Goal: Task Accomplishment & Management: Complete application form

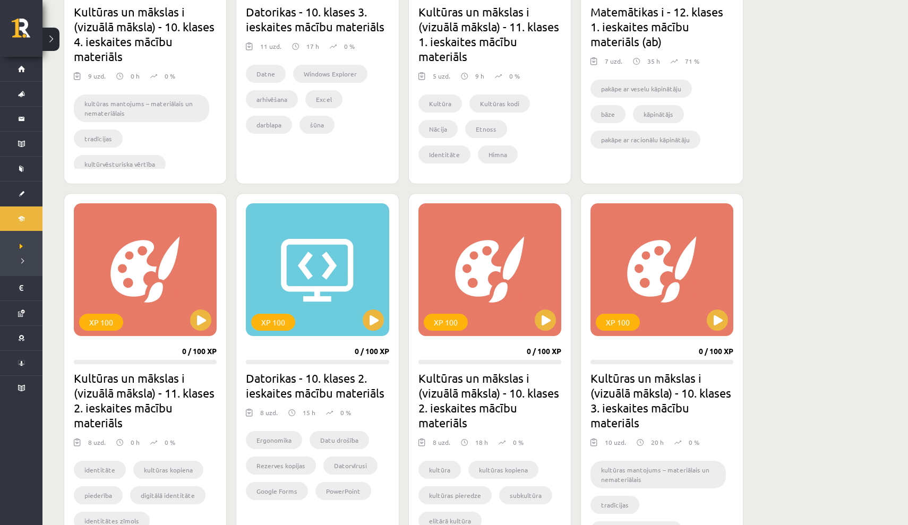
scroll to position [479, 0]
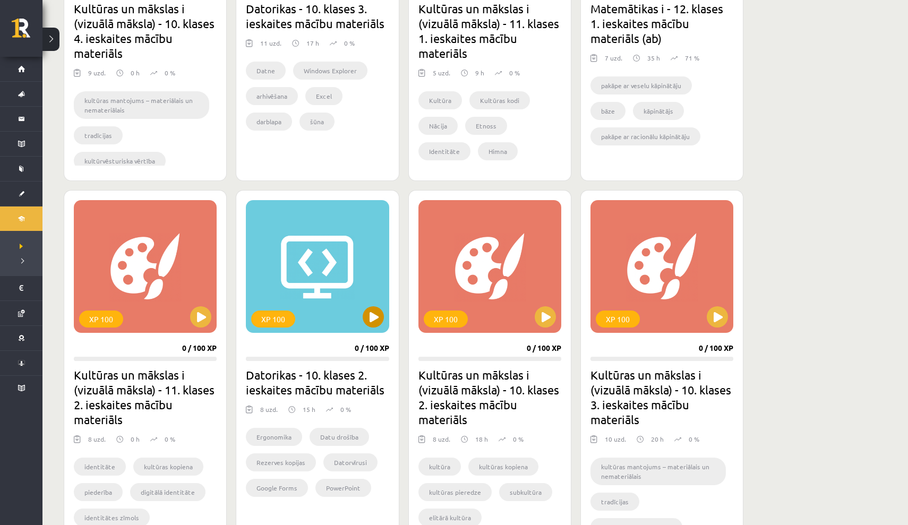
click at [301, 274] on div "XP 100" at bounding box center [317, 266] width 143 height 133
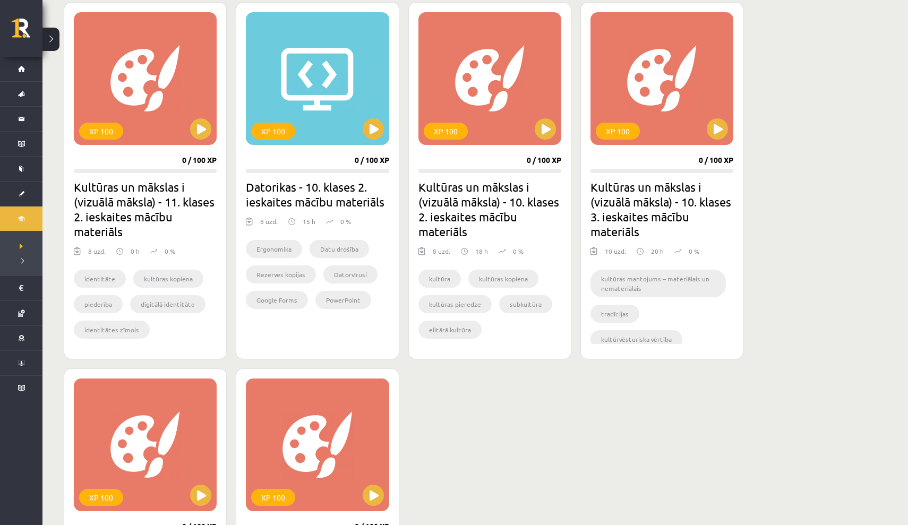
scroll to position [658, 0]
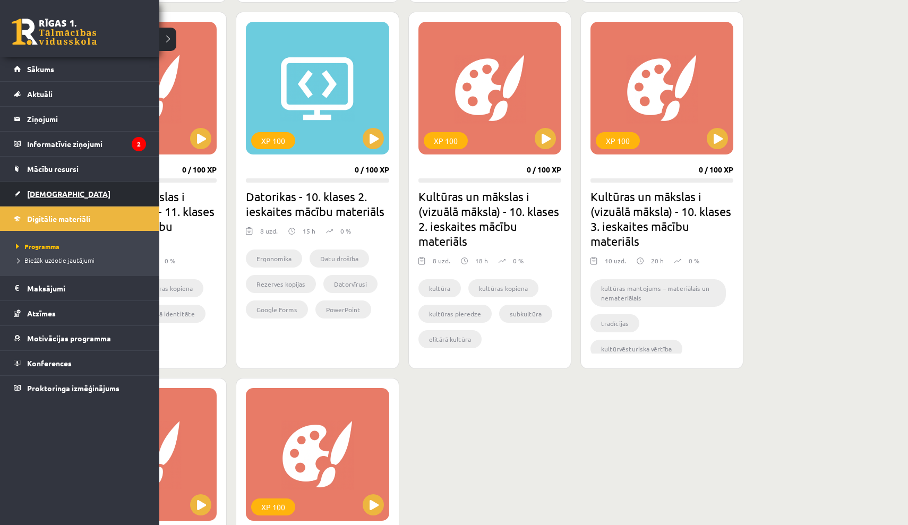
click at [46, 196] on span "[DEMOGRAPHIC_DATA]" at bounding box center [68, 194] width 83 height 10
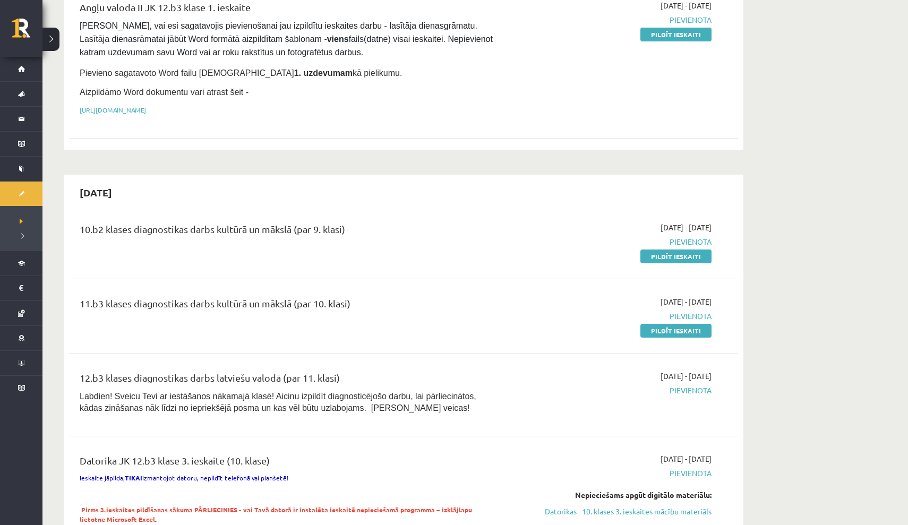
scroll to position [615, 0]
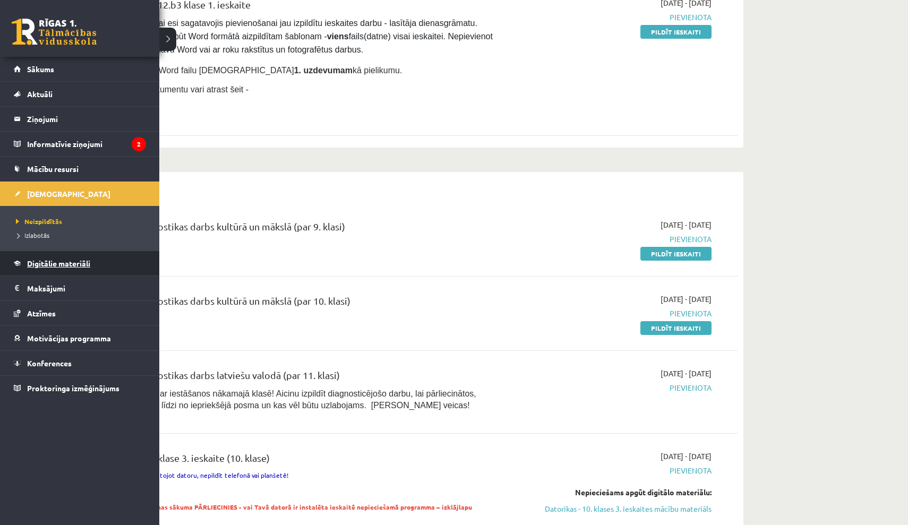
click at [45, 268] on link "Digitālie materiāli" at bounding box center [80, 263] width 132 height 24
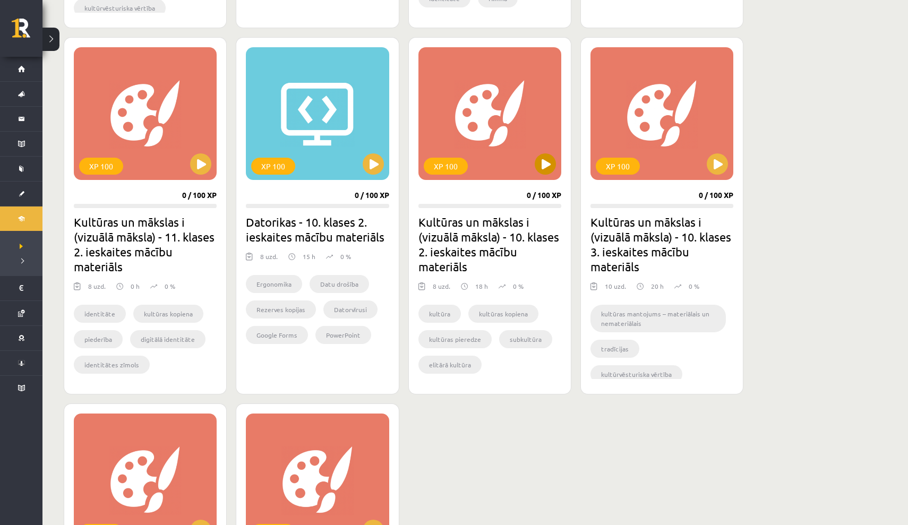
scroll to position [602, 0]
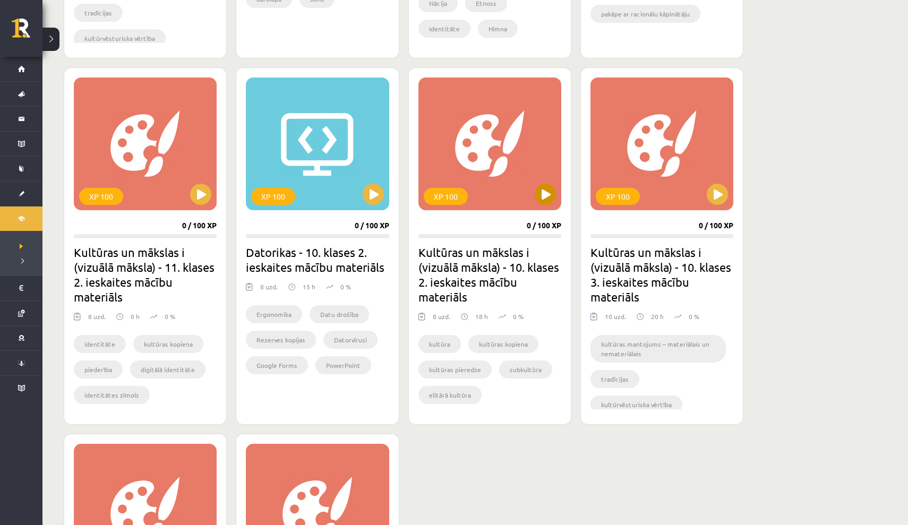
click at [544, 195] on button at bounding box center [545, 194] width 21 height 21
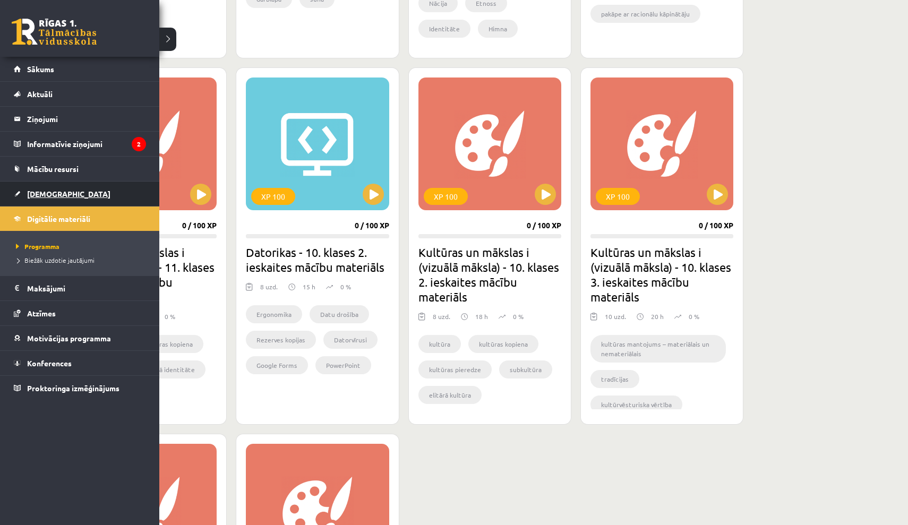
click at [53, 194] on span "[DEMOGRAPHIC_DATA]" at bounding box center [68, 194] width 83 height 10
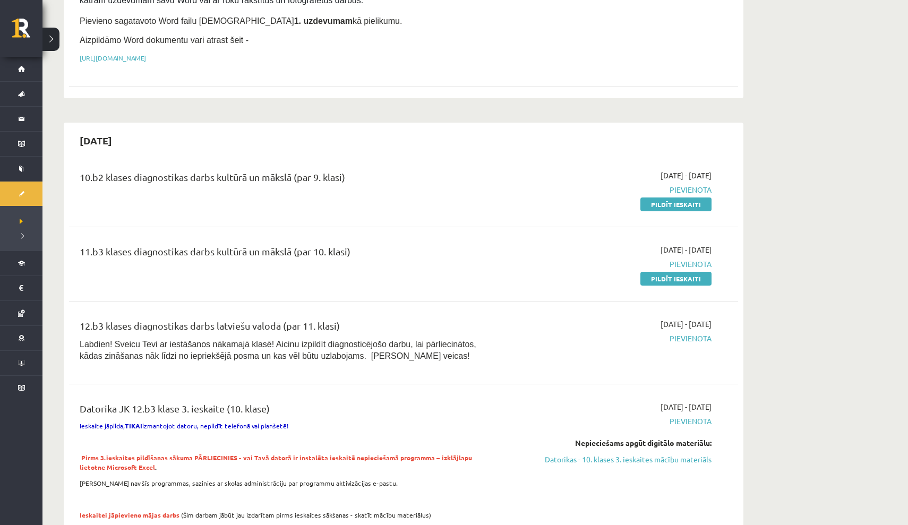
scroll to position [672, 0]
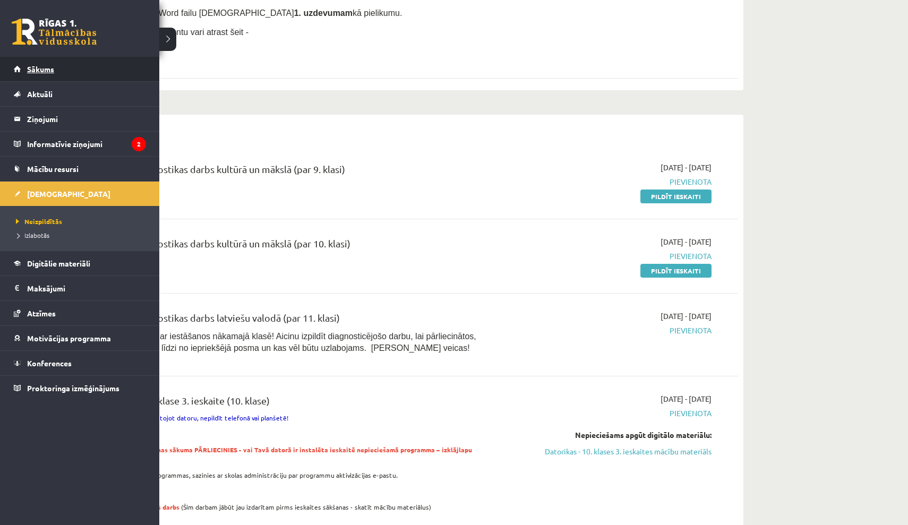
click at [49, 70] on span "Sākums" at bounding box center [40, 69] width 27 height 10
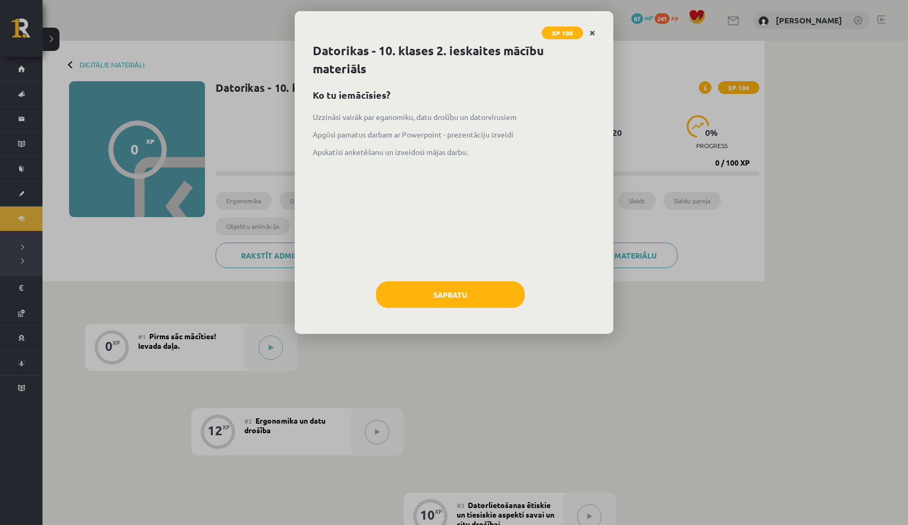
click at [594, 35] on icon "Close" at bounding box center [593, 33] width 6 height 7
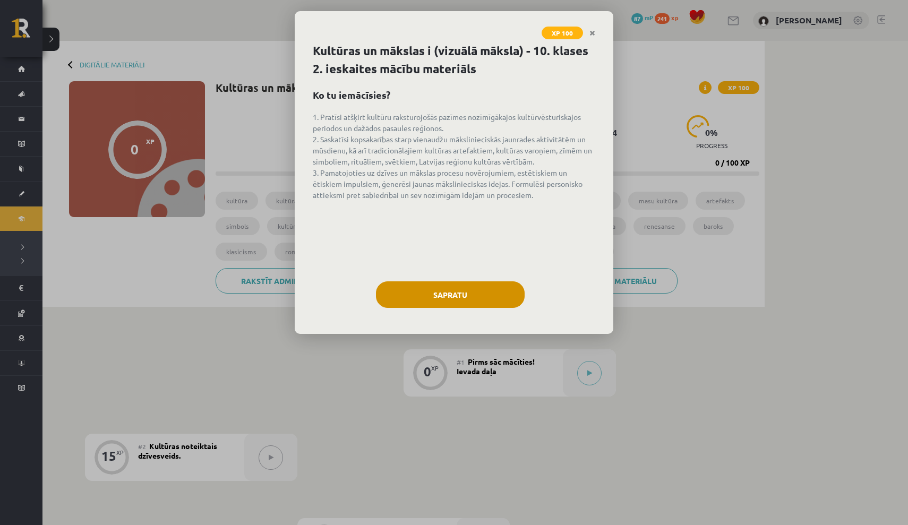
click at [460, 291] on button "Sapratu" at bounding box center [450, 295] width 149 height 27
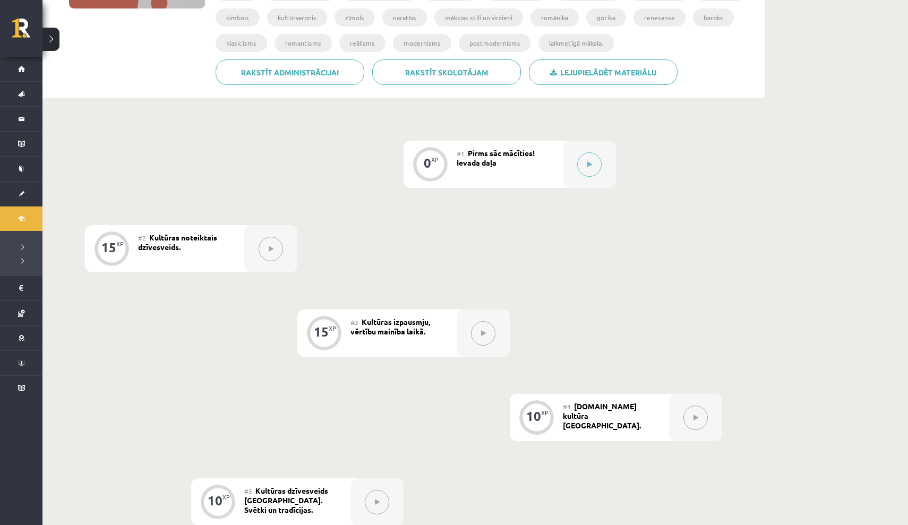
scroll to position [167, 0]
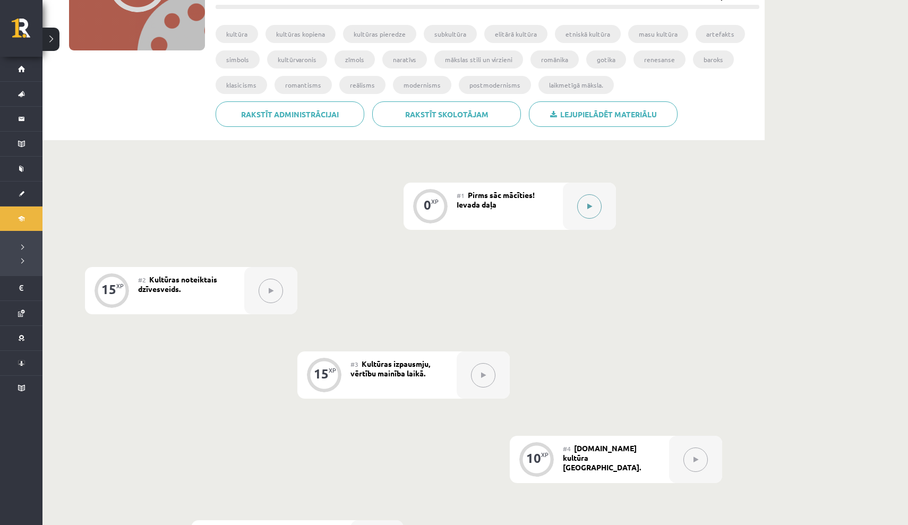
click at [599, 210] on button at bounding box center [589, 206] width 24 height 24
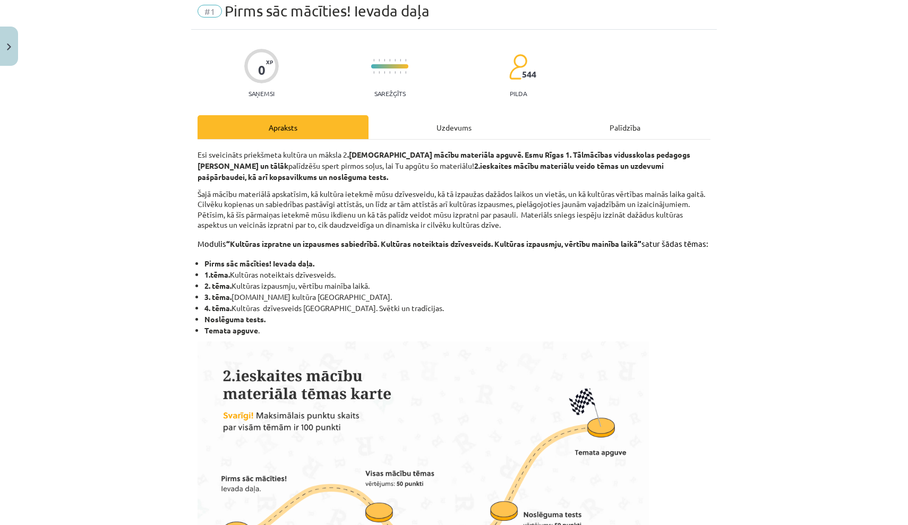
scroll to position [39, 0]
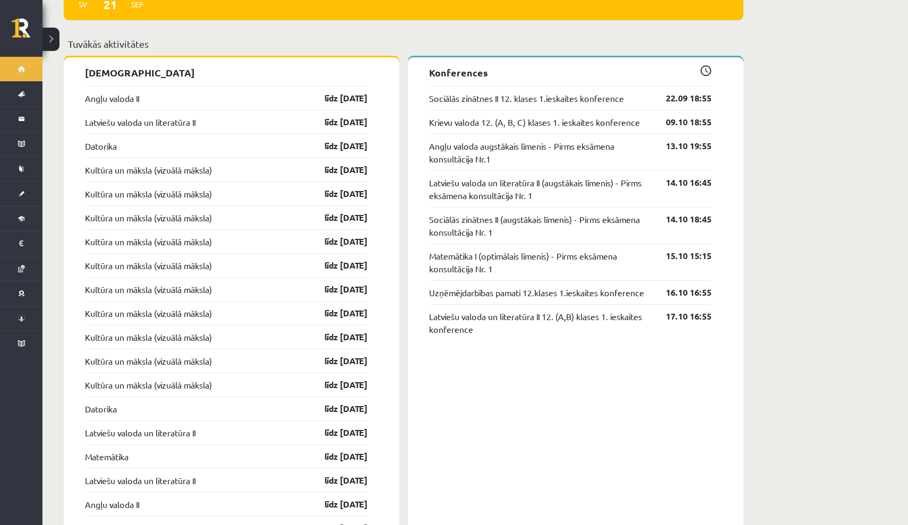
scroll to position [1001, 0]
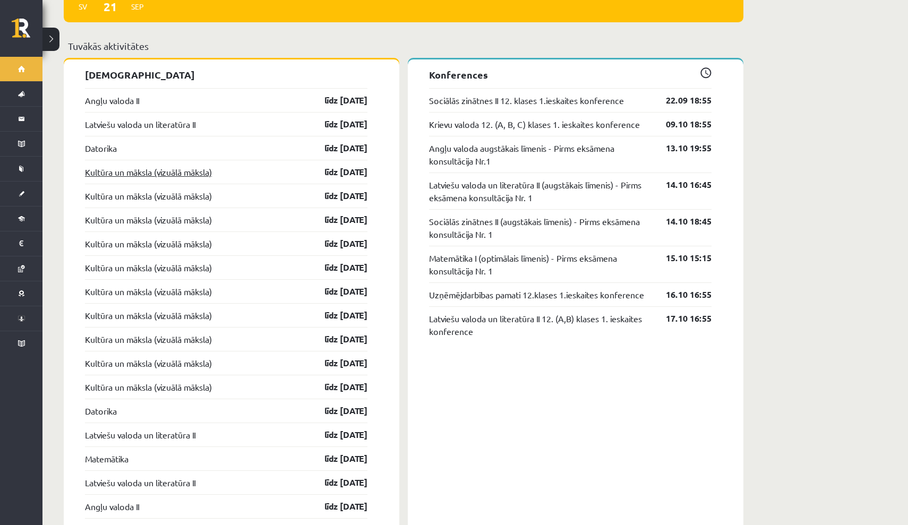
click at [122, 166] on link "Kultūra un māksla (vizuālā māksla)" at bounding box center [148, 172] width 127 height 13
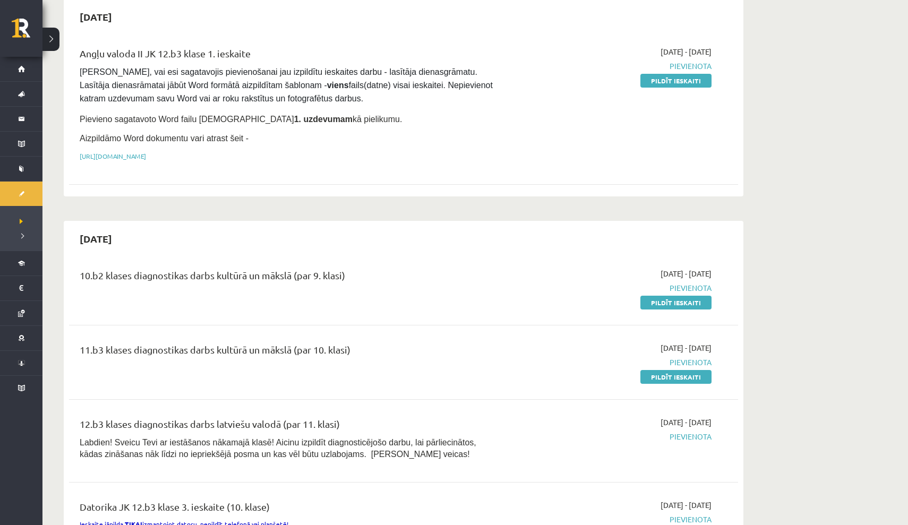
scroll to position [563, 0]
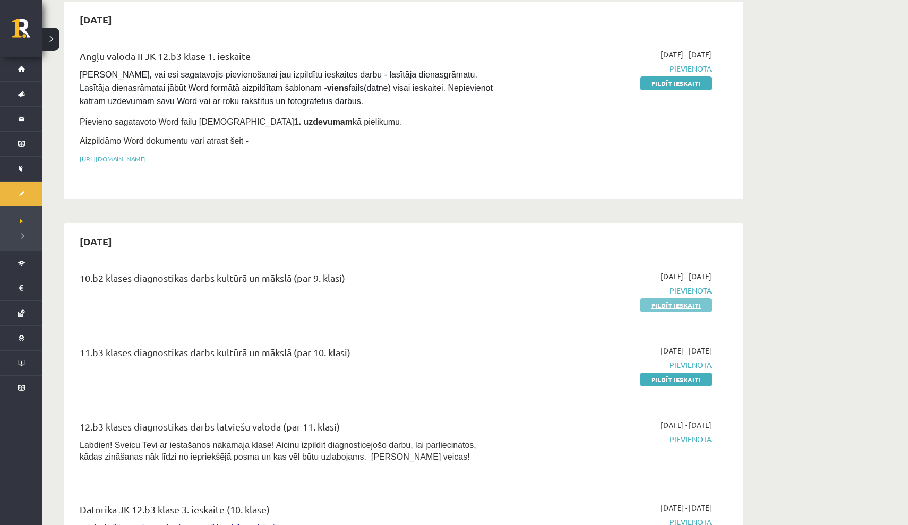
click at [679, 299] on link "Pildīt ieskaiti" at bounding box center [676, 306] width 71 height 14
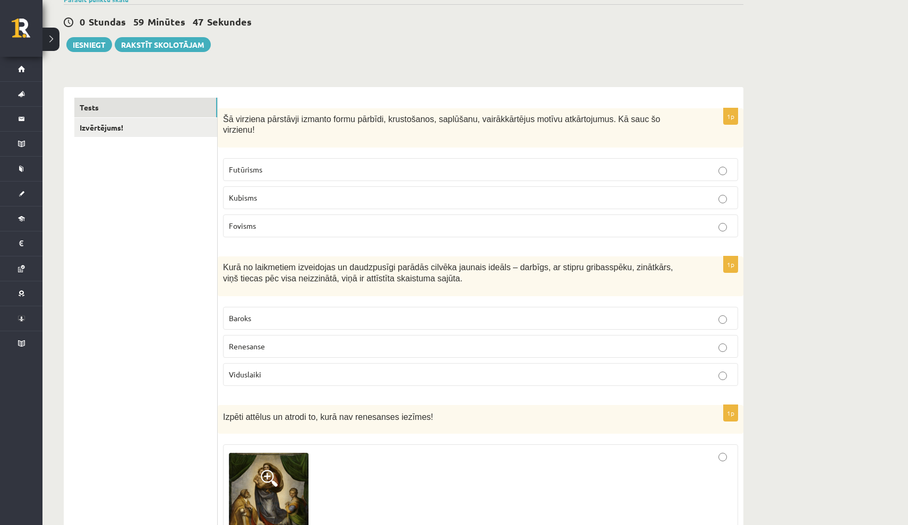
scroll to position [91, 0]
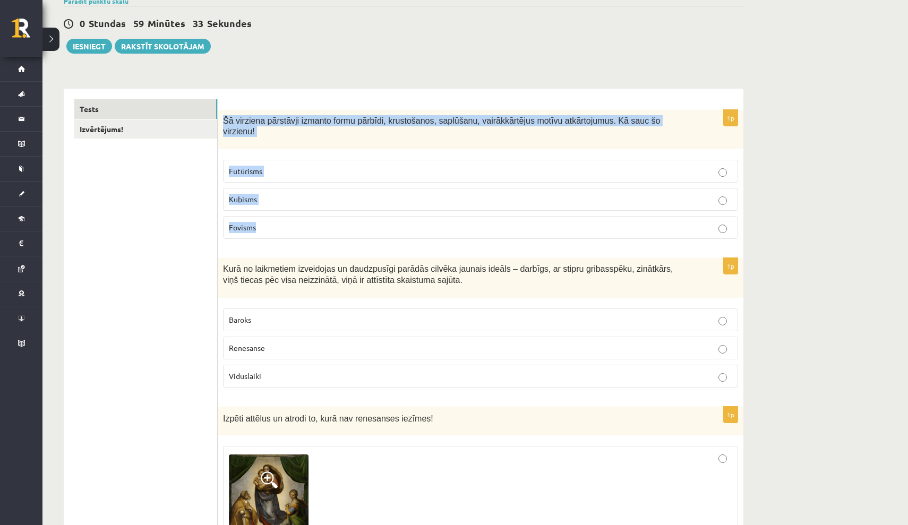
drag, startPoint x: 224, startPoint y: 121, endPoint x: 266, endPoint y: 240, distance: 126.2
click at [266, 240] on div "1p Šā virziena pārstāvji izmanto formu pārbīdi, krustošanos, saplūšanu, vairākk…" at bounding box center [481, 179] width 526 height 138
copy div "Šā virziena pārstāvji izmanto formu pārbīdi, krustošanos, saplūšanu, vairākkārt…"
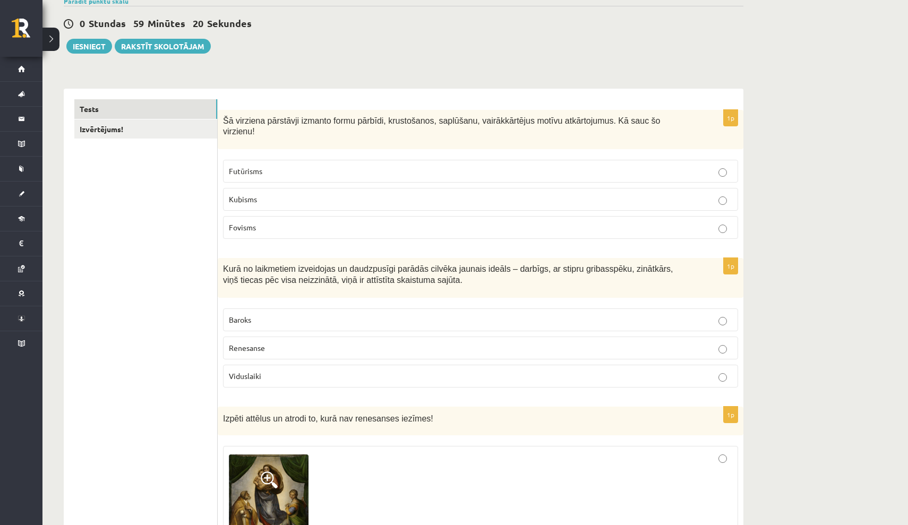
click at [348, 200] on p "Kubisms" at bounding box center [481, 199] width 504 height 11
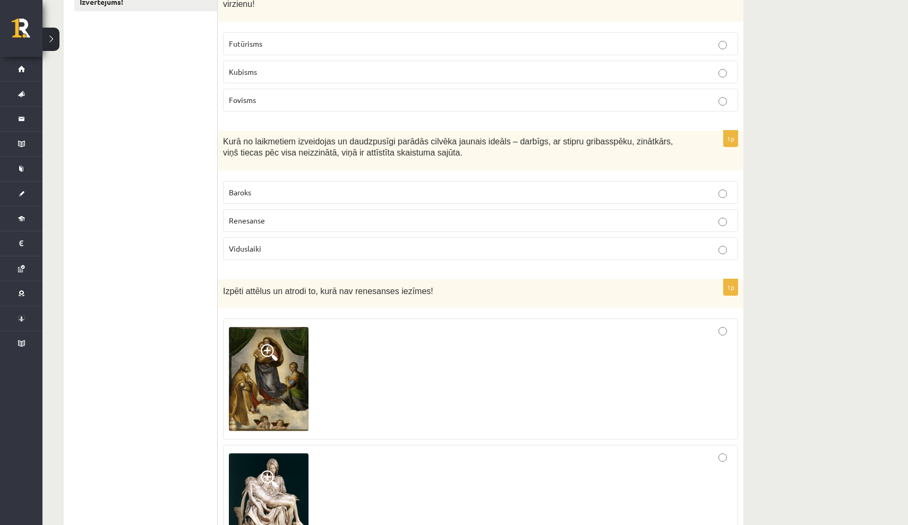
scroll to position [219, 0]
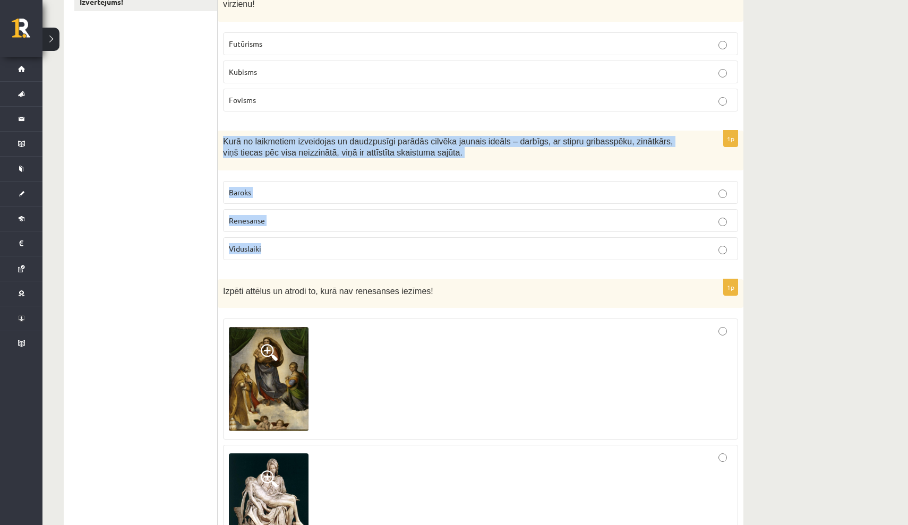
drag, startPoint x: 224, startPoint y: 140, endPoint x: 277, endPoint y: 252, distance: 124.3
click at [277, 252] on div "1p Kurā no laikmetiem izveidojas un daudzpusīgi parādās cilvēka jaunais ideāls …" at bounding box center [481, 200] width 526 height 138
copy div "Kurā no laikmetiem izveidojas un daudzpusīgi parādās cilvēka jaunais ideāls – d…"
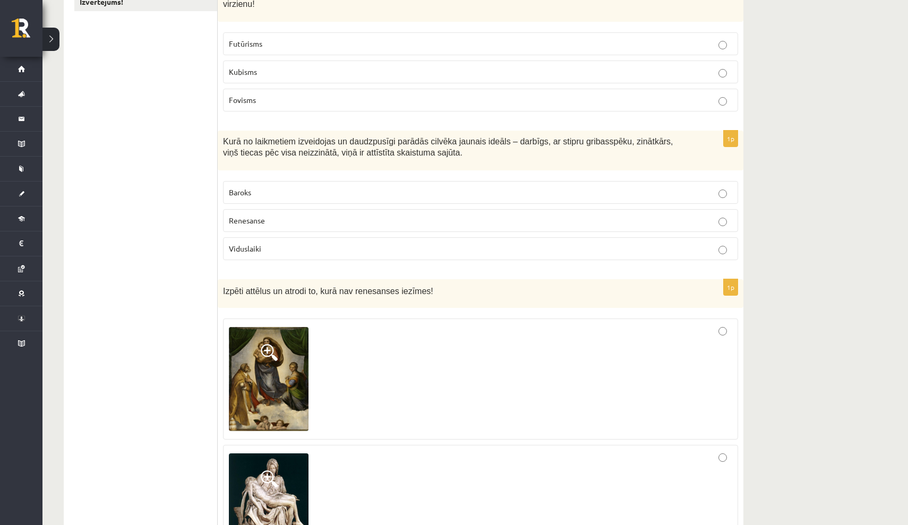
click at [289, 218] on p "Renesanse" at bounding box center [481, 220] width 504 height 11
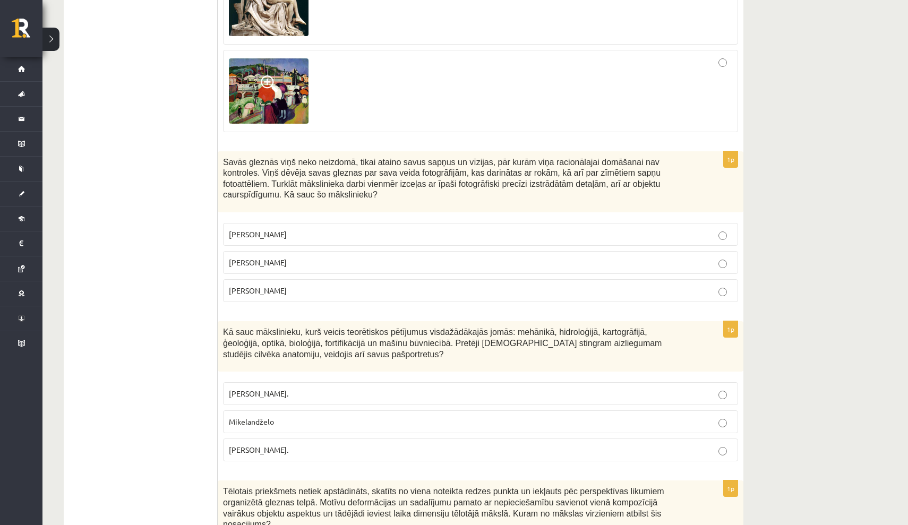
scroll to position [723, 0]
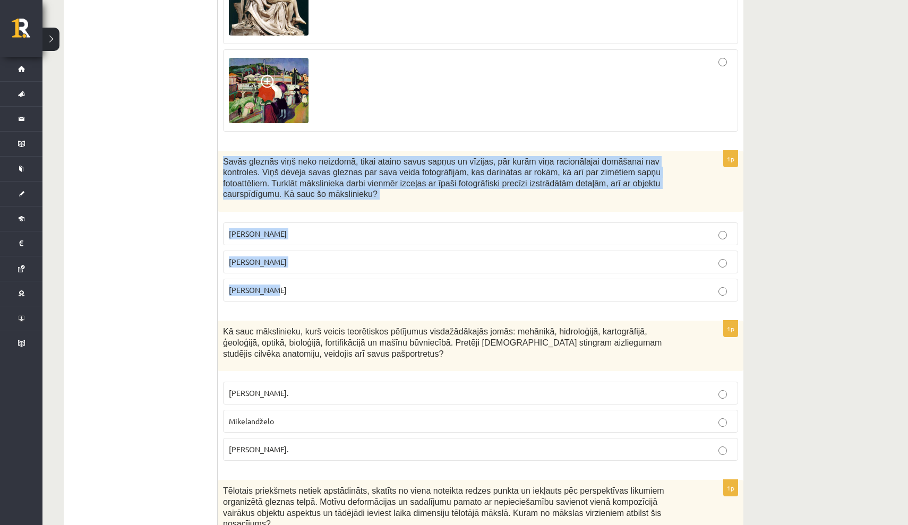
drag, startPoint x: 224, startPoint y: 159, endPoint x: 330, endPoint y: 295, distance: 172.2
click at [330, 295] on div "1p Savās gleznās viņš neko neizdomā, tikai ataino savus sapņus un vīzijas, pār …" at bounding box center [481, 231] width 526 height 160
copy div "Savās gleznās viņš neko neizdomā, tikai ataino savus sapņus un vīzijas, pār kur…"
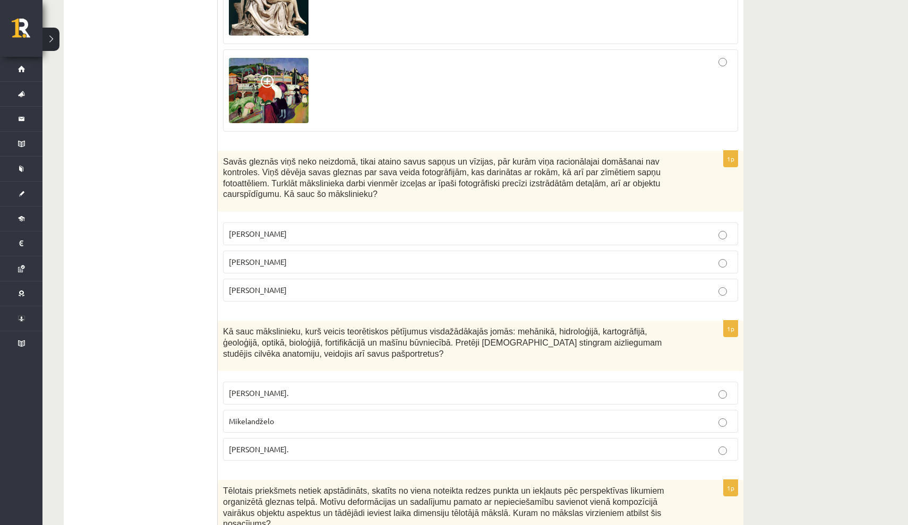
click at [360, 257] on p "Salvadors Dalī" at bounding box center [481, 262] width 504 height 11
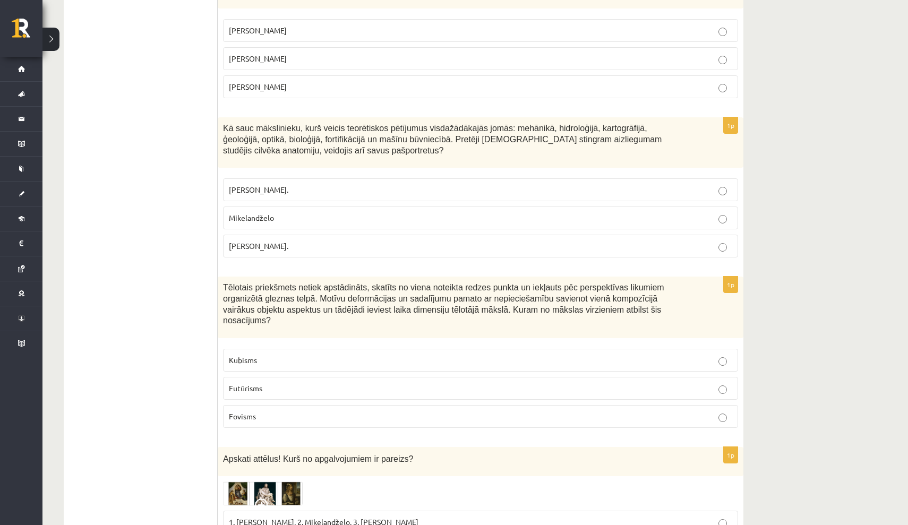
scroll to position [930, 0]
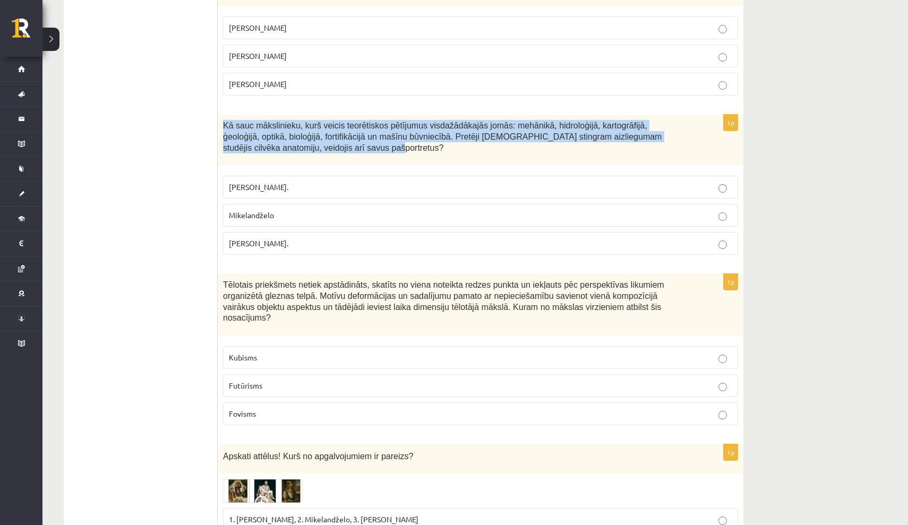
drag, startPoint x: 225, startPoint y: 122, endPoint x: 397, endPoint y: 159, distance: 175.7
click at [397, 159] on div "Kā sauc mākslinieku, kurš veicis teorētiskos pētījumus visdažādākajās jomās: me…" at bounding box center [481, 140] width 526 height 50
copy span "Kā sauc mākslinieku, kurš veicis teorētiskos pētījumus visdažādākajās jomās: me…"
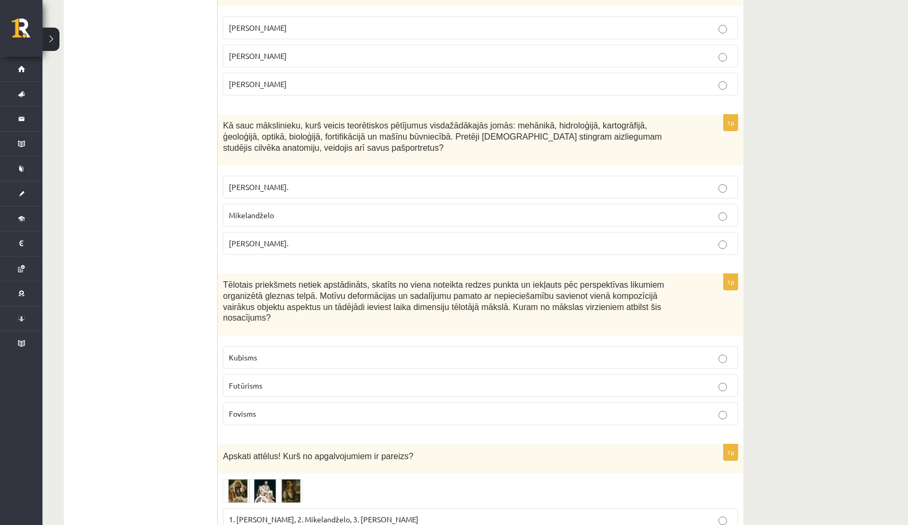
drag, startPoint x: 224, startPoint y: 121, endPoint x: 319, endPoint y: 244, distance: 156.4
click at [319, 244] on div "1p Kā sauc mākslinieku, kurš veicis teorētiskos pētījumus visdažādākajās jomās:…" at bounding box center [481, 189] width 526 height 149
copy div "Kā sauc mākslinieku, kurš veicis teorētiskos pētījumus visdažādākajās jomās: me…"
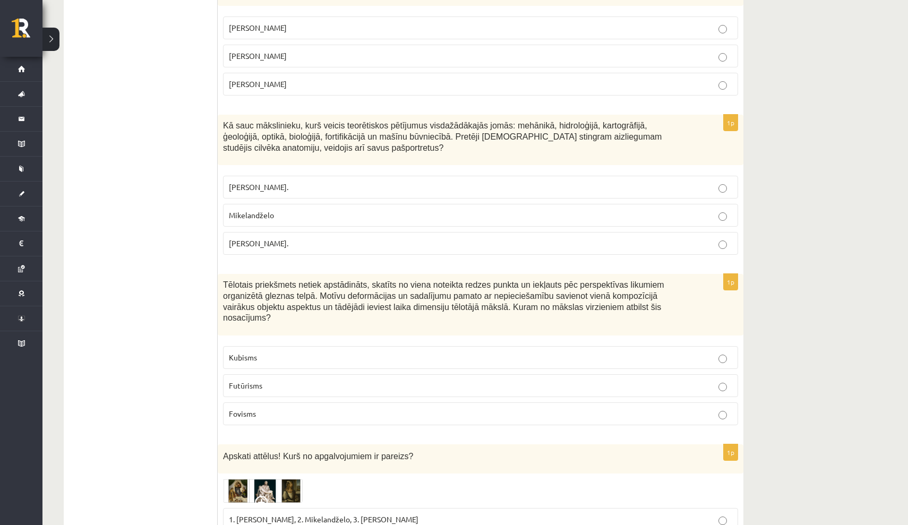
click at [300, 243] on p "Leonardo da Vinči." at bounding box center [481, 243] width 504 height 11
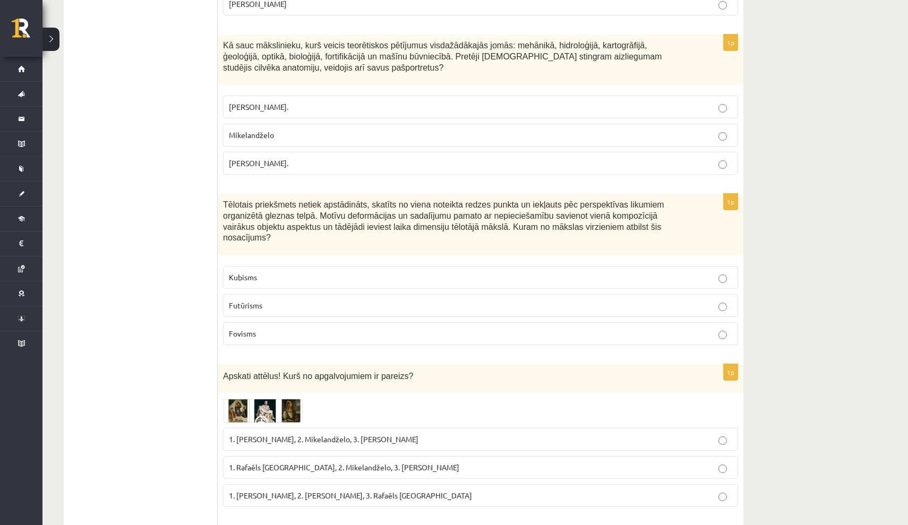
scroll to position [1029, 0]
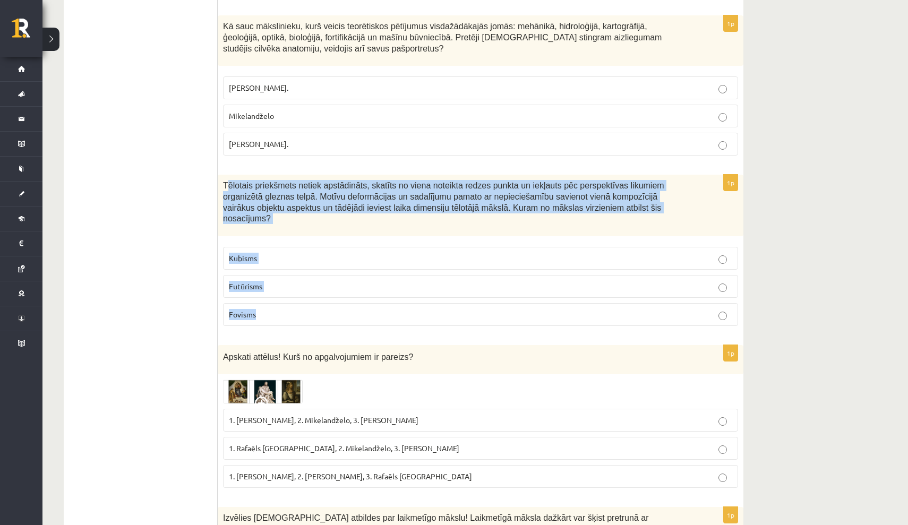
drag, startPoint x: 226, startPoint y: 180, endPoint x: 313, endPoint y: 317, distance: 162.4
click at [313, 317] on div "1p Tēlotais priekšmets netiek apstādināts, skatīts no viena noteikta redzes pun…" at bounding box center [481, 255] width 526 height 160
copy div "ēlotais priekšmets netiek apstādināts, skatīts no viena noteikta redzes punkta …"
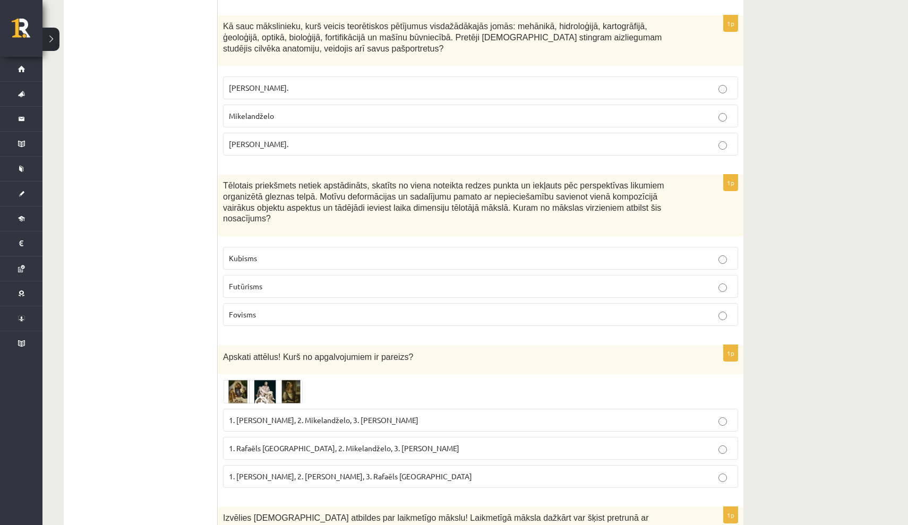
click at [302, 253] on p "Kubisms" at bounding box center [481, 258] width 504 height 11
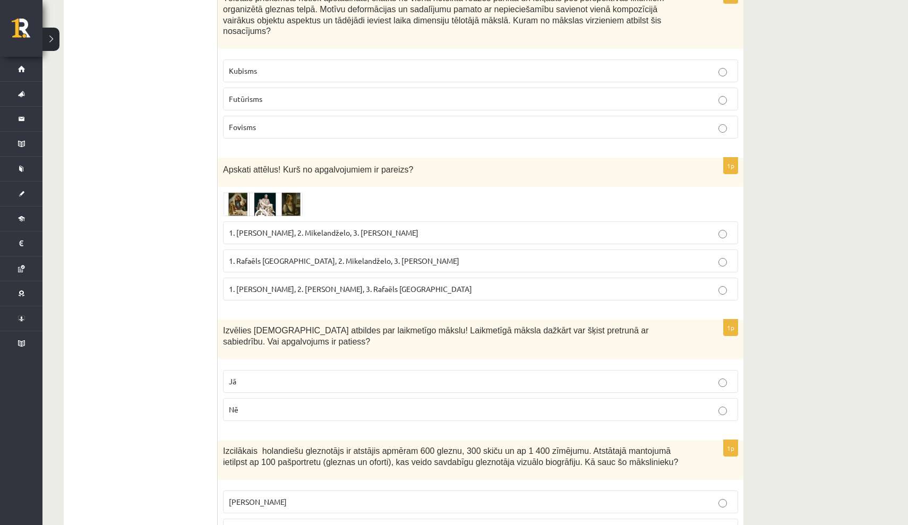
scroll to position [1219, 0]
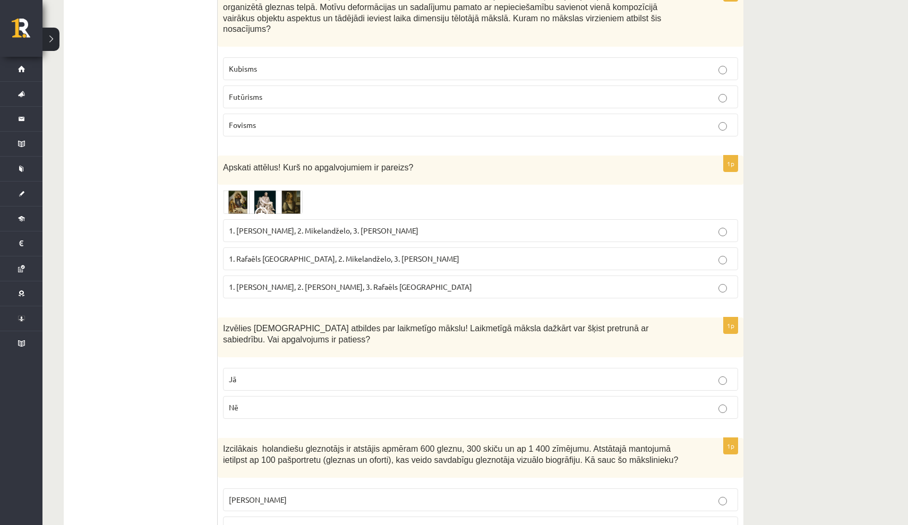
click at [237, 199] on img at bounding box center [263, 202] width 80 height 24
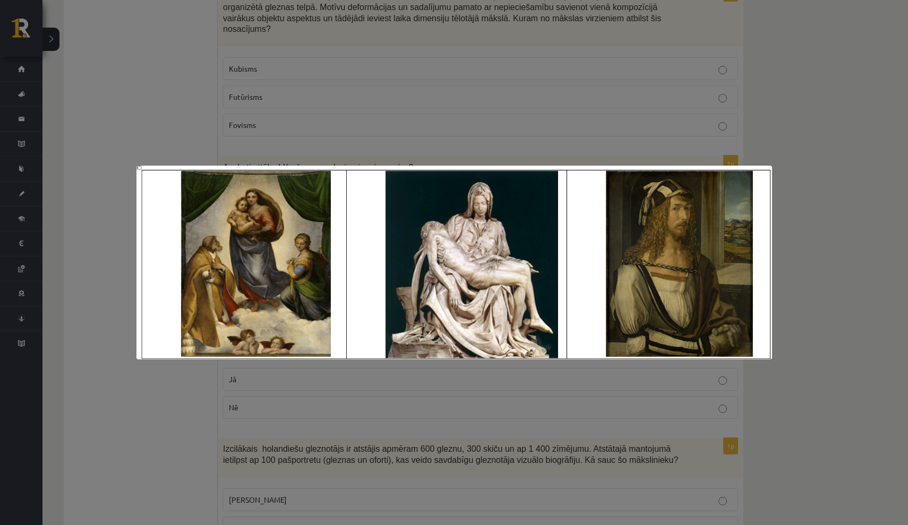
click at [813, 136] on div at bounding box center [454, 262] width 908 height 525
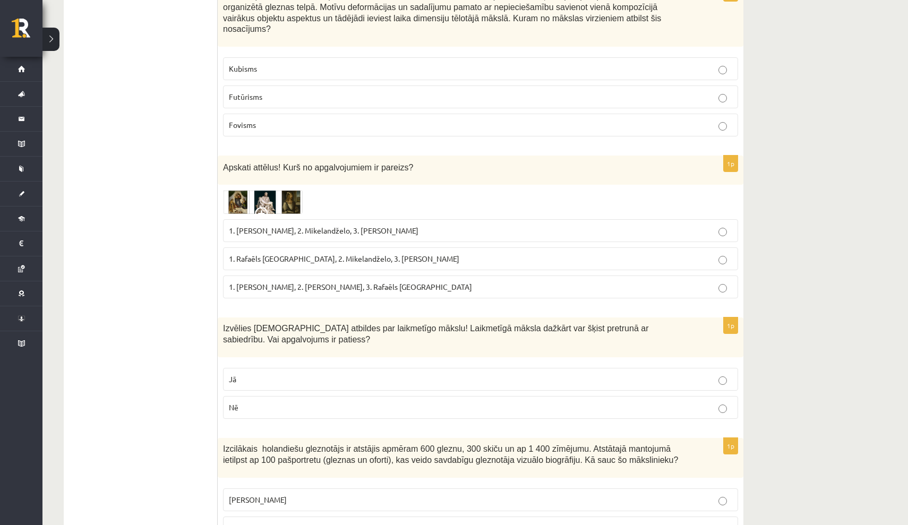
click at [237, 194] on img at bounding box center [263, 202] width 80 height 24
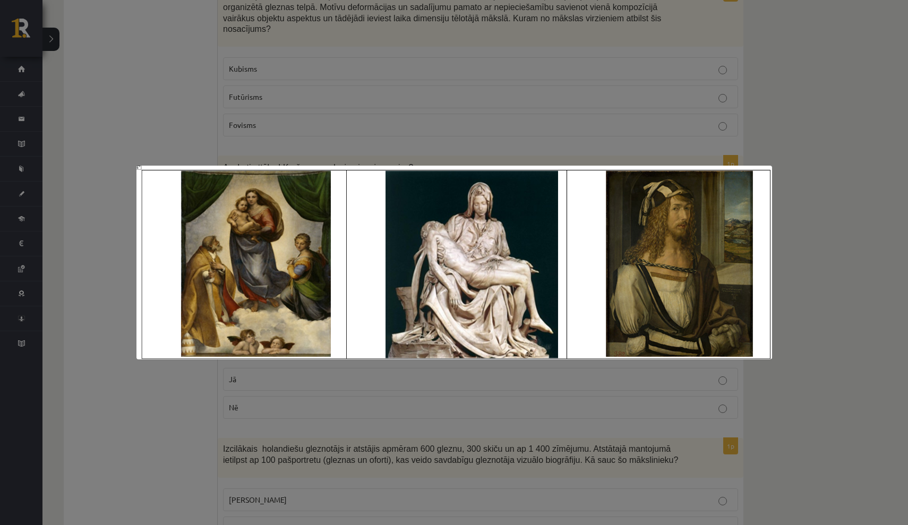
click at [820, 135] on div at bounding box center [454, 262] width 908 height 525
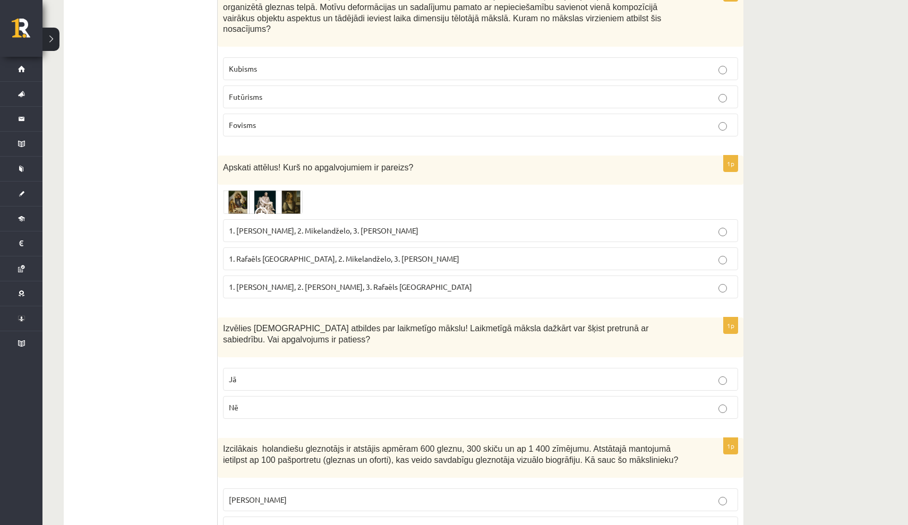
click at [260, 194] on img at bounding box center [263, 202] width 80 height 24
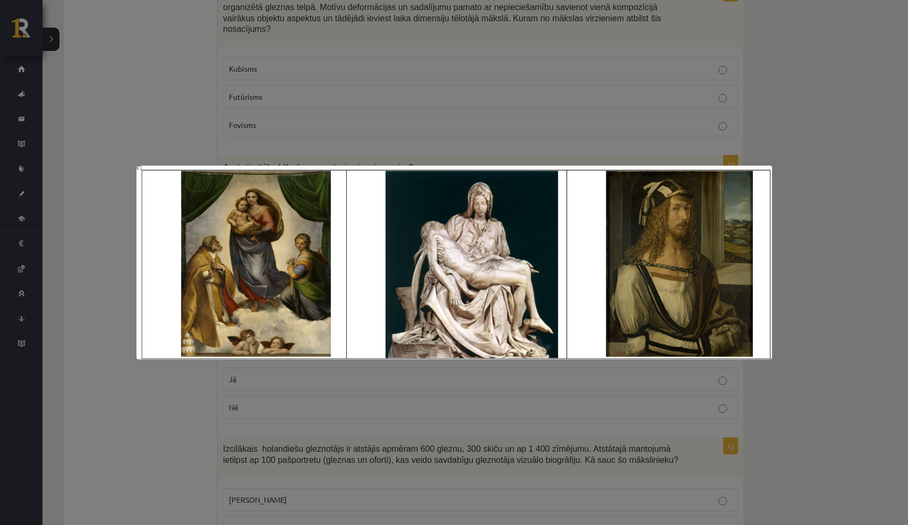
click at [805, 113] on div at bounding box center [454, 262] width 908 height 525
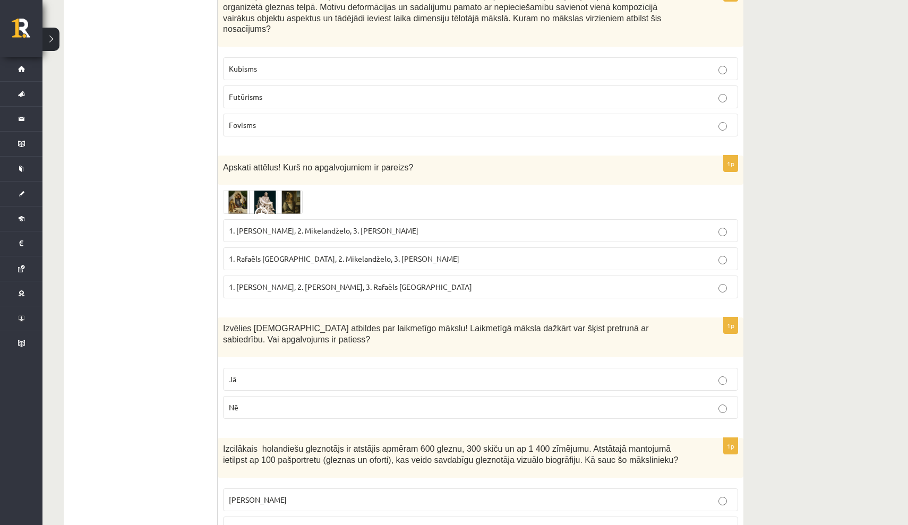
click at [388, 254] on span "1. Rafaēls Sancio da Urbīno, 2. Mikelandželo, 3. Albrehts Dīrers" at bounding box center [344, 259] width 231 height 10
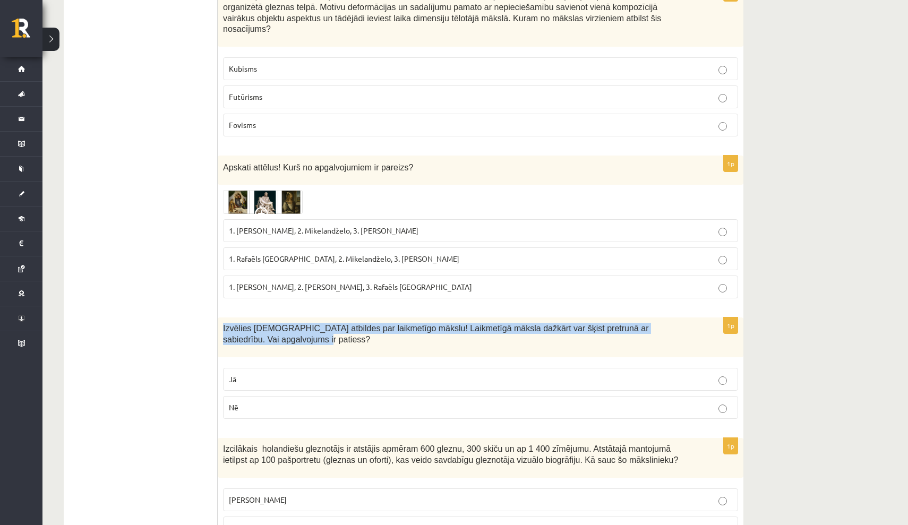
drag, startPoint x: 224, startPoint y: 323, endPoint x: 336, endPoint y: 338, distance: 113.1
click at [336, 338] on p "Izvēlies pareizās atbildes par laikmetīgo mākslu! Laikmetīgā māksla dažkārt var…" at bounding box center [454, 334] width 462 height 22
copy span "Izvēlies pareizās atbildes par laikmetīgo mākslu! Laikmetīgā māksla dažkārt var…"
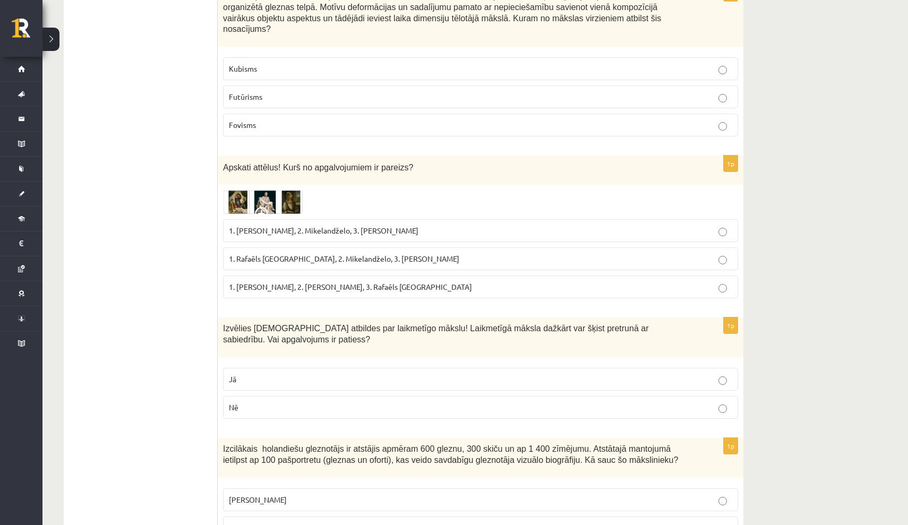
click at [291, 378] on p "Jā" at bounding box center [481, 379] width 504 height 11
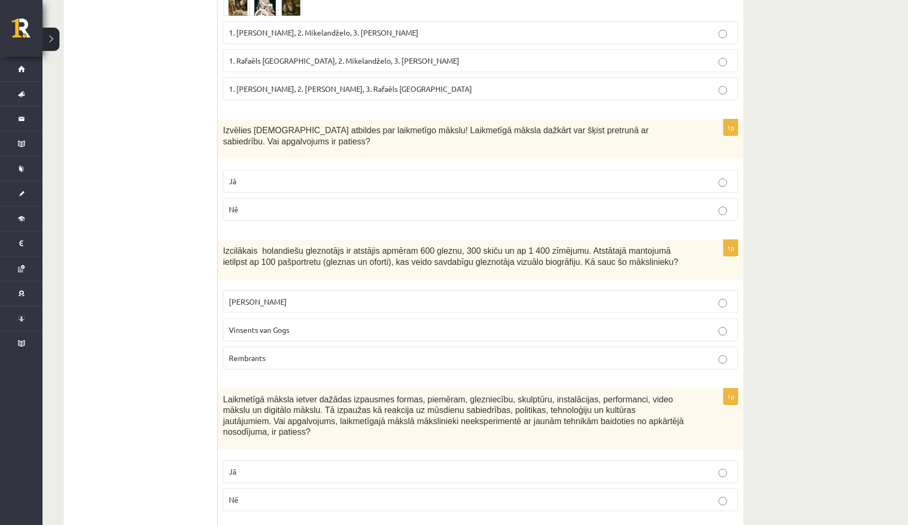
scroll to position [1426, 0]
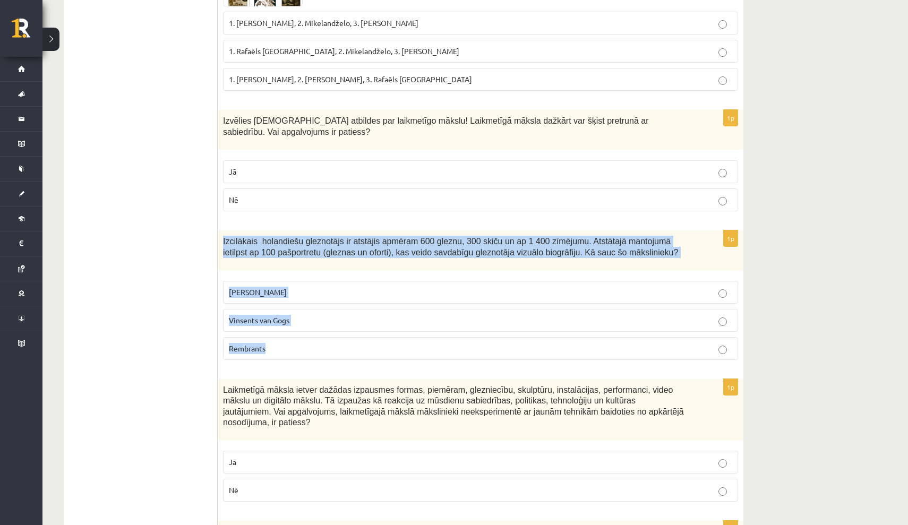
drag, startPoint x: 224, startPoint y: 235, endPoint x: 357, endPoint y: 348, distance: 174.5
click at [357, 348] on div "1p Izcilākais holandiešu gleznotājs ir atstājis apmēram 600 gleznu, 300 skiču u…" at bounding box center [481, 300] width 526 height 138
copy div "Izcilākais holandiešu gleznotājs ir atstājis apmēram 600 gleznu, 300 skiču un a…"
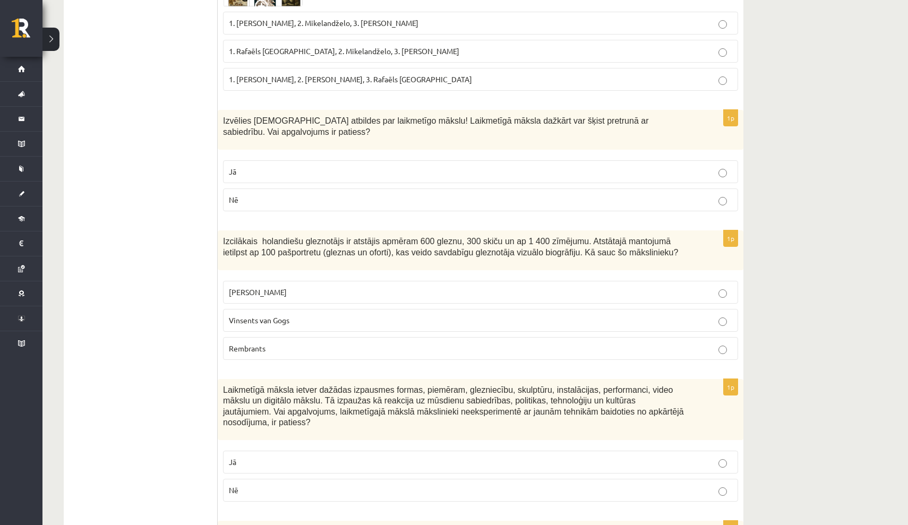
click at [485, 343] on p "Rembrants" at bounding box center [481, 348] width 504 height 11
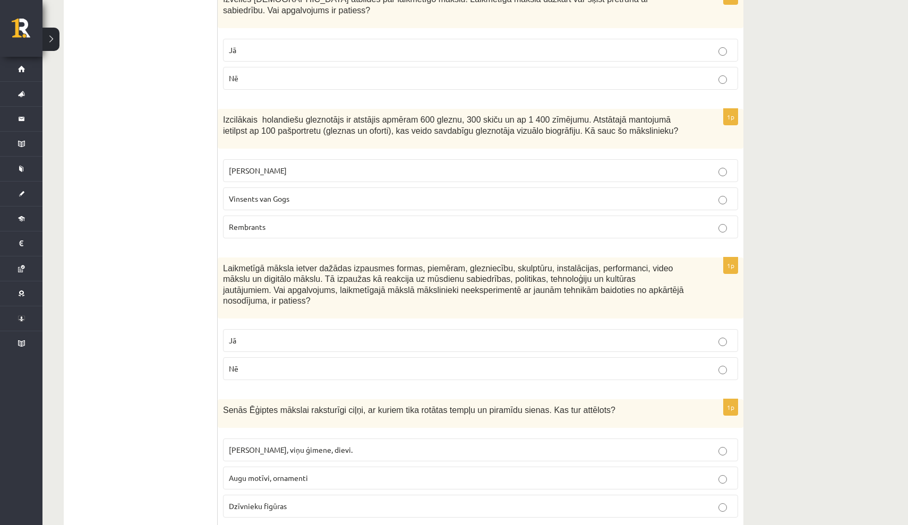
scroll to position [1554, 0]
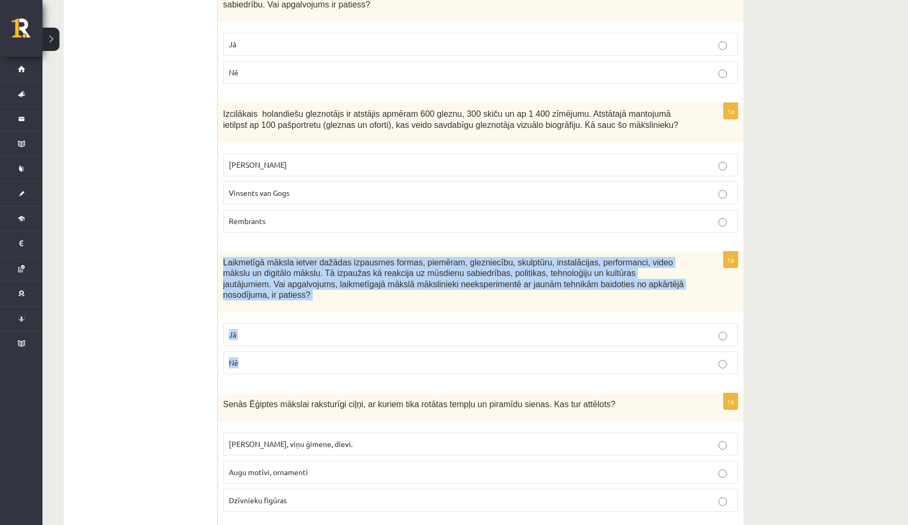
drag, startPoint x: 223, startPoint y: 253, endPoint x: 329, endPoint y: 361, distance: 151.0
click at [329, 361] on div "1p Laikmetīgā māksla ietver dažādas izpausmes formas, piemēram, glezniecību, sk…" at bounding box center [481, 318] width 526 height 132
copy div "Laikmetīgā māksla ietver dažādas izpausmes formas, piemēram, glezniecību, skulp…"
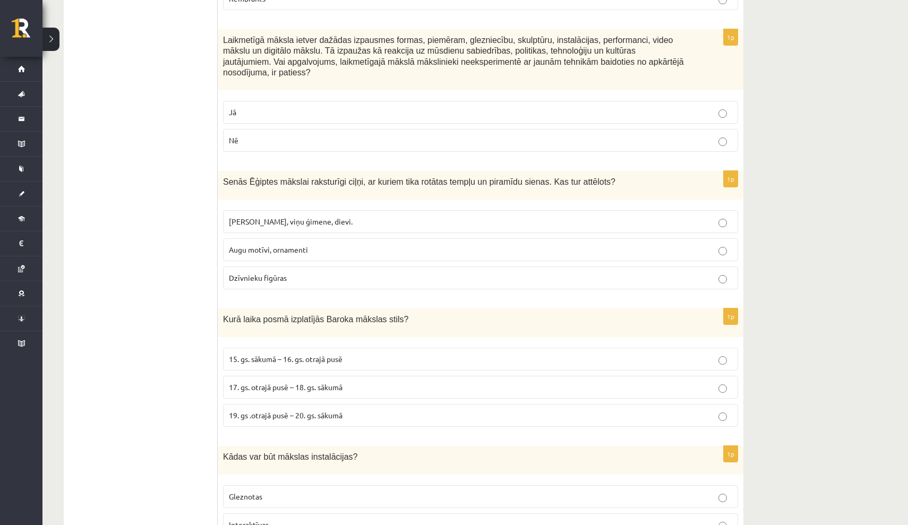
scroll to position [1778, 0]
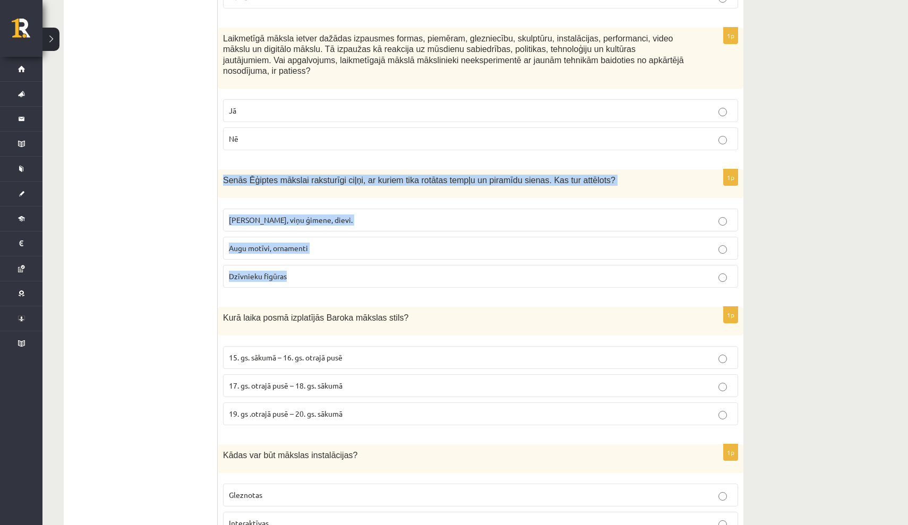
drag, startPoint x: 224, startPoint y: 171, endPoint x: 292, endPoint y: 278, distance: 127.0
click at [292, 278] on div "1p Senās Ēģiptes mākslai raksturīgi ciļņi, ar kuriem tika rotātas tempļu un pir…" at bounding box center [481, 232] width 526 height 127
copy div "Senās Ēģiptes mākslai raksturīgi ciļņi, ar kuriem tika rotātas tempļu un piramī…"
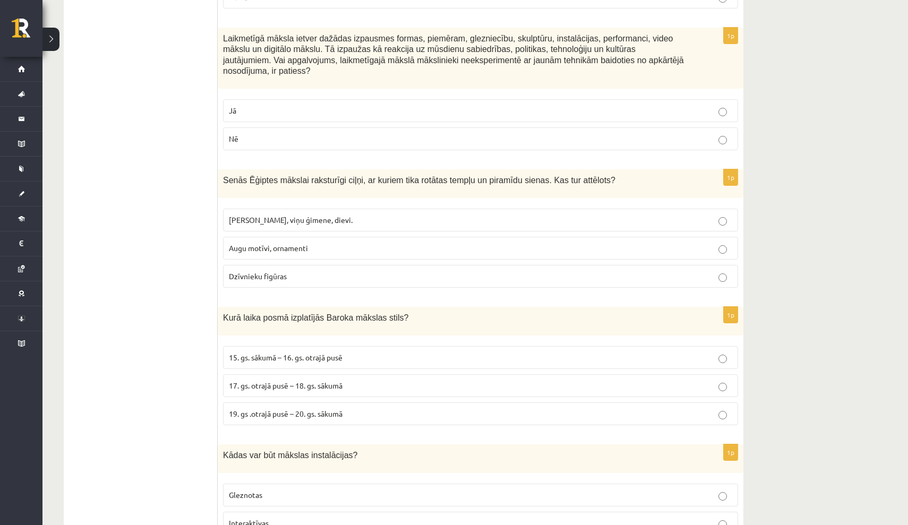
click at [352, 215] on p "Faraoni, viņu ģimene, dievi." at bounding box center [481, 220] width 504 height 11
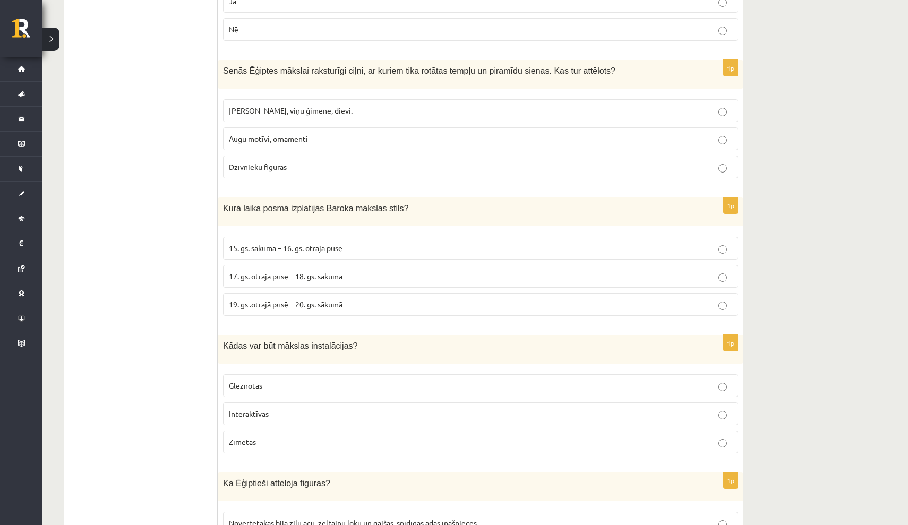
scroll to position [1888, 0]
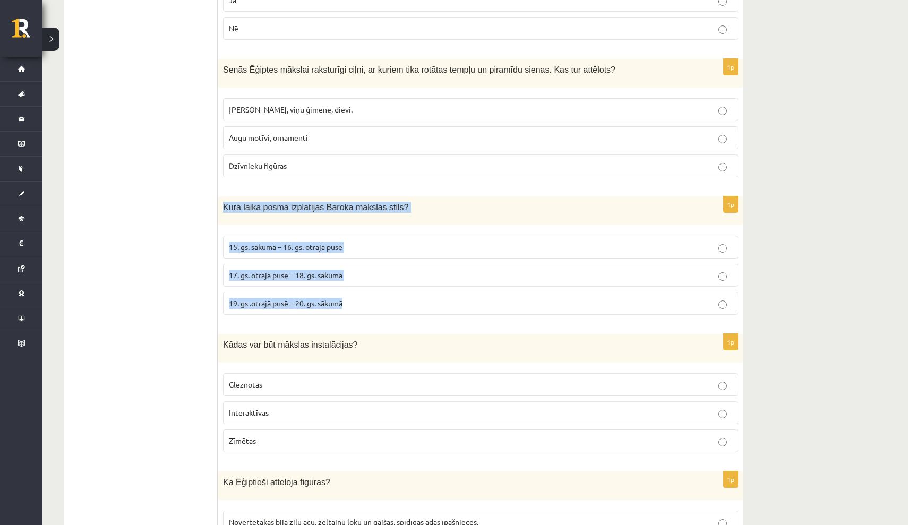
drag, startPoint x: 224, startPoint y: 197, endPoint x: 361, endPoint y: 299, distance: 170.5
click at [361, 299] on div "1p Kurā laika posmā izplatījās Baroka mākslas stils? 15. gs. sākumā – 16. gs. o…" at bounding box center [481, 260] width 526 height 127
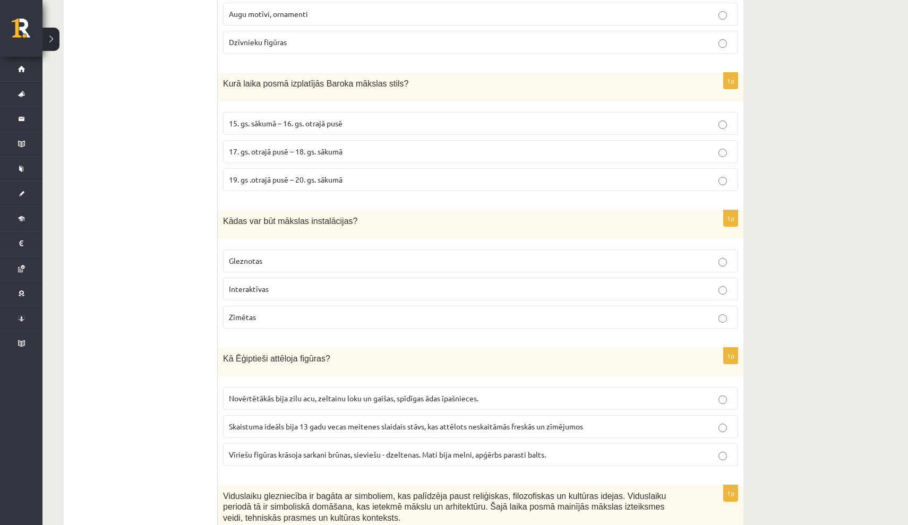
scroll to position [2018, 0]
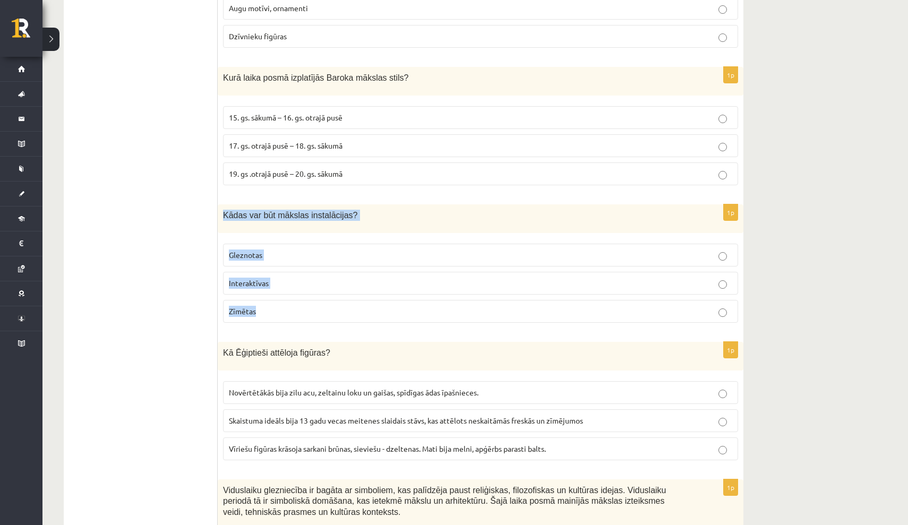
drag, startPoint x: 224, startPoint y: 204, endPoint x: 295, endPoint y: 306, distance: 125.1
click at [295, 306] on div "1p Kādas var būt mākslas instalācijas? Gleznotas Interaktīvas Zīmētas" at bounding box center [481, 268] width 526 height 127
click at [284, 278] on p "Interaktīvas" at bounding box center [481, 283] width 504 height 11
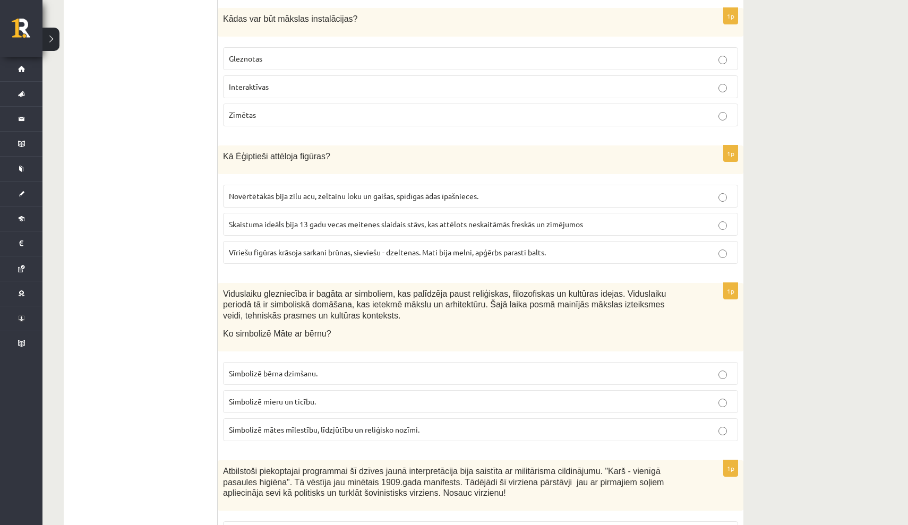
scroll to position [2218, 0]
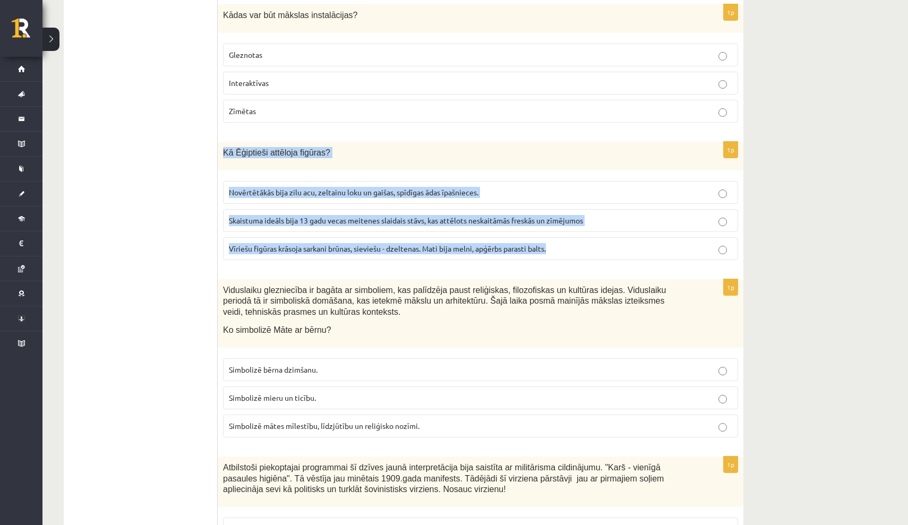
drag, startPoint x: 225, startPoint y: 142, endPoint x: 561, endPoint y: 241, distance: 351.0
click at [561, 241] on div "1p Kā Ēģiptieši attēloja figūras? Novērtētākās bija zilu acu, zeltainu loku un …" at bounding box center [481, 205] width 526 height 127
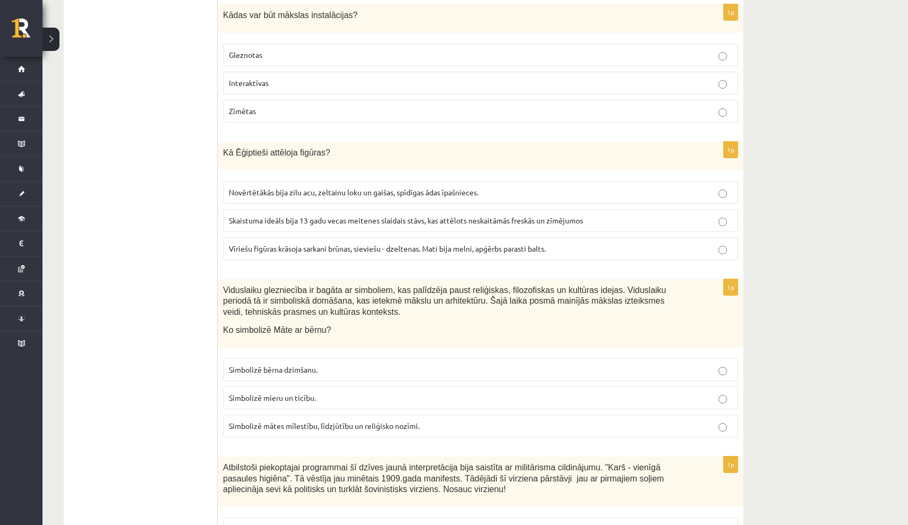
click at [140, 251] on ul "Tests Izvērtējums!" at bounding box center [145, 464] width 143 height 4982
click at [349, 244] on span "Vīriešu figūras krāsoja sarkani brūnas, sieviešu - dzeltenas. Mati bija melni, …" at bounding box center [387, 249] width 317 height 10
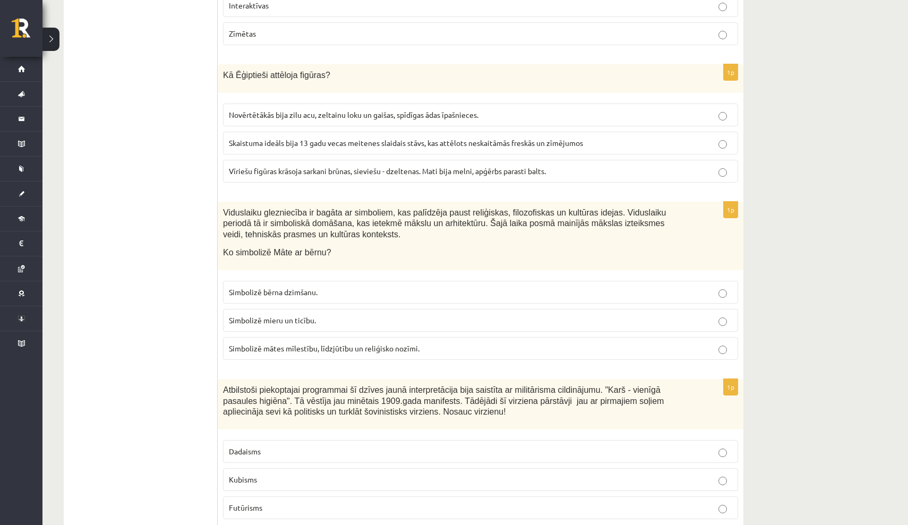
scroll to position [2299, 0]
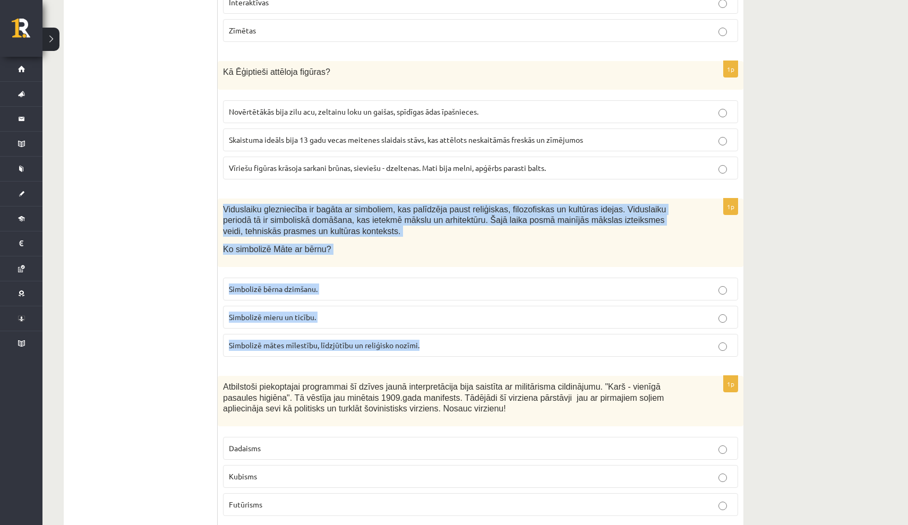
drag, startPoint x: 225, startPoint y: 197, endPoint x: 430, endPoint y: 335, distance: 247.2
click at [430, 335] on div "1p Viduslaiku glezniecība ir bagāta ar simboliem, kas palīdzēja paust reliģiska…" at bounding box center [481, 282] width 526 height 167
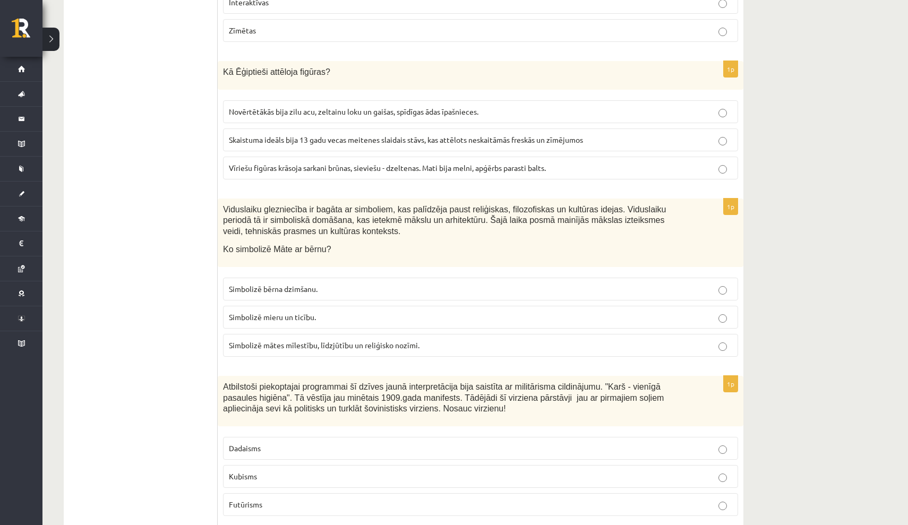
click at [185, 279] on ul "Tests Izvērtējums!" at bounding box center [145, 383] width 143 height 4982
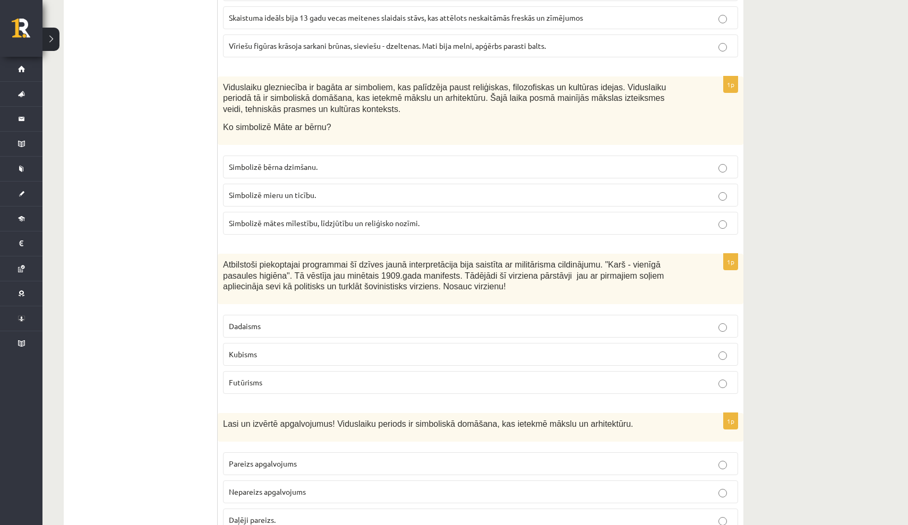
scroll to position [2429, 0]
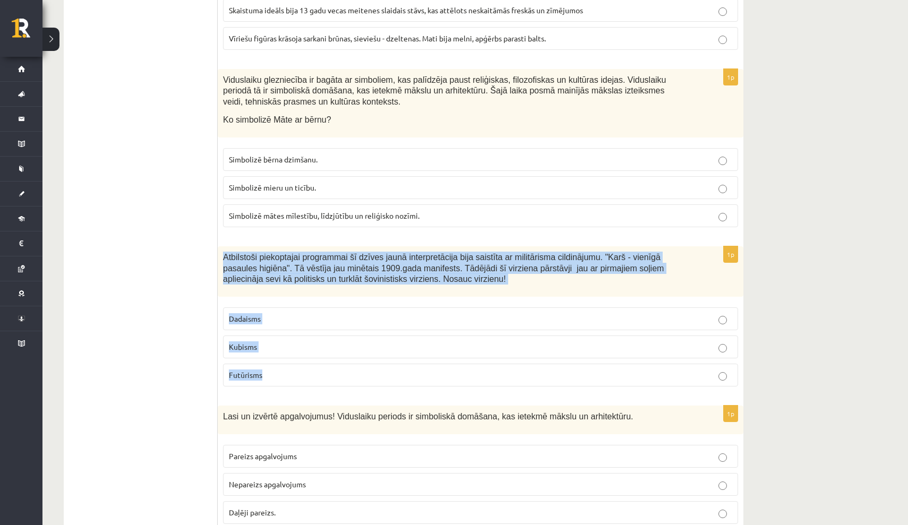
drag, startPoint x: 224, startPoint y: 246, endPoint x: 310, endPoint y: 369, distance: 150.2
click at [310, 369] on div "1p Atbilstoši piekoptajai programmai šī dzīves jaunā interpretācija bija saistī…" at bounding box center [481, 320] width 526 height 149
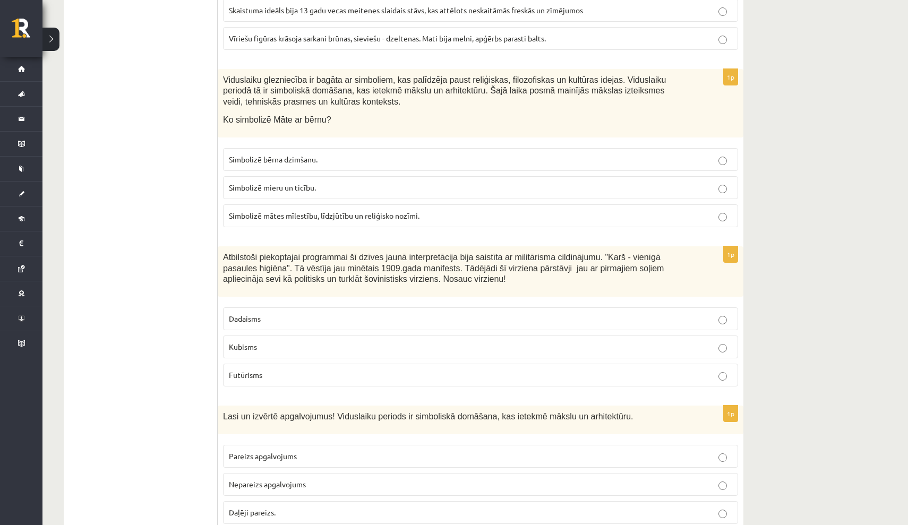
click at [202, 352] on ul "Tests Izvērtējums!" at bounding box center [145, 253] width 143 height 4982
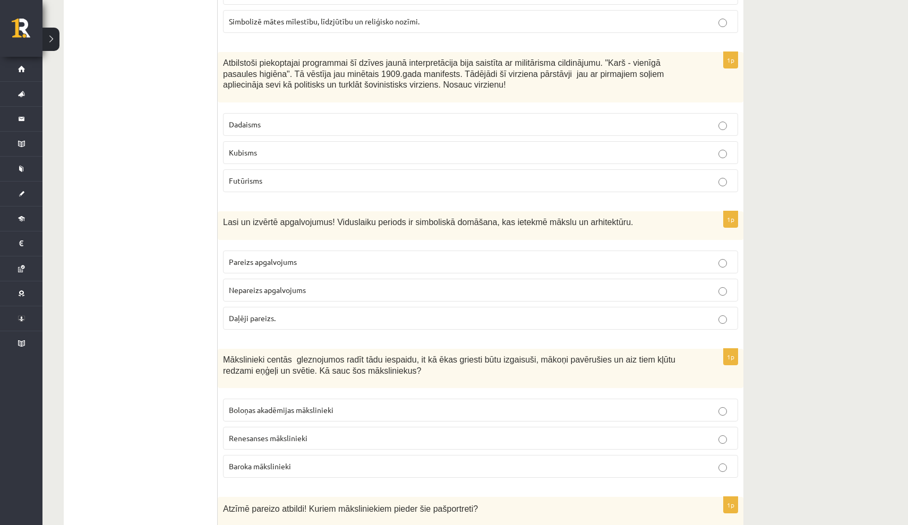
scroll to position [2626, 0]
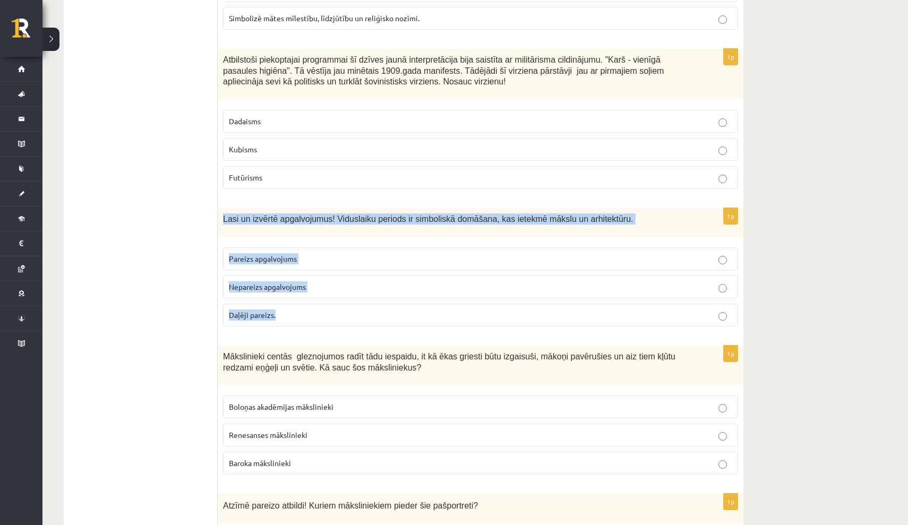
drag, startPoint x: 225, startPoint y: 207, endPoint x: 320, endPoint y: 306, distance: 137.5
click at [320, 306] on div "1p Lasi un izvērtē apgalvojumus! Viduslaiku periods ir simboliskā domāšana, kas…" at bounding box center [481, 271] width 526 height 127
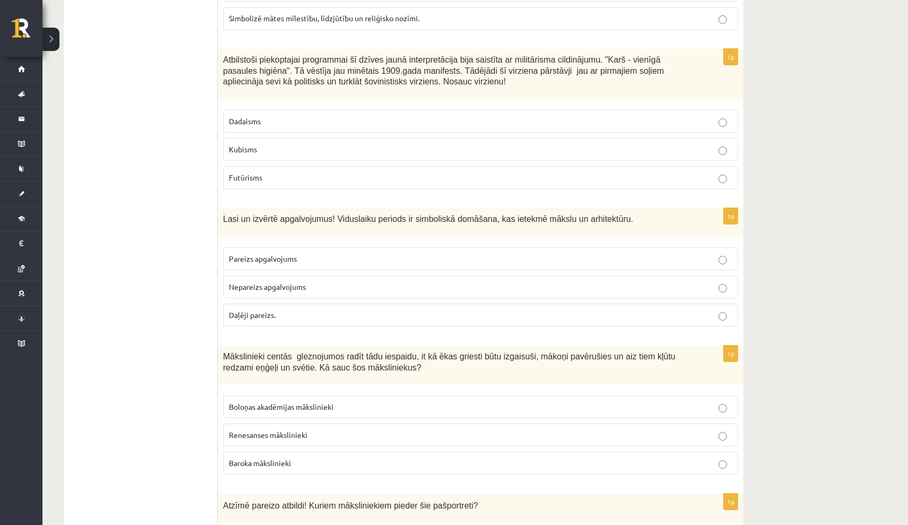
click at [201, 270] on ul "Tests Izvērtējums!" at bounding box center [145, 56] width 143 height 4982
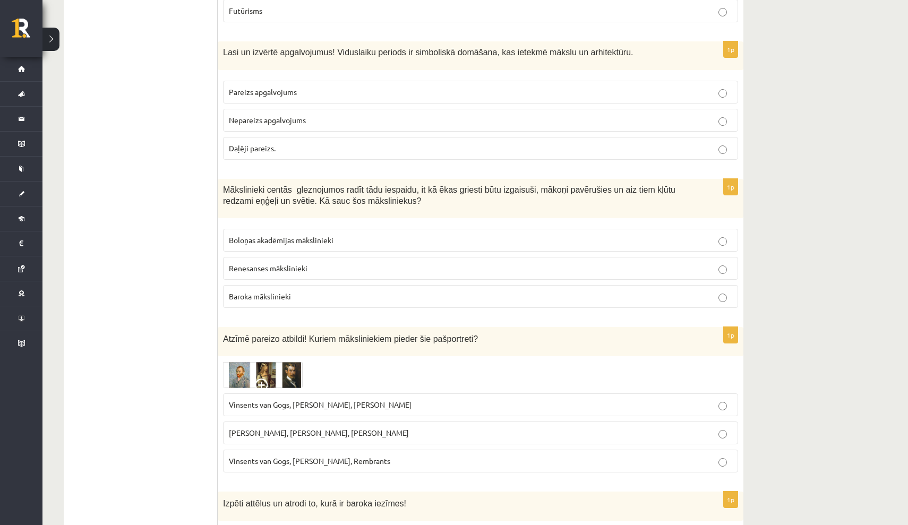
scroll to position [2795, 0]
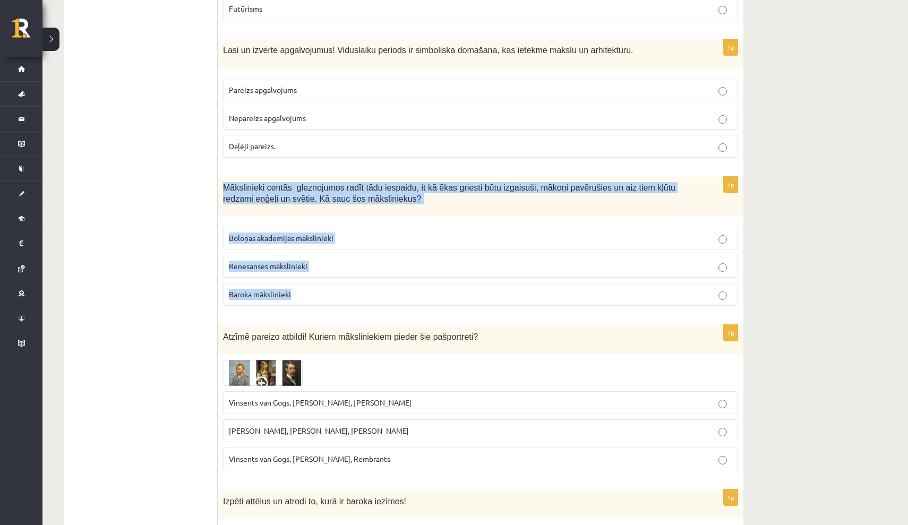
drag, startPoint x: 224, startPoint y: 174, endPoint x: 427, endPoint y: 283, distance: 230.5
click at [427, 283] on div "1p Mākslinieki centās gleznojumos radīt tādu iespaidu, it kā ēkas griesti būtu …" at bounding box center [481, 246] width 526 height 138
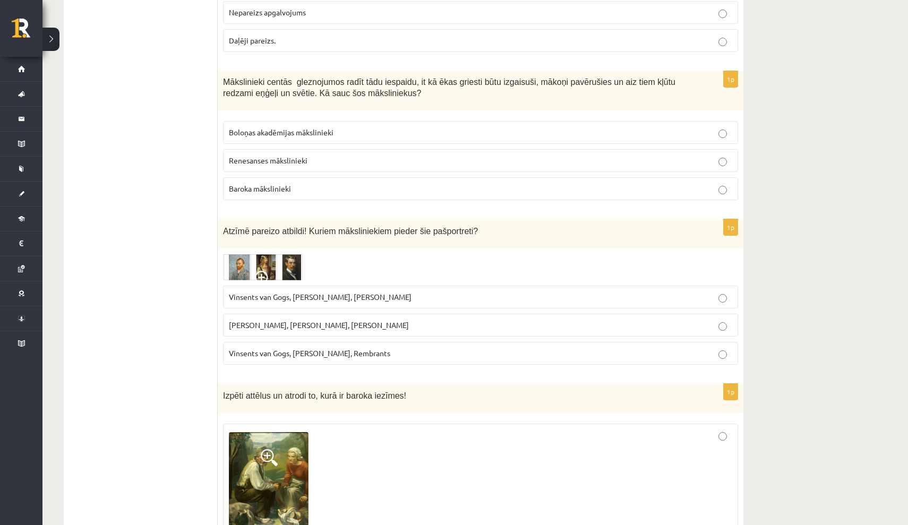
scroll to position [2905, 0]
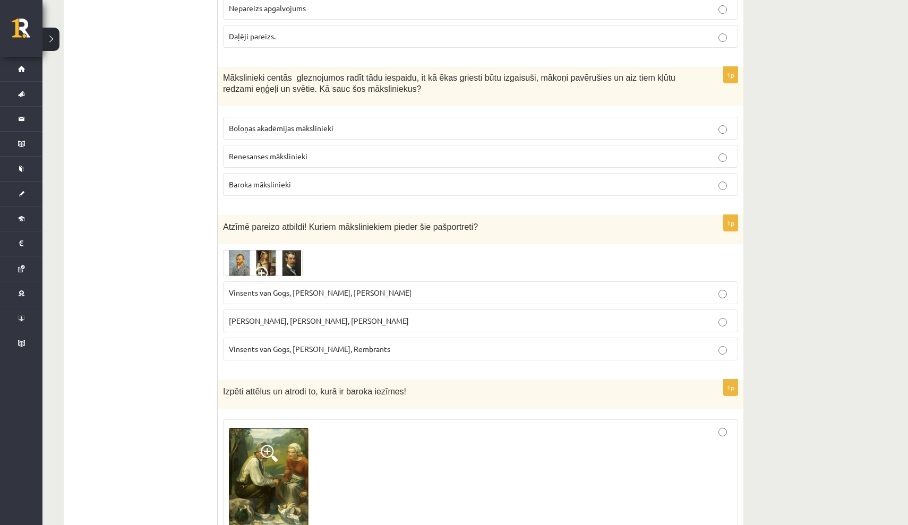
click at [237, 250] on img at bounding box center [263, 263] width 80 height 27
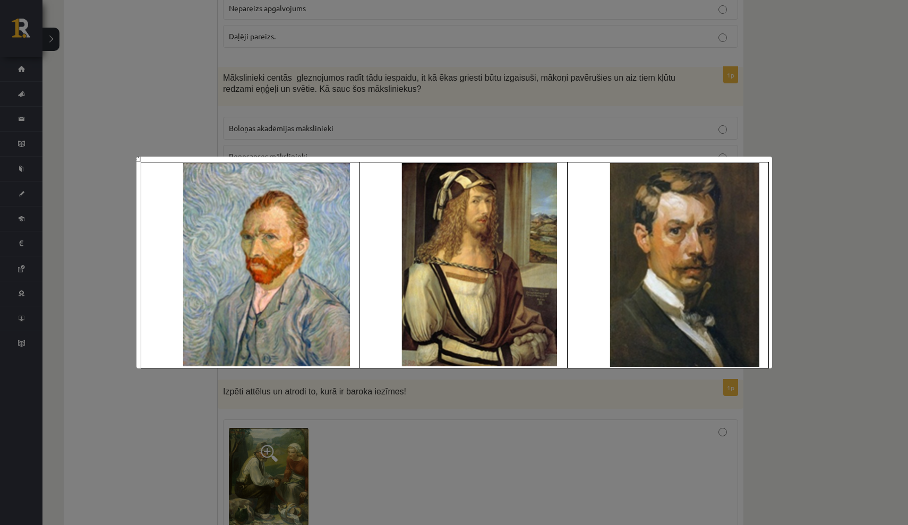
click at [846, 273] on div at bounding box center [454, 262] width 908 height 525
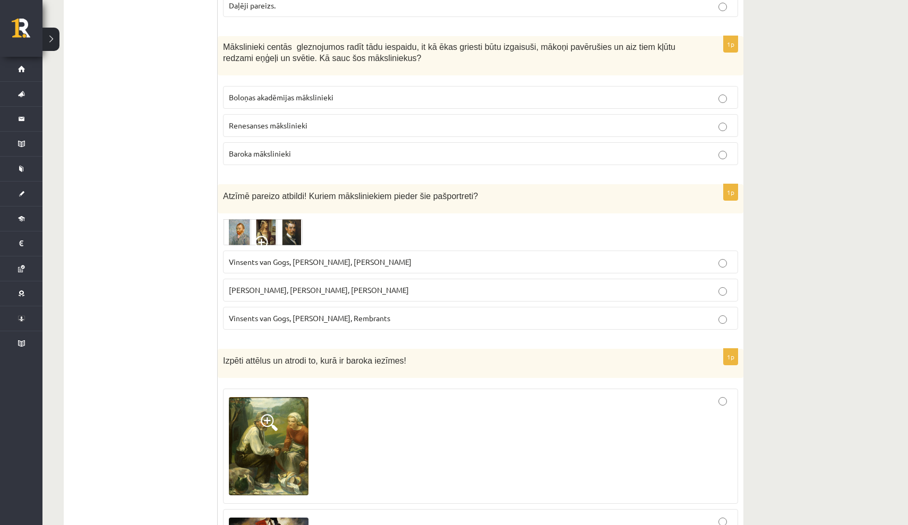
scroll to position [2942, 0]
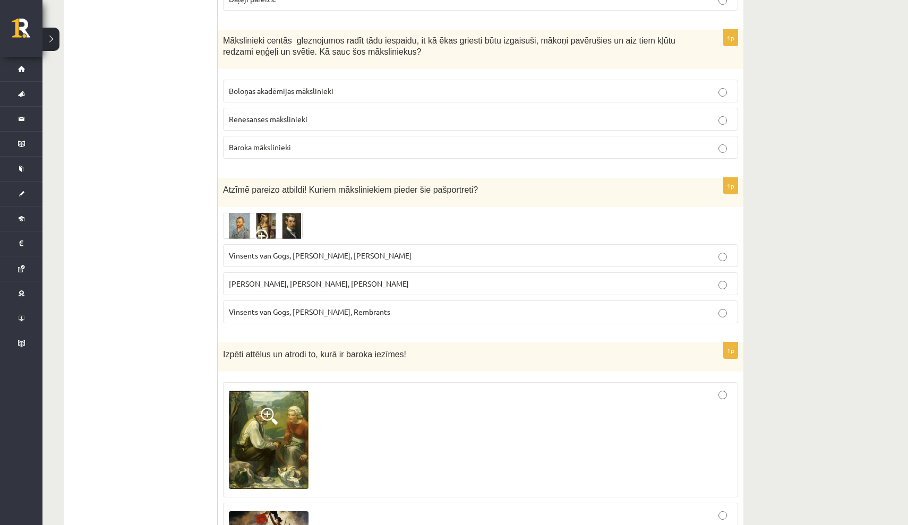
click at [575, 250] on p "Vinsents van Gogs, Albrehts Dīrers, Janis Rozentāls" at bounding box center [481, 255] width 504 height 11
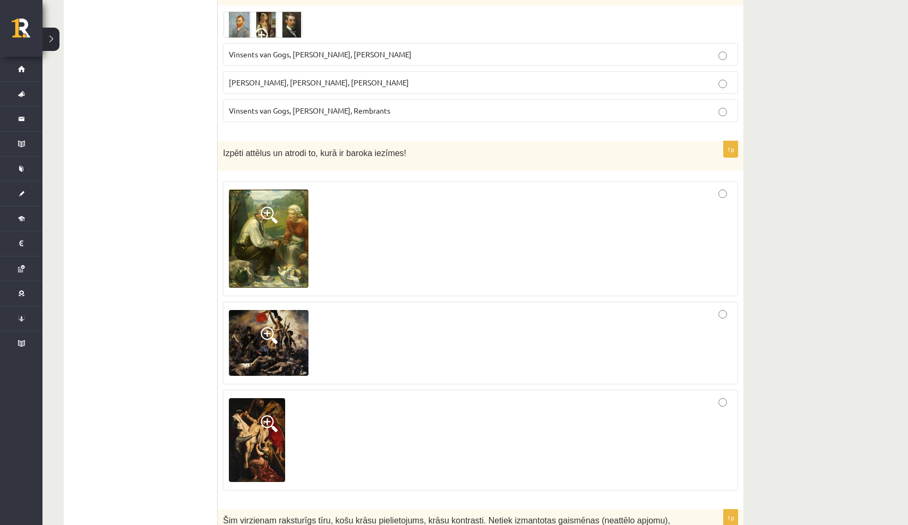
scroll to position [3144, 0]
click at [267, 240] on img at bounding box center [269, 238] width 80 height 99
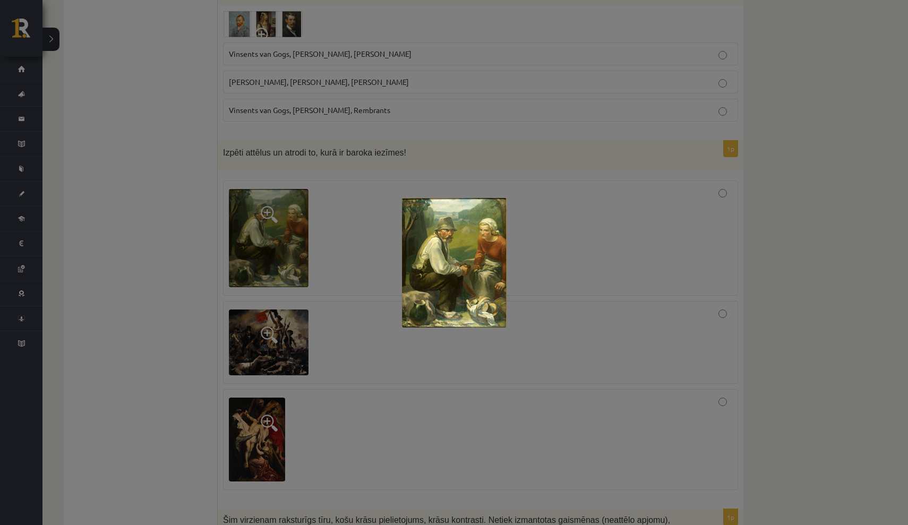
click at [276, 341] on div at bounding box center [454, 262] width 908 height 525
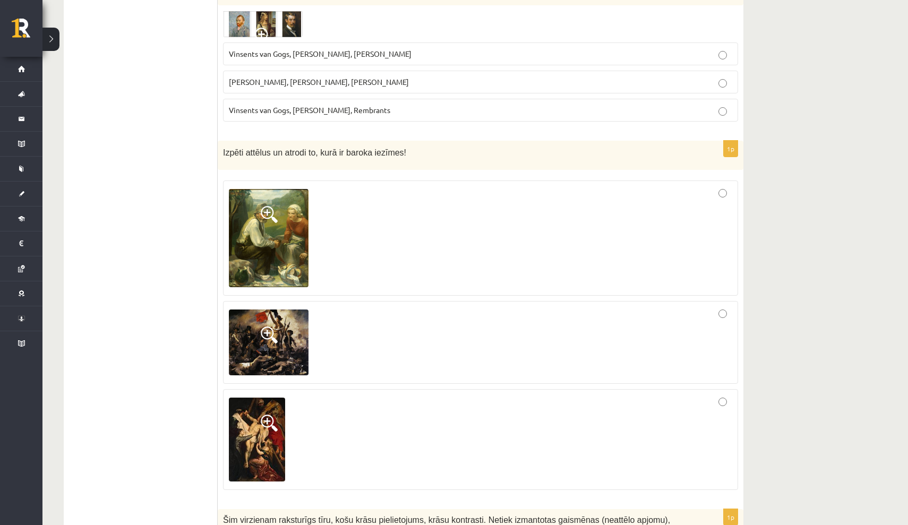
click at [283, 327] on img at bounding box center [269, 343] width 80 height 66
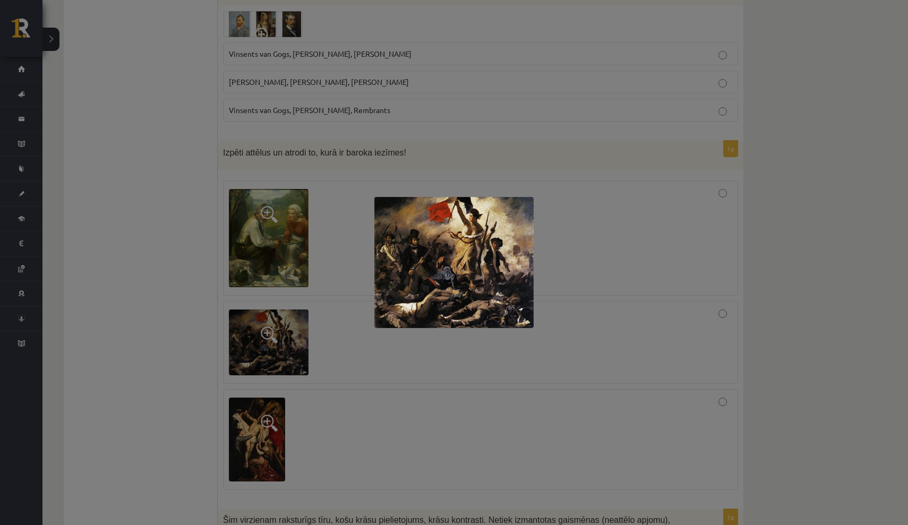
click at [808, 344] on div at bounding box center [454, 262] width 908 height 525
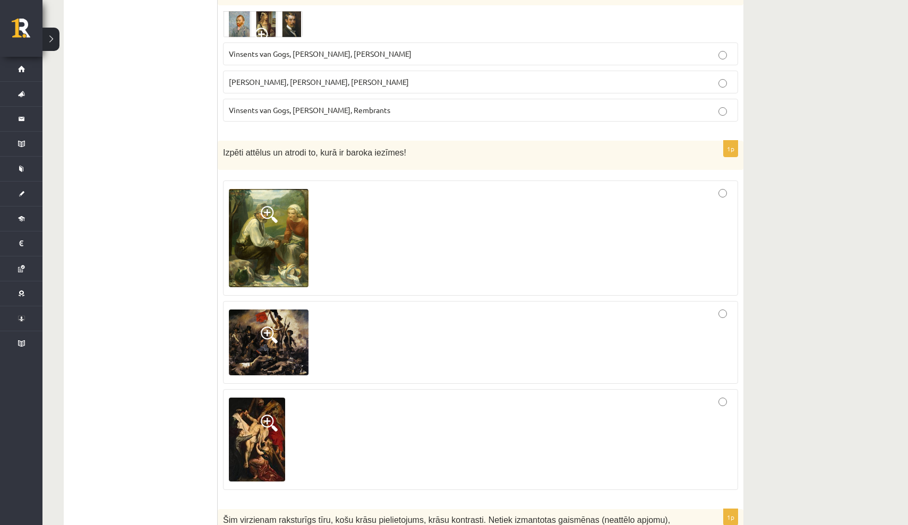
click at [265, 415] on span at bounding box center [269, 423] width 17 height 17
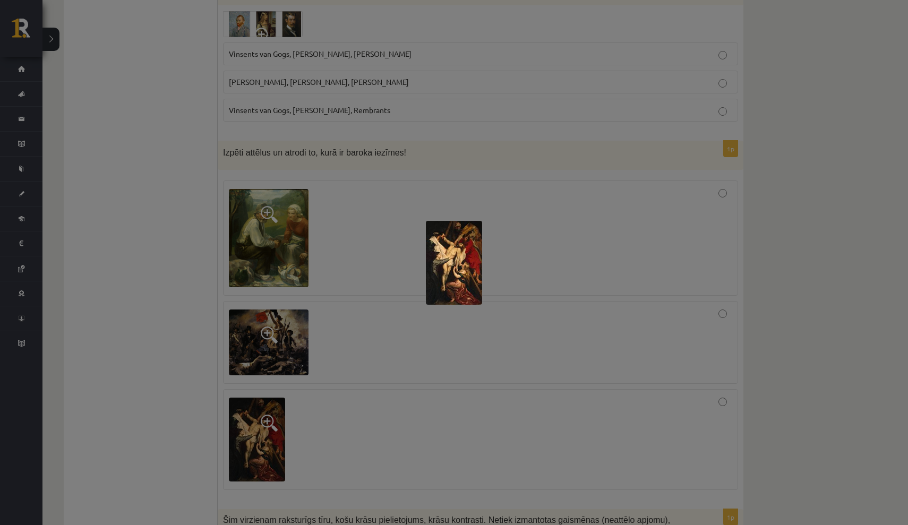
scroll to position [3021, 0]
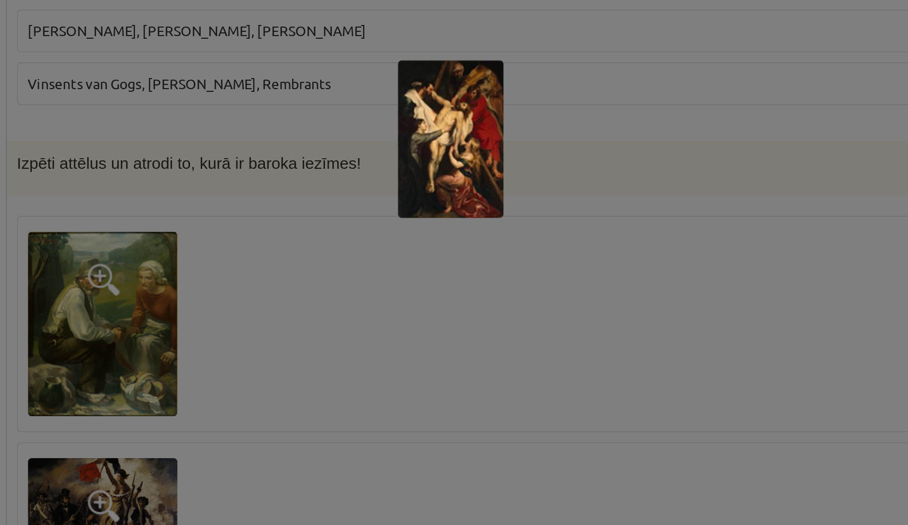
click at [374, 76] on div at bounding box center [454, 262] width 908 height 525
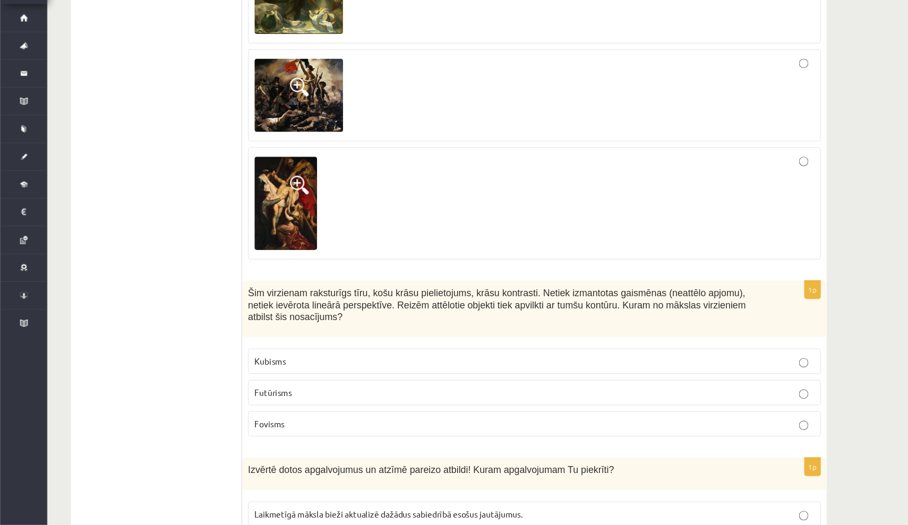
scroll to position [3349, 0]
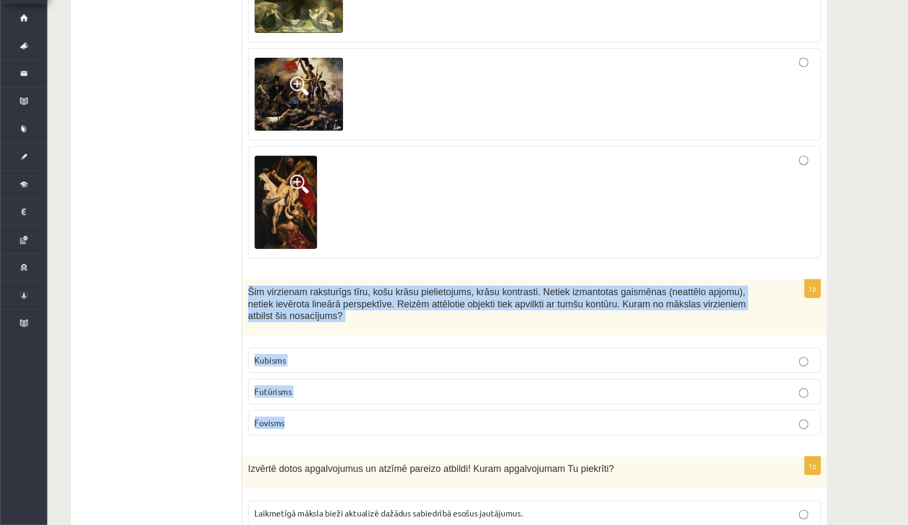
drag, startPoint x: 225, startPoint y: 248, endPoint x: 276, endPoint y: 374, distance: 136.5
click at [276, 374] on div "1p Šim virzienam raksturīgs tīru, košu krāsu pielietojums, krāsu kontrasti. Net…" at bounding box center [481, 378] width 526 height 149
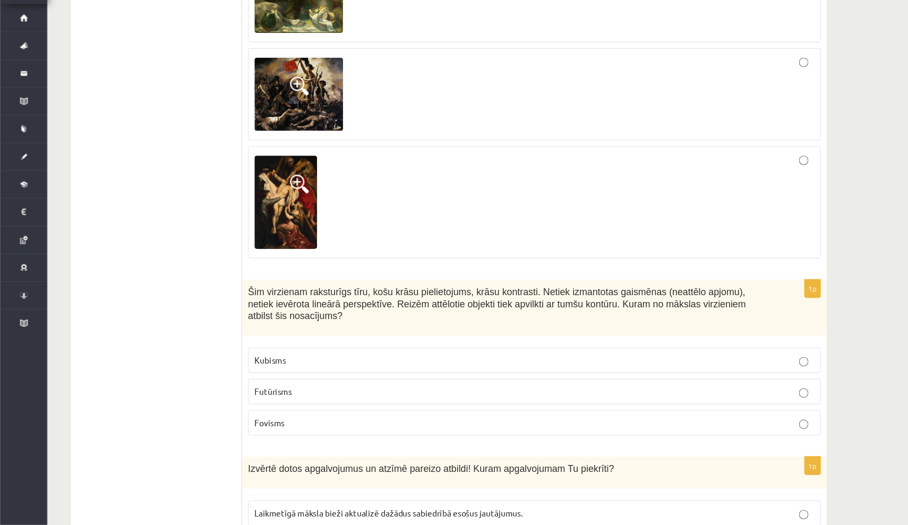
click at [288, 428] on p "Fovisms" at bounding box center [481, 433] width 504 height 11
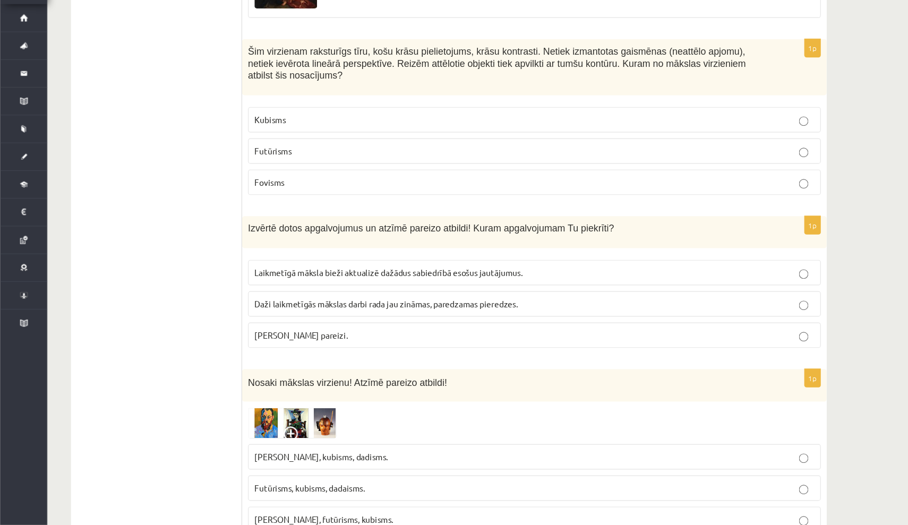
scroll to position [3567, 0]
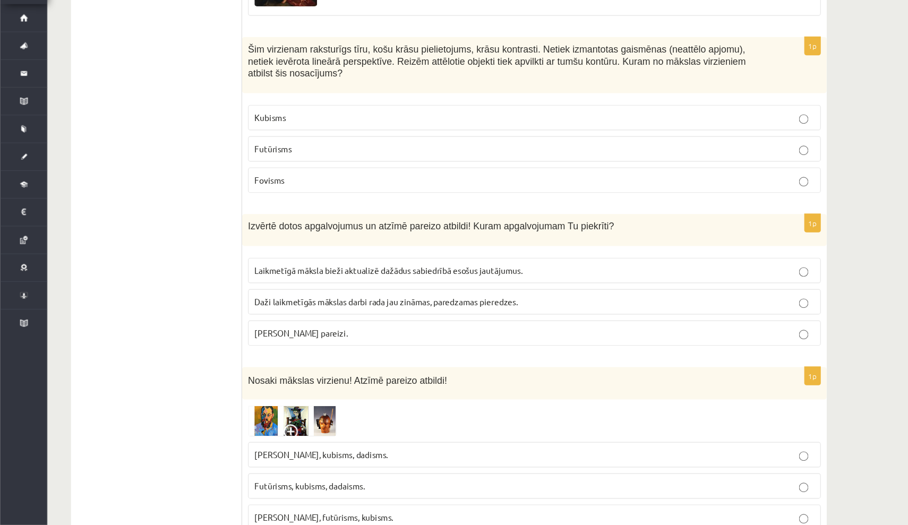
drag, startPoint x: 224, startPoint y: 187, endPoint x: 354, endPoint y: 292, distance: 167.7
click at [354, 292] on div "1p Izvērtē dotos apgalvojumus un atzīmē pareizo atbildi! Kuram apgalvojumam Tu …" at bounding box center [481, 308] width 526 height 127
click at [338, 347] on p "Abi apgalvojumi pareizi." at bounding box center [481, 352] width 504 height 11
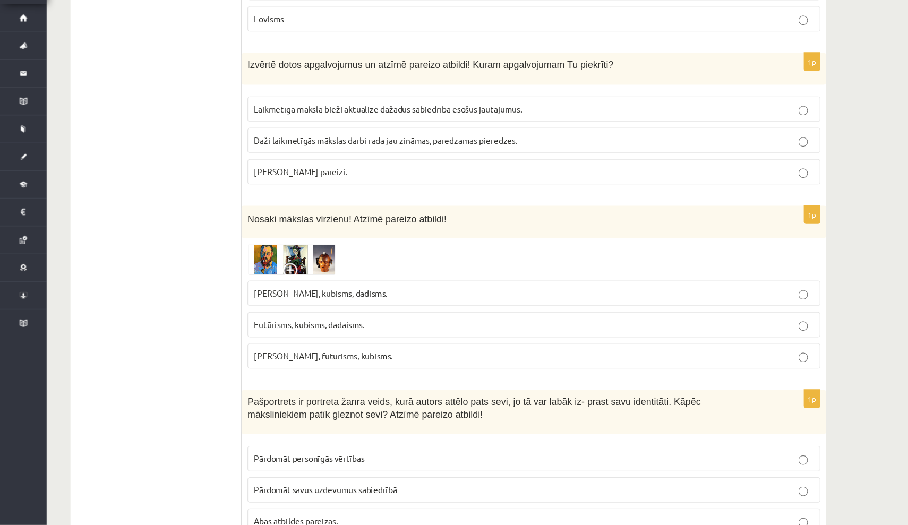
scroll to position [3713, 0]
click at [237, 272] on img at bounding box center [263, 286] width 80 height 28
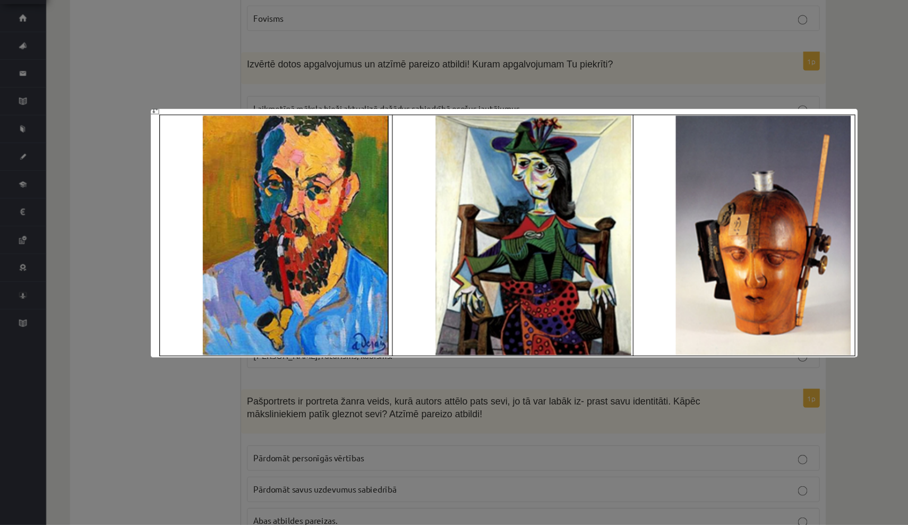
click at [799, 192] on div at bounding box center [454, 262] width 908 height 525
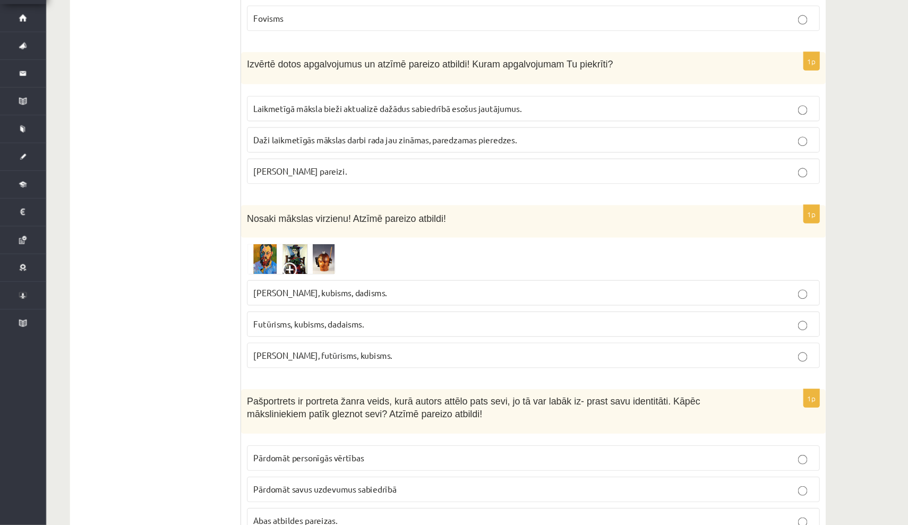
click at [294, 272] on img at bounding box center [263, 286] width 80 height 28
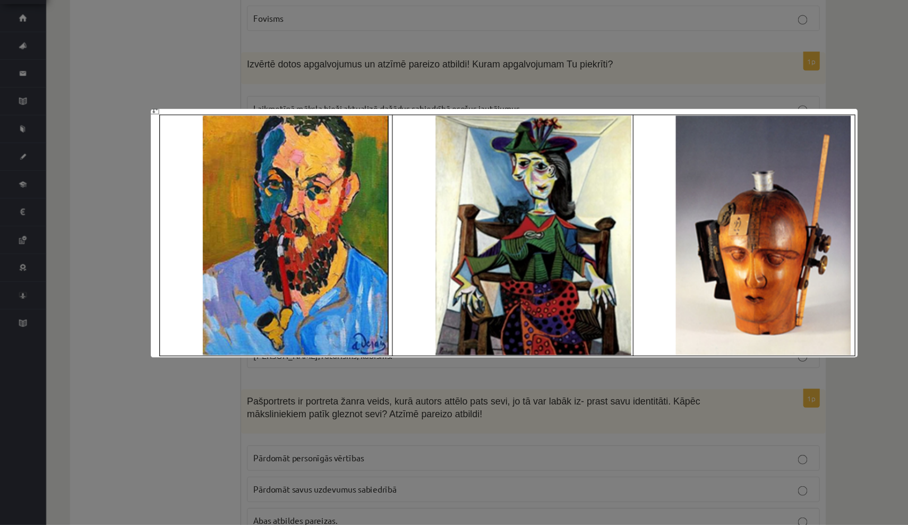
click at [805, 236] on div at bounding box center [454, 262] width 908 height 525
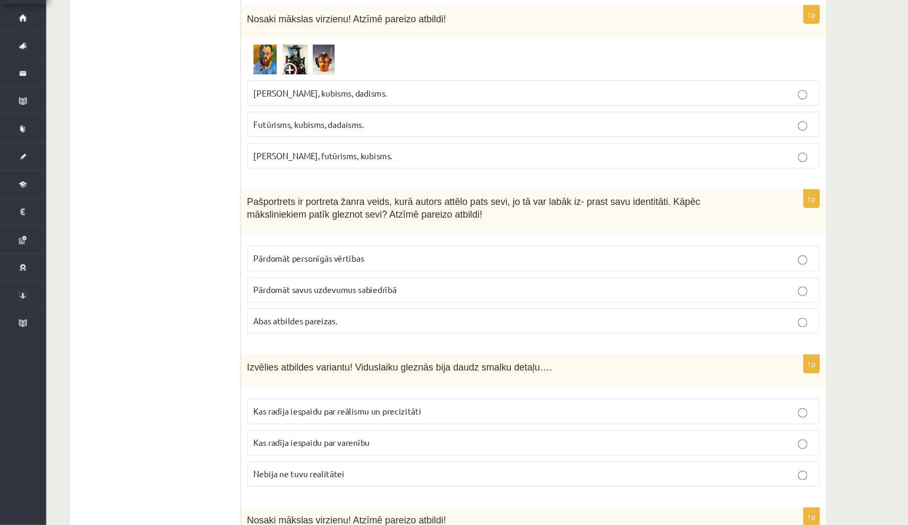
scroll to position [3893, 0]
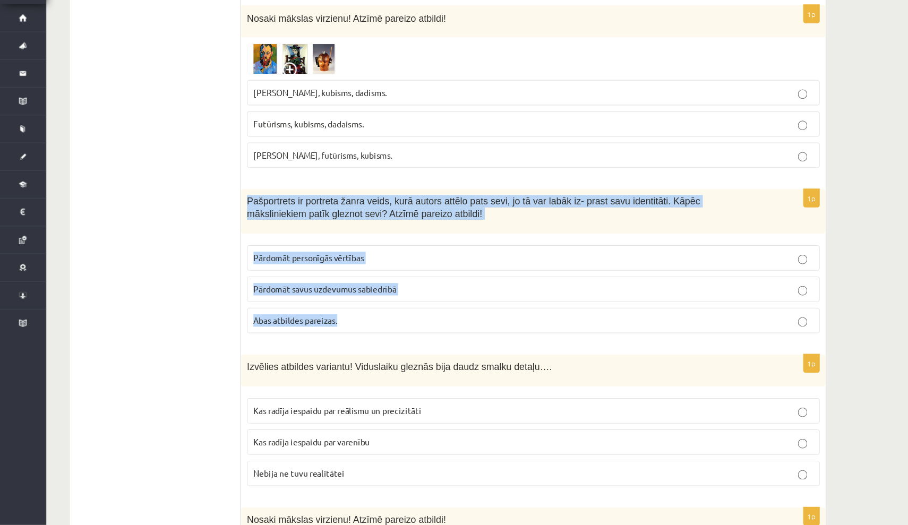
drag, startPoint x: 223, startPoint y: 165, endPoint x: 423, endPoint y: 274, distance: 227.9
click at [423, 274] on div "1p Pašportrets ir portreta žanra veids, kurā autors attēlo pats sevi, jo tā var…" at bounding box center [481, 292] width 526 height 138
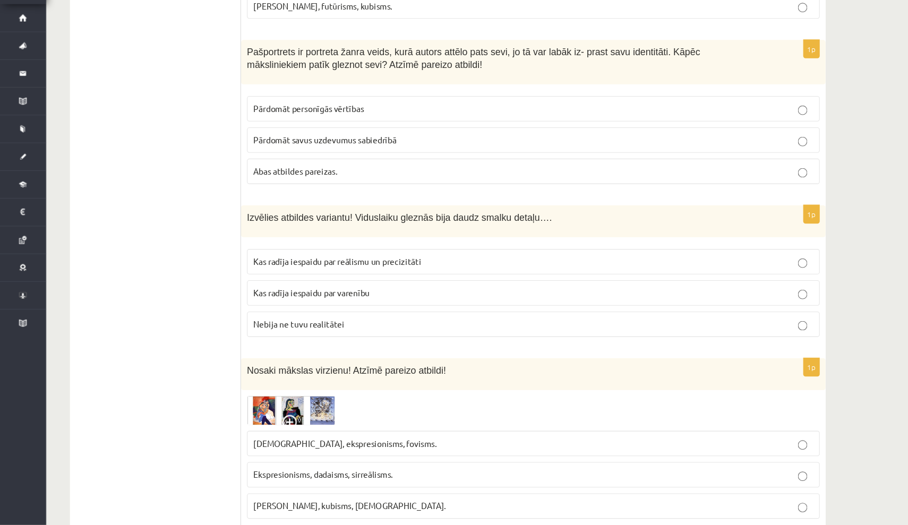
scroll to position [4028, 0]
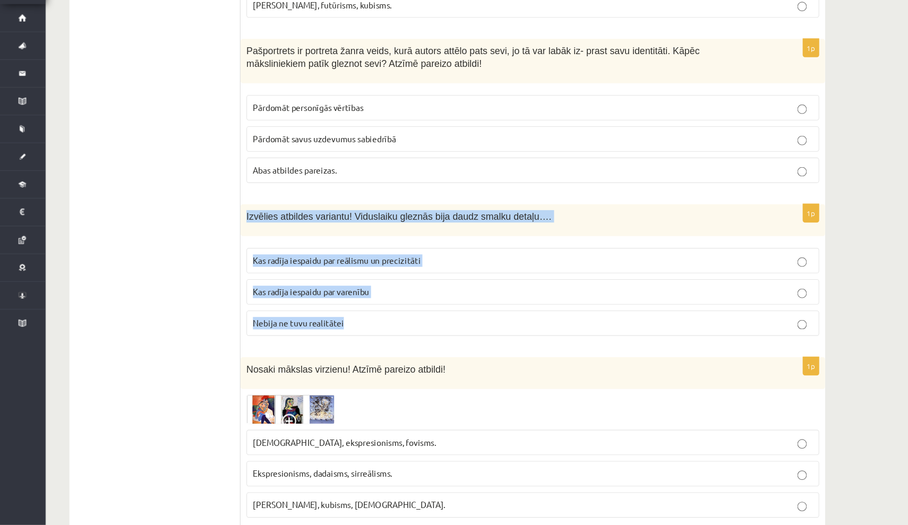
drag, startPoint x: 223, startPoint y: 176, endPoint x: 329, endPoint y: 284, distance: 151.7
click at [329, 284] on div "1p Izvēlies atbildes variantu! Viduslaiku gleznās bija daudz smalku detaļu…. Ka…" at bounding box center [481, 300] width 526 height 127
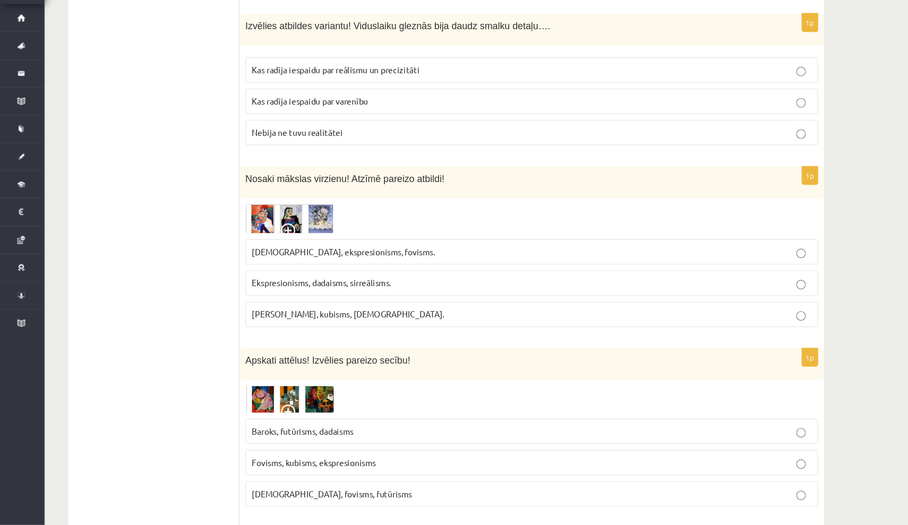
scroll to position [4200, 0]
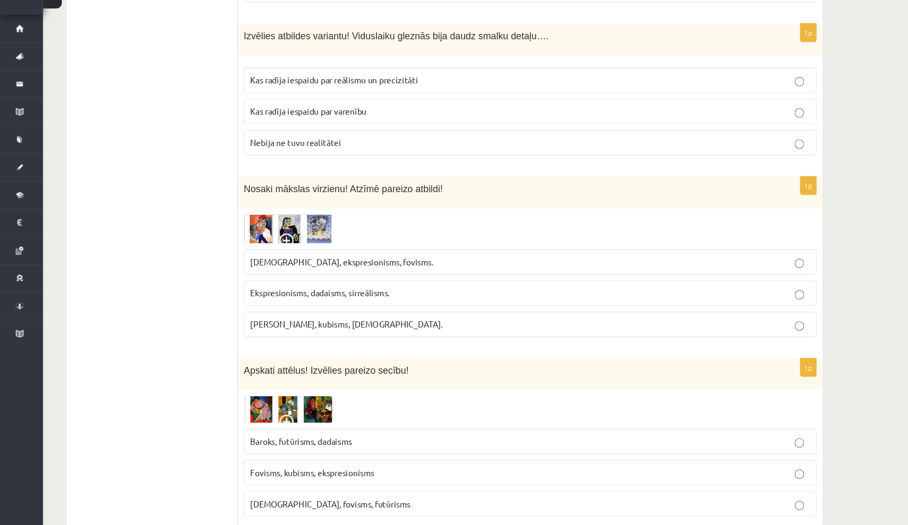
click at [236, 236] on img at bounding box center [263, 249] width 80 height 26
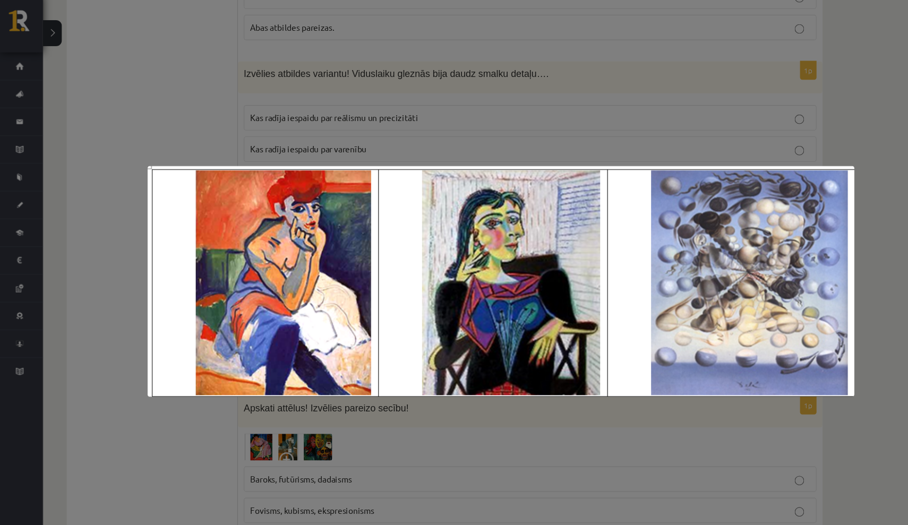
click at [791, 210] on div at bounding box center [454, 262] width 908 height 525
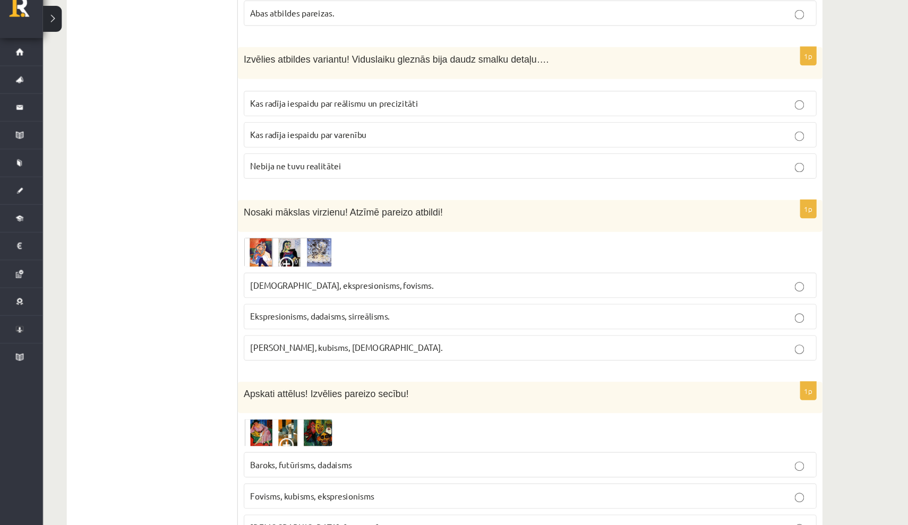
click at [260, 236] on img at bounding box center [263, 249] width 80 height 26
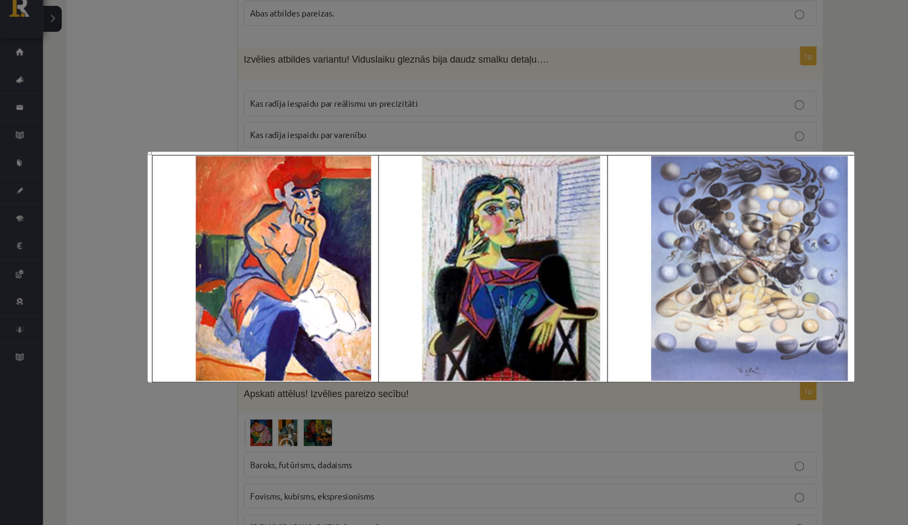
click at [782, 385] on div at bounding box center [454, 262] width 908 height 525
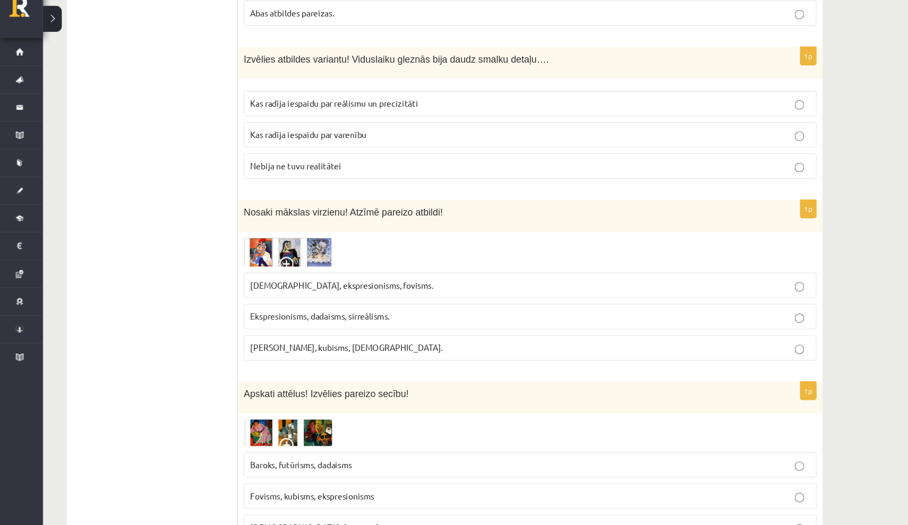
click at [262, 236] on img at bounding box center [263, 249] width 80 height 26
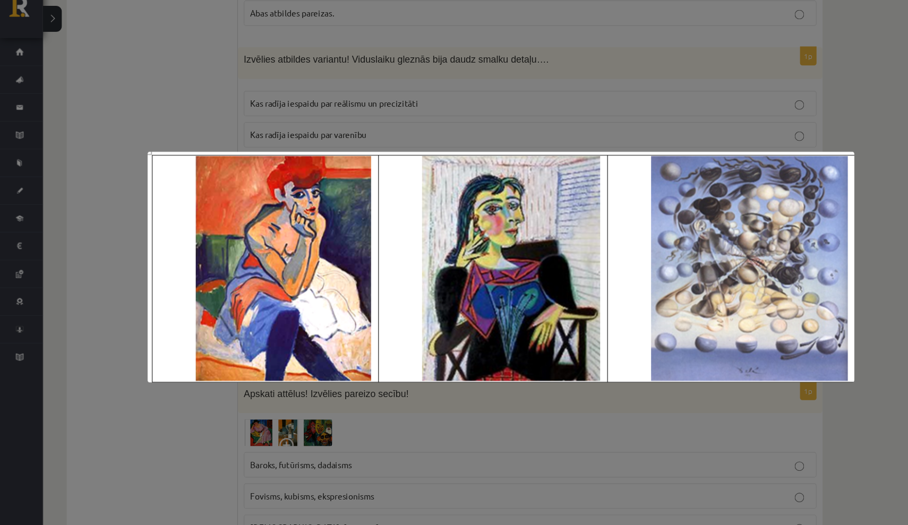
click at [186, 384] on div at bounding box center [454, 262] width 908 height 525
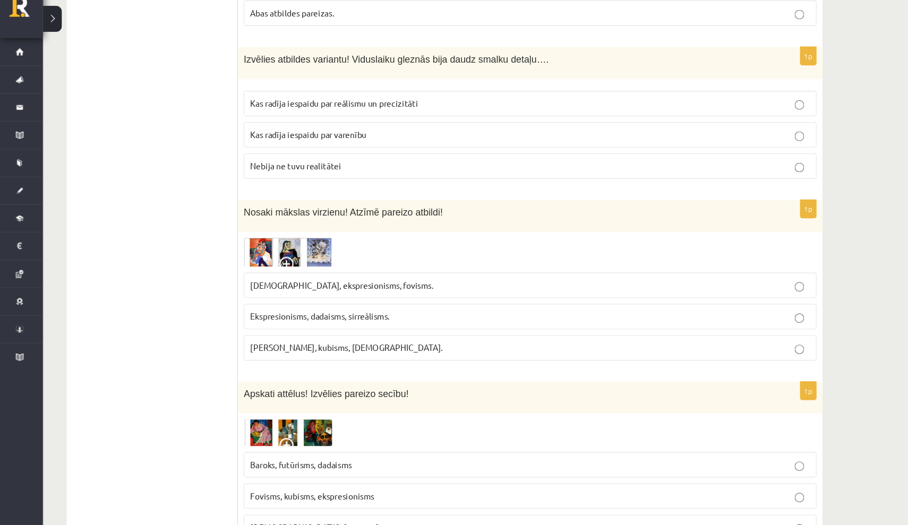
click at [287, 236] on img at bounding box center [263, 249] width 80 height 26
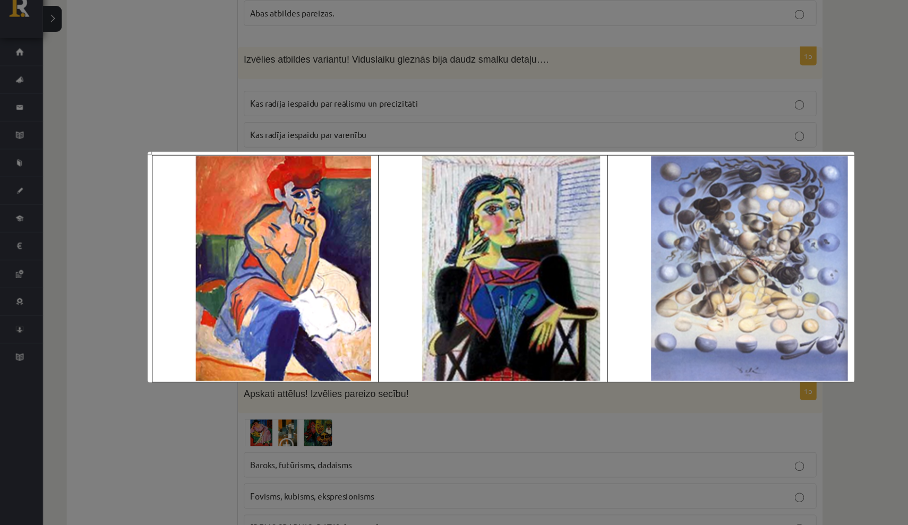
click at [792, 281] on div at bounding box center [454, 262] width 908 height 525
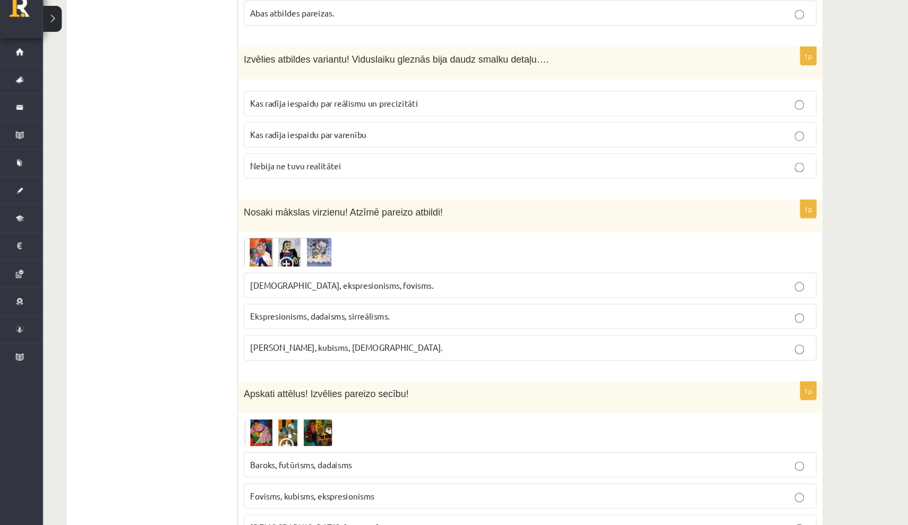
click at [663, 330] on p "Fovisms, kubisms, sirreālisms." at bounding box center [481, 335] width 504 height 11
click at [234, 236] on img at bounding box center [263, 249] width 80 height 26
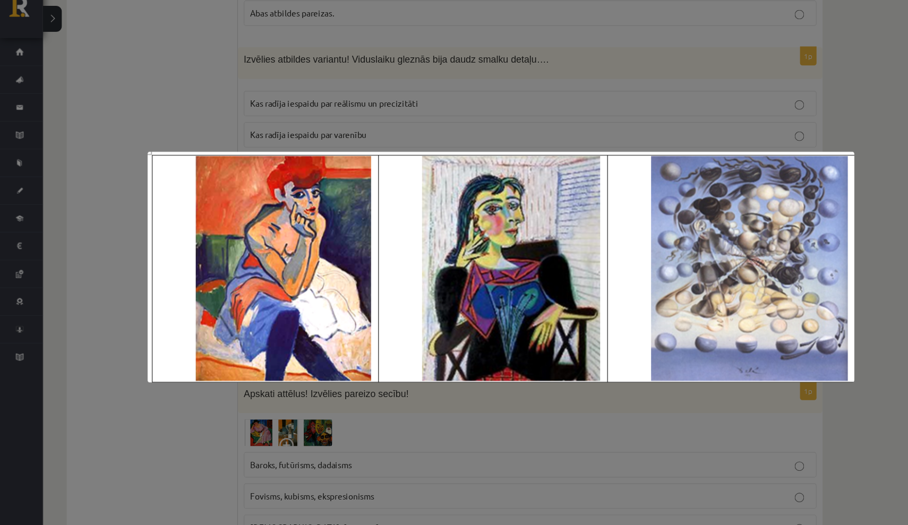
click at [791, 158] on div at bounding box center [454, 262] width 908 height 525
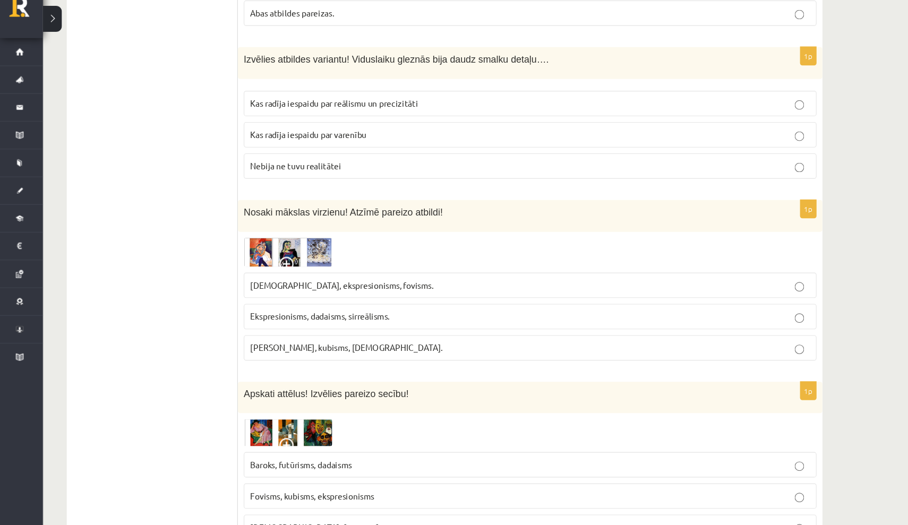
click at [289, 236] on img at bounding box center [263, 249] width 80 height 26
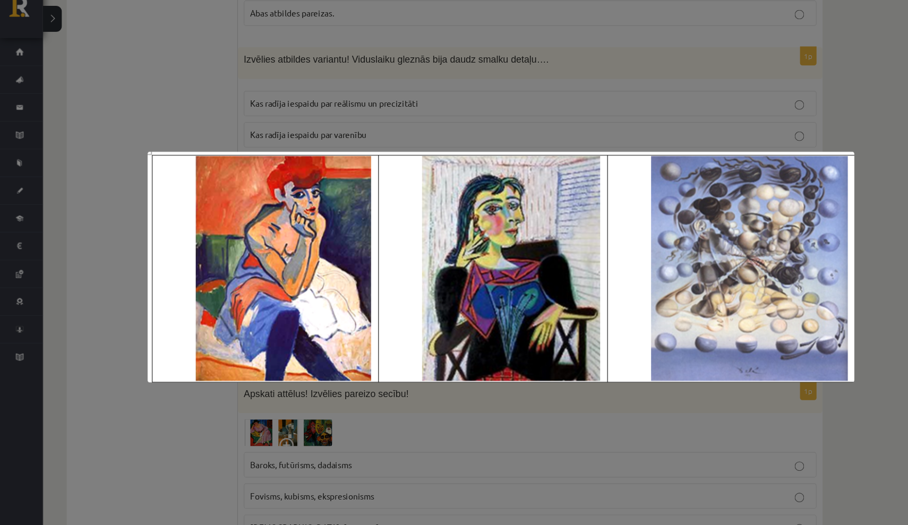
click at [788, 300] on div at bounding box center [454, 262] width 908 height 525
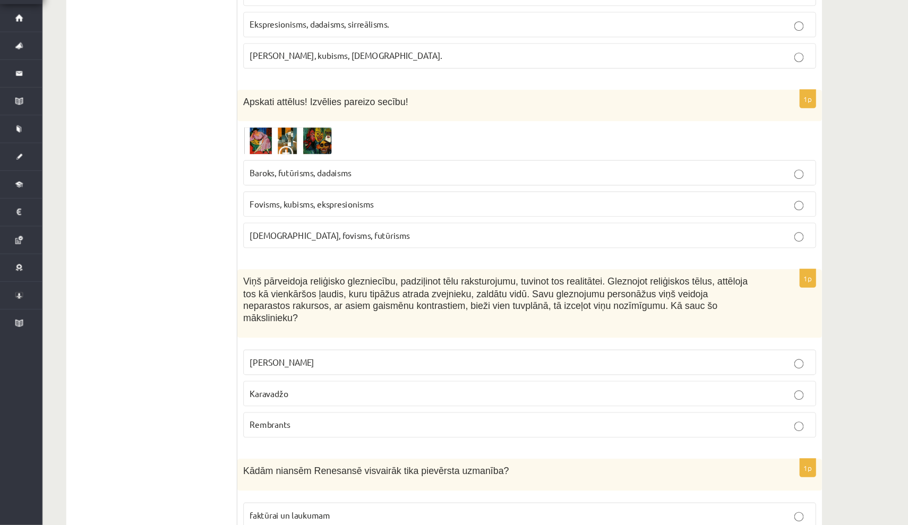
scroll to position [4433, 0]
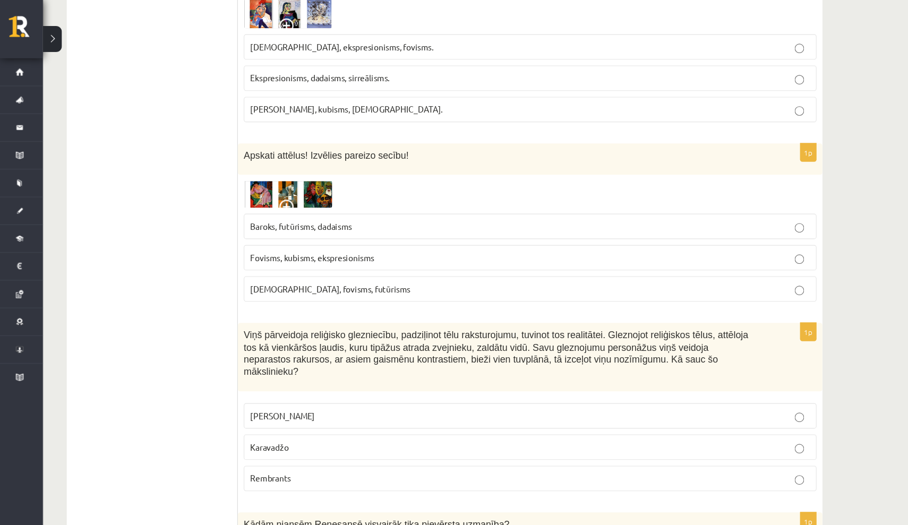
click at [232, 167] on img at bounding box center [263, 179] width 80 height 24
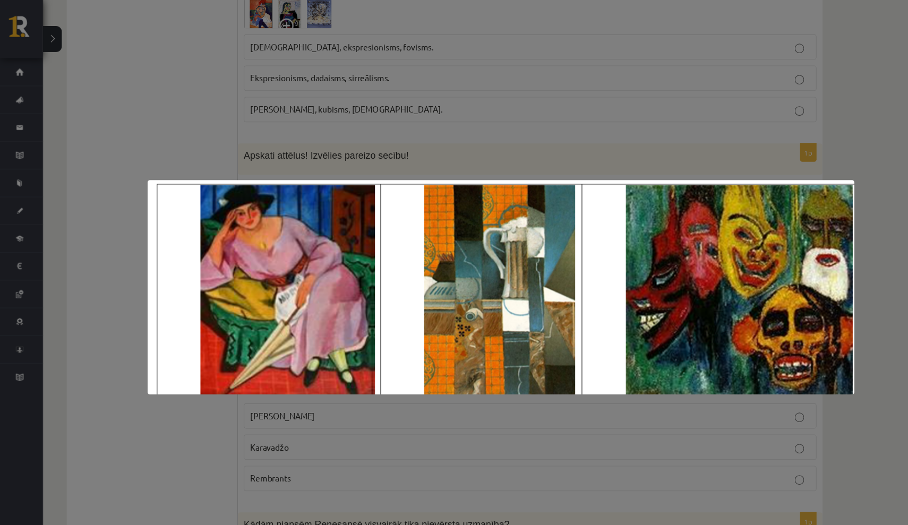
click at [783, 109] on div at bounding box center [454, 262] width 908 height 525
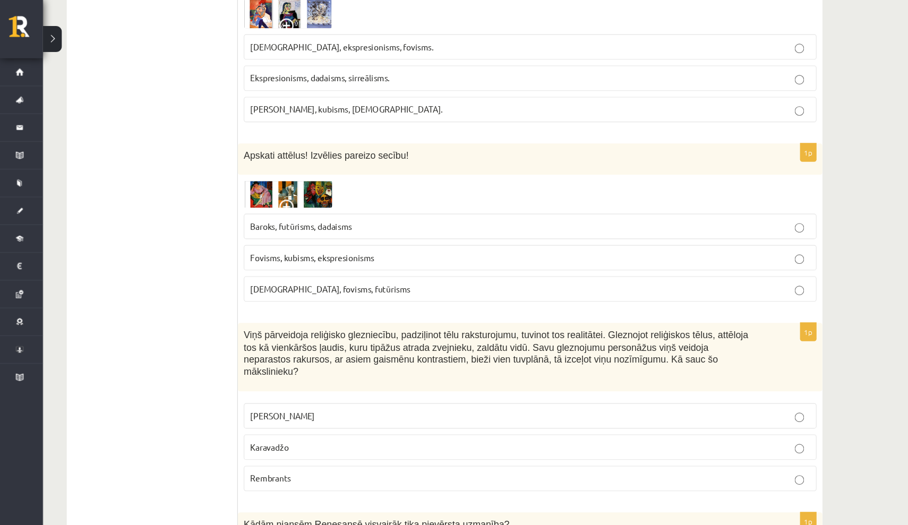
click at [262, 167] on img at bounding box center [263, 179] width 80 height 24
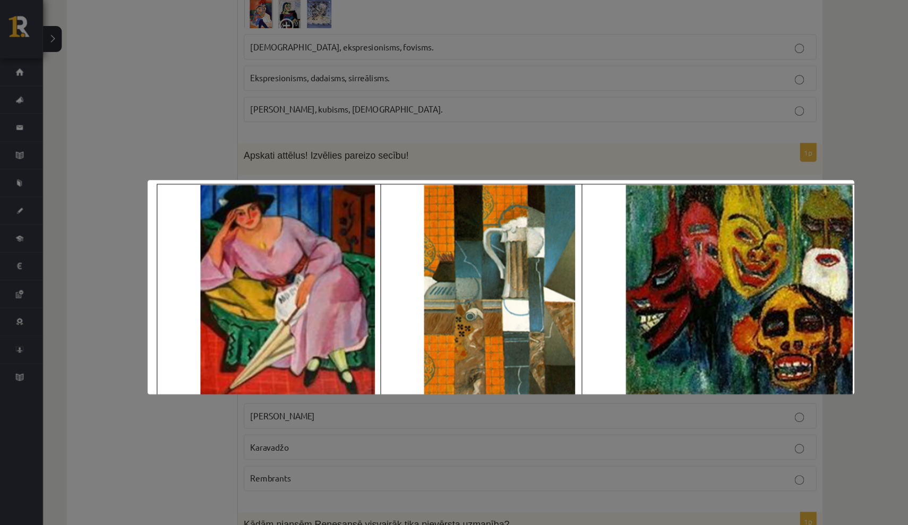
click at [155, 143] on div at bounding box center [454, 262] width 908 height 525
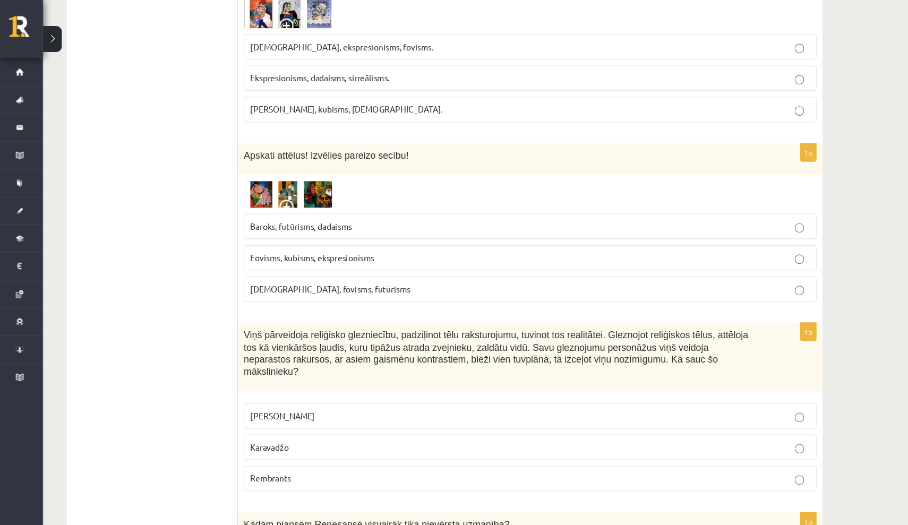
click at [234, 167] on img at bounding box center [263, 179] width 80 height 24
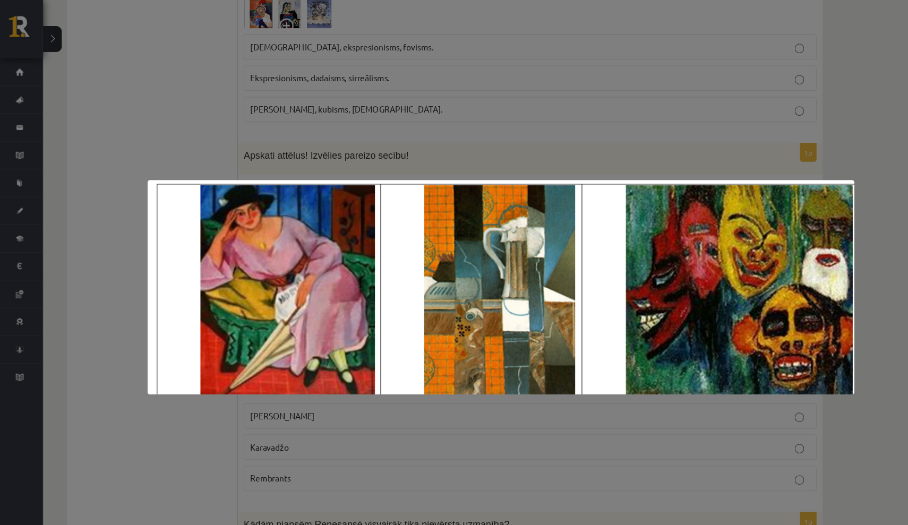
click at [167, 132] on div at bounding box center [454, 262] width 908 height 525
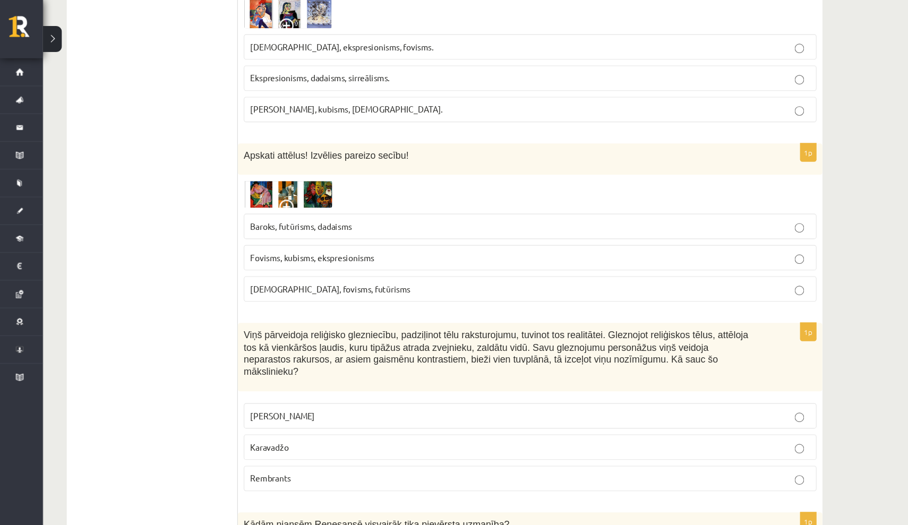
click at [236, 167] on img at bounding box center [263, 179] width 80 height 24
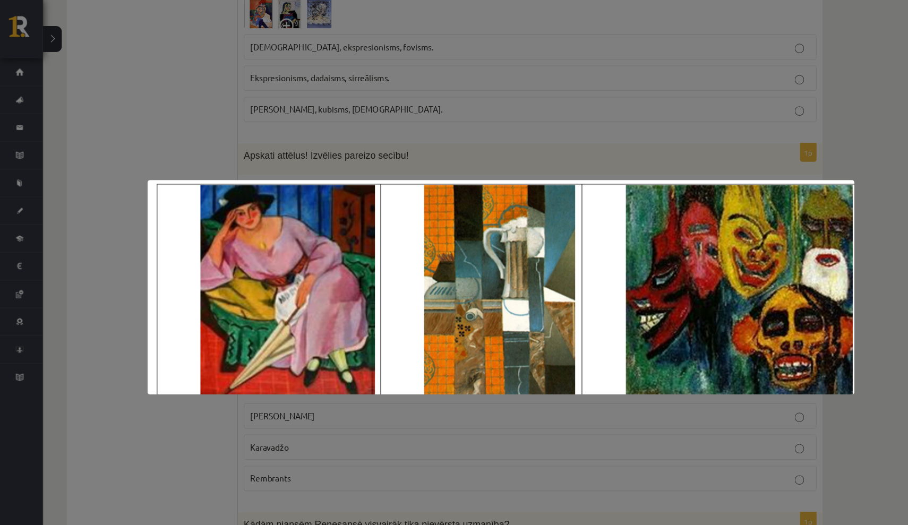
click at [791, 193] on div at bounding box center [454, 262] width 908 height 525
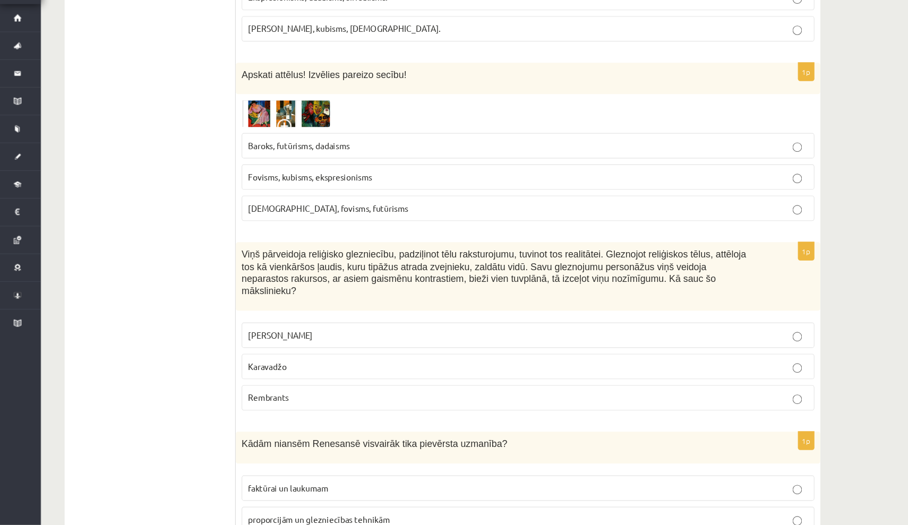
scroll to position [4461, 0]
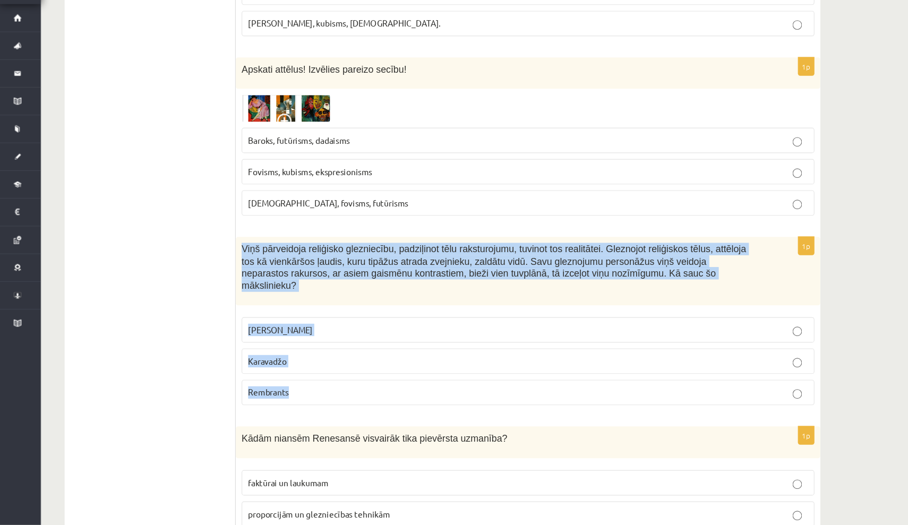
drag, startPoint x: 218, startPoint y: 206, endPoint x: 320, endPoint y: 347, distance: 175.0
click at [320, 347] on div "1p Viņš pārveidoja reliģisko glezniecību, padziļinot tēlu raksturojumu, tuvinot…" at bounding box center [481, 346] width 526 height 160
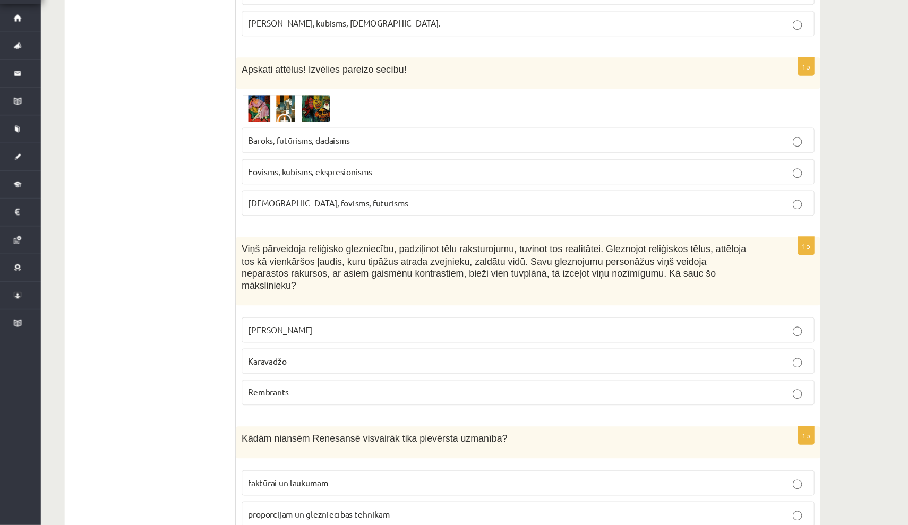
click at [289, 372] on p "Karavadžo" at bounding box center [481, 377] width 504 height 11
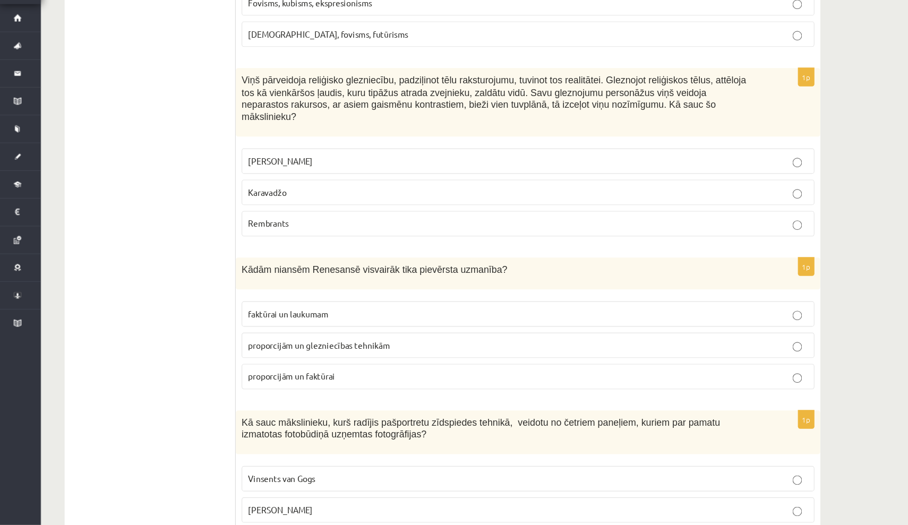
scroll to position [4615, 0]
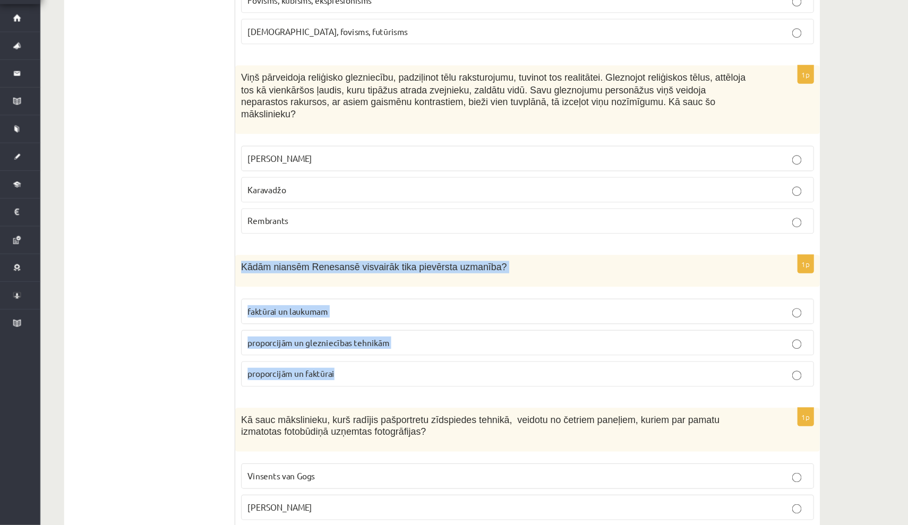
drag, startPoint x: 218, startPoint y: 222, endPoint x: 321, endPoint y: 320, distance: 142.8
click at [321, 320] on div "1p Kādām niansēm Renesansē visvairāk tika pievērsta uzmanība? faktūrai un lauku…" at bounding box center [481, 346] width 526 height 127
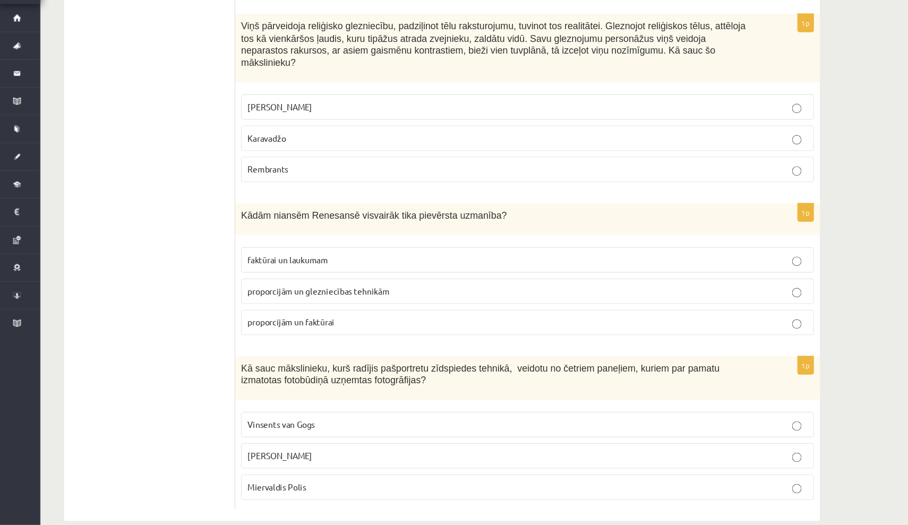
scroll to position [4662, 0]
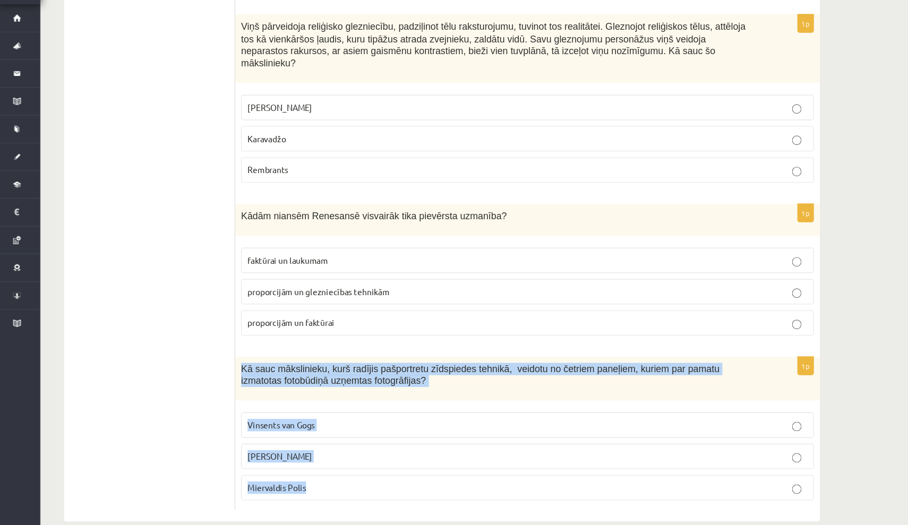
drag, startPoint x: 218, startPoint y: 312, endPoint x: 318, endPoint y: 432, distance: 156.5
click at [318, 432] on div "1p Kā sauc mākslinieku, kurš radījis pašportretu zīdspiedes tehnikā, veidotu no…" at bounding box center [481, 443] width 526 height 138
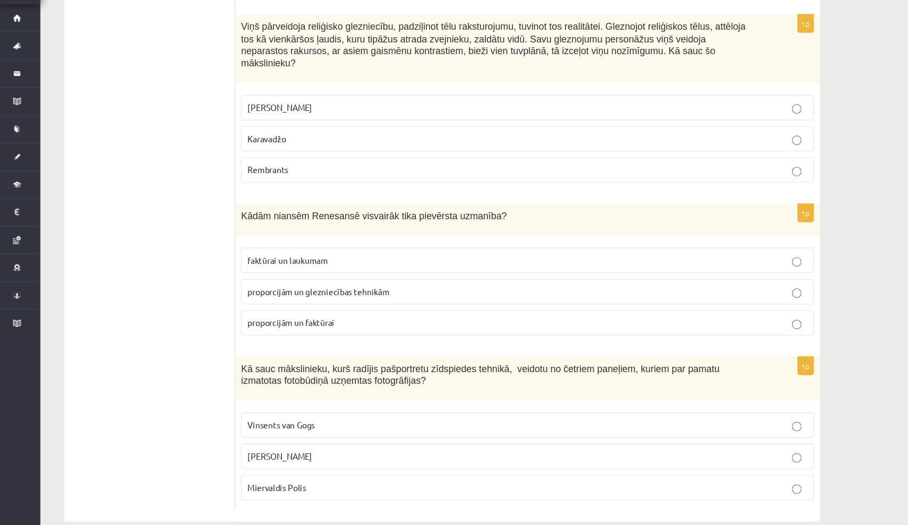
click at [270, 458] on span "Endijs Vorhols" at bounding box center [258, 463] width 58 height 10
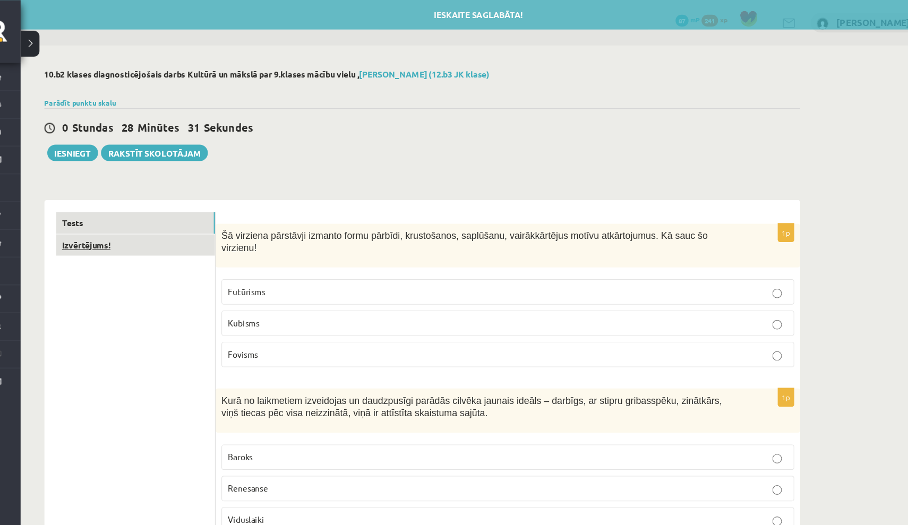
scroll to position [0, 0]
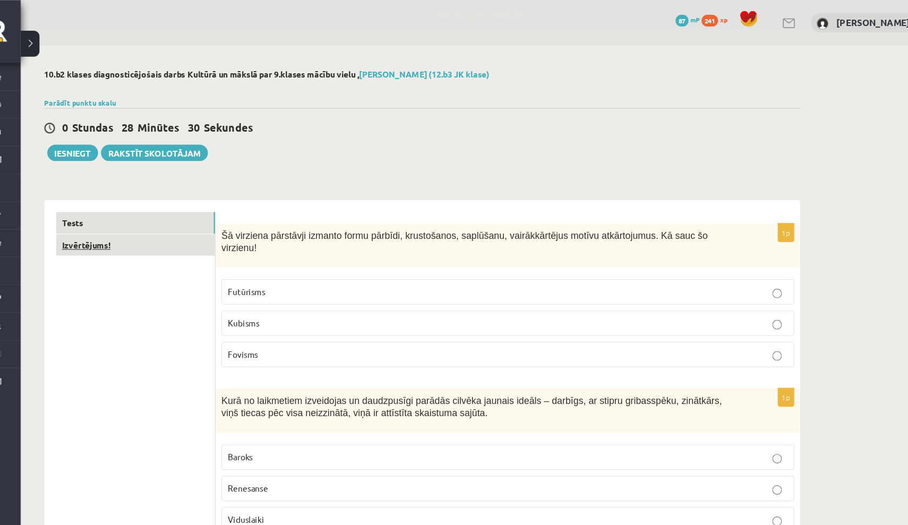
click at [86, 220] on link "Izvērtējums!" at bounding box center [145, 221] width 143 height 20
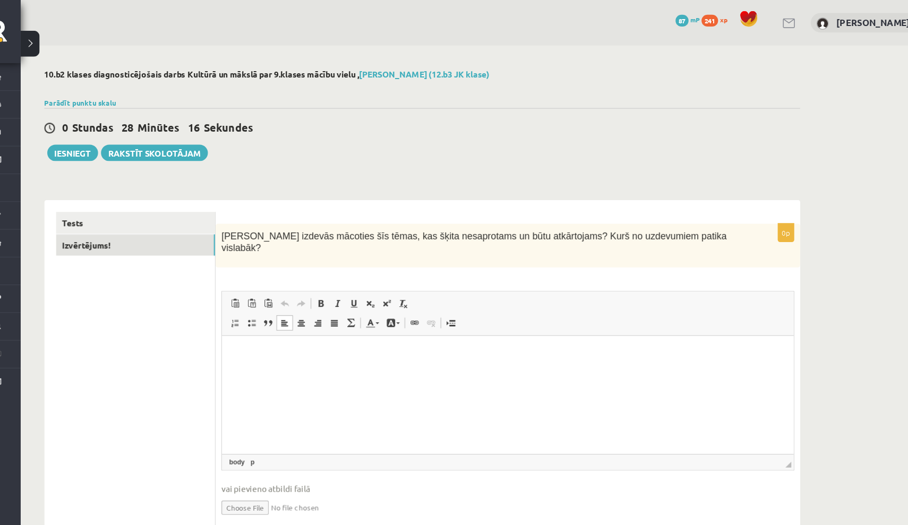
click at [266, 359] on html at bounding box center [479, 352] width 514 height 32
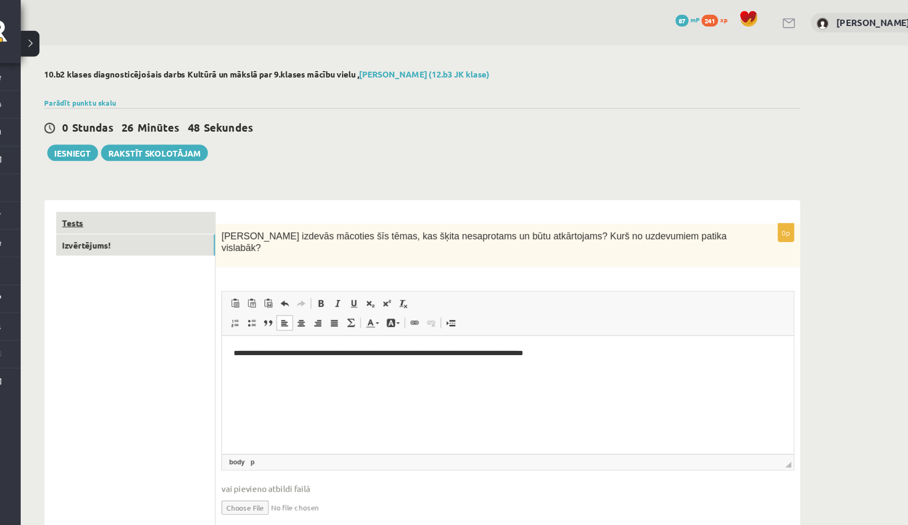
click at [74, 200] on link "Tests" at bounding box center [145, 201] width 143 height 20
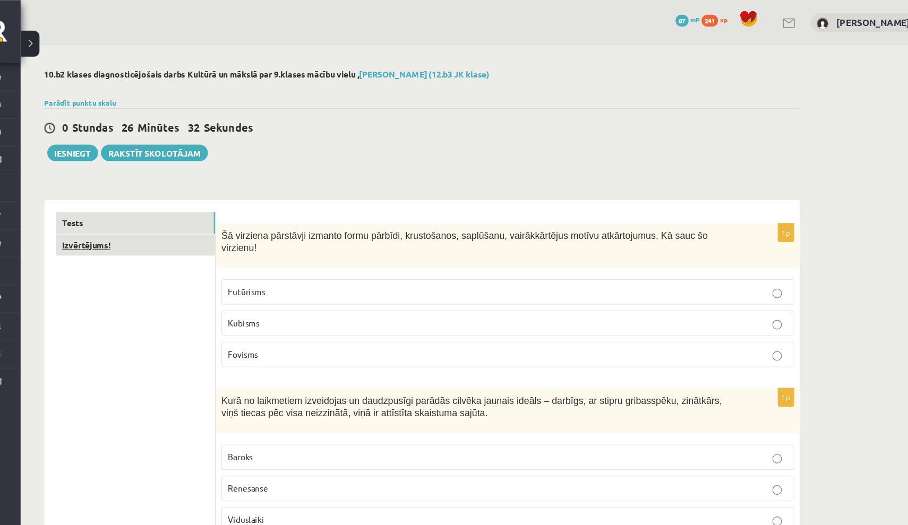
click at [82, 223] on link "Izvērtējums!" at bounding box center [145, 221] width 143 height 20
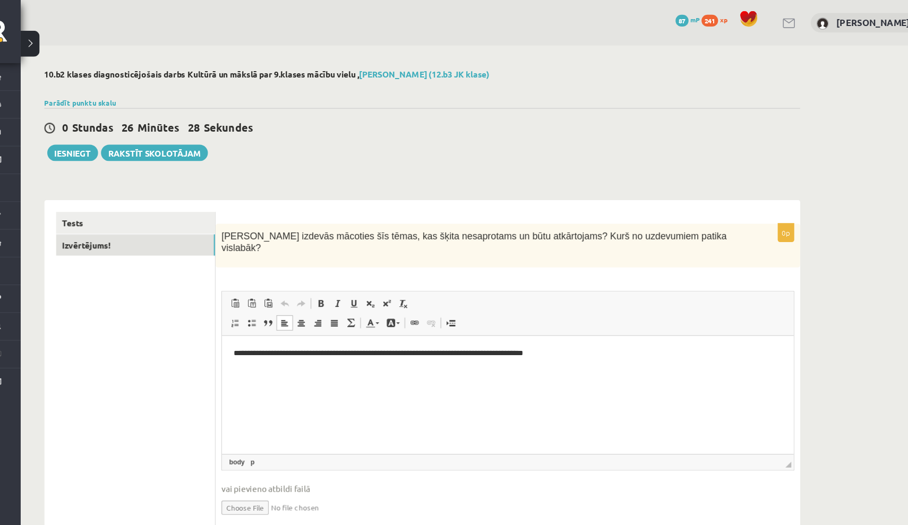
click at [548, 356] on p "**********" at bounding box center [479, 352] width 493 height 11
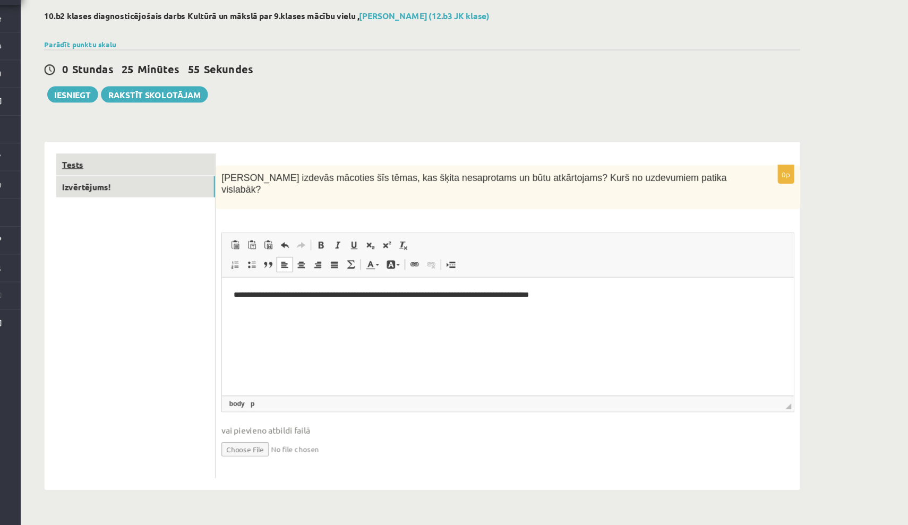
click at [80, 191] on link "Tests" at bounding box center [145, 201] width 143 height 20
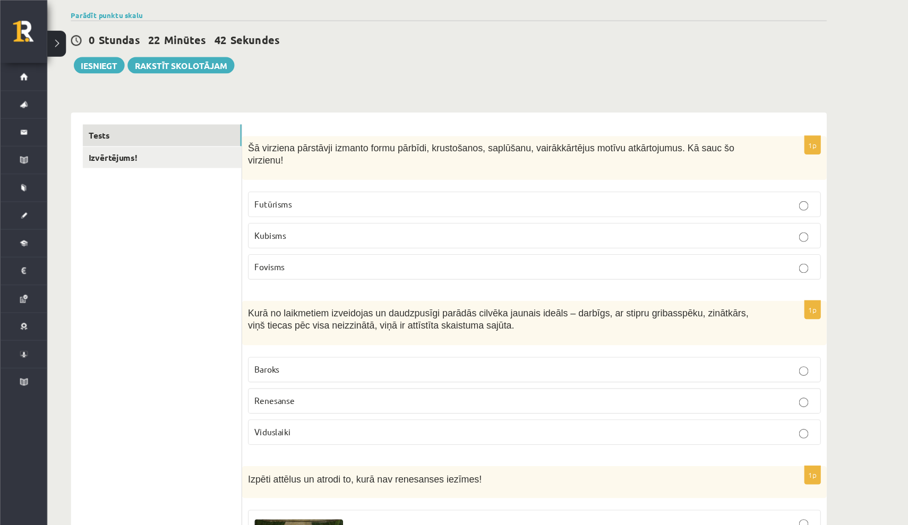
scroll to position [50, 0]
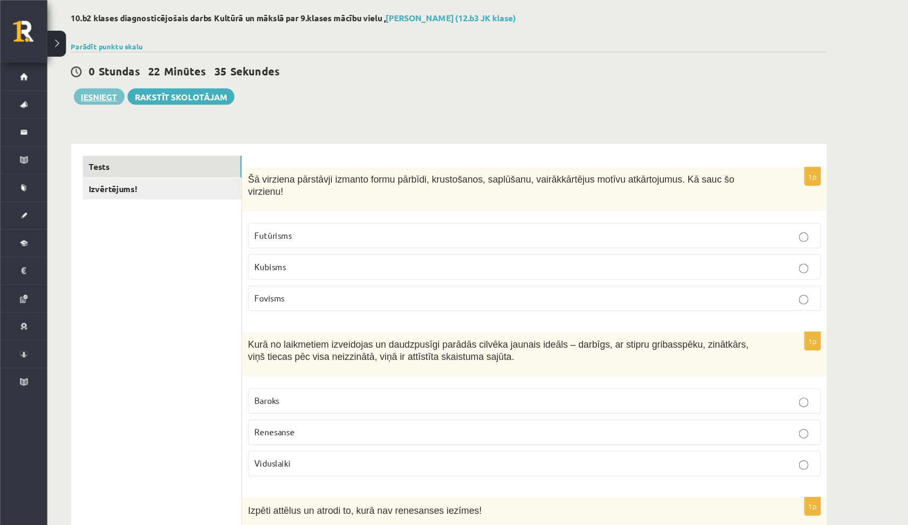
click at [97, 86] on button "Iesniegt" at bounding box center [89, 87] width 46 height 15
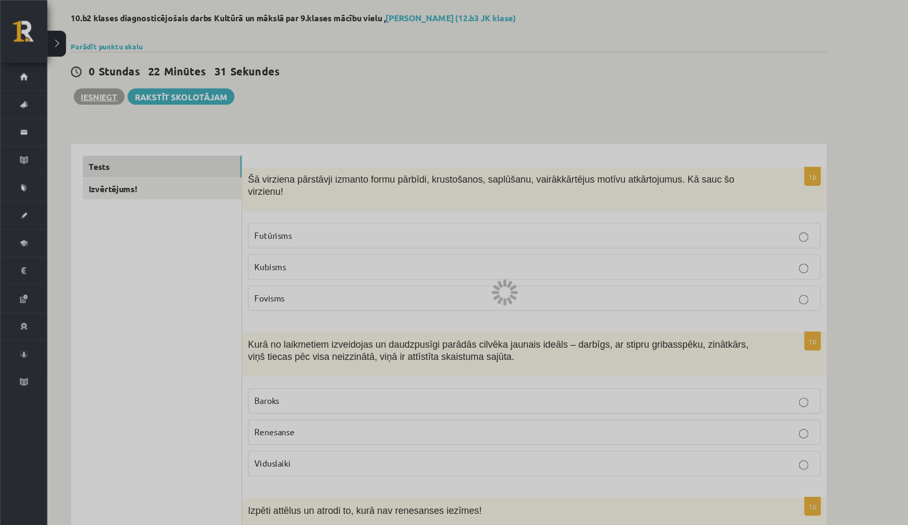
scroll to position [0, 0]
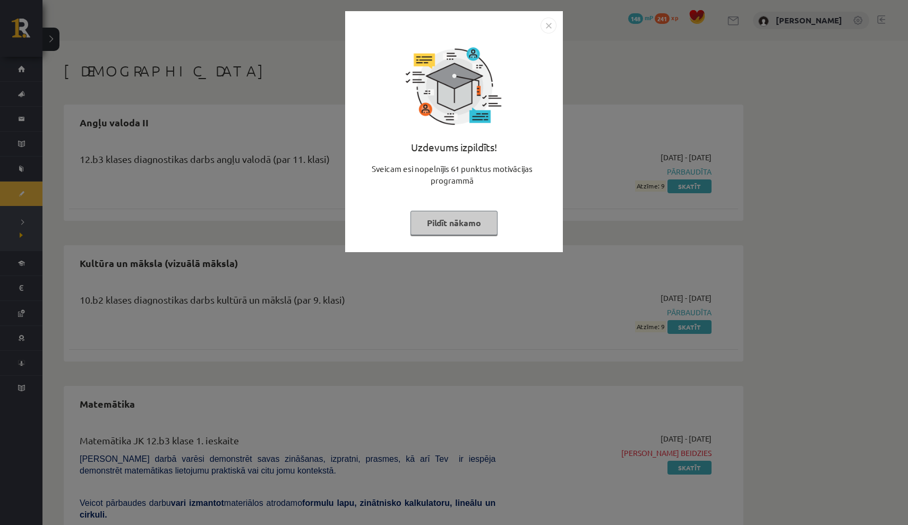
click at [551, 27] on img "Close" at bounding box center [549, 26] width 16 height 16
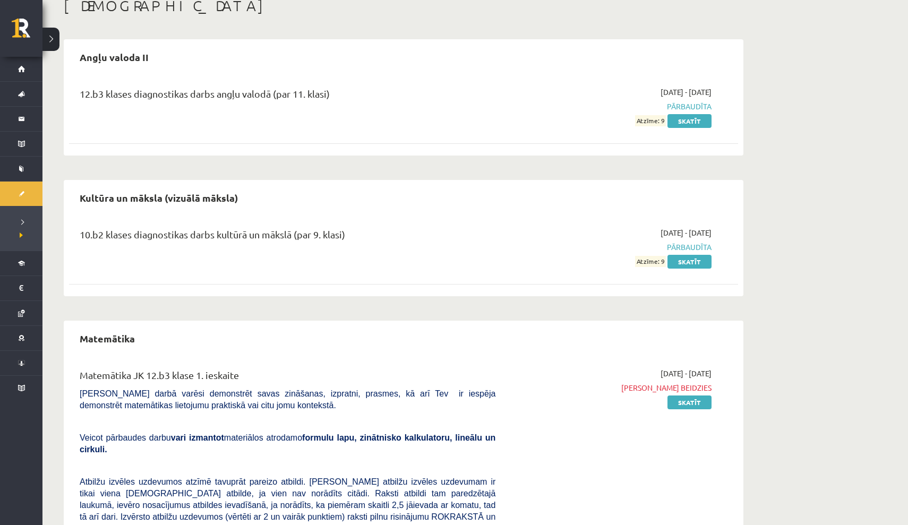
scroll to position [65, 0]
click at [695, 260] on link "Skatīt" at bounding box center [690, 262] width 44 height 14
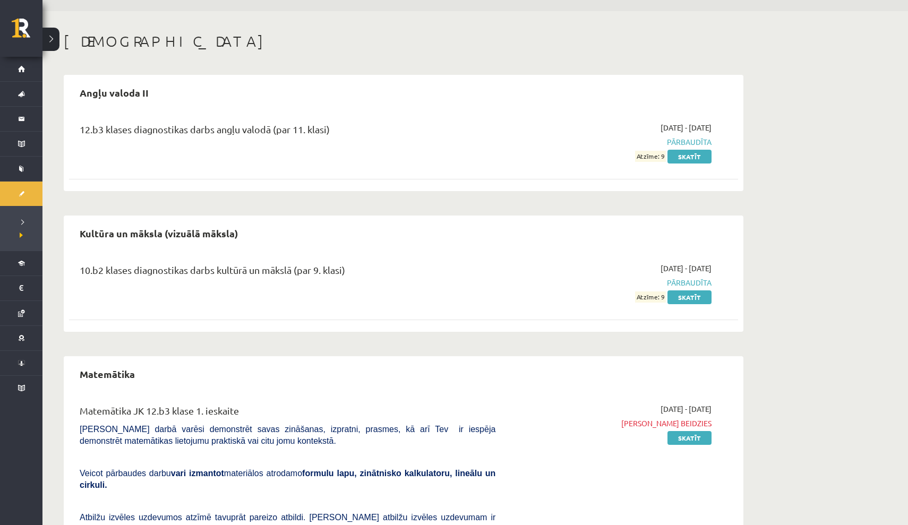
scroll to position [25, 0]
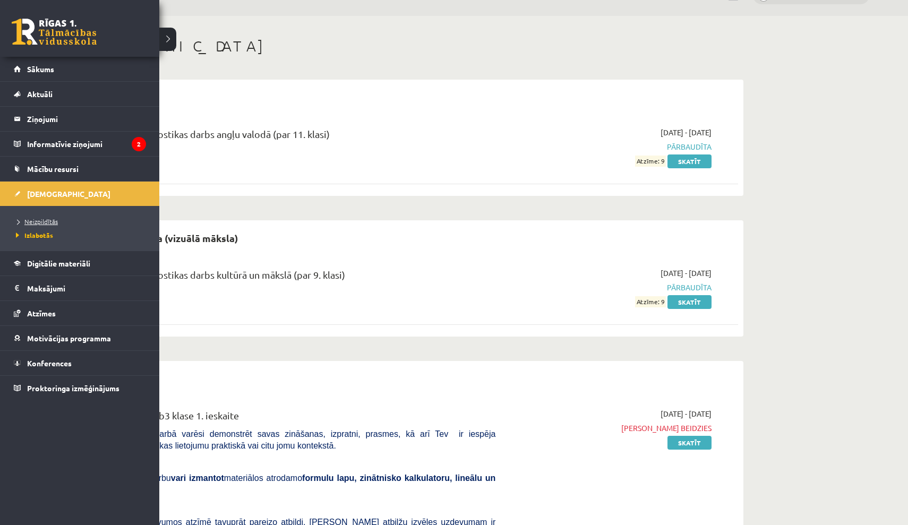
click at [46, 223] on span "Neizpildītās" at bounding box center [35, 221] width 45 height 8
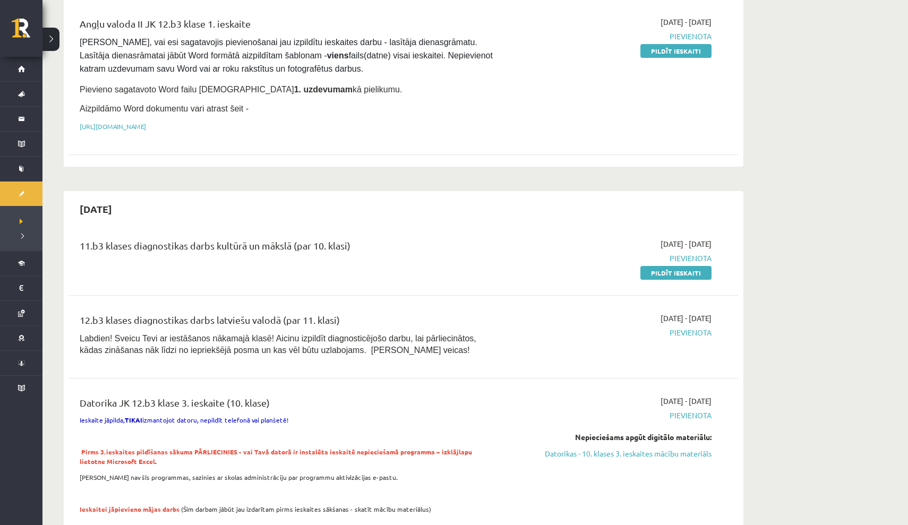
scroll to position [595, 0]
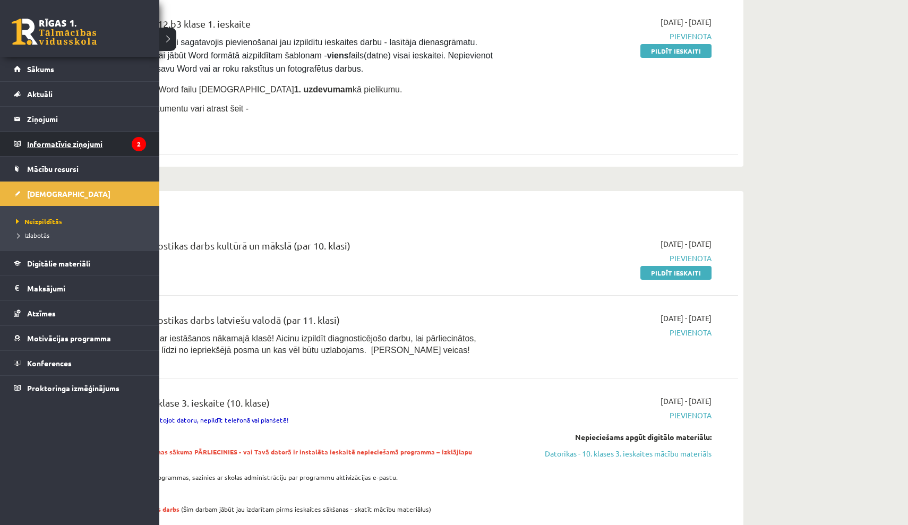
click at [67, 143] on legend "Informatīvie ziņojumi 2" at bounding box center [86, 144] width 119 height 24
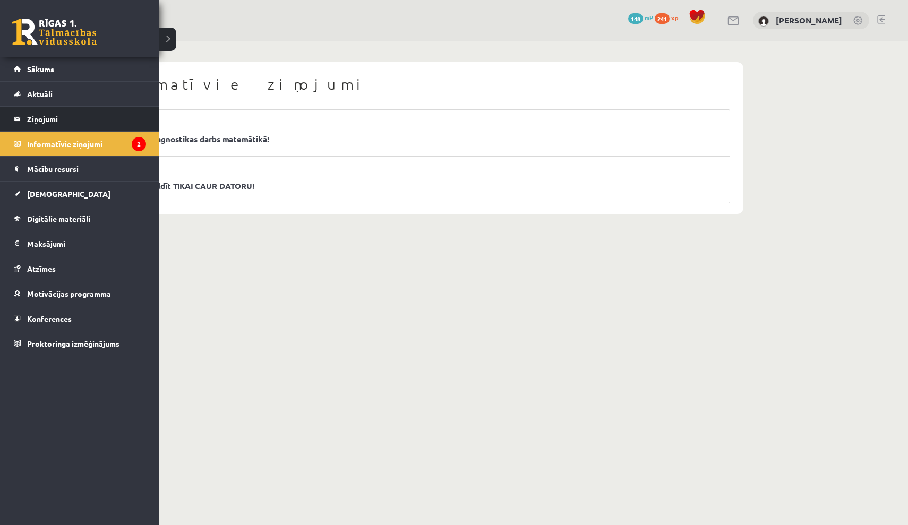
click at [47, 119] on legend "Ziņojumi 0" at bounding box center [86, 119] width 119 height 24
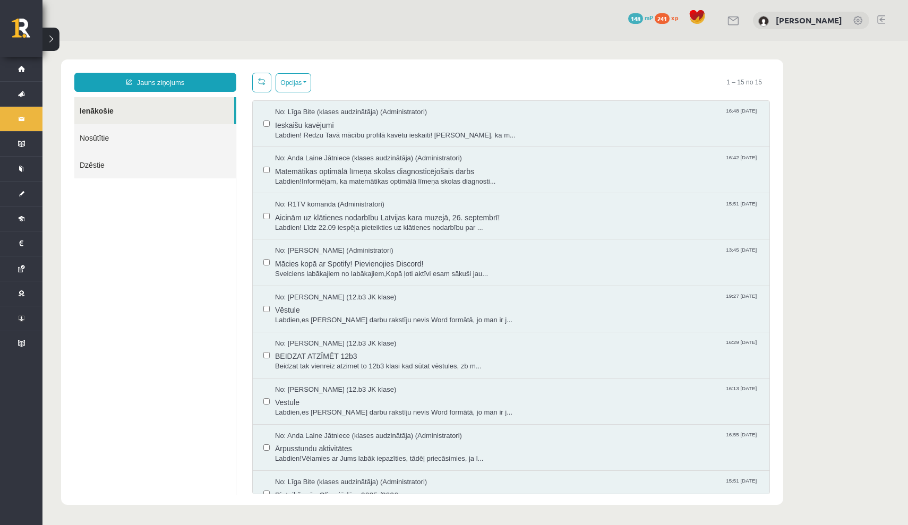
click at [108, 135] on link "Nosūtītie" at bounding box center [154, 137] width 161 height 27
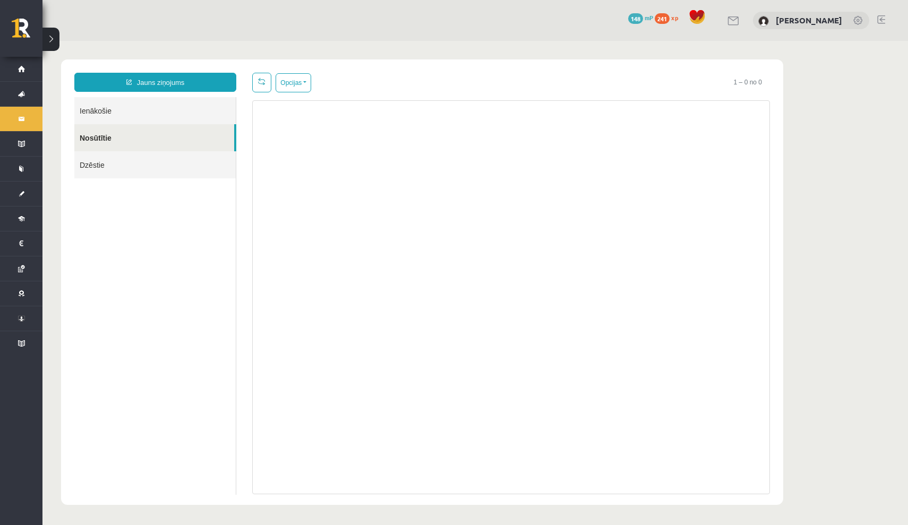
click at [104, 106] on link "Ienākošie" at bounding box center [154, 110] width 161 height 27
click at [104, 112] on link "Ienākošie" at bounding box center [154, 110] width 161 height 27
click at [99, 112] on link "Ienākošie" at bounding box center [154, 110] width 161 height 27
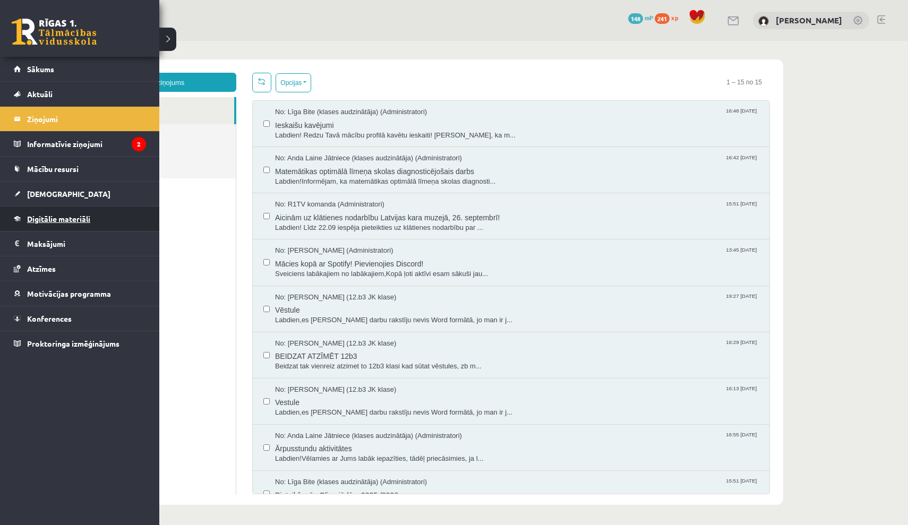
click at [69, 214] on link "Digitālie materiāli" at bounding box center [80, 219] width 132 height 24
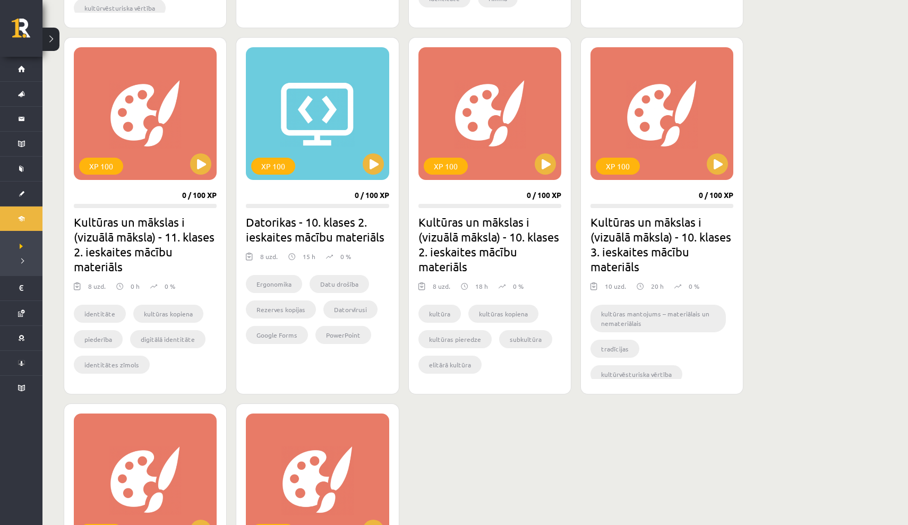
scroll to position [633, 0]
click at [378, 165] on button at bounding box center [373, 163] width 21 height 21
click at [547, 162] on button at bounding box center [545, 163] width 21 height 21
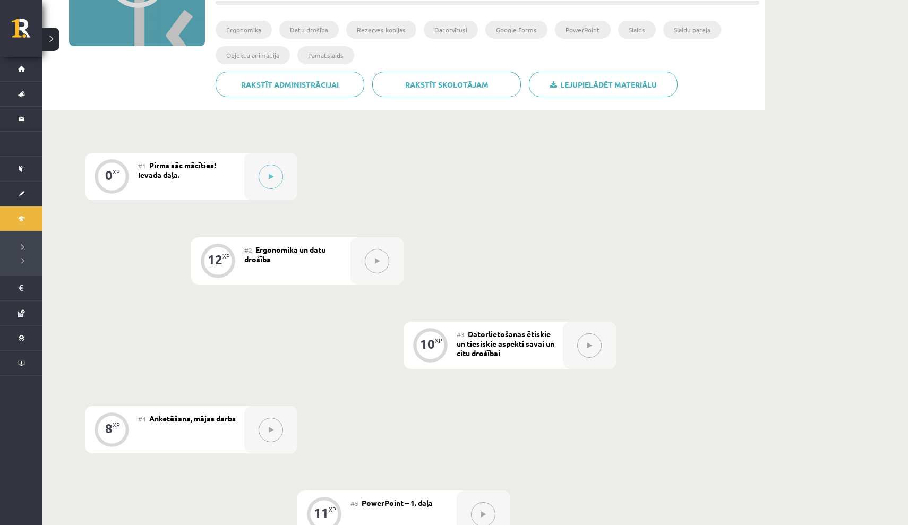
scroll to position [182, 0]
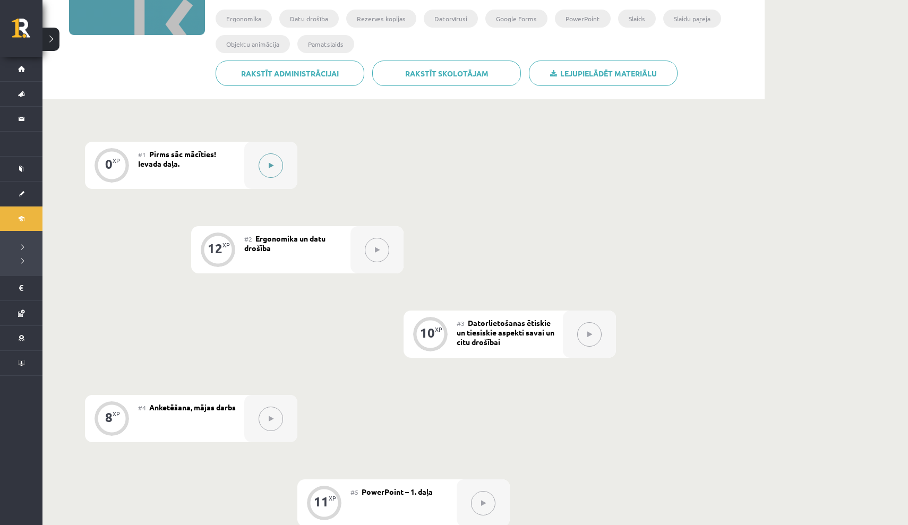
click at [274, 164] on button at bounding box center [271, 166] width 24 height 24
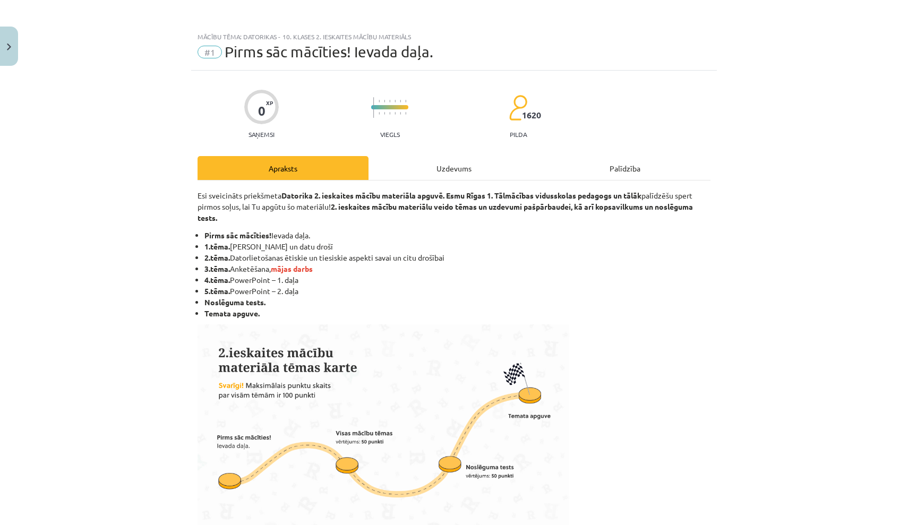
scroll to position [0, 0]
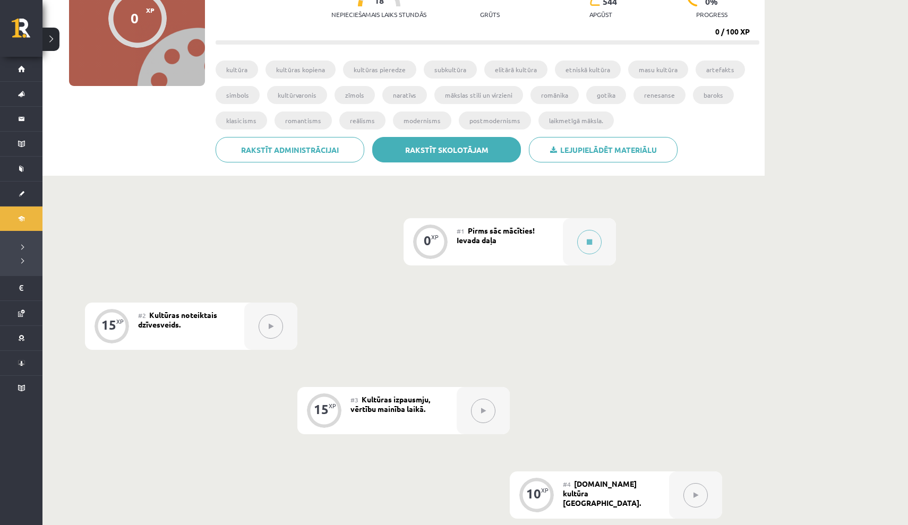
scroll to position [138, 0]
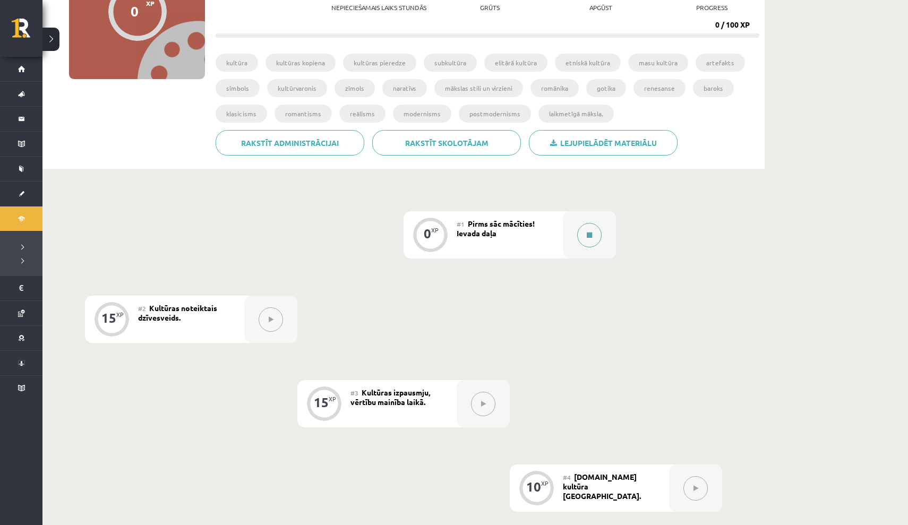
click at [587, 235] on icon at bounding box center [589, 235] width 5 height 6
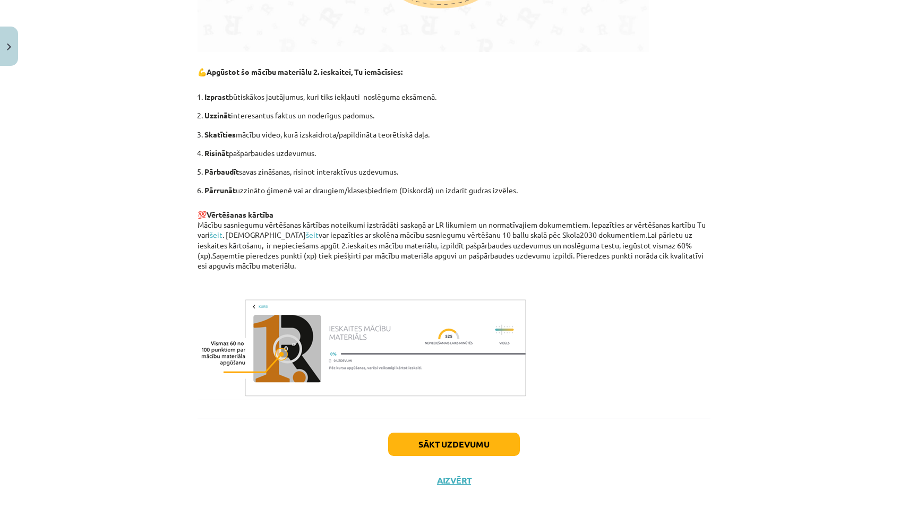
scroll to position [594, 0]
click at [462, 443] on button "Sākt uzdevumu" at bounding box center [454, 444] width 132 height 23
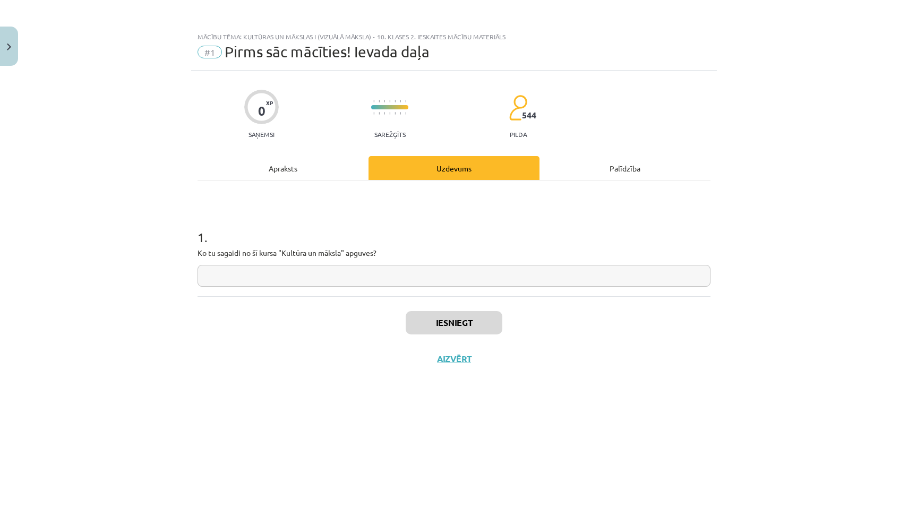
click at [337, 272] on input "text" at bounding box center [454, 276] width 513 height 22
click at [307, 279] on input "**********" at bounding box center [454, 276] width 513 height 22
click at [395, 274] on input "**********" at bounding box center [454, 276] width 513 height 22
click at [276, 276] on input "**********" at bounding box center [454, 276] width 513 height 22
click at [278, 277] on input "**********" at bounding box center [454, 276] width 513 height 22
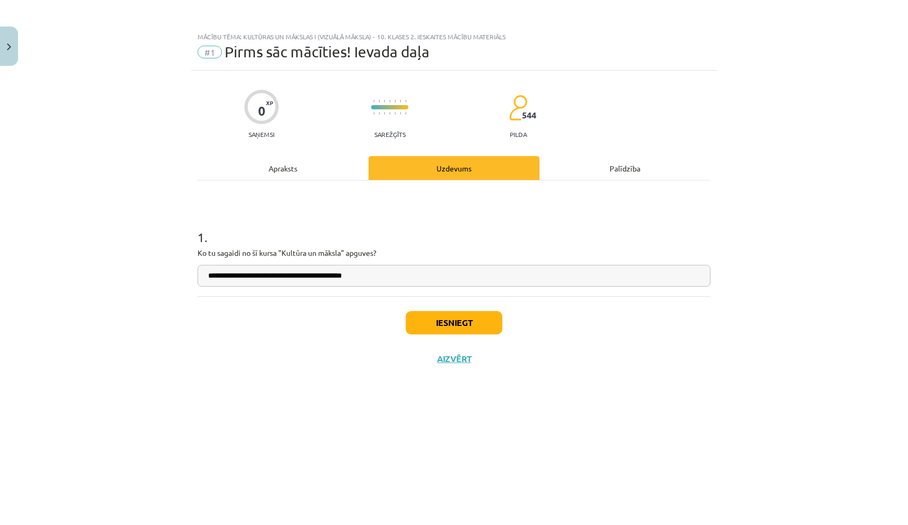
type input "**********"
click at [459, 324] on button "Iesniegt" at bounding box center [454, 322] width 97 height 23
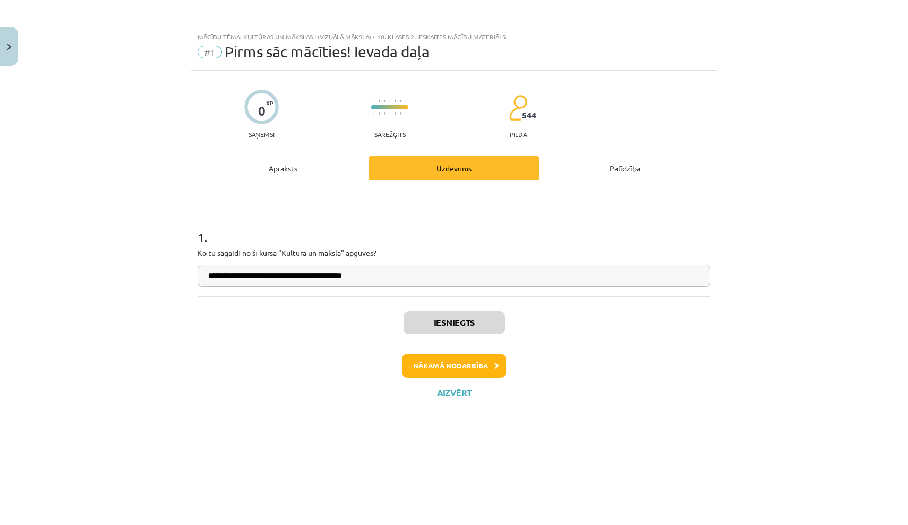
click at [463, 365] on button "Nākamā nodarbība" at bounding box center [454, 366] width 104 height 24
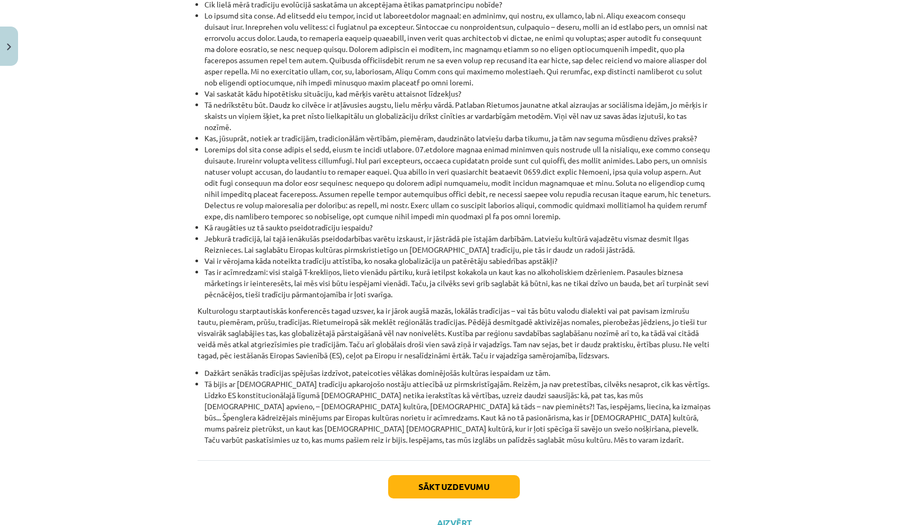
scroll to position [1085, 0]
click at [475, 476] on button "Sākt uzdevumu" at bounding box center [454, 487] width 132 height 23
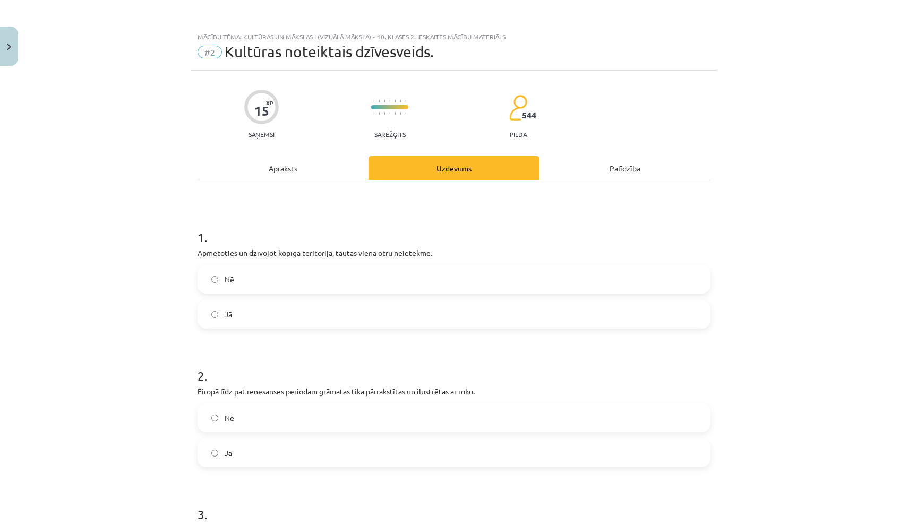
scroll to position [0, 0]
drag, startPoint x: 198, startPoint y: 253, endPoint x: 297, endPoint y: 334, distance: 127.3
copy div "Apmetoties un dzīvojot kopīgā teritorijā, tautas viena otru neietekmē. Nē Jā"
click at [303, 286] on label "Nē" at bounding box center [454, 279] width 511 height 27
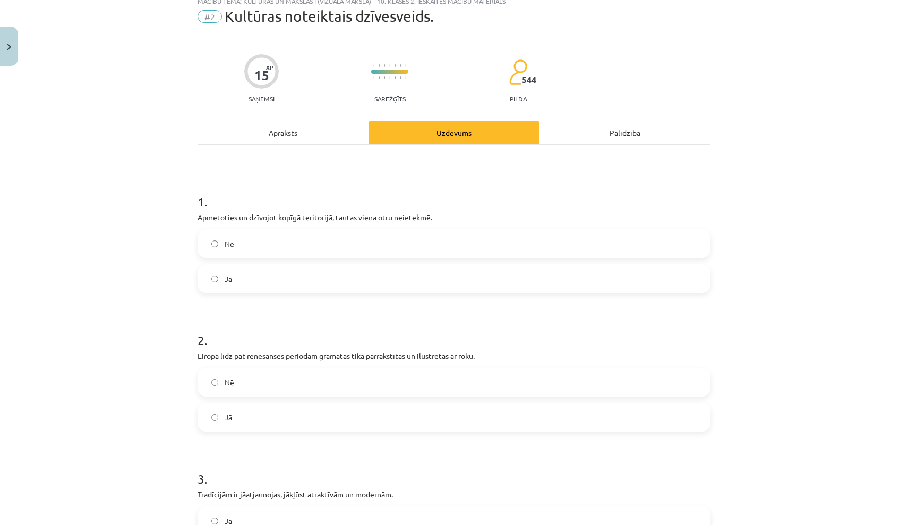
scroll to position [44, 0]
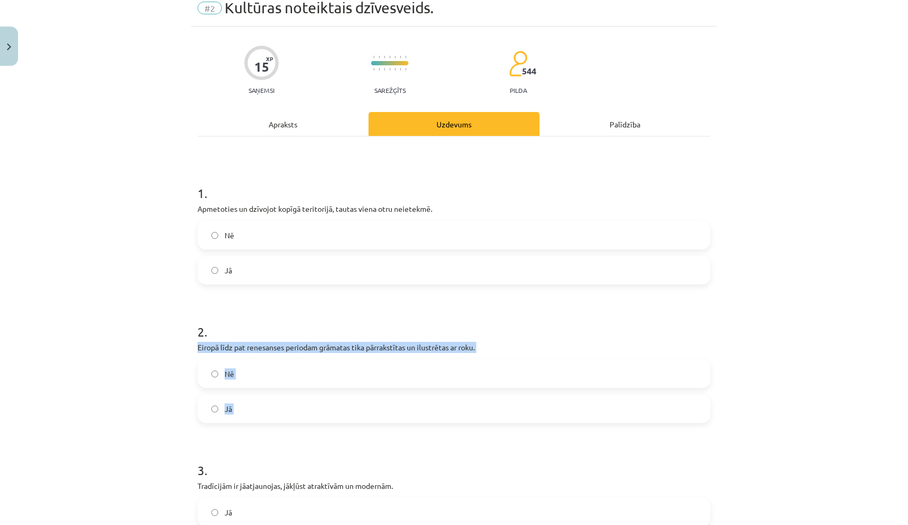
drag, startPoint x: 199, startPoint y: 346, endPoint x: 288, endPoint y: 425, distance: 118.9
click at [288, 425] on form "1 . Apmetoties un dzīvojot kopīgā teritorijā, tautas viena otru neietekmē. Nē J…" at bounding box center [454, 503] width 513 height 672
copy div "Eiropā līdz pat renesanses periodam grāmatas tika pārrakstītas un ilustrētas ar…"
click at [303, 410] on label "Jā" at bounding box center [454, 409] width 511 height 27
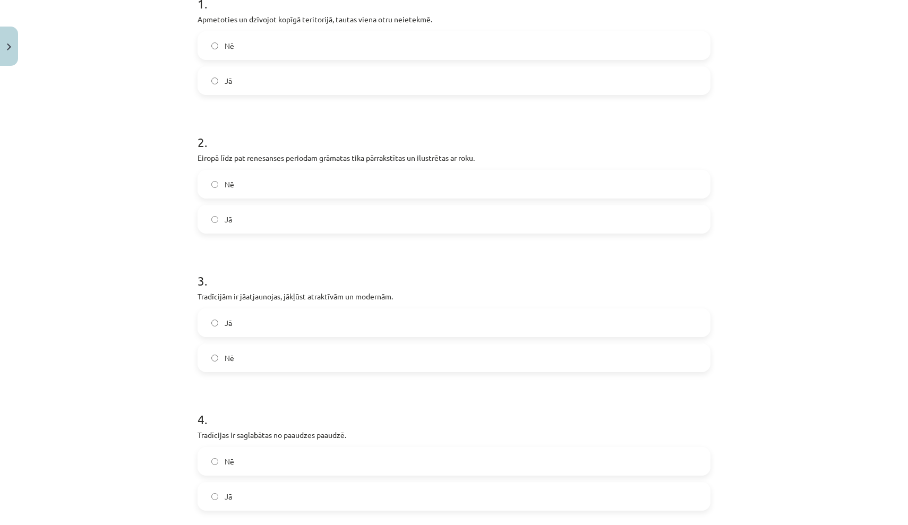
scroll to position [238, 0]
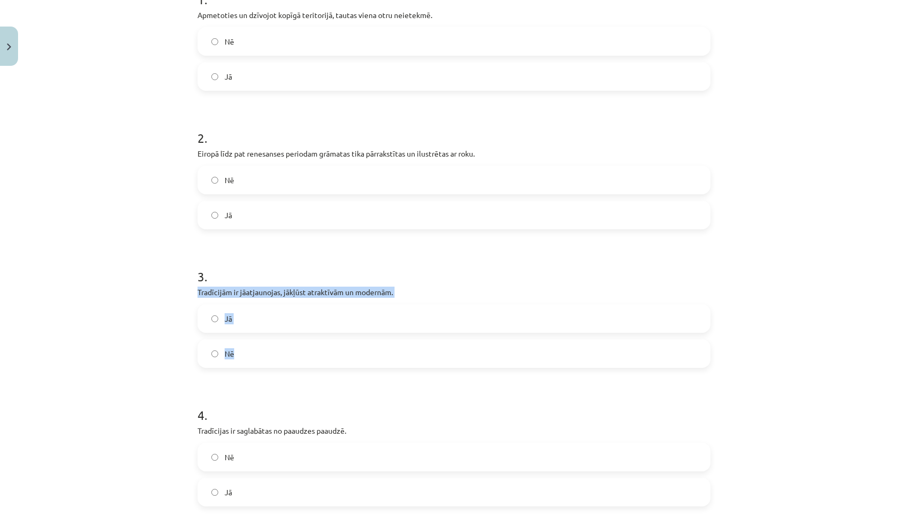
drag, startPoint x: 197, startPoint y: 292, endPoint x: 284, endPoint y: 367, distance: 114.9
click at [284, 367] on div "15 XP Saņemsi Sarežģīts 544 pilda Apraksts Uzdevums Palīdzība 1 . Apmetoties un…" at bounding box center [454, 287] width 526 height 909
copy div "Tradīcijām ir jāatjaunojas, jākļūst atraktīvām un modernām. Jā Nē"
click at [345, 317] on label "Jā" at bounding box center [454, 318] width 511 height 27
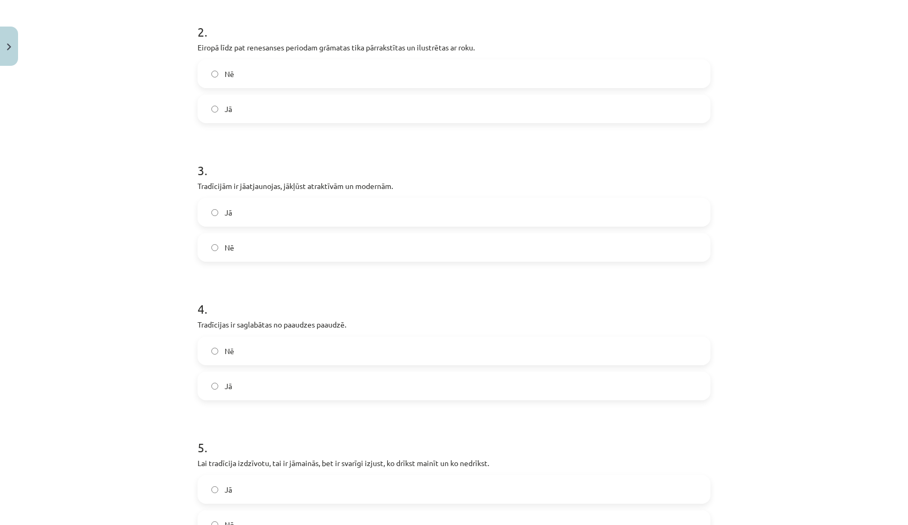
scroll to position [346, 0]
drag, startPoint x: 199, startPoint y: 321, endPoint x: 263, endPoint y: 395, distance: 97.9
click at [263, 395] on div "4 . Tradīcijas ir saglabātas no paaudzes paaudzē. Nē Jā" at bounding box center [454, 339] width 513 height 117
copy div "Tradīcijas ir saglabātas no paaudzes paaudzē. Nē Jā"
click at [311, 387] on label "Jā" at bounding box center [454, 384] width 511 height 27
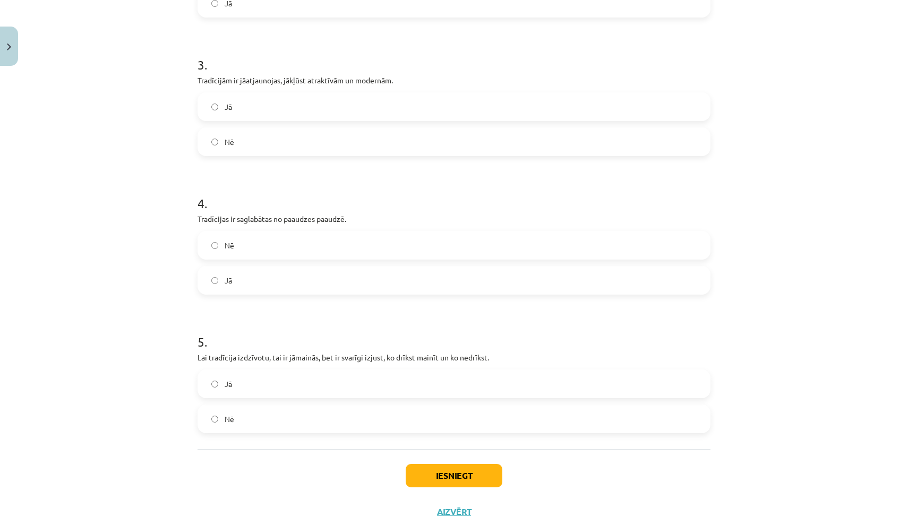
scroll to position [450, 0]
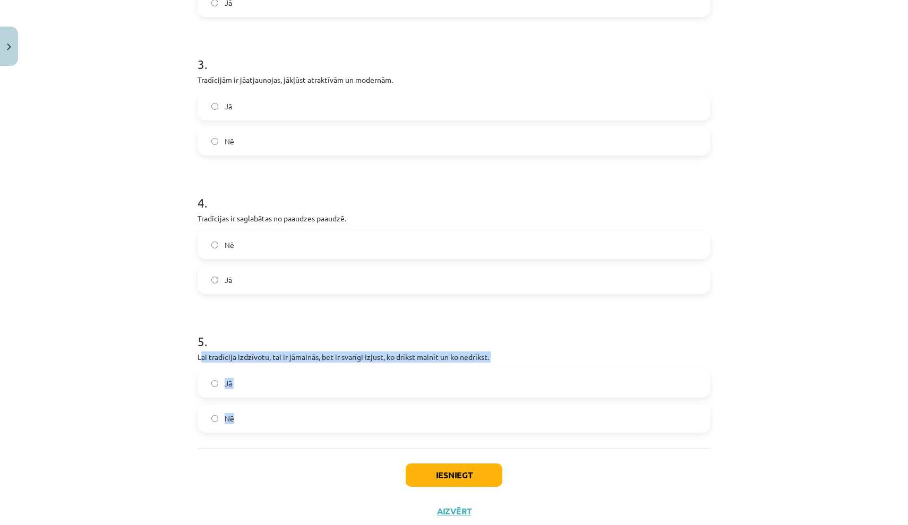
drag, startPoint x: 200, startPoint y: 356, endPoint x: 342, endPoint y: 421, distance: 155.7
click at [342, 421] on div "5 . Lai tradīcija izdzīvotu, tai ir jāmainās, bet ir svarīgi izjust, ko drīkst …" at bounding box center [454, 374] width 513 height 117
copy div "ai tradīcija izdzīvotu, tai ir jāmainās, bet ir svarīgi izjust, ko drīkst mainī…"
click at [266, 382] on label "Jā" at bounding box center [454, 383] width 511 height 27
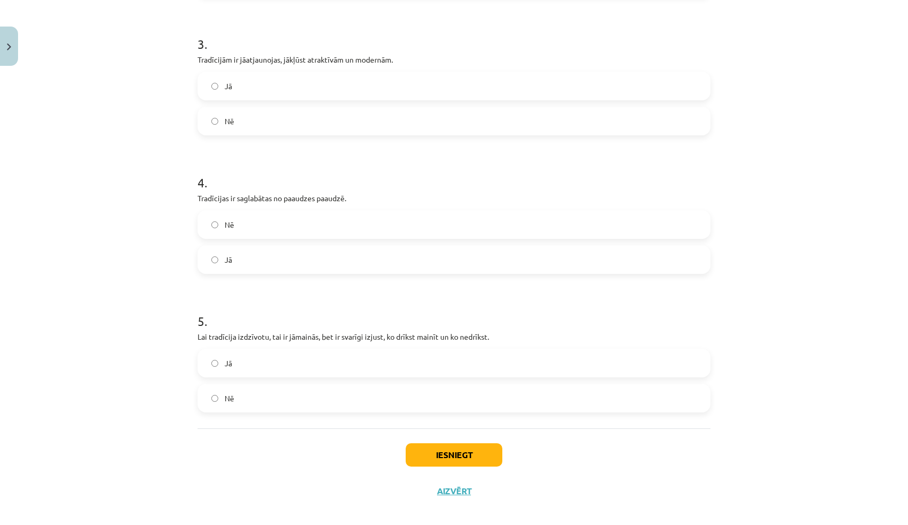
scroll to position [471, 0]
click at [469, 453] on button "Iesniegt" at bounding box center [454, 454] width 97 height 23
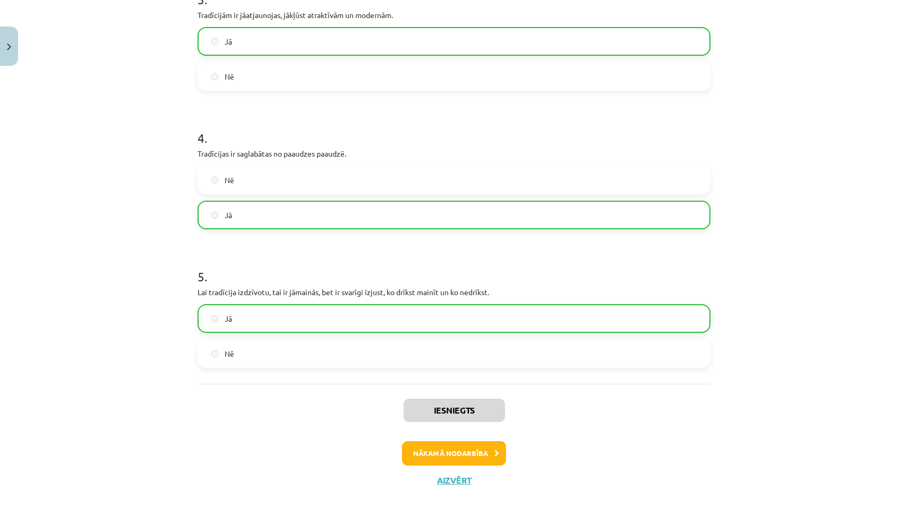
click at [471, 455] on button "Nākamā nodarbība" at bounding box center [454, 453] width 104 height 24
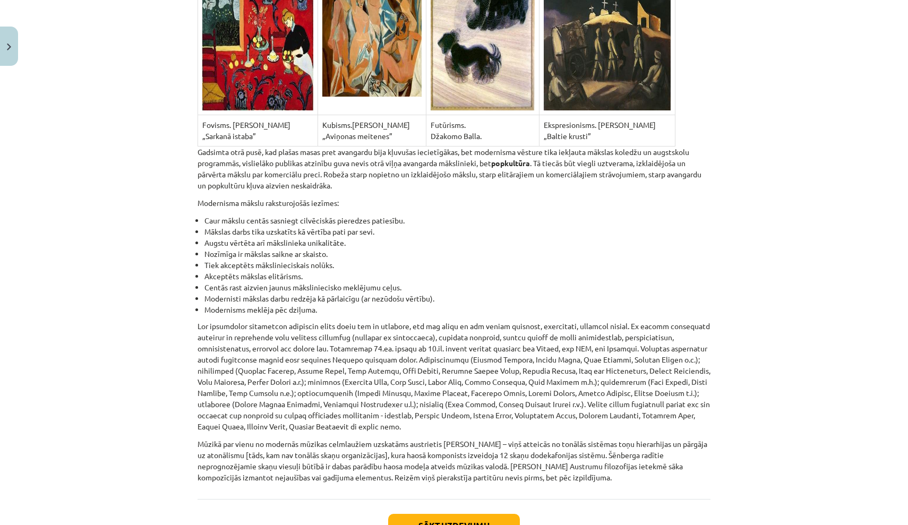
scroll to position [6954, 0]
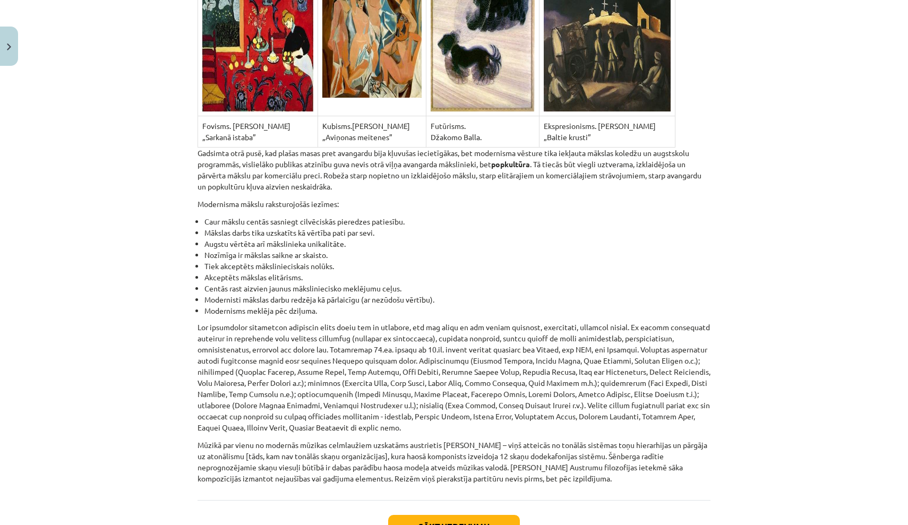
click at [465, 515] on button "Sākt uzdevumu" at bounding box center [454, 526] width 132 height 23
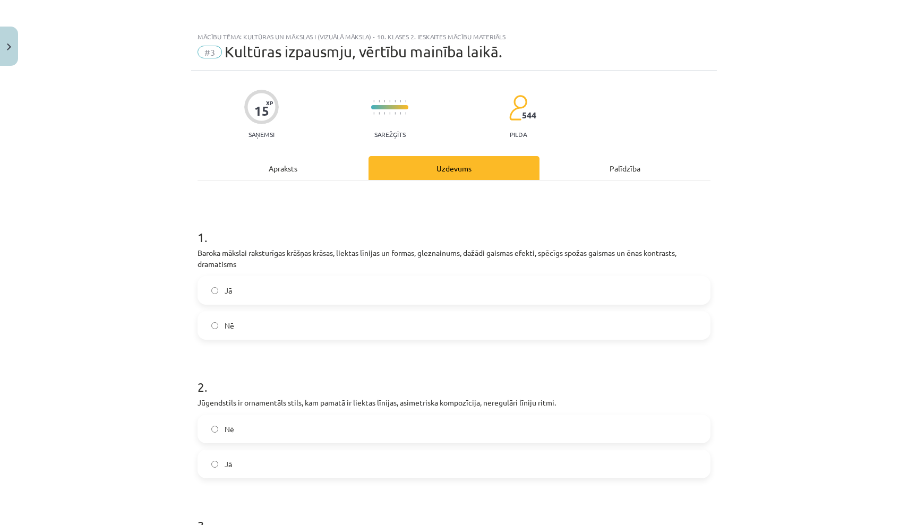
scroll to position [0, 0]
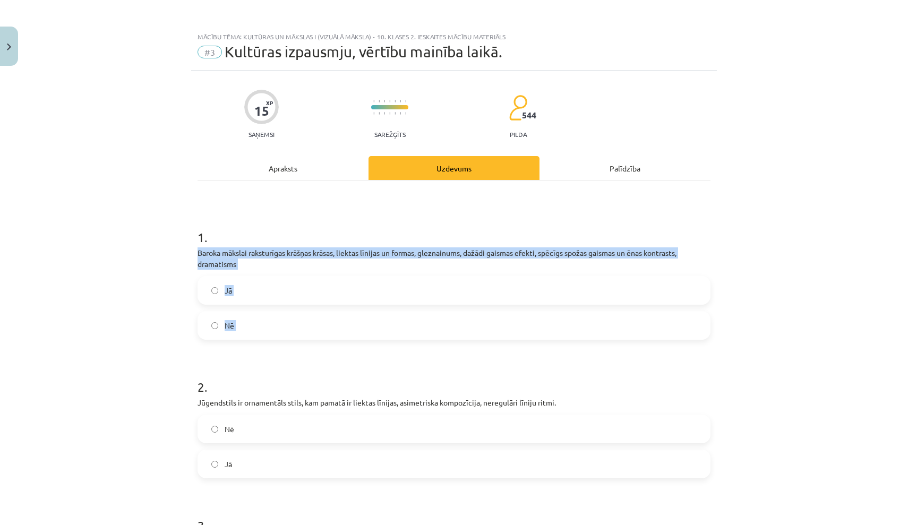
drag, startPoint x: 199, startPoint y: 253, endPoint x: 334, endPoint y: 343, distance: 162.3
copy div "Baroka mākslai raksturīgas krāšņas krāsas, liektas līnijas un formas, gleznainu…"
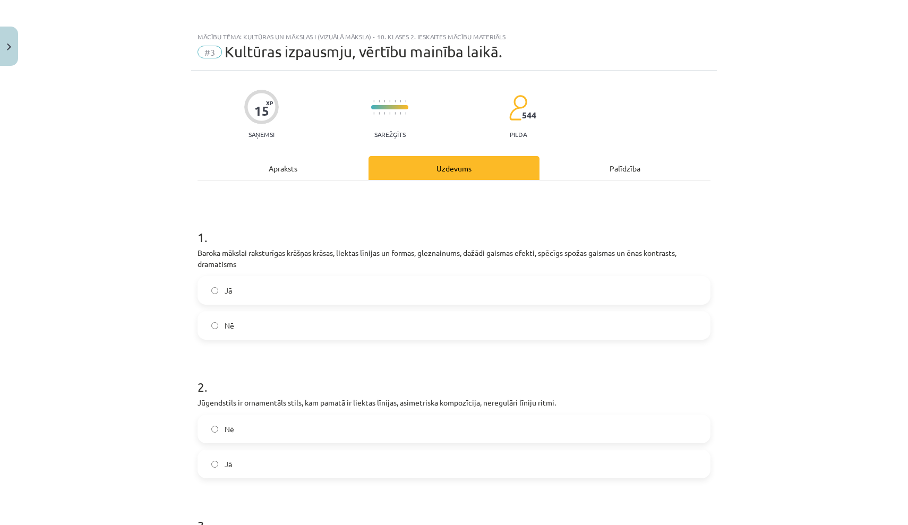
click at [176, 263] on div "Mācību tēma: Kultūras un mākslas i (vizuālā māksla) - 10. klases 2. ieskaites m…" at bounding box center [454, 262] width 908 height 525
click at [249, 288] on label "Jā" at bounding box center [454, 290] width 511 height 27
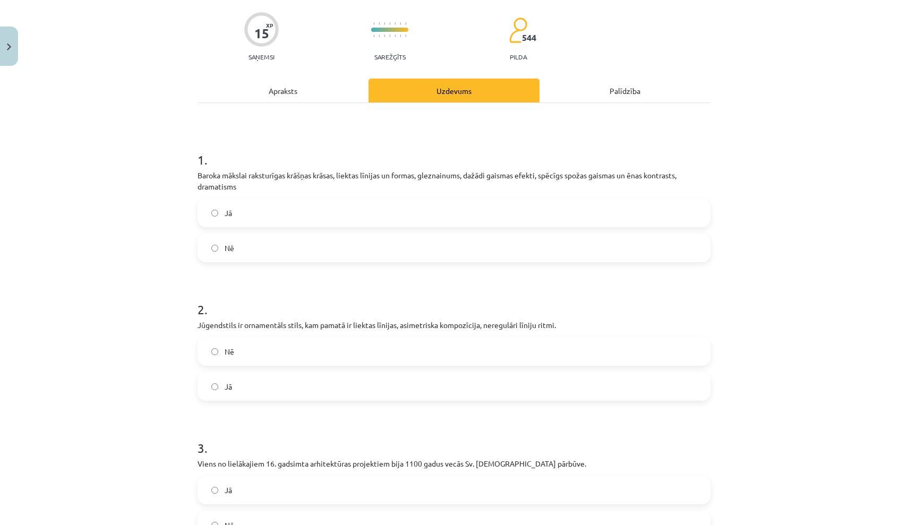
scroll to position [107, 0]
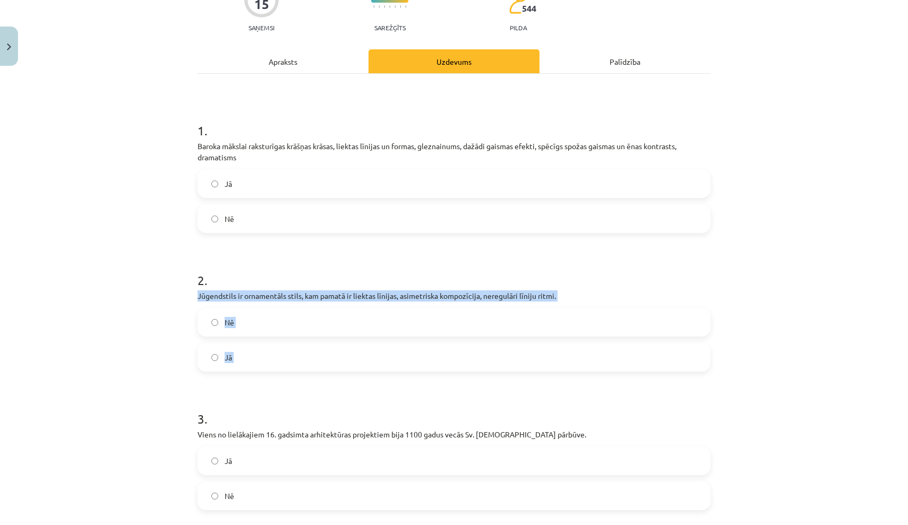
drag, startPoint x: 198, startPoint y: 295, endPoint x: 325, endPoint y: 373, distance: 149.8
click at [325, 373] on form "1 . Baroka mākslai raksturīgas krāšņas krāsas, liektas līnijas un formas, glezn…" at bounding box center [454, 446] width 513 height 683
copy div "Jūgendstils ir ornamentāls stils, kam pamatā ir liektas līnijas, asimetriska ko…"
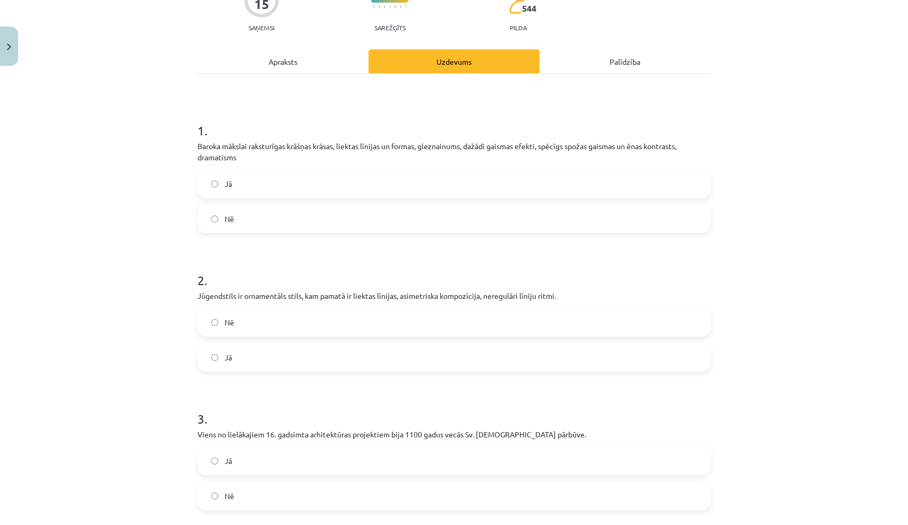
click at [298, 268] on h1 "2 ." at bounding box center [454, 270] width 513 height 33
click at [285, 354] on label "Jā" at bounding box center [454, 357] width 511 height 27
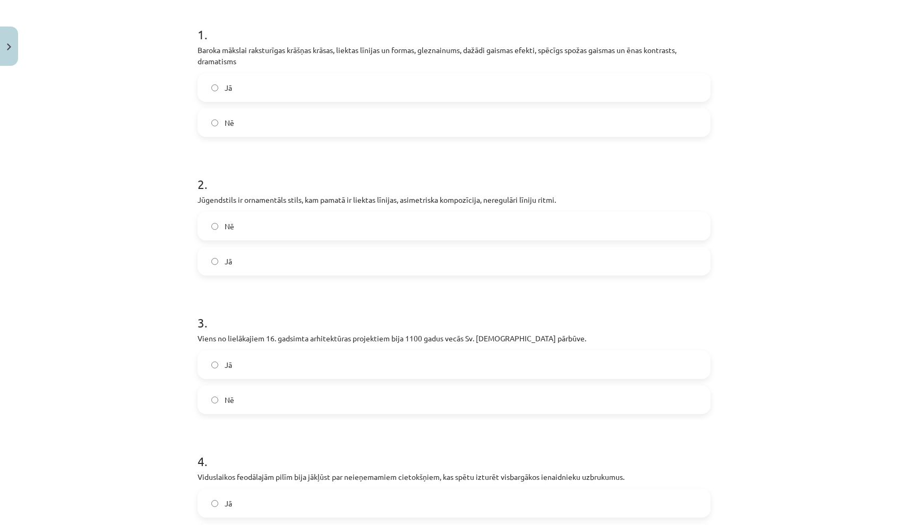
scroll to position [241, 0]
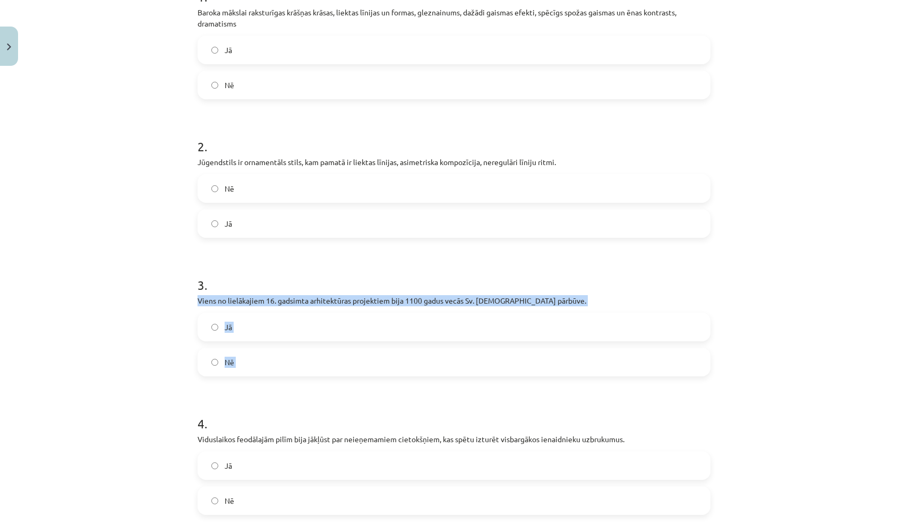
drag, startPoint x: 199, startPoint y: 301, endPoint x: 350, endPoint y: 387, distance: 173.9
click at [350, 387] on form "1 . Baroka mākslai raksturīgas krāšņas krāsas, liektas līnijas un formas, glezn…" at bounding box center [454, 312] width 513 height 683
copy div "Viens no lielākajiem 16. gadsimta arhitektūras projektiem bija 1100 gadus vecās…"
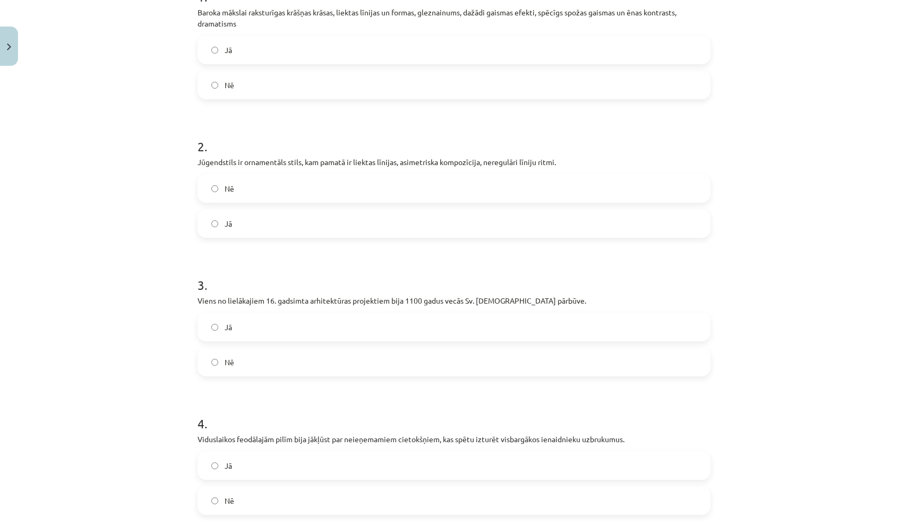
click at [302, 331] on label "Jā" at bounding box center [454, 327] width 511 height 27
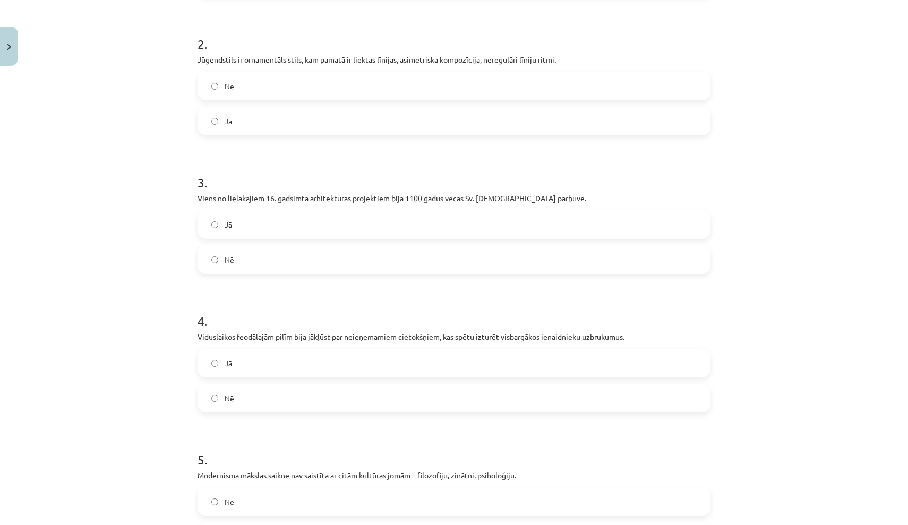
scroll to position [356, 0]
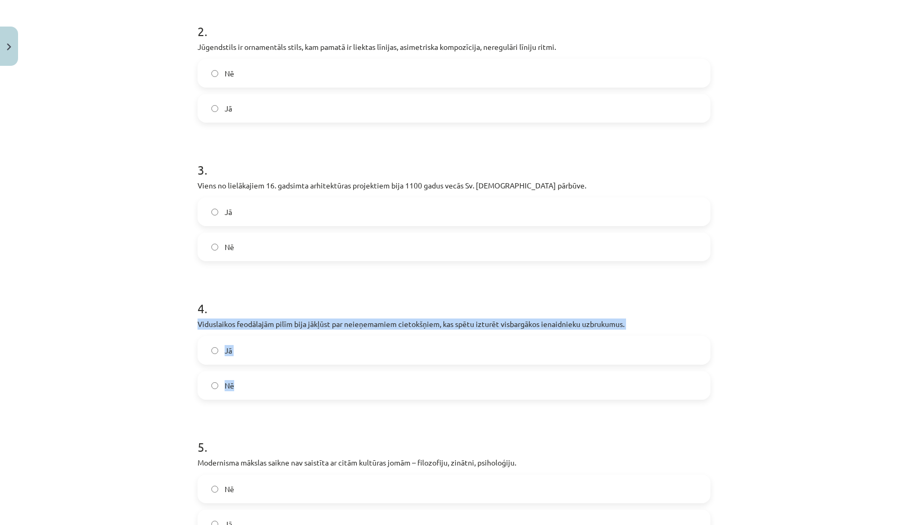
drag, startPoint x: 199, startPoint y: 324, endPoint x: 338, endPoint y: 398, distance: 158.0
click at [338, 398] on div "4 . Viduslaikos feodālajām pilīm bija jākļūst par neieņemamiem cietokšņiem, kas…" at bounding box center [454, 341] width 513 height 117
copy div "Viduslaikos feodālajām pilīm bija jākļūst par neieņemamiem cietokšņiem, kas spē…"
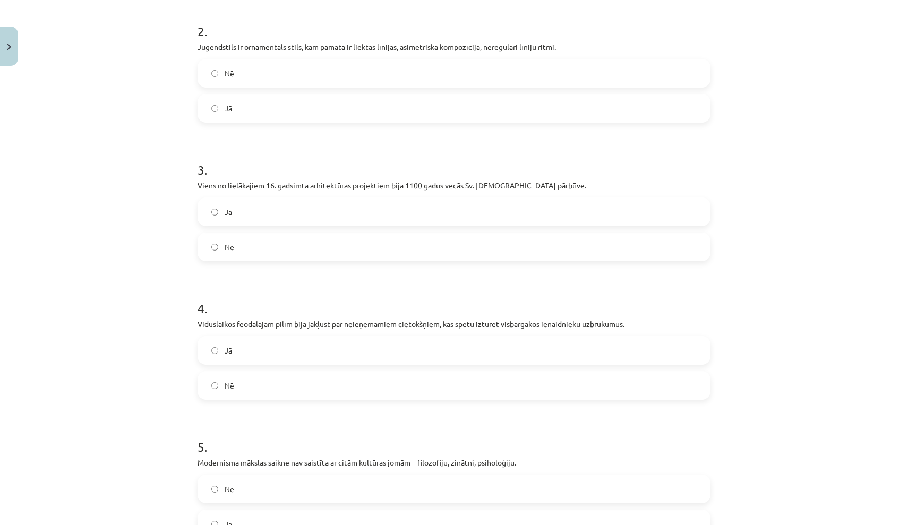
click at [240, 302] on h1 "4 ." at bounding box center [454, 299] width 513 height 33
click at [254, 352] on label "Jā" at bounding box center [454, 350] width 511 height 27
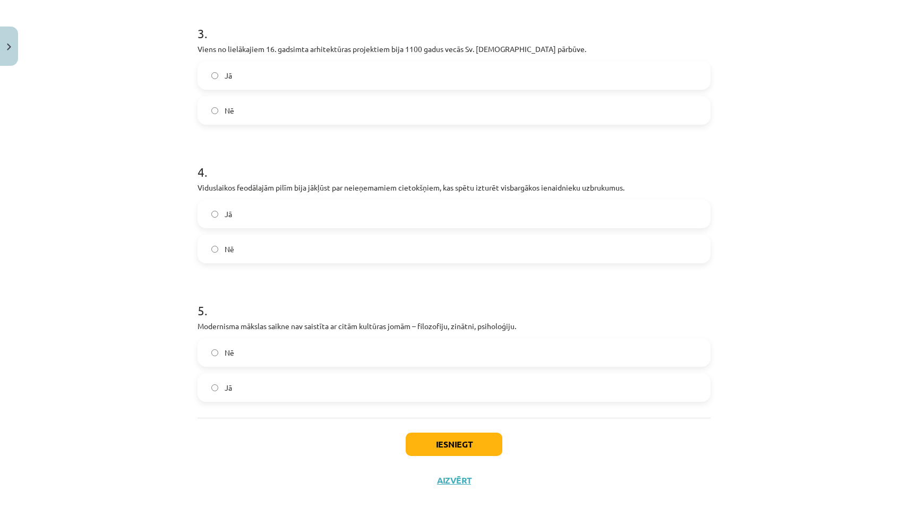
scroll to position [494, 0]
drag, startPoint x: 197, startPoint y: 322, endPoint x: 385, endPoint y: 403, distance: 204.6
click at [385, 403] on div "15 XP Saņemsi Sarežģīts 544 pilda Apraksts Uzdevums Palīdzība 1 . Baroka māksla…" at bounding box center [454, 38] width 526 height 921
copy div "Modernisma mākslas saikne nav saistīta ar citām kultūras jomām – filozofiju, zi…"
click at [312, 303] on h1 "5 ." at bounding box center [454, 301] width 513 height 33
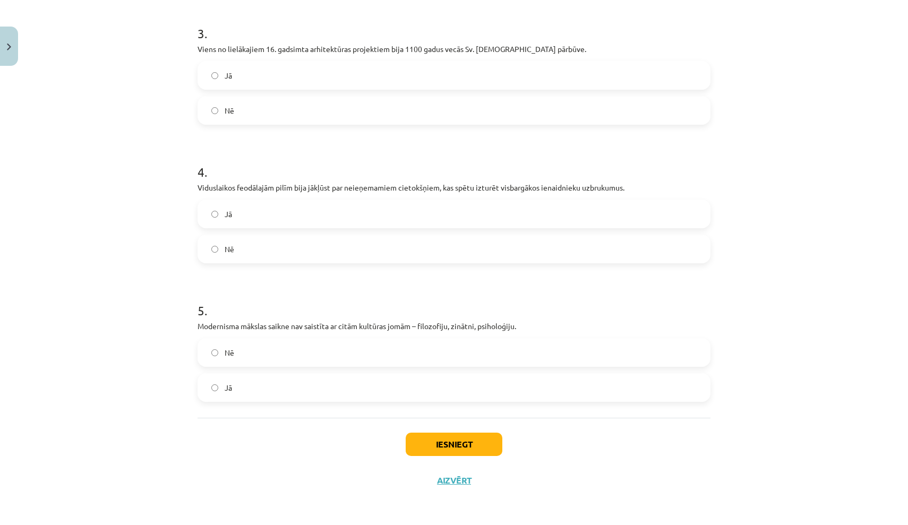
click at [292, 354] on label "Nē" at bounding box center [454, 352] width 511 height 27
click at [454, 443] on button "Iesniegt" at bounding box center [454, 444] width 97 height 23
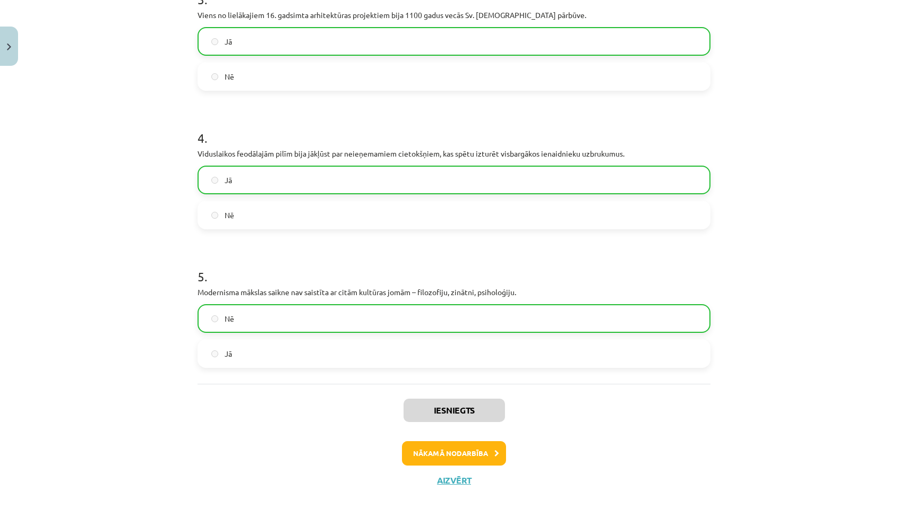
scroll to position [527, 0]
click at [465, 449] on button "Nākamā nodarbība" at bounding box center [454, 453] width 104 height 24
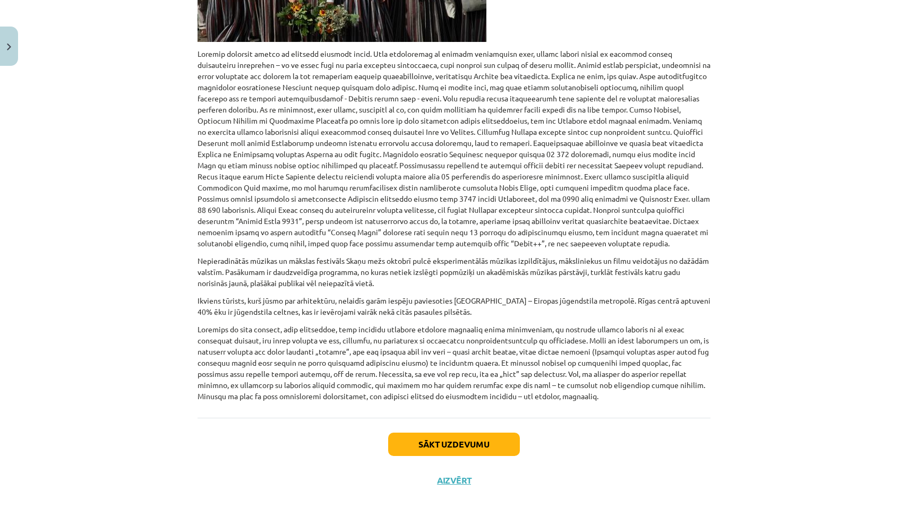
scroll to position [551, 0]
click at [472, 446] on button "Sākt uzdevumu" at bounding box center [454, 444] width 132 height 23
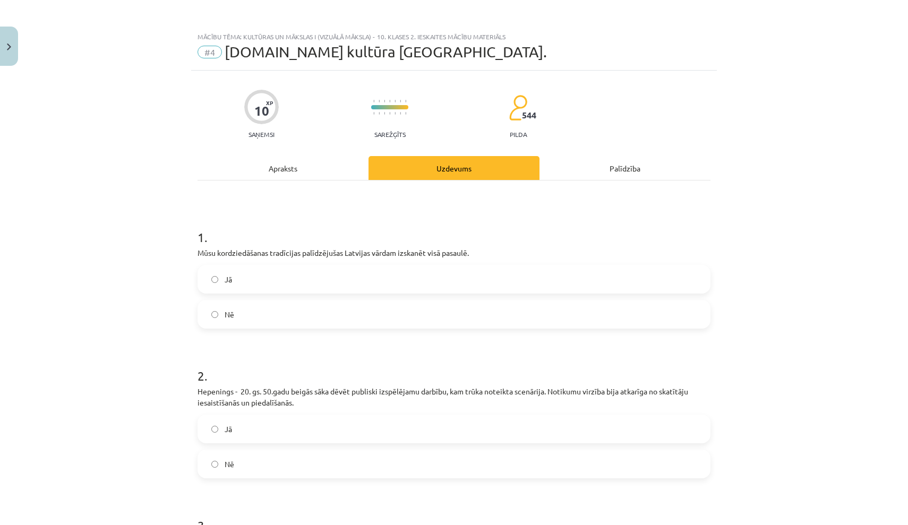
scroll to position [0, 0]
drag, startPoint x: 199, startPoint y: 251, endPoint x: 307, endPoint y: 332, distance: 135.1
click at [246, 279] on label "Jā" at bounding box center [454, 279] width 511 height 27
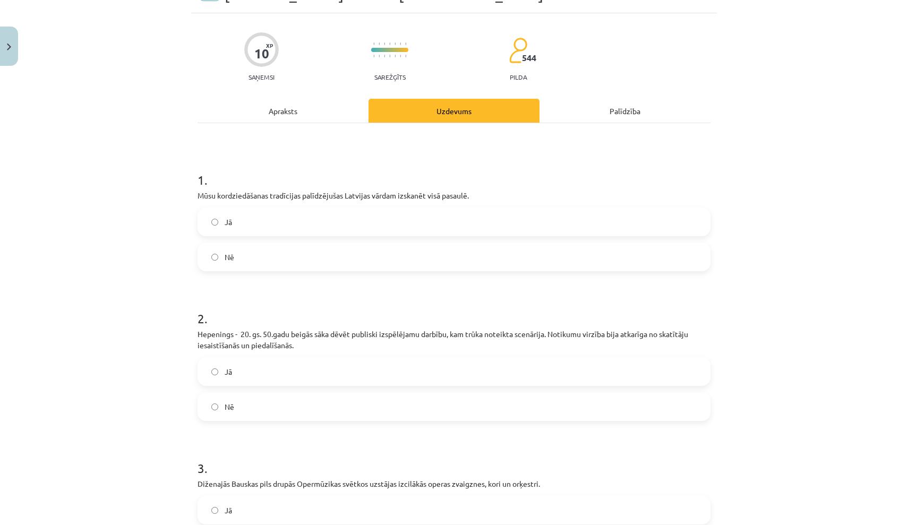
scroll to position [58, 0]
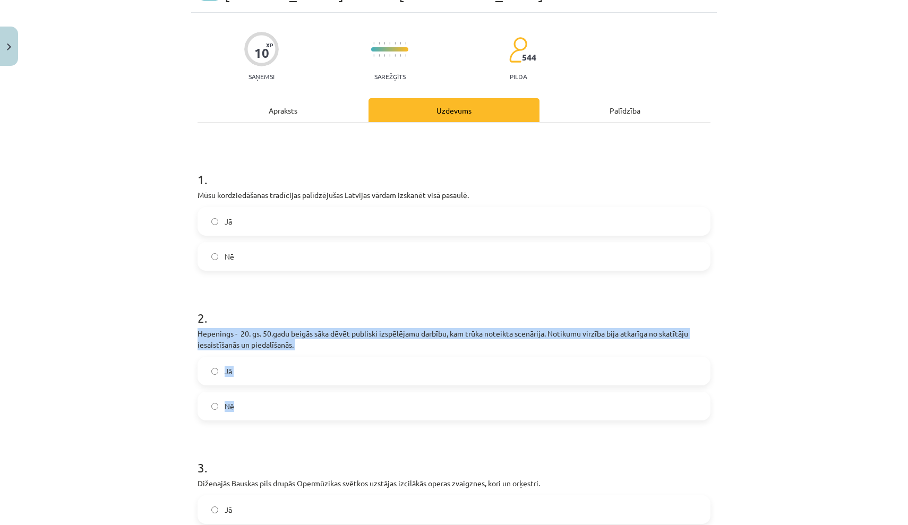
drag, startPoint x: 197, startPoint y: 331, endPoint x: 285, endPoint y: 410, distance: 118.5
click at [285, 410] on div "10 XP Saņemsi Sarežģīts 544 pilda Apraksts Uzdevums Palīdzība 1 . Mūsu kordzied…" at bounding box center [454, 473] width 526 height 921
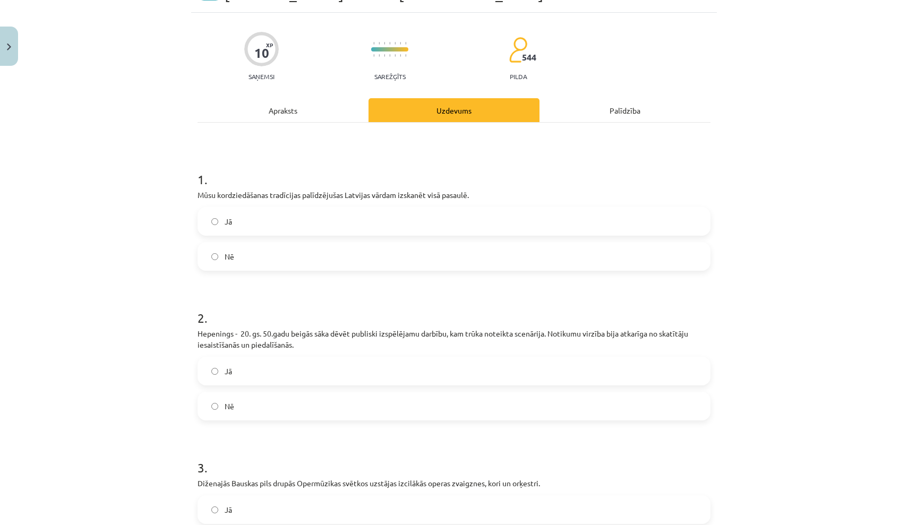
click at [296, 372] on label "Jā" at bounding box center [454, 371] width 511 height 27
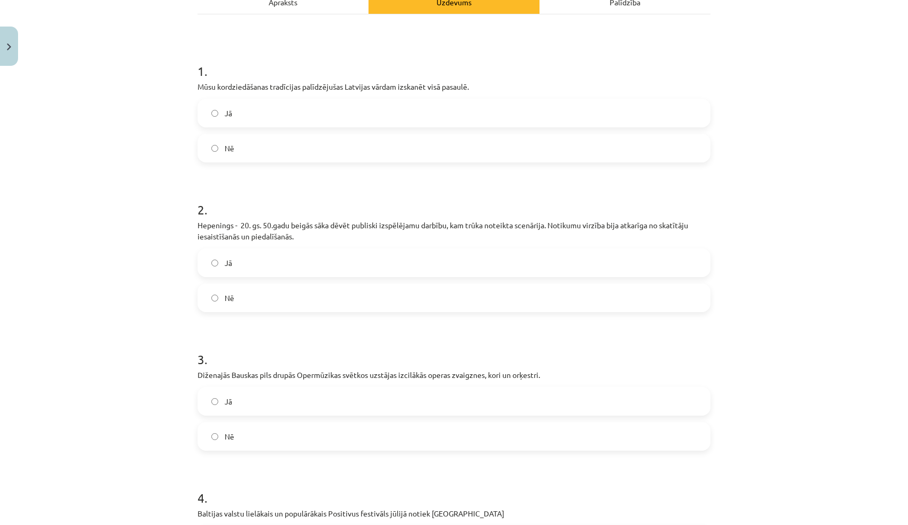
scroll to position [176, 0]
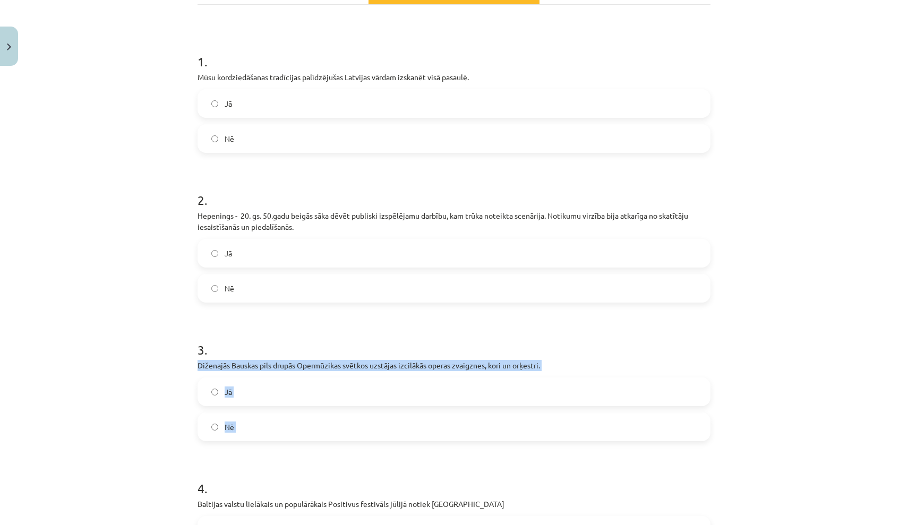
drag, startPoint x: 198, startPoint y: 365, endPoint x: 328, endPoint y: 442, distance: 150.5
click at [328, 442] on form "1 . Mūsu kordziedāšanas tradīcijas palīdzējušas Latvijas vārdam izskanēt visā p…" at bounding box center [454, 377] width 513 height 683
click at [272, 327] on h1 "3 ." at bounding box center [454, 340] width 513 height 33
click at [260, 397] on label "Jā" at bounding box center [454, 392] width 511 height 27
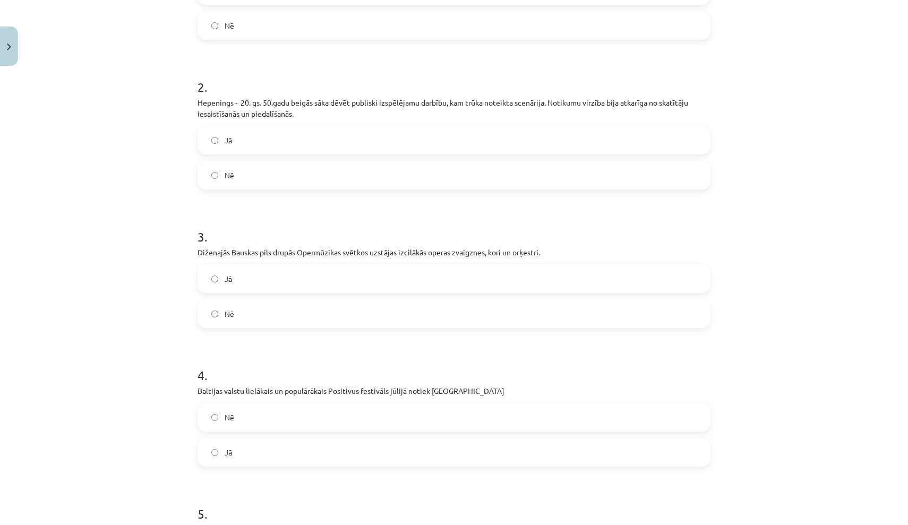
scroll to position [302, 0]
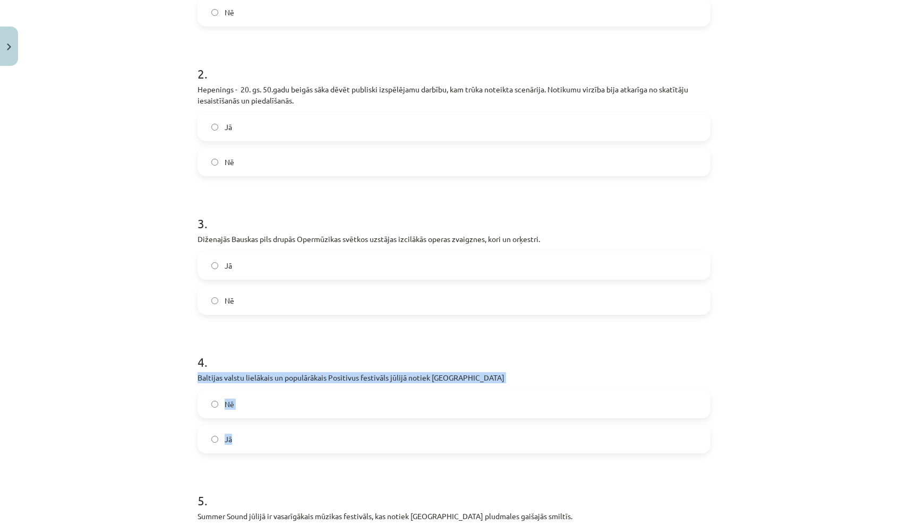
drag, startPoint x: 197, startPoint y: 377, endPoint x: 402, endPoint y: 448, distance: 217.7
click at [402, 448] on div "10 XP Saņemsi Sarežģīts 544 pilda Apraksts Uzdevums Palīdzība 1 . Mūsu kordzied…" at bounding box center [454, 228] width 526 height 921
click at [314, 345] on h1 "4 ." at bounding box center [454, 352] width 513 height 33
click at [299, 447] on label "Jā" at bounding box center [454, 439] width 511 height 27
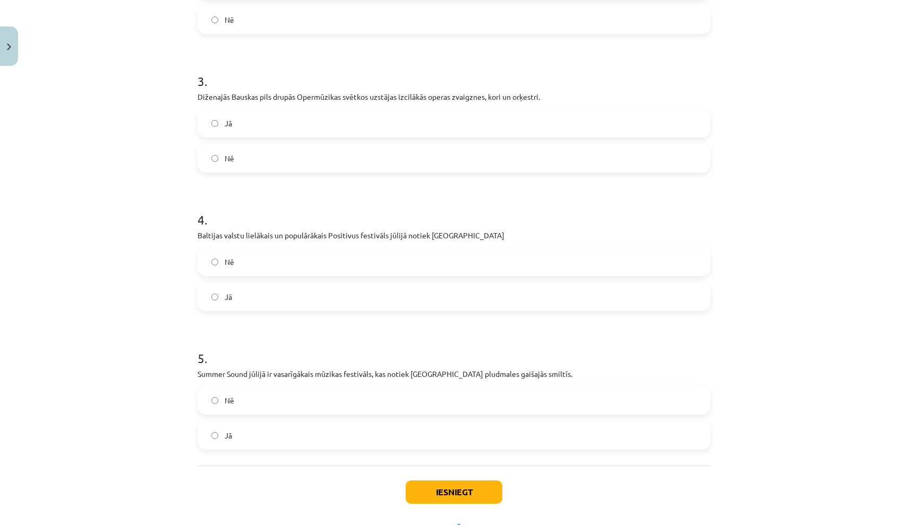
scroll to position [447, 0]
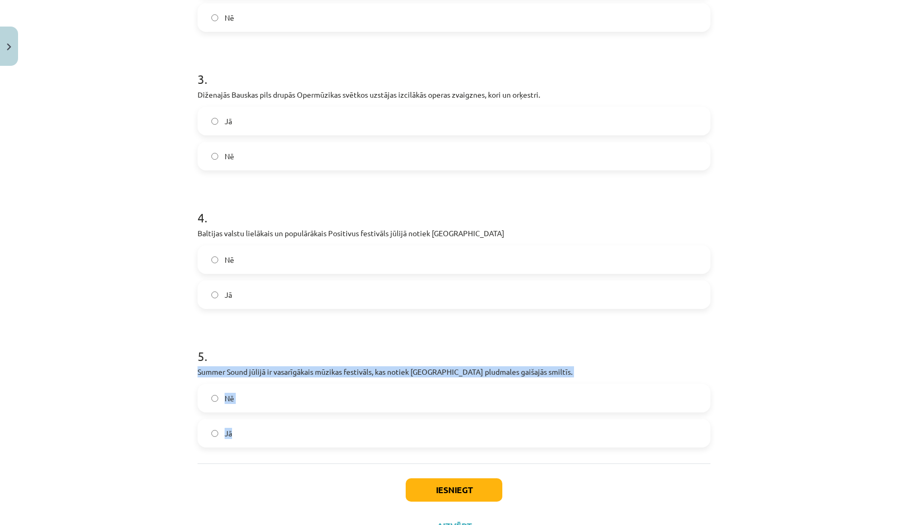
drag, startPoint x: 198, startPoint y: 371, endPoint x: 344, endPoint y: 436, distance: 160.1
click at [344, 436] on div "5 . Summer Sound jūlijā ir vasarīgākais mūzikas festivāls, kas notiek Liepājas …" at bounding box center [454, 388] width 513 height 117
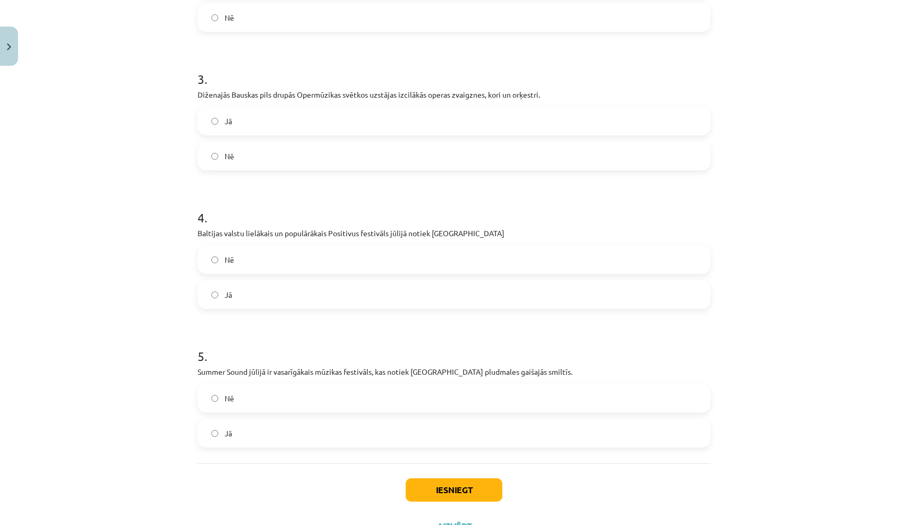
click at [377, 343] on h1 "5 ." at bounding box center [454, 346] width 513 height 33
click at [285, 431] on label "Jā" at bounding box center [454, 433] width 511 height 27
click at [478, 489] on button "Iesniegt" at bounding box center [454, 490] width 97 height 23
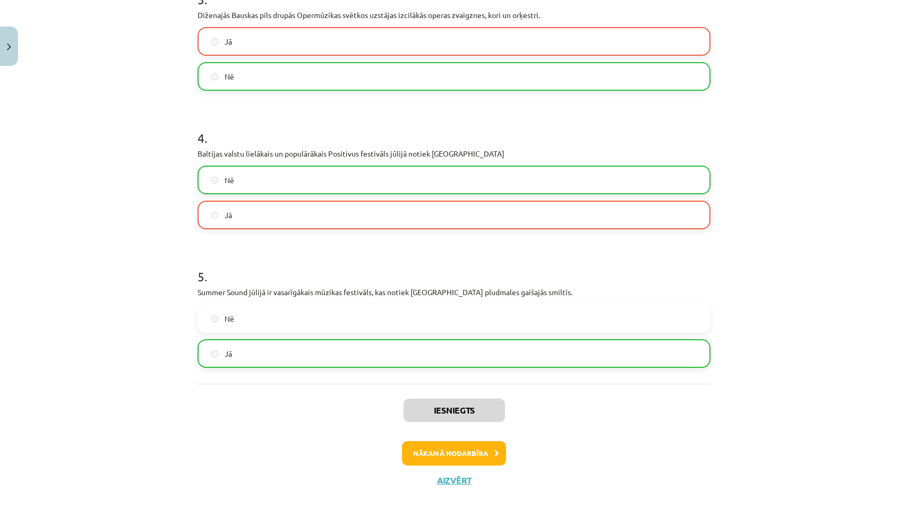
scroll to position [527, 0]
click at [458, 450] on button "Nākamā nodarbība" at bounding box center [454, 453] width 104 height 24
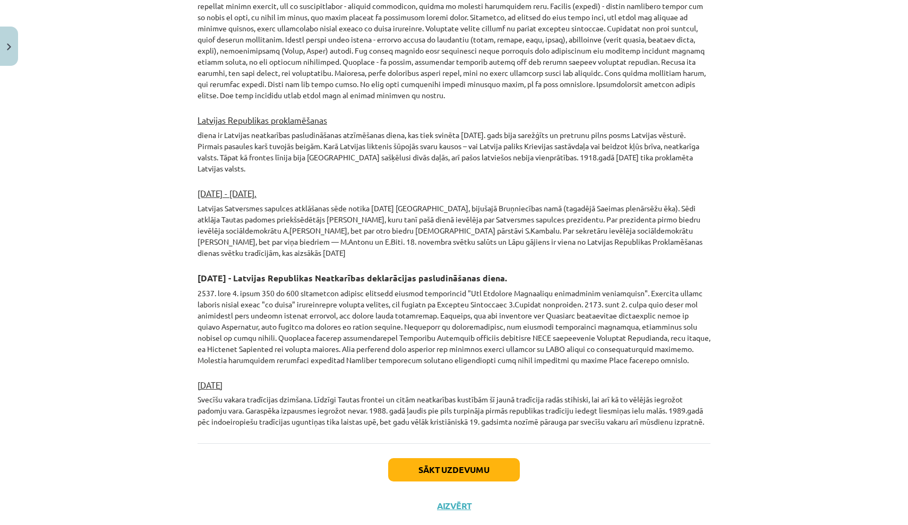
scroll to position [1663, 0]
click at [442, 459] on button "Sākt uzdevumu" at bounding box center [454, 470] width 132 height 23
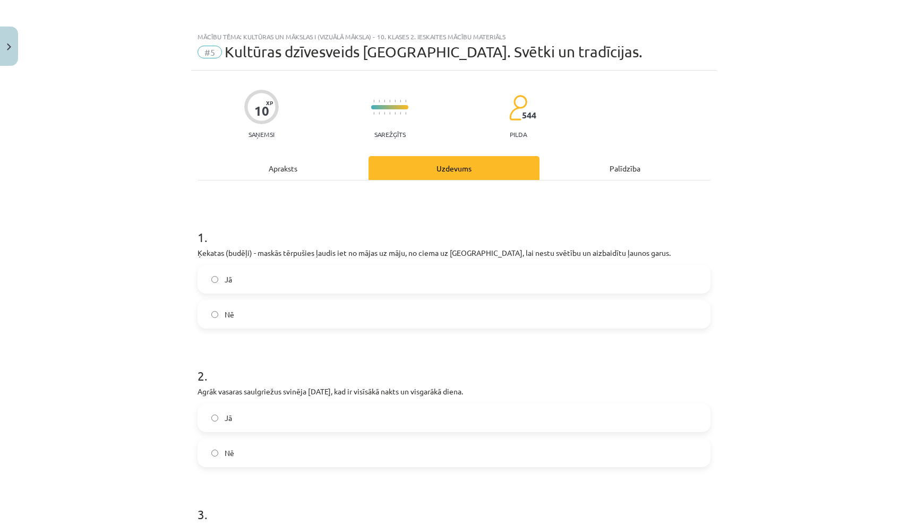
scroll to position [0, 0]
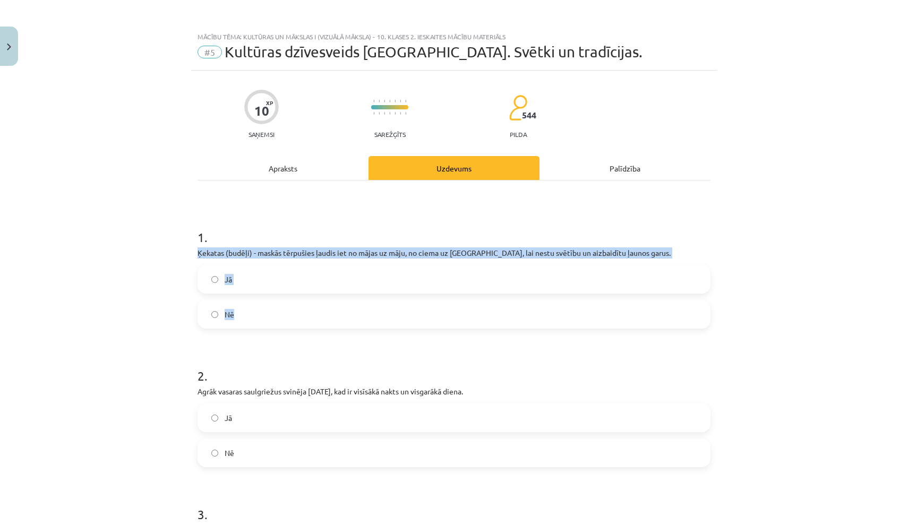
drag, startPoint x: 198, startPoint y: 252, endPoint x: 295, endPoint y: 327, distance: 122.7
click at [295, 327] on div "1 . Ķekatas (budēļi) - maskās tērpušies ļaudis iet no mājas uz māju, no ciema u…" at bounding box center [454, 269] width 513 height 117
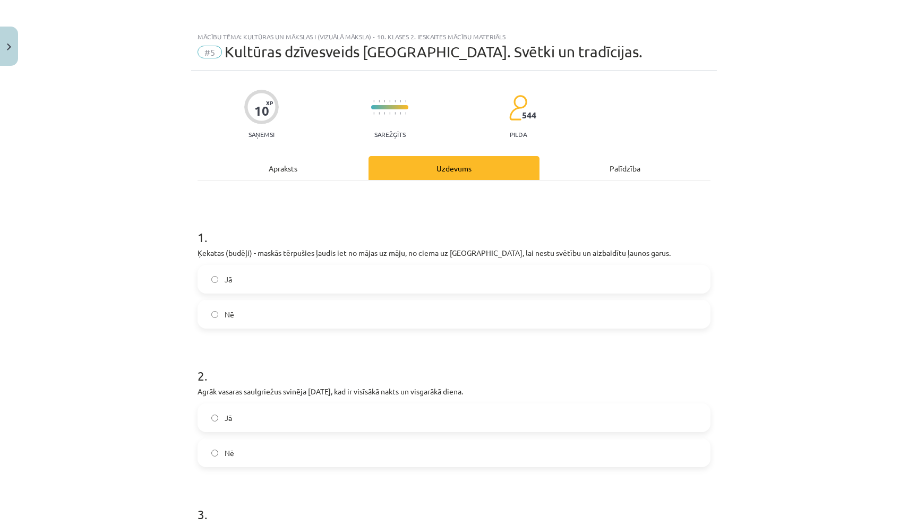
click at [319, 356] on h1 "2 ." at bounding box center [454, 366] width 513 height 33
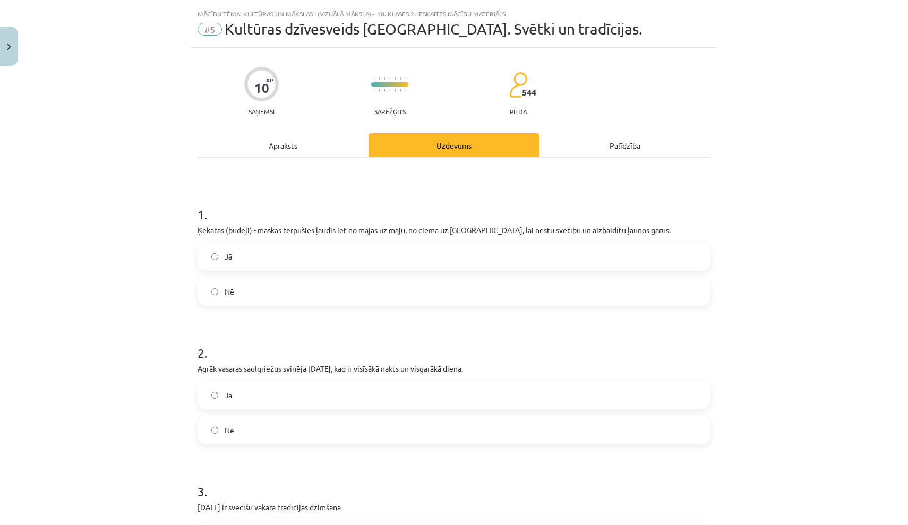
scroll to position [25, 0]
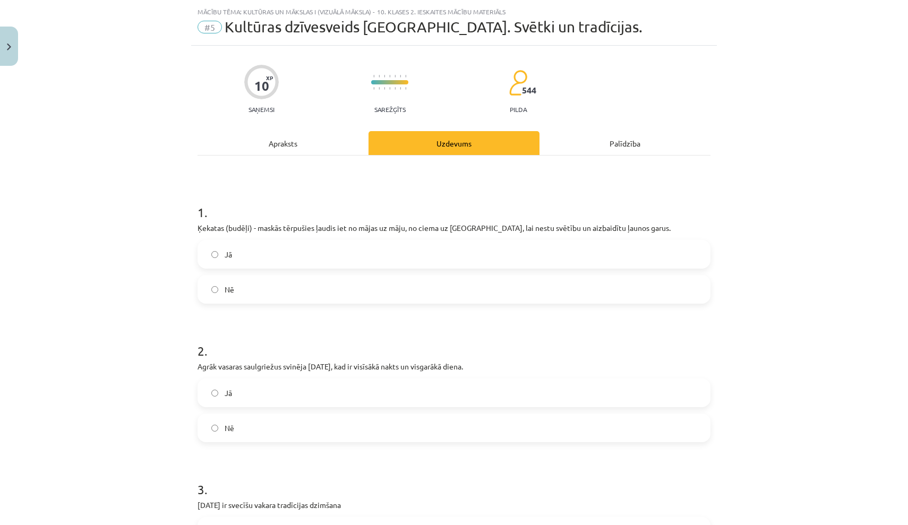
click at [319, 255] on label "Jā" at bounding box center [454, 254] width 511 height 27
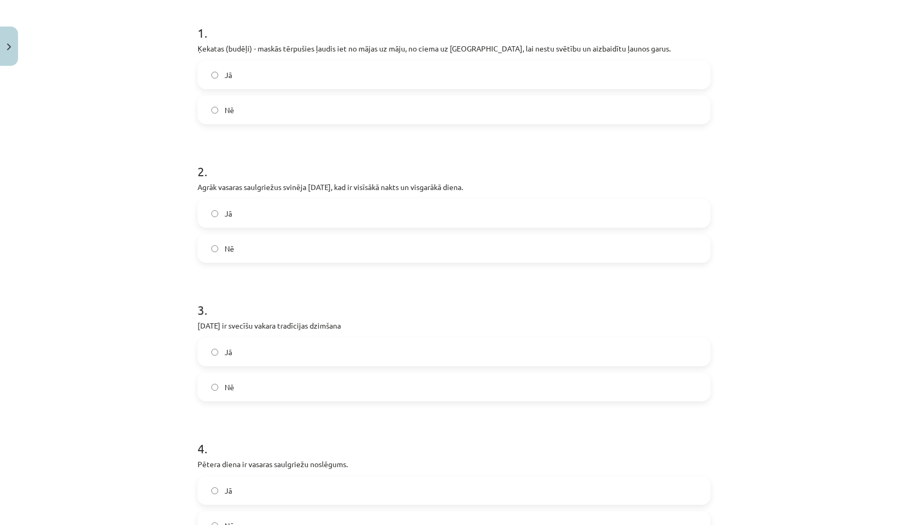
scroll to position [205, 0]
drag, startPoint x: 198, startPoint y: 185, endPoint x: 301, endPoint y: 258, distance: 126.6
click at [301, 258] on div "2 . Agrāk vasaras saulgriežus svinēja 21. jūnijā, kad ir visīsākā nakts un visg…" at bounding box center [454, 203] width 513 height 117
click at [381, 268] on form "1 . Ķekatas (budēļi) - maskās tērpušies ļaudis iet no mājas uz māju, no ciema u…" at bounding box center [454, 342] width 513 height 672
click at [316, 248] on label "Nē" at bounding box center [454, 248] width 511 height 27
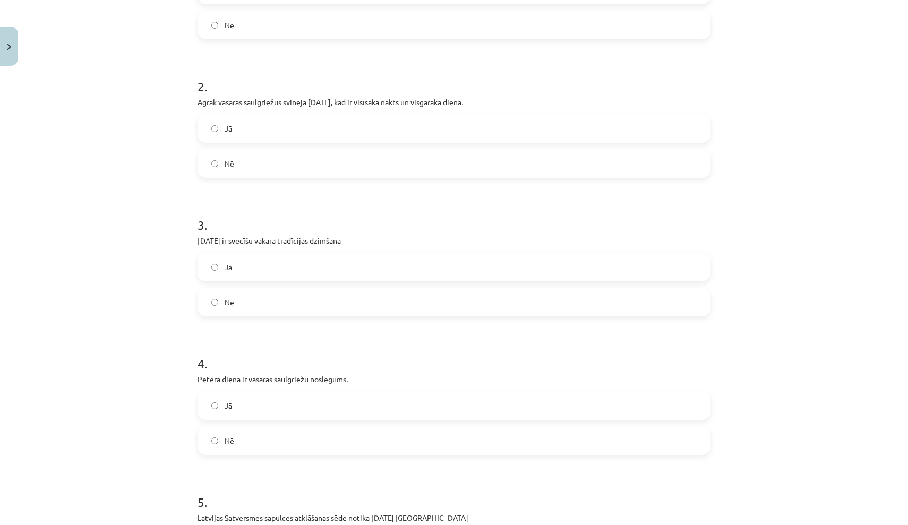
scroll to position [293, 0]
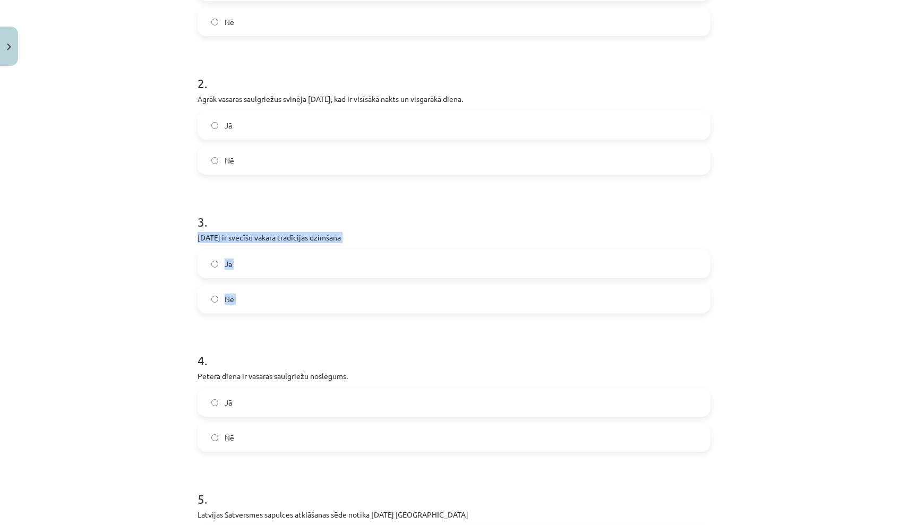
drag, startPoint x: 198, startPoint y: 237, endPoint x: 346, endPoint y: 313, distance: 166.8
click at [346, 313] on form "1 . Ķekatas (budēļi) - maskās tērpušies ļaudis iet no mājas uz māju, no ciema u…" at bounding box center [454, 255] width 513 height 672
click at [310, 301] on label "Nē" at bounding box center [454, 299] width 511 height 27
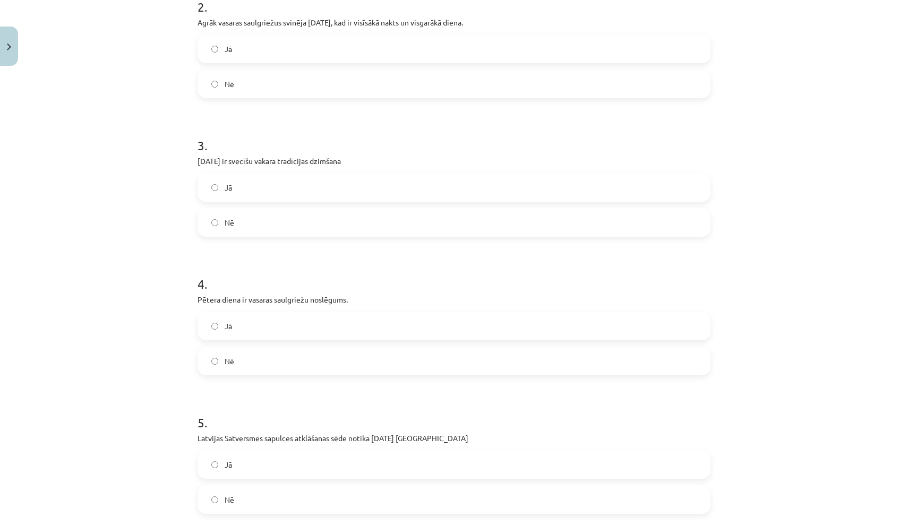
scroll to position [385, 0]
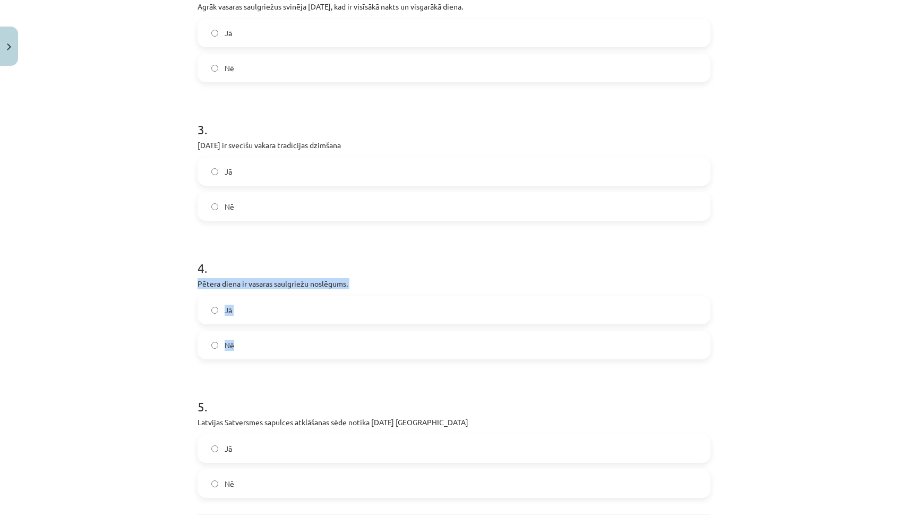
drag, startPoint x: 199, startPoint y: 281, endPoint x: 290, endPoint y: 353, distance: 116.1
click at [290, 353] on div "4 . Pētera diena ir vasaras saulgriežu noslēgums. Jā Nē" at bounding box center [454, 300] width 513 height 117
click at [325, 245] on h1 "4 ." at bounding box center [454, 258] width 513 height 33
click at [303, 308] on label "Jā" at bounding box center [454, 310] width 511 height 27
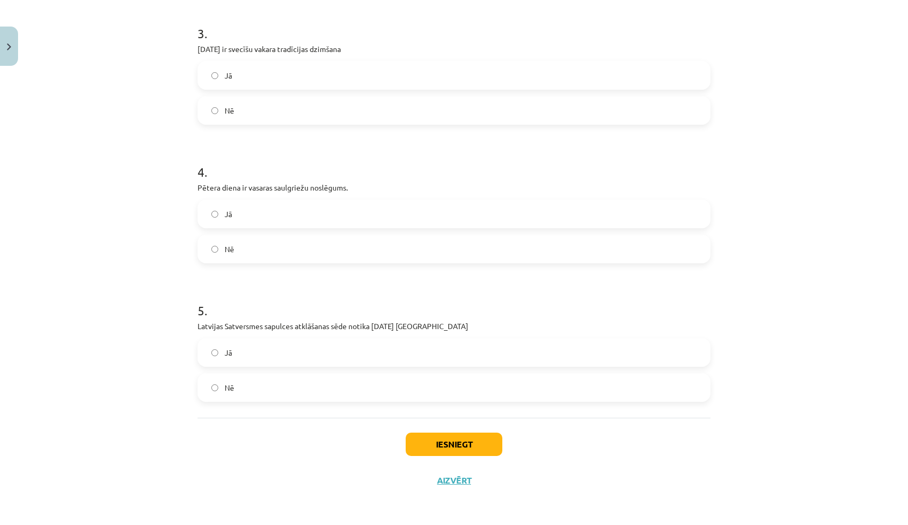
scroll to position [483, 0]
drag, startPoint x: 200, startPoint y: 323, endPoint x: 466, endPoint y: 326, distance: 266.7
click at [466, 326] on p "Latvijas Satversmes sapulces atklāšanas sēde notika 1920. gada 8. maijā Rīgā" at bounding box center [454, 326] width 513 height 11
click at [293, 356] on label "Jā" at bounding box center [454, 352] width 511 height 27
click at [454, 444] on button "Iesniegt" at bounding box center [454, 444] width 97 height 23
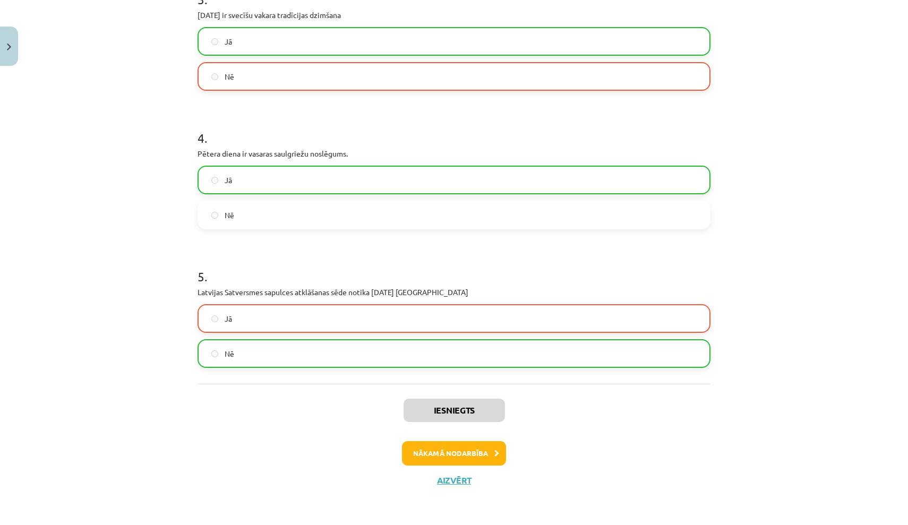
scroll to position [516, 0]
click at [464, 451] on button "Nākamā nodarbība" at bounding box center [454, 453] width 104 height 24
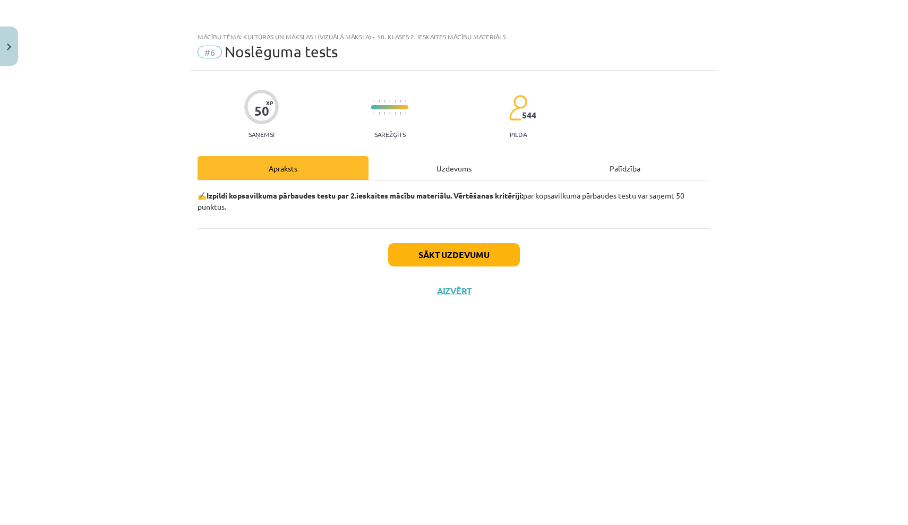
click at [474, 259] on button "Sākt uzdevumu" at bounding box center [454, 254] width 132 height 23
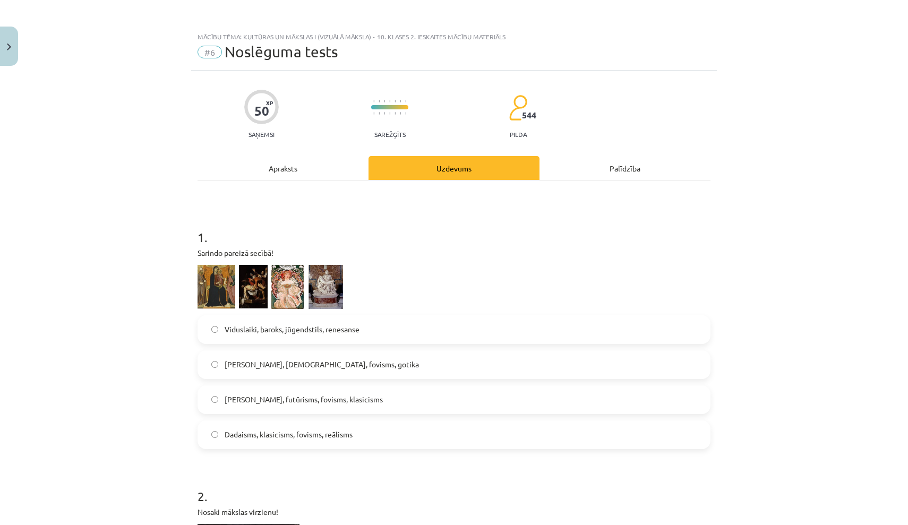
click at [219, 282] on img at bounding box center [271, 287] width 146 height 44
click at [261, 280] on img at bounding box center [271, 287] width 146 height 44
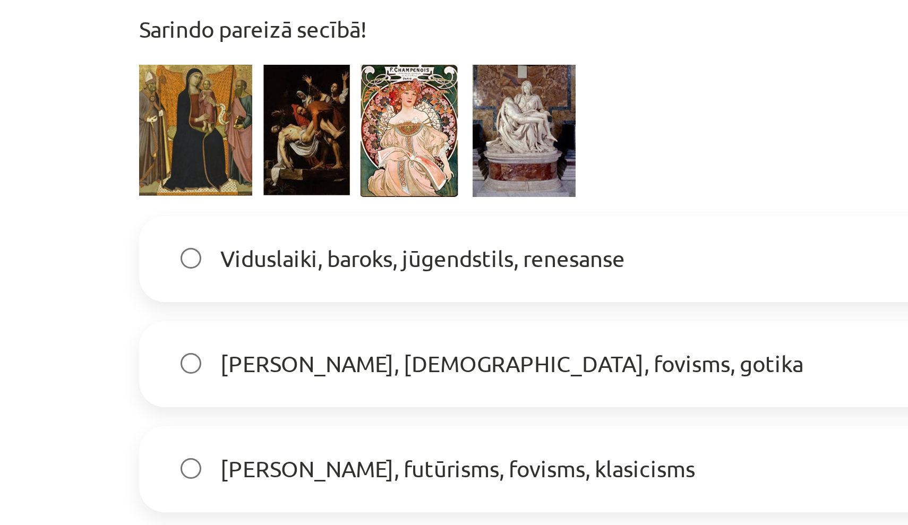
scroll to position [29, 0]
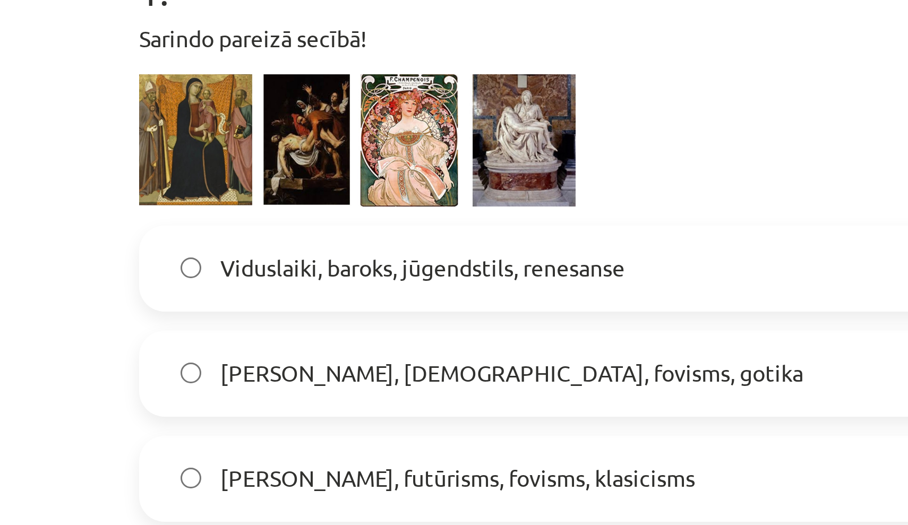
click at [225, 295] on span "Viduslaiki, baroks, jūgendstils, renesanse" at bounding box center [292, 300] width 135 height 11
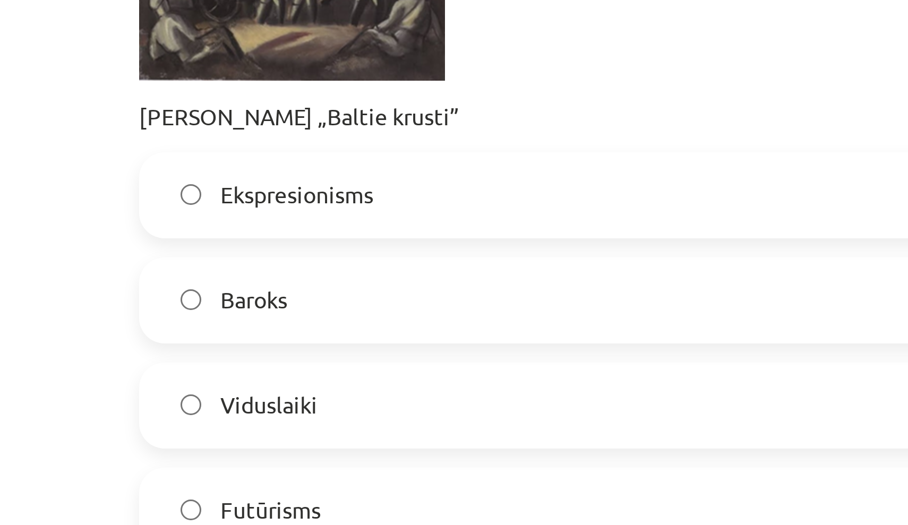
scroll to position [364, 0]
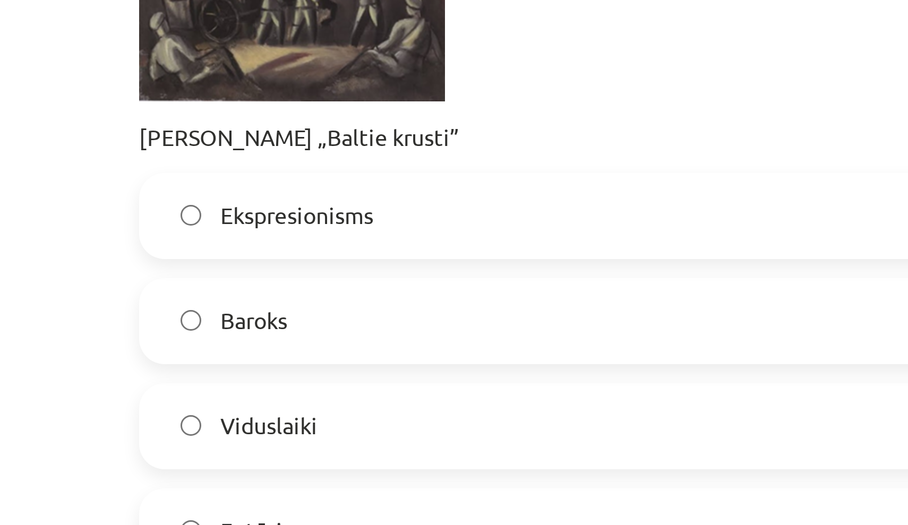
click at [199, 270] on label "Ekspresionisms" at bounding box center [454, 283] width 511 height 27
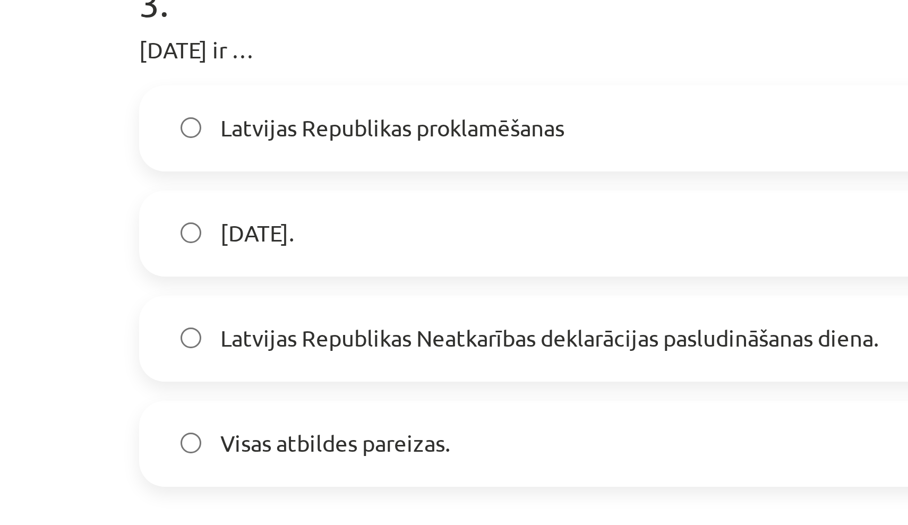
scroll to position [596, 0]
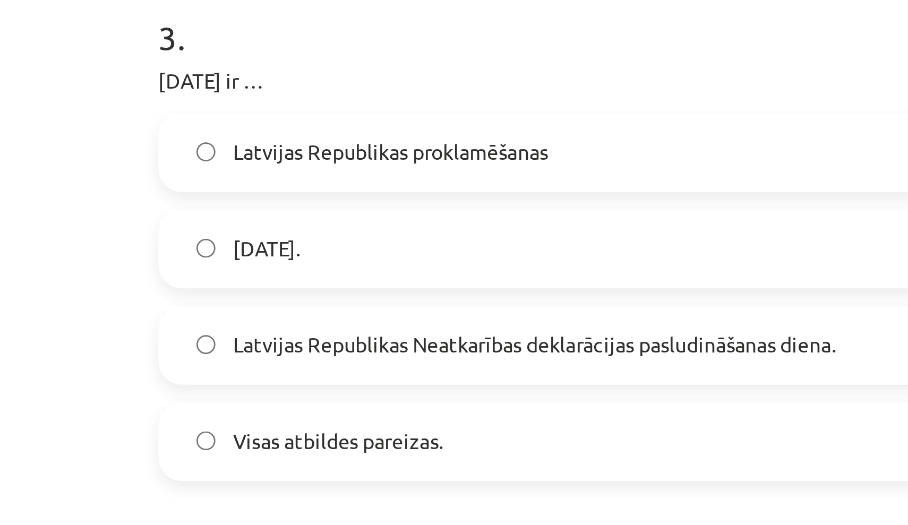
click at [225, 325] on span "Latvijas Republikas Neatkarības deklarācijas pasludināšanas diena." at bounding box center [334, 330] width 219 height 11
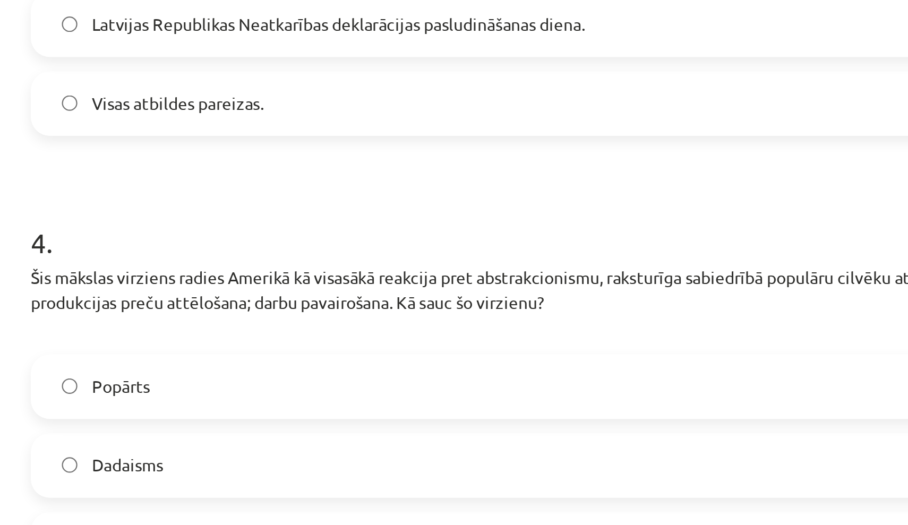
scroll to position [56, 0]
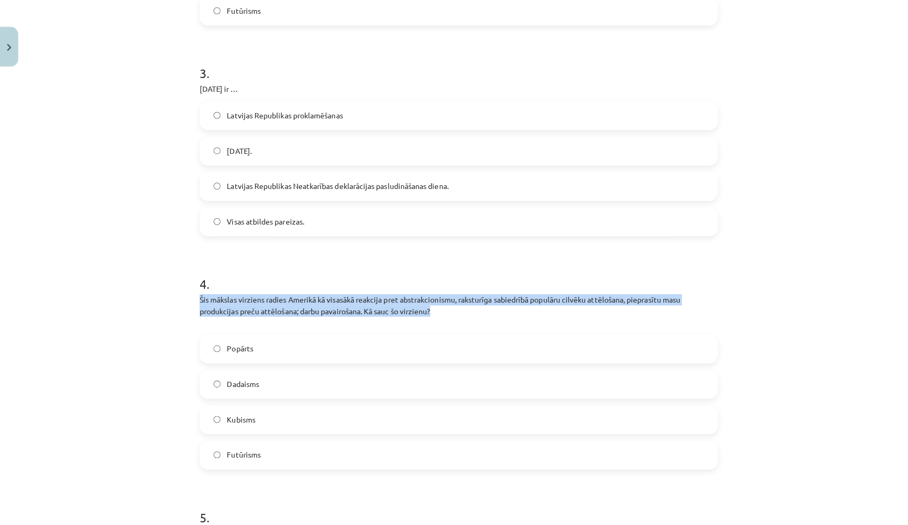
drag, startPoint x: 198, startPoint y: 294, endPoint x: 438, endPoint y: 310, distance: 240.6
click at [438, 310] on p "Šis mākslas virziens radies Amerikā kā visasākā reakcija pret abstrakcionismu, …" at bounding box center [454, 308] width 513 height 33
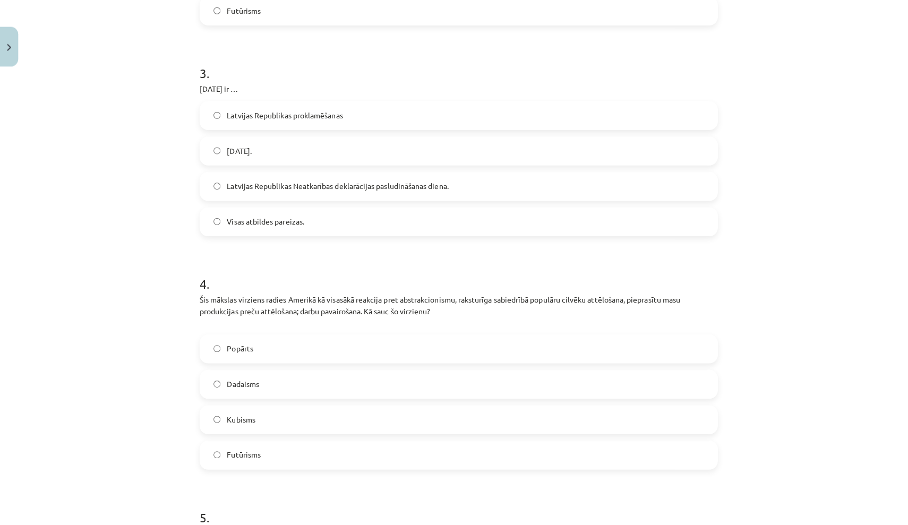
click at [268, 345] on label "Popārts" at bounding box center [454, 346] width 511 height 27
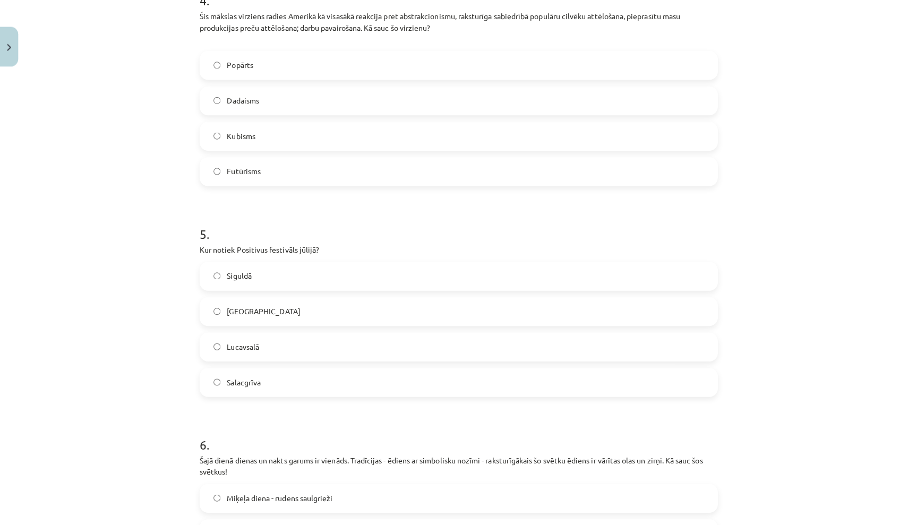
scroll to position [1024, 0]
click at [278, 305] on label "Liepājā" at bounding box center [454, 307] width 511 height 27
click at [302, 341] on label "Lucavsalā" at bounding box center [454, 342] width 511 height 27
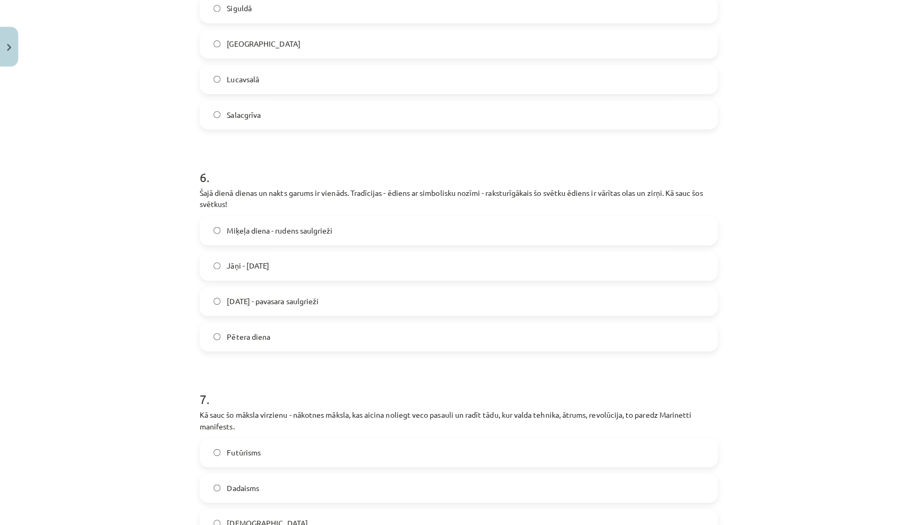
scroll to position [1291, 0]
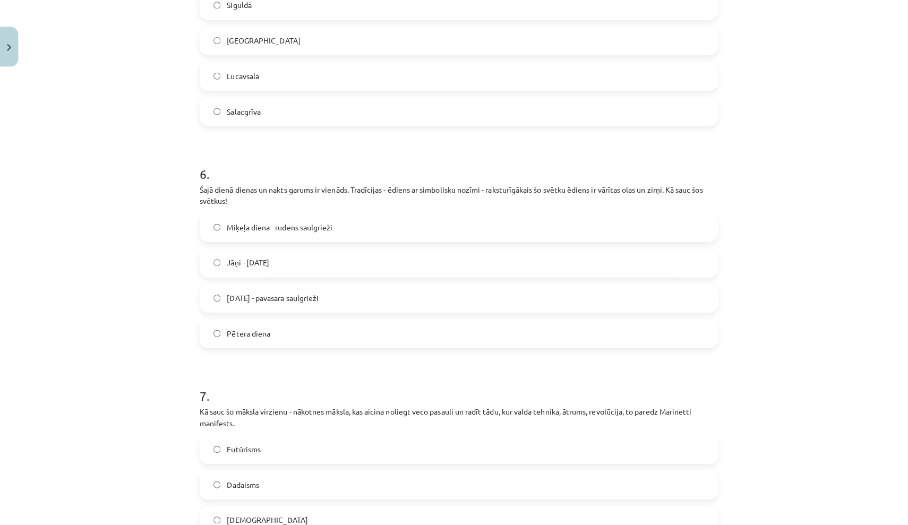
click at [316, 298] on span "Lieldienas - pavasara saulgrieži" at bounding box center [270, 294] width 91 height 11
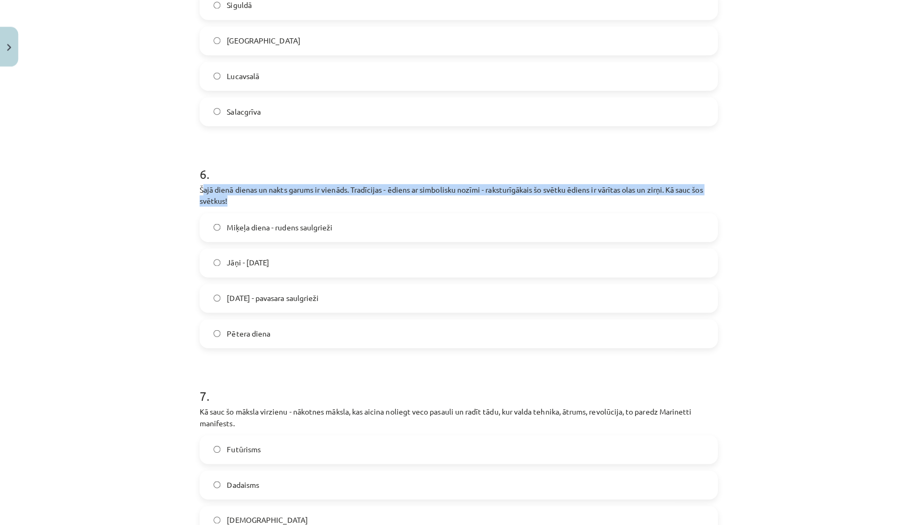
drag, startPoint x: 200, startPoint y: 188, endPoint x: 224, endPoint y: 203, distance: 28.2
click at [224, 203] on p "Šajā dienā dienas un nakts garums ir vienāds. Tradīcijas - ēdiens ar simbolisku…" at bounding box center [454, 193] width 513 height 22
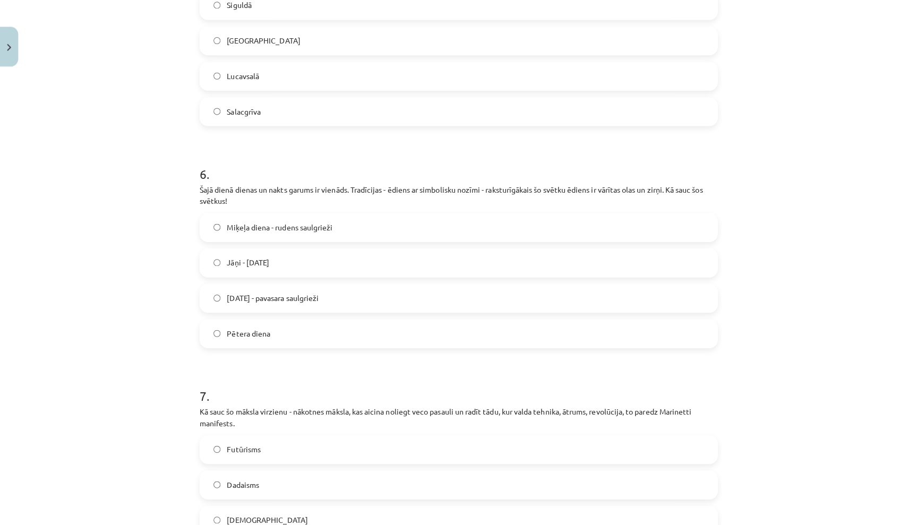
click at [195, 187] on div "50 XP Saņemsi Sarežģīts 544 pilda Apraksts Uzdevums Palīdzība 1 . Sarindo parei…" at bounding box center [454, 105] width 526 height 2651
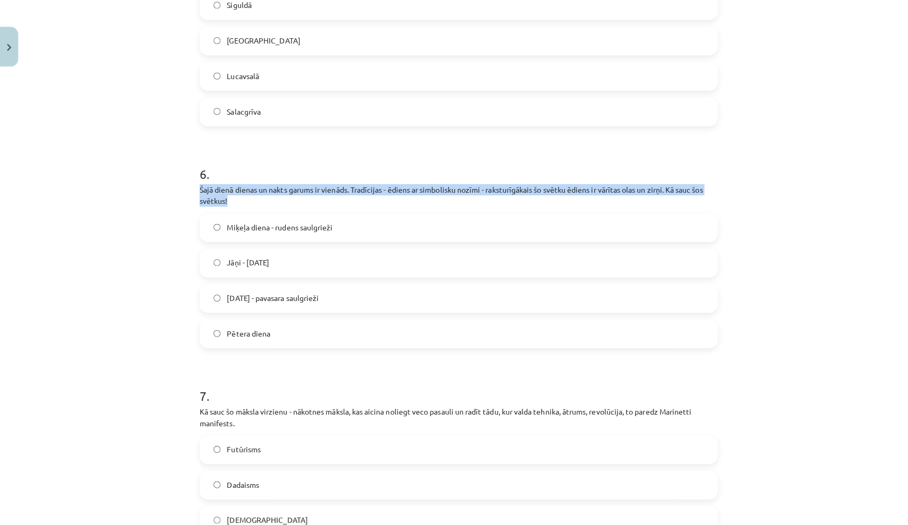
drag, startPoint x: 195, startPoint y: 187, endPoint x: 229, endPoint y: 201, distance: 37.2
click at [229, 201] on div "50 XP Saņemsi Sarežģīts 544 pilda Apraksts Uzdevums Palīdzība 1 . Sarindo parei…" at bounding box center [454, 105] width 526 height 2651
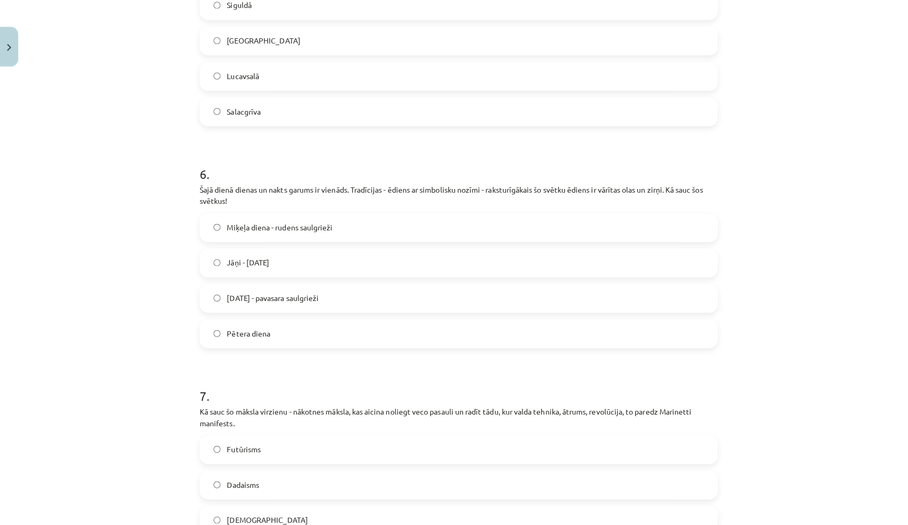
click at [785, 179] on div "Mācību tēma: Kultūras un mākslas i (vizuālā māksla) - 10. klases 2. ieskaites m…" at bounding box center [454, 262] width 908 height 525
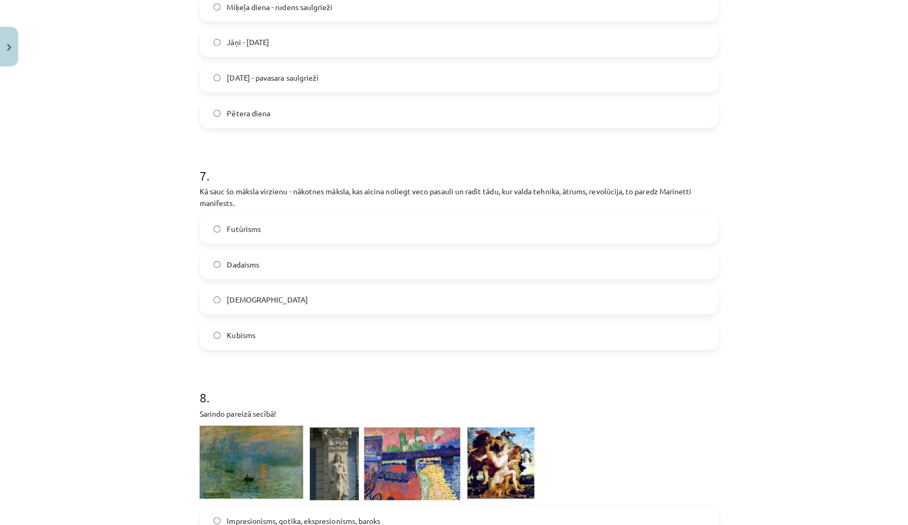
scroll to position [1512, 0]
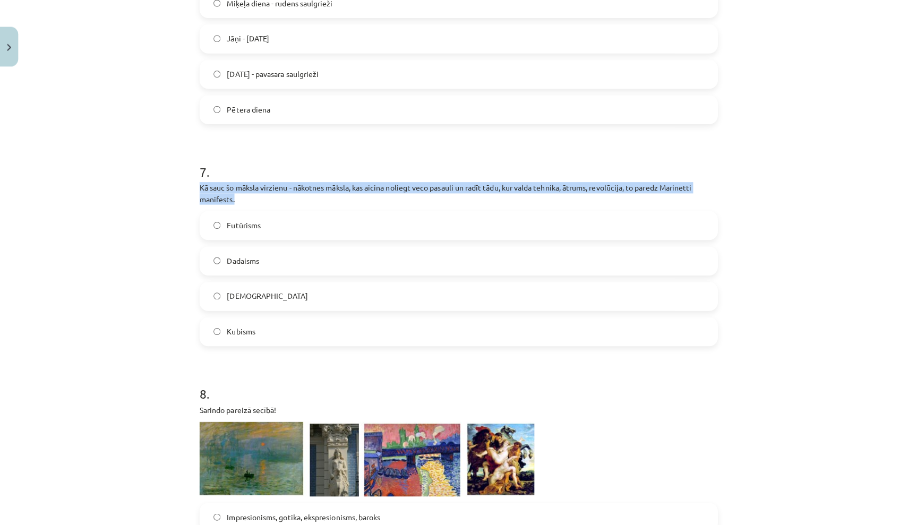
drag, startPoint x: 198, startPoint y: 183, endPoint x: 243, endPoint y: 201, distance: 49.1
click at [243, 201] on p "Kā sauc šo māksla virzienu - nākotnes māksla, kas aicina noliegt veco pasauli u…" at bounding box center [454, 192] width 513 height 22
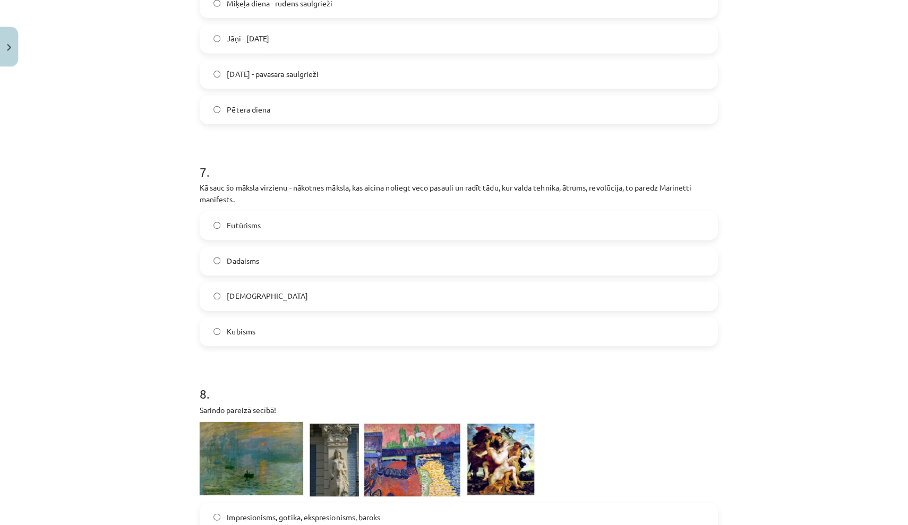
click at [280, 227] on label "Futūrisms" at bounding box center [454, 223] width 511 height 27
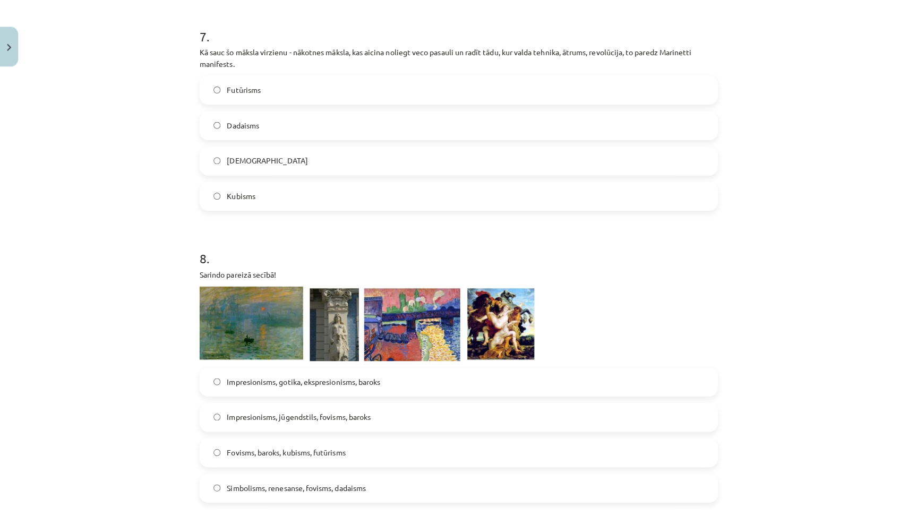
scroll to position [1647, 0]
click at [255, 317] on img at bounding box center [363, 320] width 331 height 74
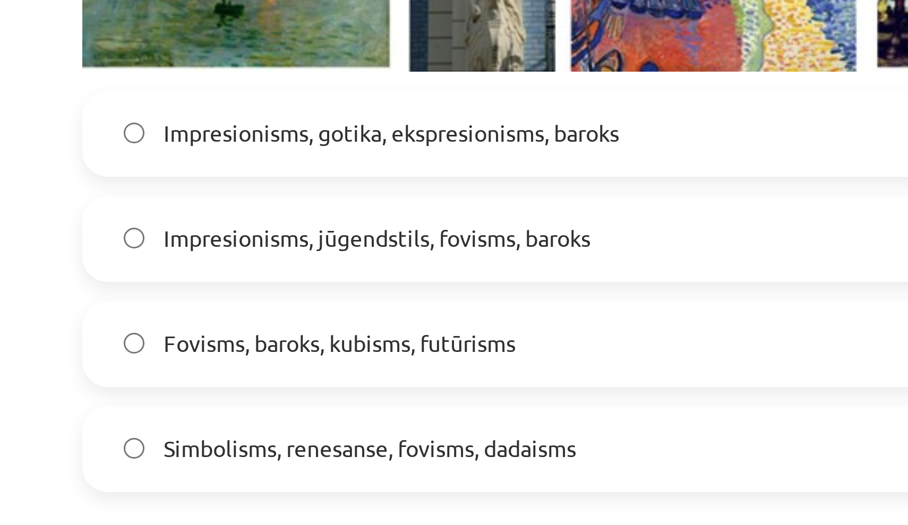
scroll to position [1740, 0]
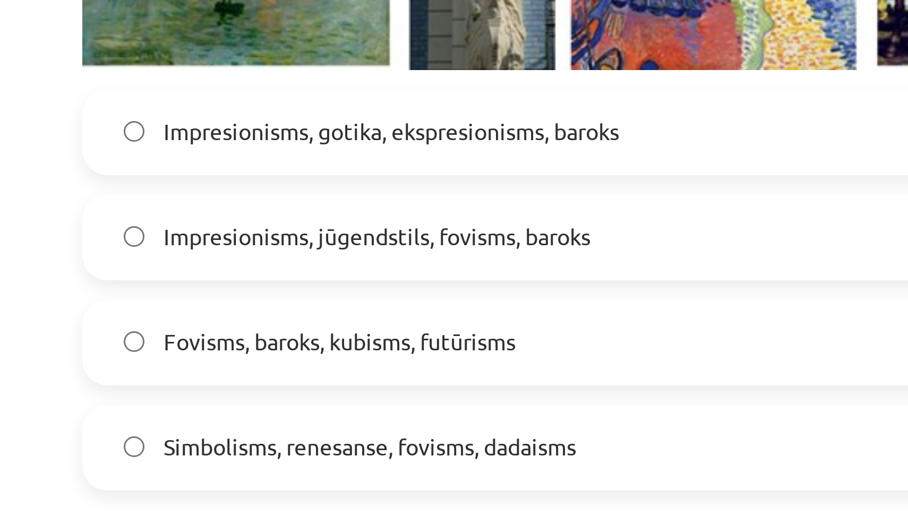
click at [225, 314] on span "Impresionisms, jūgendstils, fovisms, baroks" at bounding box center [296, 319] width 142 height 11
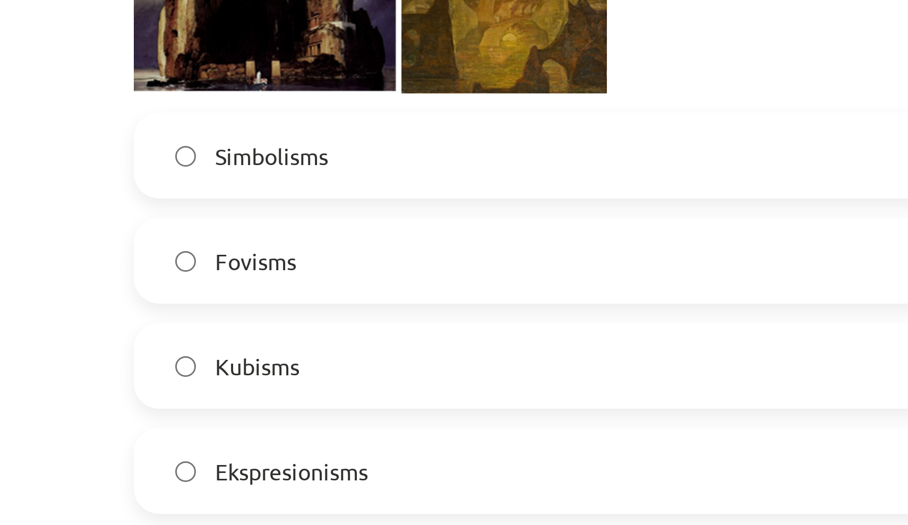
scroll to position [2073, 0]
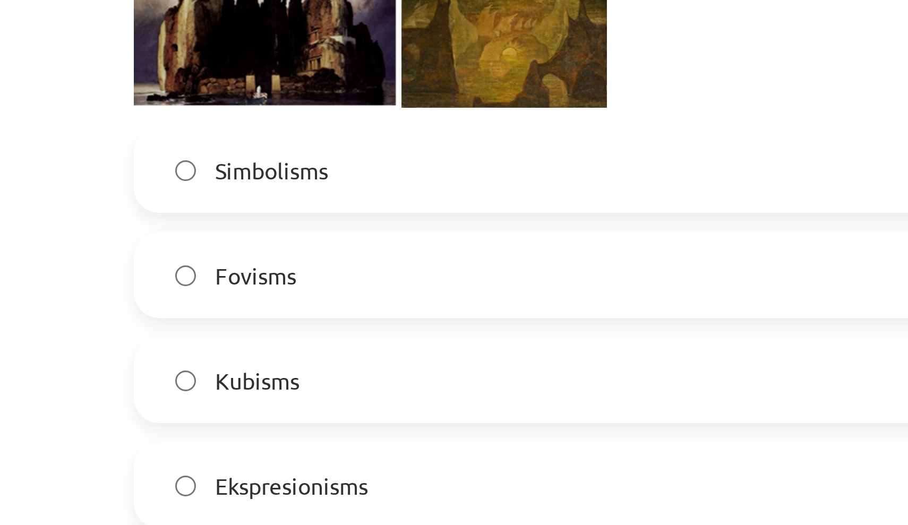
click at [199, 234] on label "Fovisms" at bounding box center [454, 247] width 511 height 27
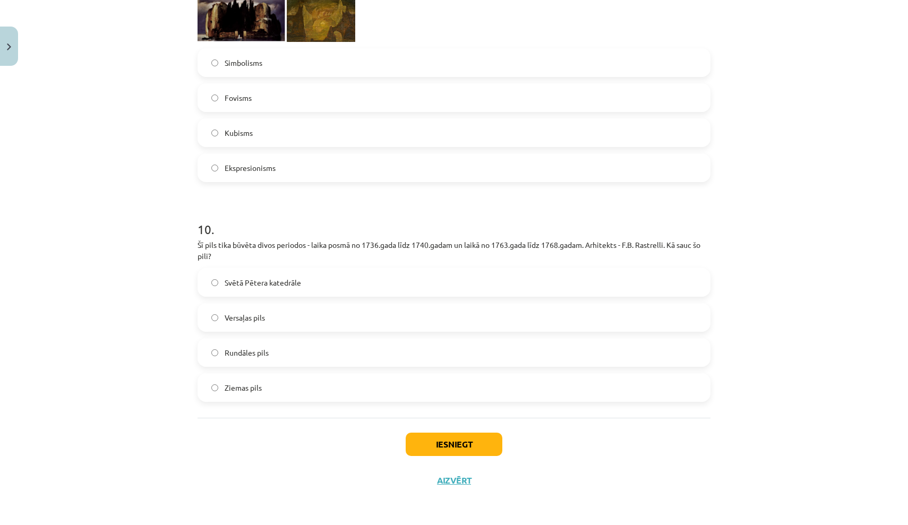
scroll to position [65, 0]
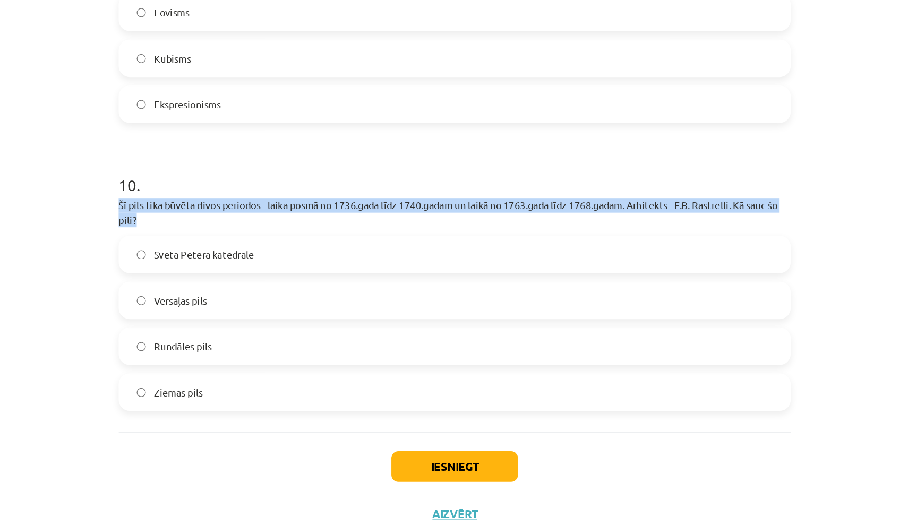
drag, startPoint x: 90, startPoint y: 154, endPoint x: 111, endPoint y: 166, distance: 24.0
click at [198, 240] on p "Šī pils tika būvēta divos periodos - laika posmā no 1736.gada līdz 1740.gadam u…" at bounding box center [454, 251] width 513 height 22
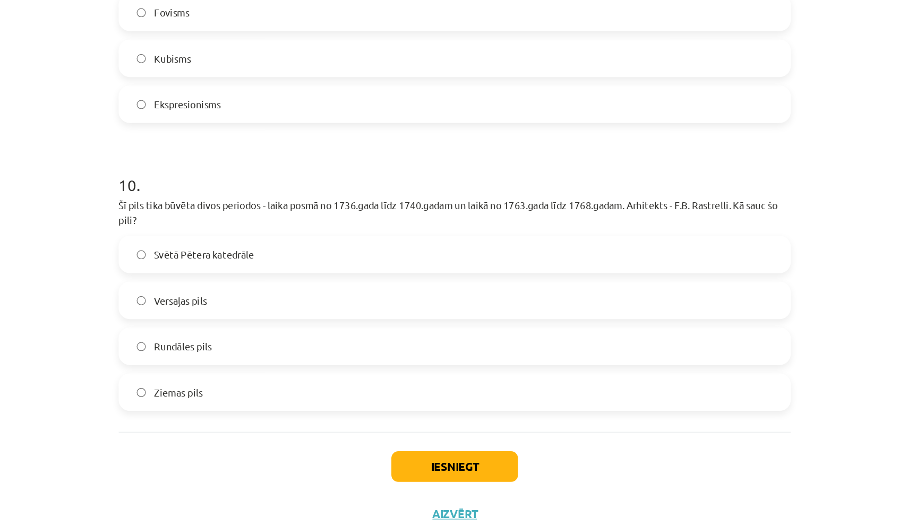
click at [204, 339] on label "Rundāles pils" at bounding box center [454, 352] width 511 height 27
click at [406, 433] on button "Iesniegt" at bounding box center [454, 444] width 97 height 23
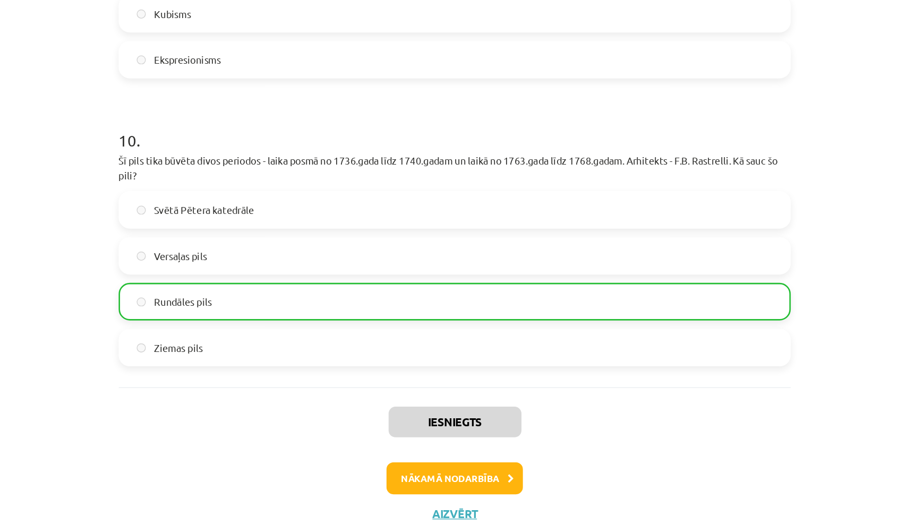
scroll to position [2257, 0]
click at [402, 441] on button "Nākamā nodarbība" at bounding box center [454, 453] width 104 height 24
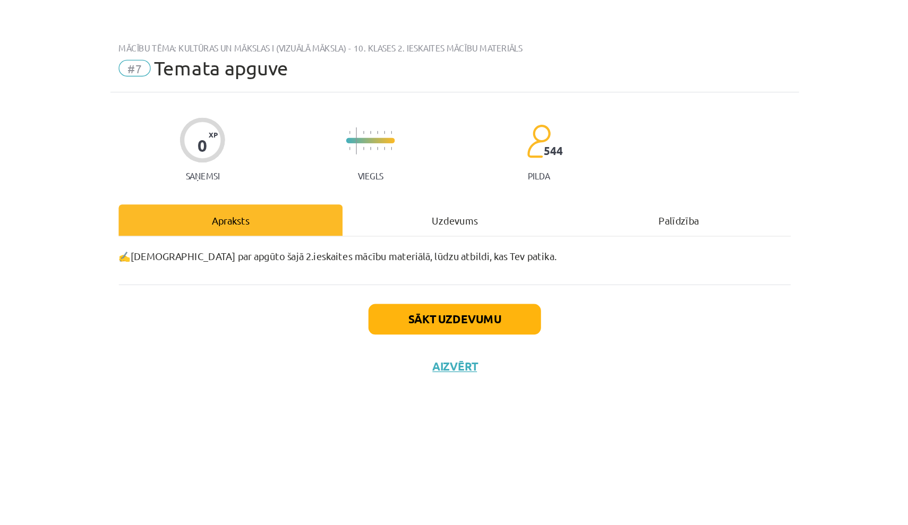
click at [388, 245] on button "Sākt uzdevumu" at bounding box center [454, 243] width 132 height 23
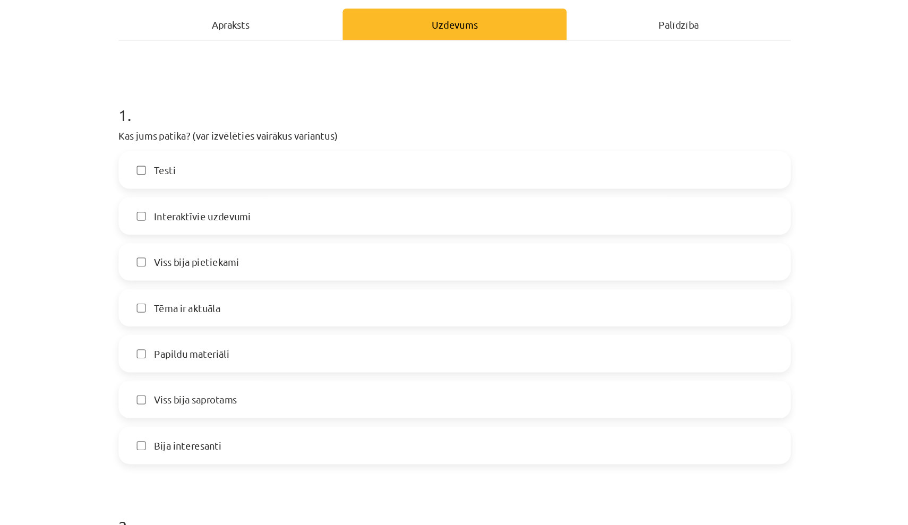
scroll to position [120, 0]
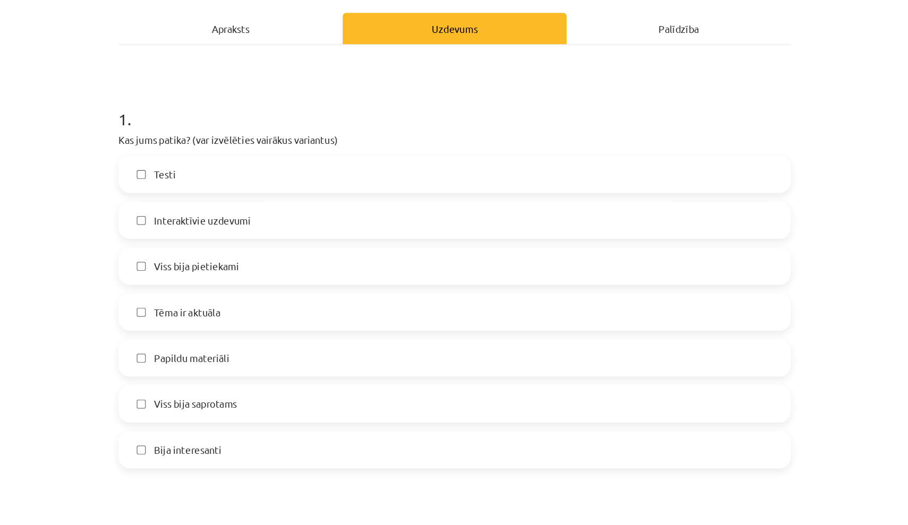
click at [325, 216] on label "Viss bija pietiekami" at bounding box center [454, 229] width 511 height 27
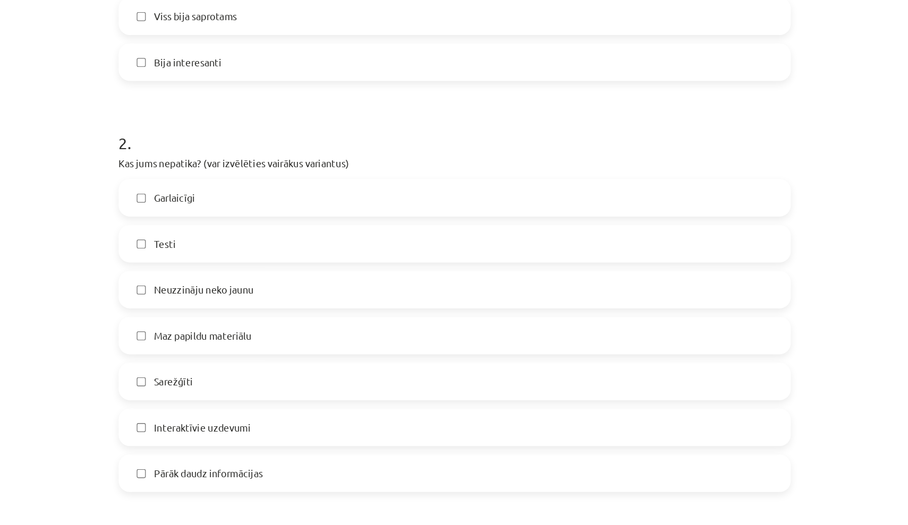
scroll to position [413, 0]
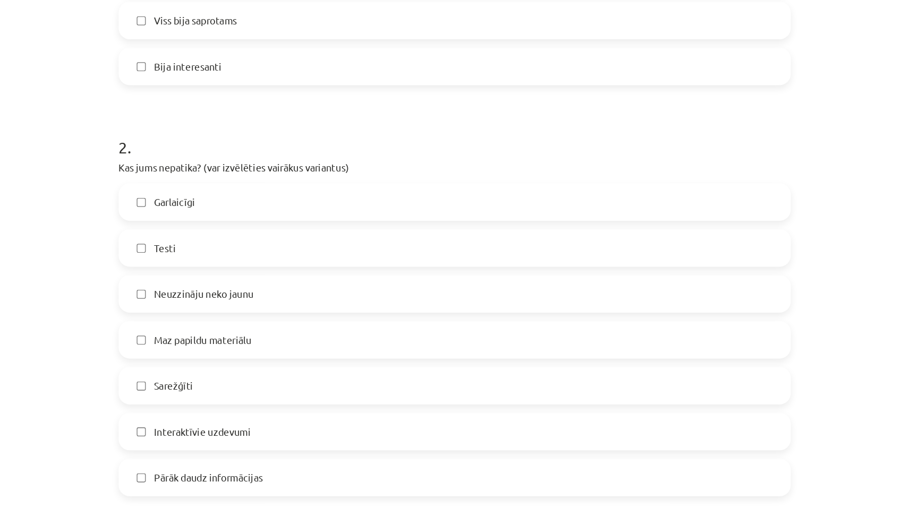
click at [199, 202] on label "Testi" at bounding box center [454, 215] width 511 height 27
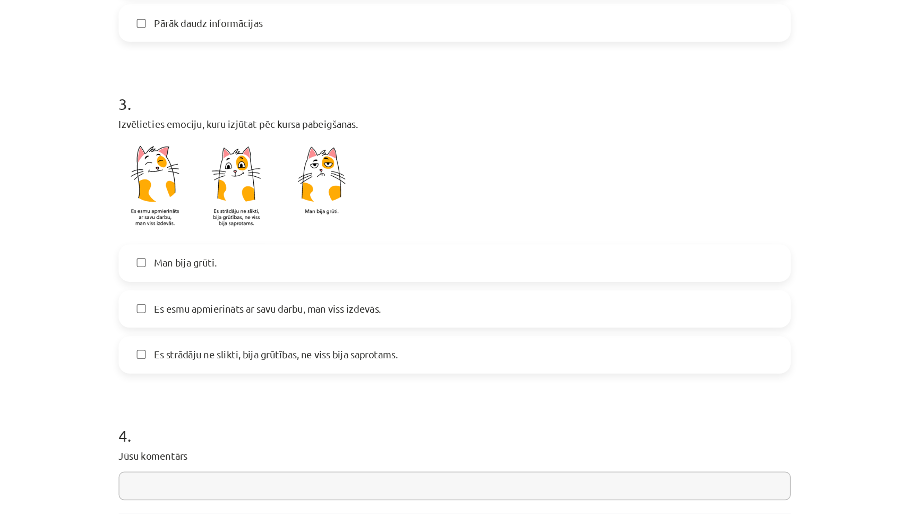
scroll to position [761, 0]
click at [225, 292] on span "Es strādāju ne slikti, bija grūtības, ne viss bija saprotams." at bounding box center [318, 297] width 186 height 11
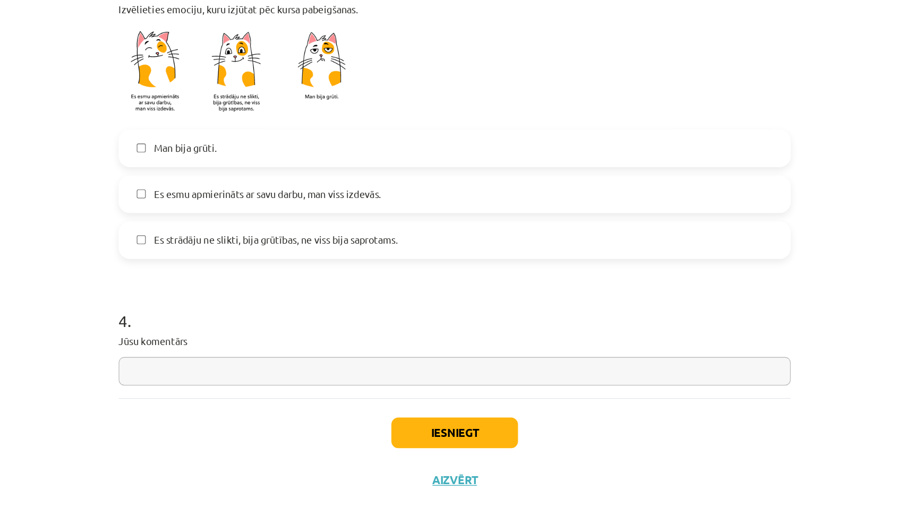
click at [406, 433] on button "Iesniegt" at bounding box center [454, 444] width 97 height 23
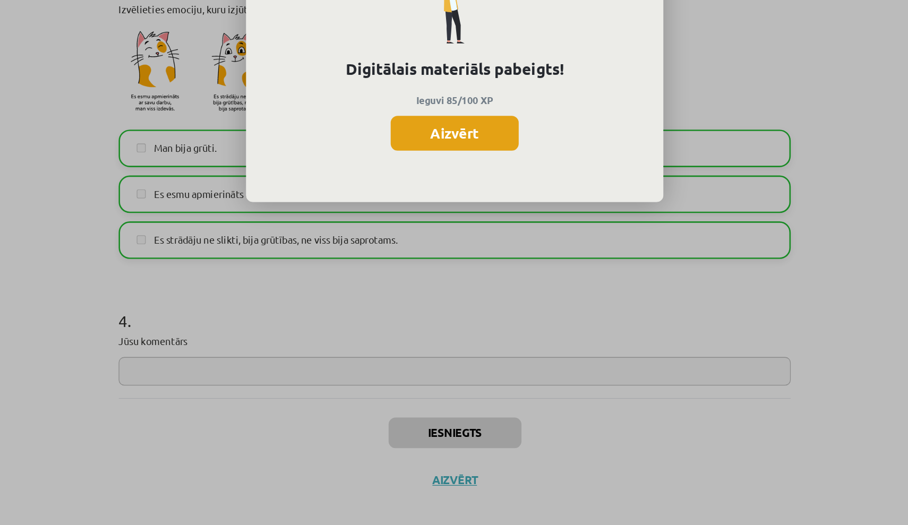
click at [405, 202] on button "Aizvērt" at bounding box center [454, 215] width 98 height 27
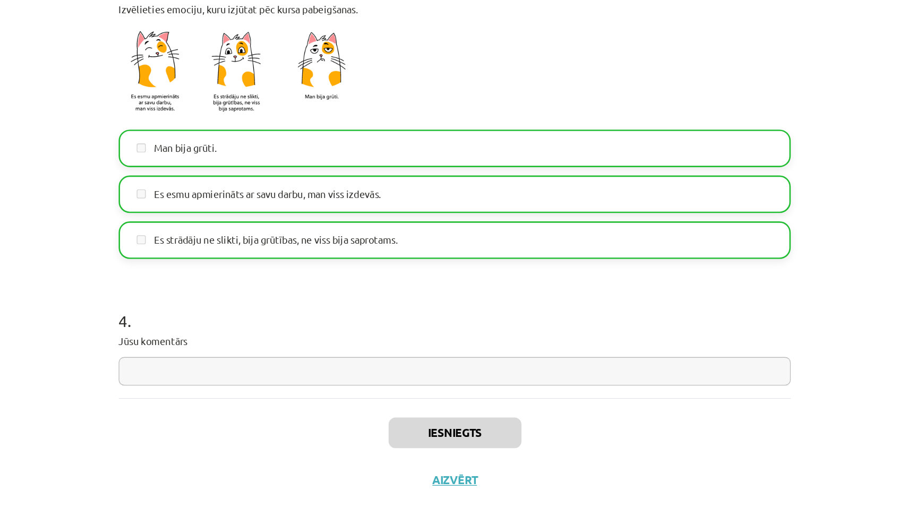
click at [434, 475] on button "Aizvērt" at bounding box center [454, 480] width 40 height 11
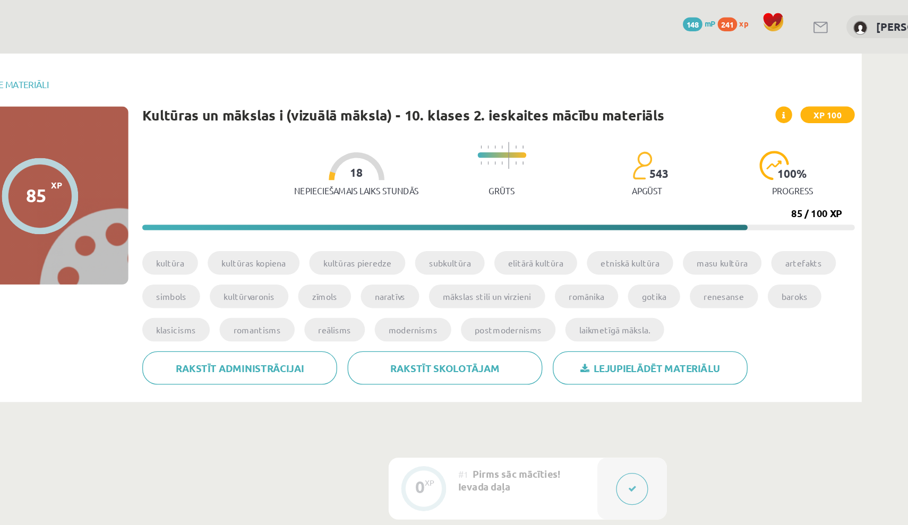
scroll to position [0, 0]
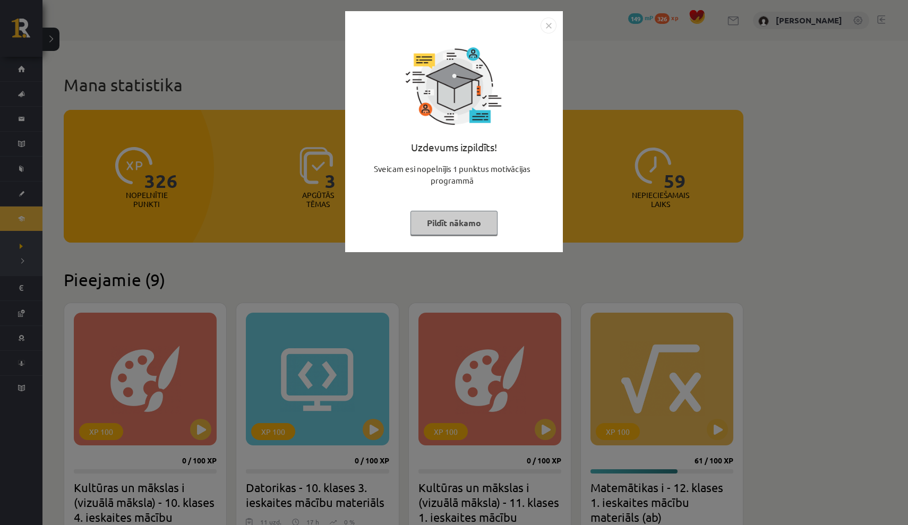
scroll to position [633, 0]
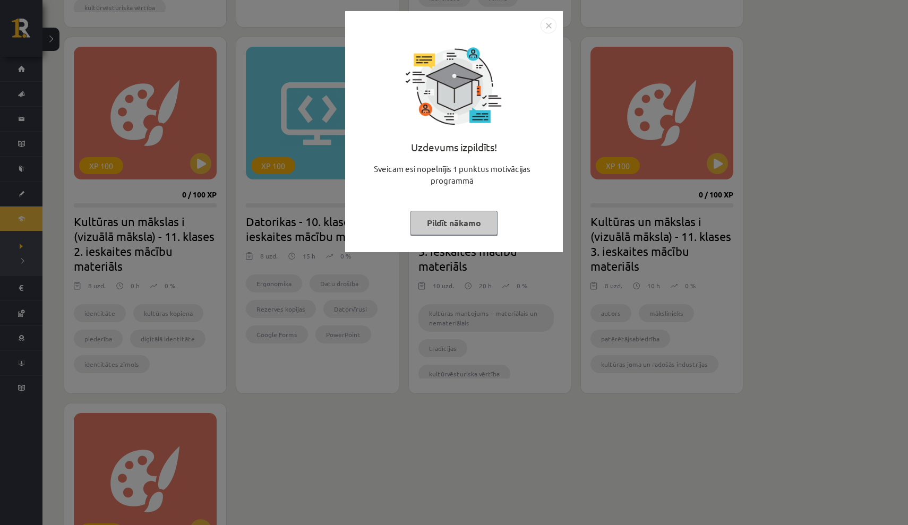
click at [552, 23] on img "Close" at bounding box center [549, 26] width 16 height 16
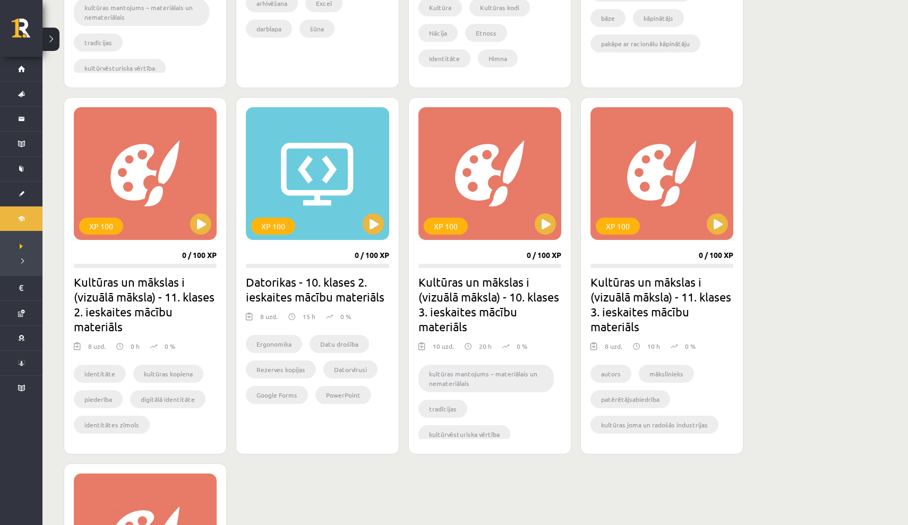
scroll to position [571, 0]
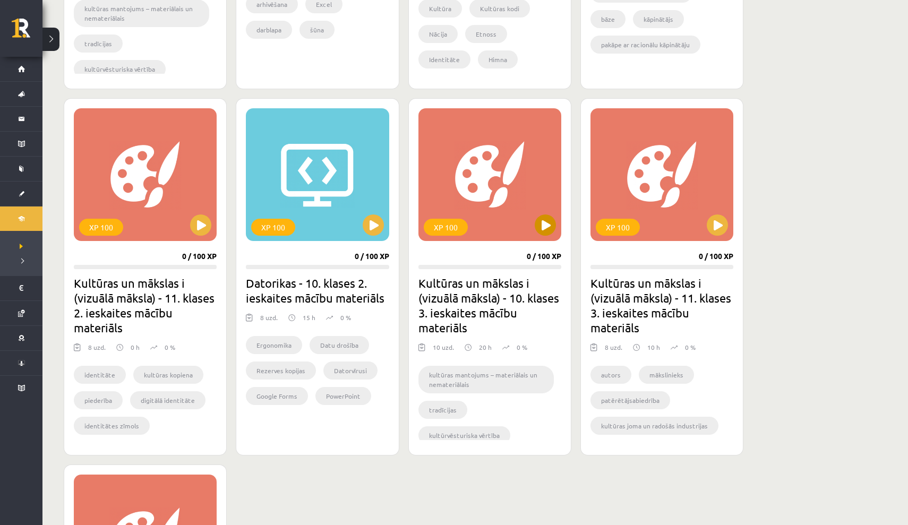
click at [548, 226] on button at bounding box center [545, 225] width 21 height 21
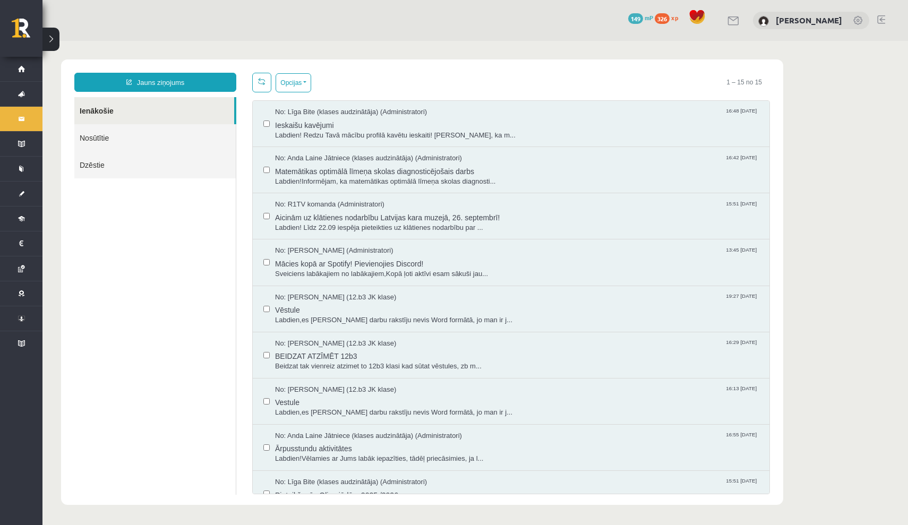
click at [156, 137] on link "Nosūtītie" at bounding box center [154, 137] width 161 height 27
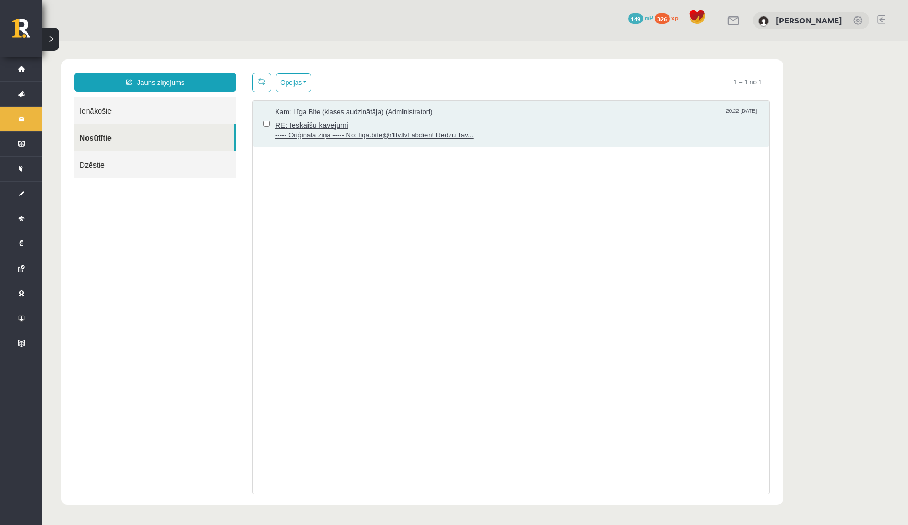
click at [418, 122] on span "RE: Ieskaišu kavējumi" at bounding box center [517, 123] width 484 height 13
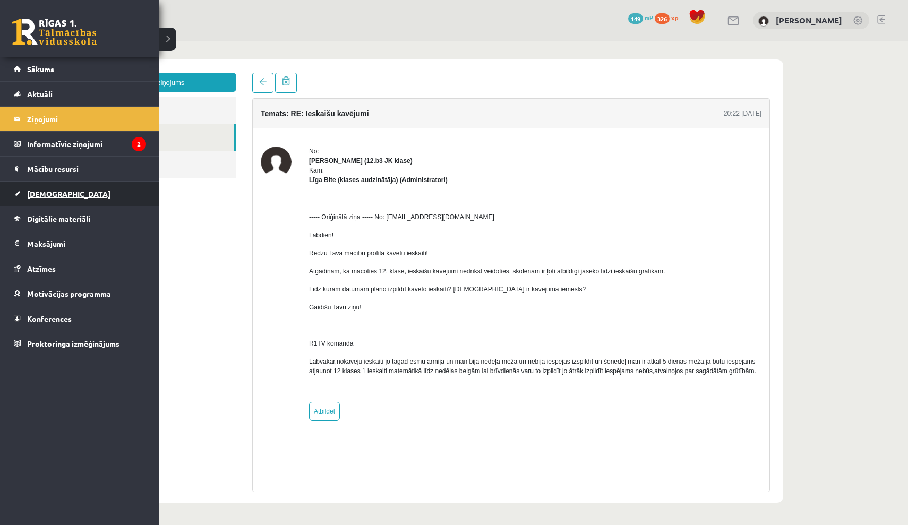
click at [42, 193] on span "[DEMOGRAPHIC_DATA]" at bounding box center [68, 194] width 83 height 10
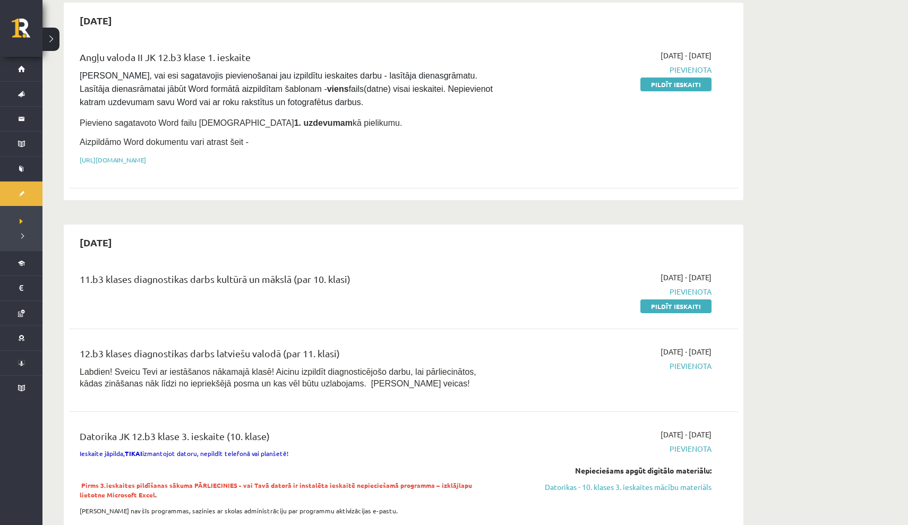
scroll to position [561, 0]
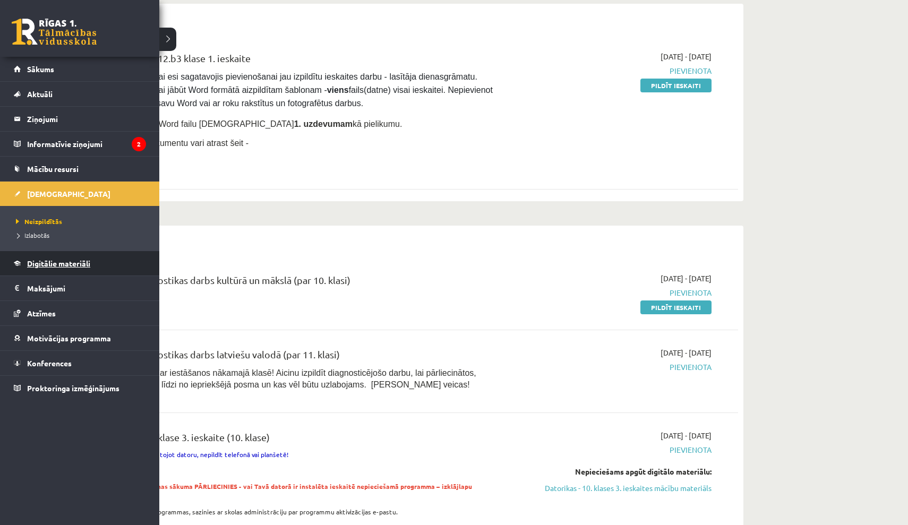
click at [58, 264] on span "Digitālie materiāli" at bounding box center [58, 264] width 63 height 10
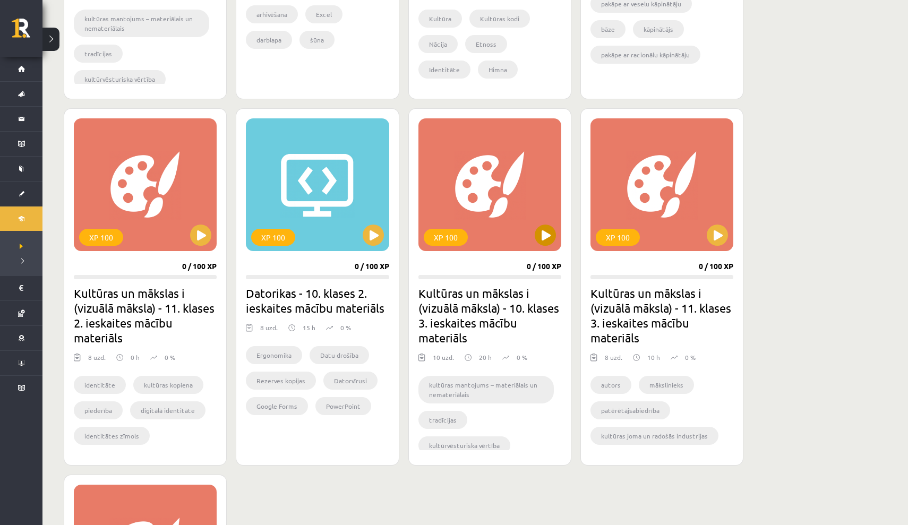
click at [541, 234] on button at bounding box center [545, 235] width 21 height 21
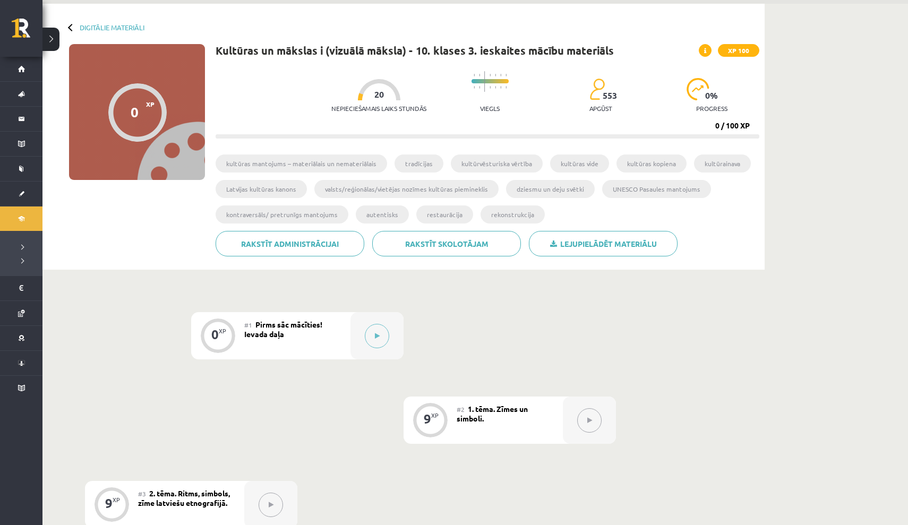
scroll to position [42, 0]
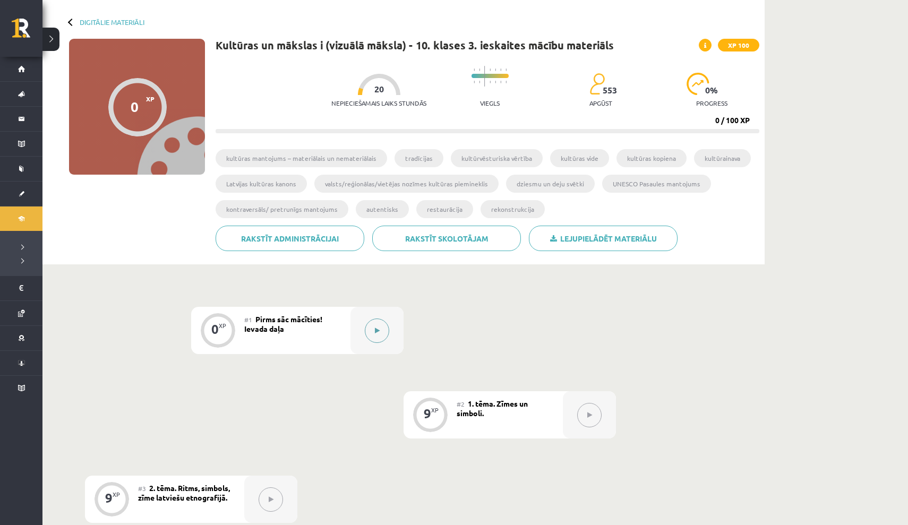
click at [367, 326] on button at bounding box center [377, 331] width 24 height 24
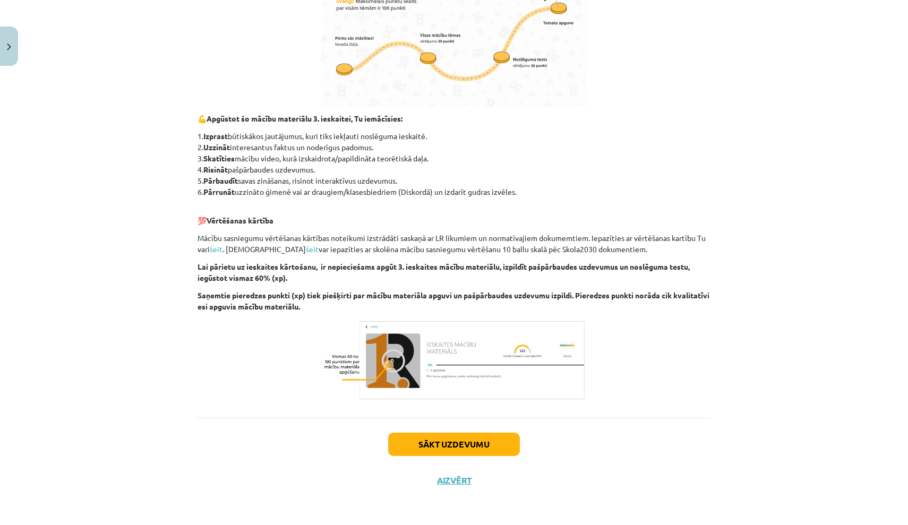
scroll to position [477, 0]
click at [473, 451] on button "Sākt uzdevumu" at bounding box center [454, 444] width 132 height 23
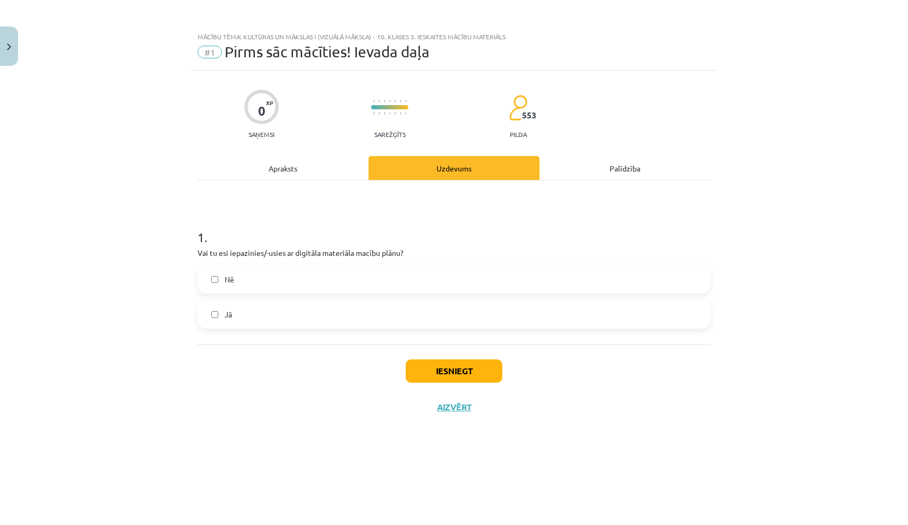
scroll to position [0, 0]
click at [439, 314] on label "Jā" at bounding box center [454, 314] width 511 height 27
click at [466, 372] on button "Iesniegt" at bounding box center [454, 371] width 97 height 23
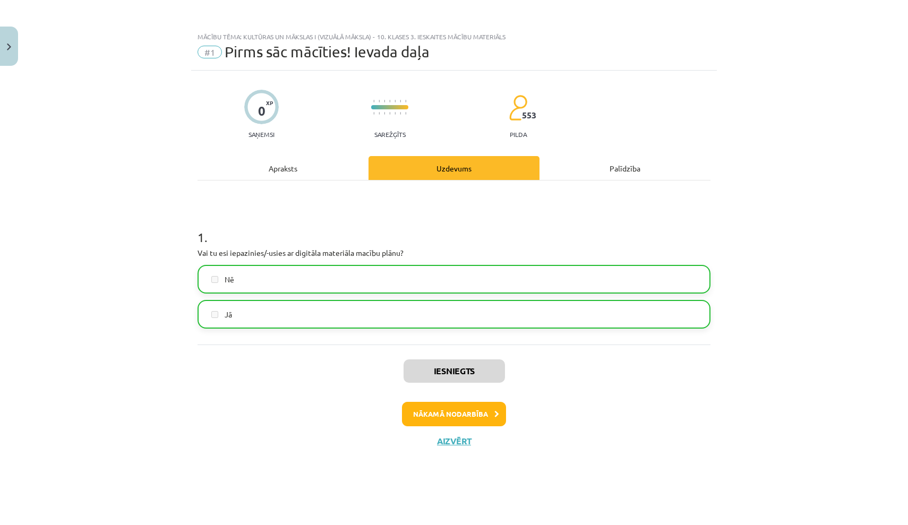
click at [485, 415] on button "Nākamā nodarbība" at bounding box center [454, 414] width 104 height 24
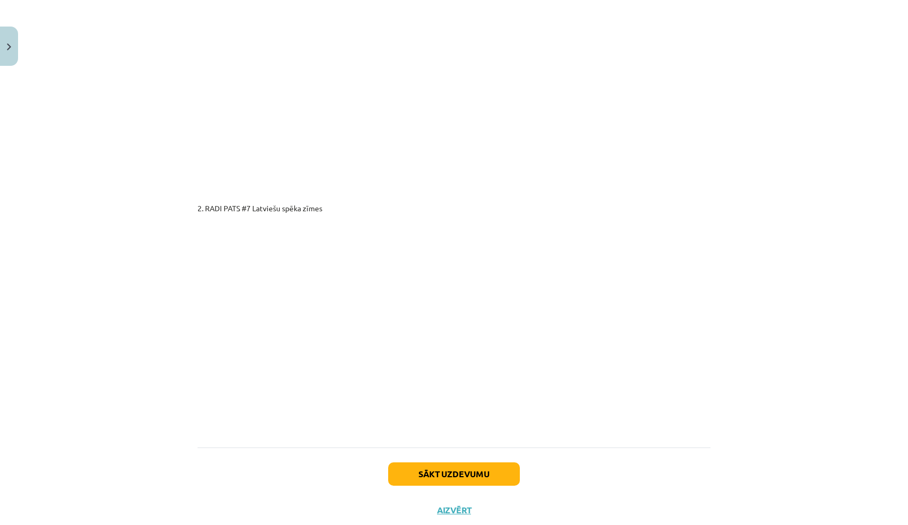
scroll to position [1716, 0]
click at [478, 464] on button "Sākt uzdevumu" at bounding box center [454, 475] width 132 height 23
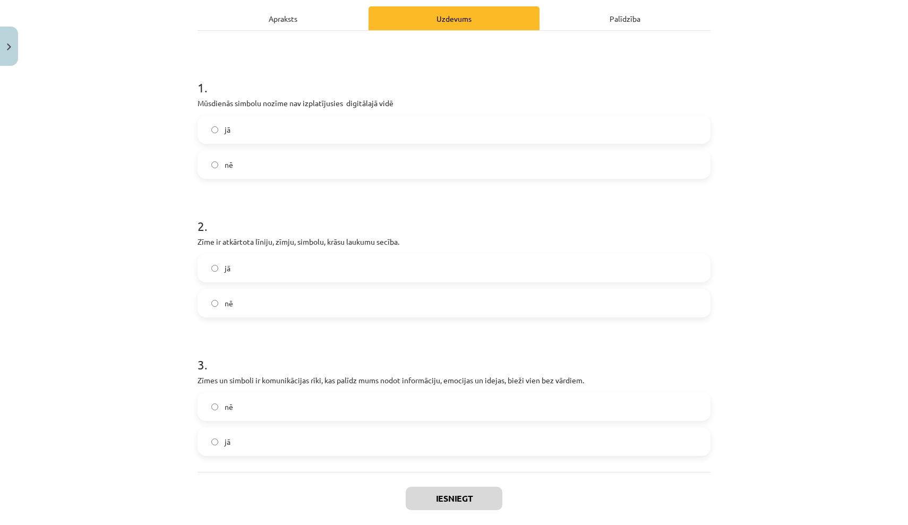
scroll to position [149, 0]
click at [515, 132] on label "jā" at bounding box center [454, 130] width 511 height 27
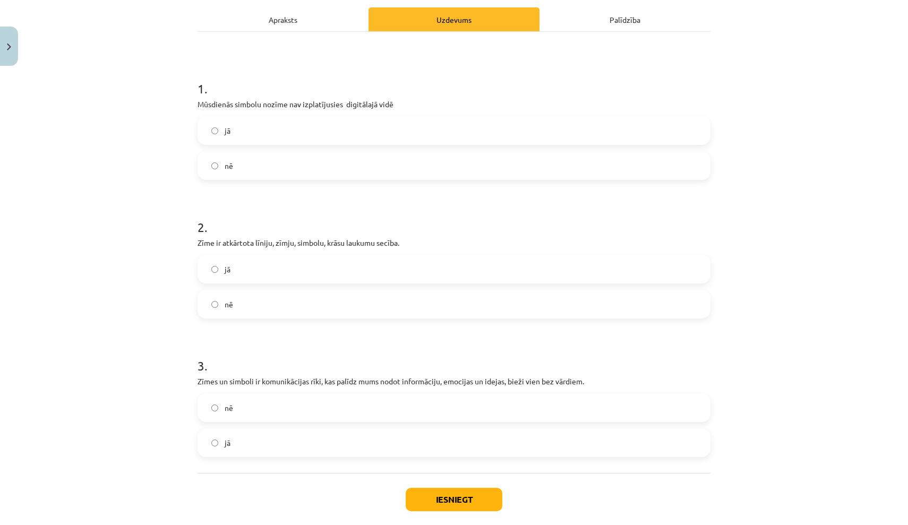
click at [522, 163] on label "nē" at bounding box center [454, 165] width 511 height 27
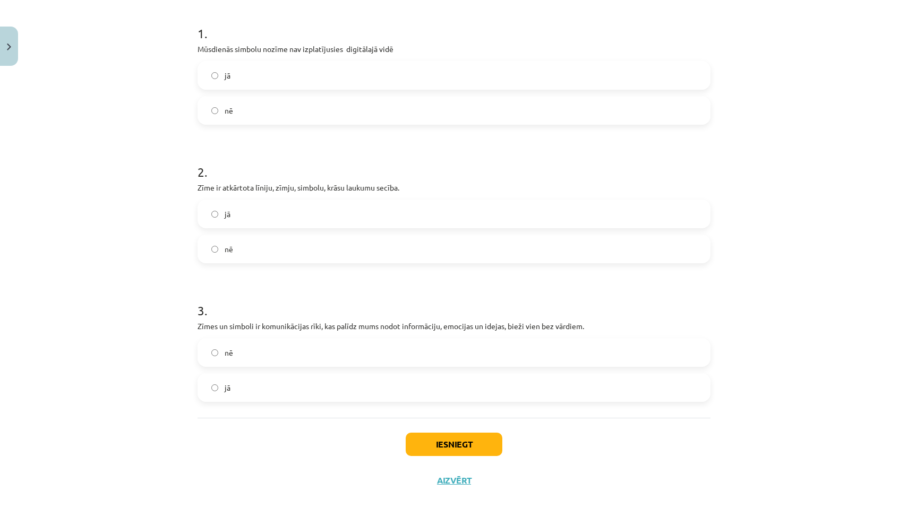
scroll to position [206, 0]
click at [516, 224] on label "jā" at bounding box center [454, 214] width 511 height 27
click at [498, 379] on label "jā" at bounding box center [454, 387] width 511 height 27
click at [471, 444] on button "Iesniegt" at bounding box center [454, 444] width 97 height 23
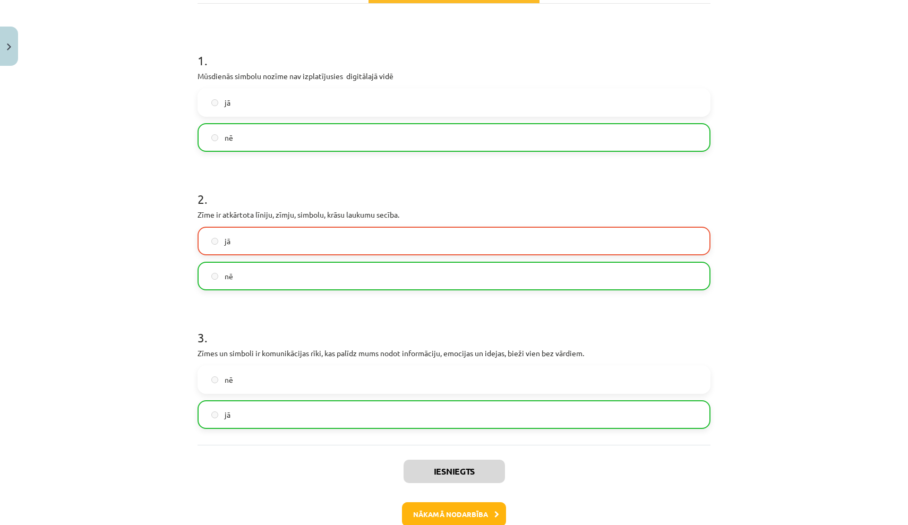
scroll to position [203, 0]
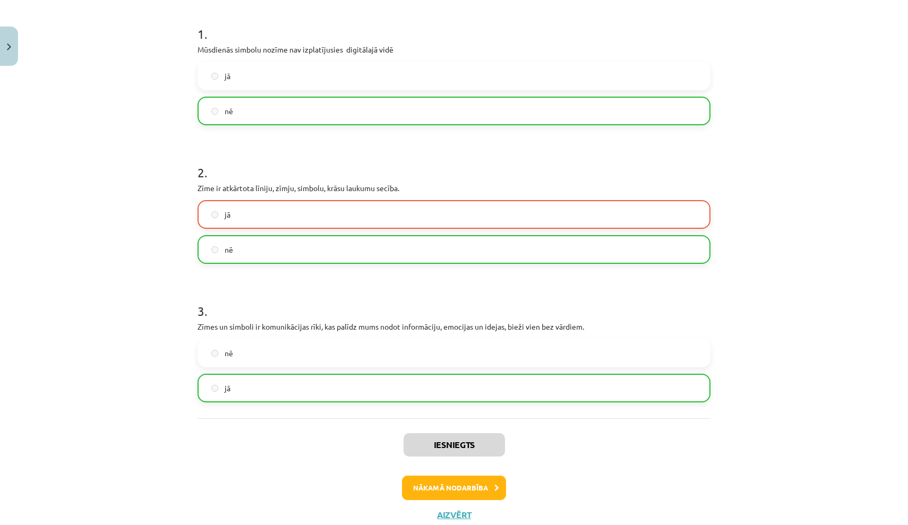
click at [465, 490] on button "Nākamā nodarbība" at bounding box center [454, 488] width 104 height 24
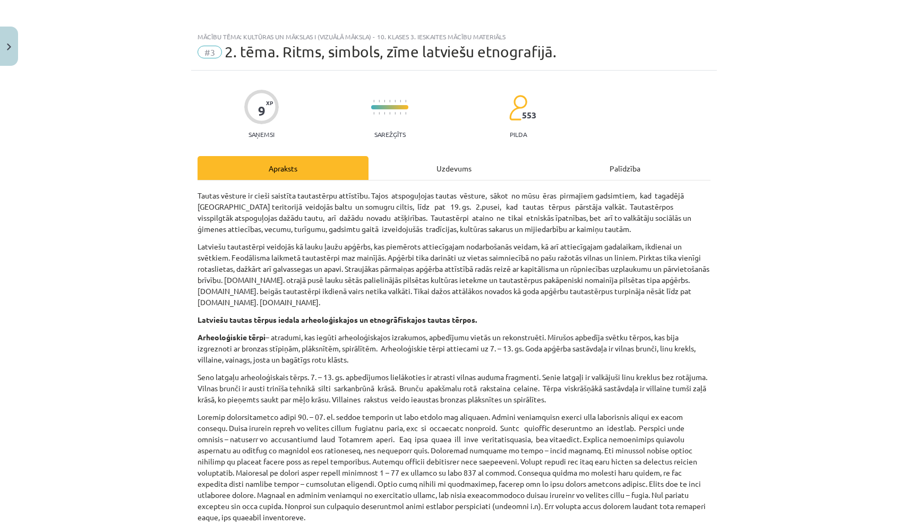
scroll to position [0, 0]
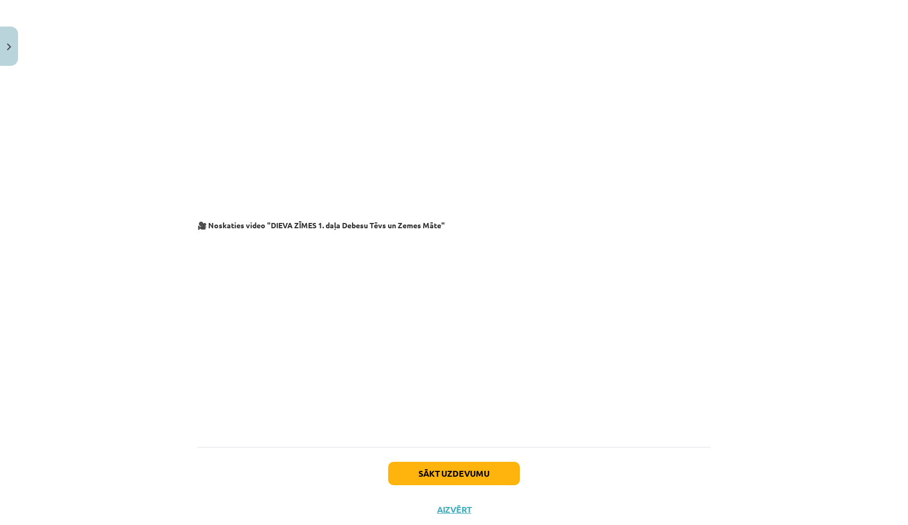
click at [475, 462] on button "Sākt uzdevumu" at bounding box center [454, 473] width 132 height 23
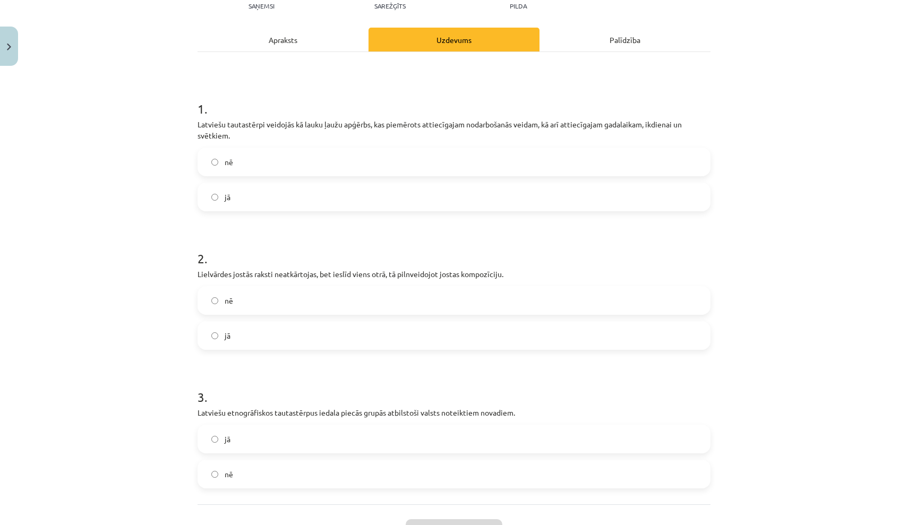
scroll to position [127, 0]
click at [569, 202] on label "jā" at bounding box center [454, 198] width 511 height 27
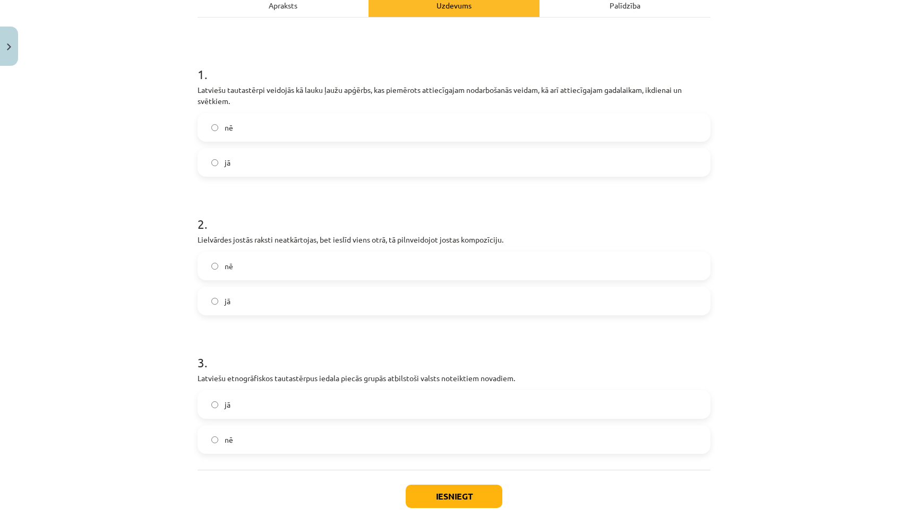
scroll to position [172, 0]
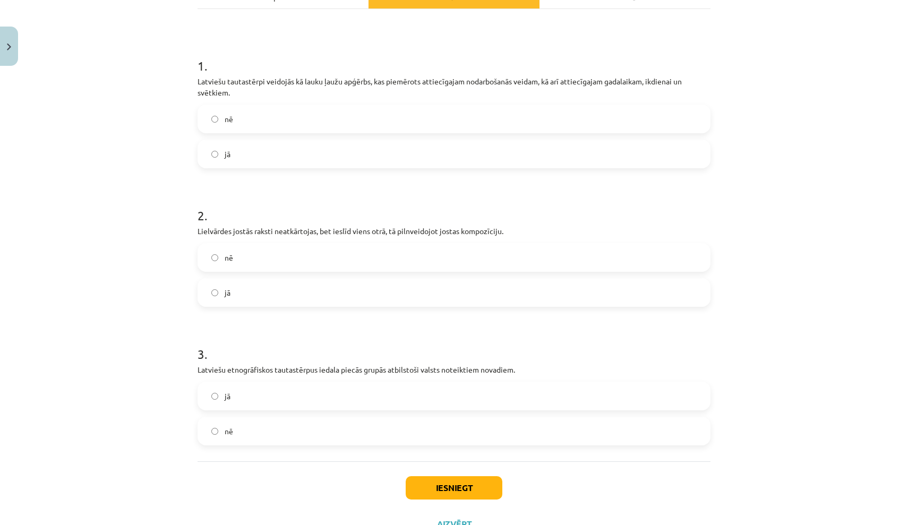
click at [533, 299] on label "jā" at bounding box center [454, 292] width 511 height 27
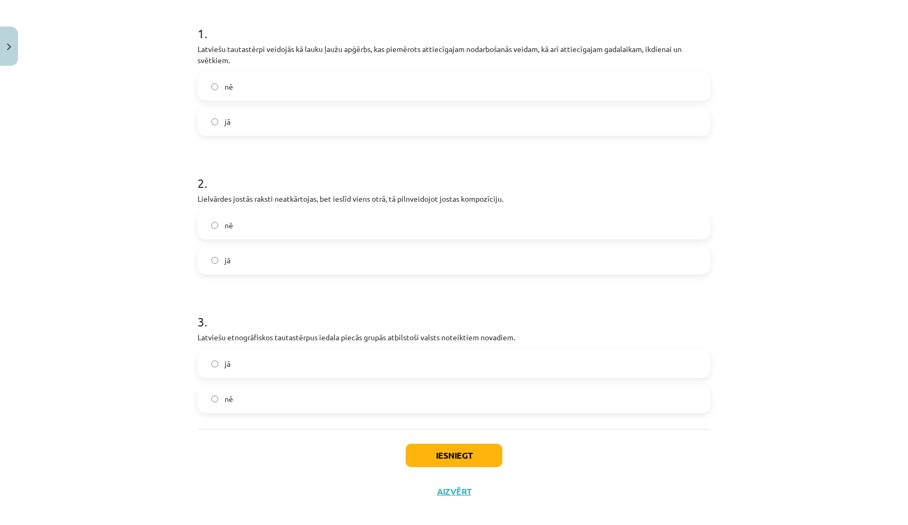
scroll to position [205, 0]
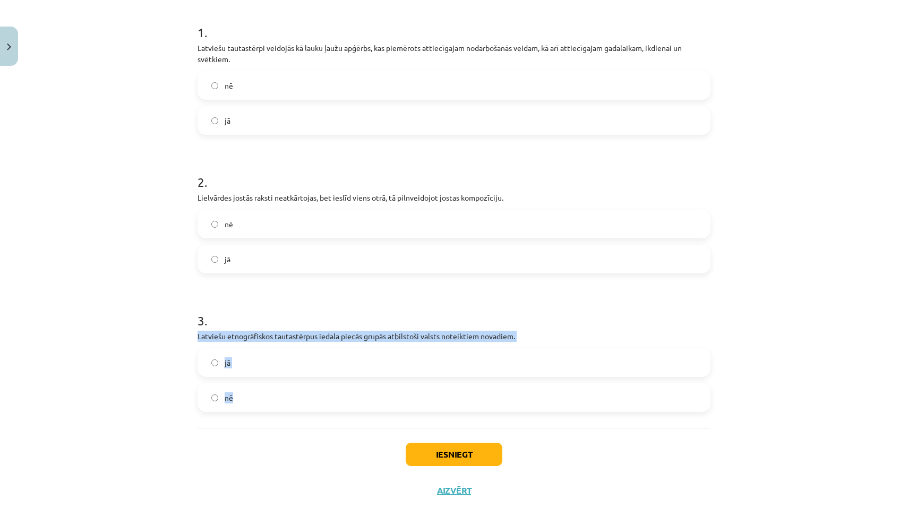
drag, startPoint x: 199, startPoint y: 335, endPoint x: 253, endPoint y: 403, distance: 86.9
click at [253, 403] on div "3 . Latviešu etnogrāfiskos tautastērpus iedala piecās grupās atbilstoši valsts …" at bounding box center [454, 353] width 513 height 117
copy div "Latviešu etnogrāfiskos tautastērpus iedala piecās grupās atbilstoši valsts note…"
click at [335, 302] on h1 "3 ." at bounding box center [454, 311] width 513 height 33
click at [242, 365] on label "jā" at bounding box center [454, 363] width 511 height 27
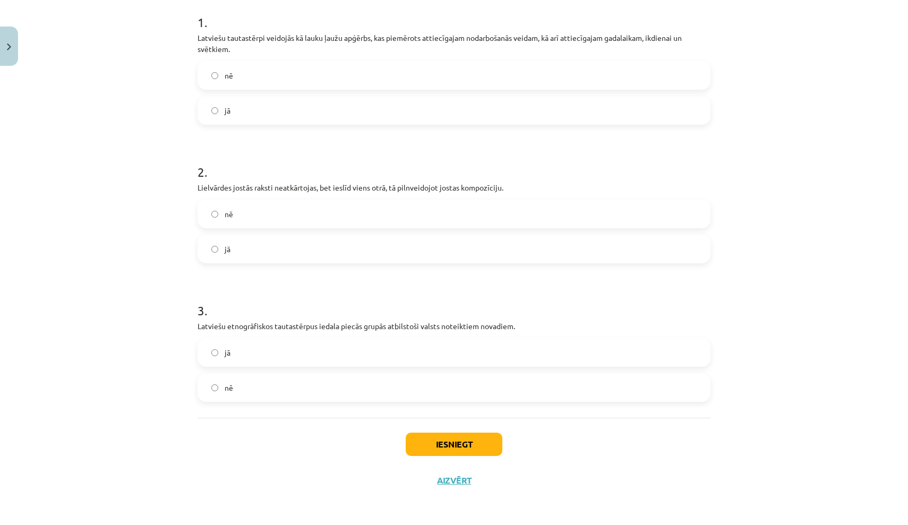
scroll to position [217, 0]
click at [465, 441] on button "Iesniegt" at bounding box center [454, 444] width 97 height 23
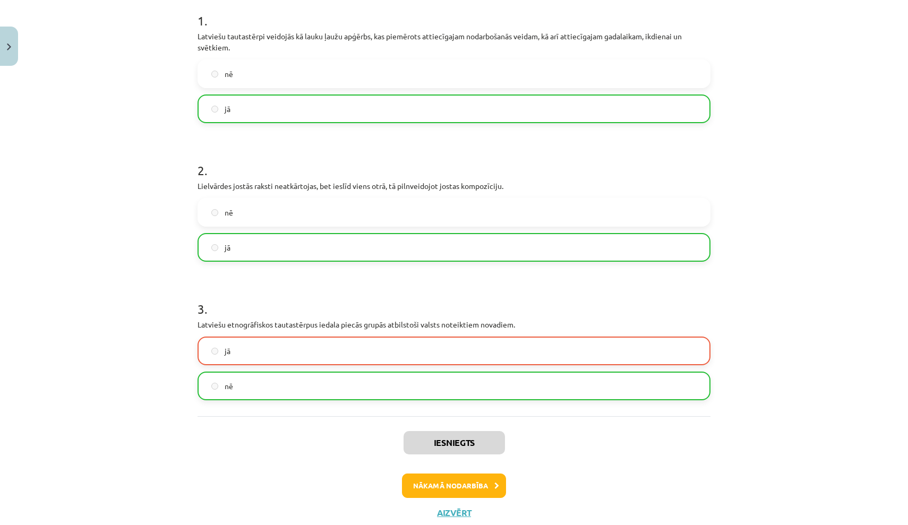
click at [466, 480] on button "Nākamā nodarbība" at bounding box center [454, 486] width 104 height 24
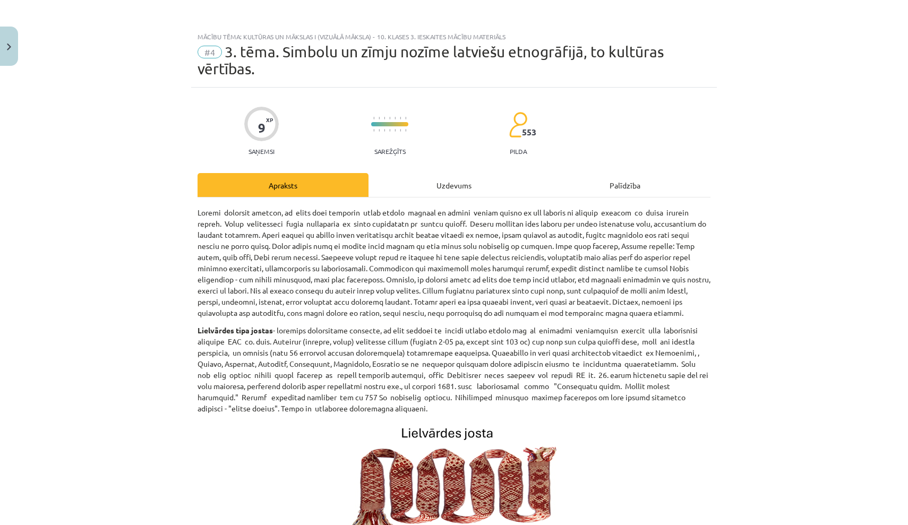
scroll to position [0, 0]
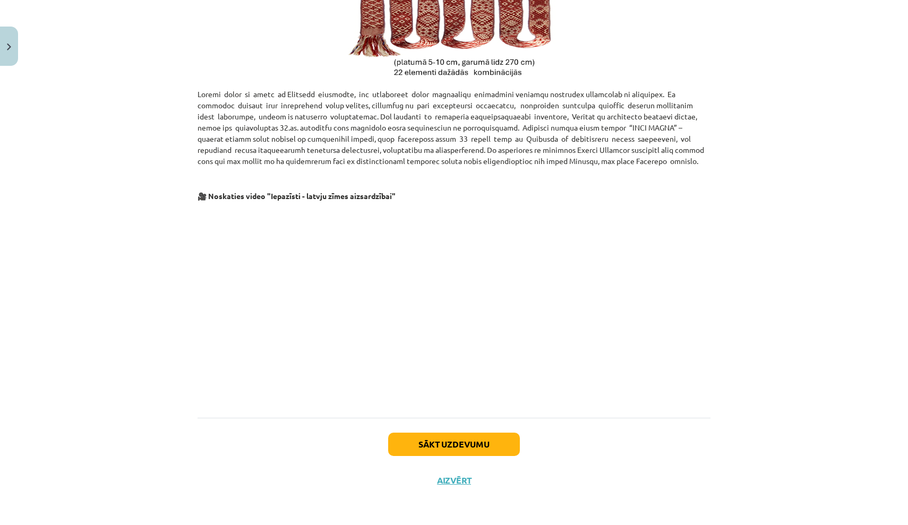
click at [472, 447] on button "Sākt uzdevumu" at bounding box center [454, 444] width 132 height 23
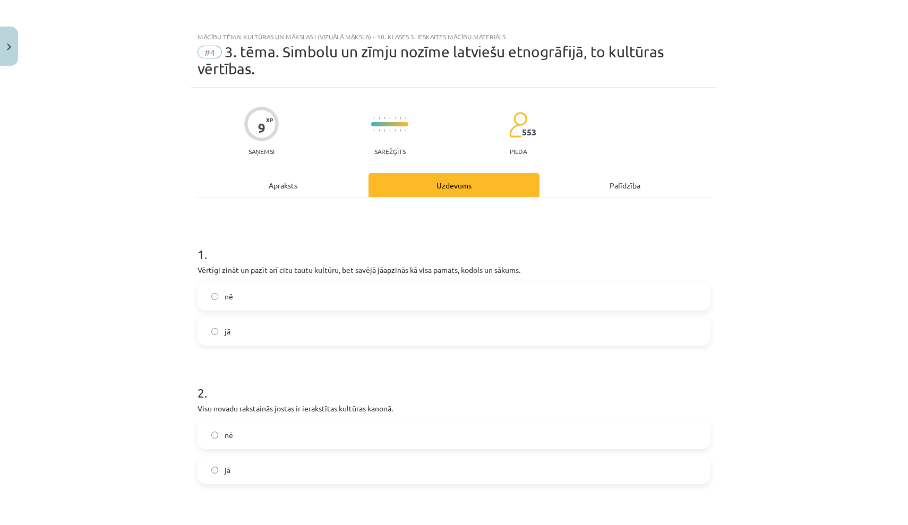
click at [404, 327] on label "jā" at bounding box center [454, 331] width 511 height 27
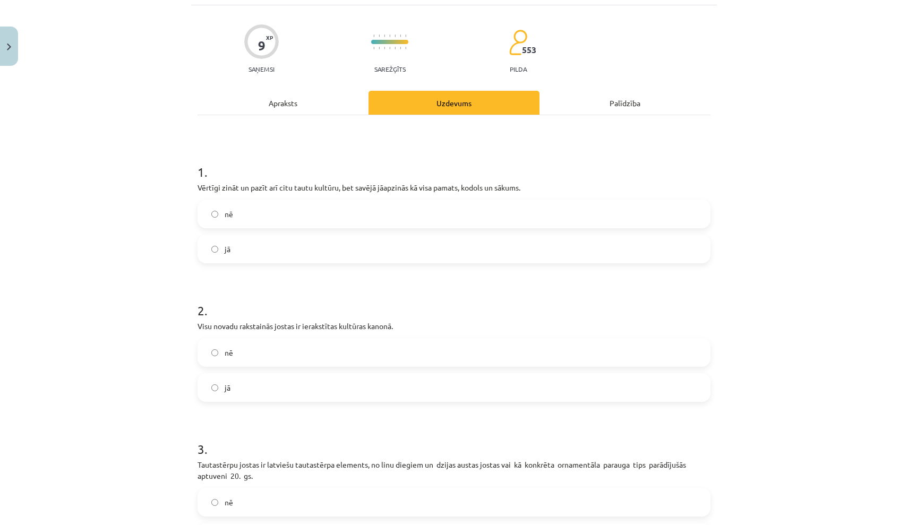
scroll to position [98, 0]
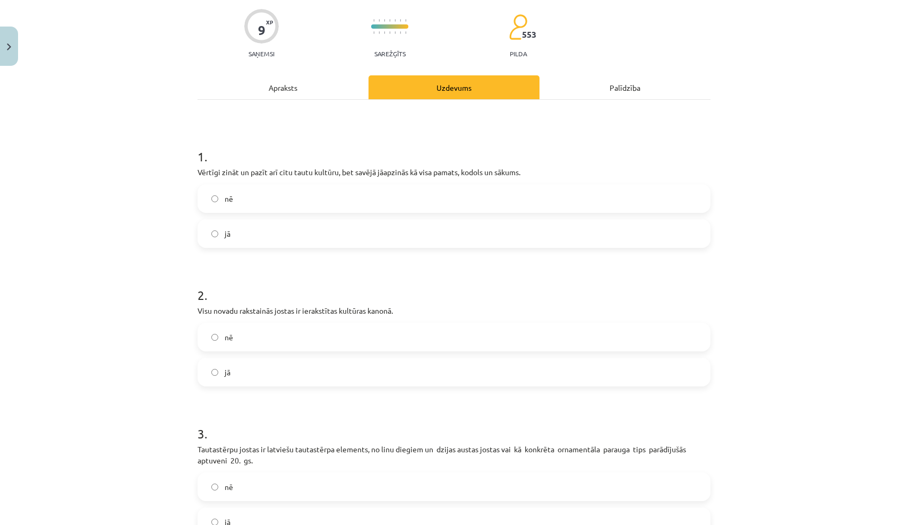
click at [369, 374] on label "jā" at bounding box center [454, 372] width 511 height 27
drag, startPoint x: 198, startPoint y: 309, endPoint x: 423, endPoint y: 308, distance: 225.2
click at [423, 308] on p "Visu novadu rakstainās jostas ir ierakstītas kultūras kanonā." at bounding box center [454, 310] width 513 height 11
copy p "Visu novadu rakstainās jostas ir ierakstītas kultūras kanonā."
click at [377, 278] on h1 "2 ." at bounding box center [454, 285] width 513 height 33
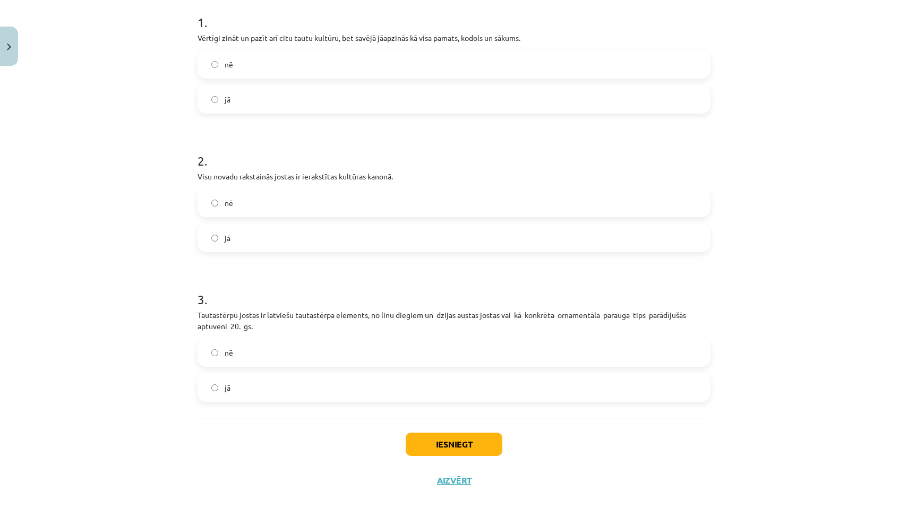
scroll to position [234, 0]
click at [327, 346] on label "nē" at bounding box center [454, 352] width 511 height 27
click at [482, 448] on button "Iesniegt" at bounding box center [454, 444] width 97 height 23
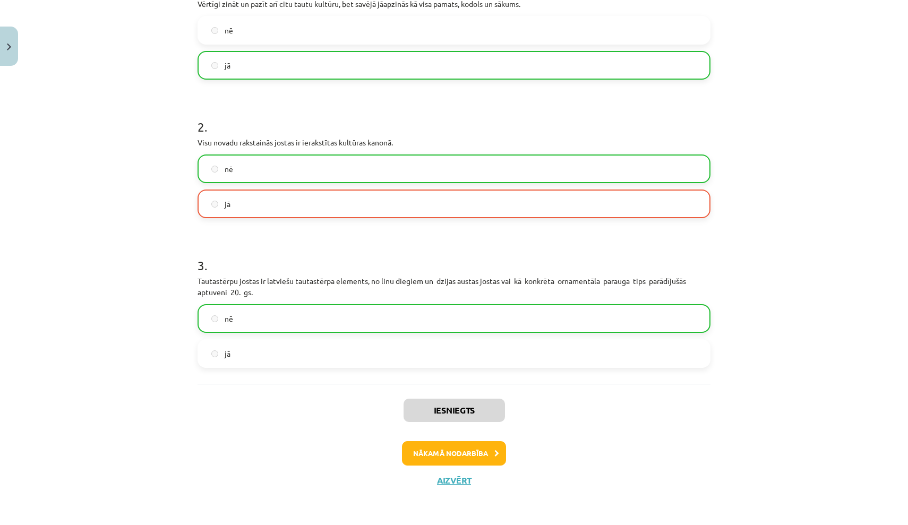
scroll to position [267, 0]
click at [463, 448] on button "Nākamā nodarbība" at bounding box center [454, 453] width 104 height 24
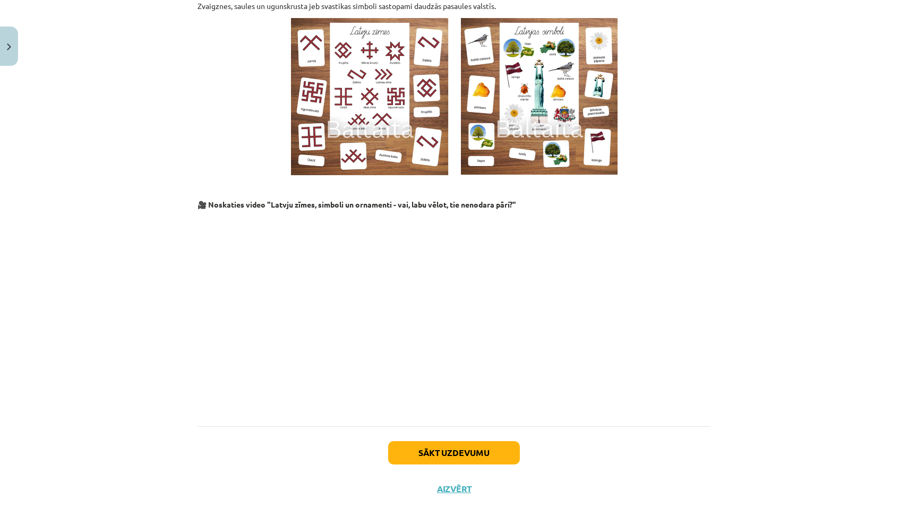
scroll to position [911, 0]
click at [461, 442] on button "Sākt uzdevumu" at bounding box center [454, 453] width 132 height 23
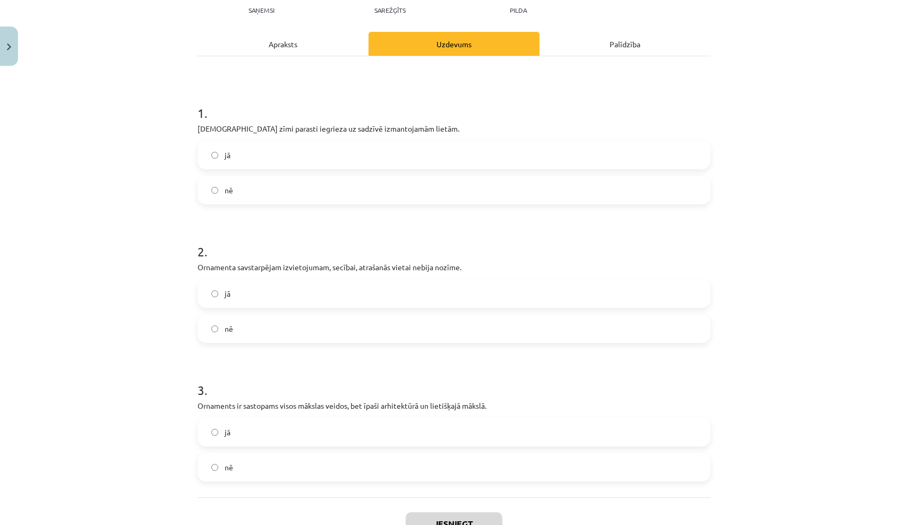
scroll to position [123, 0]
click at [427, 185] on label "nē" at bounding box center [454, 191] width 511 height 27
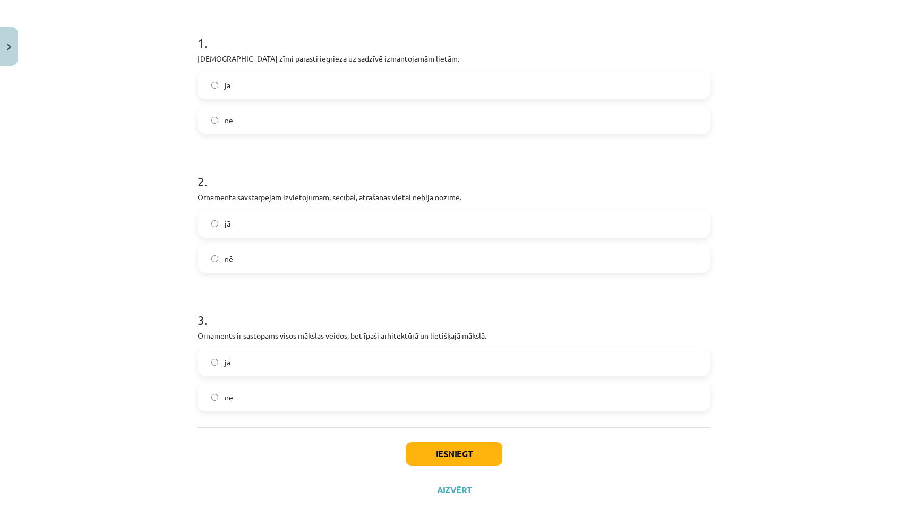
scroll to position [199, 0]
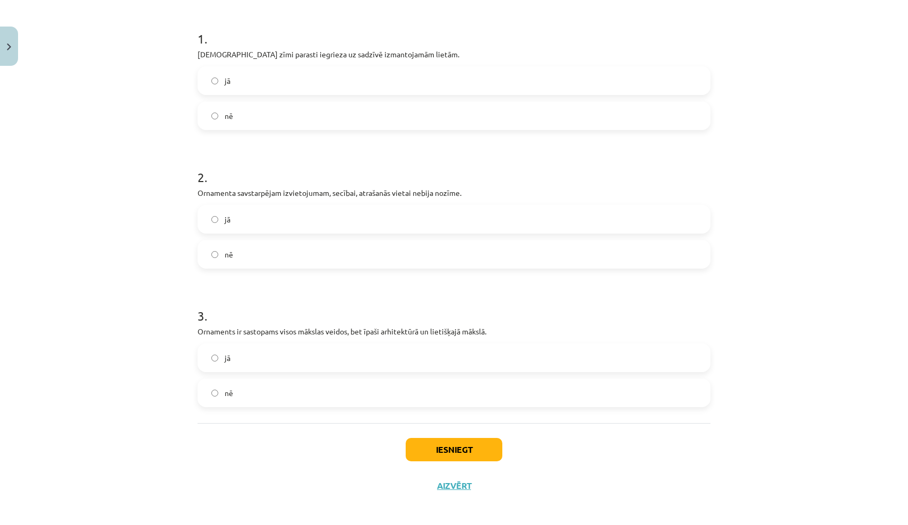
click at [468, 218] on label "jā" at bounding box center [454, 219] width 511 height 27
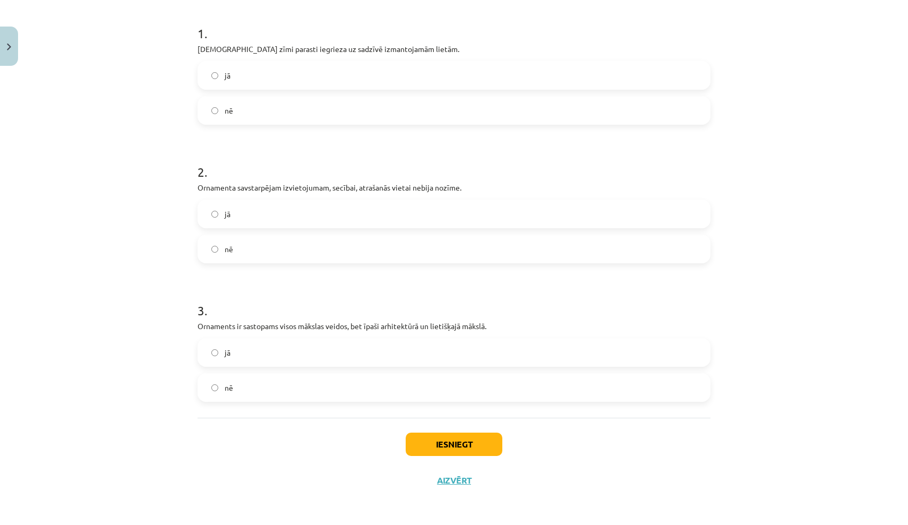
scroll to position [206, 0]
click at [309, 357] on label "jā" at bounding box center [454, 352] width 511 height 27
click at [473, 439] on button "Iesniegt" at bounding box center [454, 444] width 97 height 23
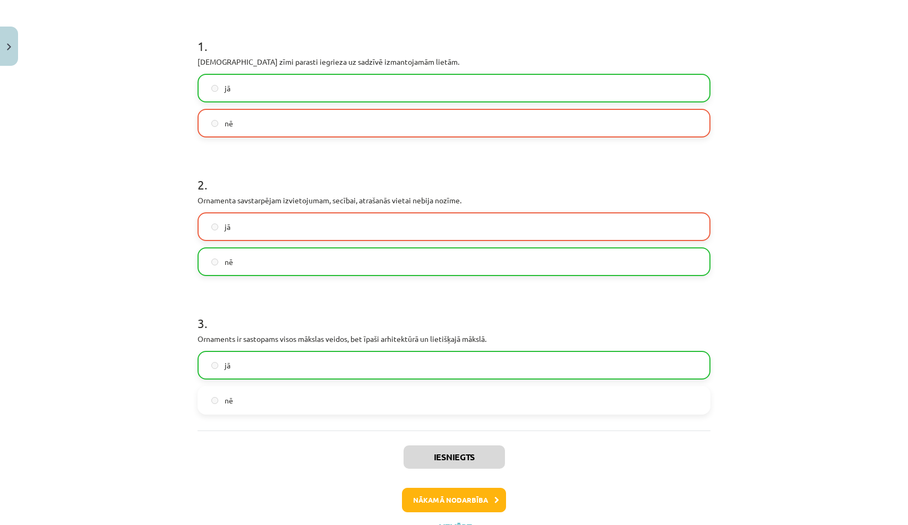
scroll to position [192, 0]
click at [455, 497] on button "Nākamā nodarbība" at bounding box center [454, 500] width 104 height 24
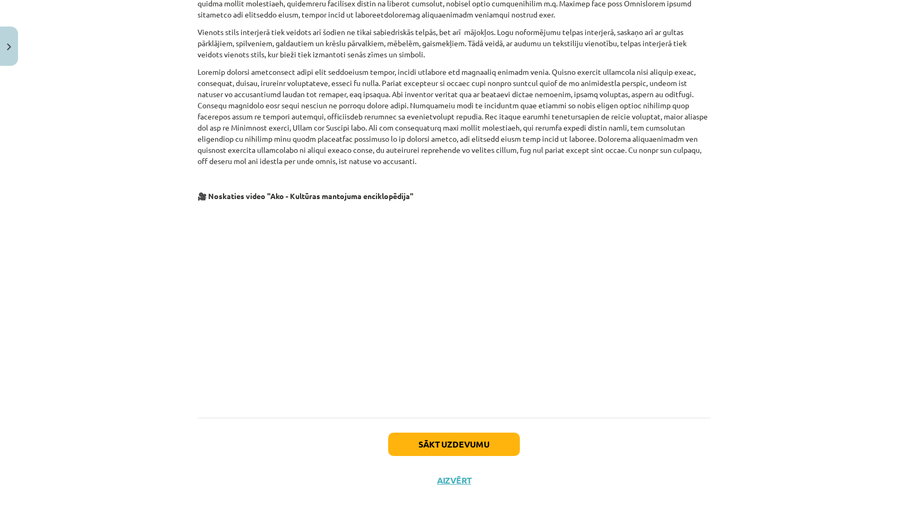
scroll to position [1957, 0]
click at [471, 439] on button "Sākt uzdevumu" at bounding box center [454, 444] width 132 height 23
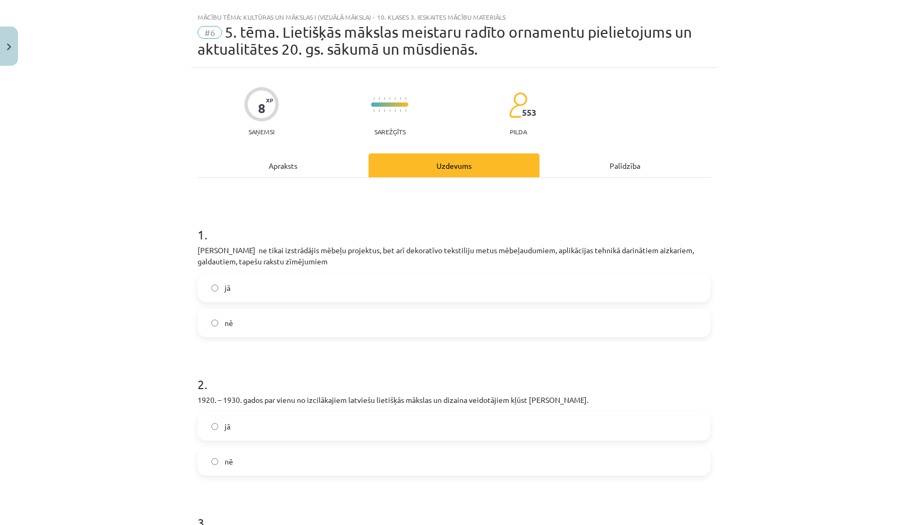
scroll to position [31, 0]
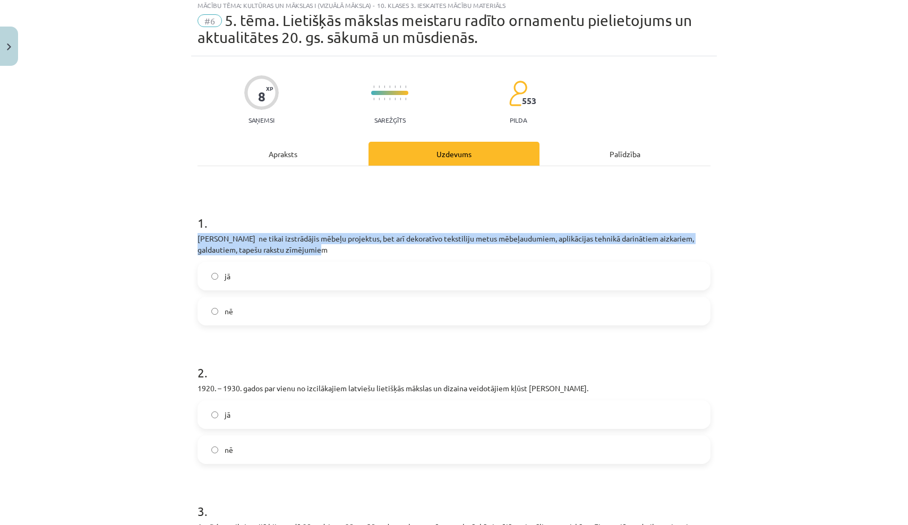
drag, startPoint x: 199, startPoint y: 237, endPoint x: 341, endPoint y: 249, distance: 142.9
click at [341, 249] on p "[PERSON_NAME] ne tikai izstrādājis mēbeļu projektus, bet arī dekoratīvo tekstil…" at bounding box center [454, 244] width 513 height 22
copy p "[PERSON_NAME] ne tikai izstrādājis mēbeļu projektus, bet arī dekoratīvo tekstil…"
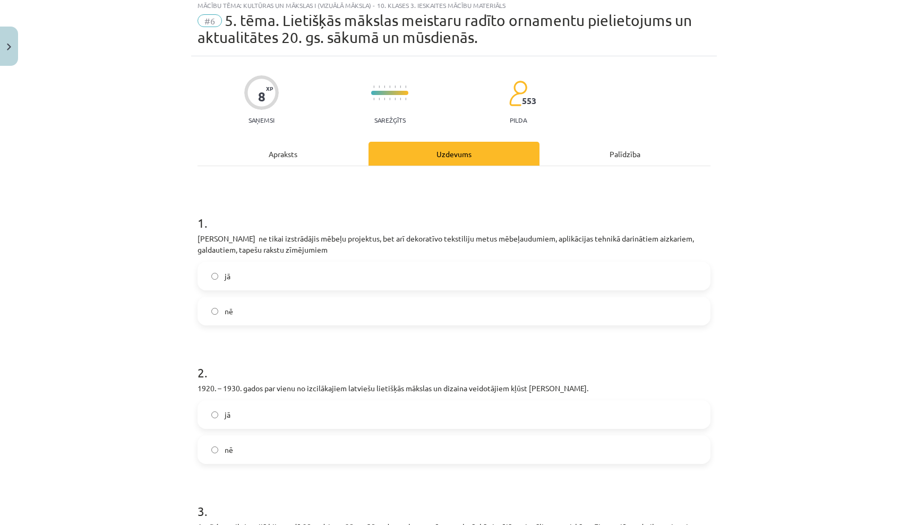
click at [283, 186] on div "1 . [PERSON_NAME] ne tikai izstrādājis mēbeļu projektus, bet arī dekoratīvo tek…" at bounding box center [454, 467] width 513 height 602
click at [249, 277] on label "jā" at bounding box center [454, 276] width 511 height 27
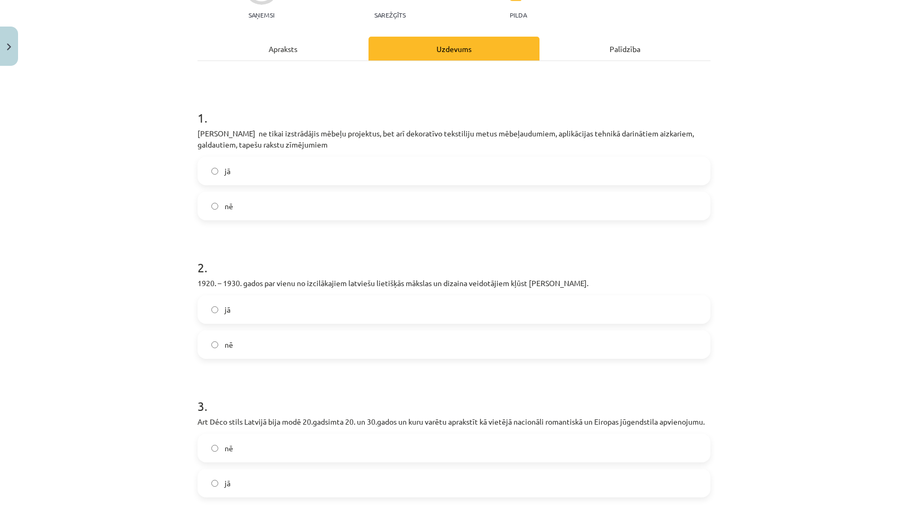
scroll to position [141, 0]
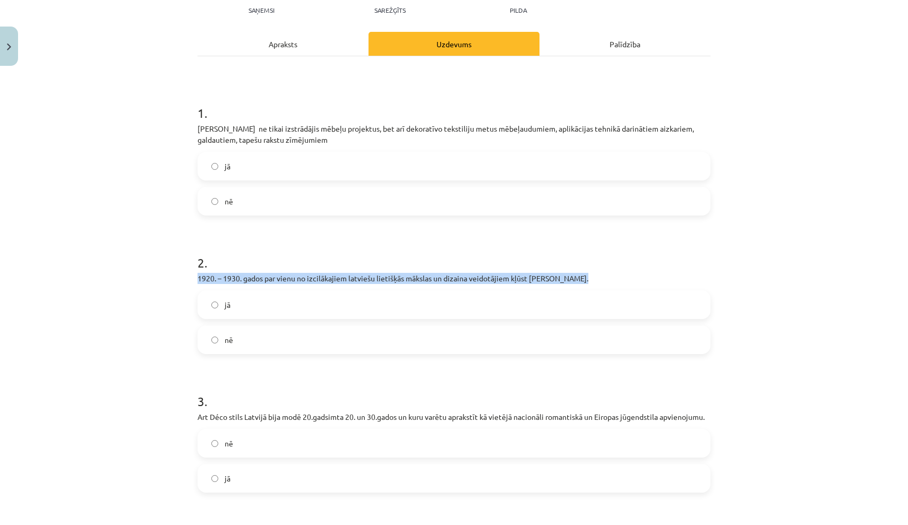
drag, startPoint x: 199, startPoint y: 278, endPoint x: 573, endPoint y: 279, distance: 373.9
click at [573, 279] on p "1920. – 1930. gados par vienu no izcilākajiem latviešu lietišķās mākslas un diz…" at bounding box center [454, 278] width 513 height 11
copy p "1920. – 1930. gados par vienu no izcilākajiem latviešu lietišķās mākslas un diz…"
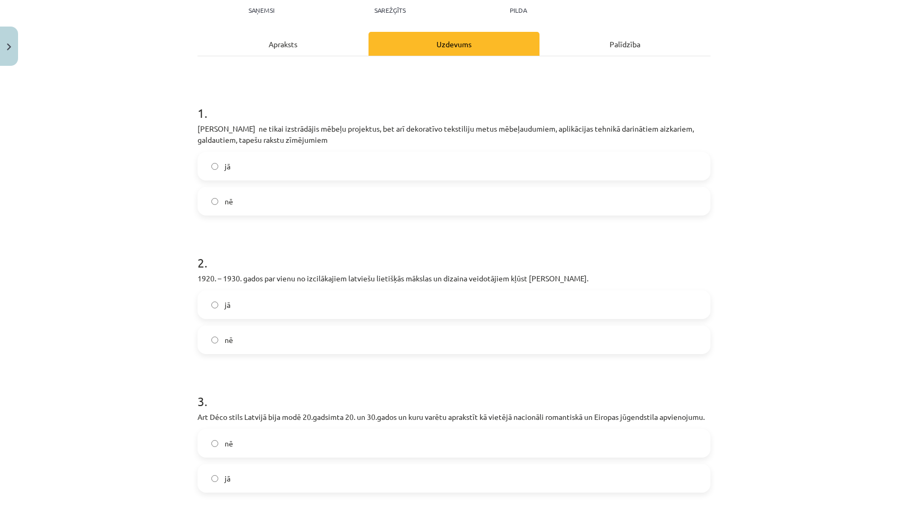
click at [294, 306] on label "jā" at bounding box center [454, 305] width 511 height 27
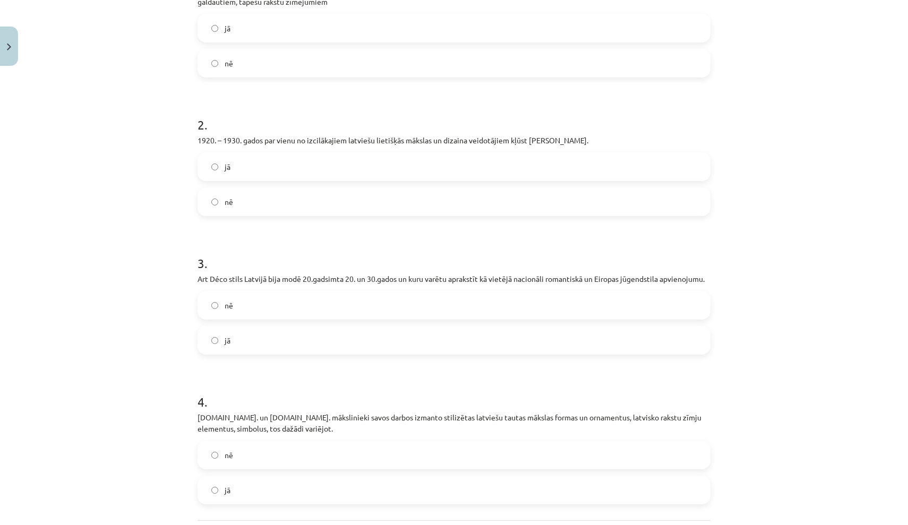
scroll to position [281, 0]
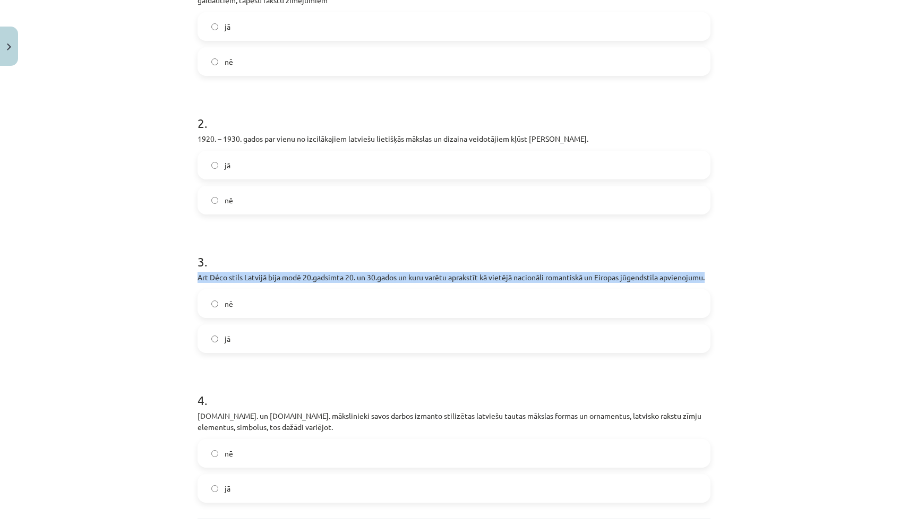
drag, startPoint x: 198, startPoint y: 277, endPoint x: 711, endPoint y: 282, distance: 513.1
click at [711, 282] on div "8 XP Saņemsi Sarežģīts 553 pilda Apraksts Uzdevums Palīdzība 1 . [PERSON_NAME] …" at bounding box center [454, 203] width 526 height 793
copy p "Art Déco stils Latvijā bija modē 20.gadsimta 20. un 30.gados un kuru varētu apr…"
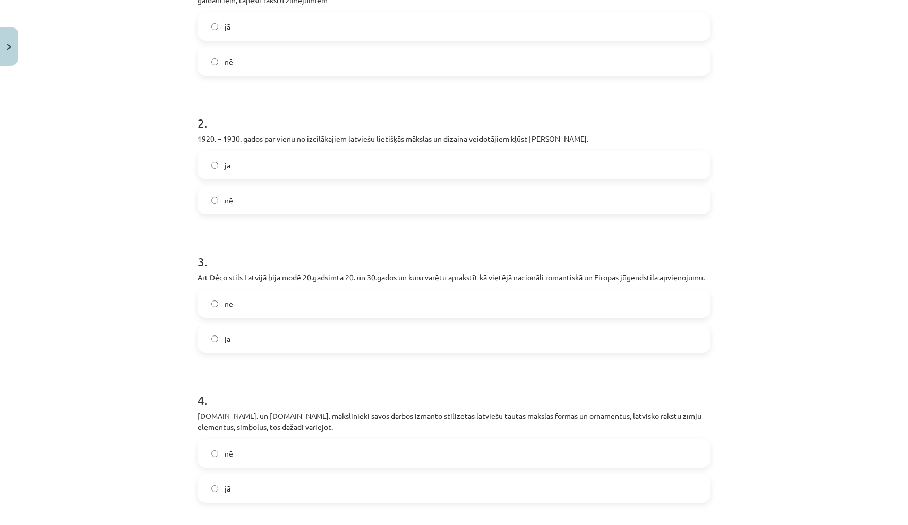
click at [262, 340] on label "jā" at bounding box center [454, 339] width 511 height 27
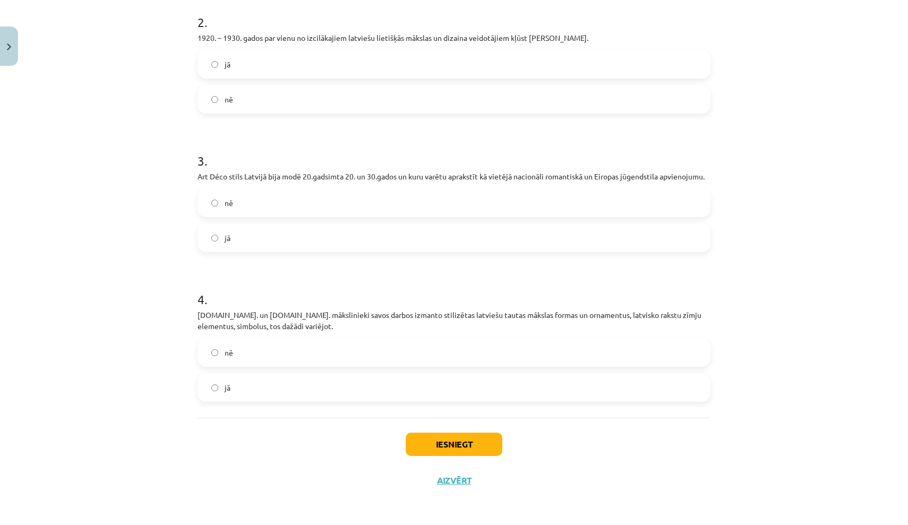
scroll to position [384, 0]
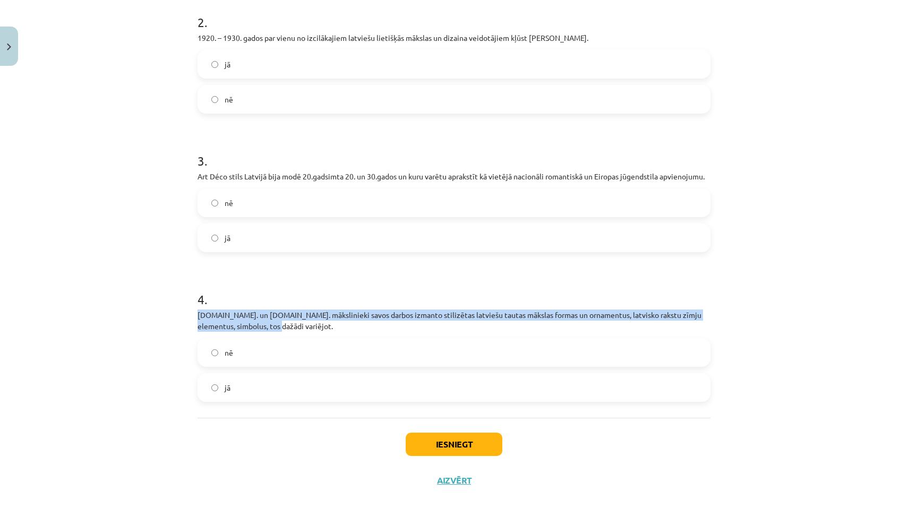
drag, startPoint x: 197, startPoint y: 311, endPoint x: 255, endPoint y: 327, distance: 60.6
click at [255, 327] on div "8 XP Saņemsi Sarežģīts 553 pilda Apraksts Uzdevums Palīdzība 1 . [PERSON_NAME] …" at bounding box center [454, 102] width 526 height 793
copy p "[DOMAIN_NAME]. un [DOMAIN_NAME]. mākslinieki savos darbos izmanto stilizētas la…"
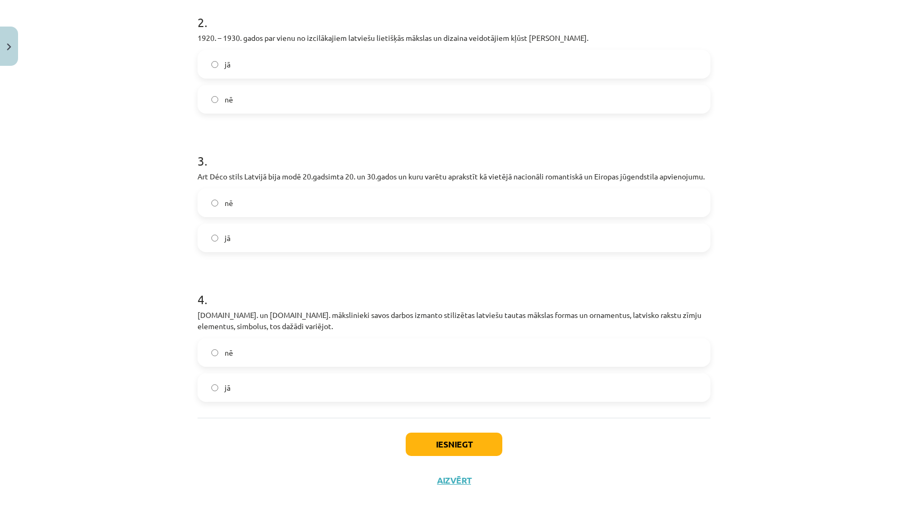
click at [253, 384] on label "jā" at bounding box center [454, 387] width 511 height 27
click at [470, 446] on button "Iesniegt" at bounding box center [454, 444] width 97 height 23
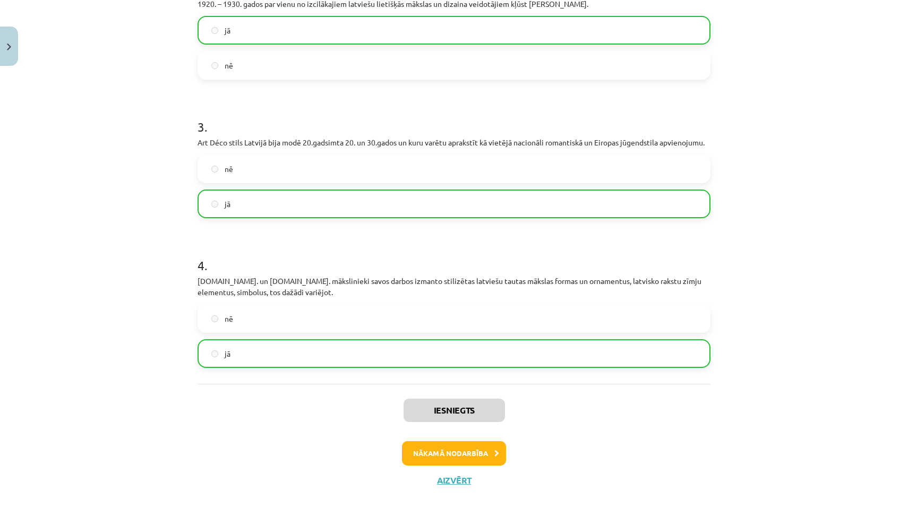
click at [480, 451] on button "Nākamā nodarbība" at bounding box center [454, 453] width 104 height 24
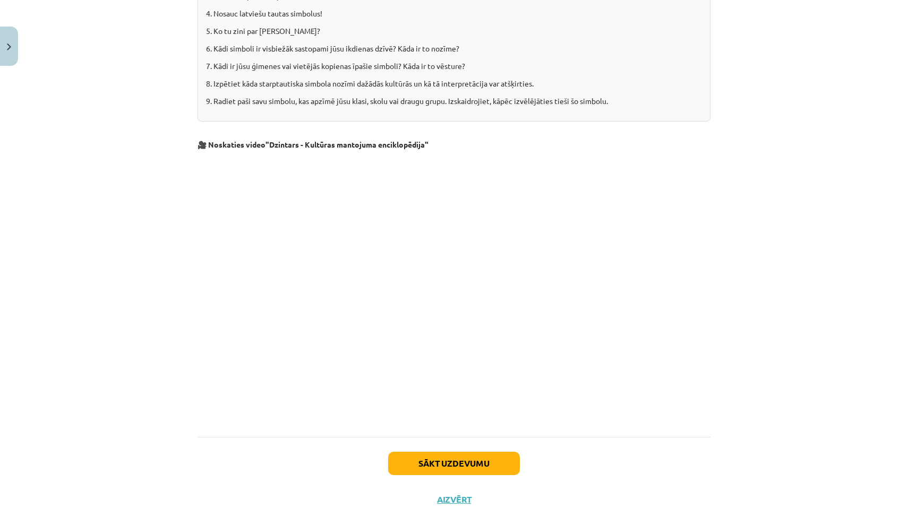
scroll to position [1302, 0]
click at [440, 453] on button "Sākt uzdevumu" at bounding box center [454, 464] width 132 height 23
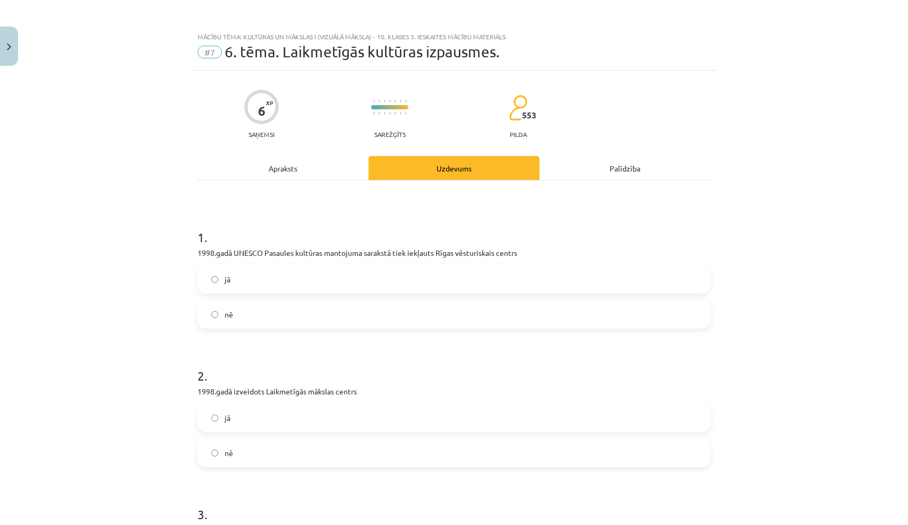
scroll to position [0, 0]
drag, startPoint x: 196, startPoint y: 251, endPoint x: 575, endPoint y: 255, distance: 378.8
click at [575, 255] on div "6 XP Saņemsi Sarežģīts 553 pilda Apraksts Uzdevums Palīdzība 1 . 1998.gadā UNES…" at bounding box center [454, 392] width 526 height 643
copy p "1998.gadā UNESCO Pasaules kultūras mantojuma sarakstā tiek iekļauts Rīgas vēstu…"
click at [274, 283] on label "jā" at bounding box center [454, 279] width 511 height 27
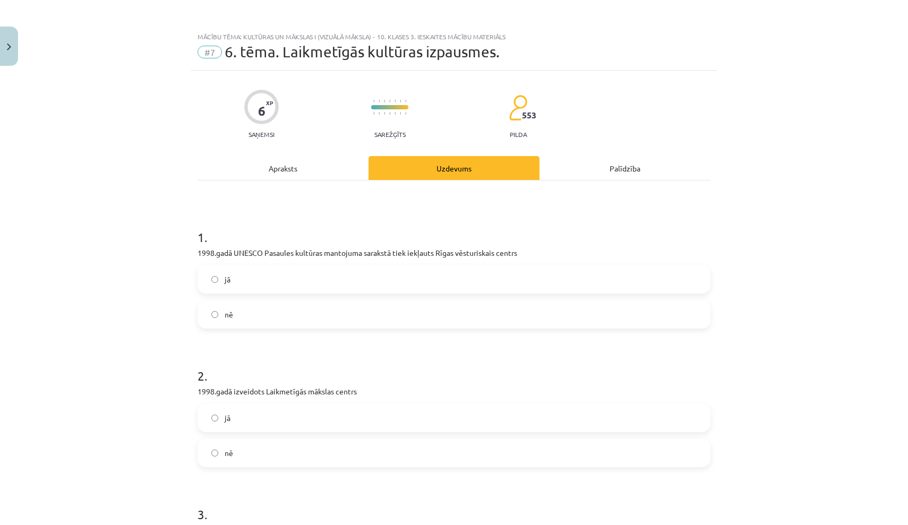
scroll to position [82, 0]
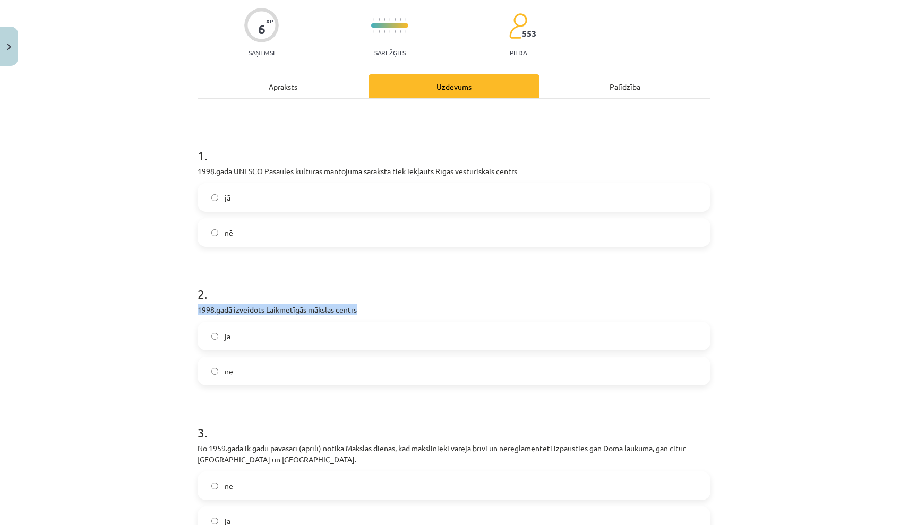
drag, startPoint x: 197, startPoint y: 306, endPoint x: 395, endPoint y: 312, distance: 198.2
click at [395, 312] on div "6 XP Saņemsi Sarežģīts 553 pilda Apraksts Uzdevums Palīdzība 1 . 1998.gadā UNES…" at bounding box center [454, 310] width 526 height 643
copy p "1998.gadā izveidots Laikmetīgās mākslas centrs"
click at [308, 336] on label "jā" at bounding box center [454, 336] width 511 height 27
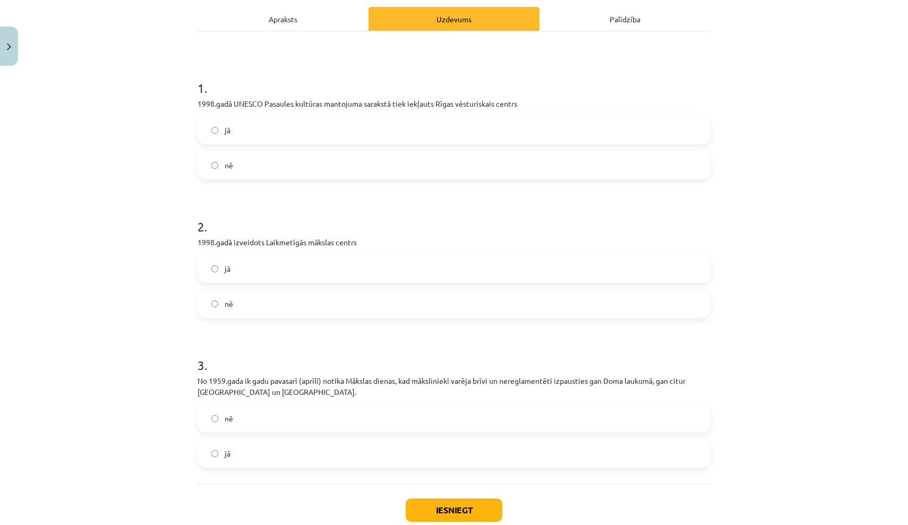
scroll to position [185, 0]
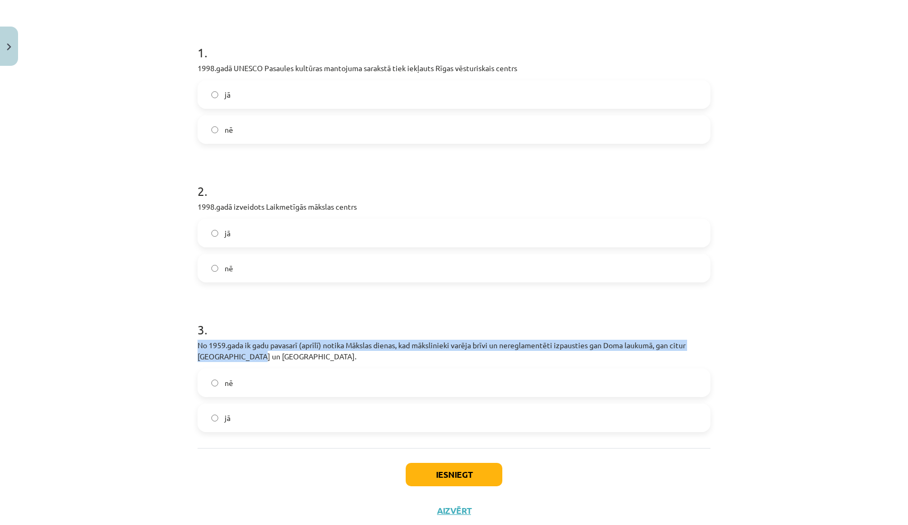
drag, startPoint x: 196, startPoint y: 343, endPoint x: 250, endPoint y: 356, distance: 55.7
click at [250, 356] on div "6 XP Saņemsi Sarežģīts 553 pilda Apraksts Uzdevums Palīdzība 1 . 1998.gadā UNES…" at bounding box center [454, 207] width 526 height 643
copy p "No 1959.gada ik gadu pavasarī (aprīlī) notika Mākslas dienas, kad mākslinieki v…"
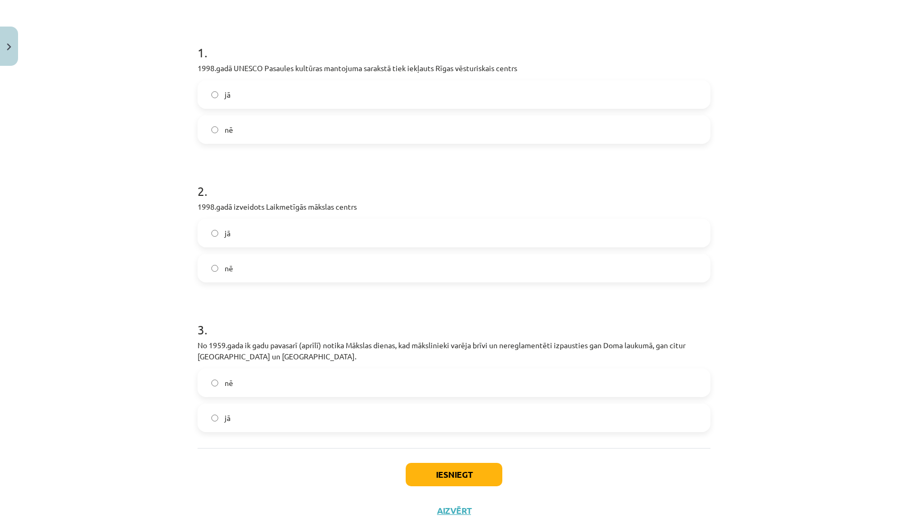
click at [265, 419] on label "jā" at bounding box center [454, 418] width 511 height 27
click at [458, 475] on button "Iesniegt" at bounding box center [454, 474] width 97 height 23
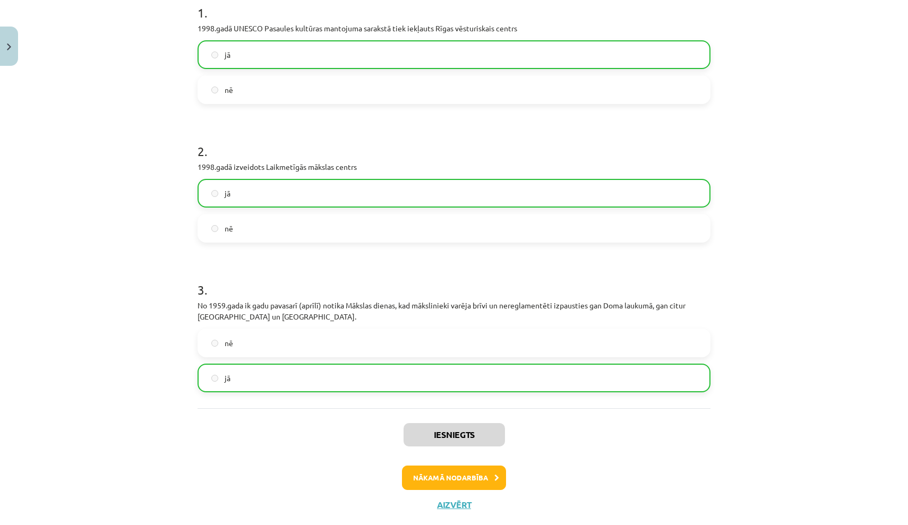
scroll to position [228, 0]
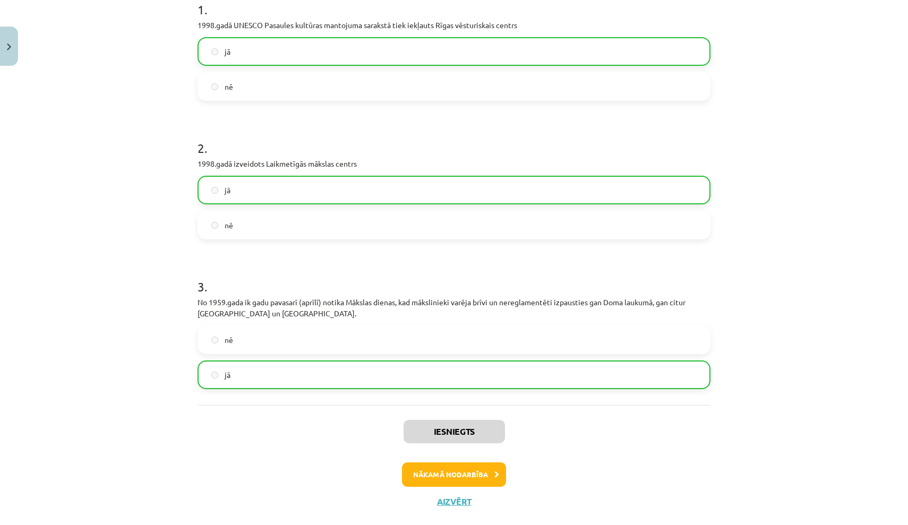
click at [459, 480] on button "Nākamā nodarbība" at bounding box center [454, 475] width 104 height 24
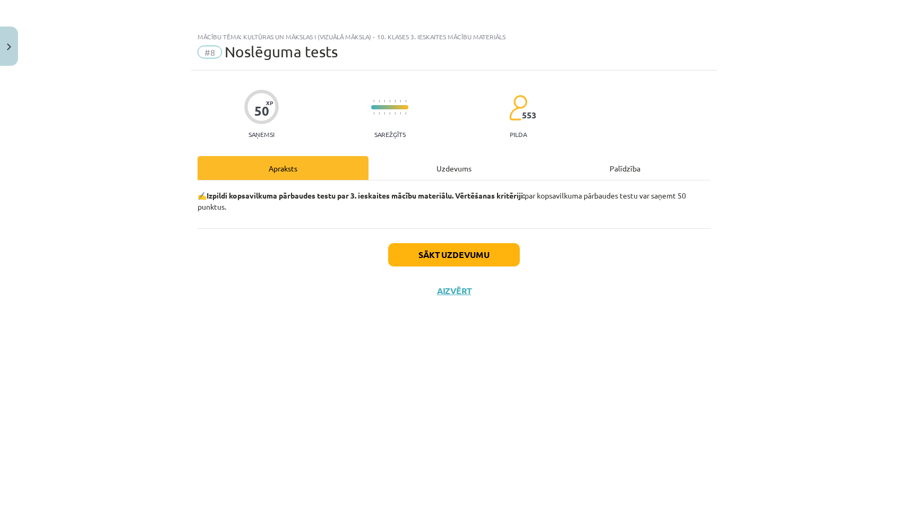
scroll to position [0, 0]
click at [422, 259] on button "Sākt uzdevumu" at bounding box center [454, 254] width 132 height 23
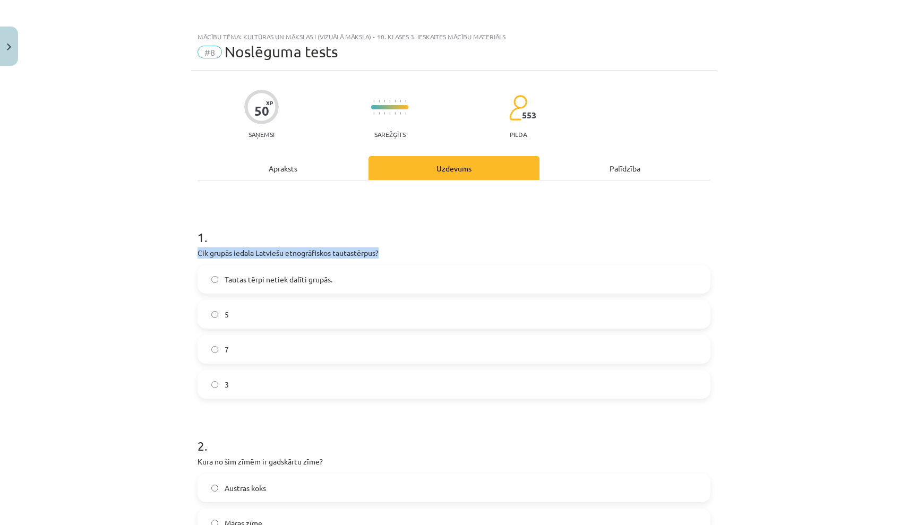
drag, startPoint x: 198, startPoint y: 252, endPoint x: 393, endPoint y: 255, distance: 194.4
click at [393, 255] on p "Cik grupās iedala Latviešu etnogrāfiskos tautastērpus?" at bounding box center [454, 253] width 513 height 11
copy p "Cik grupās iedala Latviešu etnogrāfiskos tautastērpus?"
click at [231, 227] on h1 "1 ." at bounding box center [454, 227] width 513 height 33
click at [221, 313] on label "5" at bounding box center [454, 314] width 511 height 27
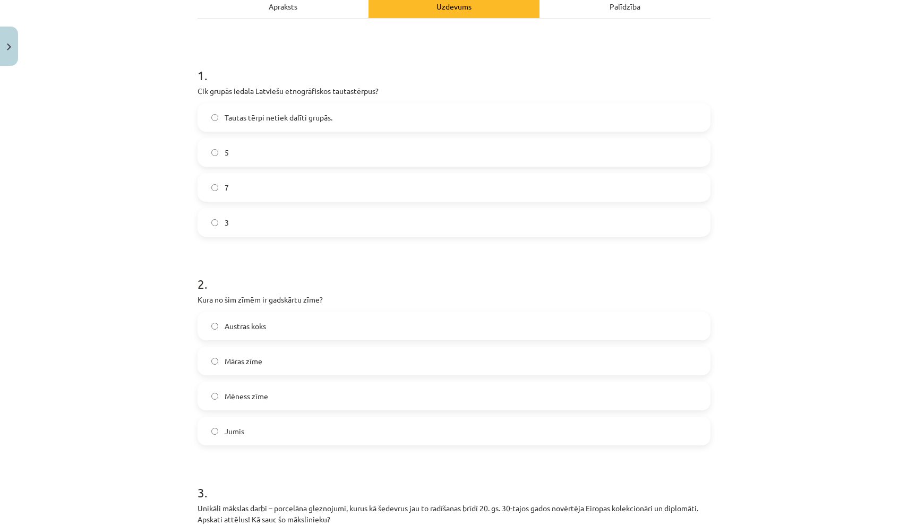
scroll to position [203, 0]
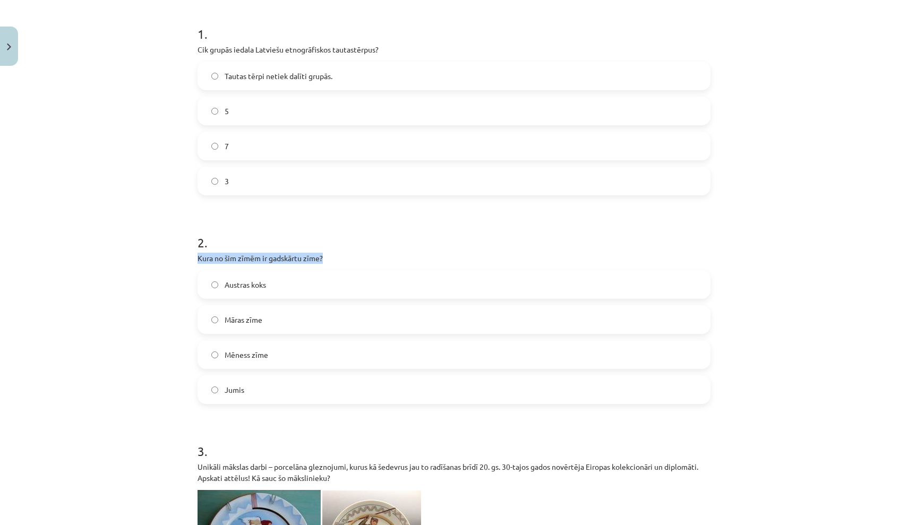
drag, startPoint x: 197, startPoint y: 256, endPoint x: 336, endPoint y: 253, distance: 139.7
click at [263, 221] on h1 "2 ." at bounding box center [454, 233] width 513 height 33
drag, startPoint x: 197, startPoint y: 254, endPoint x: 309, endPoint y: 395, distance: 179.6
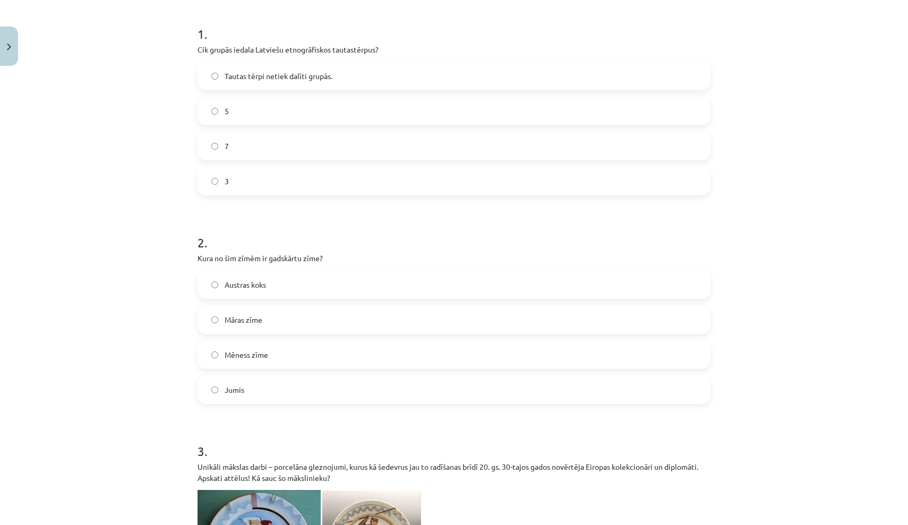
click at [297, 389] on label "Jumis" at bounding box center [454, 390] width 511 height 27
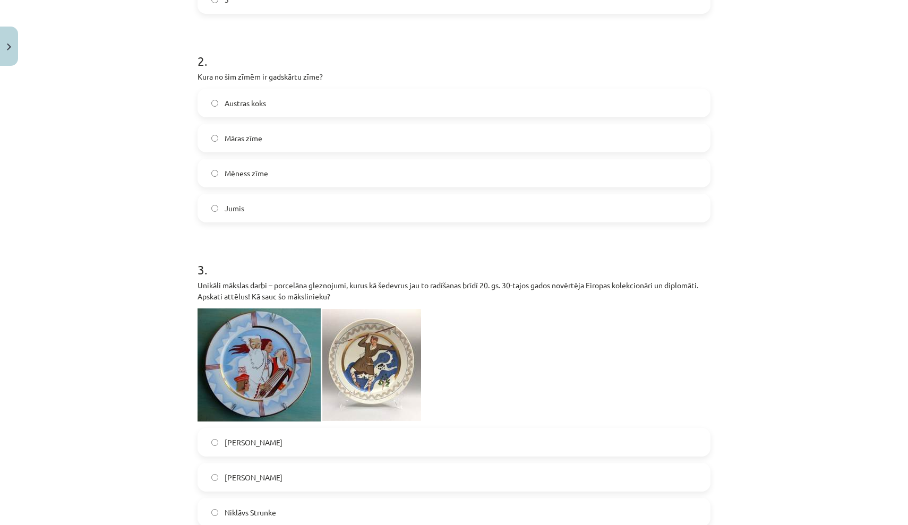
scroll to position [384, 0]
click at [380, 182] on label "Mēness zīme" at bounding box center [454, 174] width 511 height 27
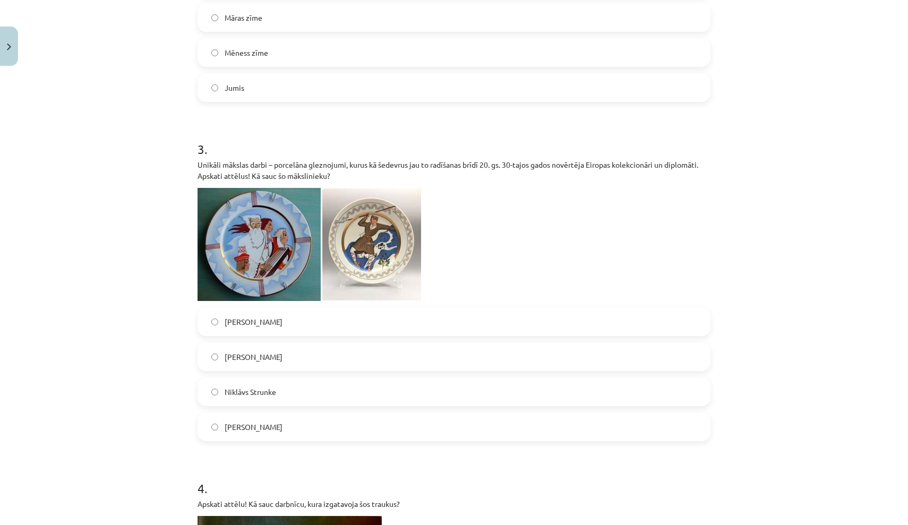
scroll to position [507, 0]
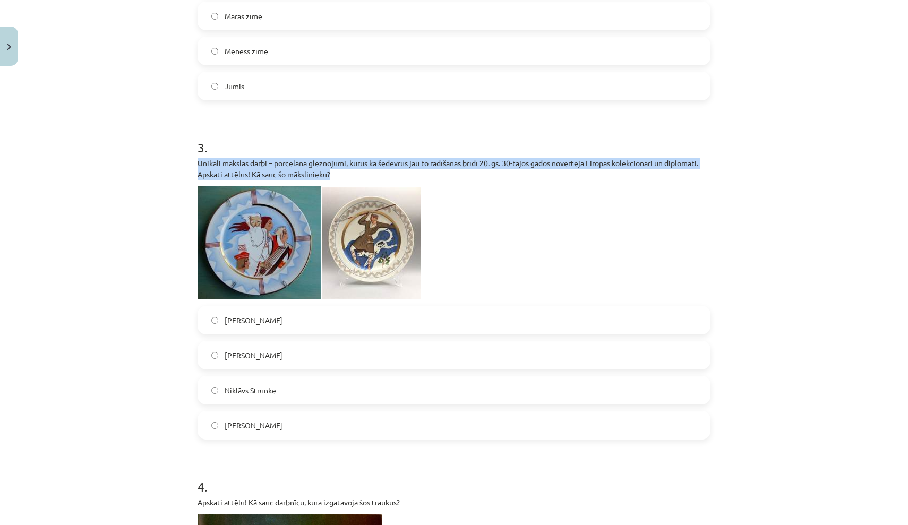
drag, startPoint x: 199, startPoint y: 160, endPoint x: 355, endPoint y: 177, distance: 157.1
click at [355, 177] on p "Unikāli mākslas darbi – porcelāna gleznojumi, kurus kā šedevrus jau to radīšana…" at bounding box center [454, 169] width 513 height 22
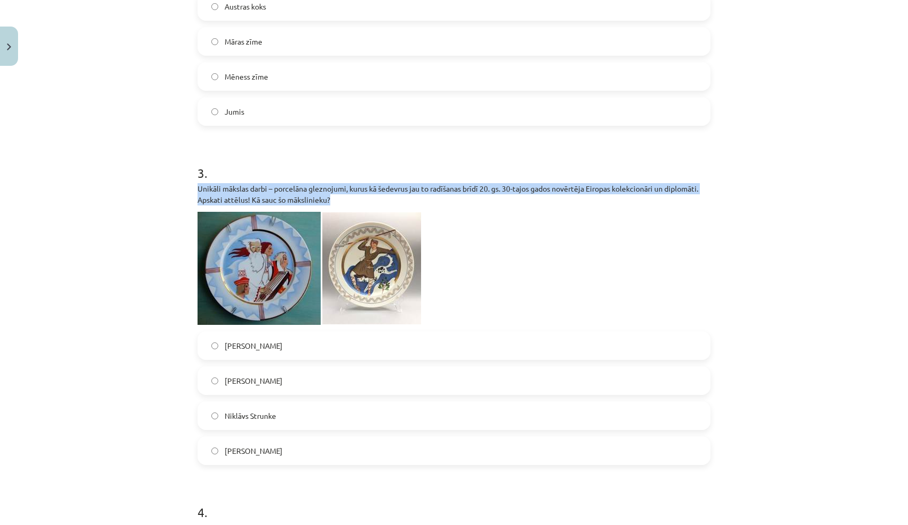
scroll to position [482, 0]
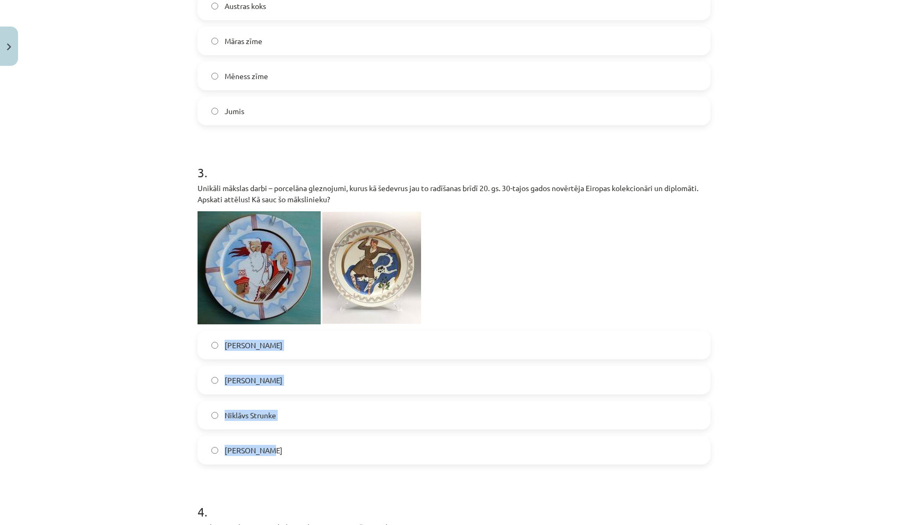
drag, startPoint x: 224, startPoint y: 342, endPoint x: 267, endPoint y: 460, distance: 125.5
click at [267, 460] on div "Ansis Cīrulis Jūlijs Madernieks Niklāvs Strunke Romāns Suta" at bounding box center [454, 398] width 513 height 134
click at [98, 228] on div "Mācību tēma: Kultūras un mākslas i (vizuālā māksla) - 10. klases 3. ieskaites m…" at bounding box center [454, 262] width 908 height 525
click at [273, 419] on span "Niklāvs Strunke" at bounding box center [251, 415] width 52 height 11
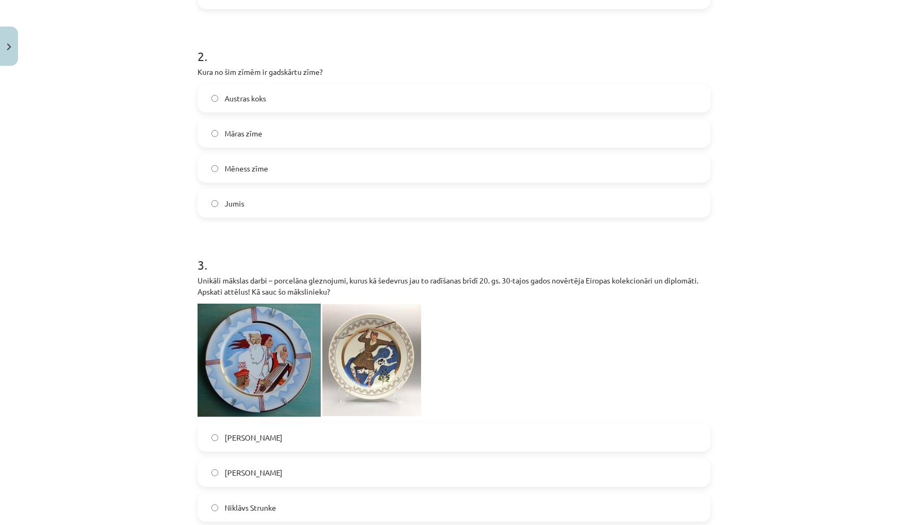
scroll to position [362, 0]
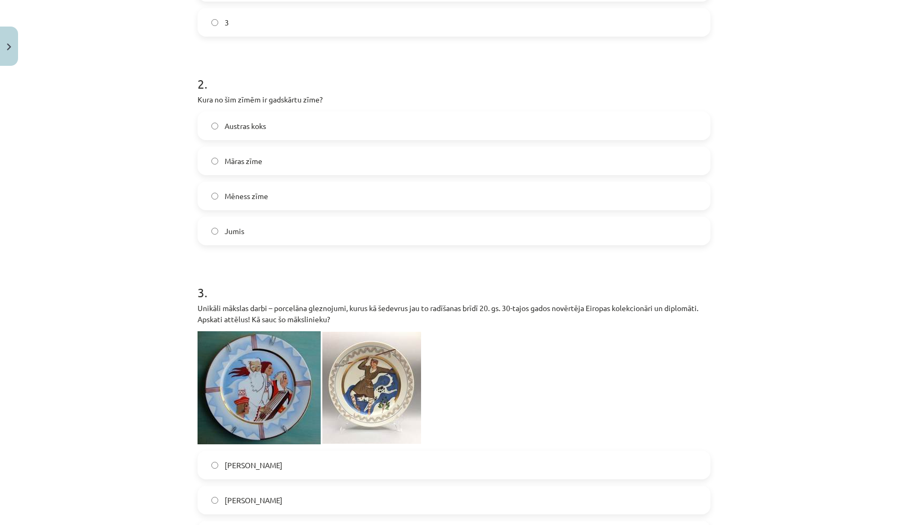
click at [333, 230] on label "Jumis" at bounding box center [454, 231] width 511 height 27
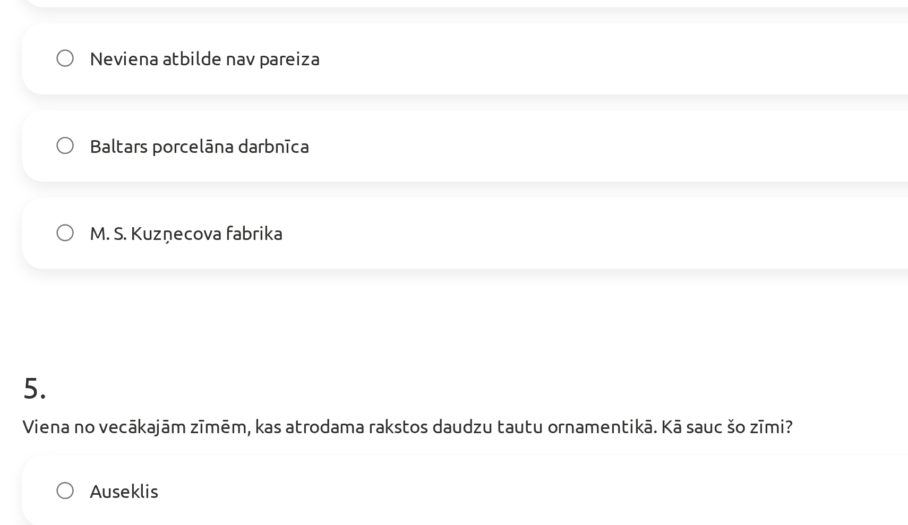
scroll to position [1040, 0]
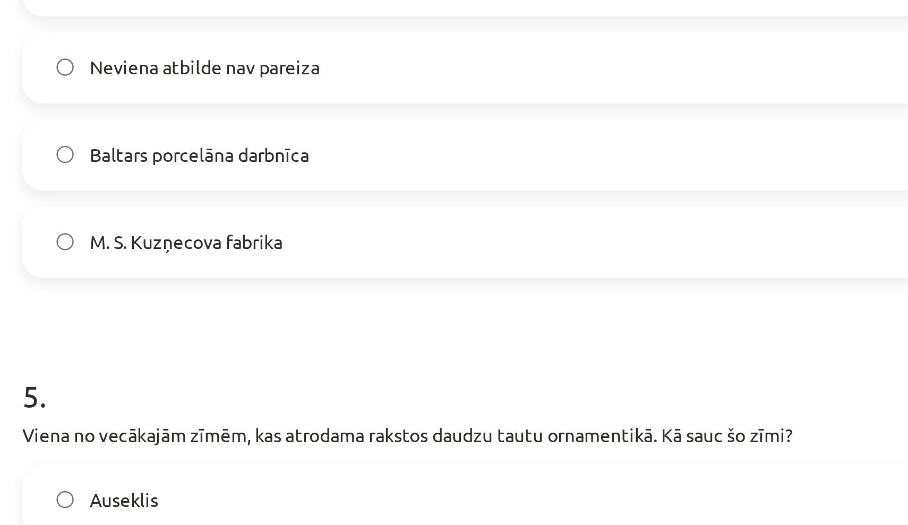
click at [199, 232] on label "M. S. Kuzņecova fabrika" at bounding box center [454, 245] width 511 height 27
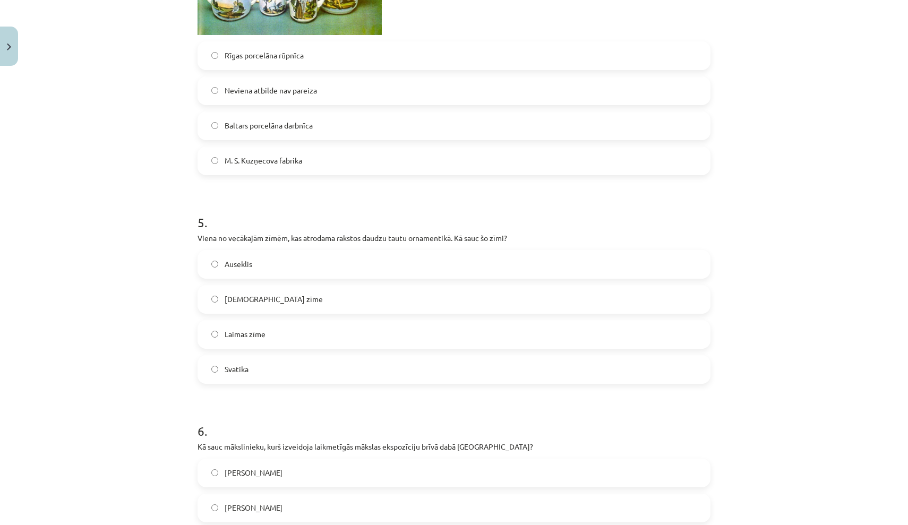
scroll to position [1131, 0]
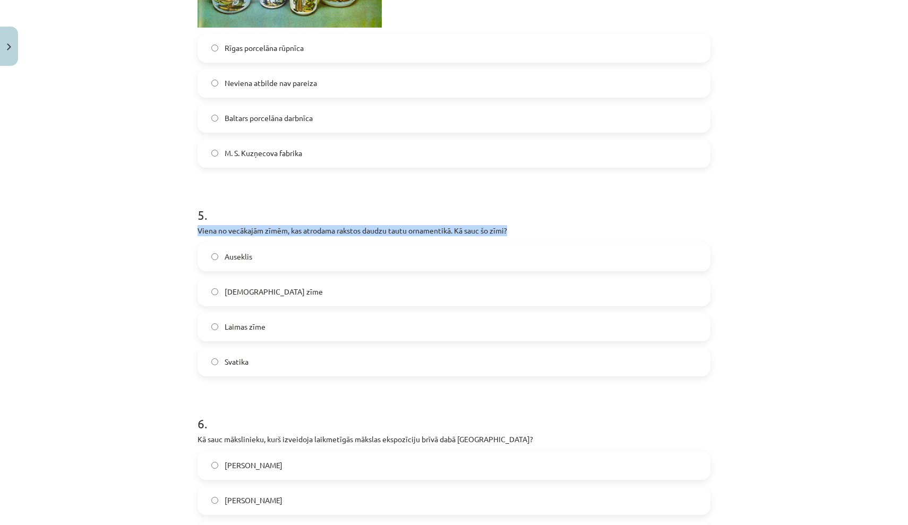
drag, startPoint x: 199, startPoint y: 229, endPoint x: 537, endPoint y: 233, distance: 338.4
click at [537, 233] on p "Viena no vecākajām zīmēm, kas atrodama rakstos daudzu tautu ornamentikā. Kā sau…" at bounding box center [454, 230] width 513 height 11
click at [305, 177] on form "1 . Cik grupās iedala Latviešu etnogrāfiskos tautastērpus? Tautas tērpi netiek …" at bounding box center [454, 343] width 513 height 2527
drag, startPoint x: 198, startPoint y: 229, endPoint x: 332, endPoint y: 396, distance: 213.8
click at [332, 396] on form "1 . Cik grupās iedala Latviešu etnogrāfiskos tautastērpus? Tautas tērpi netiek …" at bounding box center [454, 343] width 513 height 2527
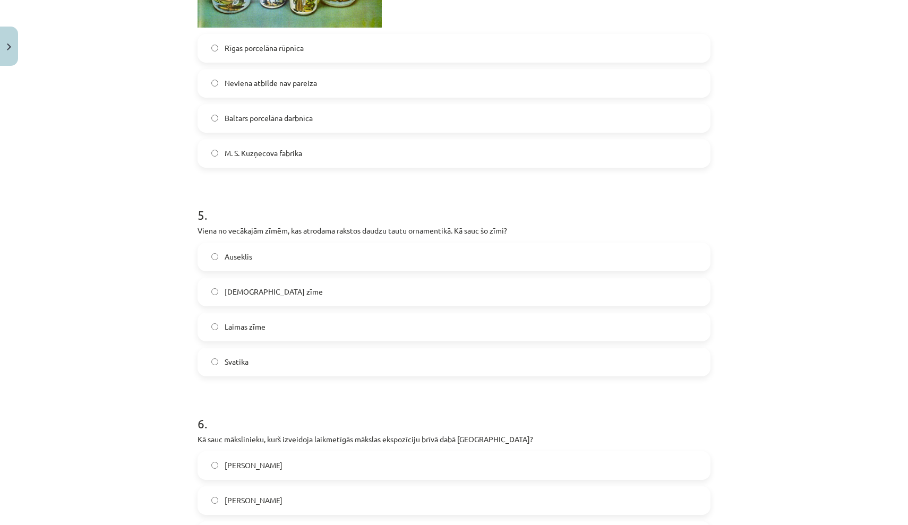
click at [240, 357] on span "Svatika" at bounding box center [237, 361] width 24 height 11
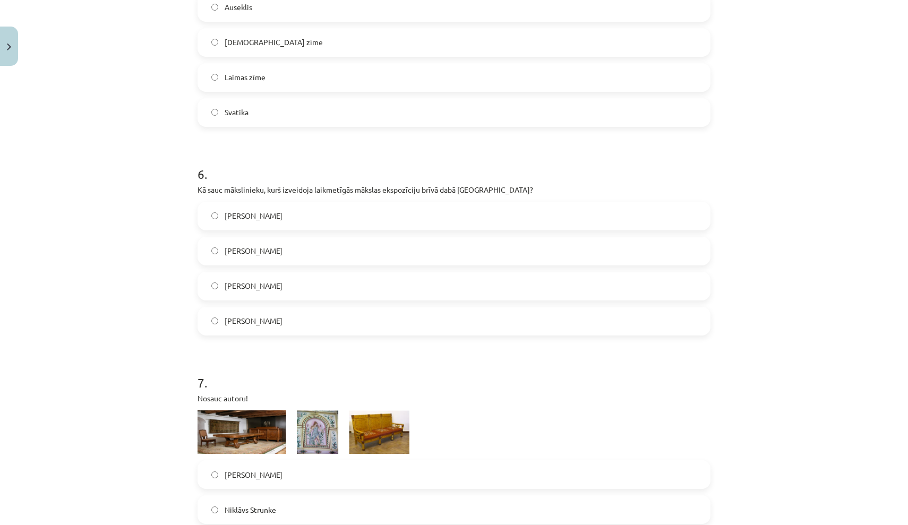
scroll to position [1383, 0]
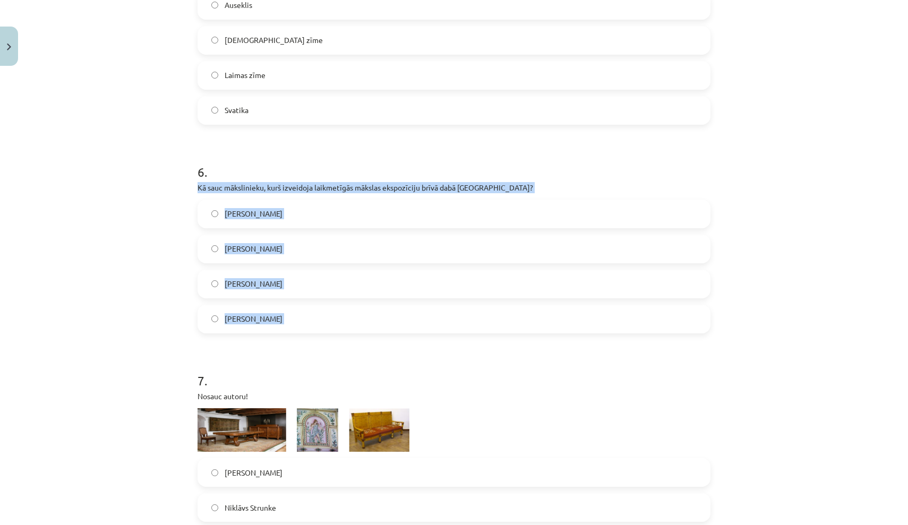
drag, startPoint x: 199, startPoint y: 185, endPoint x: 362, endPoint y: 340, distance: 225.0
click at [362, 340] on form "1 . Cik grupās iedala Latviešu etnogrāfiskos tautastērpus? Tautas tērpi netiek …" at bounding box center [454, 91] width 513 height 2527
click at [257, 286] on span "Ojārs Pētersons" at bounding box center [254, 283] width 58 height 11
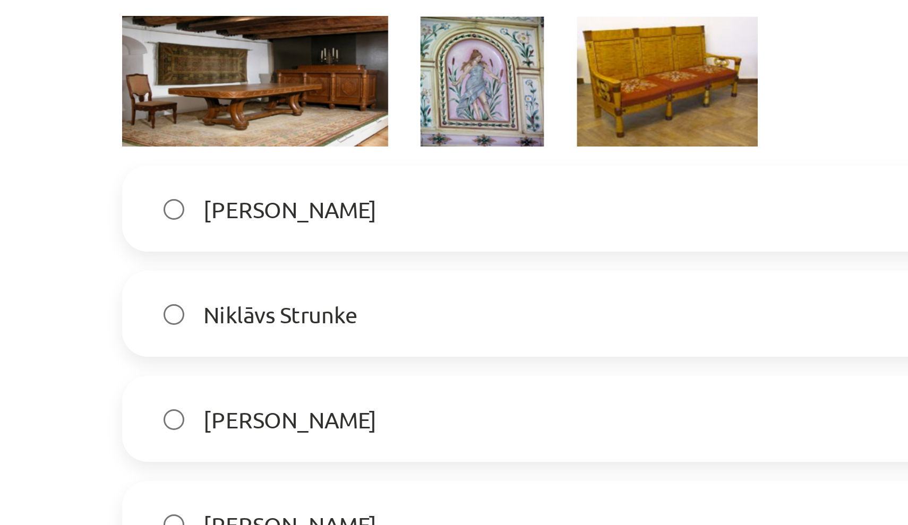
scroll to position [1669, 0]
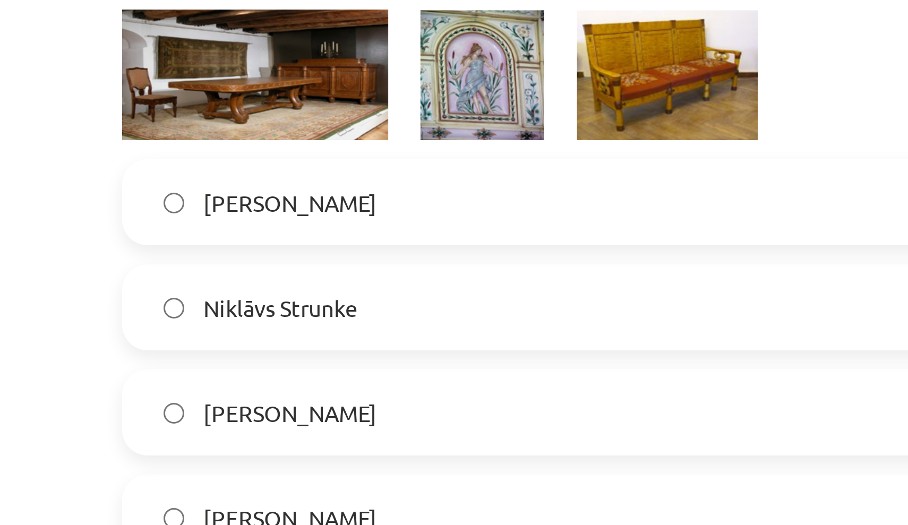
click at [199, 174] on label "Ansis Cīrulis" at bounding box center [454, 187] width 511 height 27
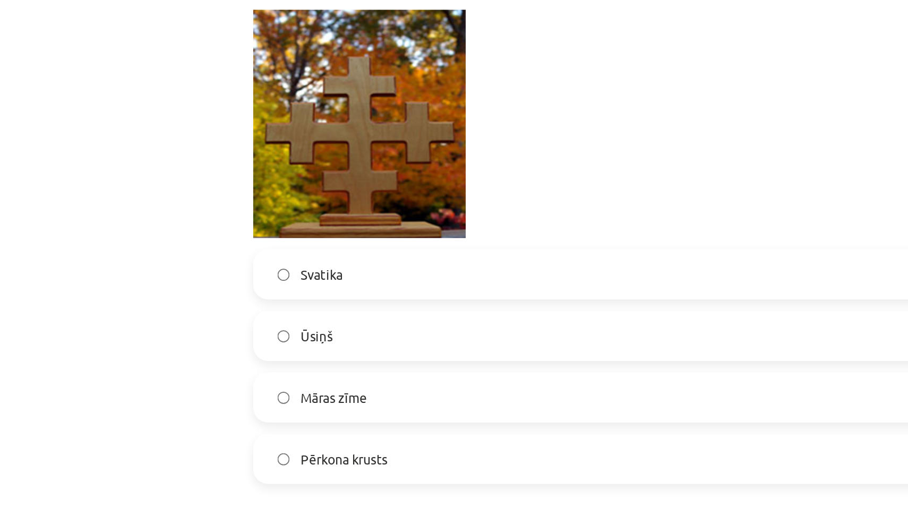
scroll to position [2013, 0]
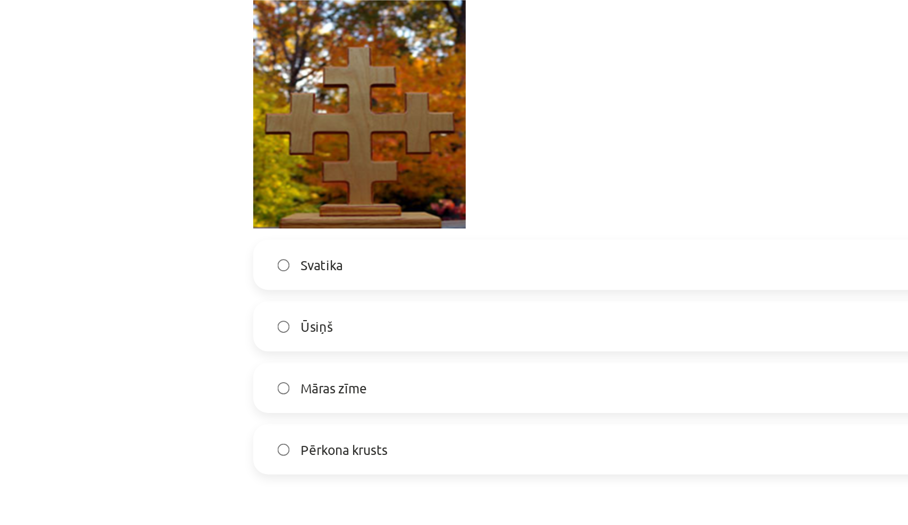
click at [253, 245] on label "Māras zīme" at bounding box center [454, 258] width 511 height 27
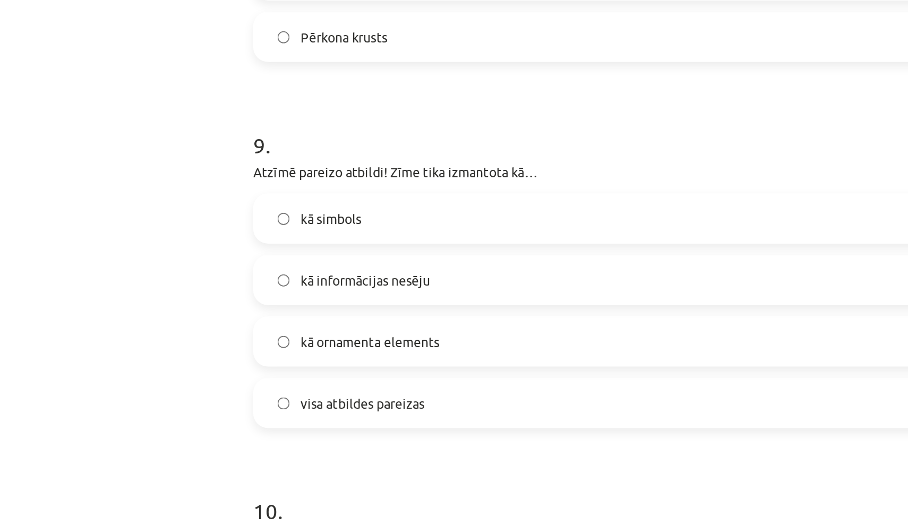
scroll to position [2250, 0]
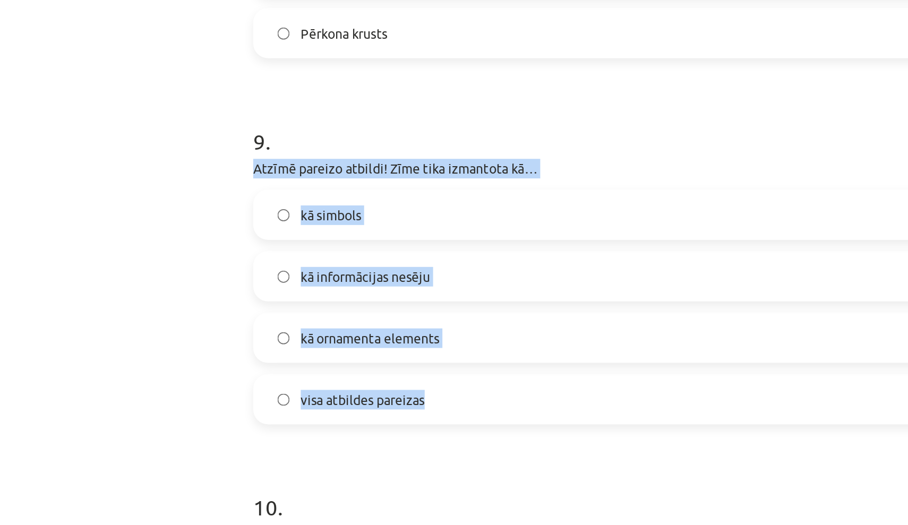
drag, startPoint x: 145, startPoint y: 96, endPoint x: 247, endPoint y: 231, distance: 169.1
click at [247, 231] on div "9 . Atzīmē pareizo atbildi! Zīme tika izmantota kā… kā simbols kā informācijas …" at bounding box center [454, 186] width 513 height 188
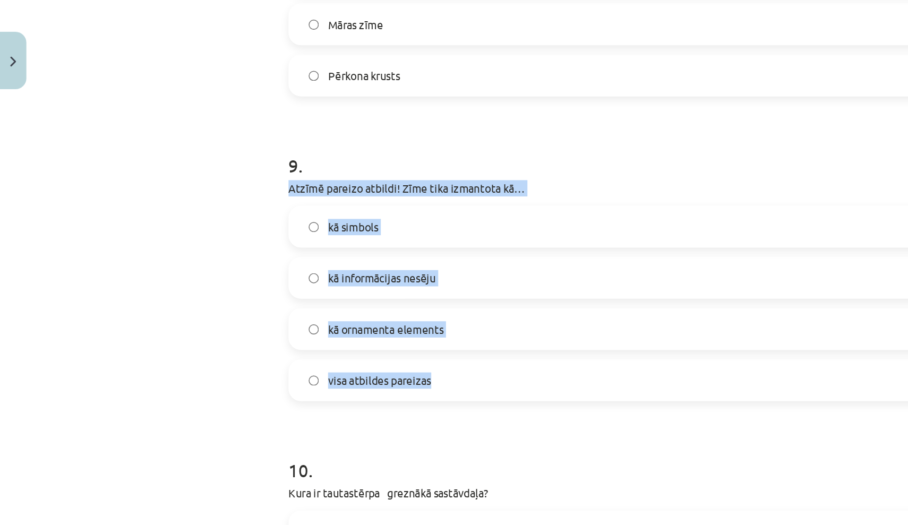
scroll to position [20, 0]
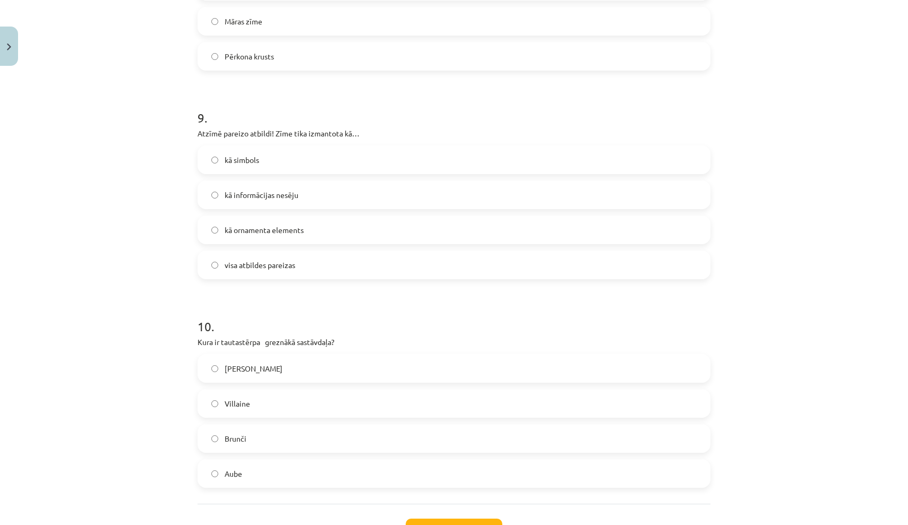
click at [359, 261] on label "visa atbildes pareizas" at bounding box center [454, 265] width 511 height 27
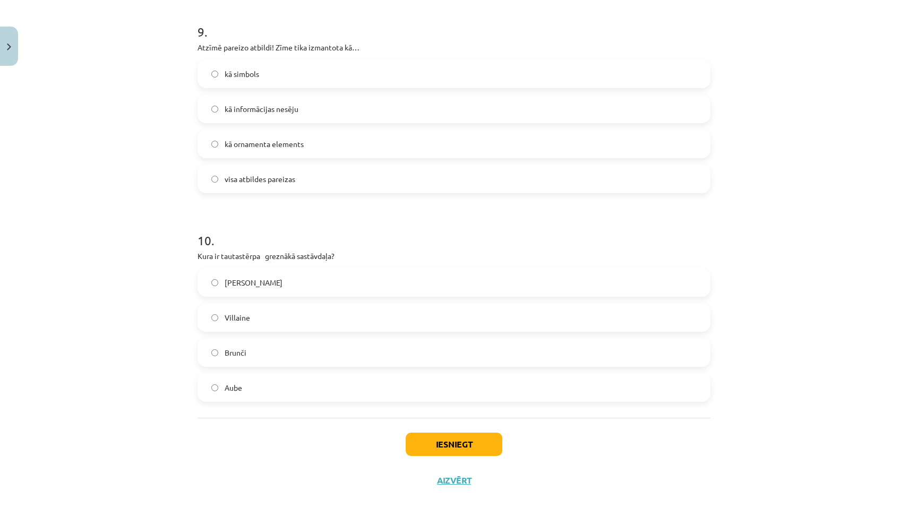
scroll to position [2338, 0]
drag, startPoint x: 200, startPoint y: 254, endPoint x: 344, endPoint y: 258, distance: 143.5
click at [344, 258] on p "Kura ir tautastērpa greznākā sastāvdaļa?" at bounding box center [454, 256] width 513 height 11
click at [287, 277] on label "Josta" at bounding box center [454, 282] width 511 height 27
click at [457, 442] on button "Iesniegt" at bounding box center [454, 444] width 97 height 23
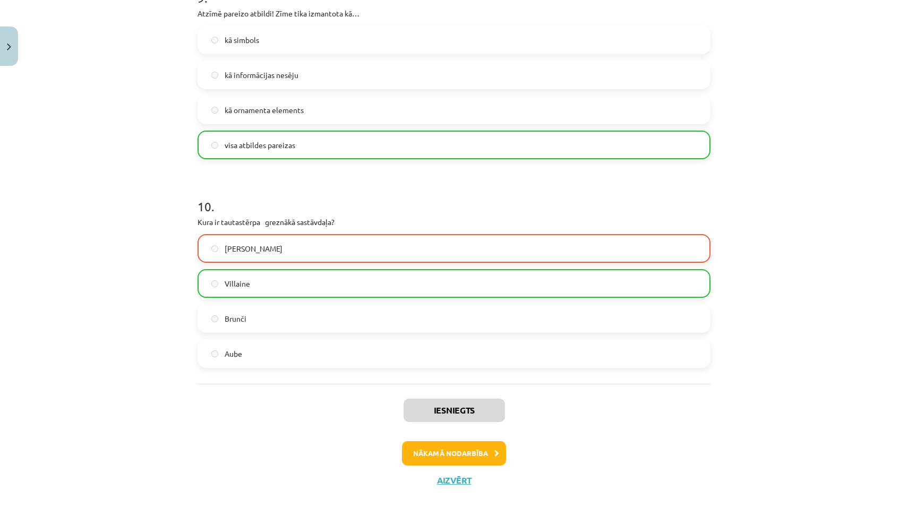
scroll to position [2371, 0]
click at [450, 453] on button "Nākamā nodarbība" at bounding box center [454, 453] width 104 height 24
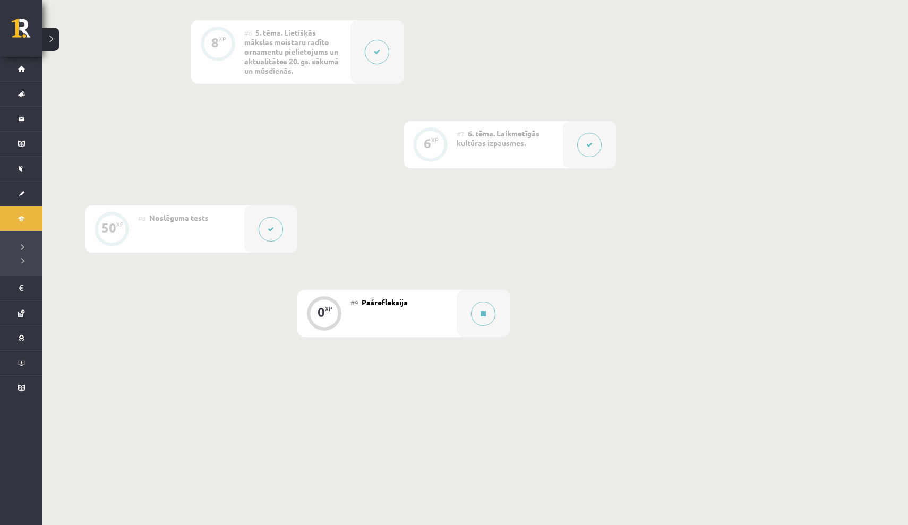
scroll to position [756, 0]
click at [487, 317] on button at bounding box center [483, 311] width 24 height 24
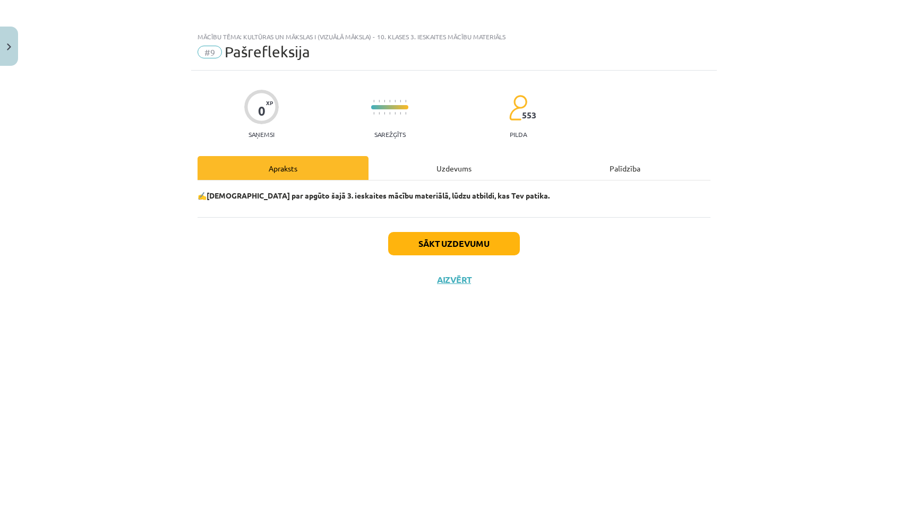
click at [470, 248] on button "Sākt uzdevumu" at bounding box center [454, 243] width 132 height 23
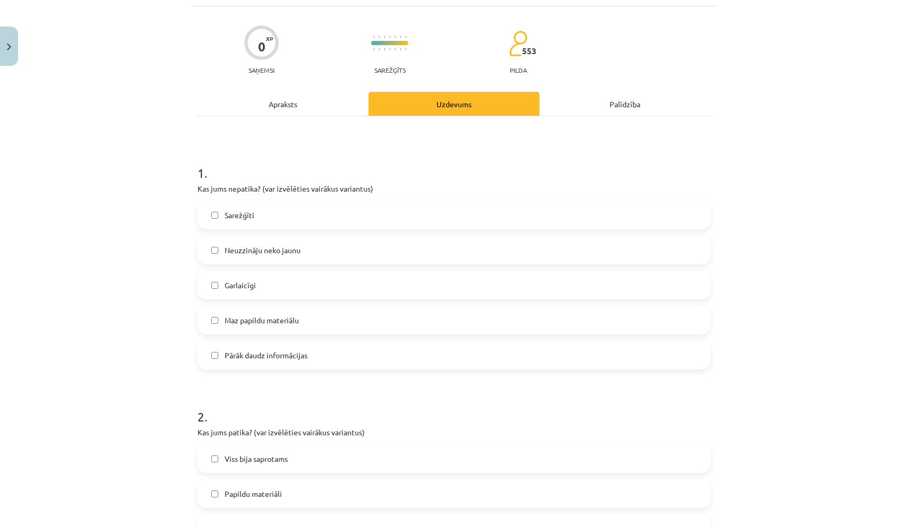
scroll to position [66, 0]
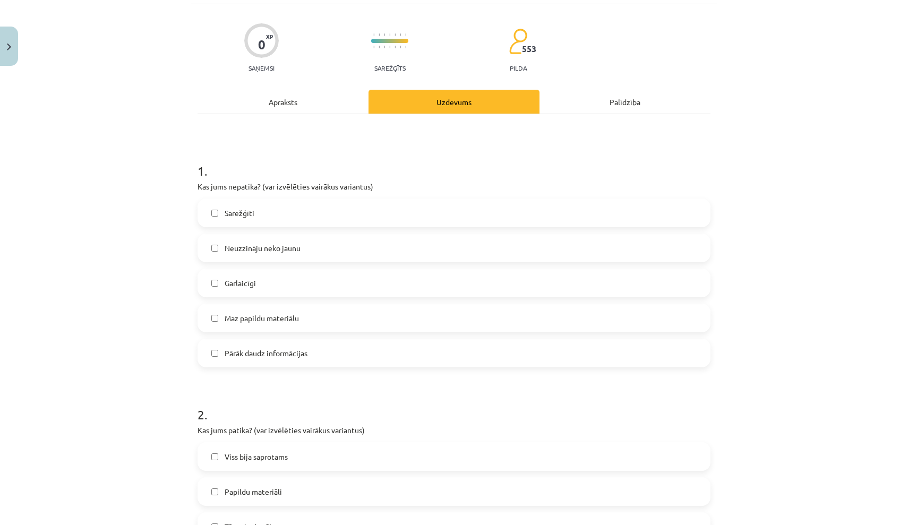
click at [433, 352] on label "Pārāk daudz informācijas" at bounding box center [454, 353] width 511 height 27
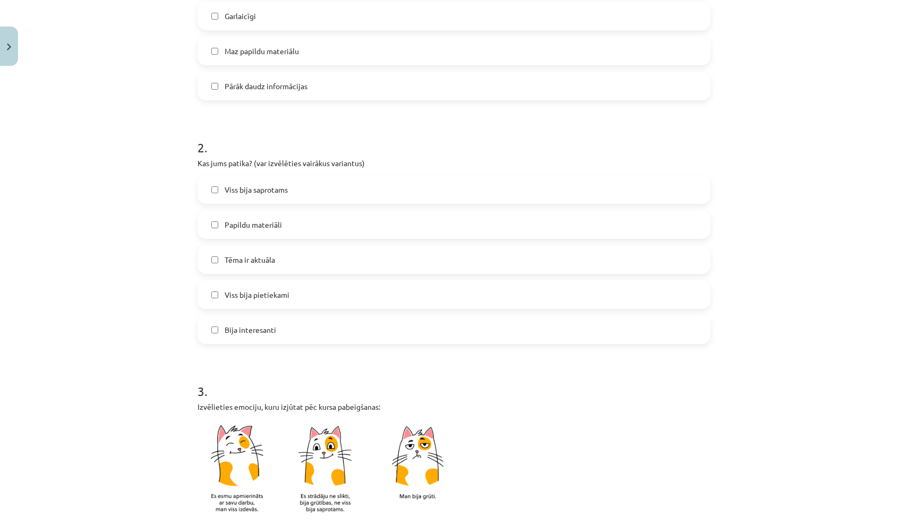
scroll to position [334, 0]
click at [397, 293] on label "Viss bija pietiekami" at bounding box center [454, 294] width 511 height 27
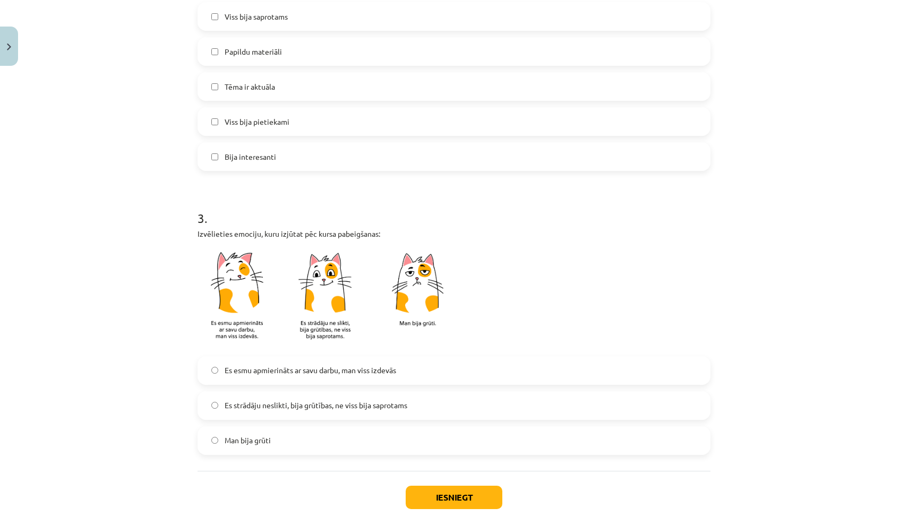
scroll to position [510, 0]
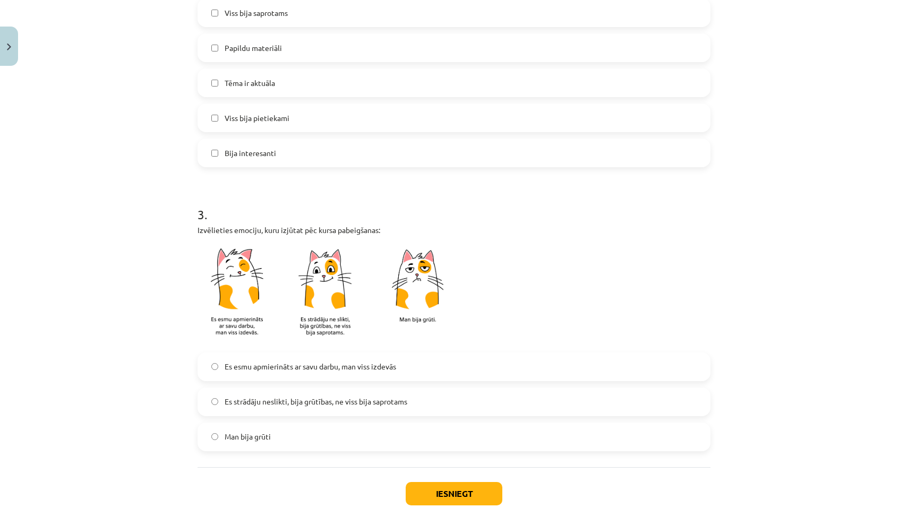
click at [371, 405] on span "Es strādāju neslikti, bija grūtības, ne viss bija saprotams" at bounding box center [316, 401] width 183 height 11
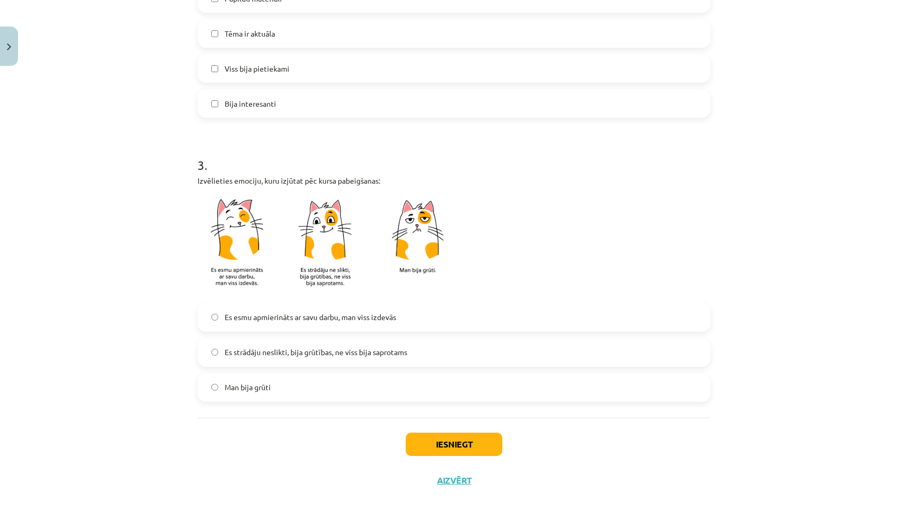
scroll to position [561, 0]
click at [453, 447] on button "Iesniegt" at bounding box center [454, 444] width 97 height 23
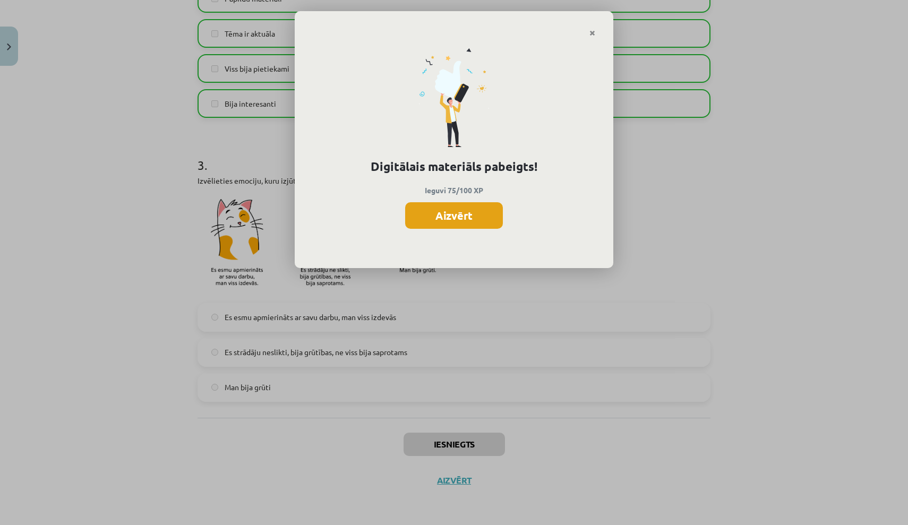
click at [465, 218] on button "Aizvērt" at bounding box center [454, 215] width 98 height 27
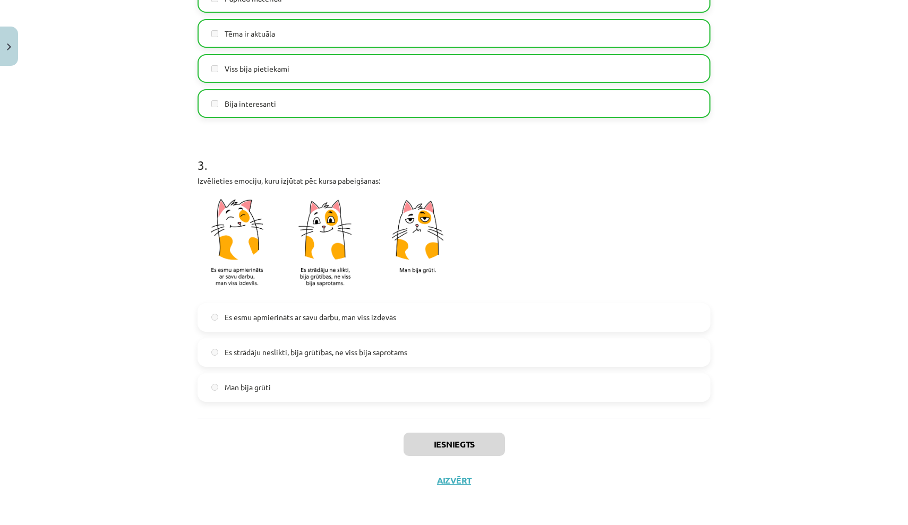
click at [451, 484] on button "Aizvērt" at bounding box center [454, 480] width 40 height 11
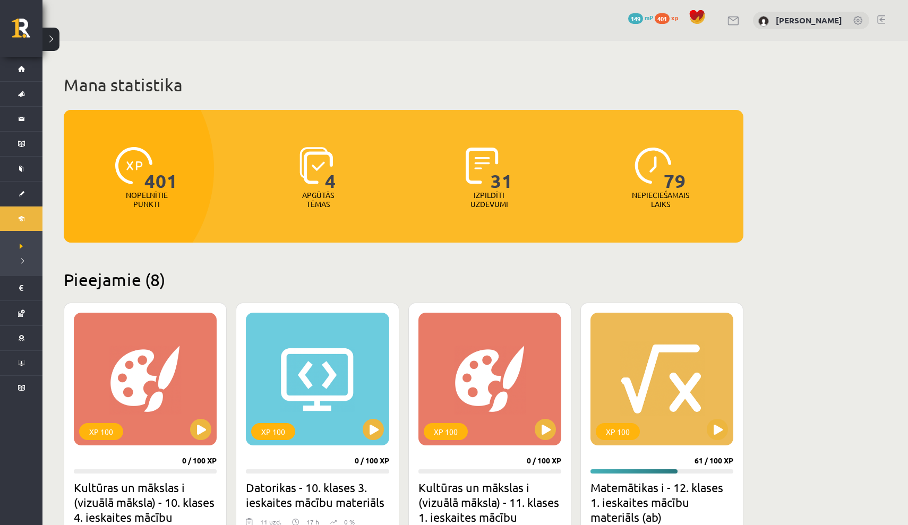
click at [670, 18] on span "401" at bounding box center [662, 18] width 15 height 11
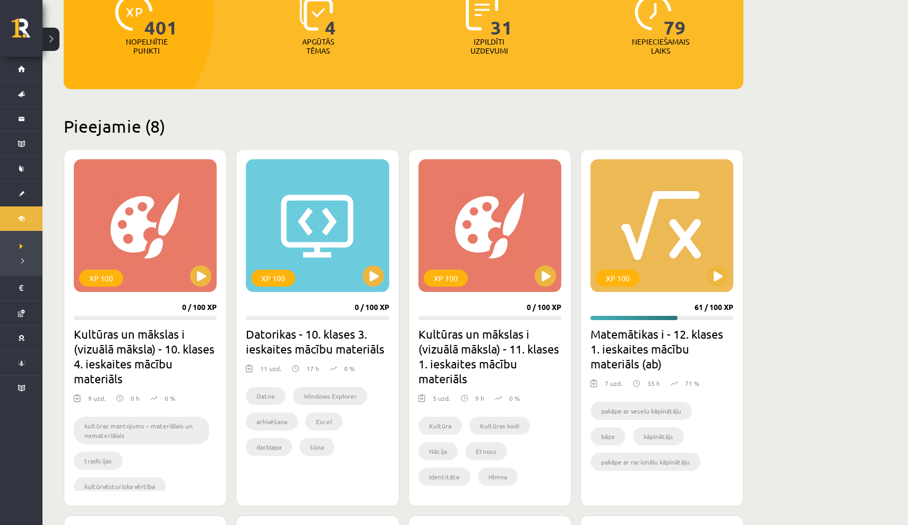
scroll to position [159, 0]
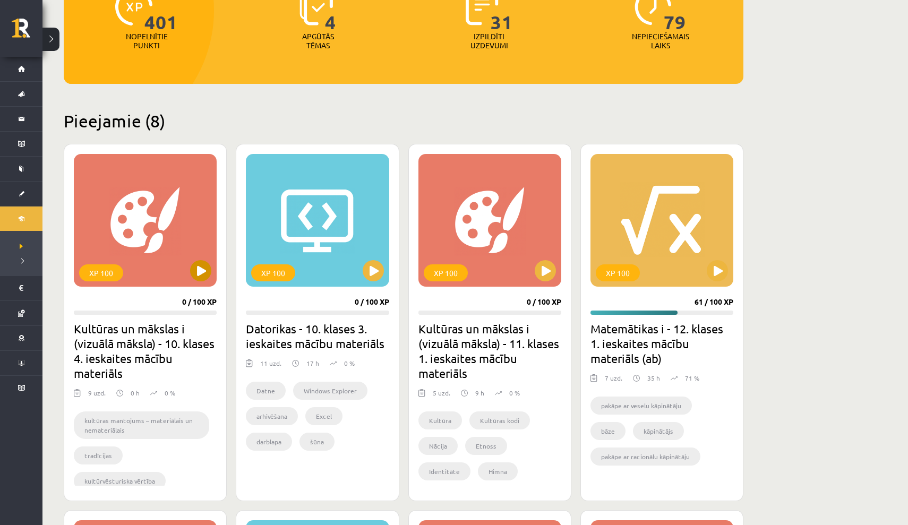
click at [205, 270] on button at bounding box center [200, 270] width 21 height 21
click at [173, 232] on div "XP 100" at bounding box center [145, 220] width 143 height 133
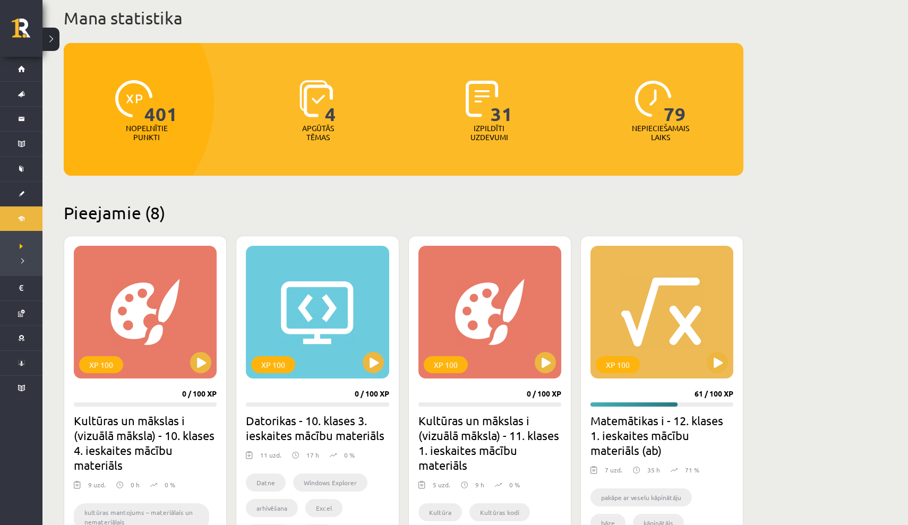
scroll to position [71, 0]
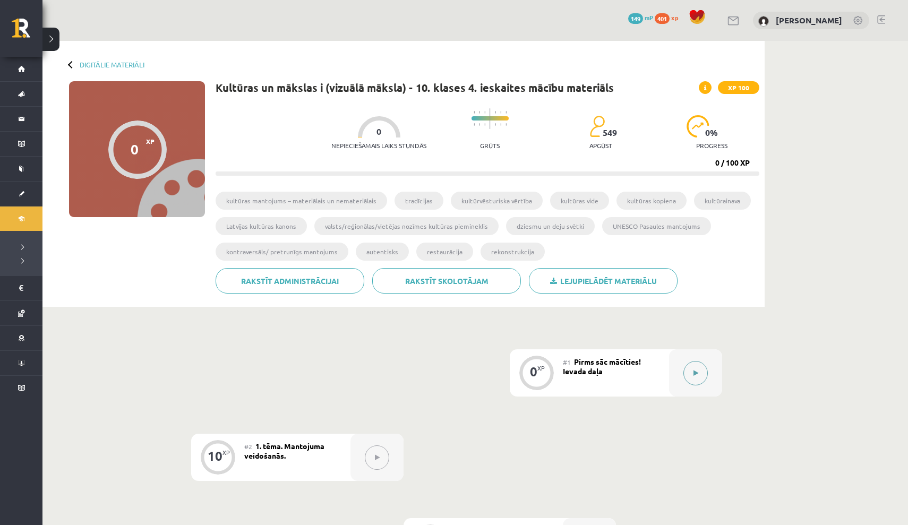
click at [697, 376] on icon at bounding box center [696, 373] width 5 height 6
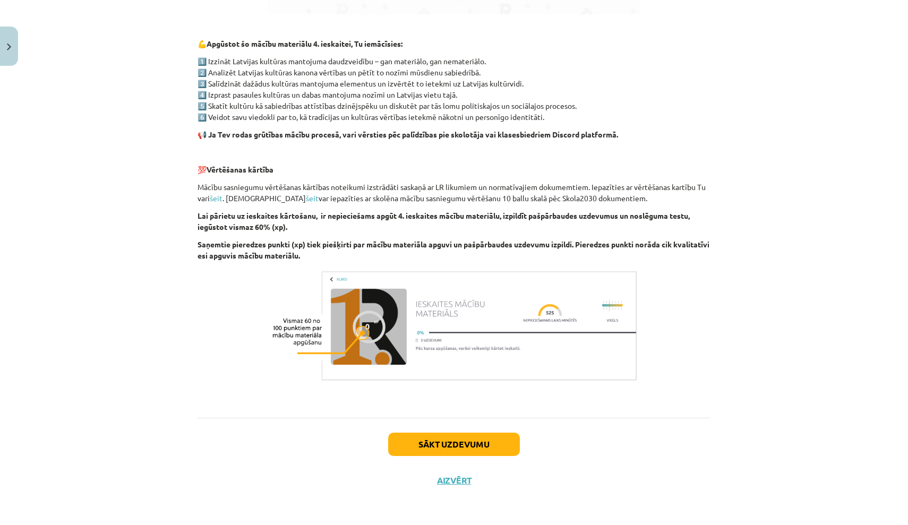
scroll to position [596, 0]
click at [471, 442] on button "Sākt uzdevumu" at bounding box center [454, 444] width 132 height 23
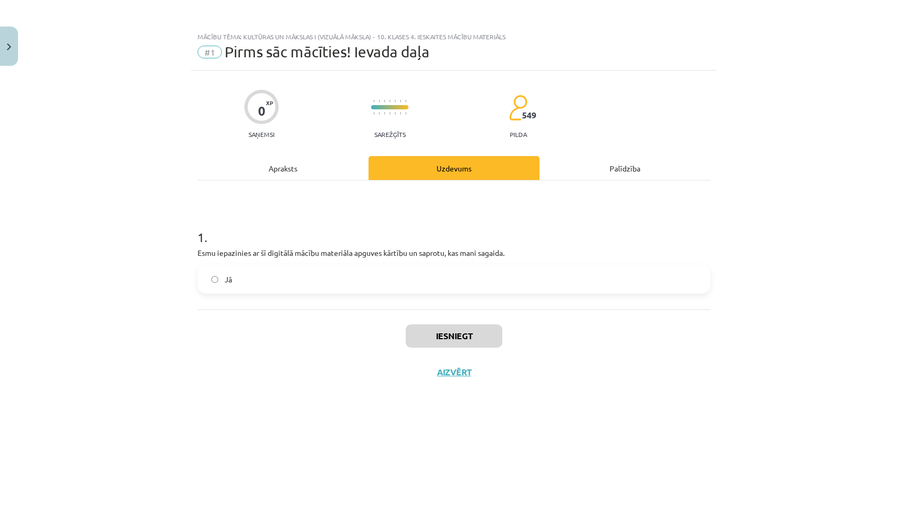
click at [10, 55] on button "Close" at bounding box center [9, 46] width 18 height 39
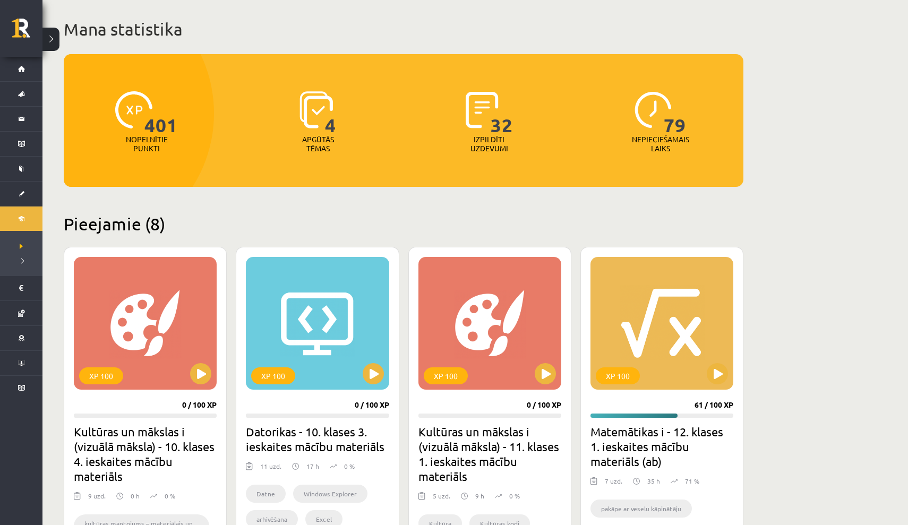
scroll to position [57, 0]
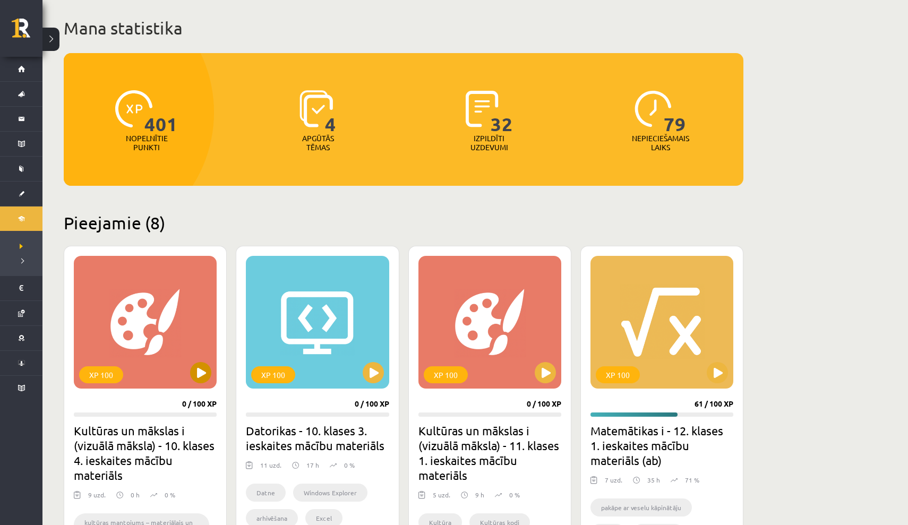
click at [174, 334] on div "XP 100" at bounding box center [145, 322] width 143 height 133
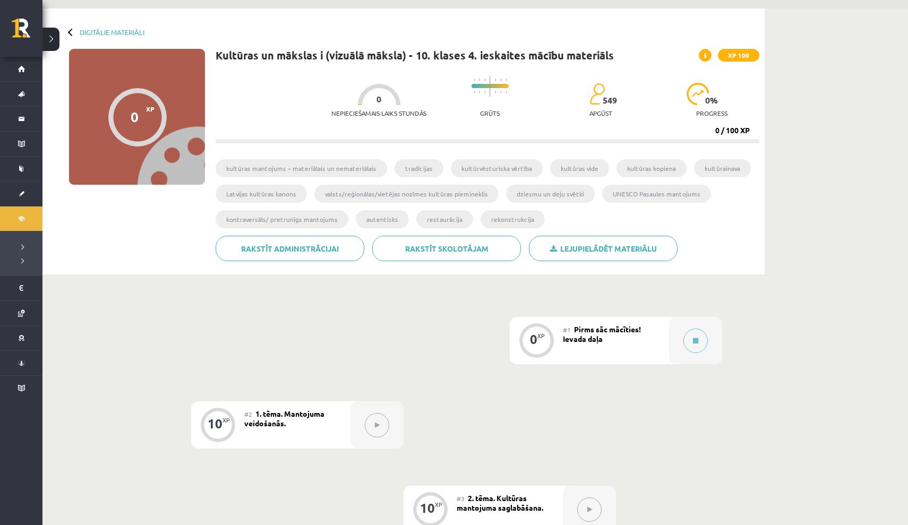
scroll to position [33, 0]
click at [700, 333] on button at bounding box center [696, 340] width 24 height 24
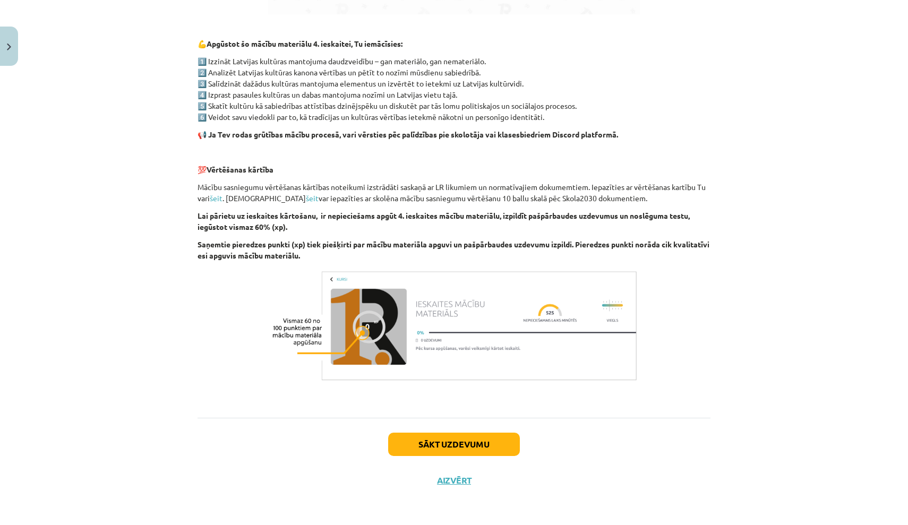
scroll to position [596, 0]
click at [471, 446] on button "Sākt uzdevumu" at bounding box center [454, 444] width 132 height 23
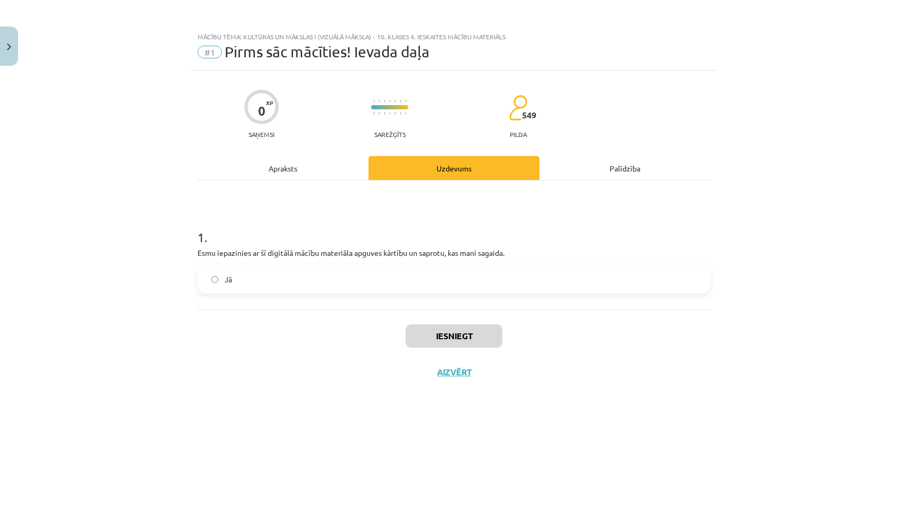
click at [308, 274] on label "Jā" at bounding box center [454, 279] width 511 height 27
click at [470, 336] on button "Iesniegt" at bounding box center [454, 336] width 97 height 23
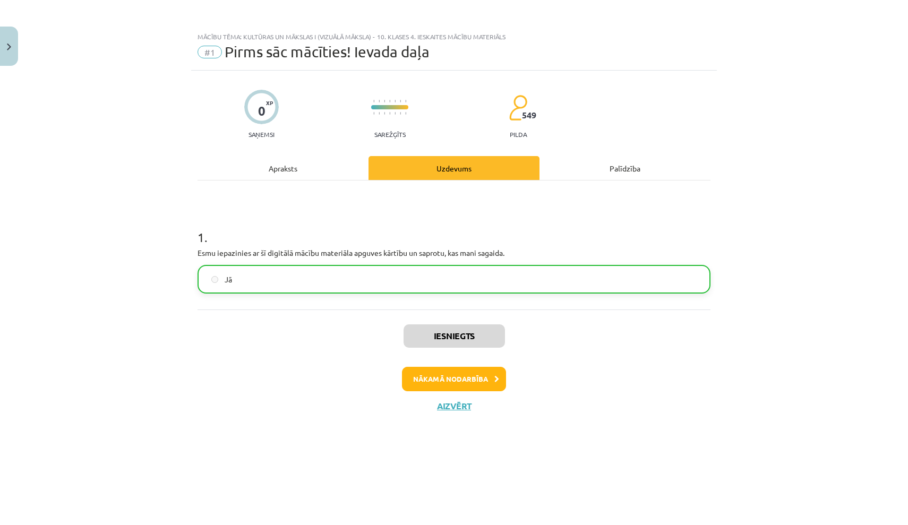
click at [476, 380] on button "Nākamā nodarbība" at bounding box center [454, 379] width 104 height 24
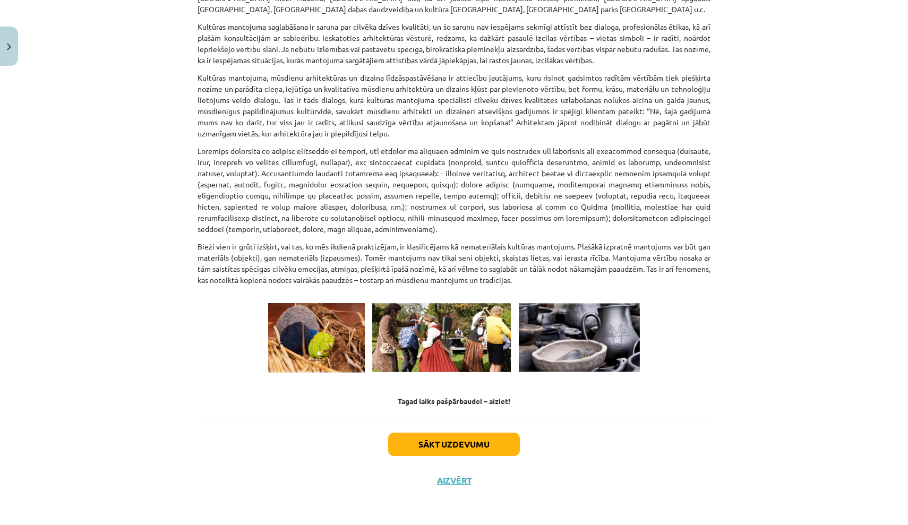
scroll to position [1329, 0]
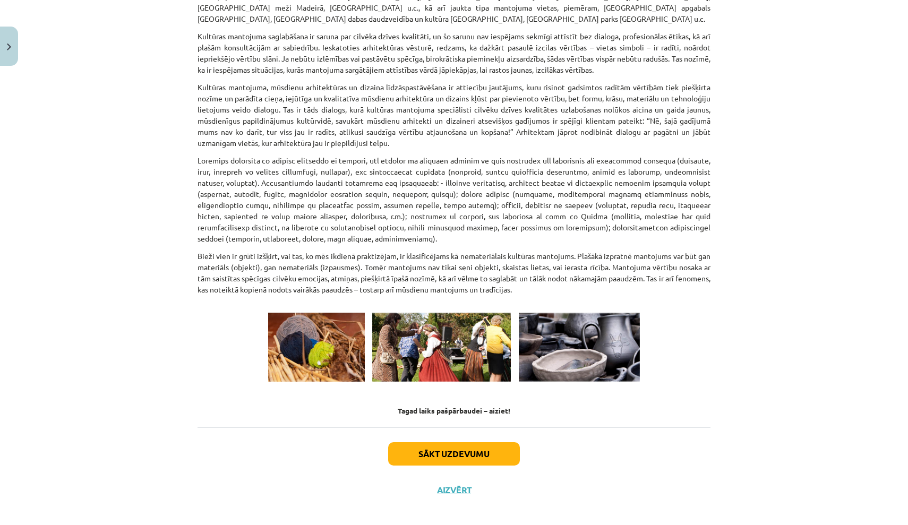
click at [478, 444] on button "Sākt uzdevumu" at bounding box center [454, 453] width 132 height 23
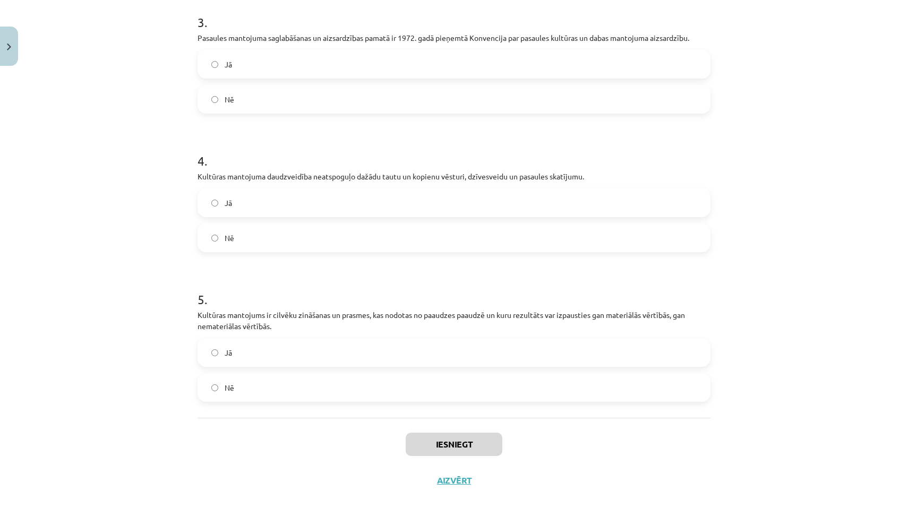
scroll to position [27, 0]
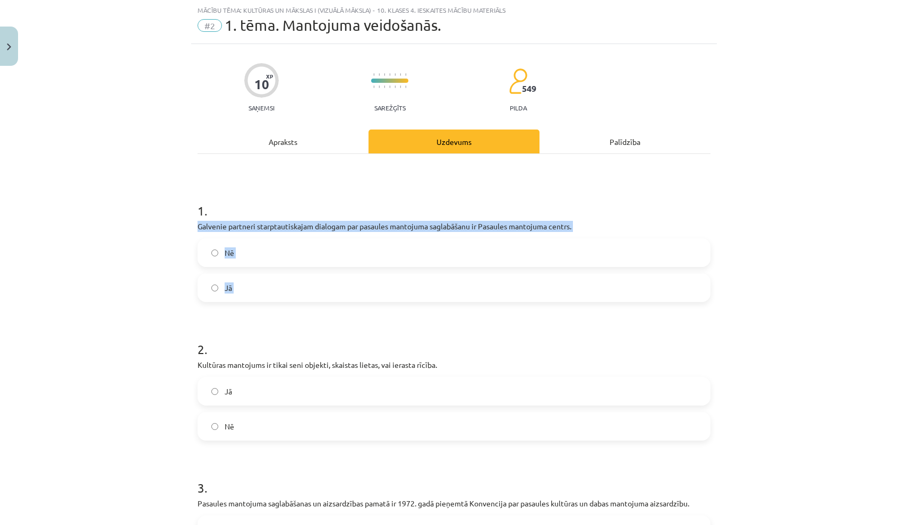
drag, startPoint x: 199, startPoint y: 225, endPoint x: 376, endPoint y: 319, distance: 200.8
click at [376, 319] on form "1 . Galvenie partneri starptautiskajam dialogam par pasaules mantojuma saglabāš…" at bounding box center [454, 526] width 513 height 683
copy div "Galvenie partneri starptautiskajam dialogam par pasaules mantojuma saglabāšanu …"
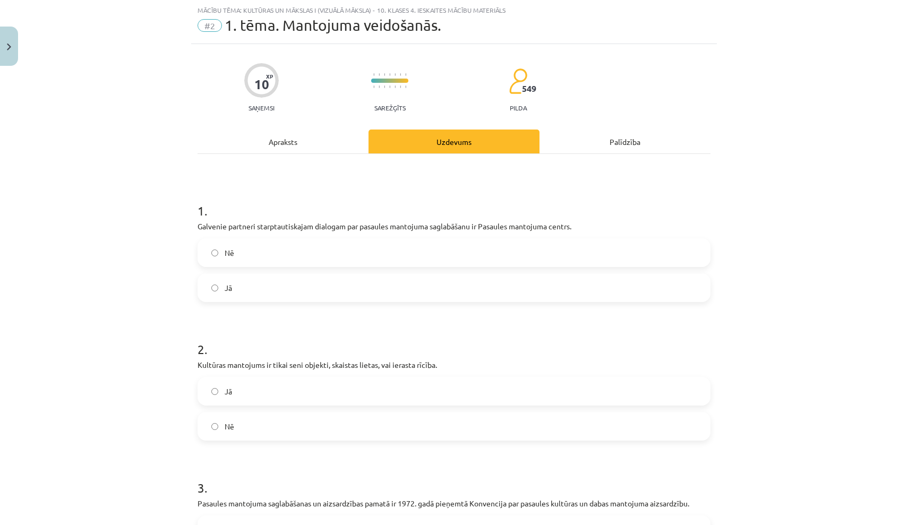
click at [293, 320] on form "1 . Galvenie partneri starptautiskajam dialogam par pasaules mantojuma saglabāš…" at bounding box center [454, 526] width 513 height 683
click at [255, 288] on label "Jā" at bounding box center [454, 288] width 511 height 27
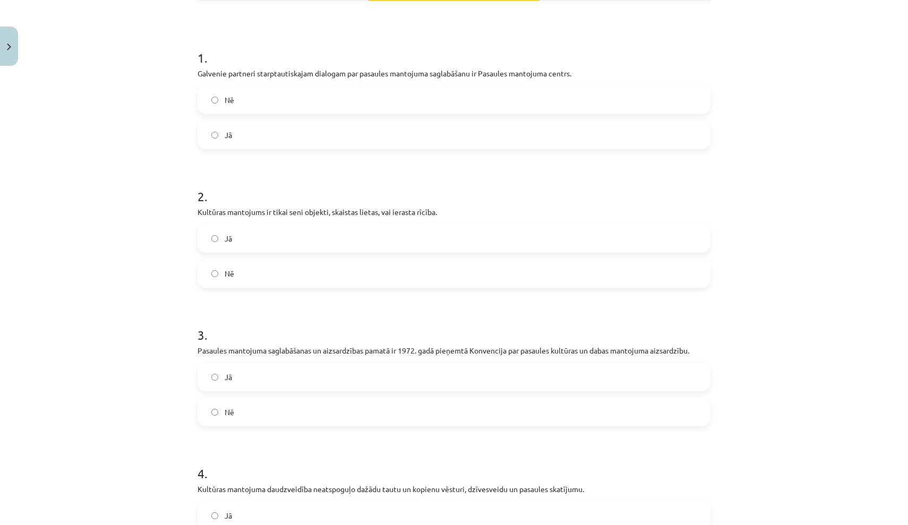
scroll to position [181, 0]
drag, startPoint x: 199, startPoint y: 210, endPoint x: 473, endPoint y: 210, distance: 274.1
click at [473, 210] on p "Kultūras mantojums ir tikai seni objekti, skaistas lietas, vai ierasta rīcība." at bounding box center [454, 210] width 513 height 11
copy p "Kultūras mantojums ir tikai seni objekti, skaistas lietas, vai ierasta rīcība."
click at [267, 267] on label "Nē" at bounding box center [454, 272] width 511 height 27
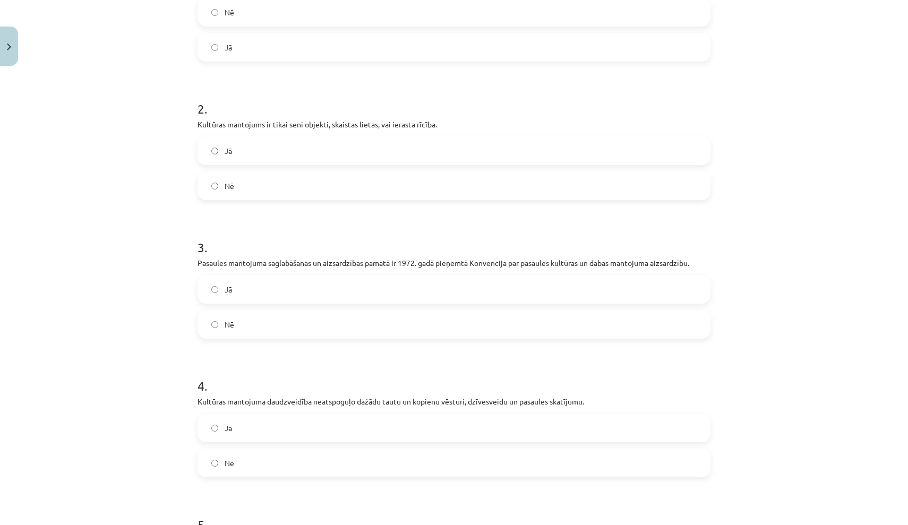
scroll to position [277, 0]
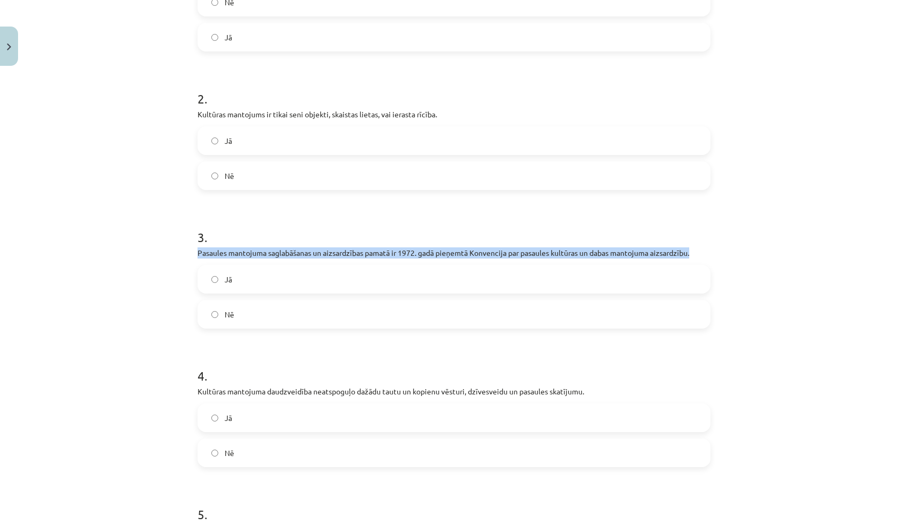
drag, startPoint x: 198, startPoint y: 252, endPoint x: 704, endPoint y: 255, distance: 505.7
click at [704, 255] on p "Pasaules mantojuma saglabāšanas un aizsardzības pamatā ir 1972. gadā pieņemtā K…" at bounding box center [454, 253] width 513 height 11
copy p "Pasaules mantojuma saglabāšanas un aizsardzības pamatā ir 1972. gadā pieņemtā K…"
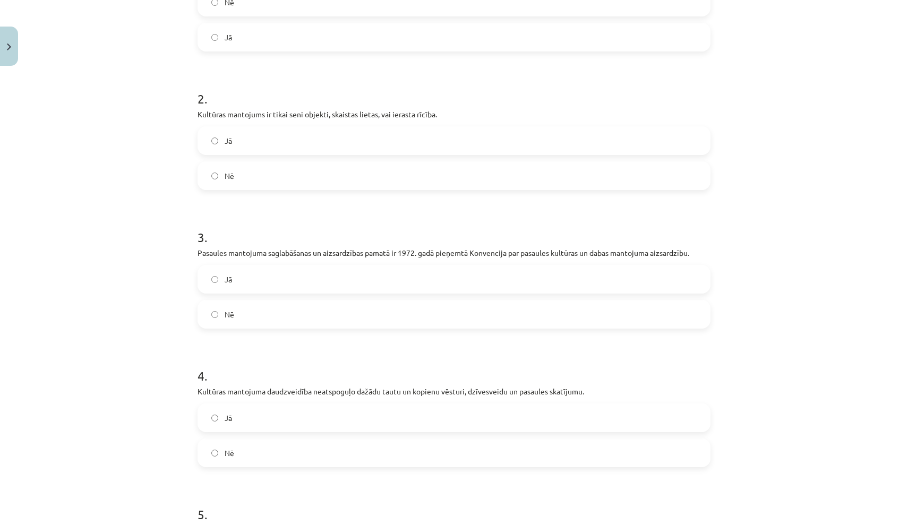
click at [261, 283] on label "Jā" at bounding box center [454, 279] width 511 height 27
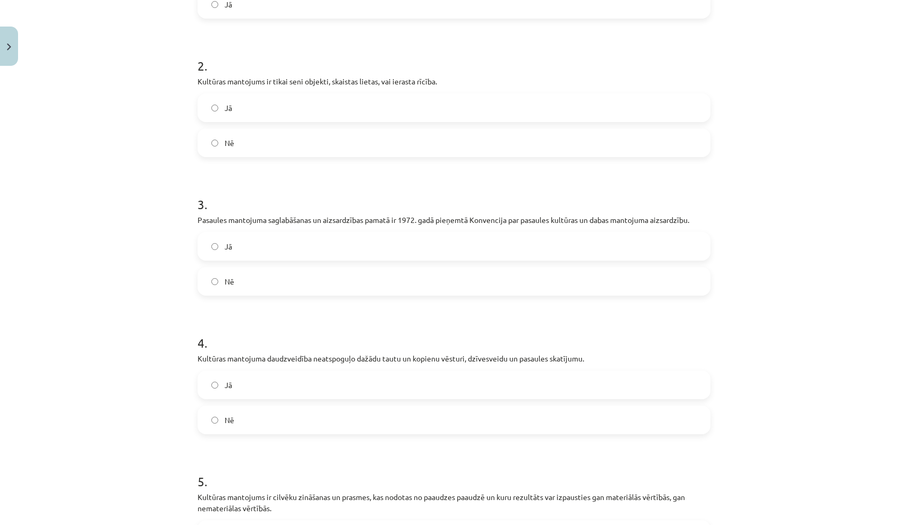
scroll to position [312, 0]
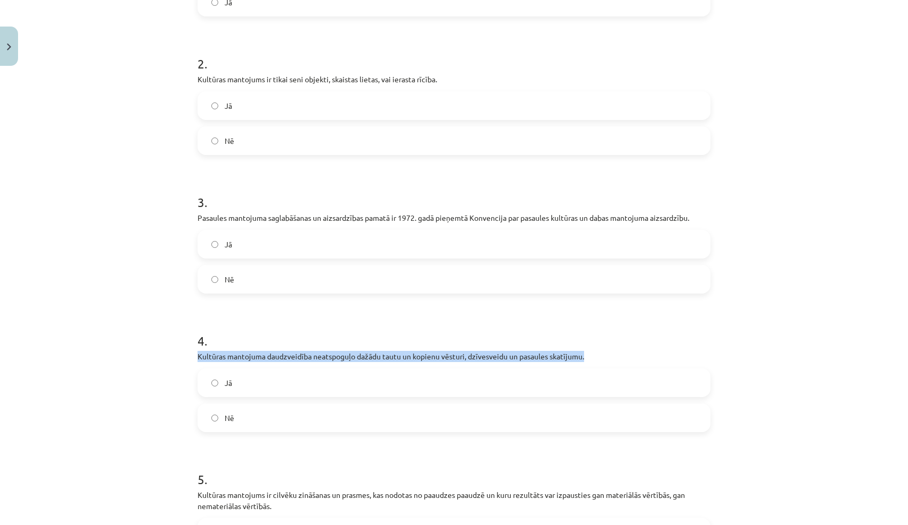
drag, startPoint x: 198, startPoint y: 354, endPoint x: 594, endPoint y: 357, distance: 395.7
click at [594, 357] on p "Kultūras mantojuma daudzveidība neatspoguļo dažādu tautu un kopienu vēsturi, dz…" at bounding box center [454, 356] width 513 height 11
copy p "Kultūras mantojuma daudzveidība neatspoguļo dažādu tautu un kopienu vēsturi, dz…"
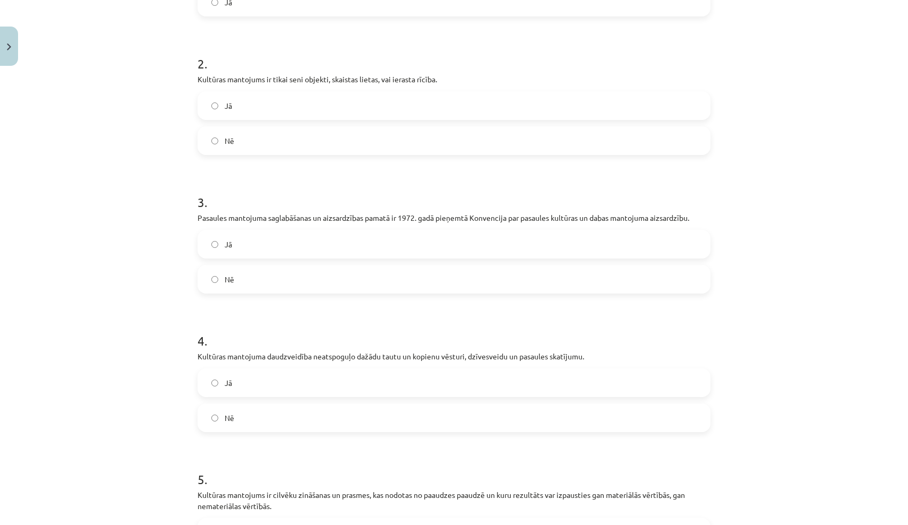
click at [269, 420] on label "Nē" at bounding box center [454, 418] width 511 height 27
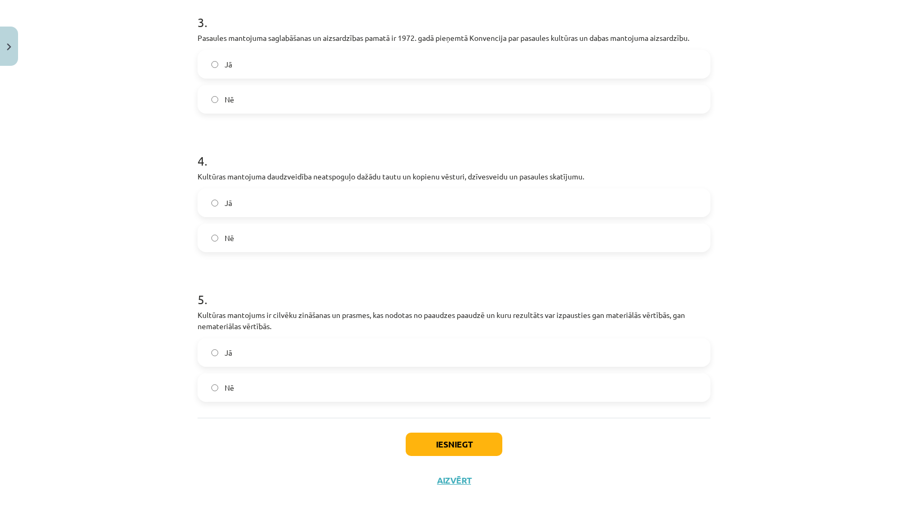
scroll to position [494, 0]
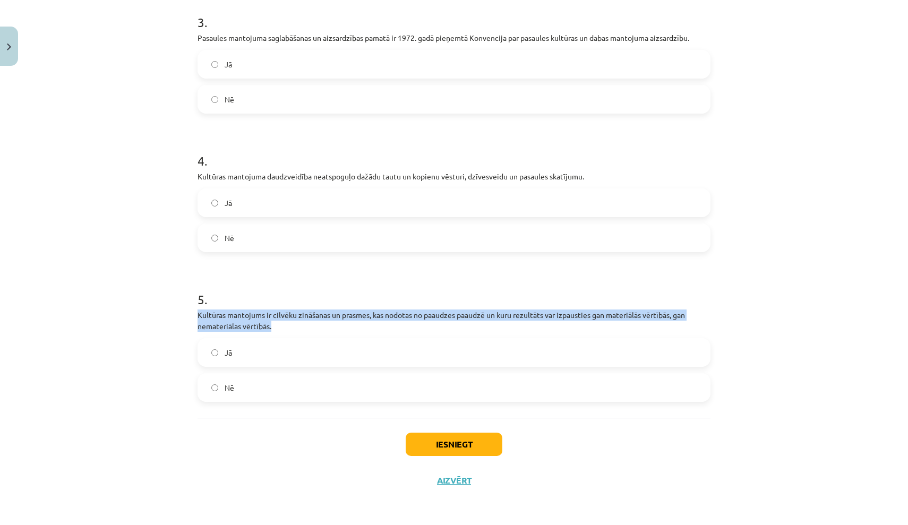
drag, startPoint x: 199, startPoint y: 314, endPoint x: 272, endPoint y: 326, distance: 74.8
click at [272, 326] on p "Kultūras mantojums ir cilvēku zināšanas un prasmes, kas nodotas no paaudzes paa…" at bounding box center [454, 321] width 513 height 22
copy p "Kultūras mantojums ir cilvēku zināšanas un prasmes, kas nodotas no paaudzes paa…"
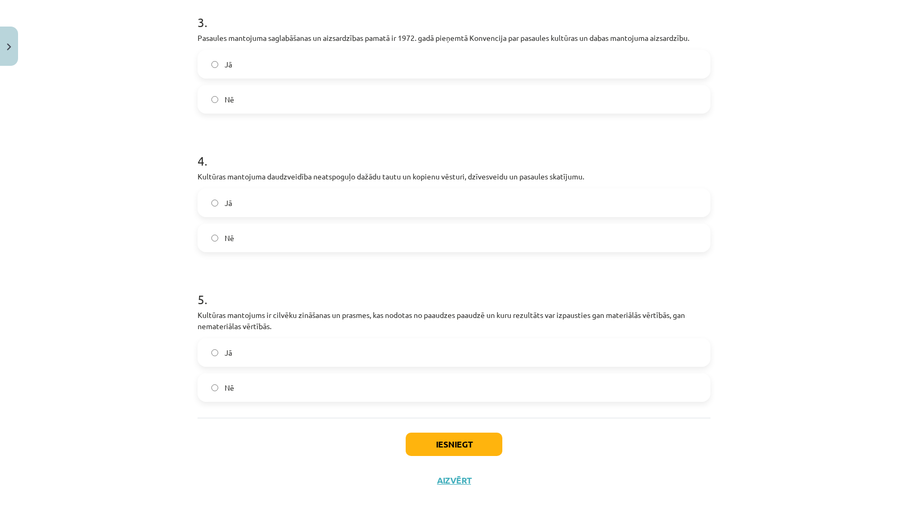
click at [283, 351] on label "Jā" at bounding box center [454, 352] width 511 height 27
click at [447, 444] on button "Iesniegt" at bounding box center [454, 444] width 97 height 23
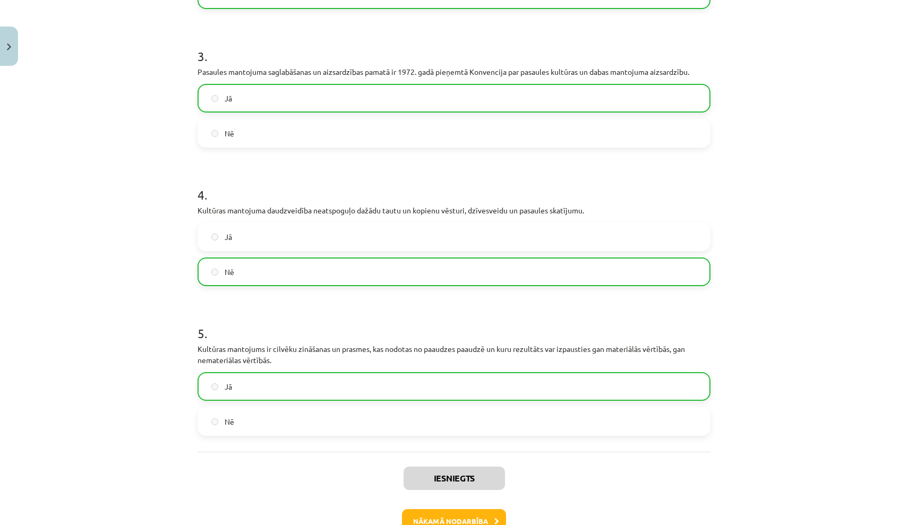
scroll to position [469, 0]
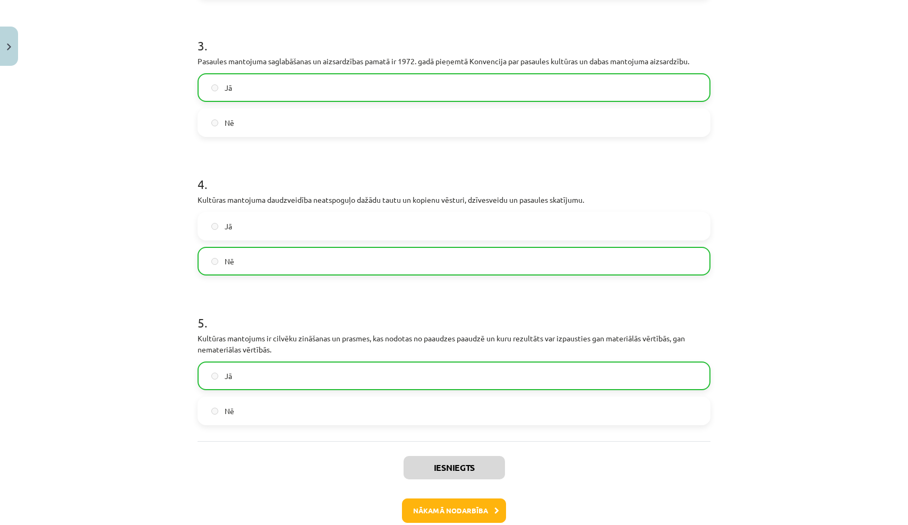
click at [471, 514] on button "Nākamā nodarbība" at bounding box center [454, 511] width 104 height 24
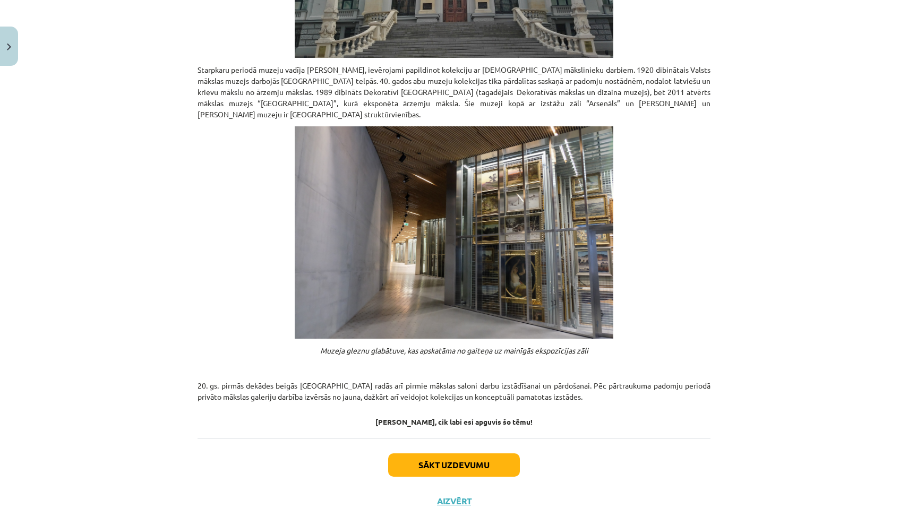
scroll to position [689, 0]
click at [472, 454] on button "Sākt uzdevumu" at bounding box center [454, 465] width 132 height 23
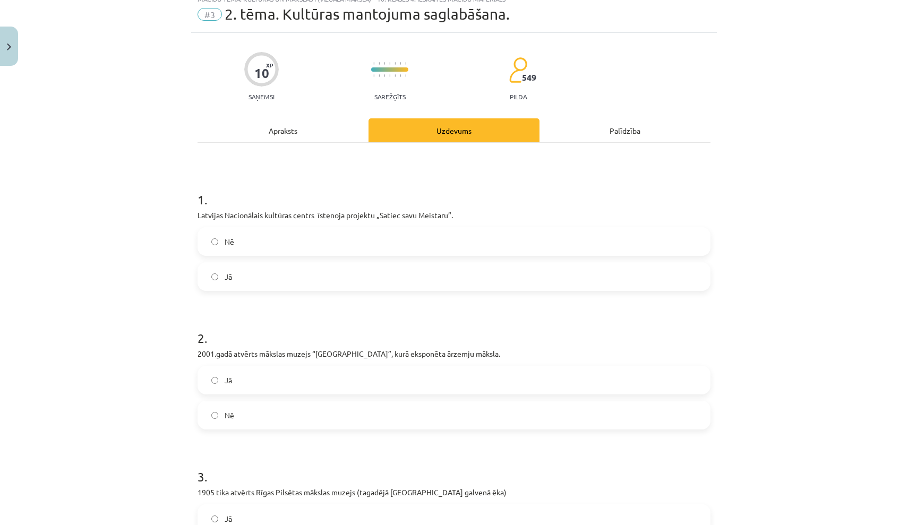
scroll to position [35, 0]
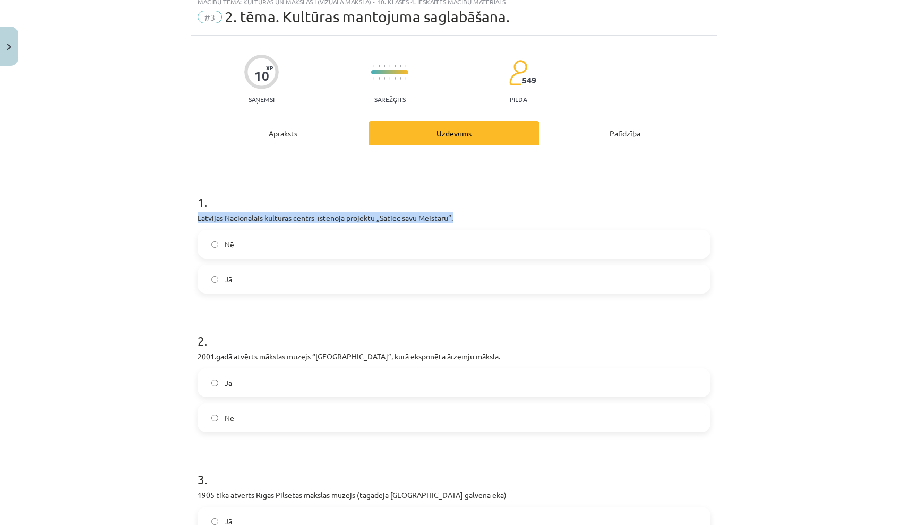
drag, startPoint x: 195, startPoint y: 215, endPoint x: 465, endPoint y: 218, distance: 270.4
click at [465, 218] on div "10 XP Saņemsi Sarežģīts 549 pilda Apraksts Uzdevums Palīdzība 1 . Latvijas Naci…" at bounding box center [454, 490] width 526 height 909
copy p "Latvijas Nacionālais kultūras centrs īstenoja projektu „Satiec savu Meistaru”."
click at [264, 283] on label "Jā" at bounding box center [454, 279] width 511 height 27
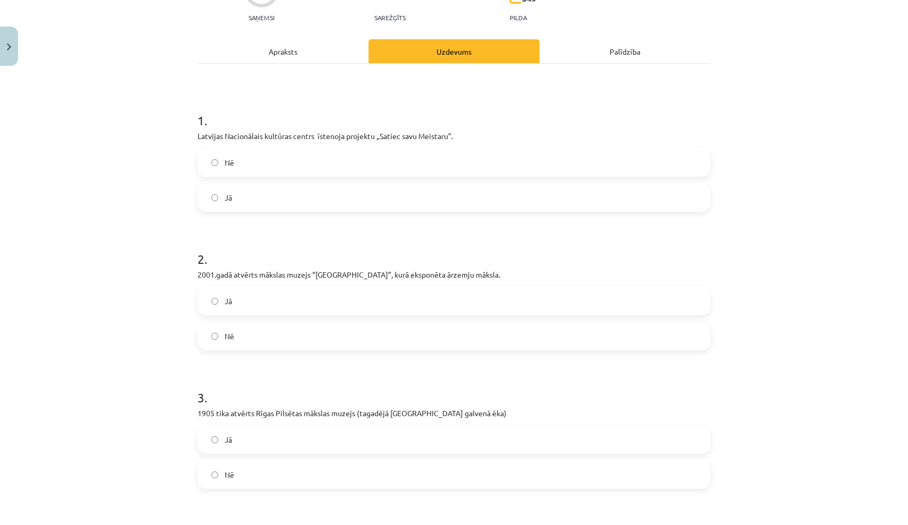
scroll to position [118, 0]
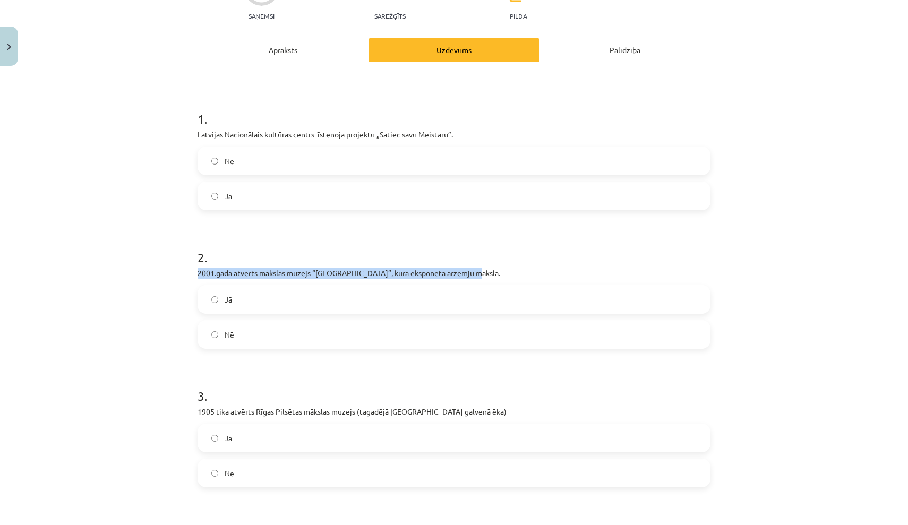
drag, startPoint x: 198, startPoint y: 270, endPoint x: 473, endPoint y: 275, distance: 275.7
click at [473, 275] on p "2001.gadā atvērts mākslas muzejs “Rīgas Birža”, kurā eksponēta ārzemju māksla." at bounding box center [454, 273] width 513 height 11
copy p "2001.gadā atvērts mākslas muzejs “Rīgas Birža”, kurā eksponēta ārzemju māksla."
click at [300, 334] on label "Nē" at bounding box center [454, 334] width 511 height 27
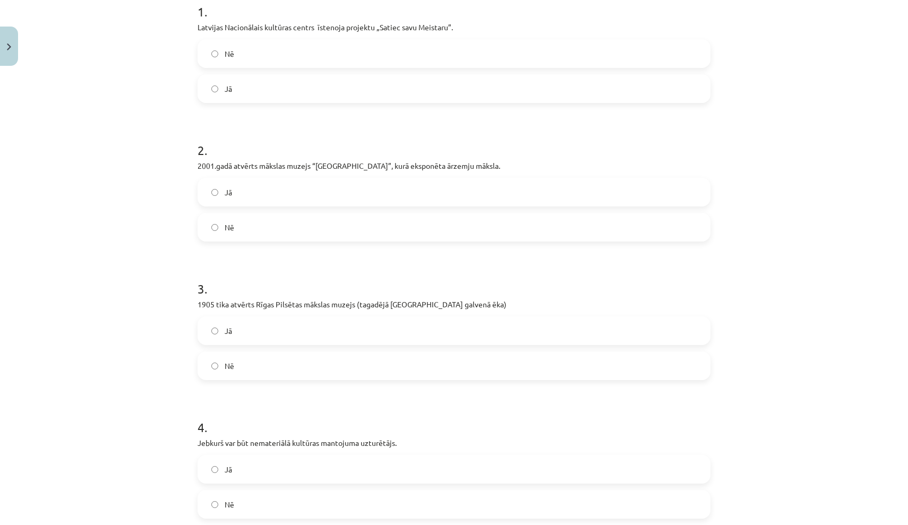
scroll to position [238, 0]
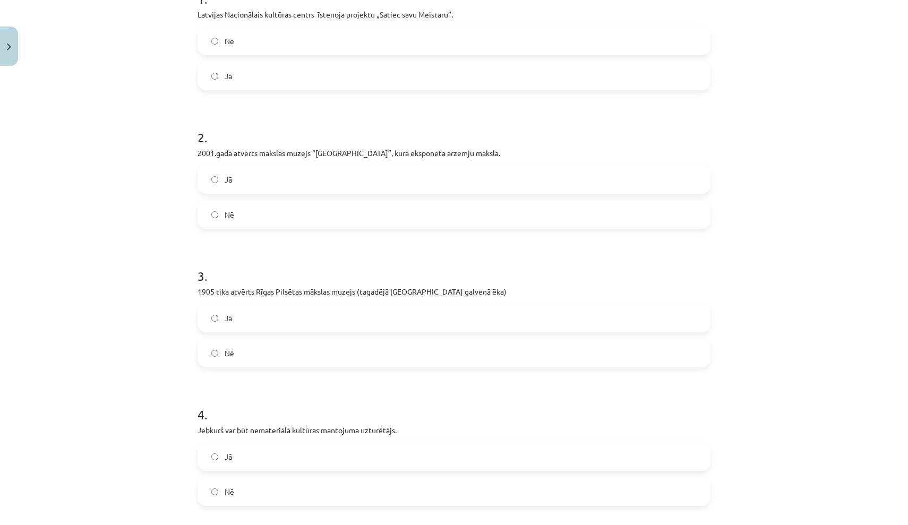
drag, startPoint x: 199, startPoint y: 291, endPoint x: 560, endPoint y: 289, distance: 361.2
click at [560, 289] on p "1905 tika atvērts Rīgas Pilsētas mākslas muzejs (tagadējā Latvijas Nacionālā mā…" at bounding box center [454, 291] width 513 height 11
copy p "1905 tika atvērts Rīgas Pilsētas mākslas muzejs (tagadējā Latvijas Nacionālā mā…"
click at [320, 262] on h1 "3 ." at bounding box center [454, 266] width 513 height 33
click at [300, 323] on label "Jā" at bounding box center [454, 318] width 511 height 27
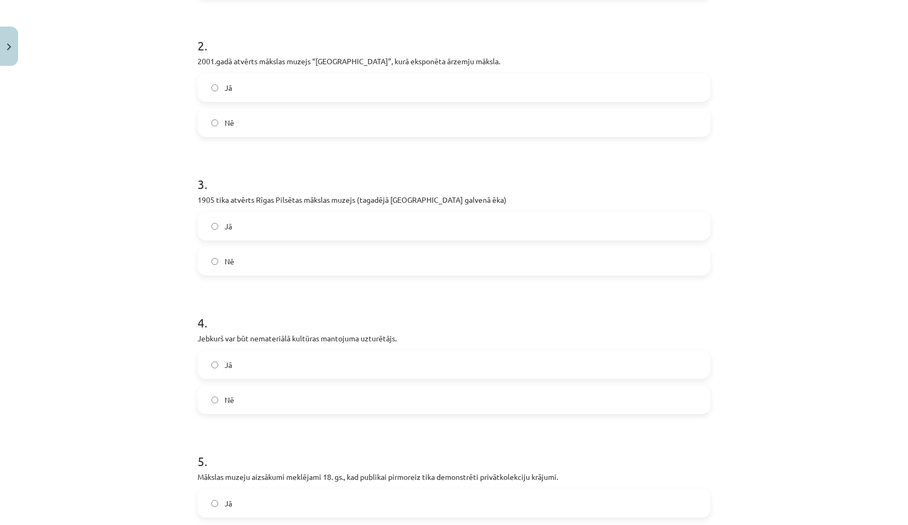
scroll to position [346, 0]
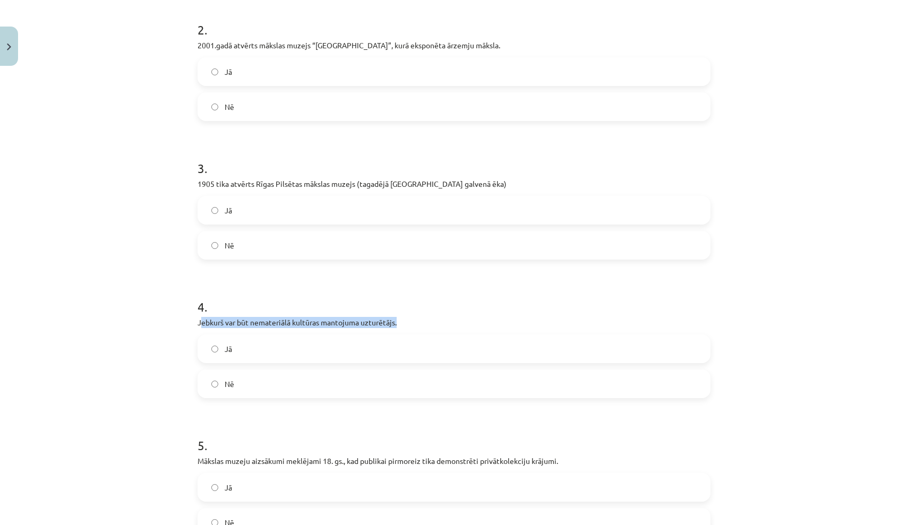
drag, startPoint x: 202, startPoint y: 322, endPoint x: 405, endPoint y: 320, distance: 202.4
click at [405, 320] on p "Jebkurš var būt nemateriālā kultūras mantojuma uzturētājs." at bounding box center [454, 322] width 513 height 11
copy p "ebkurš var būt nemateriālā kultūras mantojuma uzturētājs."
click at [339, 290] on h1 "4 ." at bounding box center [454, 297] width 513 height 33
click at [317, 348] on label "Jā" at bounding box center [454, 349] width 511 height 27
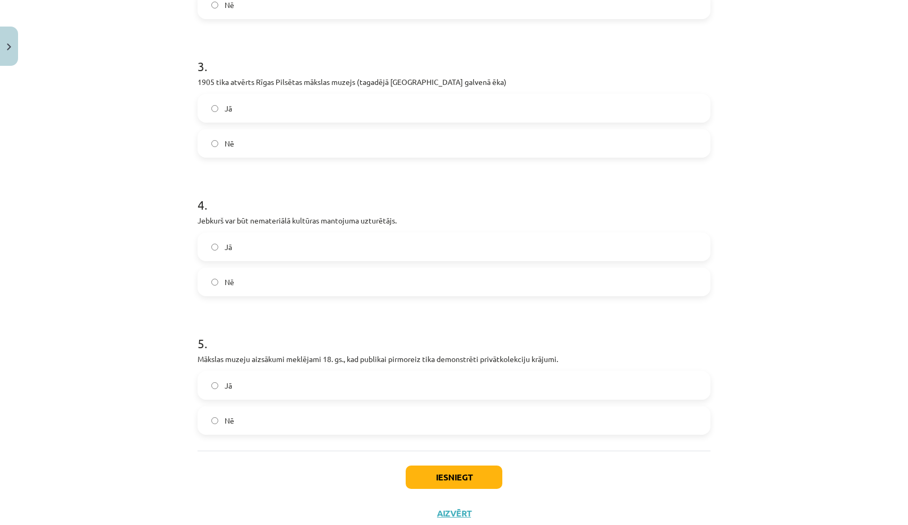
scroll to position [481, 0]
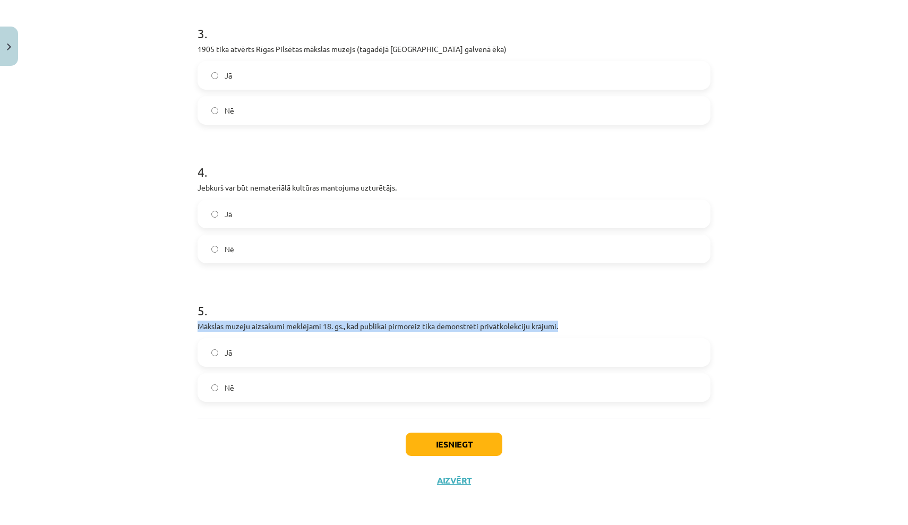
drag, startPoint x: 200, startPoint y: 326, endPoint x: 568, endPoint y: 323, distance: 368.6
click at [568, 323] on p "Mākslas muzeju aizsākumi meklējami 18. gs., kad publikai pirmoreiz tika demonst…" at bounding box center [454, 326] width 513 height 11
copy p "Mākslas muzeju aizsākumi meklējami 18. gs., kad publikai pirmoreiz tika demonst…"
click at [316, 348] on label "Jā" at bounding box center [454, 352] width 511 height 27
click at [464, 444] on button "Iesniegt" at bounding box center [454, 444] width 97 height 23
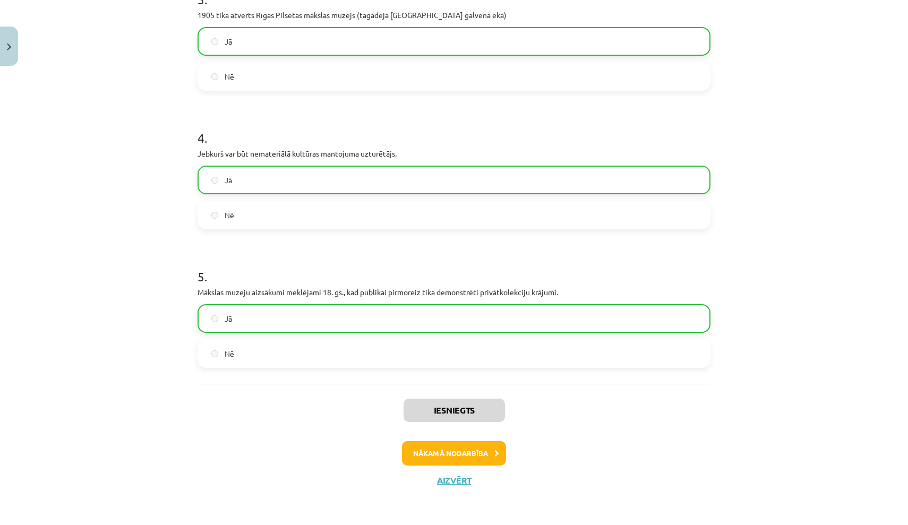
scroll to position [516, 0]
click at [467, 452] on button "Nākamā nodarbība" at bounding box center [454, 453] width 104 height 24
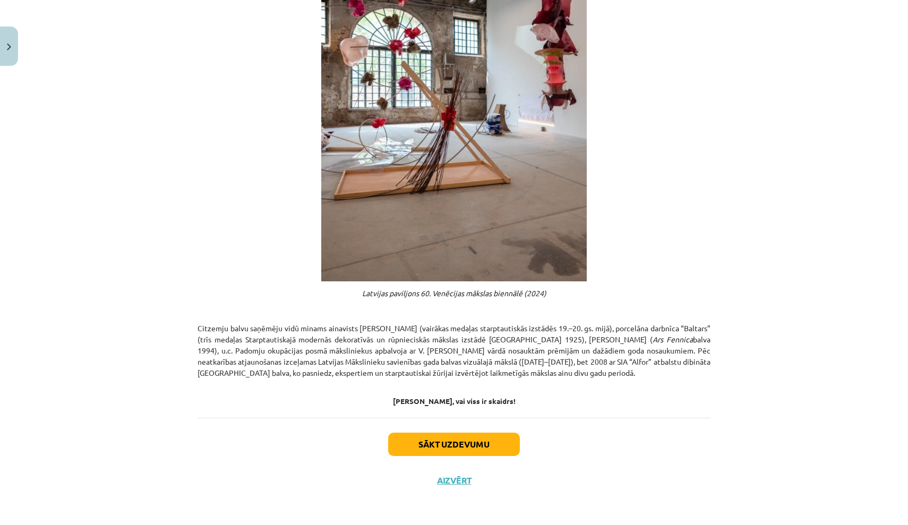
scroll to position [442, 0]
click at [472, 441] on button "Sākt uzdevumu" at bounding box center [454, 444] width 132 height 23
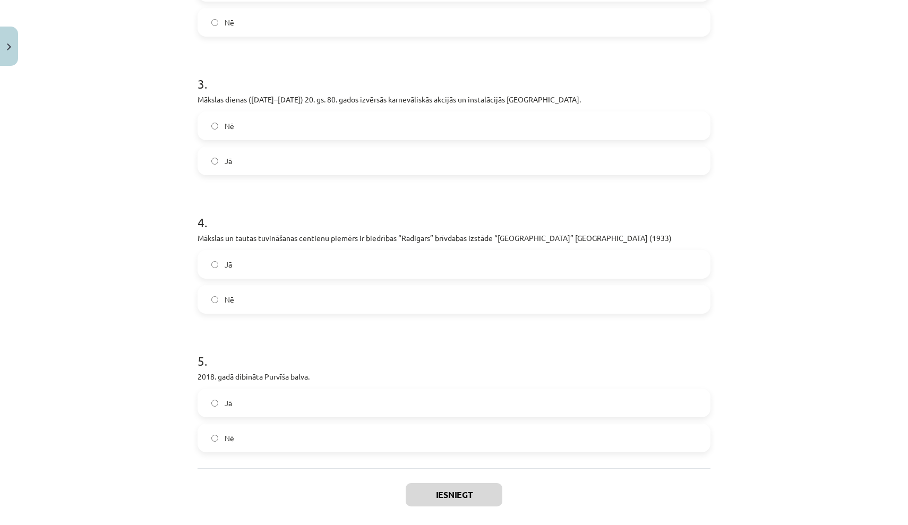
scroll to position [27, 0]
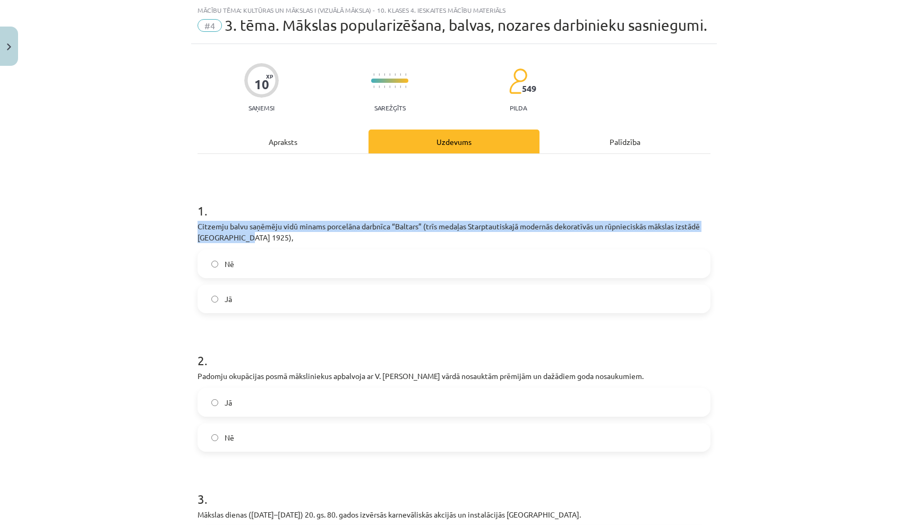
drag, startPoint x: 199, startPoint y: 242, endPoint x: 257, endPoint y: 255, distance: 59.4
click at [257, 243] on p "Citzemju balvu saņēmēju vidū minams porcelāna darbnīca “Baltars” (trīs medaļas …" at bounding box center [454, 232] width 513 height 22
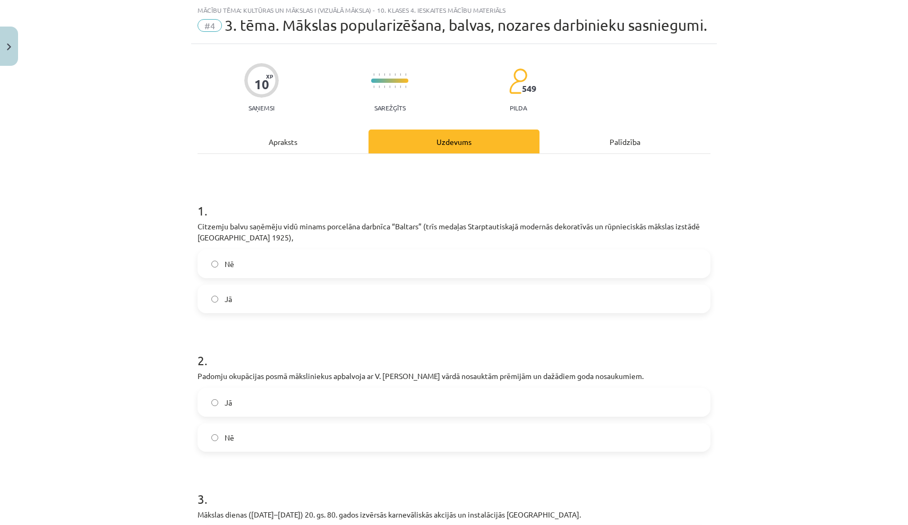
click at [313, 312] on label "Jā" at bounding box center [454, 299] width 511 height 27
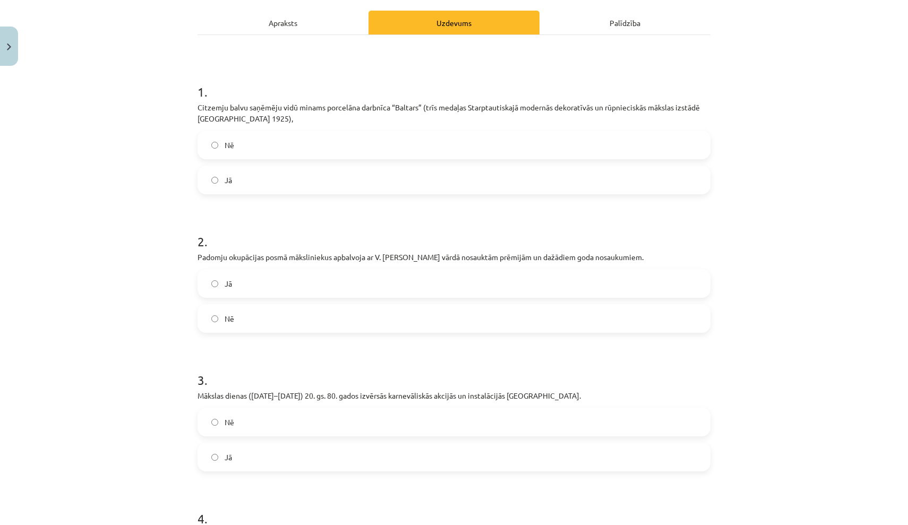
scroll to position [147, 0]
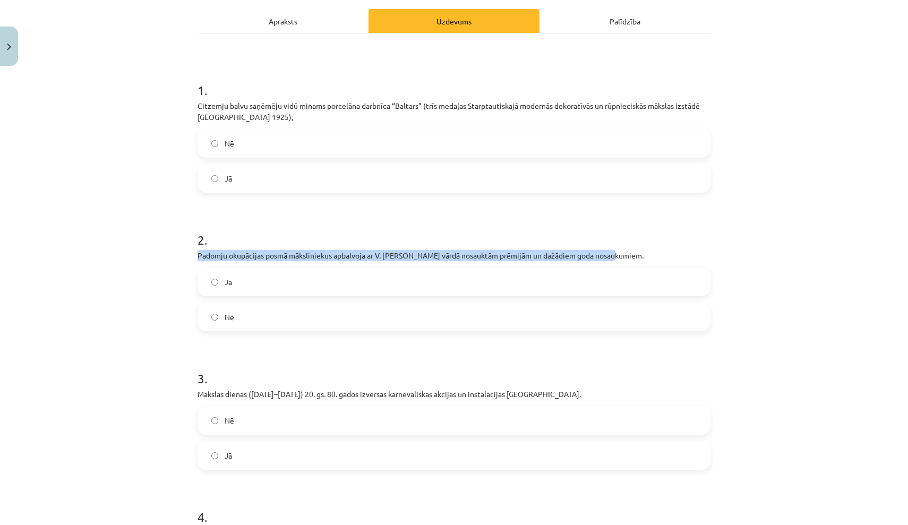
drag, startPoint x: 197, startPoint y: 270, endPoint x: 626, endPoint y: 275, distance: 429.2
click at [626, 275] on div "10 XP Saņemsi Sarežģīts 549 pilda Apraksts Uzdevums Palīdzība 1 . Citzemju balv…" at bounding box center [454, 384] width 526 height 921
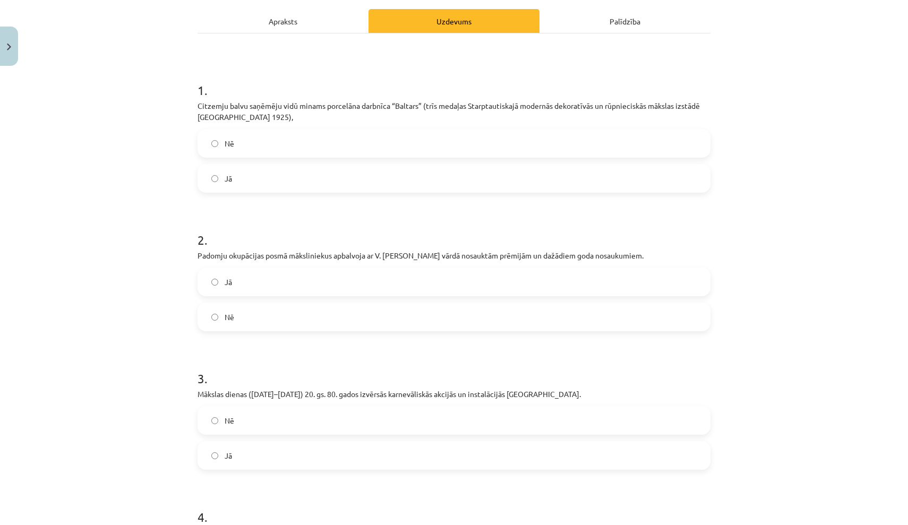
click at [243, 295] on label "Jā" at bounding box center [454, 282] width 511 height 27
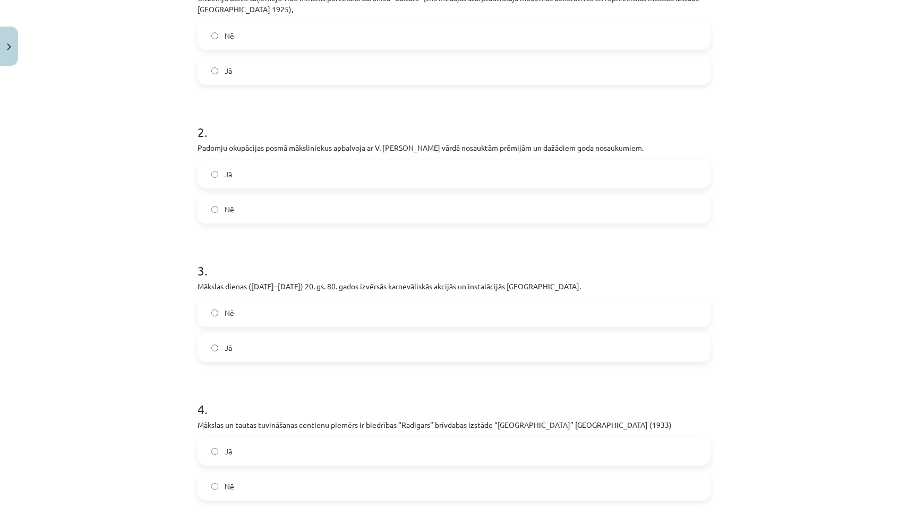
scroll to position [267, 0]
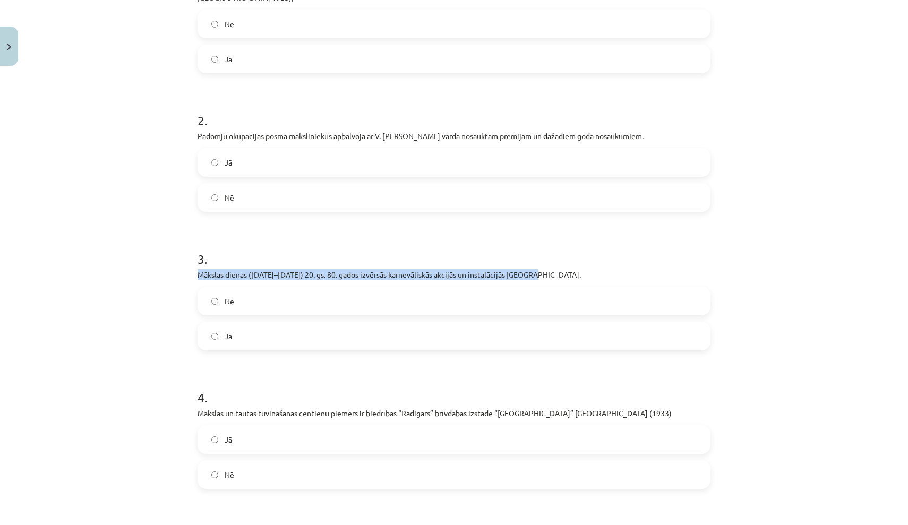
drag, startPoint x: 199, startPoint y: 290, endPoint x: 559, endPoint y: 292, distance: 360.1
click at [559, 280] on p "Mākslas dienas (1959–1989) 20. gs. 80. gados izvērsās karnevāliskās akcijās un …" at bounding box center [454, 274] width 513 height 11
click at [295, 350] on label "Jā" at bounding box center [454, 336] width 511 height 27
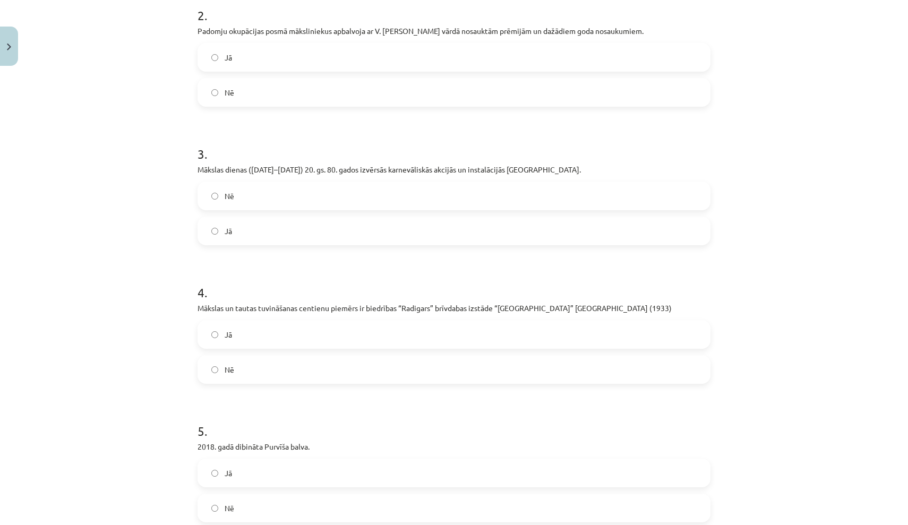
scroll to position [385, 0]
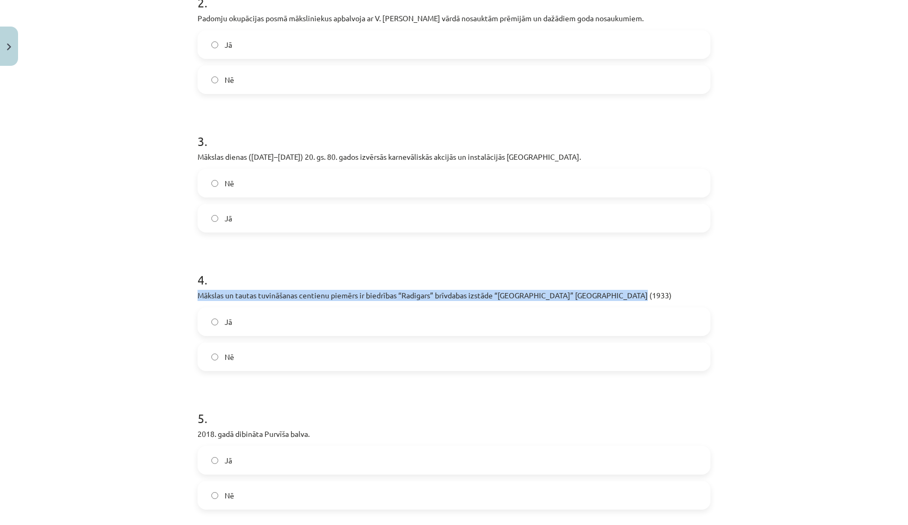
drag, startPoint x: 199, startPoint y: 310, endPoint x: 628, endPoint y: 311, distance: 428.7
click at [628, 301] on p "Mākslas un tautas tuvināšanas centienu piemērs ir biedrības “Radigars” brīvdaba…" at bounding box center [454, 295] width 513 height 11
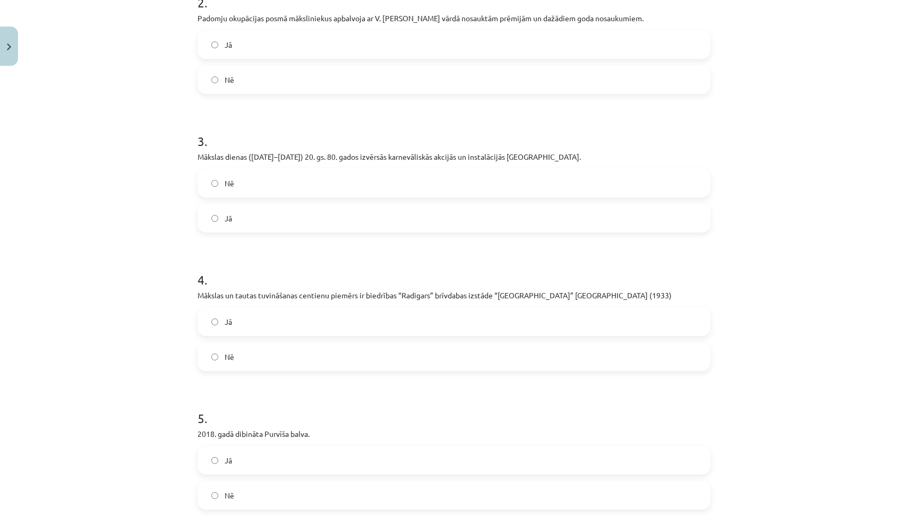
click at [309, 335] on label "Jā" at bounding box center [454, 322] width 511 height 27
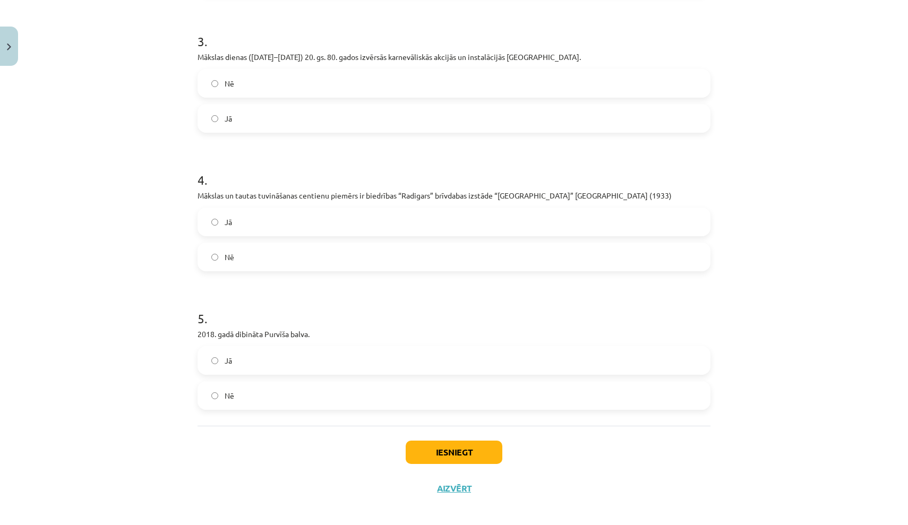
scroll to position [486, 0]
drag, startPoint x: 198, startPoint y: 346, endPoint x: 316, endPoint y: 348, distance: 117.9
click at [316, 338] on p "2018. gadā dibināta Purvīša balva." at bounding box center [454, 332] width 513 height 11
click at [301, 407] on label "Nē" at bounding box center [454, 394] width 511 height 27
click at [461, 463] on button "Iesniegt" at bounding box center [454, 450] width 97 height 23
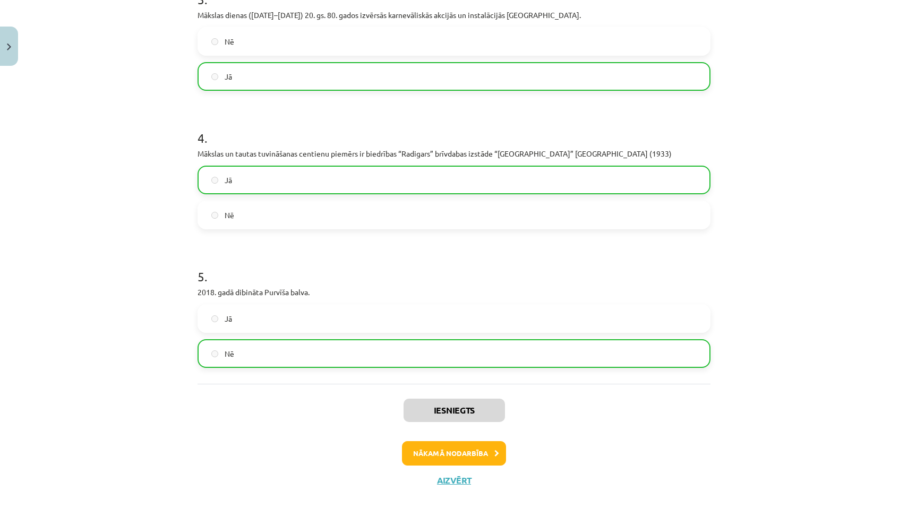
scroll to position [544, 0]
click at [468, 453] on button "Nākamā nodarbība" at bounding box center [454, 453] width 104 height 24
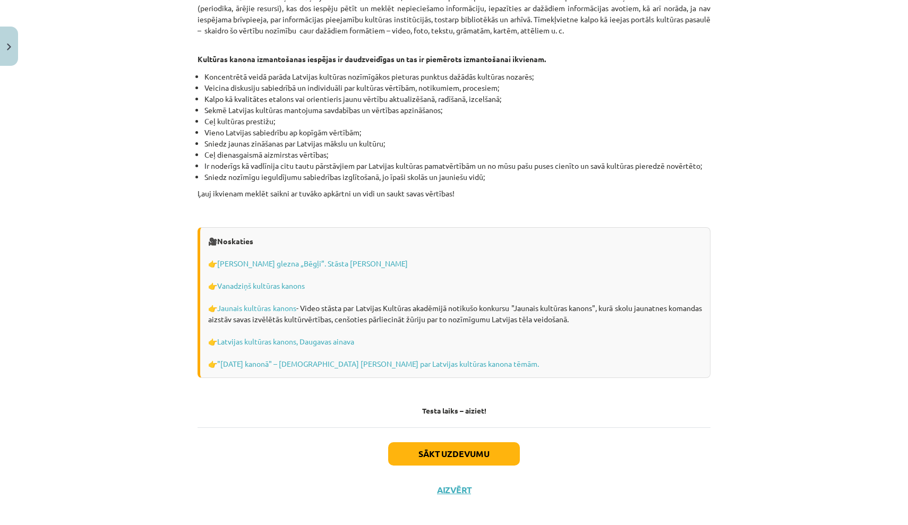
scroll to position [2892, 0]
click at [472, 444] on button "Sākt uzdevumu" at bounding box center [454, 454] width 132 height 23
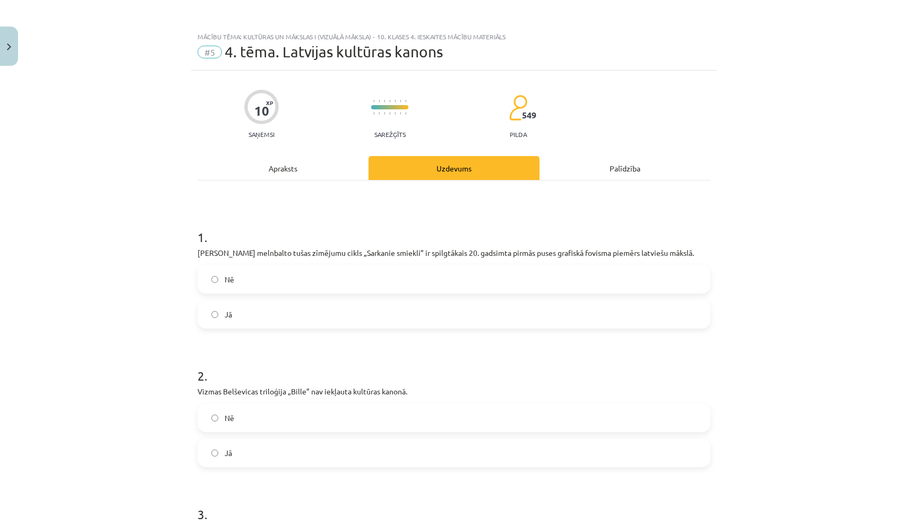
scroll to position [0, 0]
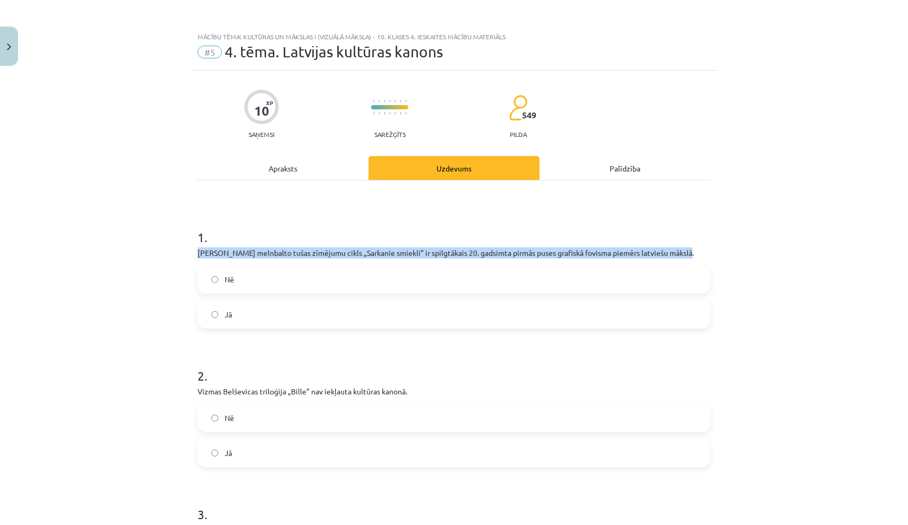
drag, startPoint x: 199, startPoint y: 249, endPoint x: 691, endPoint y: 252, distance: 491.3
click at [691, 252] on p "Kārļa Padega melnbalto tušas zīmējumu cikls „Sarkanie smiekli” ir spilgtākais 2…" at bounding box center [454, 253] width 513 height 11
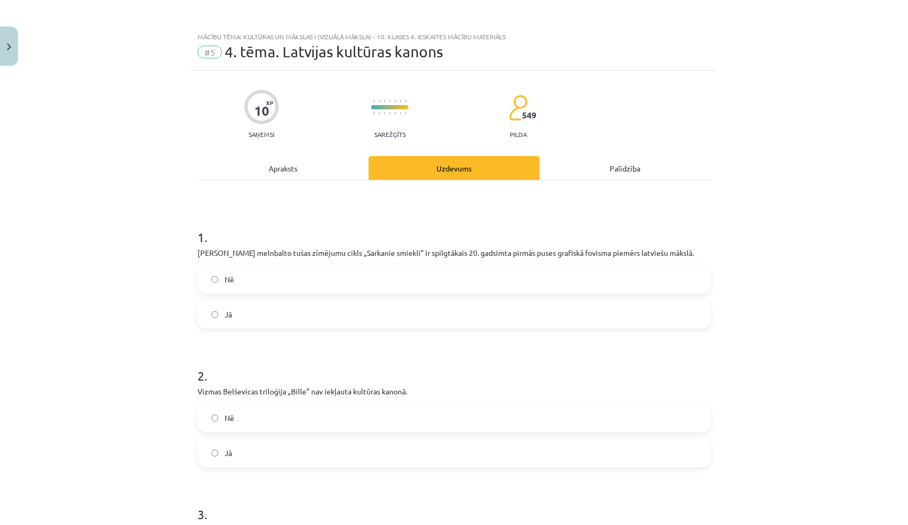
click at [254, 313] on label "Jā" at bounding box center [454, 314] width 511 height 27
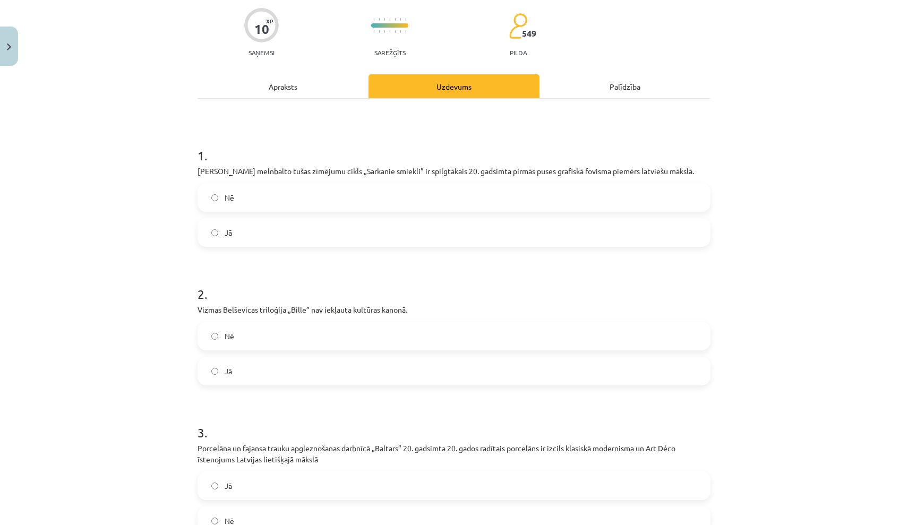
scroll to position [87, 0]
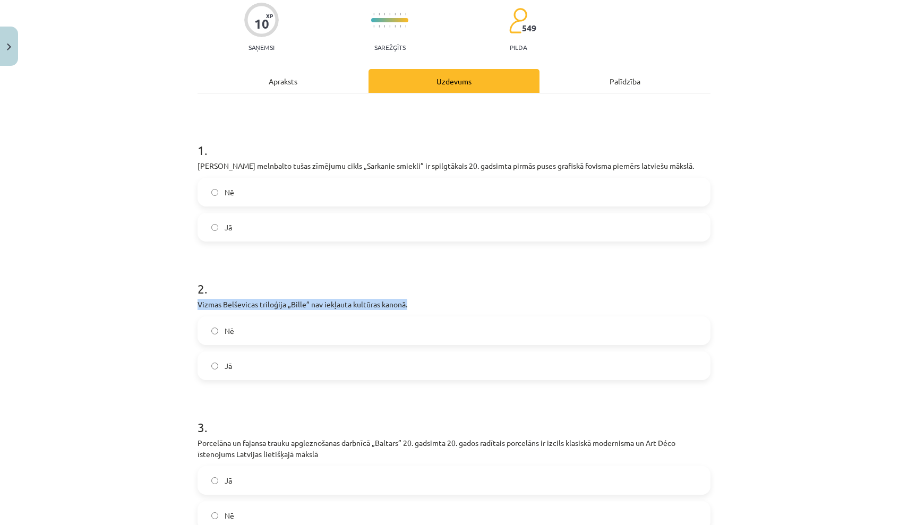
drag, startPoint x: 197, startPoint y: 301, endPoint x: 424, endPoint y: 301, distance: 226.8
click at [424, 301] on div "10 XP Saņemsi Sarežģīts 549 pilda Apraksts Uzdevums Palīdzība 1 . Kārļa Padega …" at bounding box center [454, 444] width 526 height 921
click at [286, 333] on label "Nē" at bounding box center [454, 331] width 511 height 27
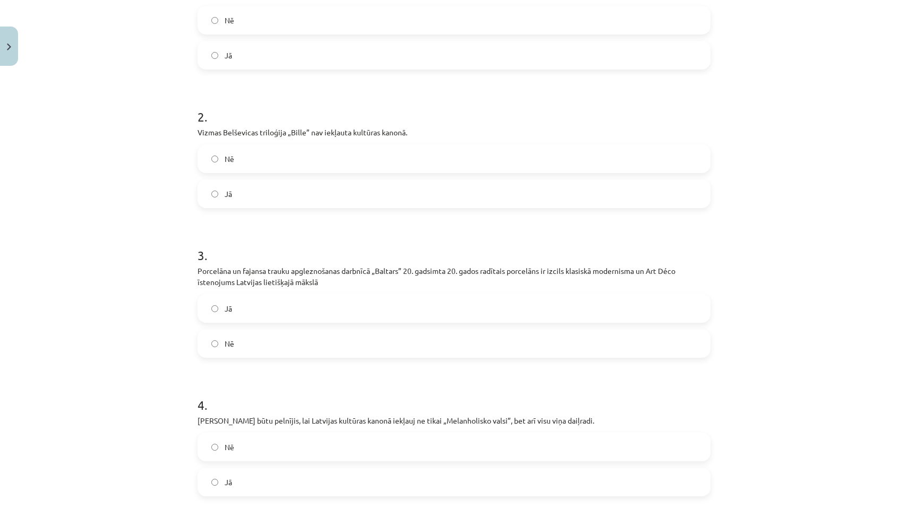
scroll to position [264, 0]
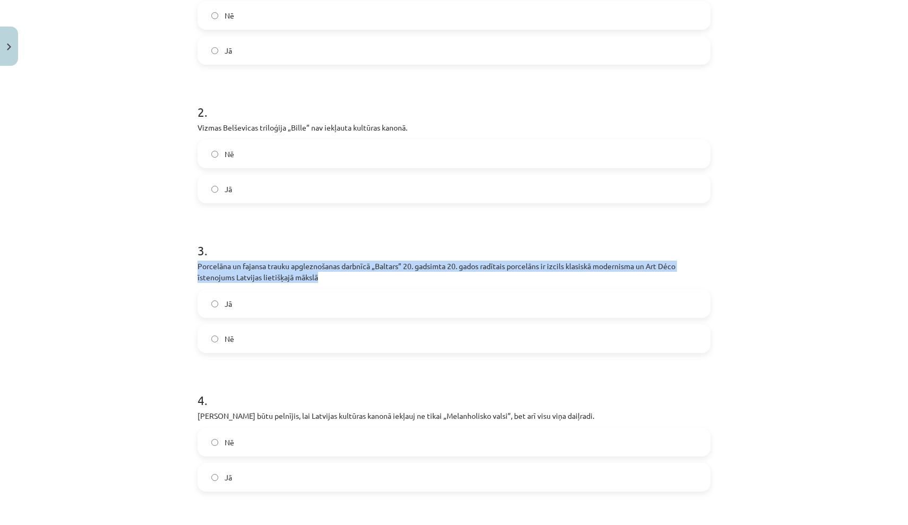
drag, startPoint x: 198, startPoint y: 264, endPoint x: 351, endPoint y: 280, distance: 153.8
click at [351, 280] on p "Porcelāna un fajansa trauku apgleznošanas darbnīcā „Baltars” 20. gadsimta 20. g…" at bounding box center [454, 272] width 513 height 22
click at [314, 243] on h1 "3 ." at bounding box center [454, 241] width 513 height 33
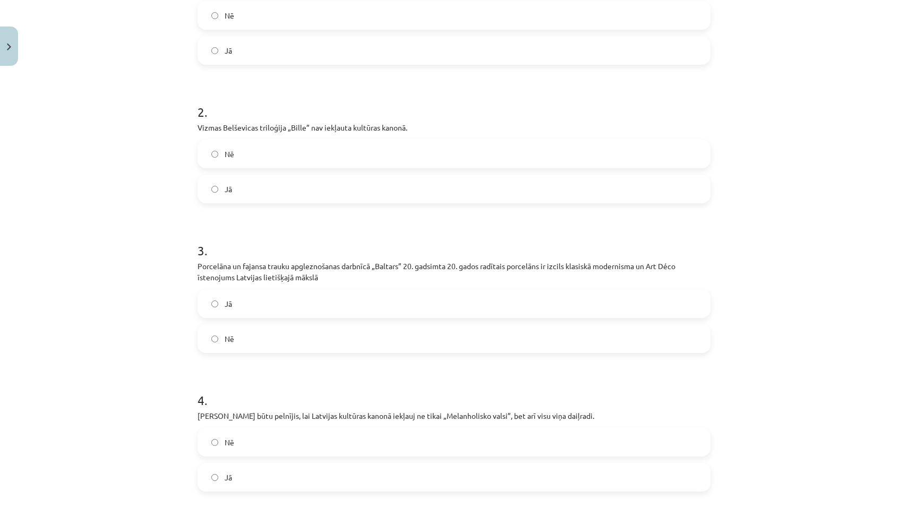
click at [287, 298] on label "Jā" at bounding box center [454, 304] width 511 height 27
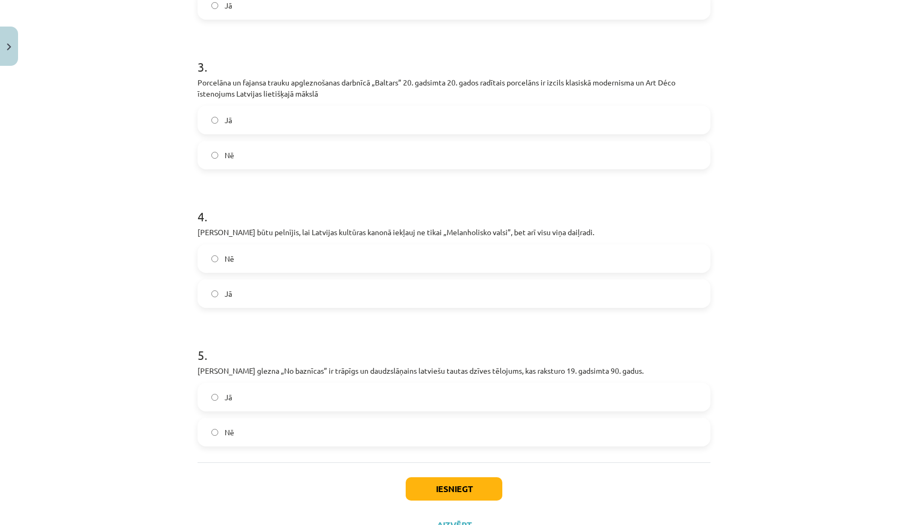
scroll to position [457, 0]
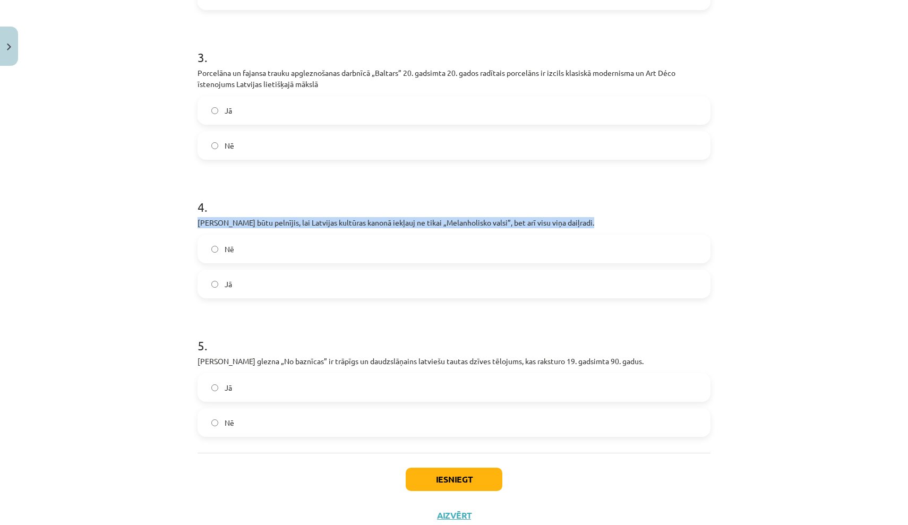
drag, startPoint x: 199, startPoint y: 222, endPoint x: 593, endPoint y: 224, distance: 394.1
click at [593, 224] on p "Emīls Dārziņš būtu pelnījis, lai Latvijas kultūras kanonā iekļauj ne tikai „Mel…" at bounding box center [454, 222] width 513 height 11
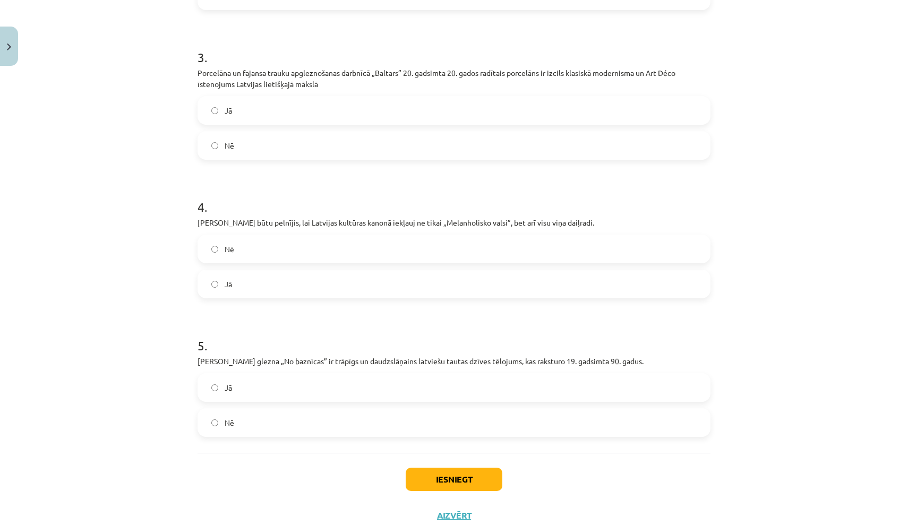
click at [300, 207] on h1 "4 ." at bounding box center [454, 197] width 513 height 33
click at [290, 283] on label "Jā" at bounding box center [454, 284] width 511 height 27
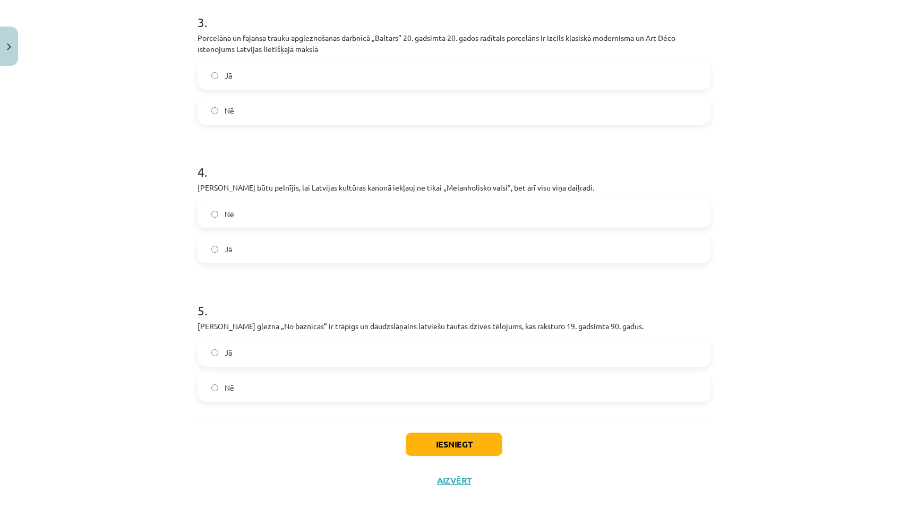
scroll to position [494, 0]
click at [420, 308] on h1 "5 ." at bounding box center [454, 301] width 513 height 33
drag, startPoint x: 197, startPoint y: 321, endPoint x: 653, endPoint y: 323, distance: 455.8
click at [653, 323] on div "10 XP Saņemsi Sarežģīts 549 pilda Apraksts Uzdevums Palīdzība 1 . Kārļa Padega …" at bounding box center [454, 38] width 526 height 921
click at [274, 345] on label "Jā" at bounding box center [454, 352] width 511 height 27
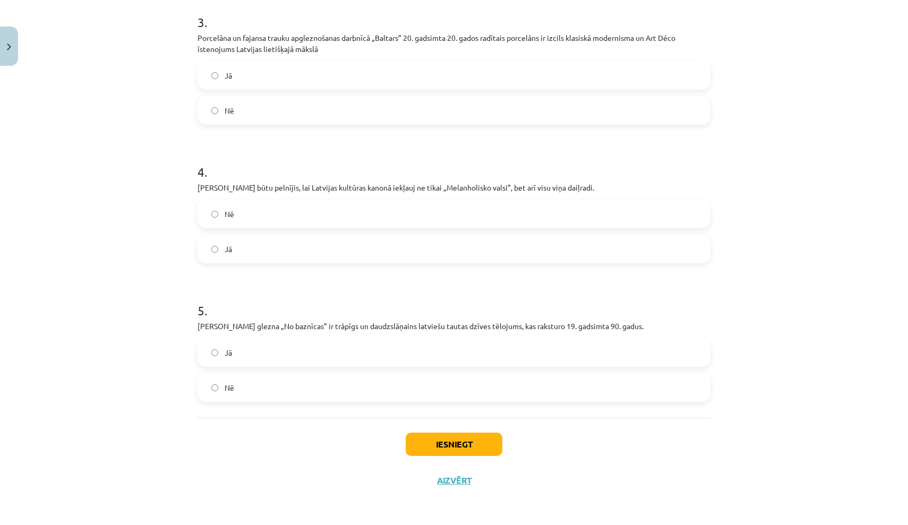
click at [456, 446] on button "Iesniegt" at bounding box center [454, 444] width 97 height 23
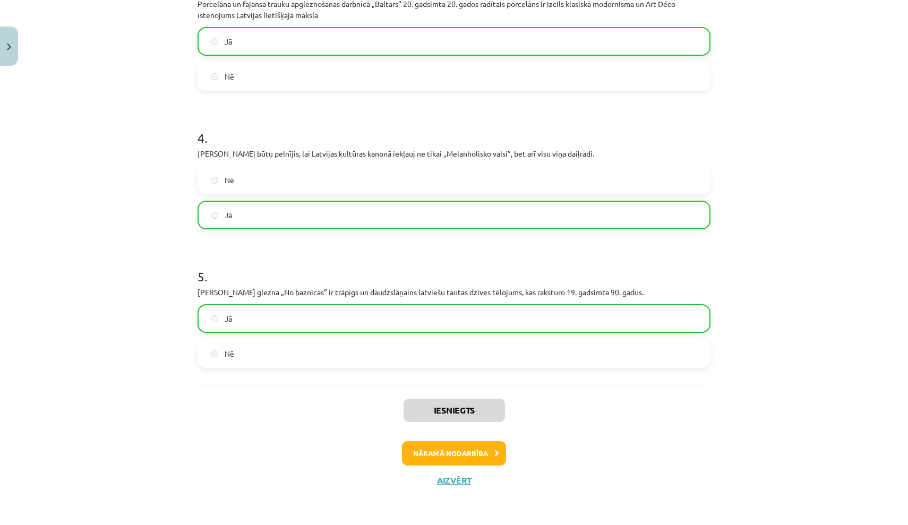
scroll to position [527, 0]
click at [448, 453] on button "Nākamā nodarbība" at bounding box center [454, 453] width 104 height 24
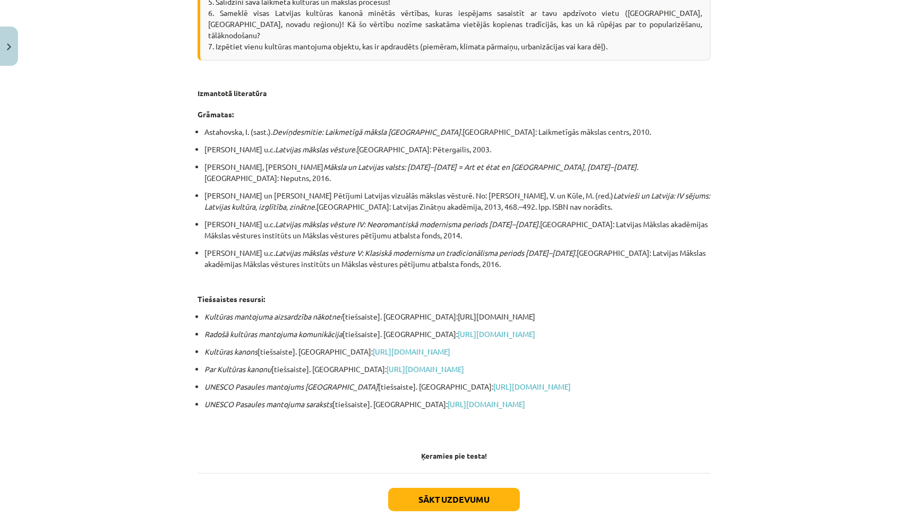
click at [461, 488] on button "Sākt uzdevumu" at bounding box center [454, 499] width 132 height 23
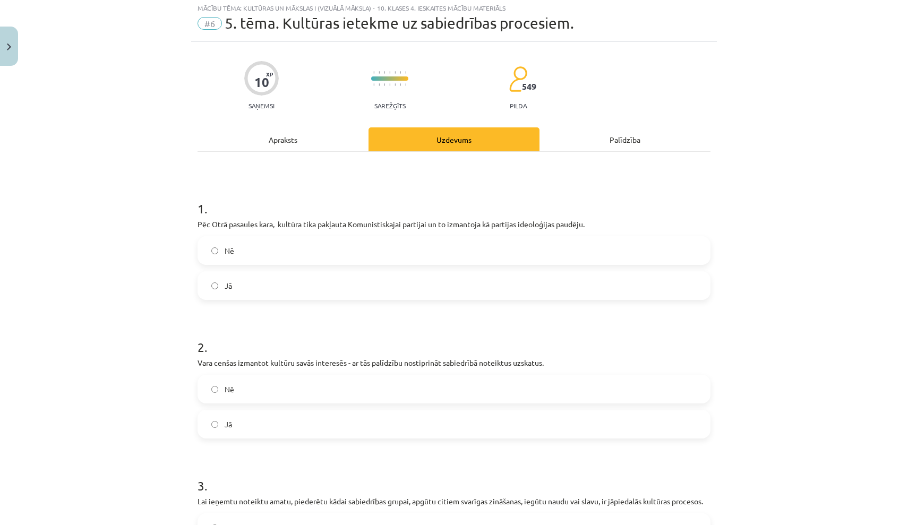
scroll to position [32, 0]
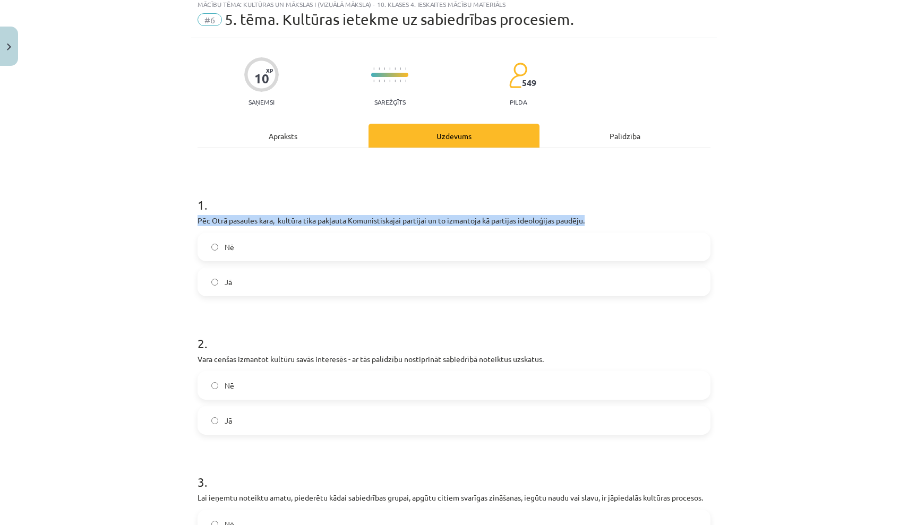
drag, startPoint x: 198, startPoint y: 218, endPoint x: 596, endPoint y: 223, distance: 398.4
click at [596, 223] on p "Pēc Otrā pasaules kara, kultūra tika pakļauta Komunistiskajai partijai un to iz…" at bounding box center [454, 220] width 513 height 11
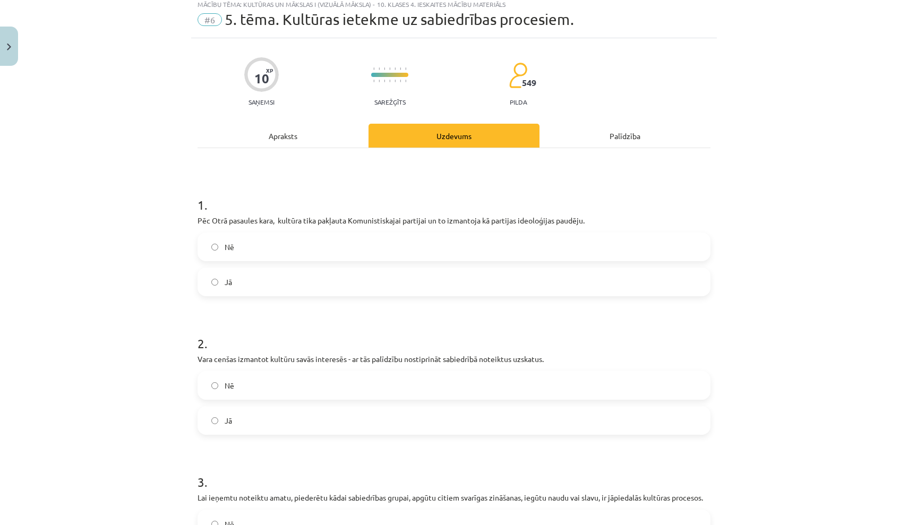
click at [293, 279] on label "Jā" at bounding box center [454, 282] width 511 height 27
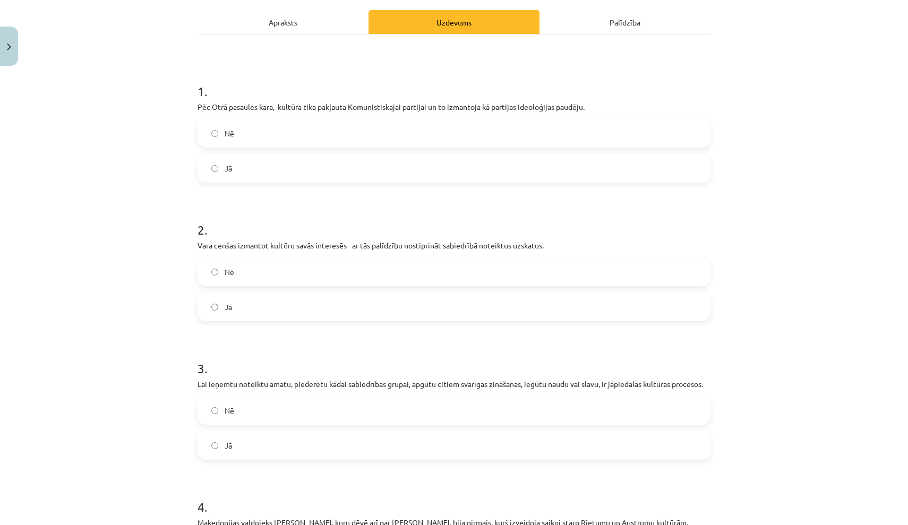
scroll to position [158, 0]
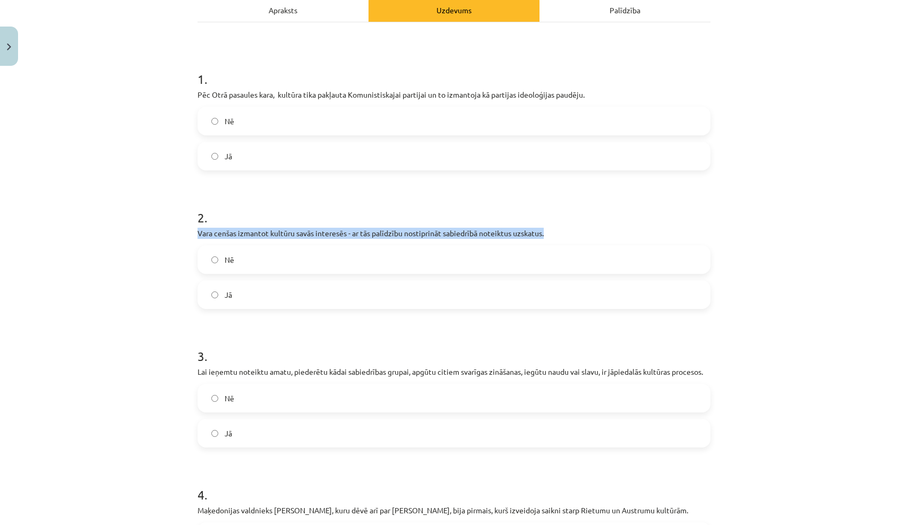
drag, startPoint x: 199, startPoint y: 231, endPoint x: 557, endPoint y: 233, distance: 358.0
click at [557, 233] on p "Vara cenšas izmantot kultūru savās interesēs - ar tās palīdzību nostiprināt sab…" at bounding box center [454, 233] width 513 height 11
click at [293, 292] on label "Jā" at bounding box center [454, 295] width 511 height 27
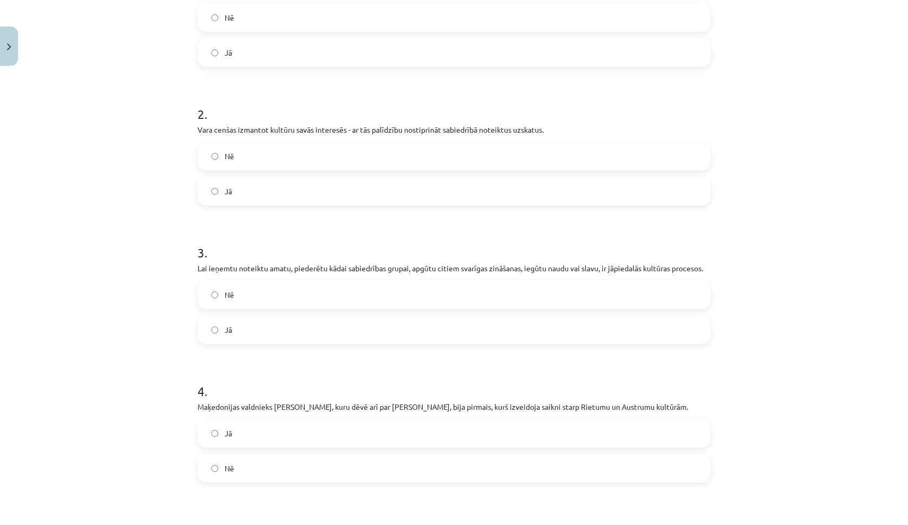
scroll to position [263, 0]
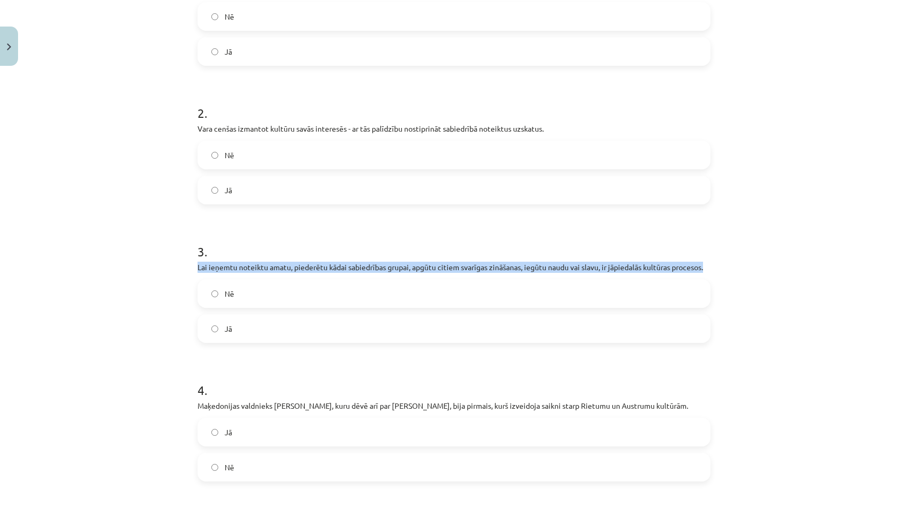
drag, startPoint x: 199, startPoint y: 265, endPoint x: 709, endPoint y: 271, distance: 510.0
click at [709, 271] on p "Lai ieņemtu noteiktu amatu, piederētu kādai sabiedrības grupai, apgūtu citiem s…" at bounding box center [454, 267] width 513 height 11
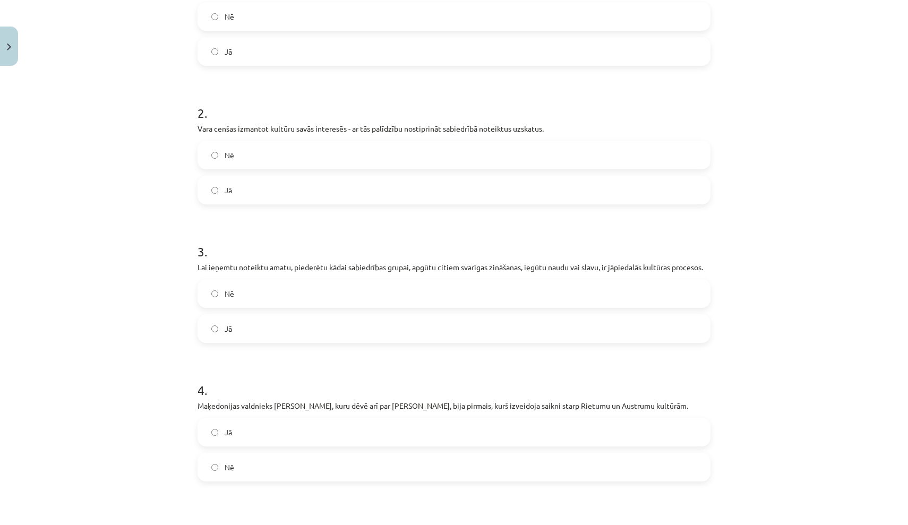
click at [309, 245] on h1 "3 ." at bounding box center [454, 242] width 513 height 33
click at [293, 328] on label "Jā" at bounding box center [454, 329] width 511 height 27
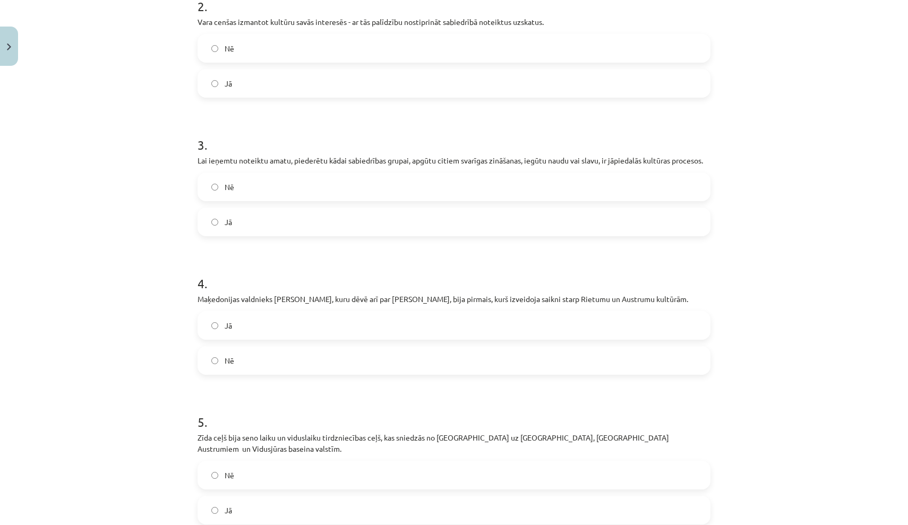
scroll to position [372, 0]
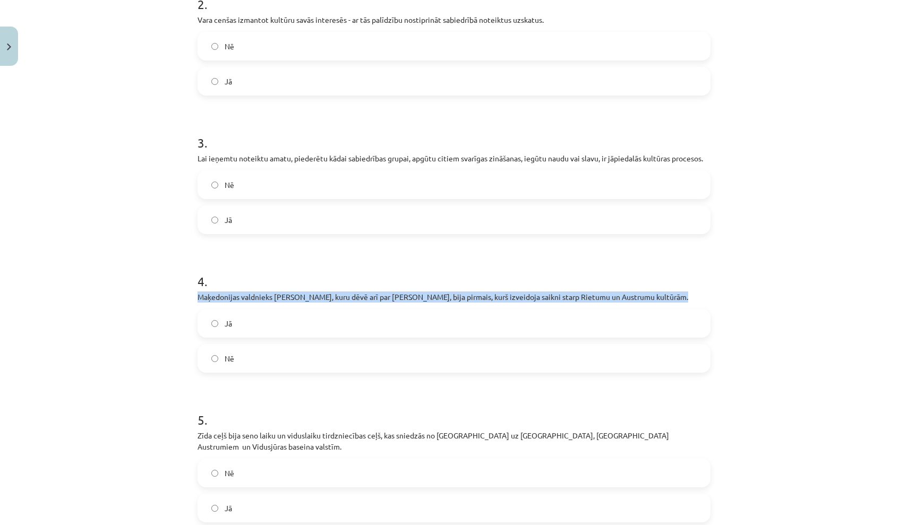
drag, startPoint x: 199, startPoint y: 295, endPoint x: 680, endPoint y: 296, distance: 481.2
click at [680, 296] on p "Maķedonijas valdnieks Aleksandrs, kuru dēvē arī par Aleksandru Lielo, bija pirm…" at bounding box center [454, 297] width 513 height 11
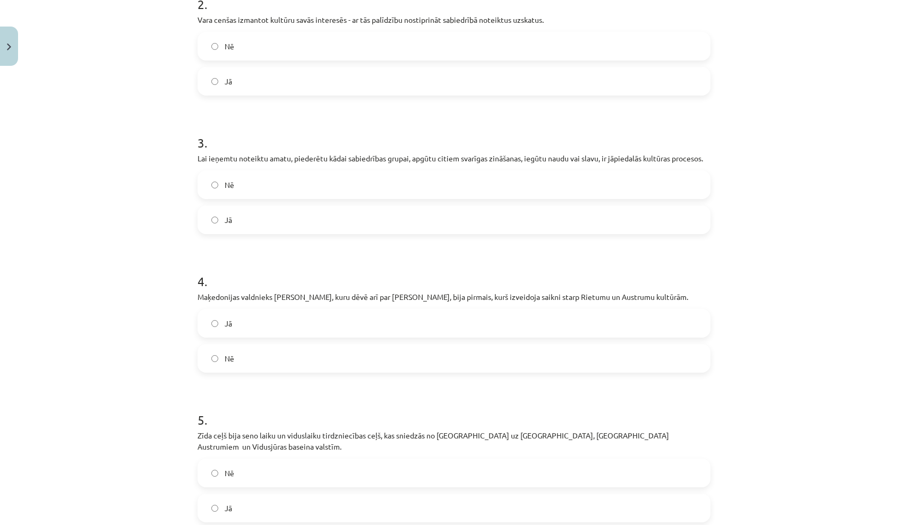
click at [317, 270] on h1 "4 ." at bounding box center [454, 271] width 513 height 33
click at [302, 330] on label "Jā" at bounding box center [454, 323] width 511 height 27
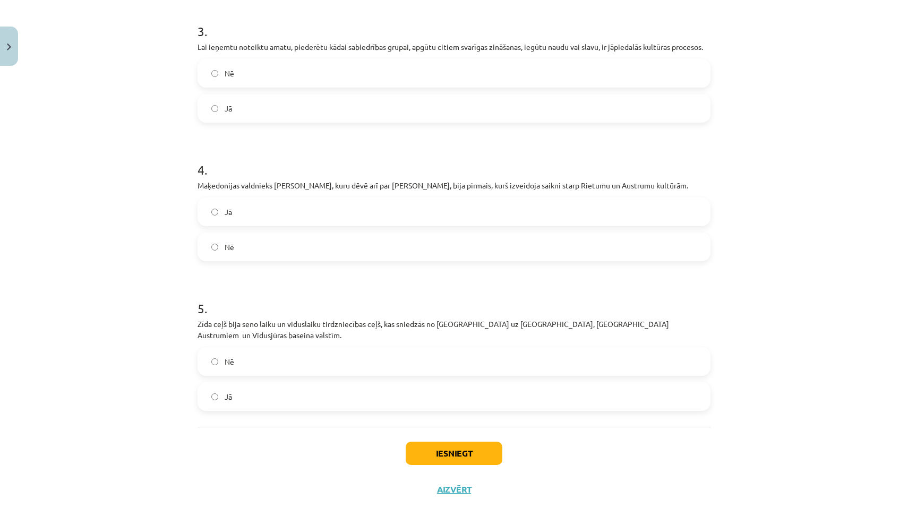
scroll to position [483, 0]
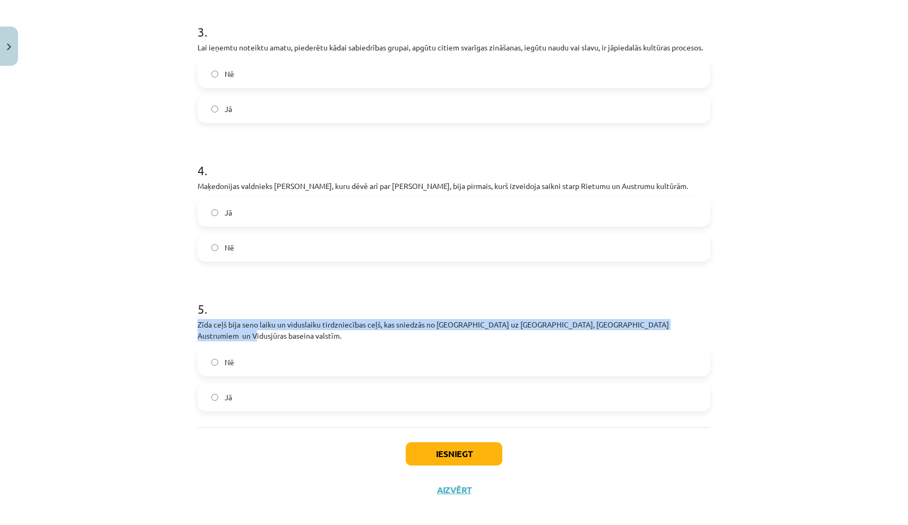
drag, startPoint x: 199, startPoint y: 323, endPoint x: 695, endPoint y: 328, distance: 495.6
click at [695, 328] on p "Zīda ceļš bija seno laiku un viduslaiku tirdzniecības ceļš, kas sniedzās no Ķīn…" at bounding box center [454, 330] width 513 height 22
click at [263, 385] on label "Jā" at bounding box center [454, 397] width 511 height 27
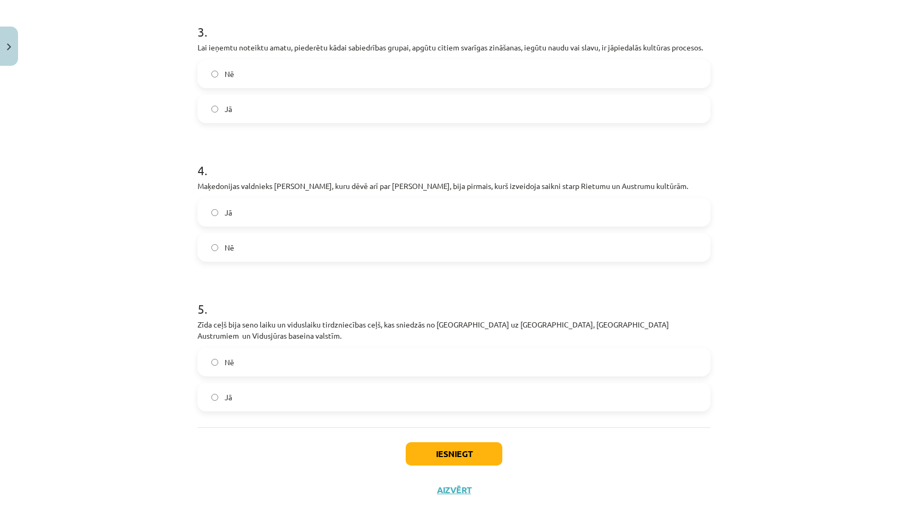
click at [470, 442] on button "Iesniegt" at bounding box center [454, 453] width 97 height 23
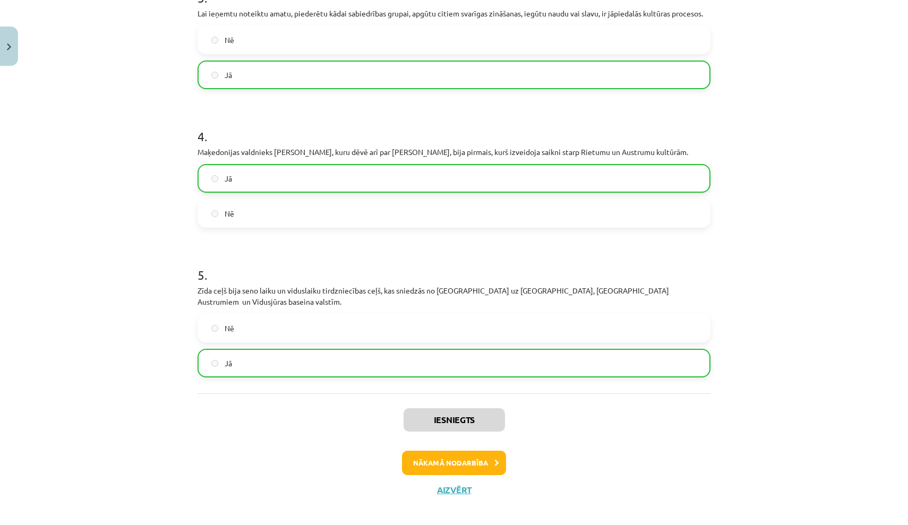
scroll to position [516, 0]
click at [471, 455] on button "Nākamā nodarbība" at bounding box center [454, 463] width 104 height 24
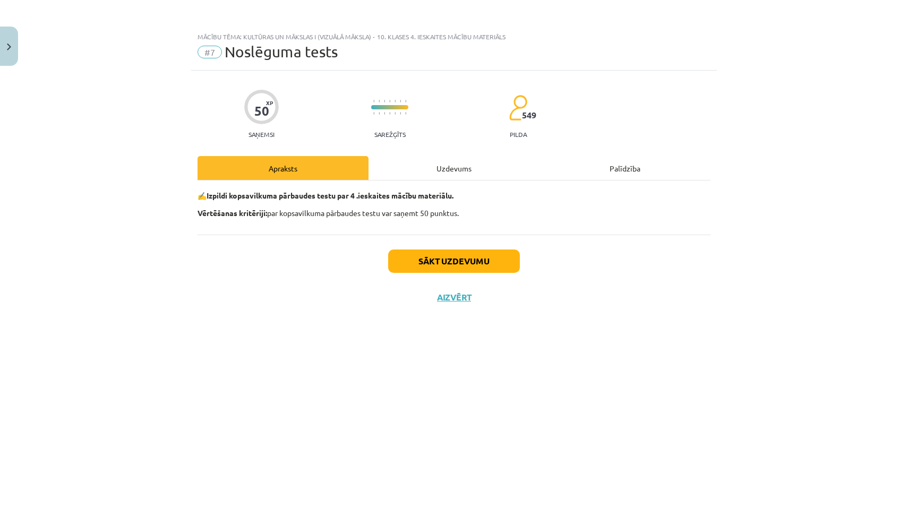
scroll to position [0, 0]
click at [464, 260] on button "Sākt uzdevumu" at bounding box center [454, 261] width 132 height 23
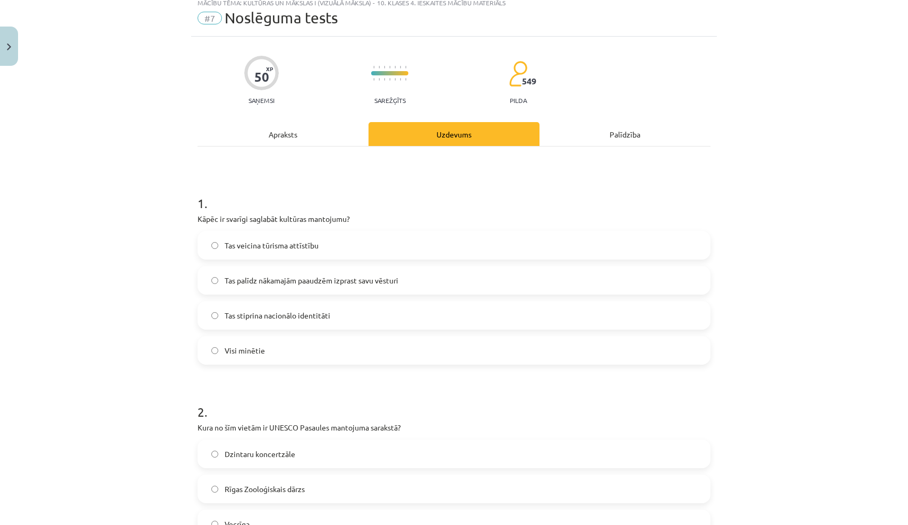
scroll to position [44, 0]
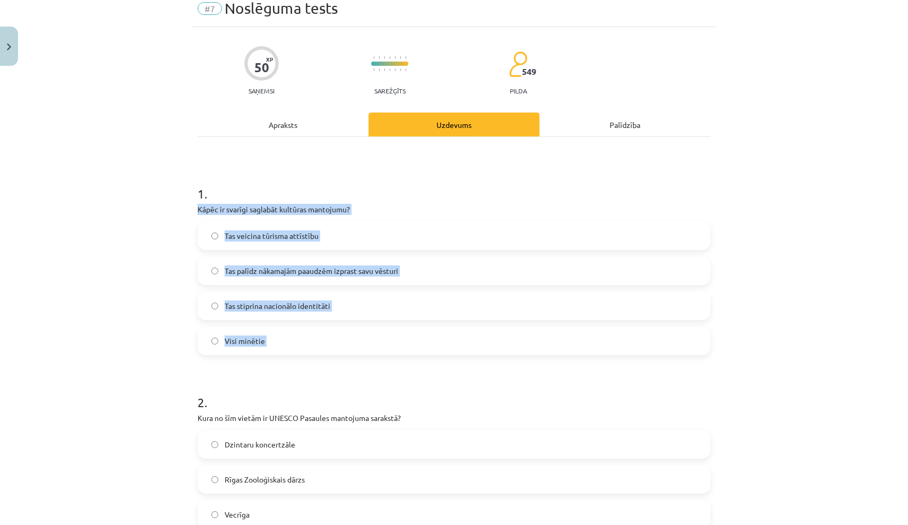
drag, startPoint x: 198, startPoint y: 207, endPoint x: 345, endPoint y: 356, distance: 209.6
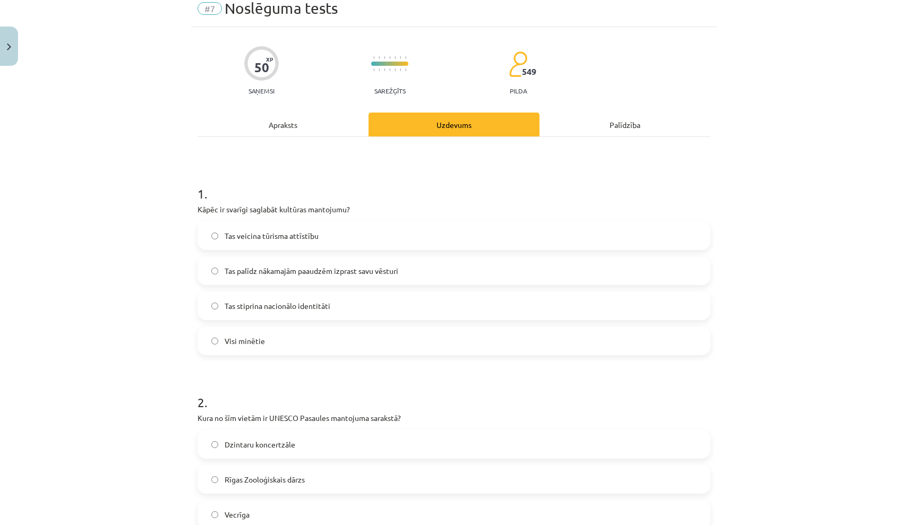
click at [350, 377] on h1 "2 ." at bounding box center [454, 393] width 513 height 33
click at [338, 325] on div "Tas veicina tūrisma attīstību Tas palīdz nākamajām paaudzēm izprast savu vēstur…" at bounding box center [454, 288] width 513 height 134
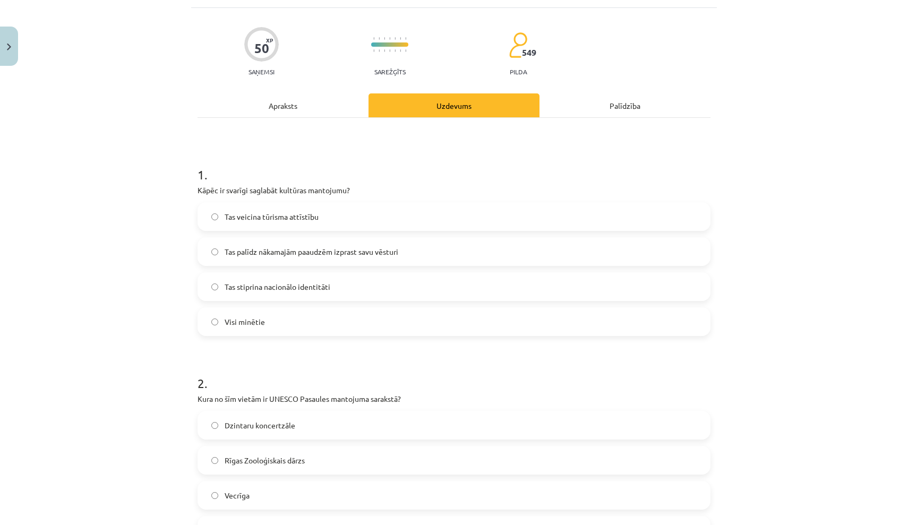
click at [337, 325] on label "Visi minētie" at bounding box center [454, 322] width 511 height 27
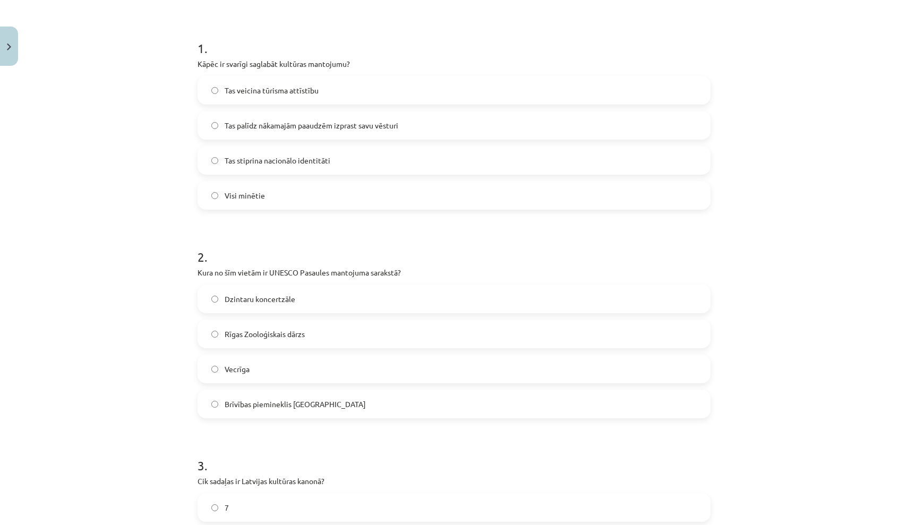
scroll to position [196, 0]
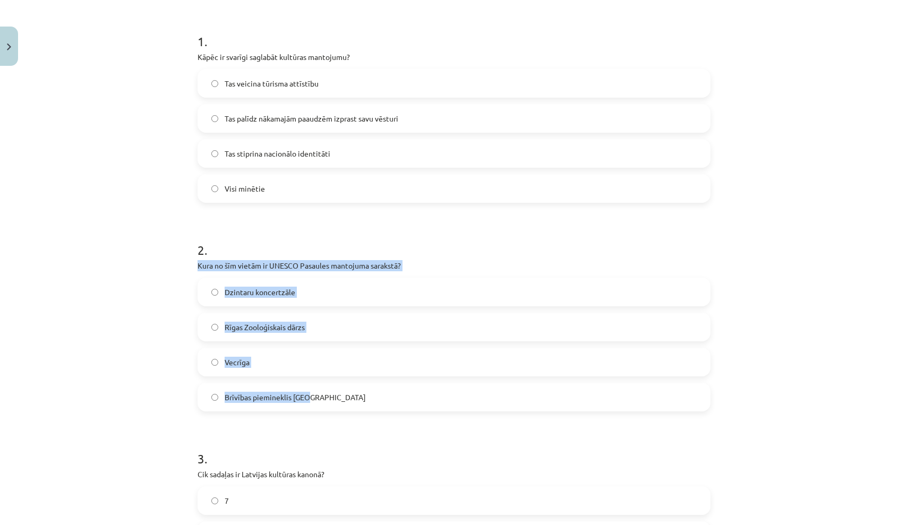
drag, startPoint x: 199, startPoint y: 262, endPoint x: 317, endPoint y: 407, distance: 186.8
click at [317, 407] on div "2 . Kura no šīm vietām ir UNESCO Pasaules mantojuma sarakstā? Dzintaru koncertz…" at bounding box center [454, 318] width 513 height 188
click at [318, 245] on h1 "2 ." at bounding box center [454, 240] width 513 height 33
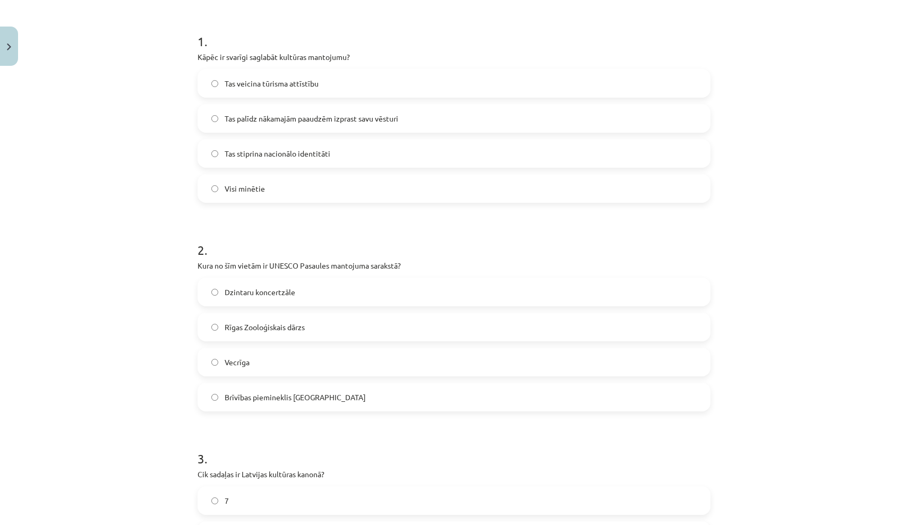
click at [283, 364] on label "Vecrīga" at bounding box center [454, 362] width 511 height 27
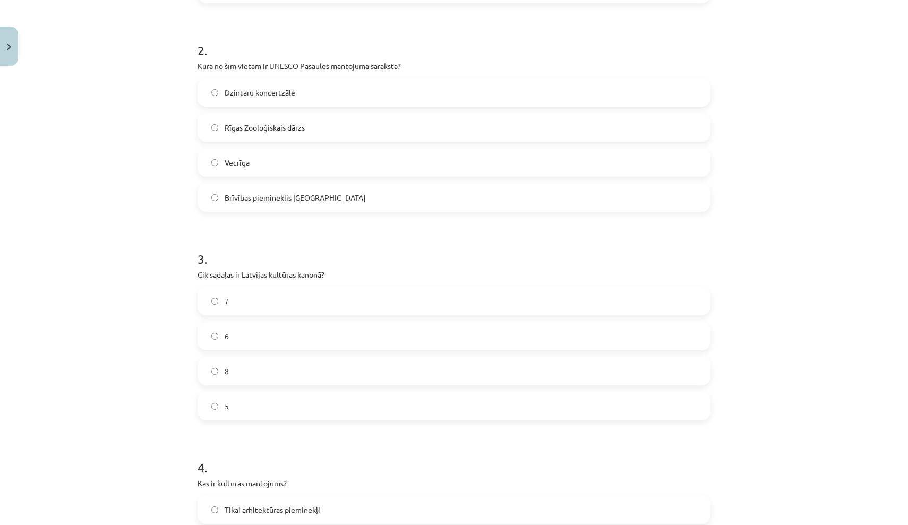
scroll to position [397, 0]
drag, startPoint x: 198, startPoint y: 273, endPoint x: 329, endPoint y: 272, distance: 130.7
click at [329, 272] on p "Cik sadaļas ir Latvijas kultūras kanonā?" at bounding box center [454, 273] width 513 height 11
drag, startPoint x: 199, startPoint y: 270, endPoint x: 287, endPoint y: 421, distance: 174.3
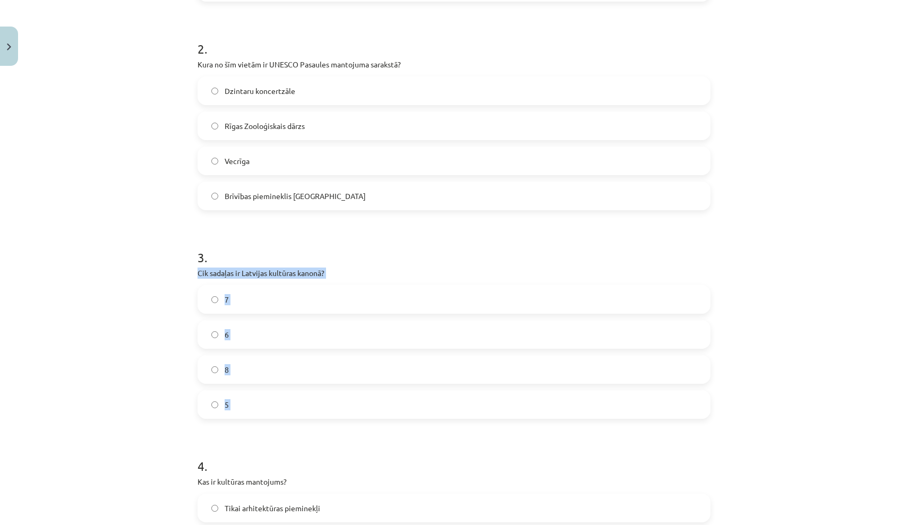
click at [299, 243] on h1 "3 ." at bounding box center [454, 248] width 513 height 33
click at [292, 302] on label "7" at bounding box center [454, 299] width 511 height 27
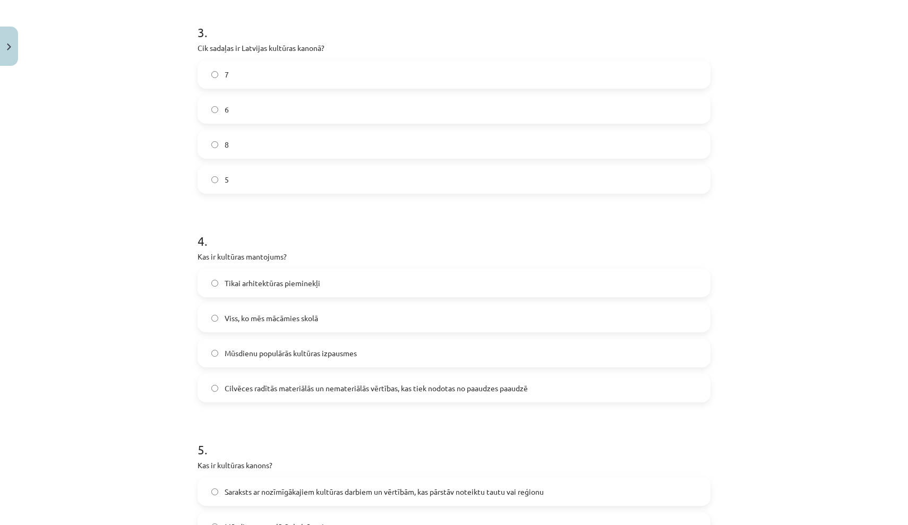
scroll to position [623, 0]
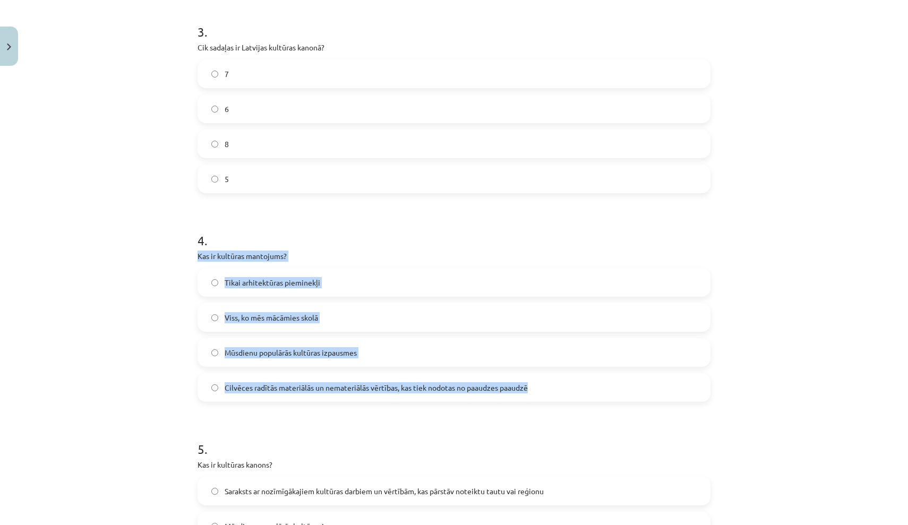
drag, startPoint x: 198, startPoint y: 255, endPoint x: 468, endPoint y: 401, distance: 307.8
click at [468, 401] on div "4 . Kas ir kultūras mantojums? Tikai arhitektūras pieminekļi Viss, ko mēs mācām…" at bounding box center [454, 309] width 513 height 188
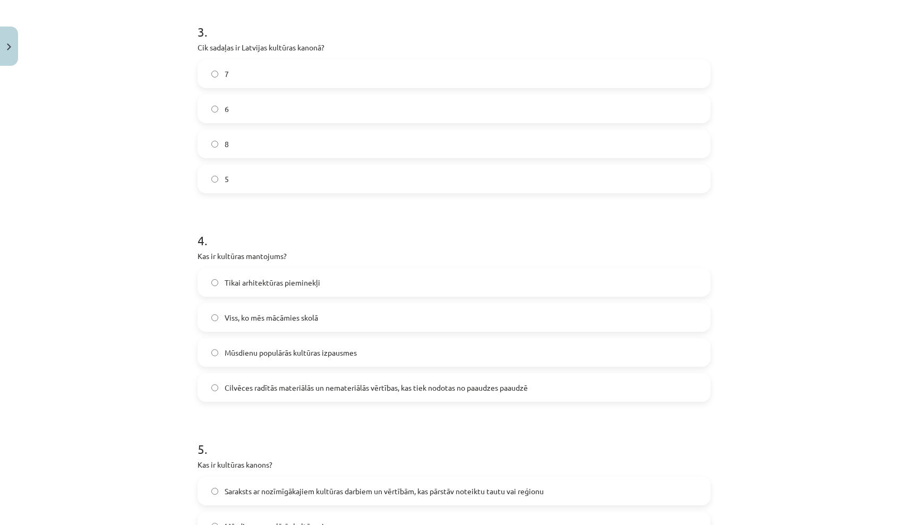
click at [358, 386] on span "Cilvēces radītās materiālās un nemateriālās vērtības, kas tiek nodotas no paaud…" at bounding box center [376, 387] width 303 height 11
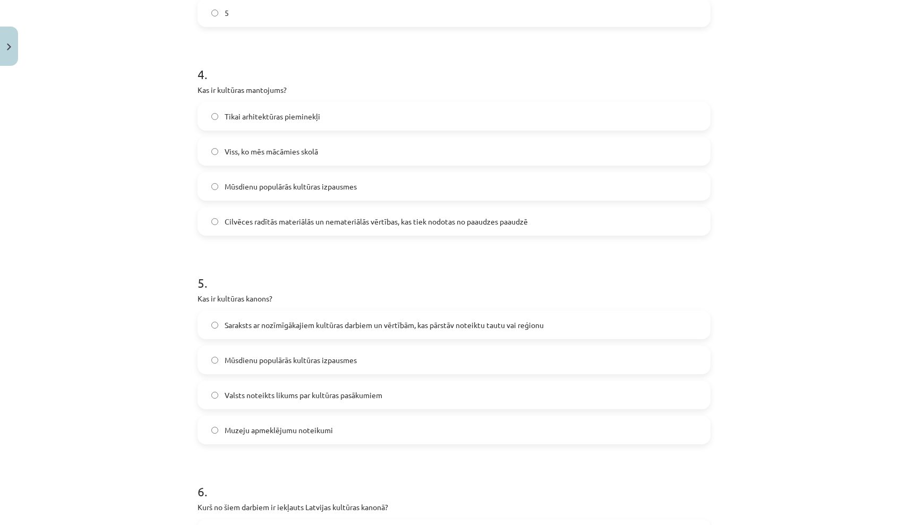
scroll to position [841, 0]
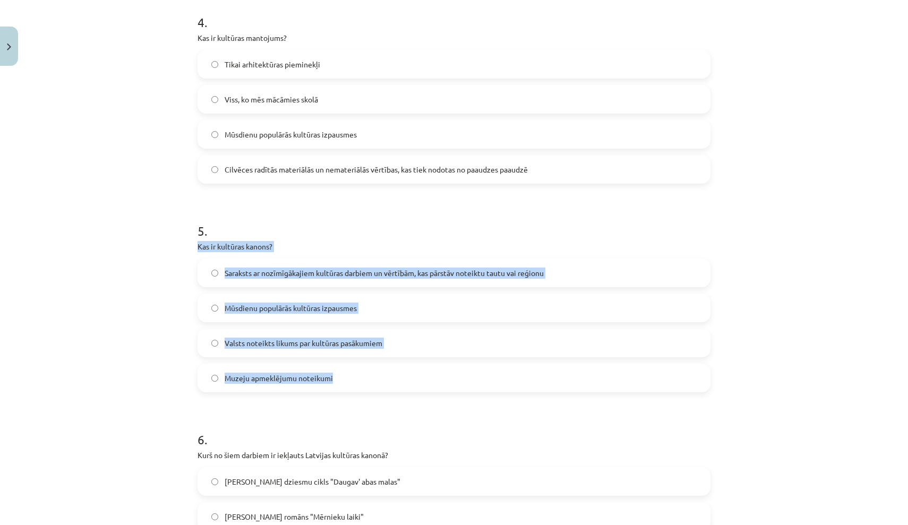
drag, startPoint x: 198, startPoint y: 245, endPoint x: 357, endPoint y: 387, distance: 213.4
click at [357, 387] on div "5 . Kas ir kultūras kanons? Saraksts ar nozīmīgākajiem kultūras darbiem un vērt…" at bounding box center [454, 299] width 513 height 188
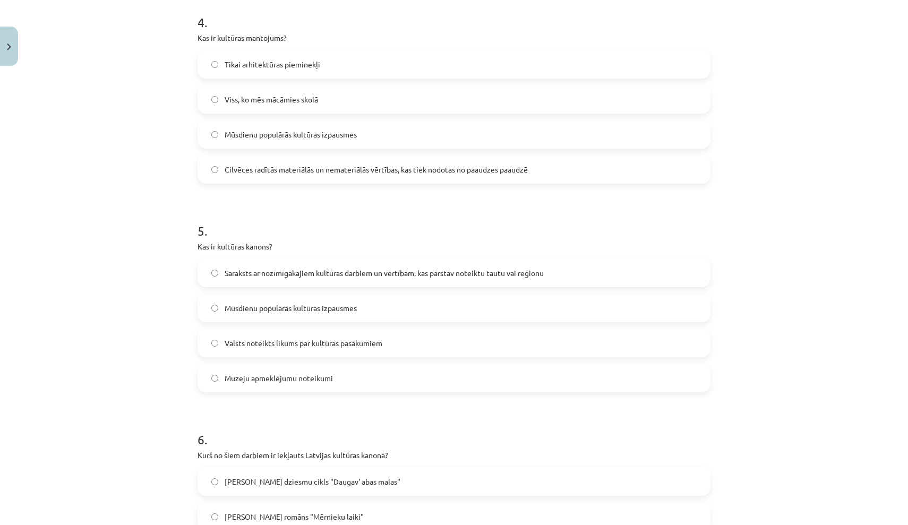
click at [306, 204] on form "1 . Kāpēc ir svarīgi saglabāt kultūras mantojumu? Tas veicina tūrisma attīstību…" at bounding box center [454, 533] width 513 height 2327
click at [329, 276] on span "Saraksts ar nozīmīgākajiem kultūras darbiem un vērtībām, kas pārstāv noteiktu t…" at bounding box center [384, 273] width 319 height 11
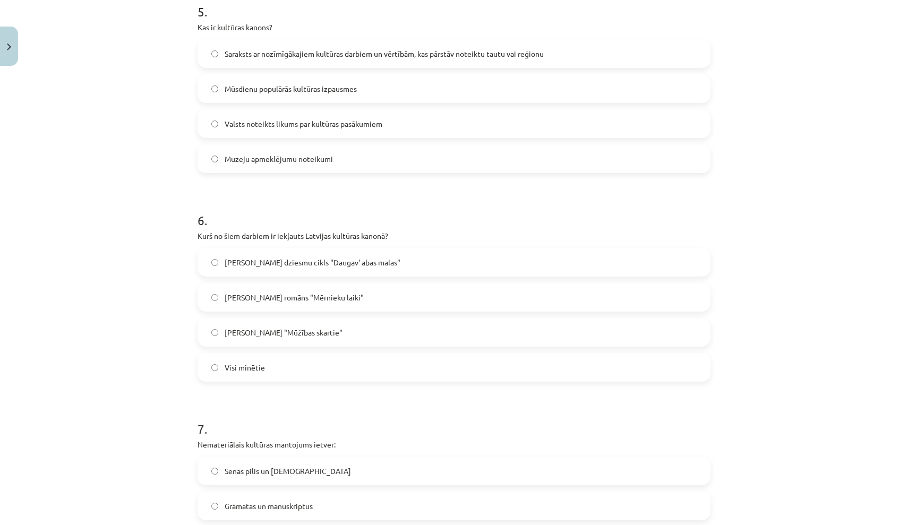
scroll to position [1062, 0]
drag, startPoint x: 198, startPoint y: 234, endPoint x: 415, endPoint y: 237, distance: 217.8
click at [415, 237] on p "Kurš no šiem darbiem ir iekļauts Latvijas kultūras kanonā?" at bounding box center [454, 234] width 513 height 11
click at [258, 225] on h1 "6 ." at bounding box center [454, 209] width 513 height 33
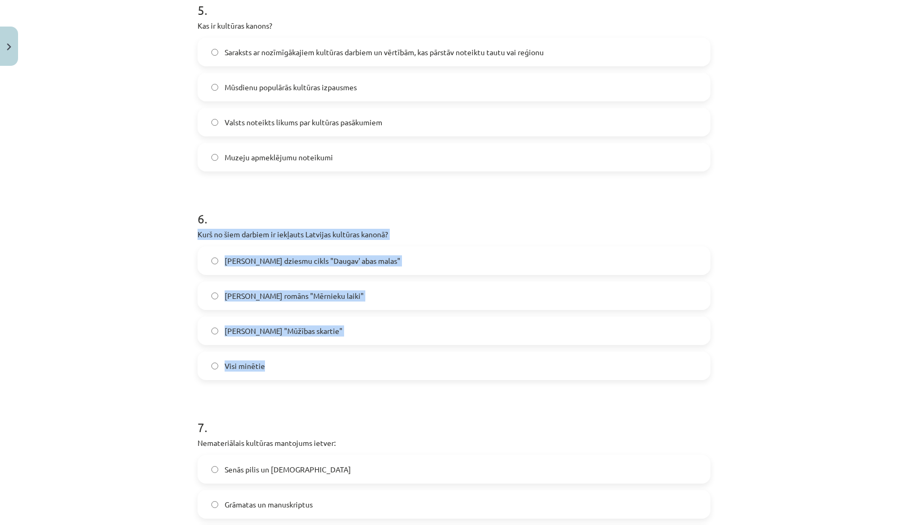
drag, startPoint x: 195, startPoint y: 233, endPoint x: 269, endPoint y: 378, distance: 162.7
click at [269, 378] on div "50 XP Saņemsi Sarežģīts 549 pilda Apraksts Uzdevums Palīdzība 1 . Kāpēc ir svar…" at bounding box center [454, 290] width 526 height 2565
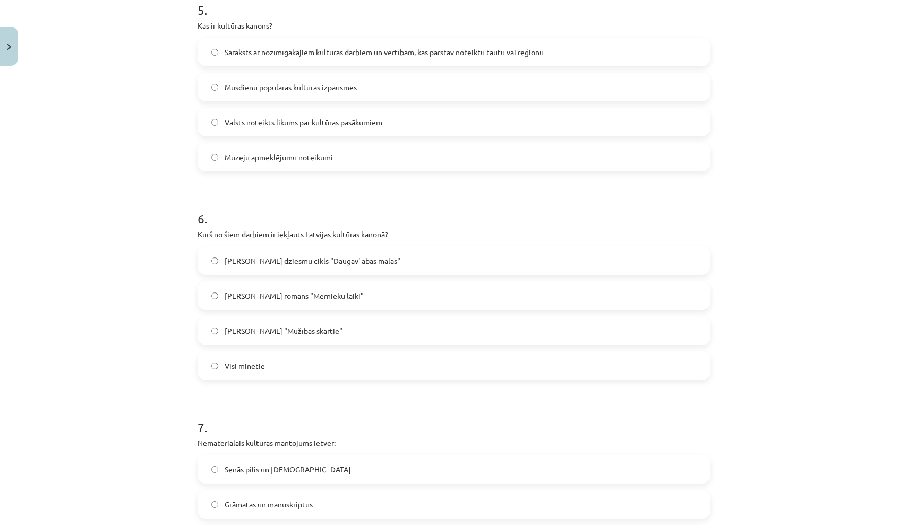
click at [373, 365] on label "Visi minētie" at bounding box center [454, 366] width 511 height 27
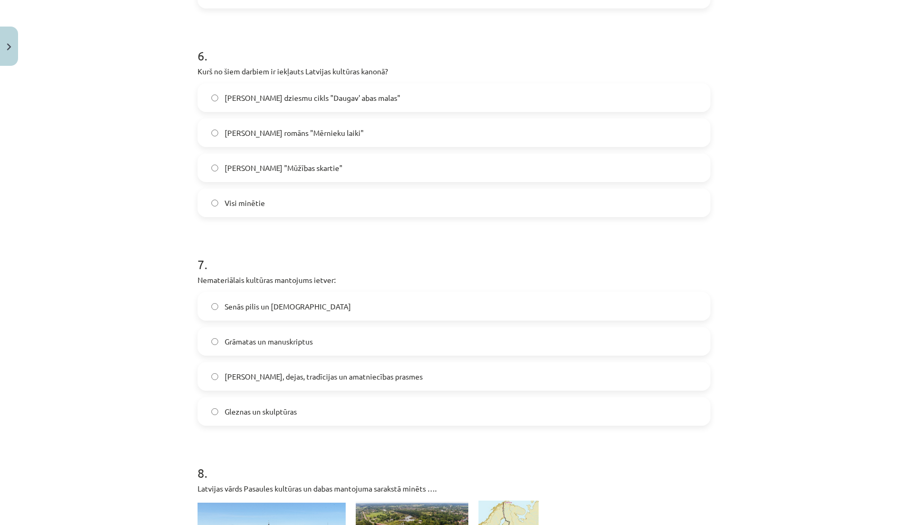
scroll to position [1229, 0]
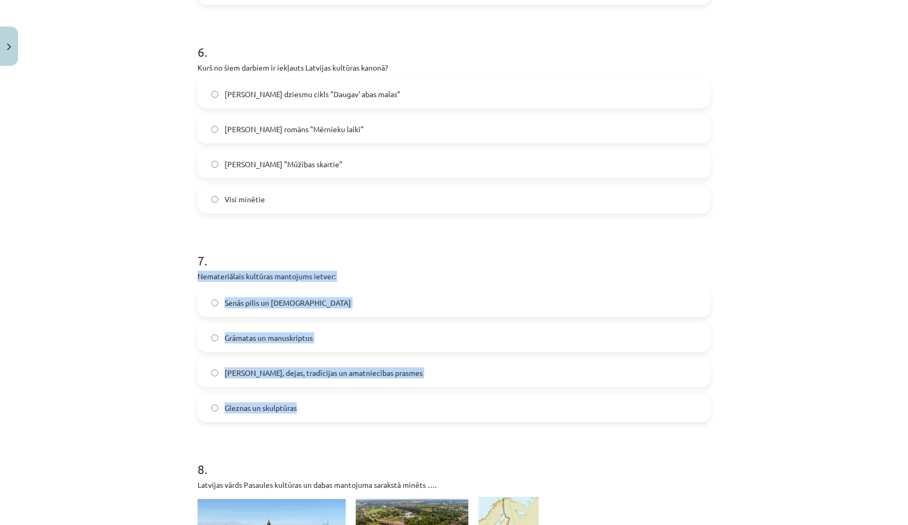
drag, startPoint x: 198, startPoint y: 274, endPoint x: 339, endPoint y: 408, distance: 195.4
click at [339, 408] on div "7 . Nemateriālais kultūras mantojums ietver: Senās pilis un baznīcas Grāmatas u…" at bounding box center [454, 329] width 513 height 188
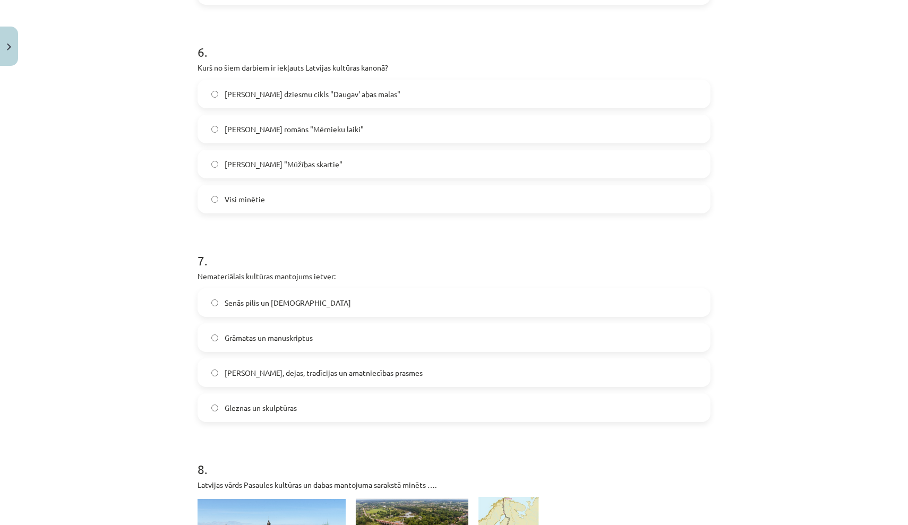
click at [340, 229] on form "1 . Kāpēc ir svarīgi saglabāt kultūras mantojumu? Tas veicina tūrisma attīstību…" at bounding box center [454, 145] width 513 height 2327
click at [326, 371] on span "Dziesmas, dejas, tradīcijas un amatniecības prasmes" at bounding box center [324, 373] width 198 height 11
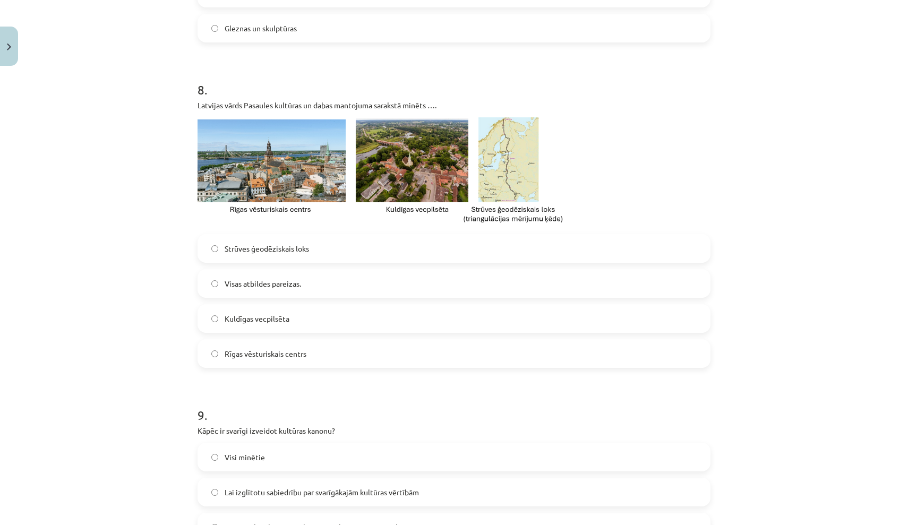
scroll to position [1609, 0]
drag, startPoint x: 198, startPoint y: 106, endPoint x: 453, endPoint y: 103, distance: 254.5
click at [453, 103] on p "Latvijas vārds Pasaules kultūras un dabas mantojuma sarakstā minēts …." at bounding box center [454, 104] width 513 height 11
drag, startPoint x: 225, startPoint y: 243, endPoint x: 304, endPoint y: 360, distance: 141.6
click at [304, 360] on div "Strūves ģeodēziskais loks Visas atbildes pareizas. Kuldīgas vecpilsēta Rīgas vē…" at bounding box center [454, 301] width 513 height 134
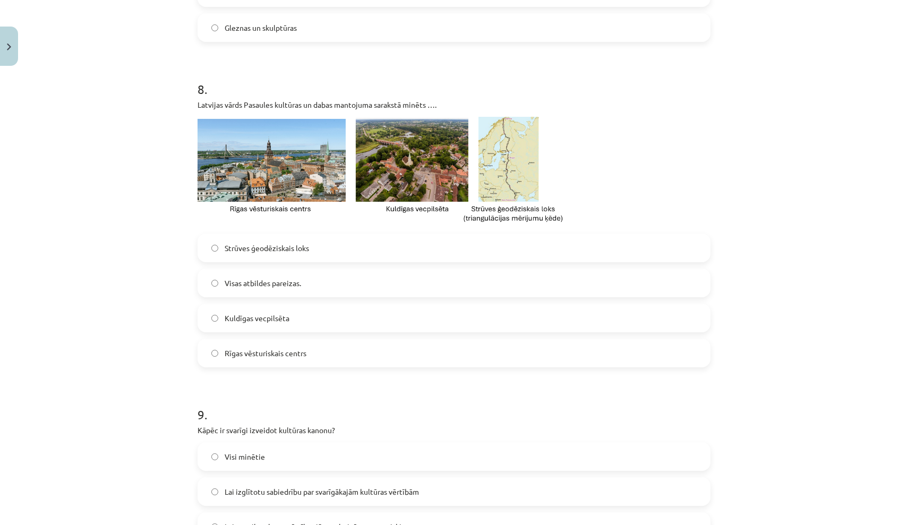
click at [591, 210] on p at bounding box center [454, 172] width 513 height 110
click at [286, 254] on label "Strūves ģeodēziskais loks" at bounding box center [454, 248] width 511 height 27
click at [290, 278] on span "Visas atbildes pareizas." at bounding box center [263, 283] width 76 height 11
click at [596, 122] on p at bounding box center [454, 172] width 513 height 110
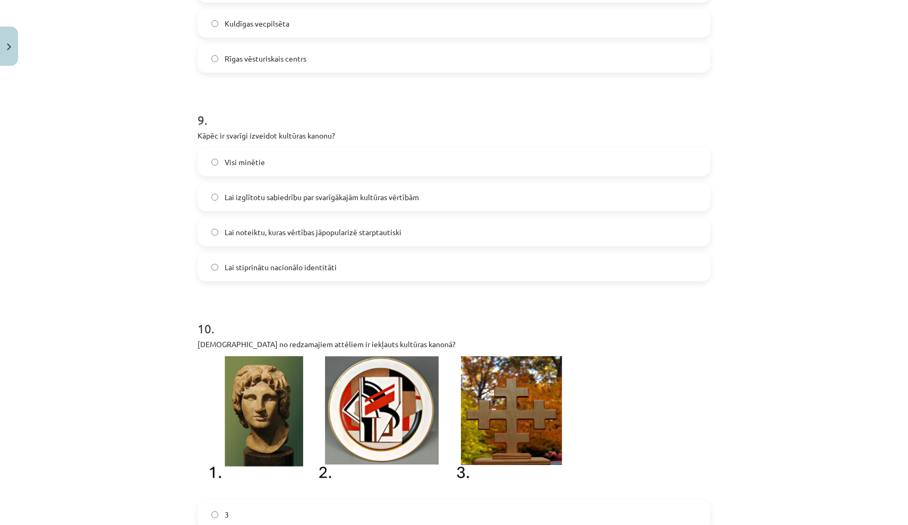
scroll to position [1905, 0]
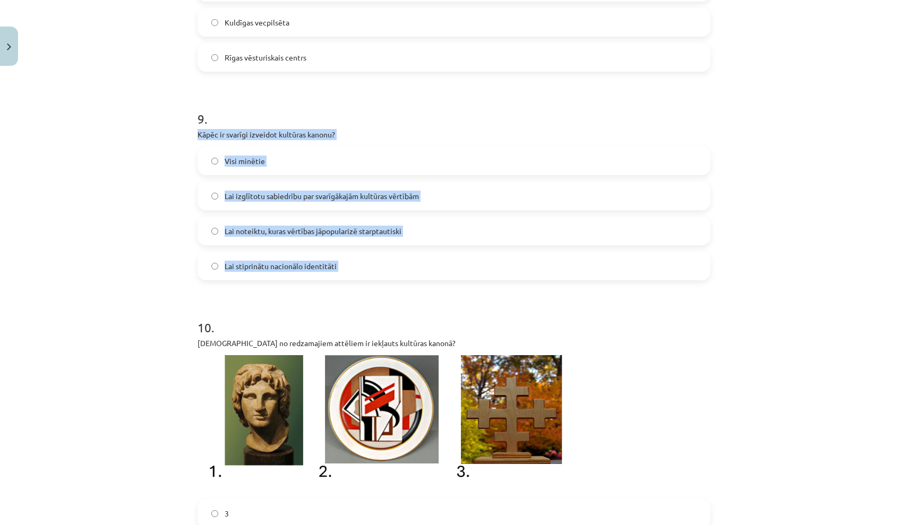
drag, startPoint x: 197, startPoint y: 134, endPoint x: 384, endPoint y: 283, distance: 239.3
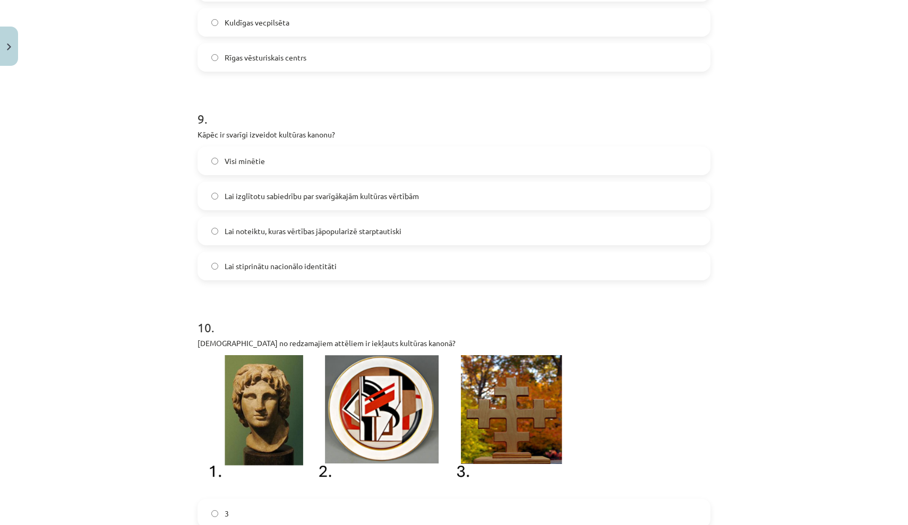
click at [399, 103] on h1 "9 ." at bounding box center [454, 109] width 513 height 33
click at [377, 156] on label "Visi minētie" at bounding box center [454, 161] width 511 height 27
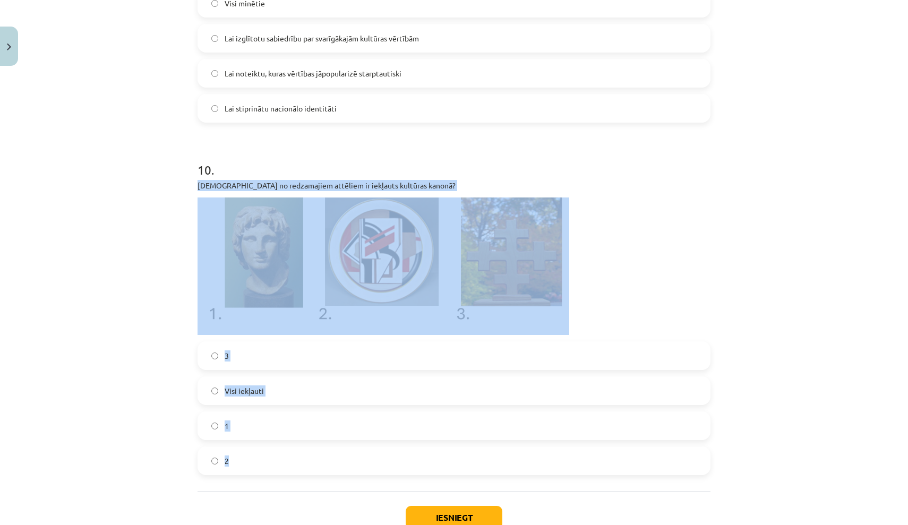
scroll to position [2068, 0]
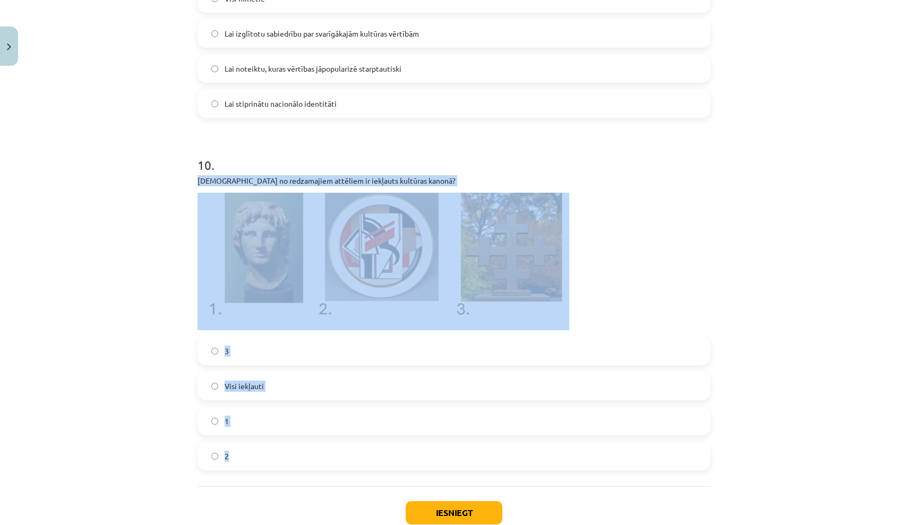
drag, startPoint x: 198, startPoint y: 221, endPoint x: 315, endPoint y: 476, distance: 280.0
click at [697, 300] on p at bounding box center [454, 262] width 513 height 138
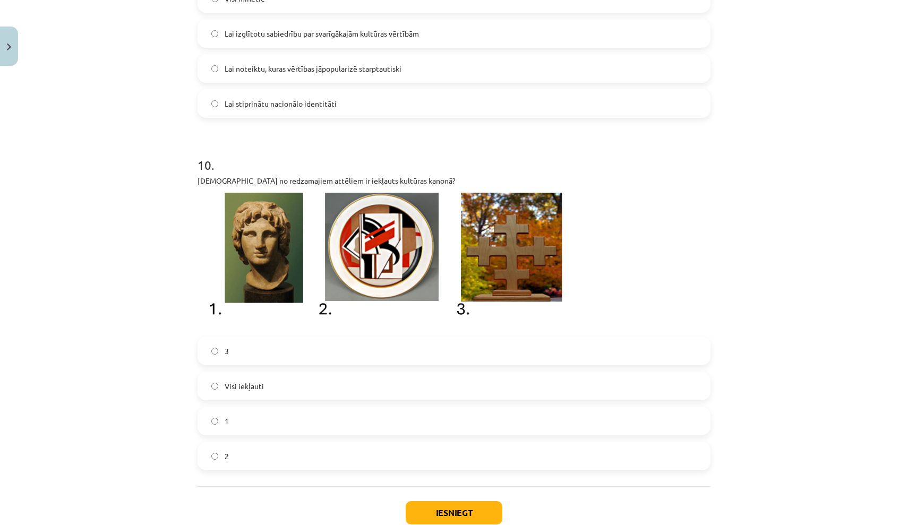
click at [447, 453] on label "2" at bounding box center [454, 456] width 511 height 27
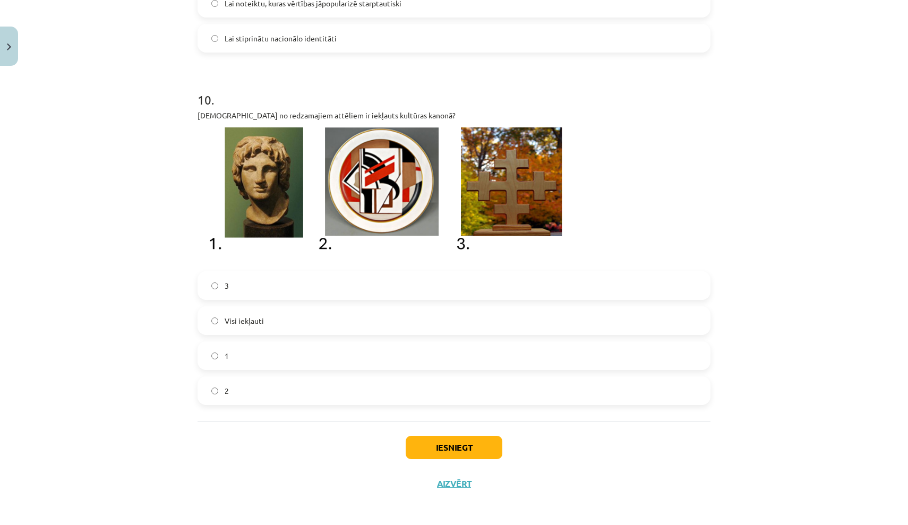
scroll to position [2134, 0]
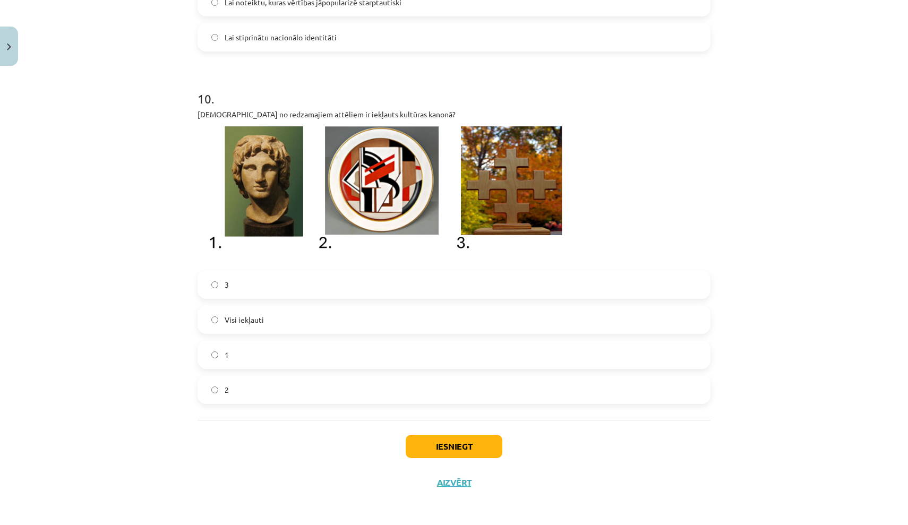
click at [457, 448] on button "Iesniegt" at bounding box center [454, 446] width 97 height 23
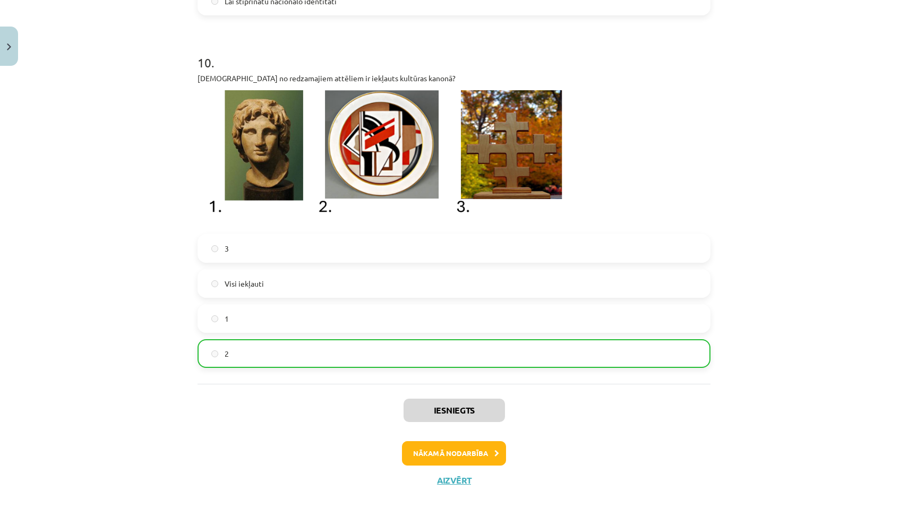
scroll to position [2171, 0]
click at [479, 456] on button "Nākamā nodarbība" at bounding box center [454, 453] width 104 height 24
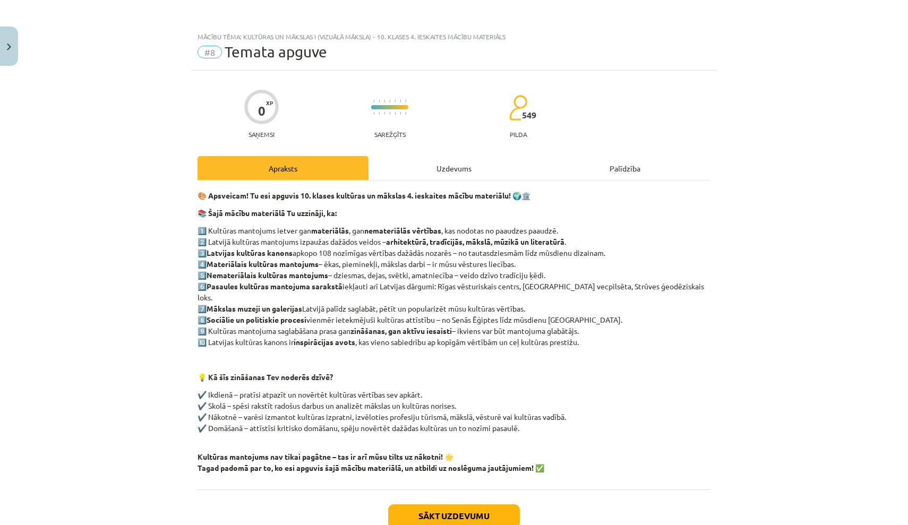
scroll to position [0, 0]
click at [477, 512] on button "Sākt uzdevumu" at bounding box center [454, 516] width 132 height 23
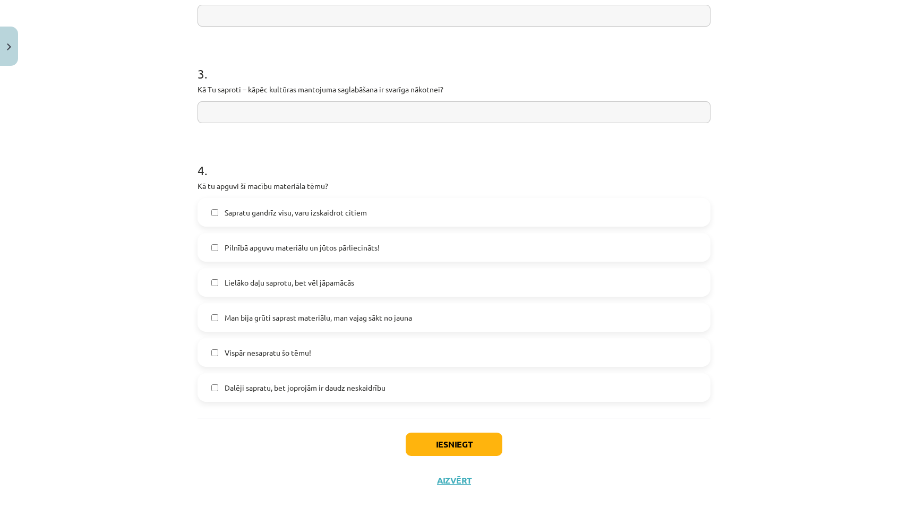
scroll to position [376, 0]
click at [448, 211] on label "Sapratu gandrīz visu, varu izskaidrot citiem" at bounding box center [454, 212] width 511 height 27
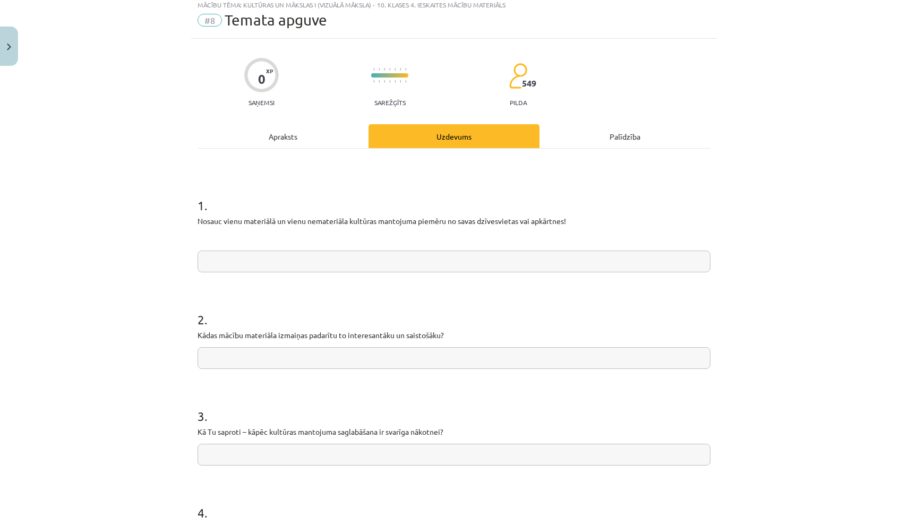
scroll to position [32, 0]
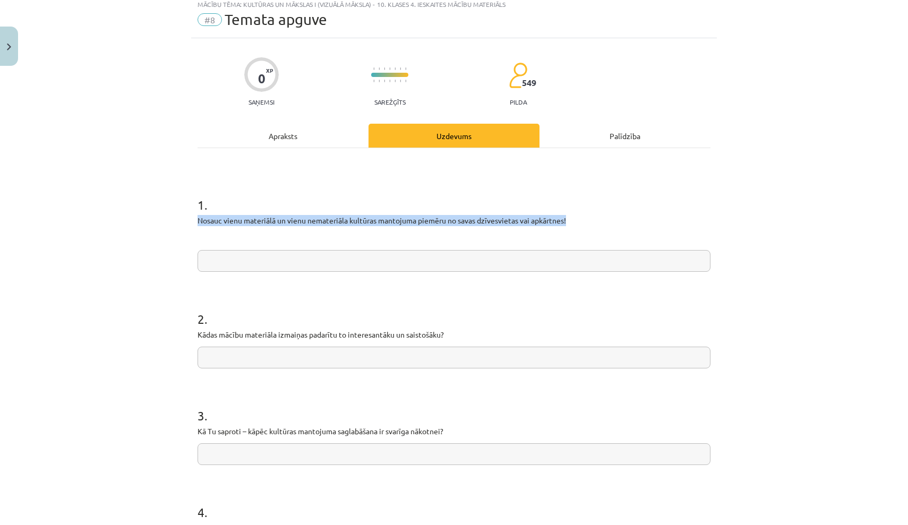
drag, startPoint x: 199, startPoint y: 219, endPoint x: 578, endPoint y: 218, distance: 379.3
click at [578, 218] on p "Nosauc vienu materiālā un vienu nemateriāla kultūras mantojuma piemēru no savas…" at bounding box center [454, 220] width 513 height 11
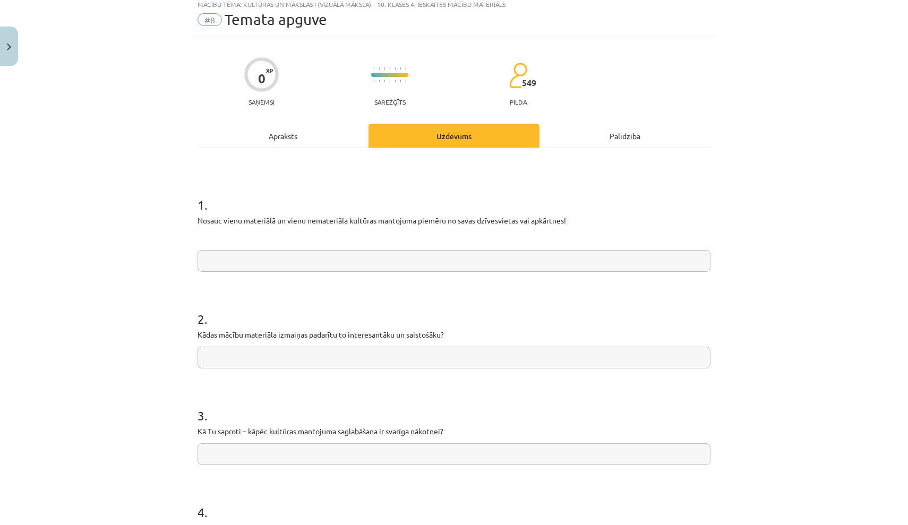
click at [171, 287] on div "Mācību tēma: Kultūras un mākslas i (vizuālā māksla) - 10. klases 4. ieskaites m…" at bounding box center [454, 262] width 908 height 525
click at [251, 262] on input "text" at bounding box center [454, 261] width 513 height 22
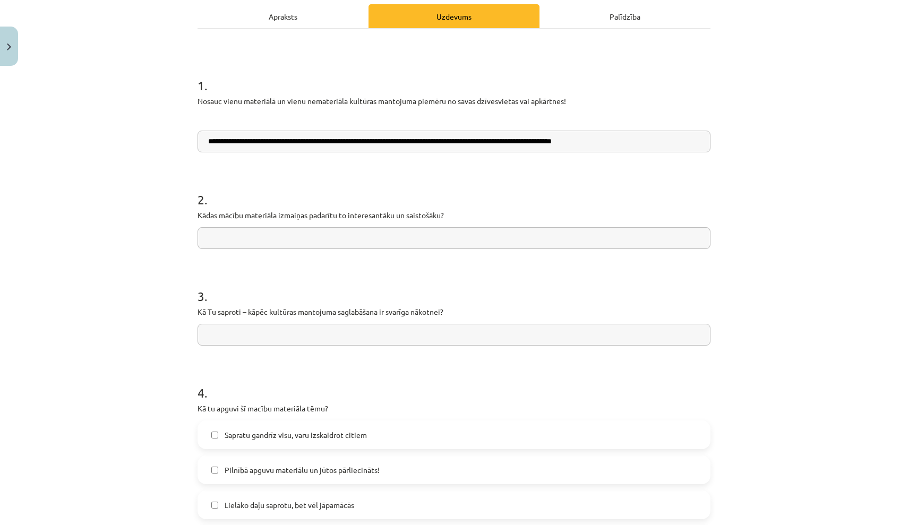
scroll to position [155, 0]
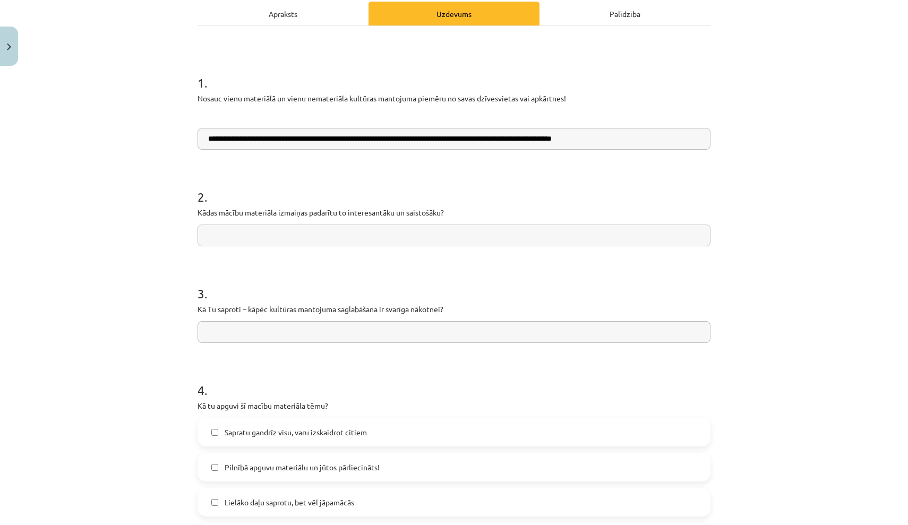
type input "**********"
drag, startPoint x: 197, startPoint y: 308, endPoint x: 454, endPoint y: 311, distance: 257.1
click at [454, 311] on div "**********" at bounding box center [454, 317] width 526 height 803
click at [295, 334] on input "text" at bounding box center [454, 332] width 513 height 22
click at [362, 336] on input "**********" at bounding box center [454, 332] width 513 height 22
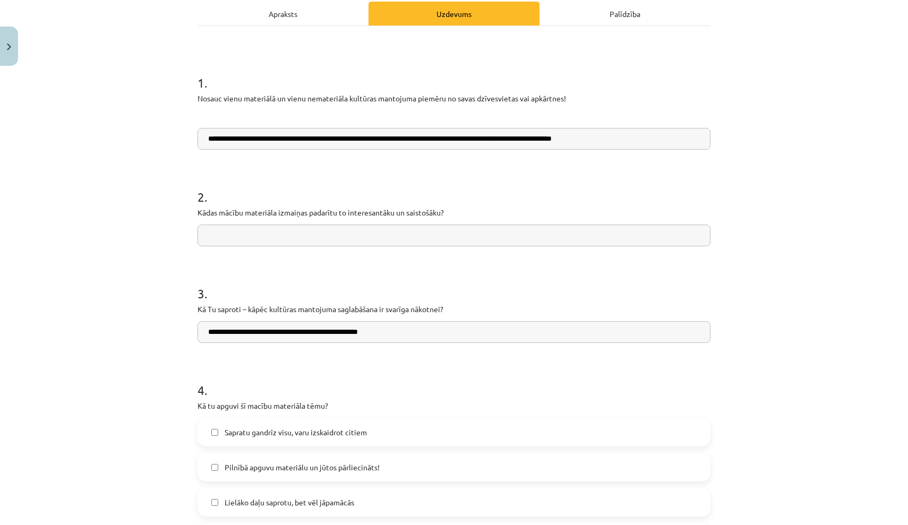
click at [403, 336] on input "**********" at bounding box center [454, 332] width 513 height 22
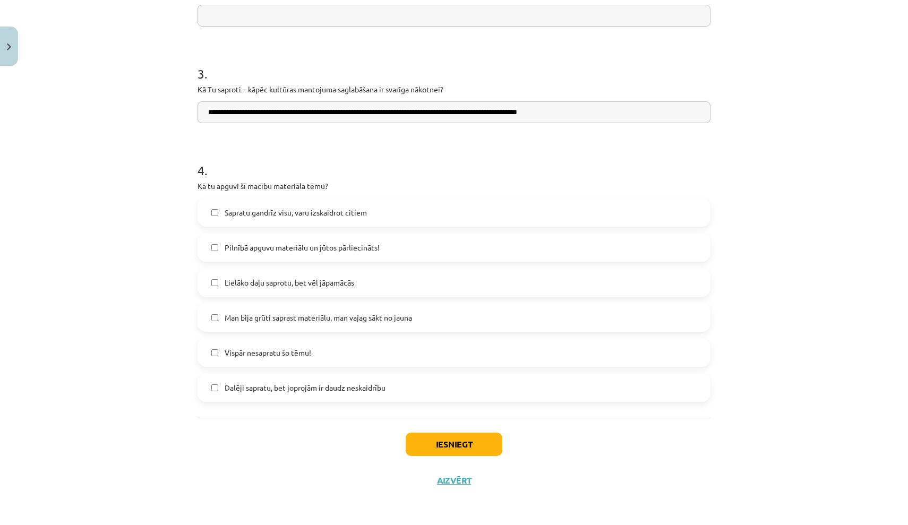
scroll to position [376, 0]
type input "**********"
click at [447, 444] on button "Iesniegt" at bounding box center [454, 444] width 97 height 23
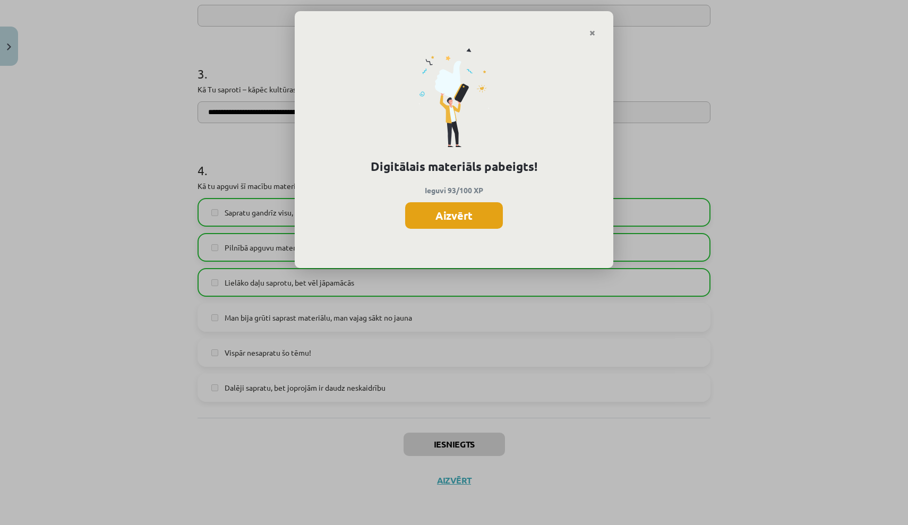
click at [483, 222] on button "Aizvērt" at bounding box center [454, 215] width 98 height 27
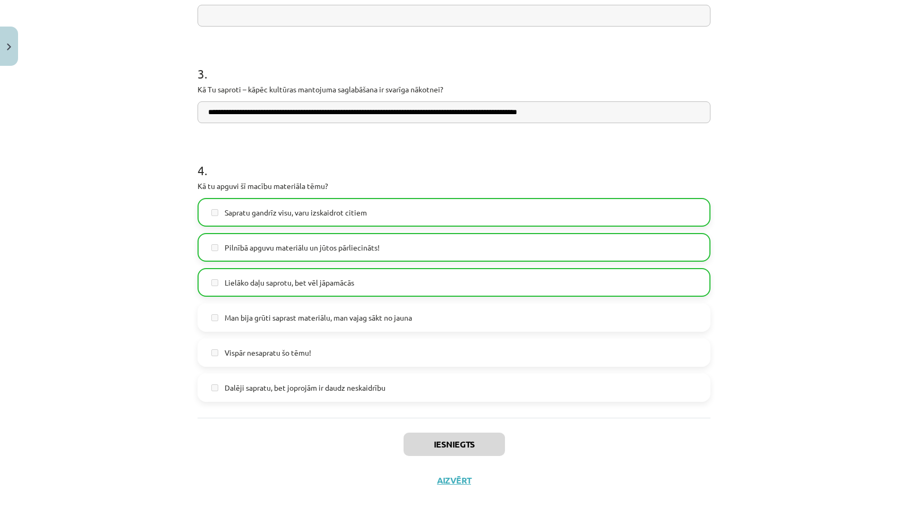
click at [455, 480] on button "Aizvērt" at bounding box center [454, 480] width 40 height 11
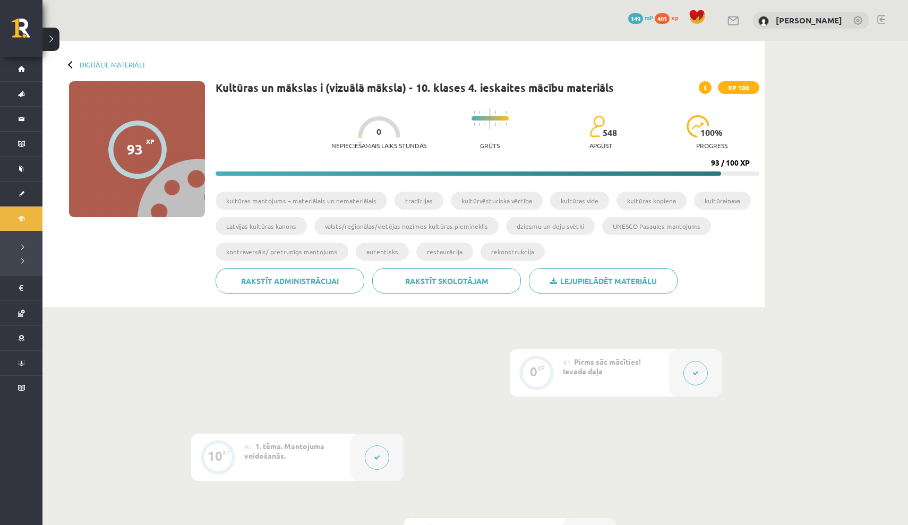
scroll to position [0, 0]
click at [72, 63] on div at bounding box center [71, 64] width 7 height 7
click at [112, 65] on link "Digitālie materiāli" at bounding box center [112, 65] width 65 height 8
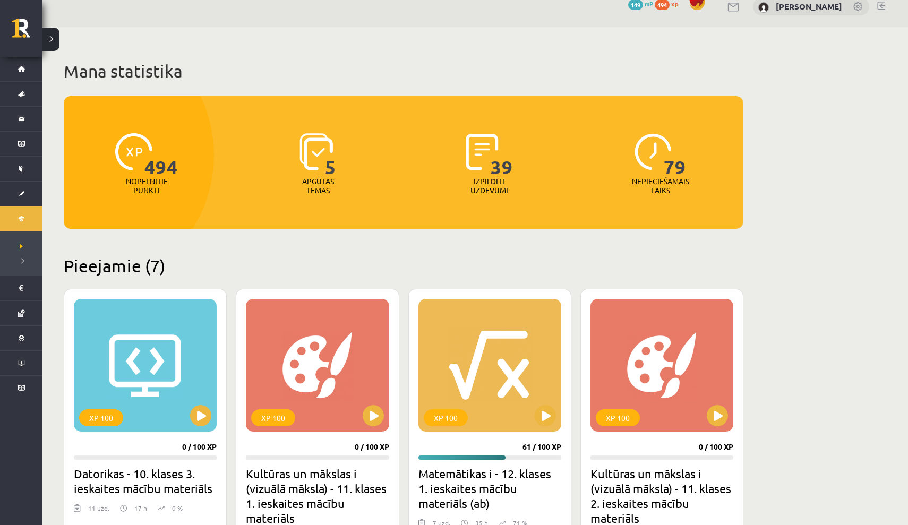
scroll to position [16, 0]
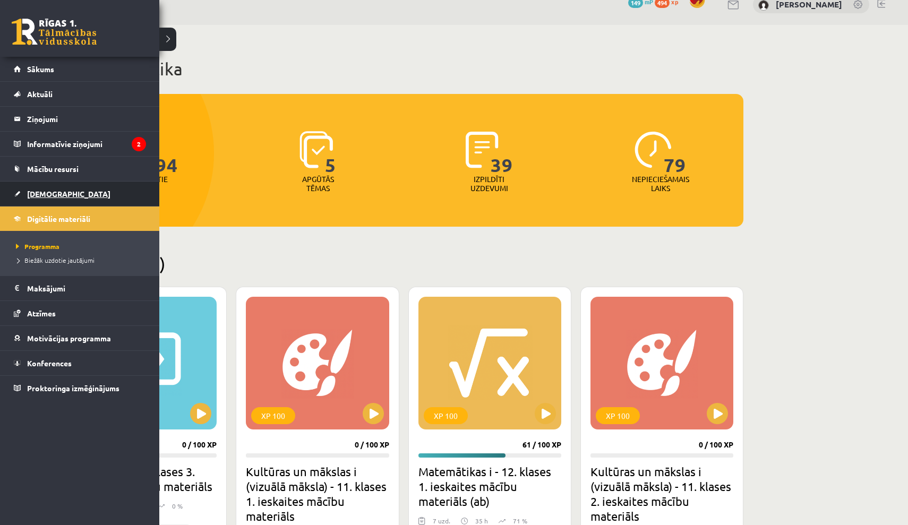
click at [52, 195] on span "[DEMOGRAPHIC_DATA]" at bounding box center [68, 194] width 83 height 10
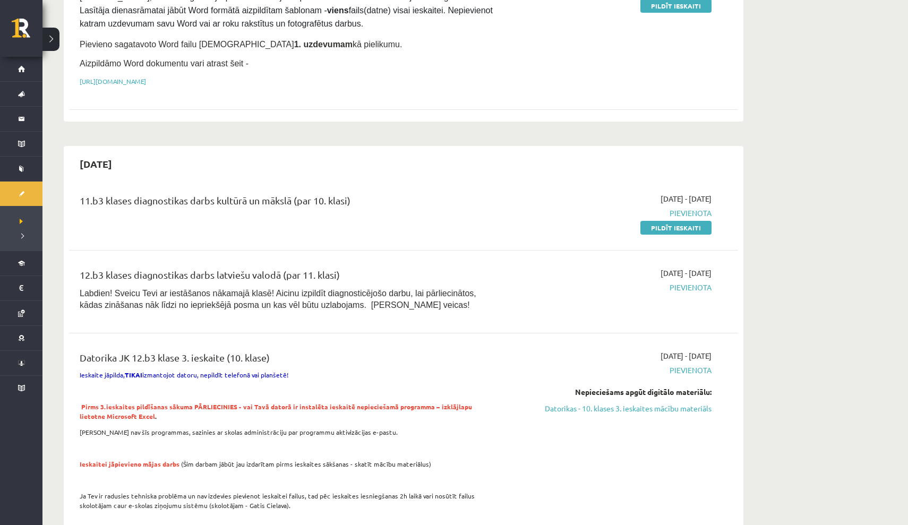
scroll to position [642, 0]
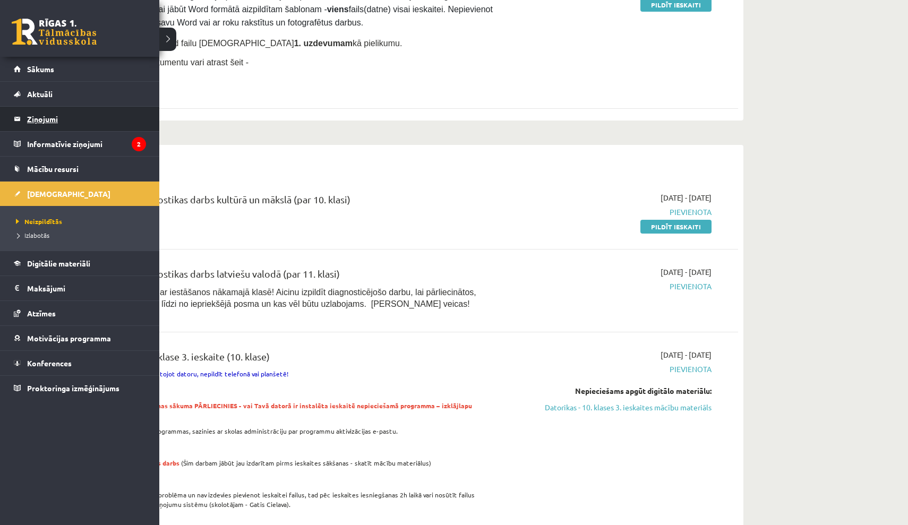
click at [46, 123] on legend "Ziņojumi 0" at bounding box center [86, 119] width 119 height 24
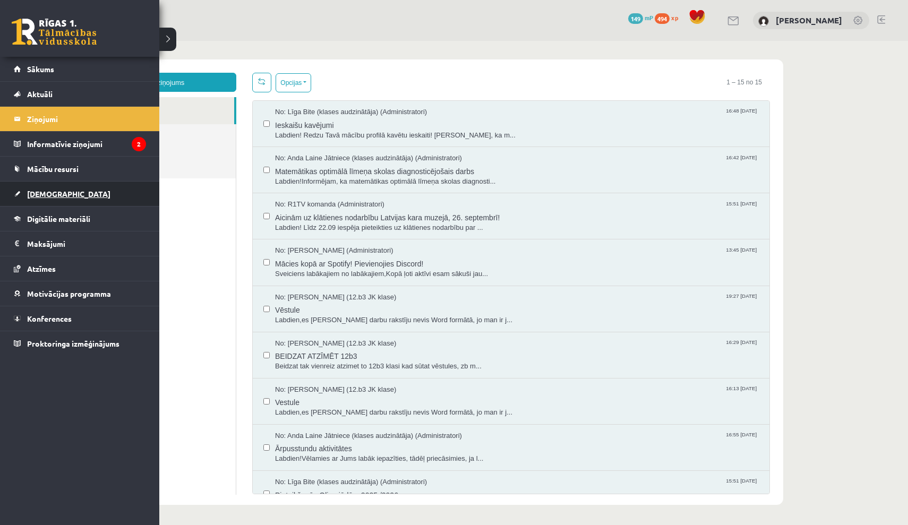
click at [52, 191] on span "[DEMOGRAPHIC_DATA]" at bounding box center [68, 194] width 83 height 10
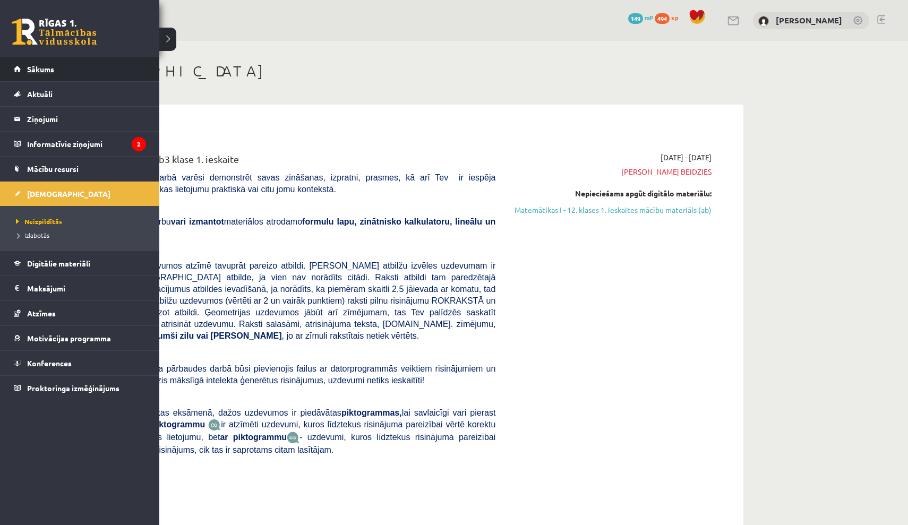
click at [46, 65] on span "Sākums" at bounding box center [40, 69] width 27 height 10
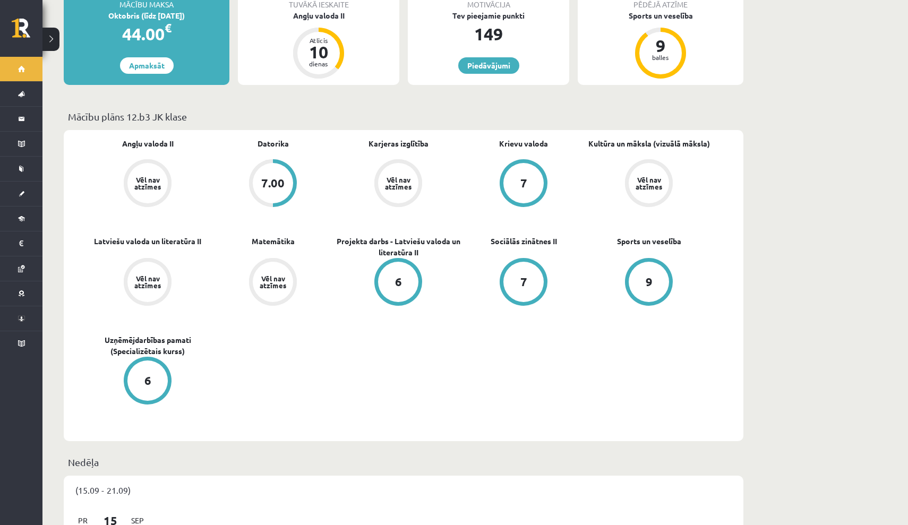
scroll to position [230, 0]
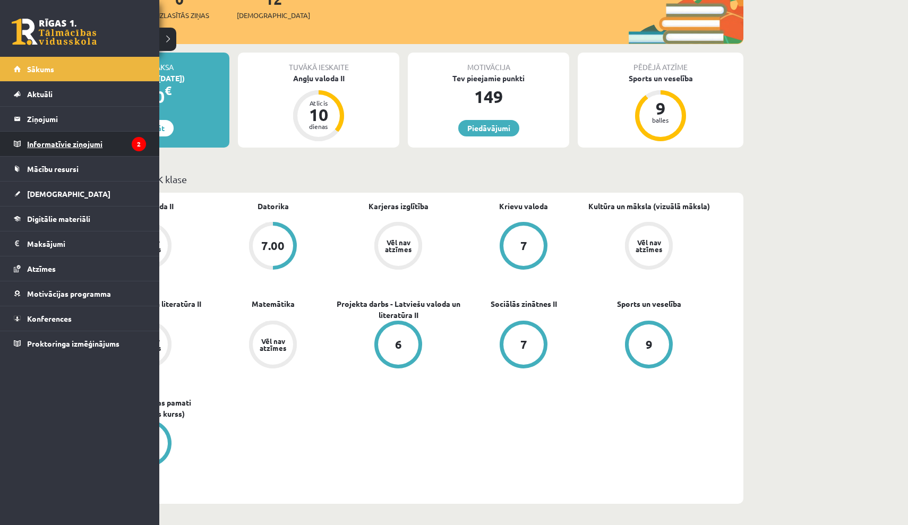
click at [80, 143] on legend "Informatīvie ziņojumi 2" at bounding box center [86, 144] width 119 height 24
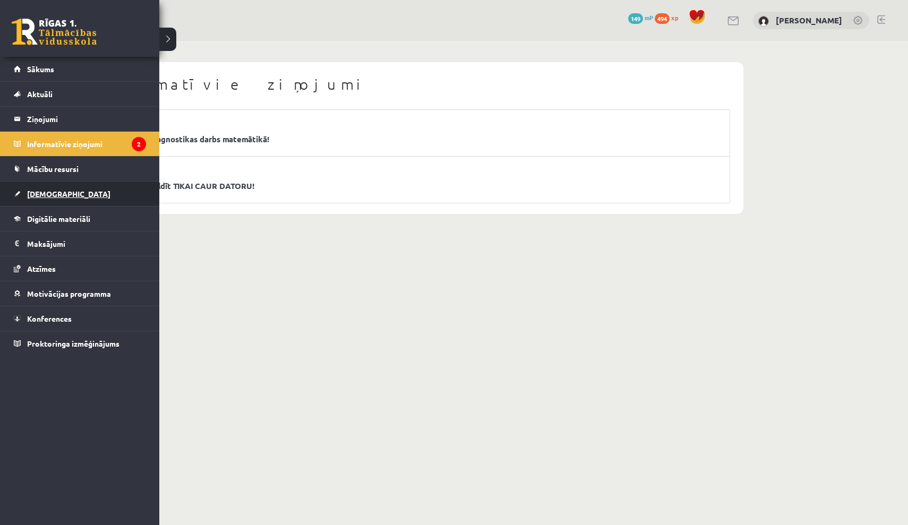
click at [50, 197] on span "[DEMOGRAPHIC_DATA]" at bounding box center [68, 194] width 83 height 10
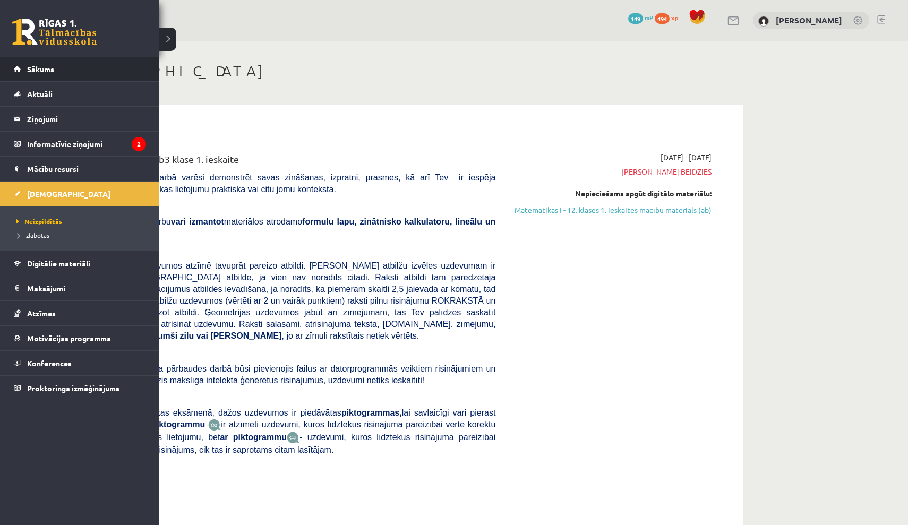
click at [43, 67] on span "Sākums" at bounding box center [40, 69] width 27 height 10
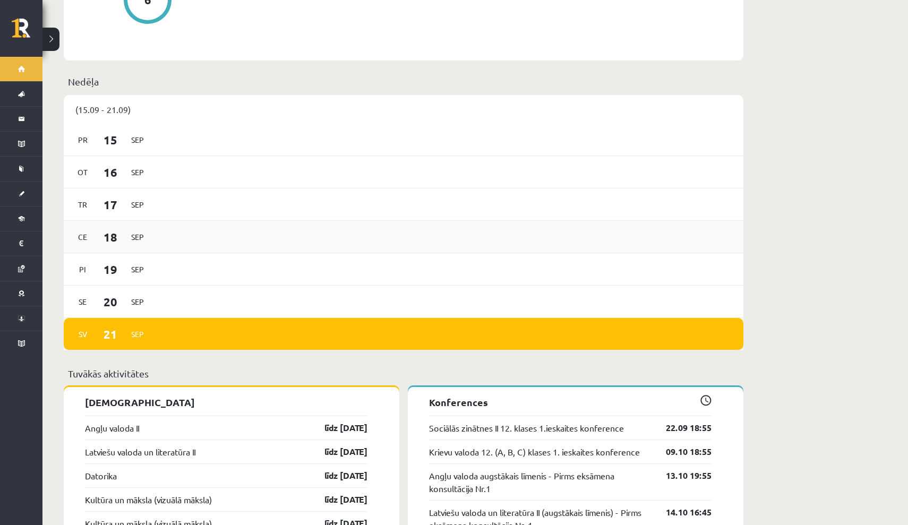
scroll to position [657, 0]
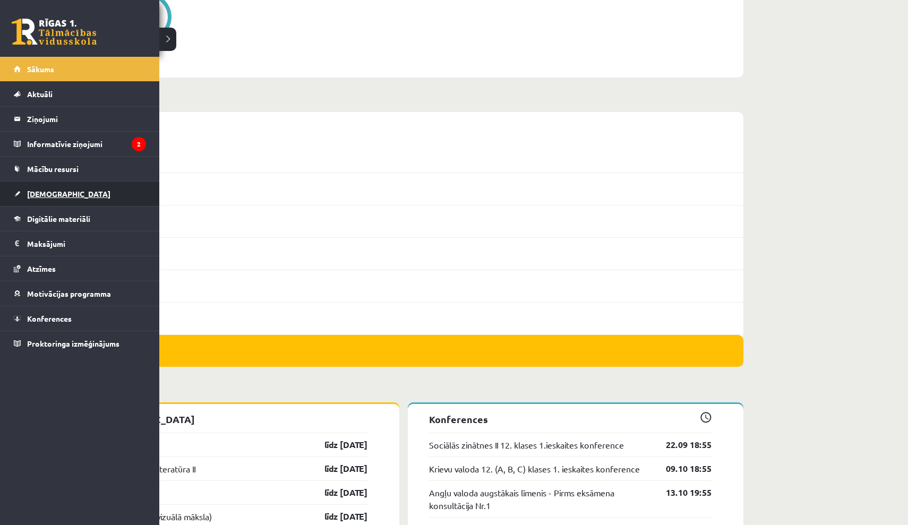
click at [49, 196] on span "[DEMOGRAPHIC_DATA]" at bounding box center [68, 194] width 83 height 10
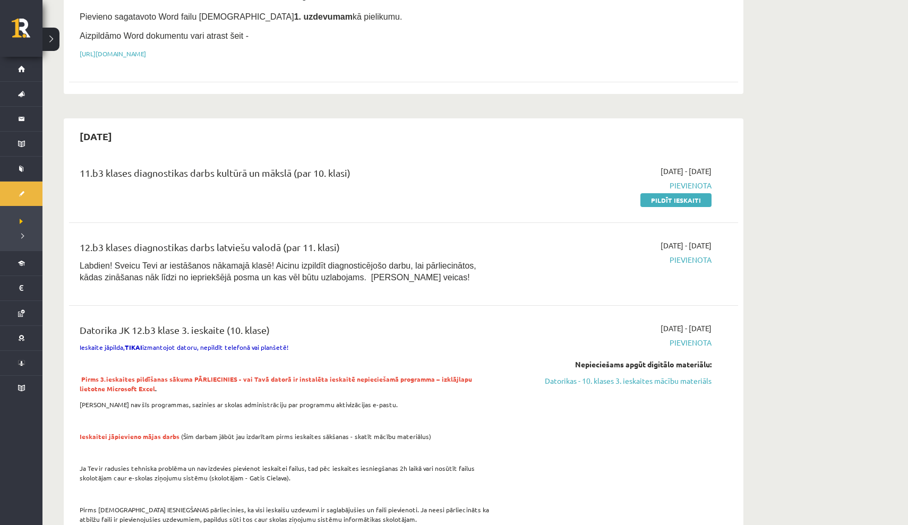
scroll to position [650, 0]
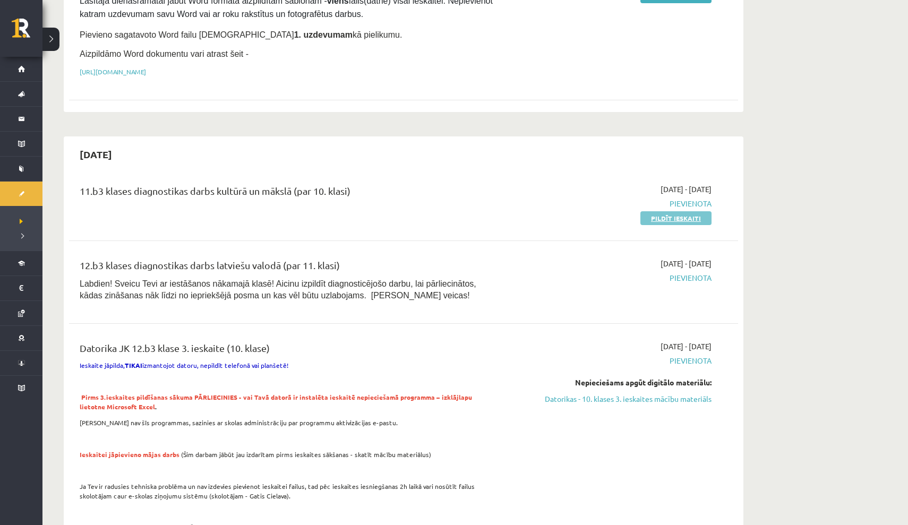
click at [678, 211] on link "Pildīt ieskaiti" at bounding box center [676, 218] width 71 height 14
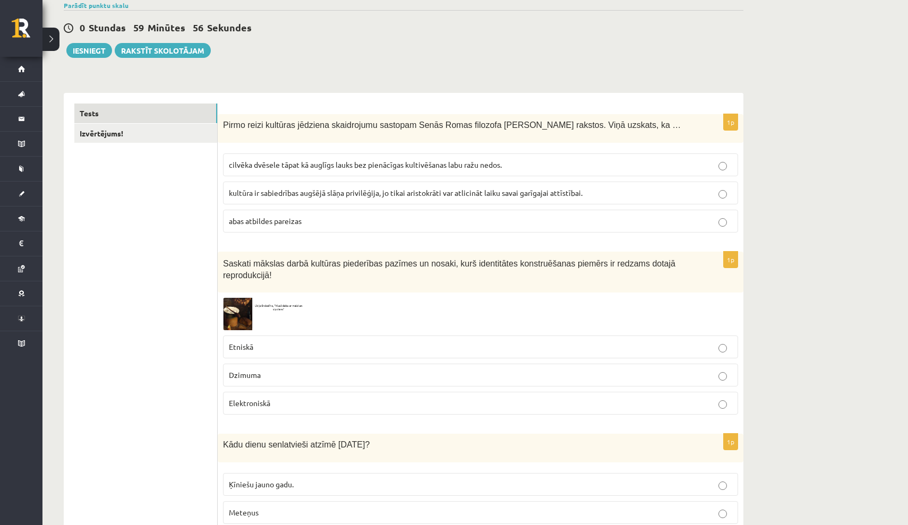
scroll to position [87, 0]
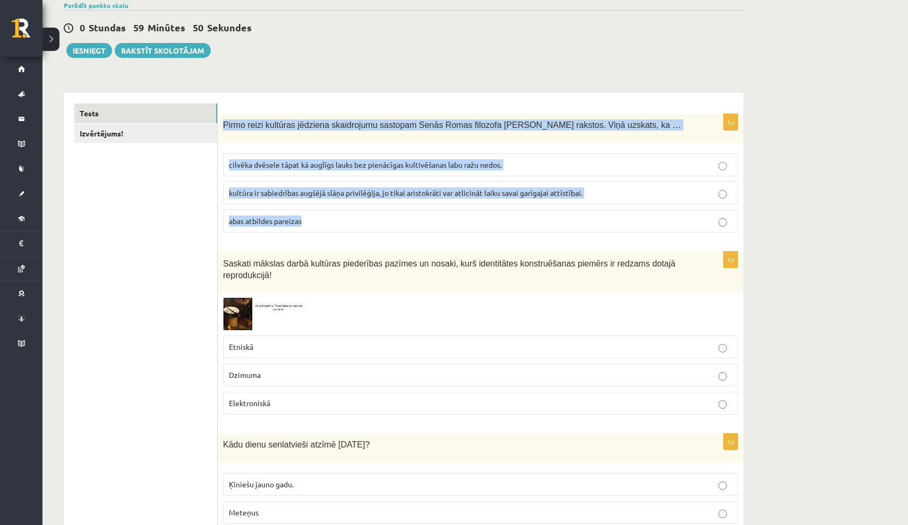
drag, startPoint x: 226, startPoint y: 124, endPoint x: 347, endPoint y: 220, distance: 154.7
click at [347, 220] on div "1p Pirmo reizi kultūras jēdziena skaidrojumu sastopam Senās Romas filozofa [PER…" at bounding box center [481, 177] width 526 height 127
copy div "Pirmo reizi kultūras jēdziena skaidrojumu sastopam Senās Romas filozofa Ciceron…"
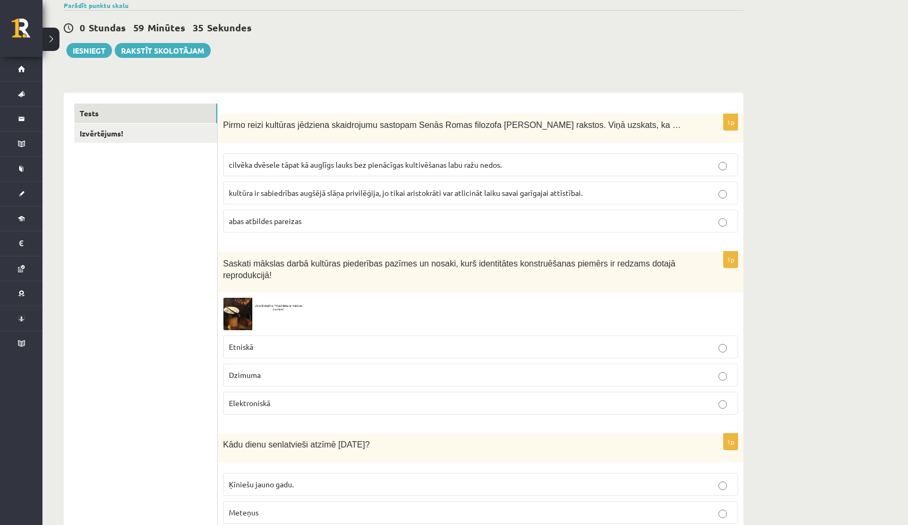
click at [275, 166] on span "cilvēka dvēsele tāpat kā auglīgs lauks bez pienācīgas kultivēšanas labu ražu ne…" at bounding box center [365, 165] width 273 height 10
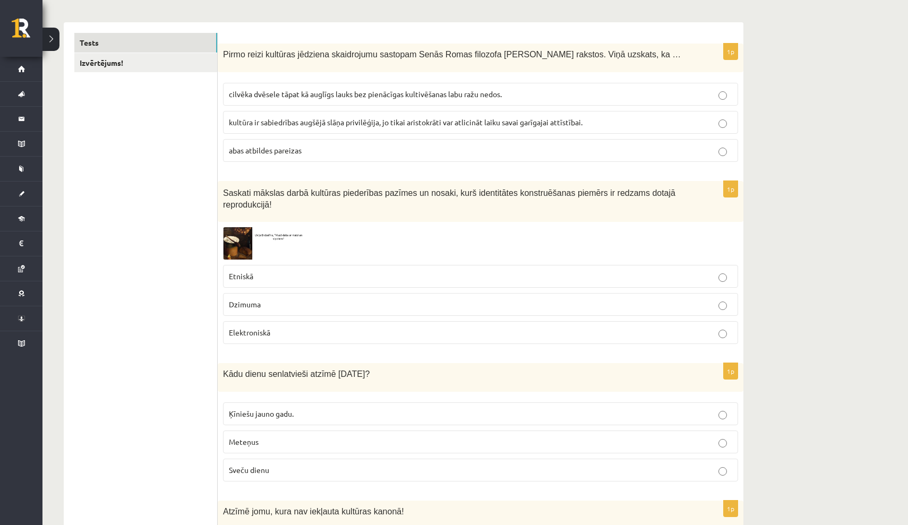
scroll to position [160, 0]
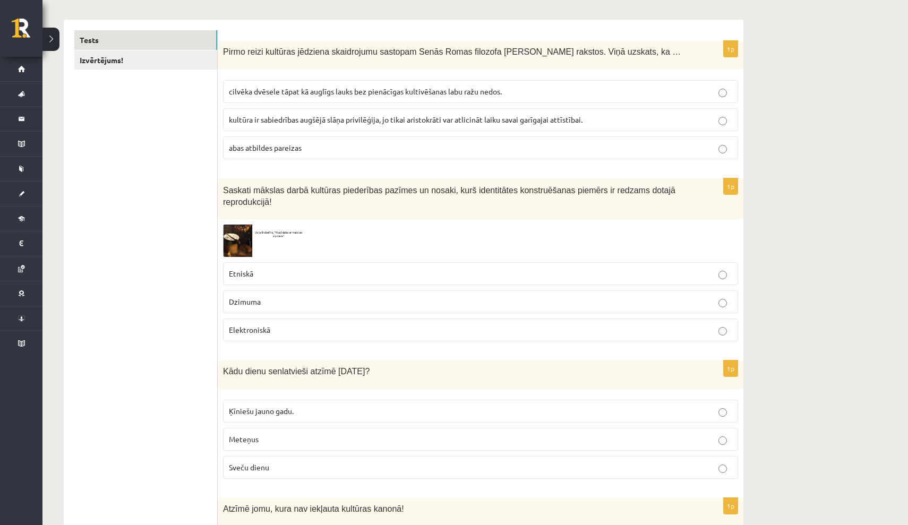
click at [237, 238] on img at bounding box center [263, 241] width 80 height 32
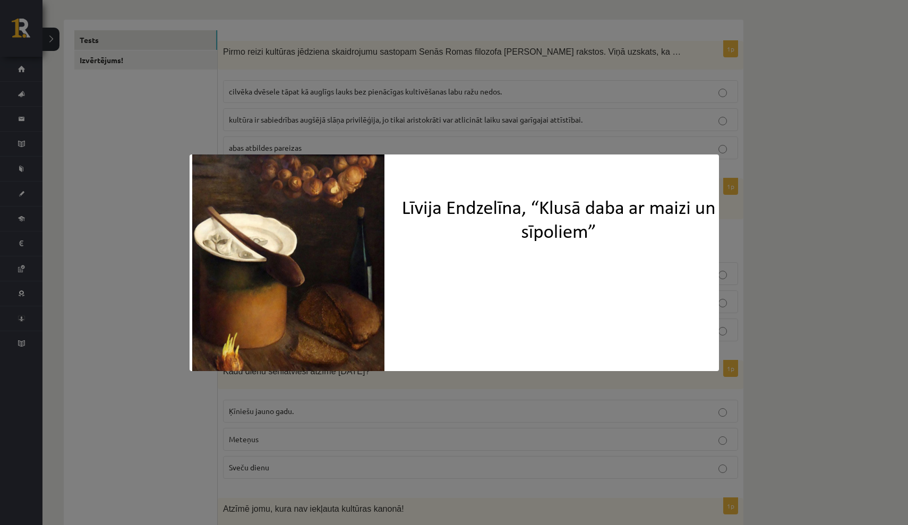
click at [166, 294] on div at bounding box center [454, 262] width 908 height 525
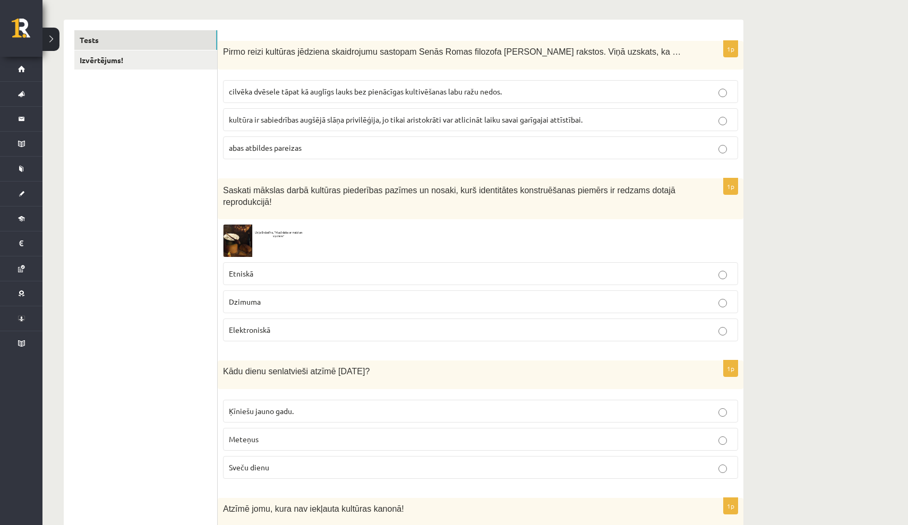
click at [240, 240] on img at bounding box center [263, 241] width 80 height 32
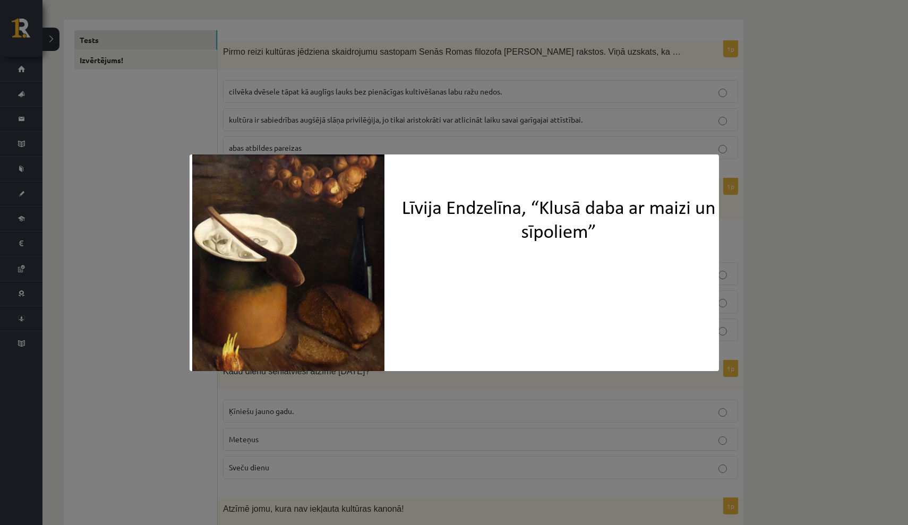
click at [834, 267] on div at bounding box center [454, 262] width 908 height 525
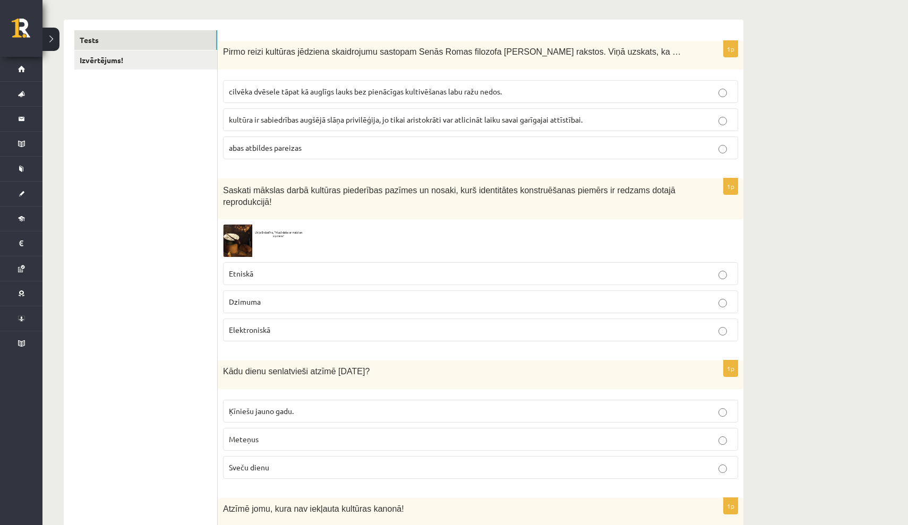
click at [233, 237] on img at bounding box center [263, 241] width 80 height 32
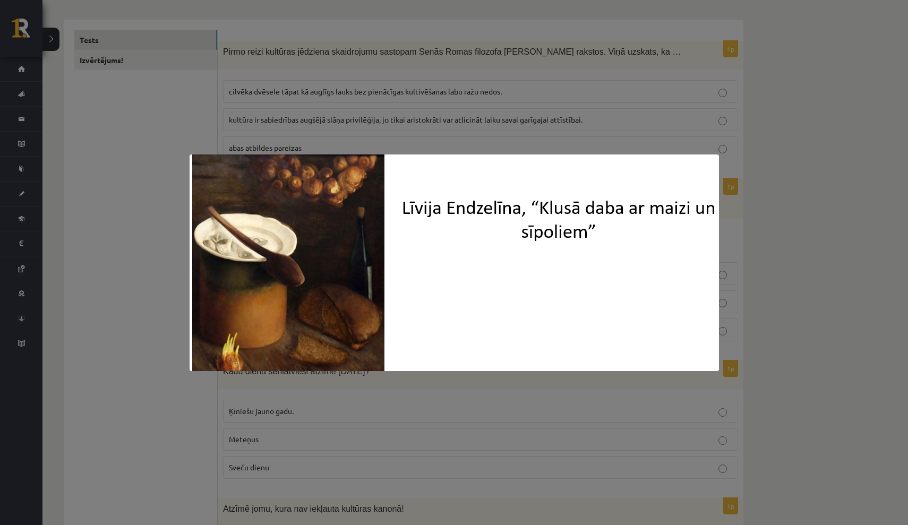
click at [838, 302] on div at bounding box center [454, 262] width 908 height 525
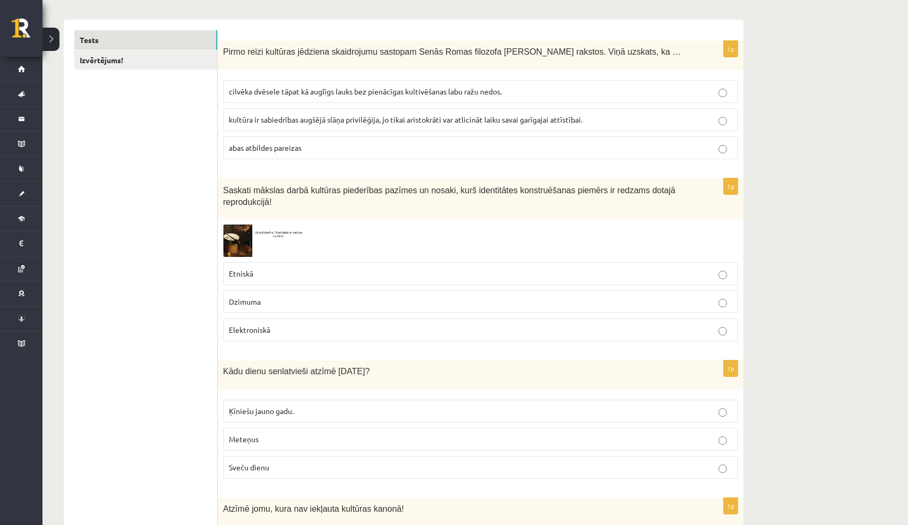
click at [231, 236] on img at bounding box center [263, 241] width 80 height 32
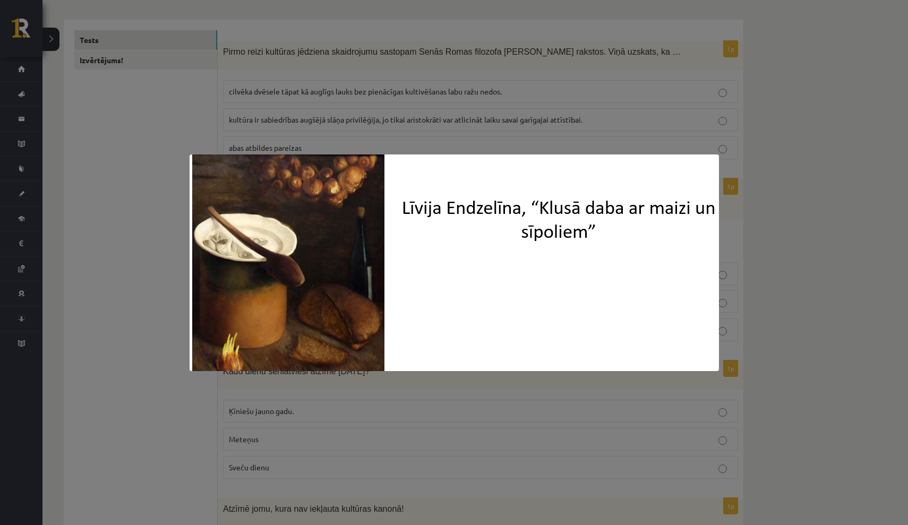
click at [845, 235] on div at bounding box center [454, 262] width 908 height 525
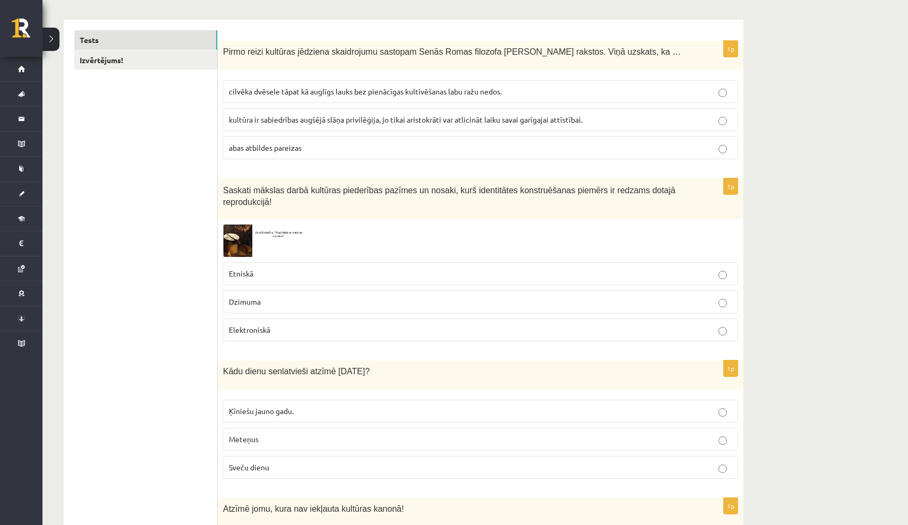
click at [358, 327] on p "Elektroniskā" at bounding box center [481, 330] width 504 height 11
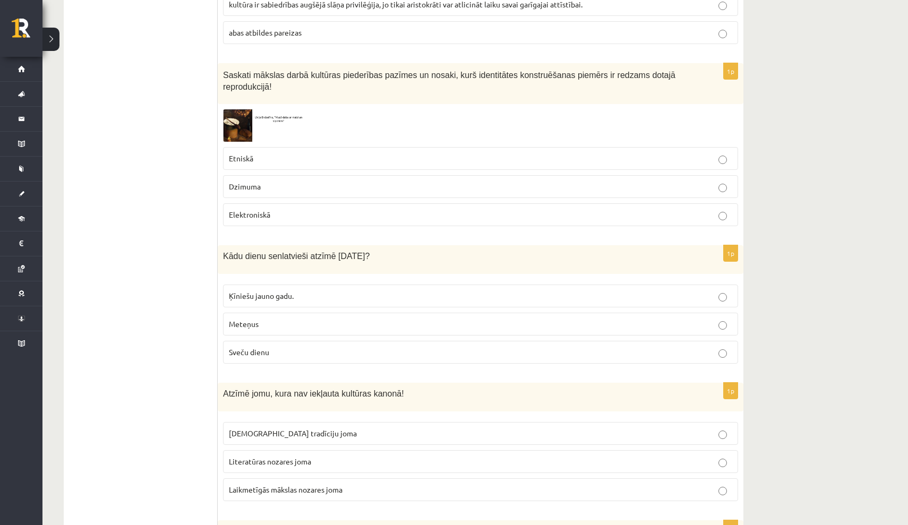
scroll to position [282, 0]
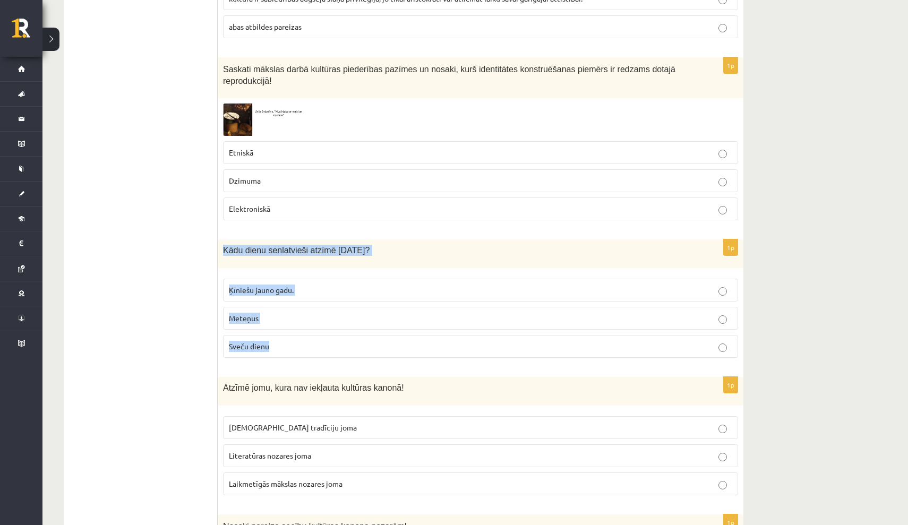
drag, startPoint x: 223, startPoint y: 248, endPoint x: 302, endPoint y: 350, distance: 129.1
click at [302, 350] on div "1p Kādu dienu senlatvieši atzīmē 2.februārī? Ķīniešu jauno gadu. Meteņus Sveču …" at bounding box center [481, 303] width 526 height 127
copy div "Kādu dienu senlatvieši atzīmē 2.februārī? Ķīniešu jauno gadu. Meteņus Sveču die…"
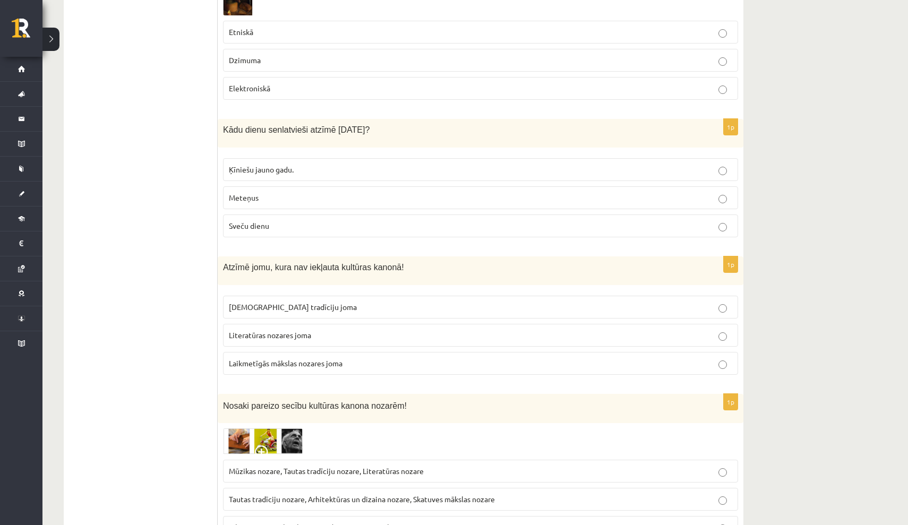
scroll to position [404, 0]
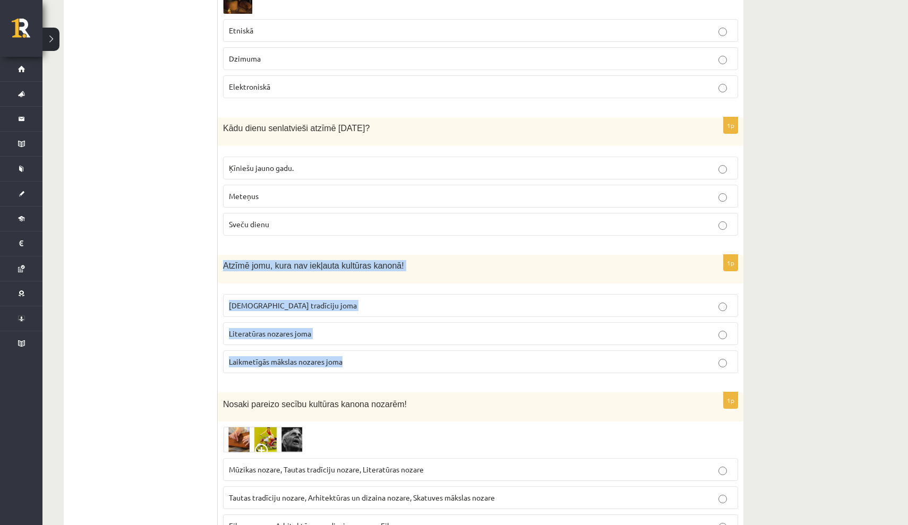
drag, startPoint x: 224, startPoint y: 262, endPoint x: 353, endPoint y: 361, distance: 162.1
click at [353, 361] on div "1p Atzīmē jomu, kura nav iekļauta kultūras kanonā! Tautas tradīciju joma Litera…" at bounding box center [481, 318] width 526 height 127
copy div "Atzīmē jomu, kura nav iekļauta kultūras kanonā! Tautas tradīciju joma Literatūr…"
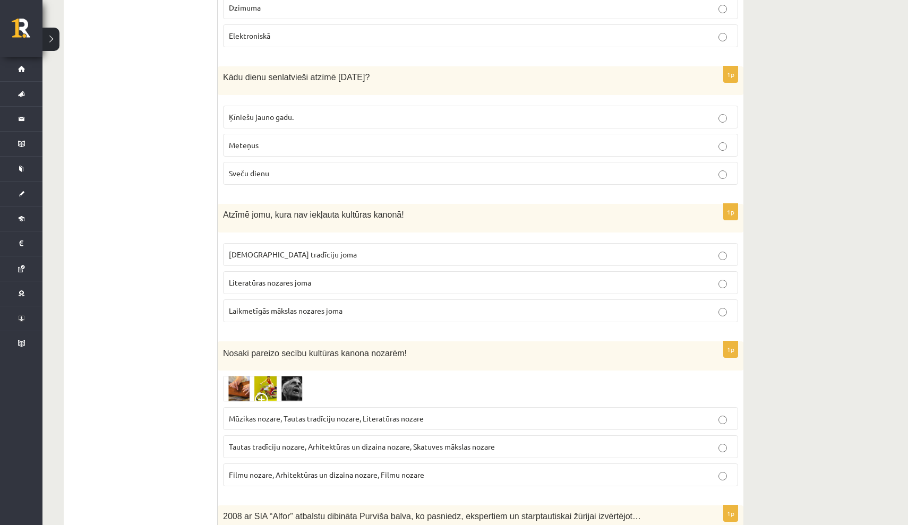
scroll to position [456, 0]
click at [287, 310] on span "Laikmetīgās mākslas nozares joma" at bounding box center [286, 310] width 114 height 10
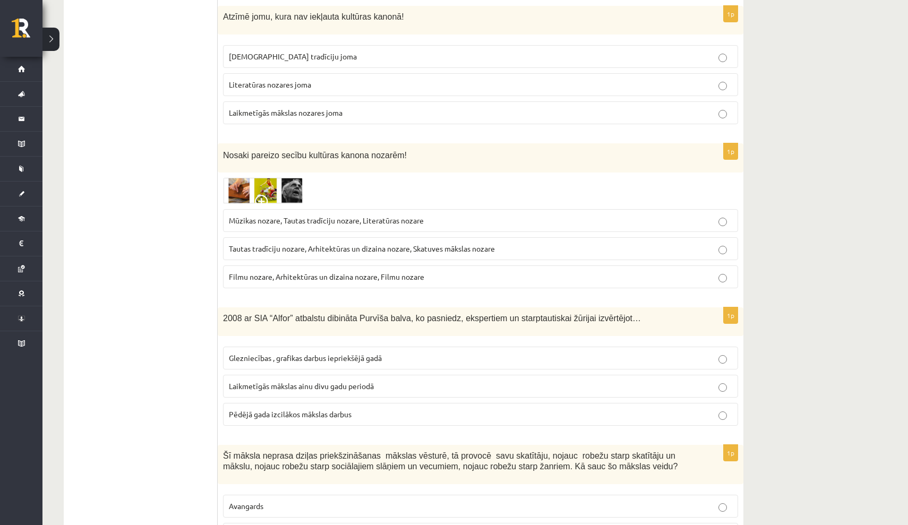
scroll to position [653, 0]
click at [242, 188] on img at bounding box center [263, 190] width 80 height 26
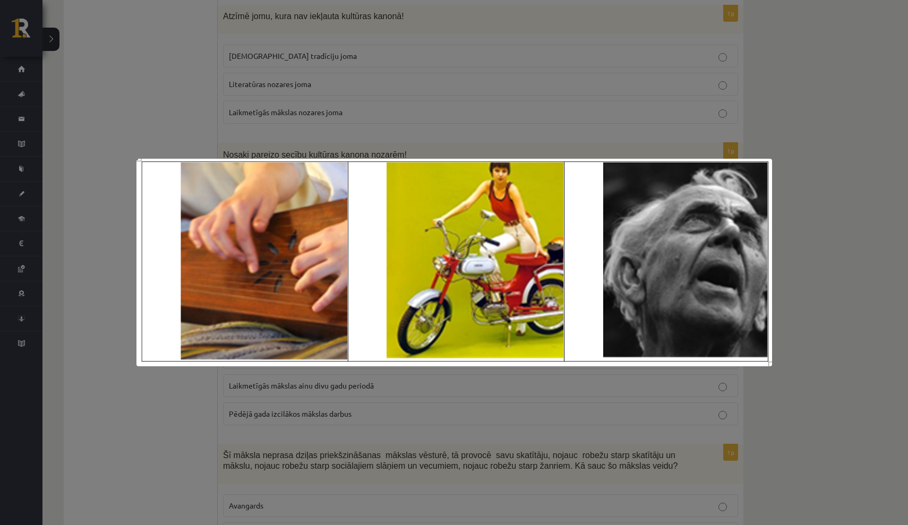
click at [186, 432] on div at bounding box center [454, 262] width 908 height 525
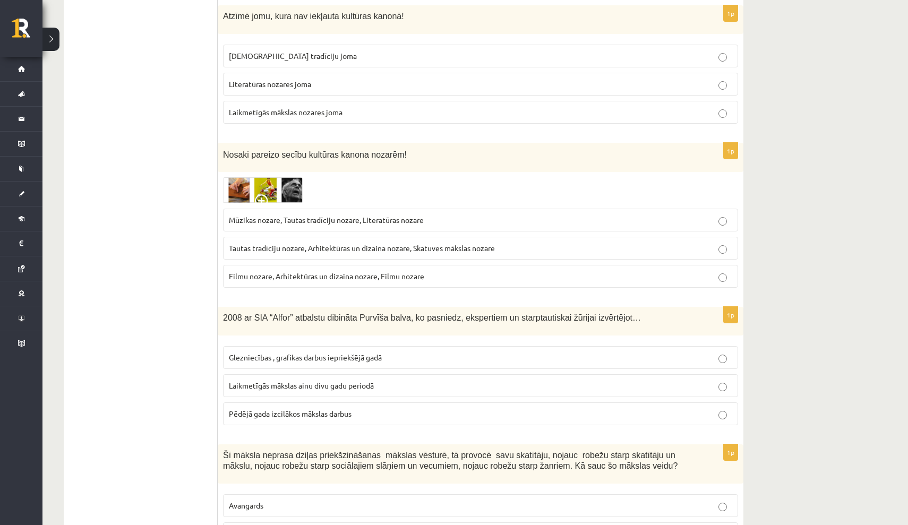
click at [237, 187] on img at bounding box center [263, 190] width 80 height 26
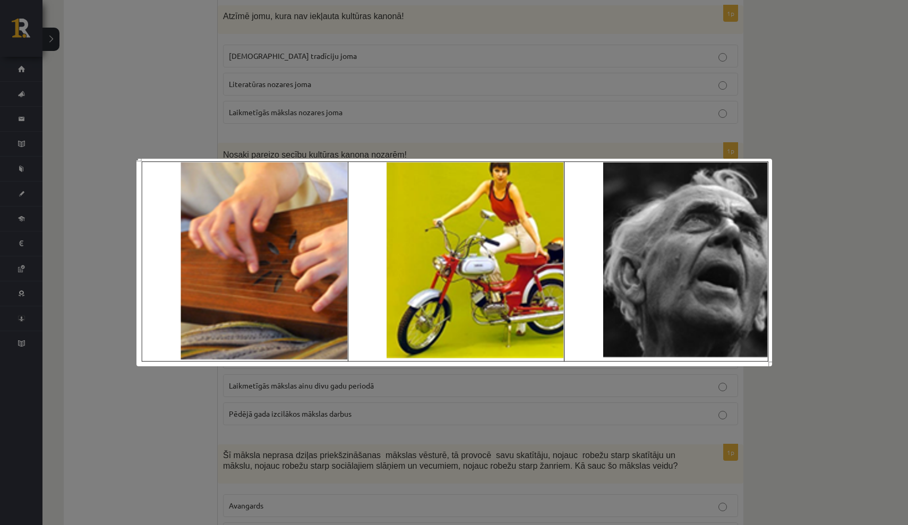
click at [838, 301] on div at bounding box center [454, 262] width 908 height 525
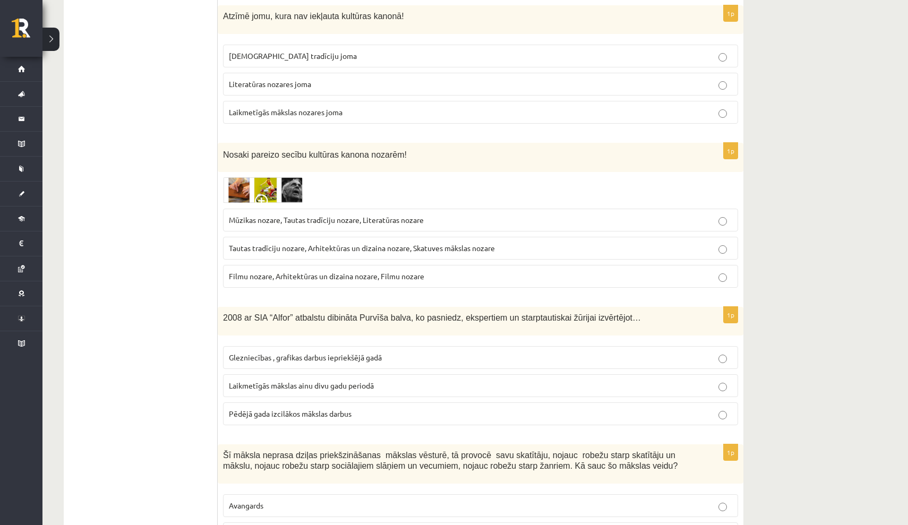
click at [268, 189] on img at bounding box center [263, 190] width 80 height 26
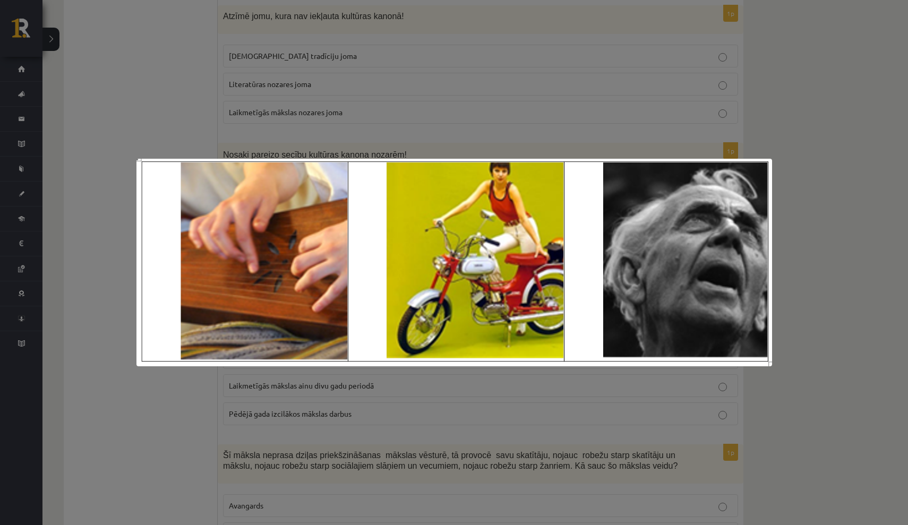
click at [819, 274] on div at bounding box center [454, 262] width 908 height 525
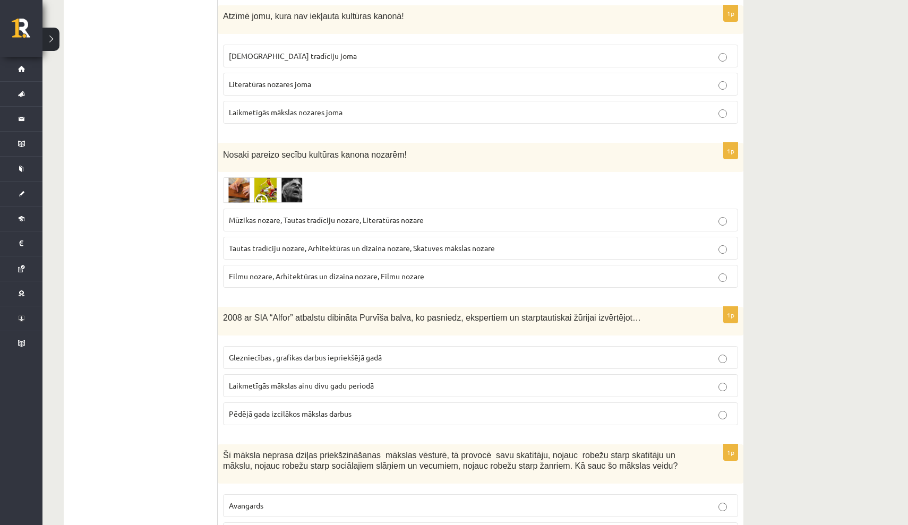
click at [533, 244] on p "Tautas tradīciju nozare, Arhitektūras un dizaina nozare, Skatuves mākslas nozare" at bounding box center [481, 248] width 504 height 11
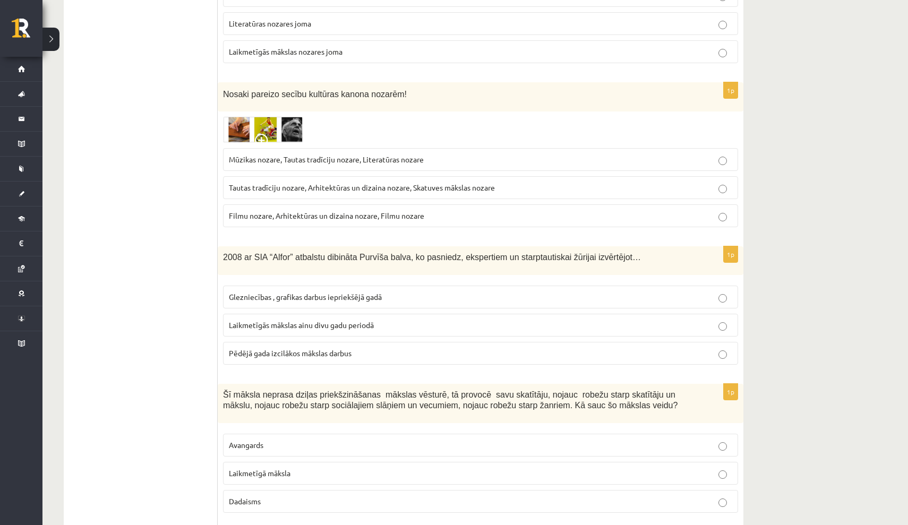
scroll to position [718, 0]
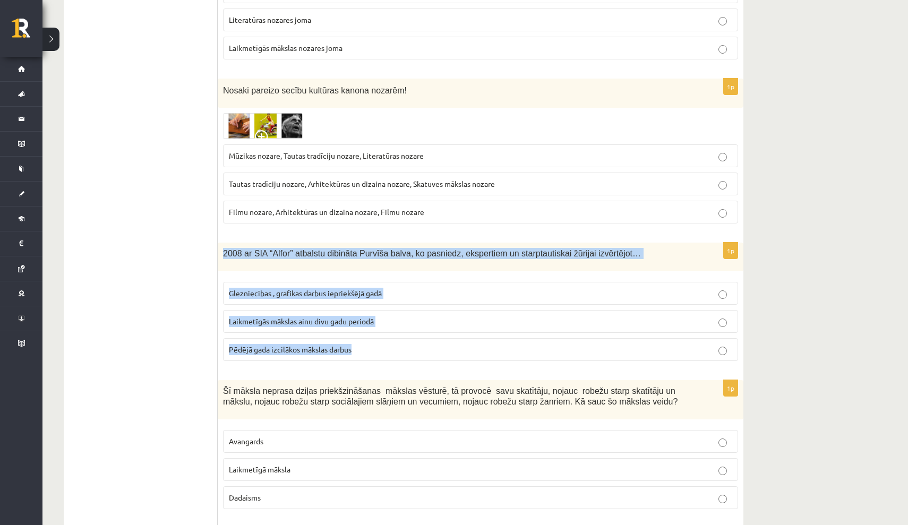
drag, startPoint x: 224, startPoint y: 250, endPoint x: 348, endPoint y: 353, distance: 161.0
click at [348, 353] on div "1p 2008 ar SIA “Alfor” atbalstu dibināta Purvīša balva, ko pasniedz, ekspertiem…" at bounding box center [481, 306] width 526 height 127
copy div "2008 ar SIA “Alfor” atbalstu dibināta Purvīša balva, ko pasniedz, ekspertiem un…"
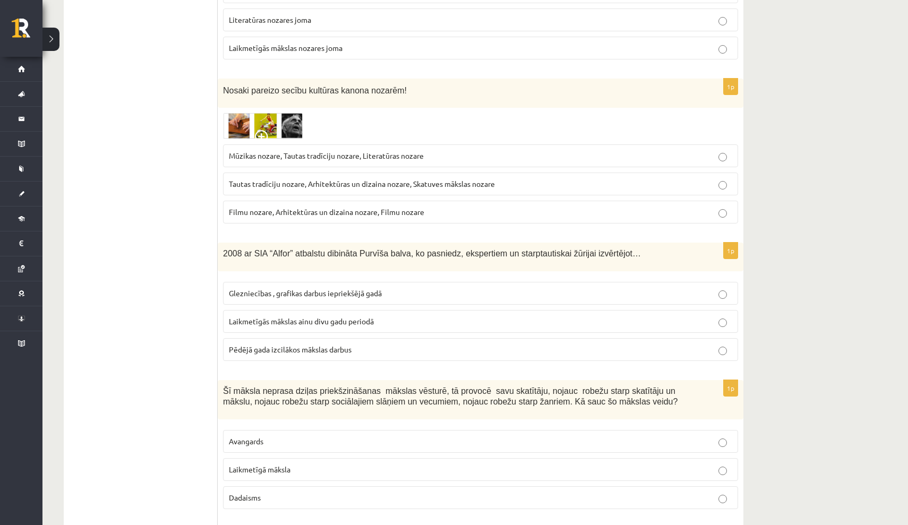
click at [291, 320] on span "Laikmetīgās mākslas ainu divu gadu periodā" at bounding box center [301, 322] width 145 height 10
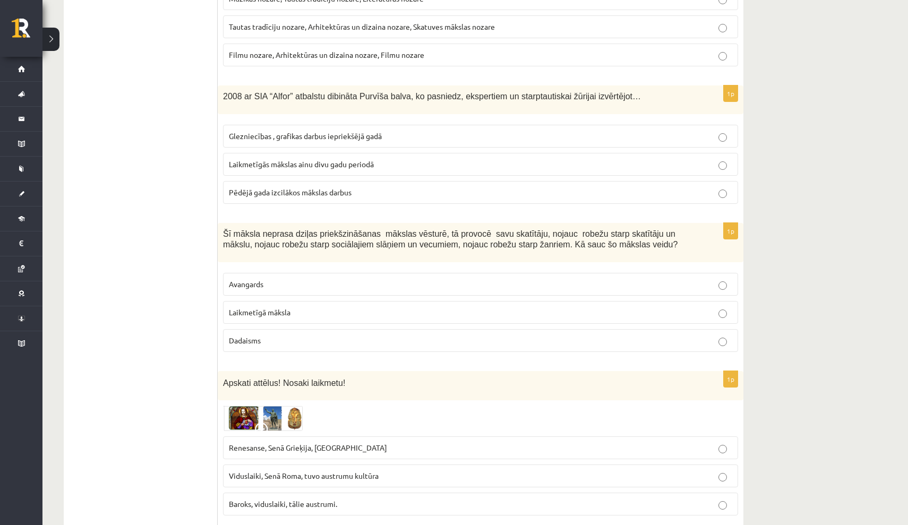
scroll to position [876, 0]
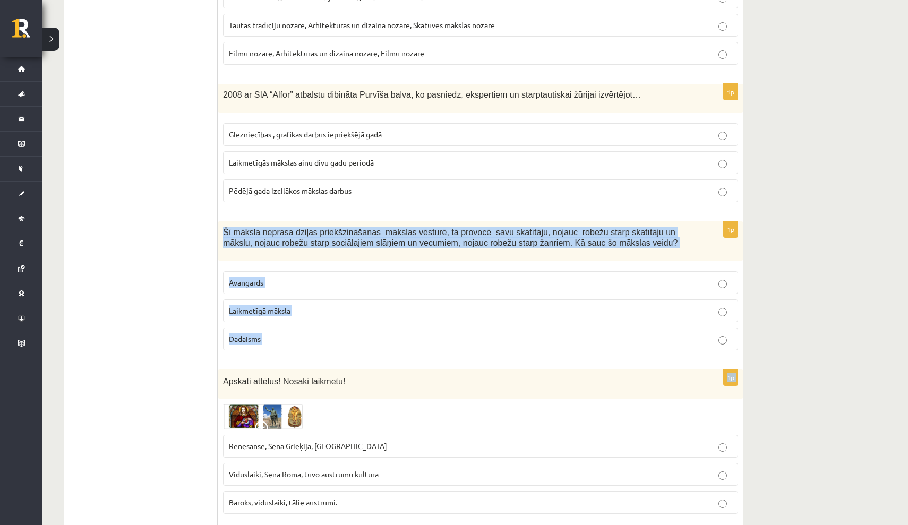
drag, startPoint x: 224, startPoint y: 228, endPoint x: 560, endPoint y: 359, distance: 360.2
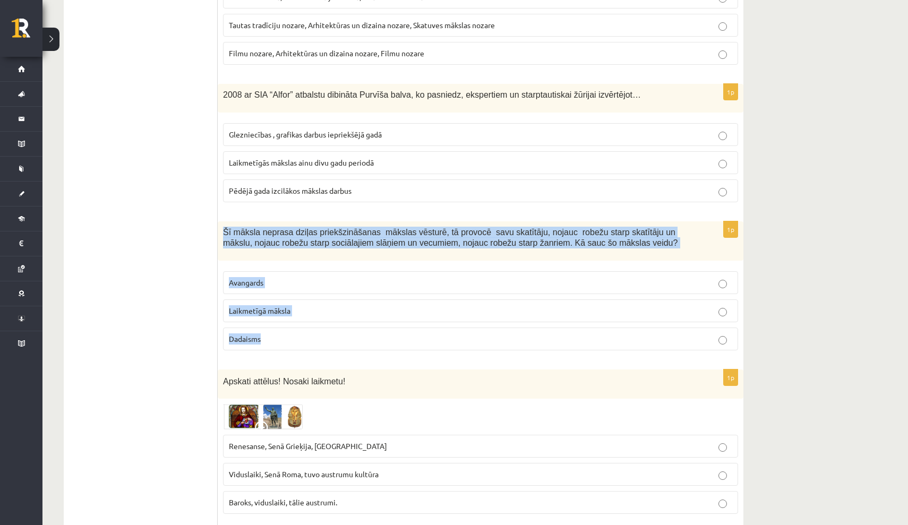
drag, startPoint x: 223, startPoint y: 227, endPoint x: 285, endPoint y: 338, distance: 126.5
click at [285, 338] on div "1p Šī māksla neprasa dziļas priekšzināšanas mākslas vēsturē, tā provocē savu sk…" at bounding box center [481, 290] width 526 height 138
copy div "Šī māksla neprasa dziļas priekšzināšanas mākslas vēsturē, tā provocē savu skatī…"
click at [283, 311] on span "Laikmetīgā māksla" at bounding box center [260, 311] width 62 height 10
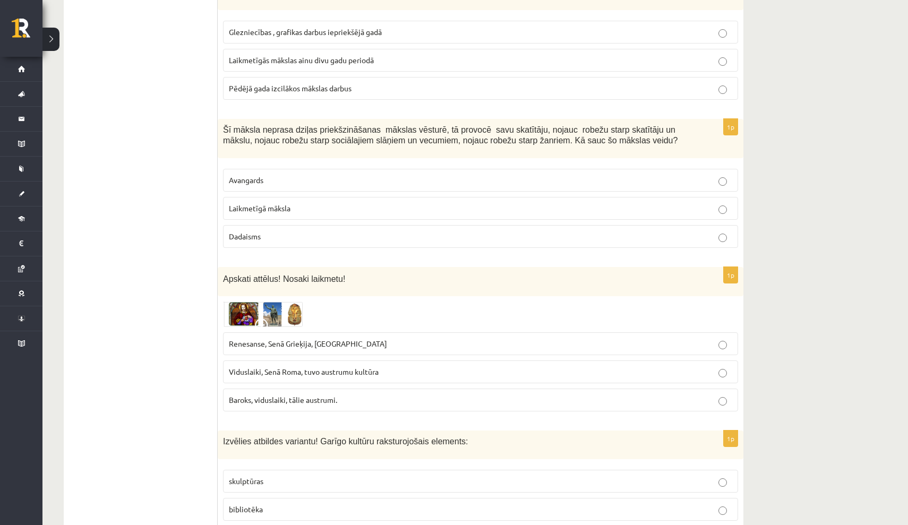
scroll to position [987, 0]
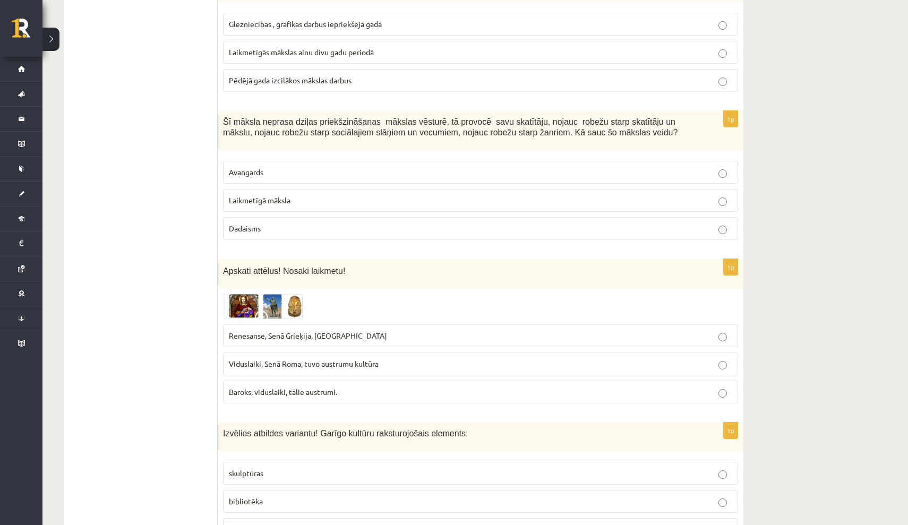
click at [245, 302] on img at bounding box center [263, 306] width 80 height 25
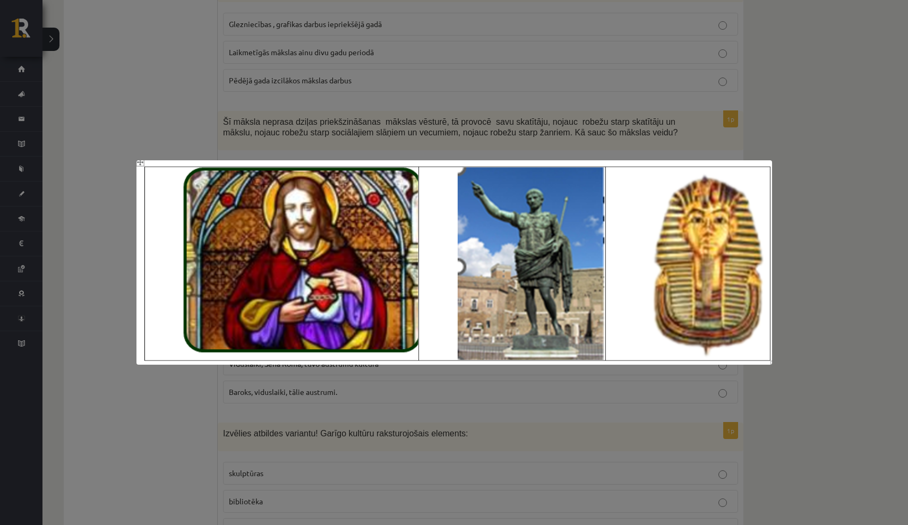
click at [810, 164] on div at bounding box center [454, 262] width 908 height 525
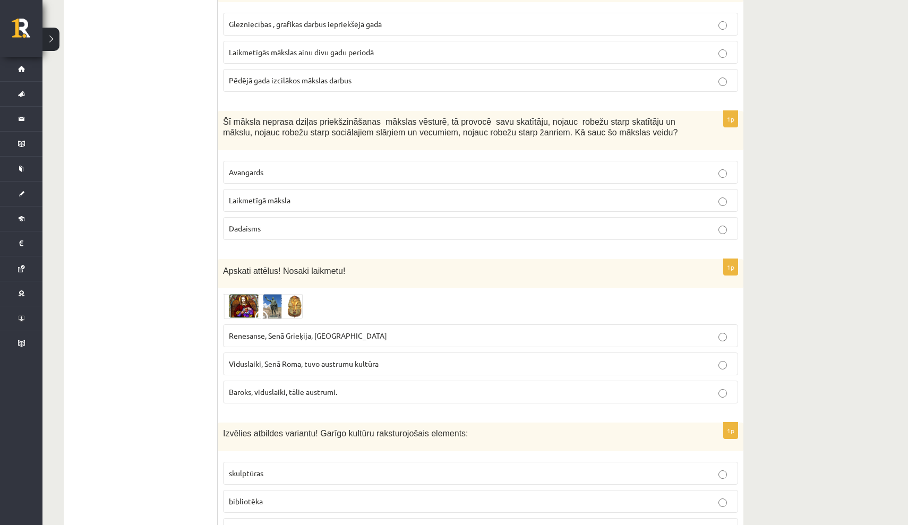
click at [272, 307] on img at bounding box center [263, 306] width 80 height 25
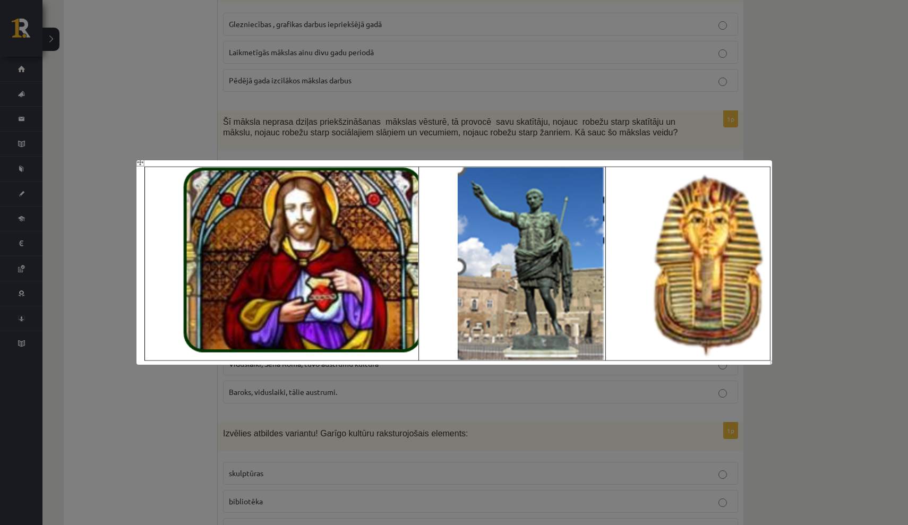
click at [814, 256] on div at bounding box center [454, 262] width 908 height 525
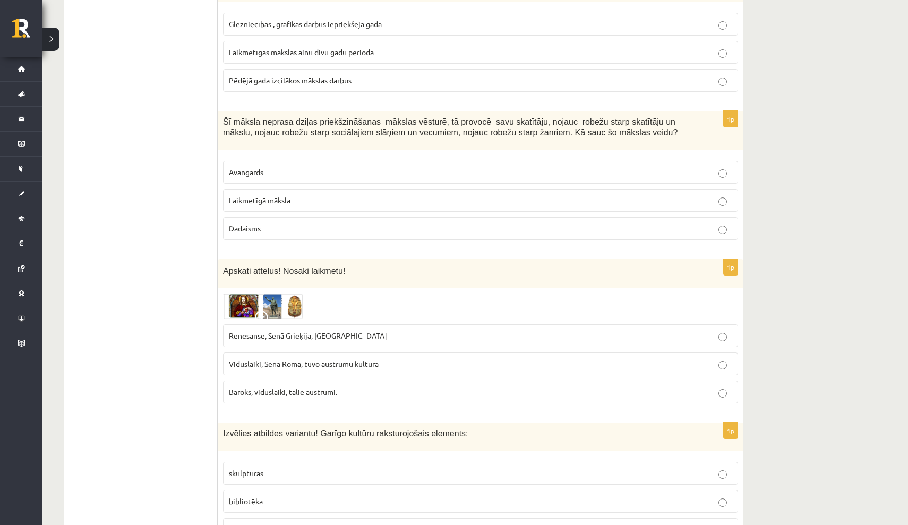
click at [405, 325] on label "Renesanse, Senā Grieķija, Ēģipte" at bounding box center [480, 336] width 515 height 23
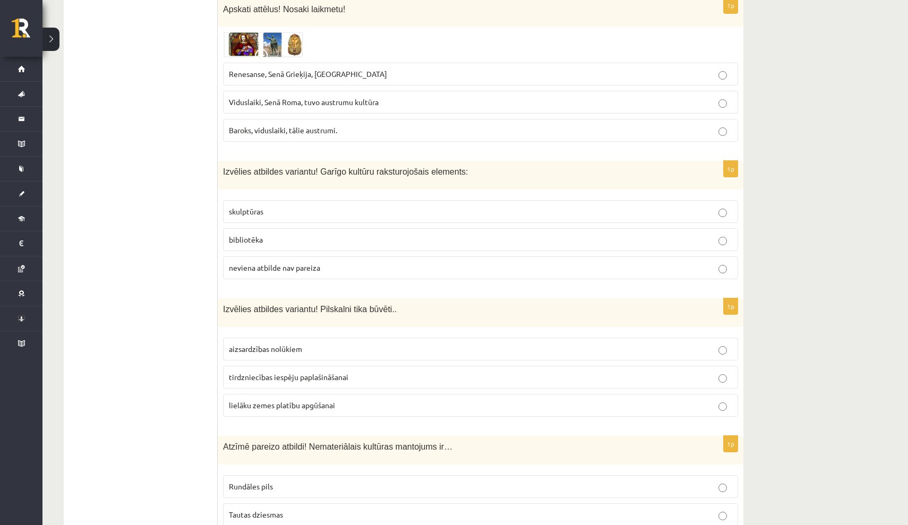
scroll to position [1250, 0]
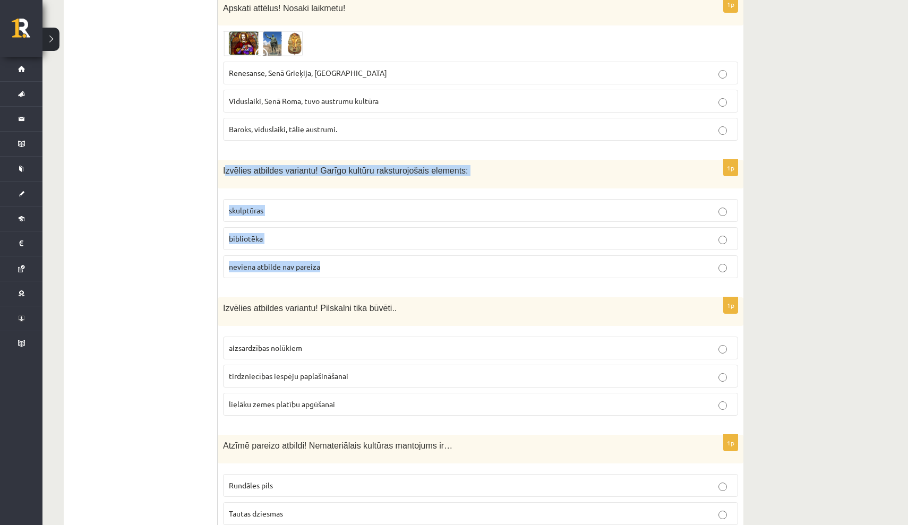
drag, startPoint x: 226, startPoint y: 168, endPoint x: 457, endPoint y: 263, distance: 250.6
click at [457, 263] on div "1p Izvēlies atbildes variantu! Garīgo kultūru raksturojošais elements: skulptūr…" at bounding box center [481, 223] width 526 height 127
copy div "zvēlies atbildes variantu! Garīgo kultūru raksturojošais elements: skulptūras b…"
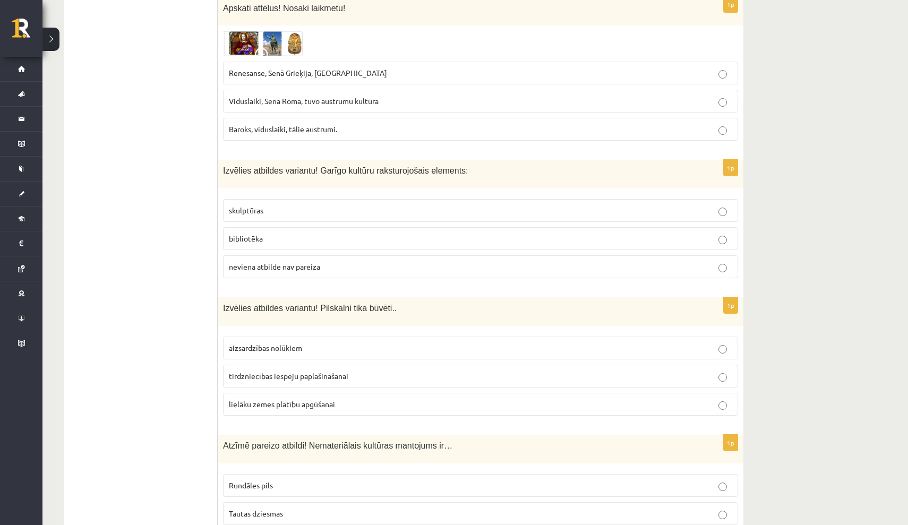
click at [288, 236] on p "bibliotēka" at bounding box center [481, 238] width 504 height 11
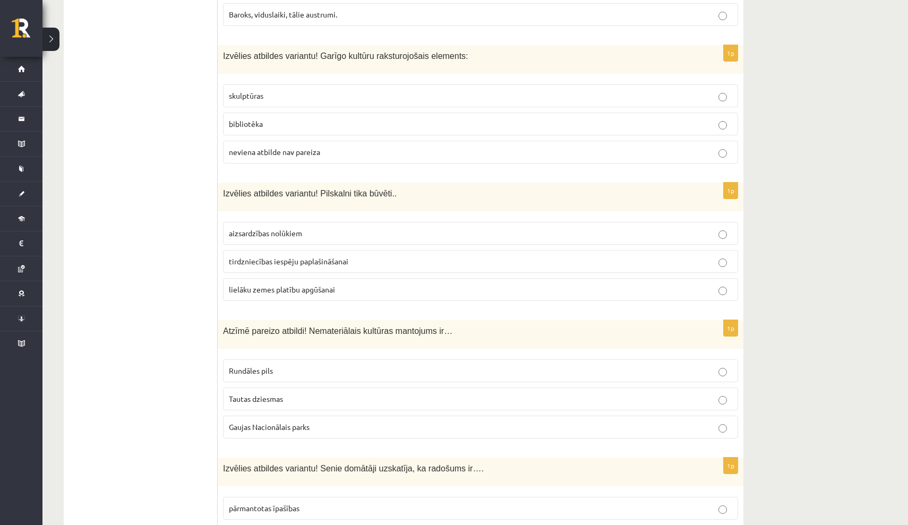
scroll to position [1365, 0]
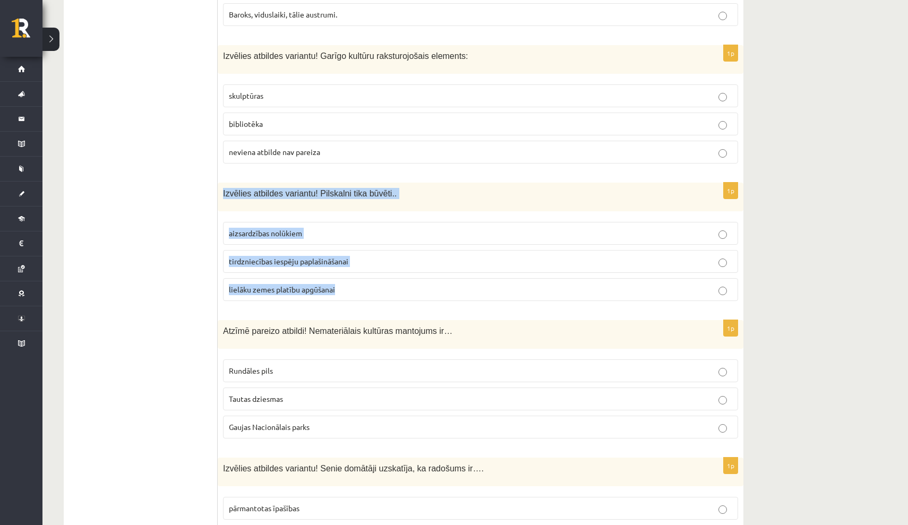
drag, startPoint x: 224, startPoint y: 190, endPoint x: 338, endPoint y: 287, distance: 150.3
click at [338, 287] on div "1p Izvēlies atbildes variantu! Pilskalni tika būvēti.. aizsardzības nolūkiem ti…" at bounding box center [481, 246] width 526 height 127
copy div "Izvēlies atbildes variantu! Pilskalni tika būvēti.. aizsardzības nolūkiem tirdz…"
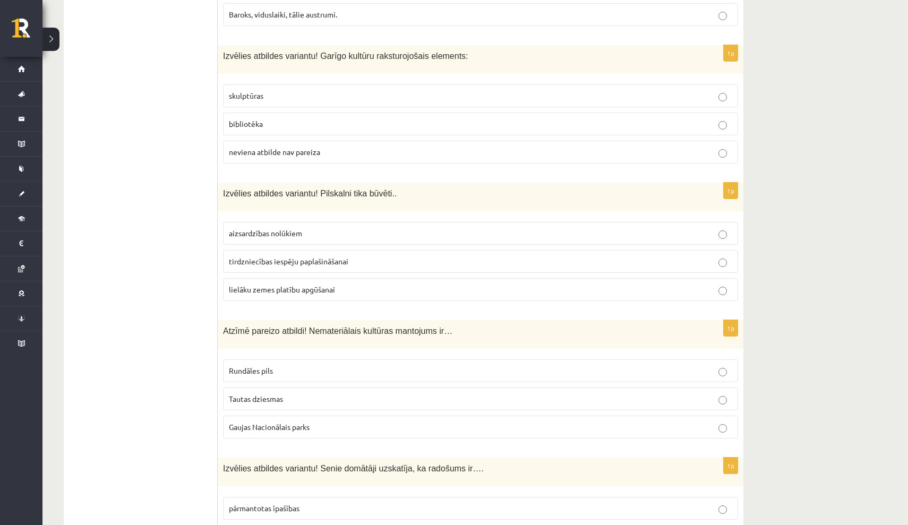
click at [339, 228] on p "aizsardzības nolūkiem" at bounding box center [481, 233] width 504 height 11
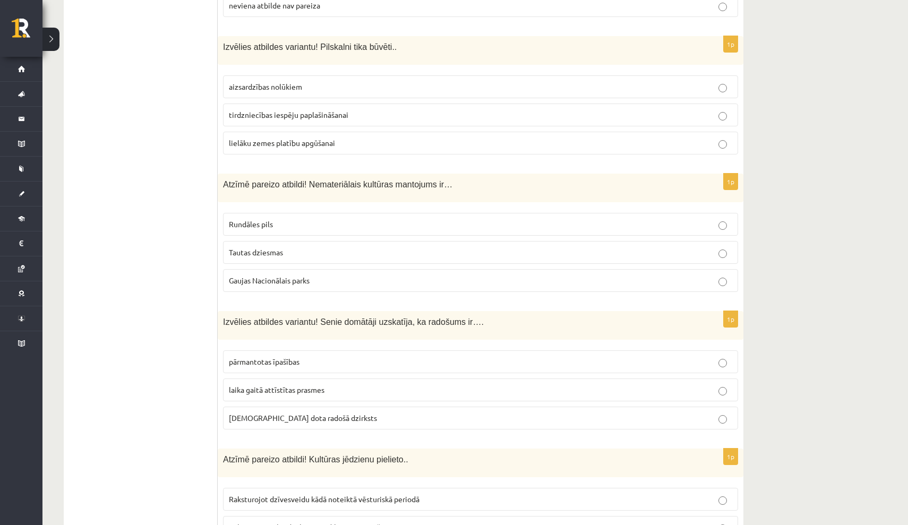
scroll to position [1513, 0]
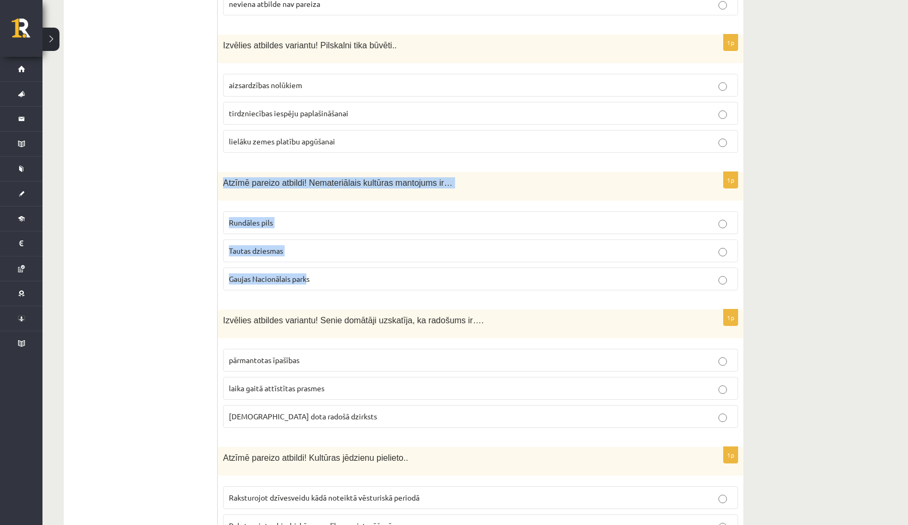
drag, startPoint x: 224, startPoint y: 177, endPoint x: 307, endPoint y: 278, distance: 130.9
click at [307, 278] on div "1p Atzīmē pareizo atbildi! Nemateriālais kultūras mantojums ir… Rundāles pils T…" at bounding box center [481, 235] width 526 height 127
copy div "Atzīmē pareizo atbildi! Nemateriālais kultūras mantojums ir… Rundāles pils Taut…"
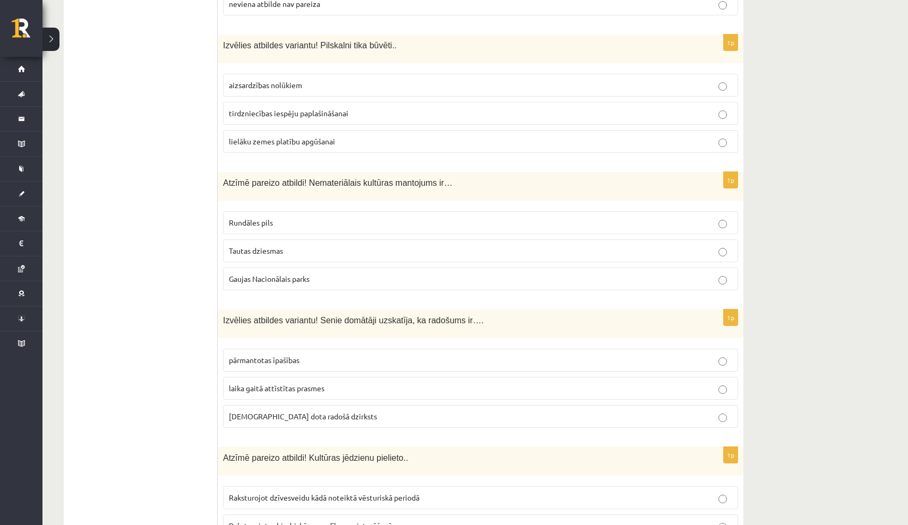
click at [297, 249] on p "Tautas dziesmas" at bounding box center [481, 250] width 504 height 11
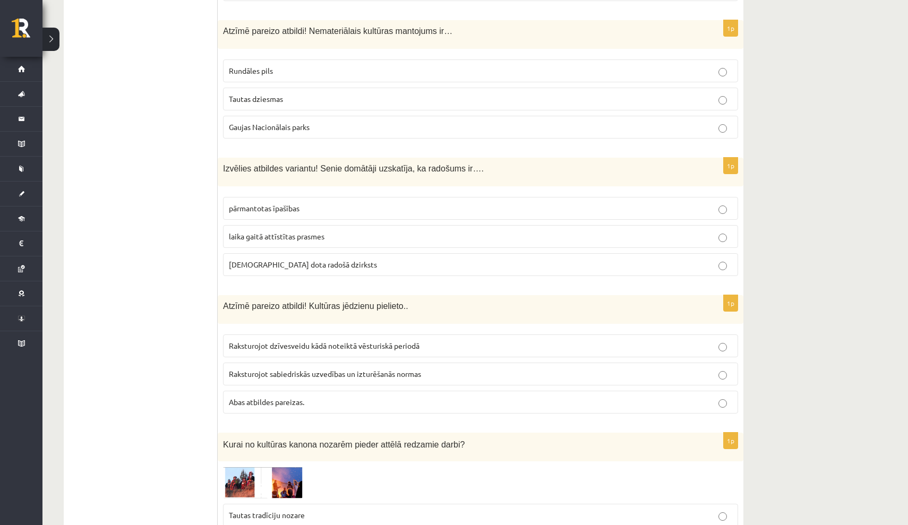
scroll to position [1667, 0]
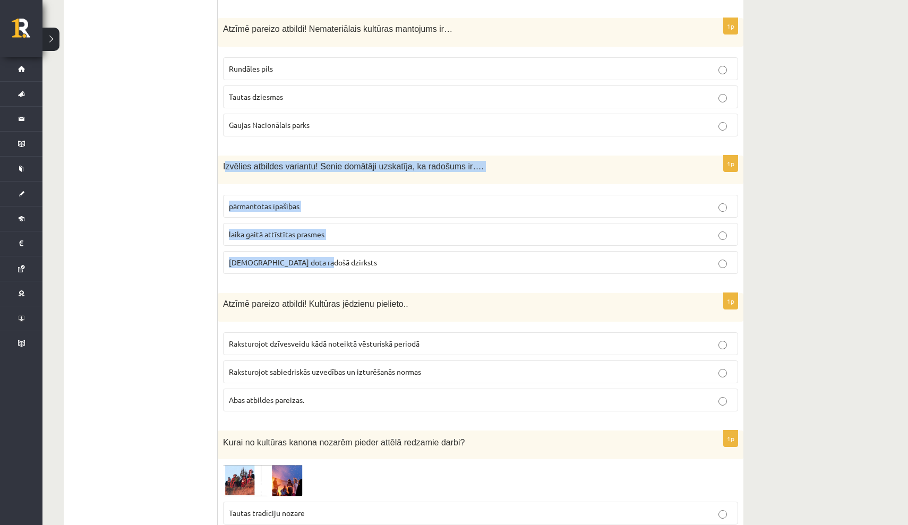
drag, startPoint x: 226, startPoint y: 162, endPoint x: 323, endPoint y: 263, distance: 139.8
click at [323, 263] on div "1p Izvēlies atbildes variantu! Senie domātāji uzskatīja, ka radošums ir…. pārma…" at bounding box center [481, 219] width 526 height 127
copy div "zvēlies atbildes variantu! Senie domātāji uzskatīja, ka radošums ir…. pārmantot…"
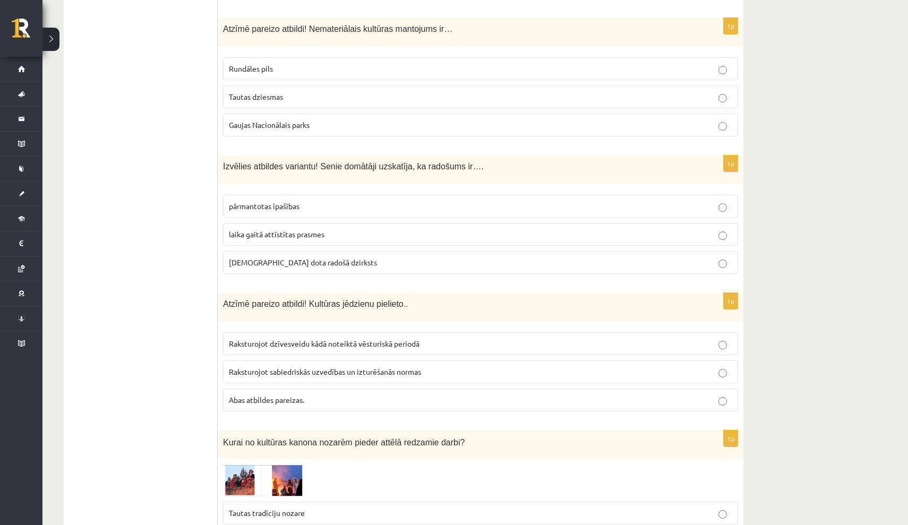
click at [306, 259] on span "dieva dota radošā dzirksts" at bounding box center [303, 263] width 148 height 10
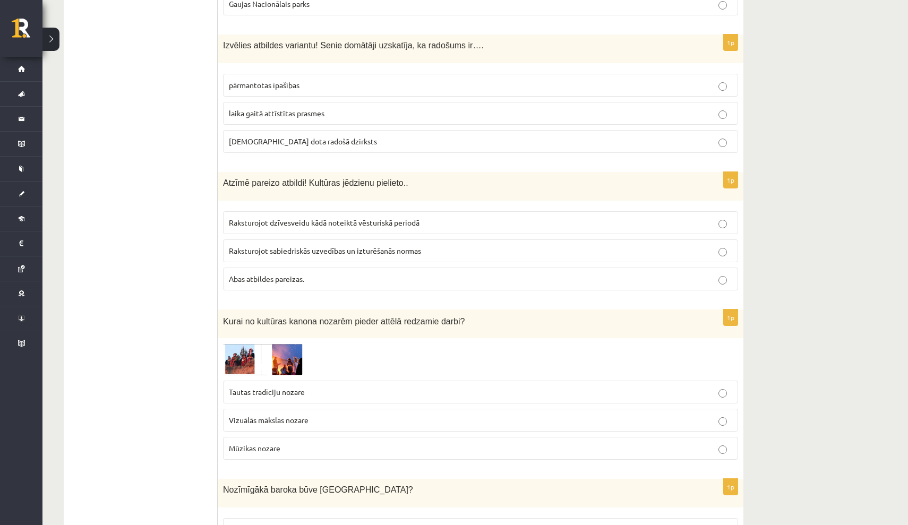
scroll to position [1788, 0]
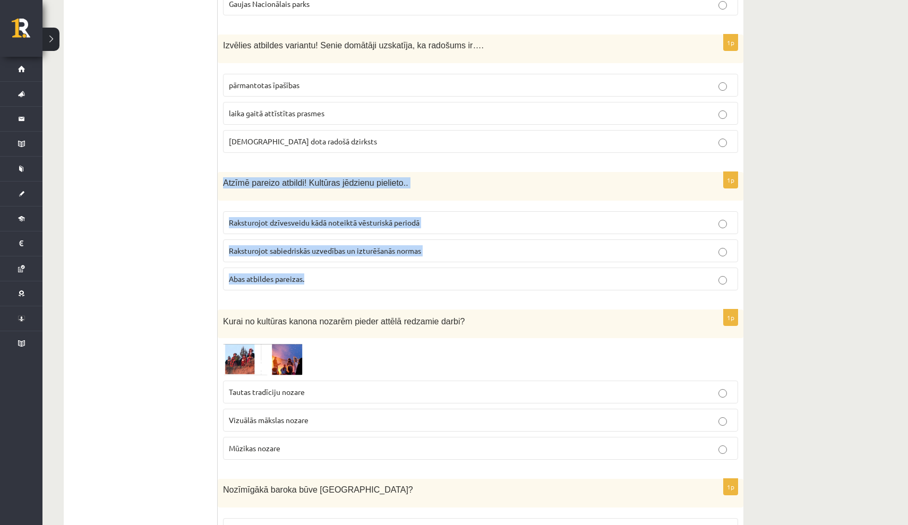
drag, startPoint x: 225, startPoint y: 177, endPoint x: 374, endPoint y: 275, distance: 178.1
click at [374, 275] on div "1p Atzīmē pareizo atbildi! Kultūras jēdzienu pielieto.. Raksturojot dzīvesveidu…" at bounding box center [481, 235] width 526 height 127
copy div "Atzīmē pareizo atbildi! Kultūras jēdzienu pielieto.. Raksturojot dzīvesveidu kā…"
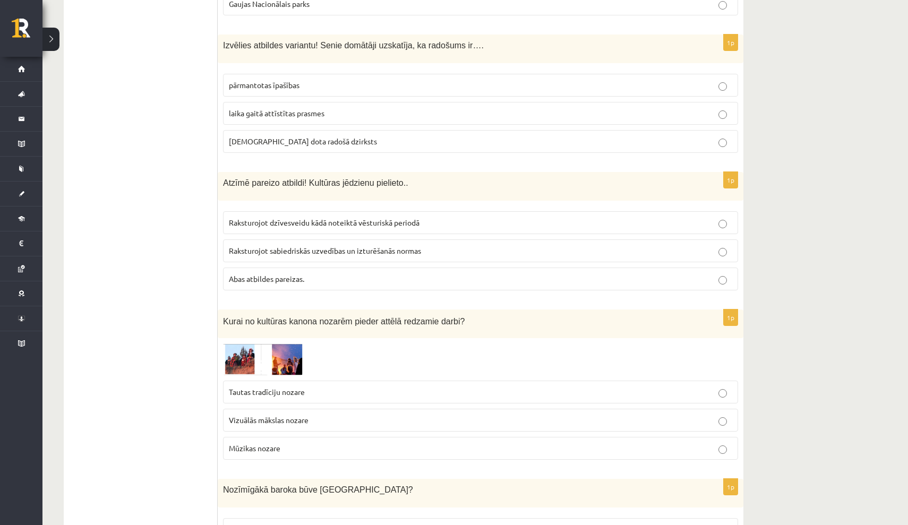
click at [496, 279] on p "Abas atbildes pareizas." at bounding box center [481, 279] width 504 height 11
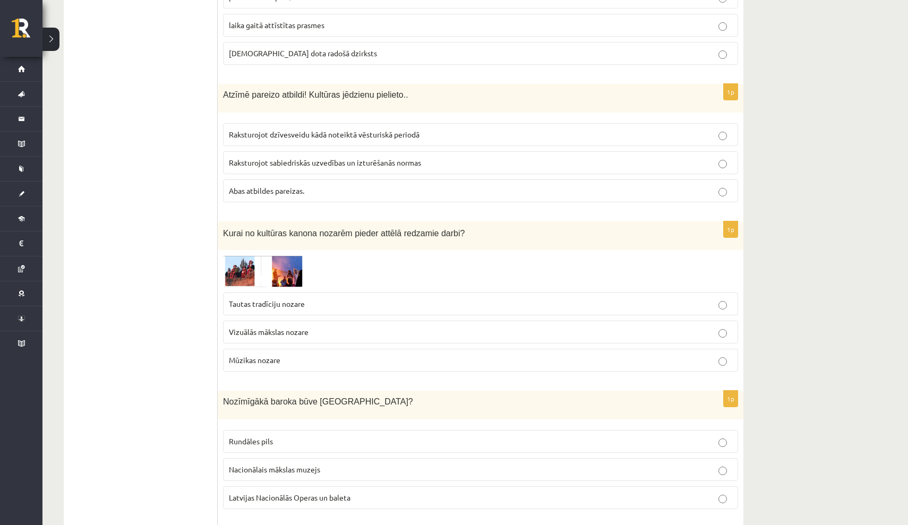
scroll to position [1879, 0]
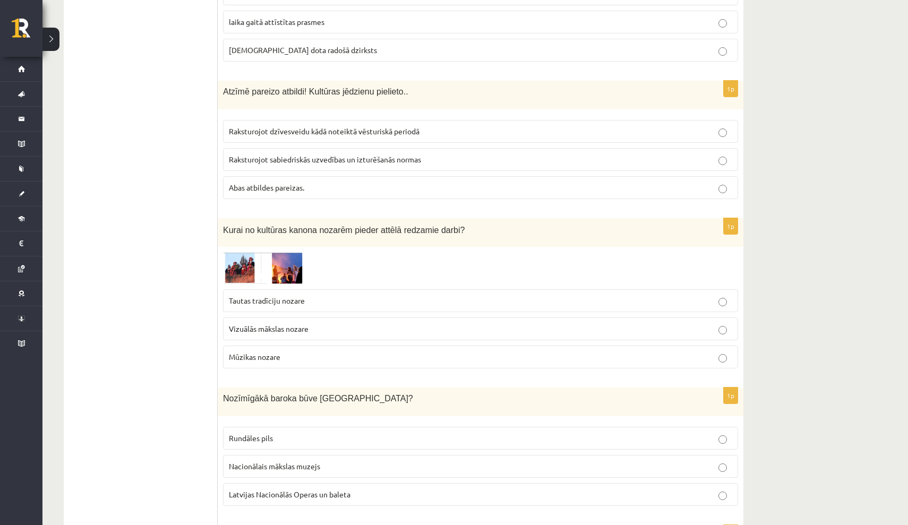
click at [237, 267] on img at bounding box center [263, 267] width 80 height 31
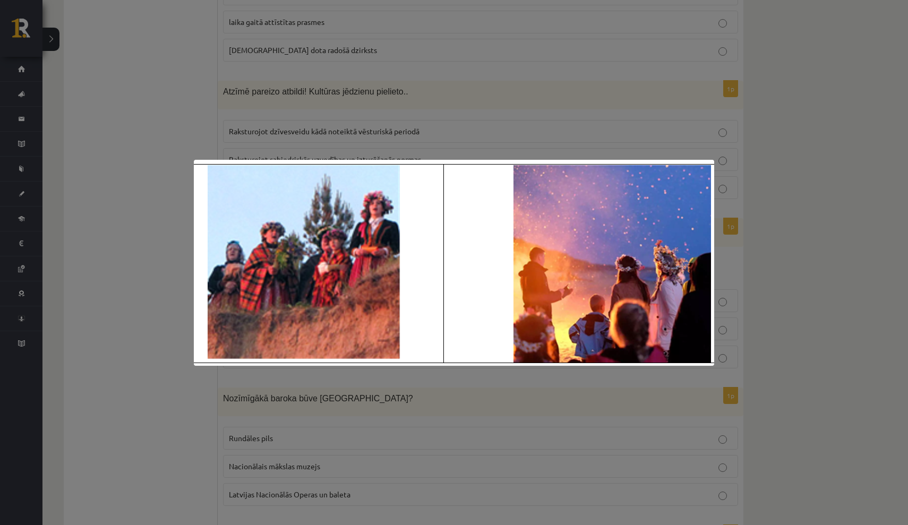
click at [202, 379] on div at bounding box center [454, 262] width 908 height 525
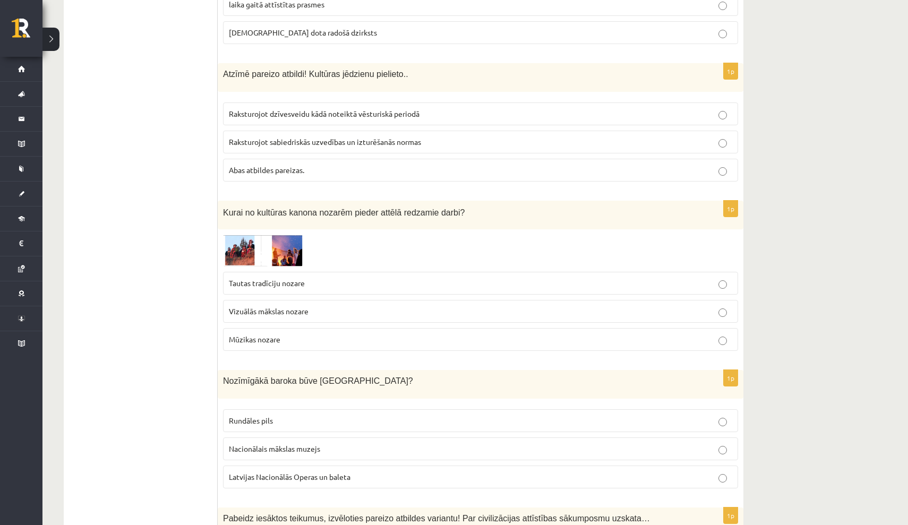
scroll to position [1897, 0]
click at [279, 278] on span "Tautas tradīciju nozare" at bounding box center [267, 283] width 76 height 10
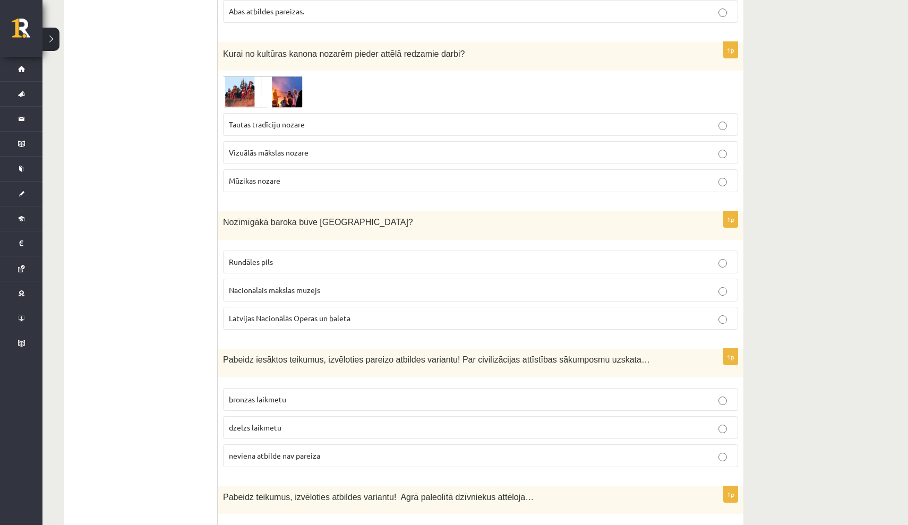
scroll to position [2056, 0]
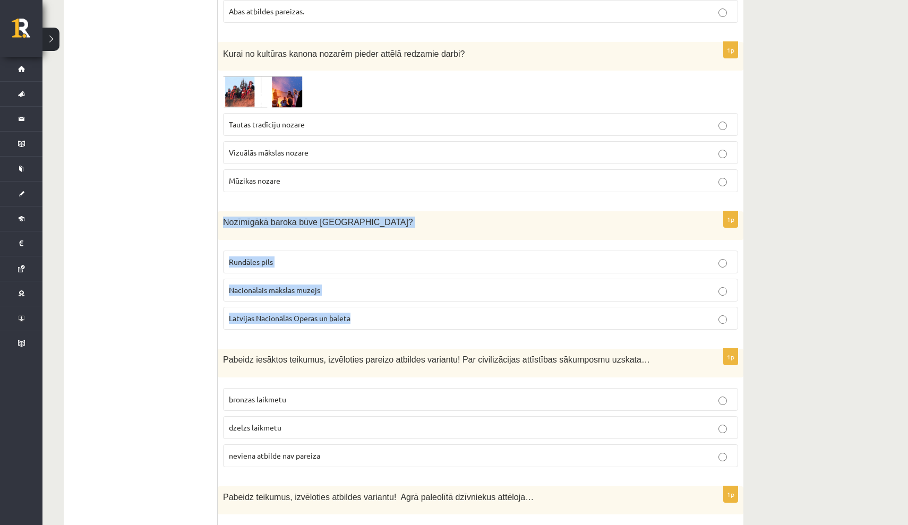
drag, startPoint x: 224, startPoint y: 217, endPoint x: 362, endPoint y: 316, distance: 169.8
click at [362, 316] on div "1p Nozīmīgākā baroka būve Latvijā? Rundāles pils Nacionālais mākslas muzejs Lat…" at bounding box center [481, 274] width 526 height 127
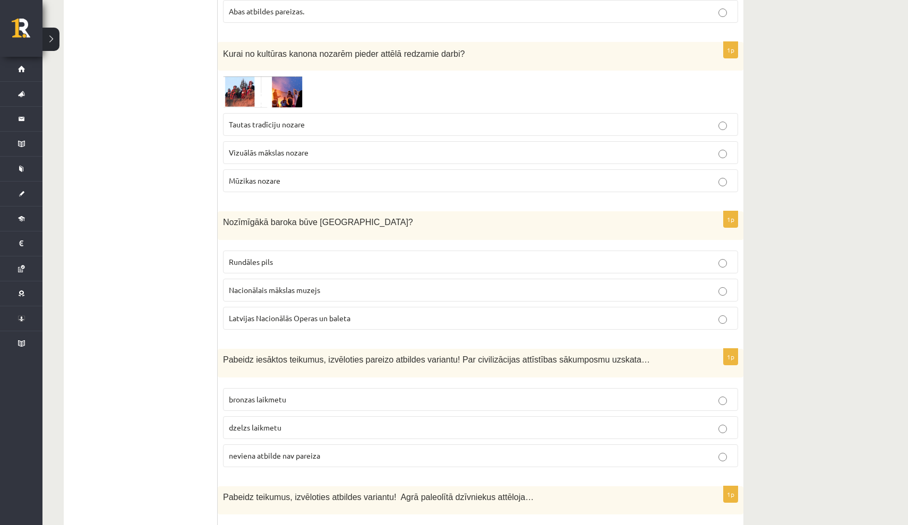
click at [191, 311] on ul "Tests Izvērtējums!" at bounding box center [145, 370] width 143 height 4470
click at [291, 257] on p "Rundāles pils" at bounding box center [481, 262] width 504 height 11
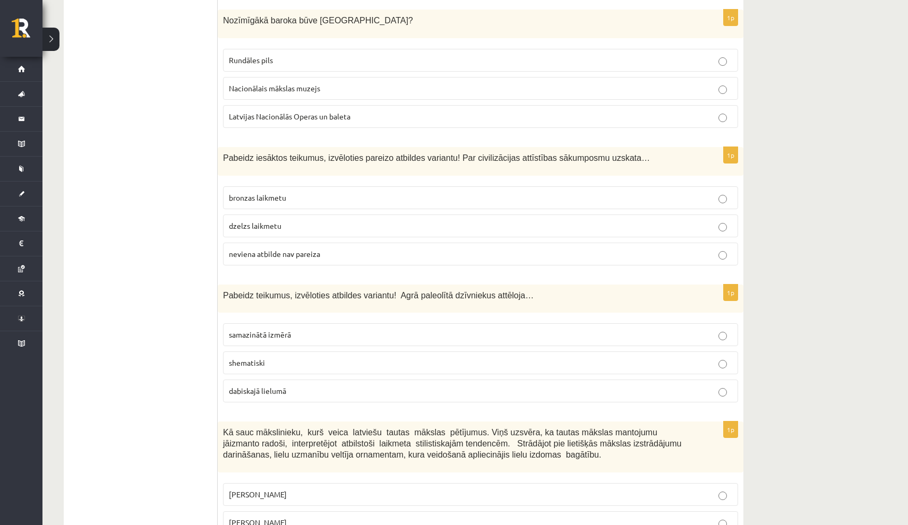
scroll to position [2262, 0]
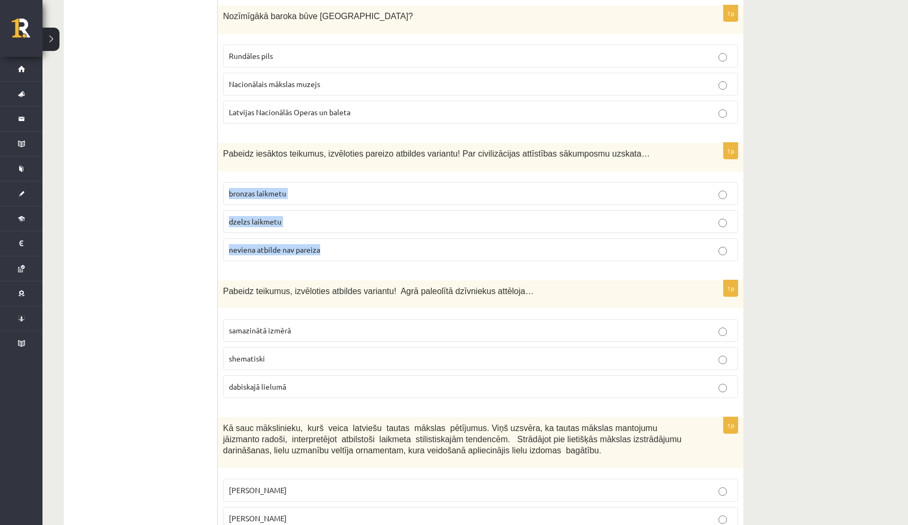
drag, startPoint x: 229, startPoint y: 185, endPoint x: 294, endPoint y: 263, distance: 101.1
click at [294, 263] on div "1p Pabeidz iesāktos teikumus, izvēloties pareizo atbildes variantu! Par civiliz…" at bounding box center [481, 206] width 526 height 127
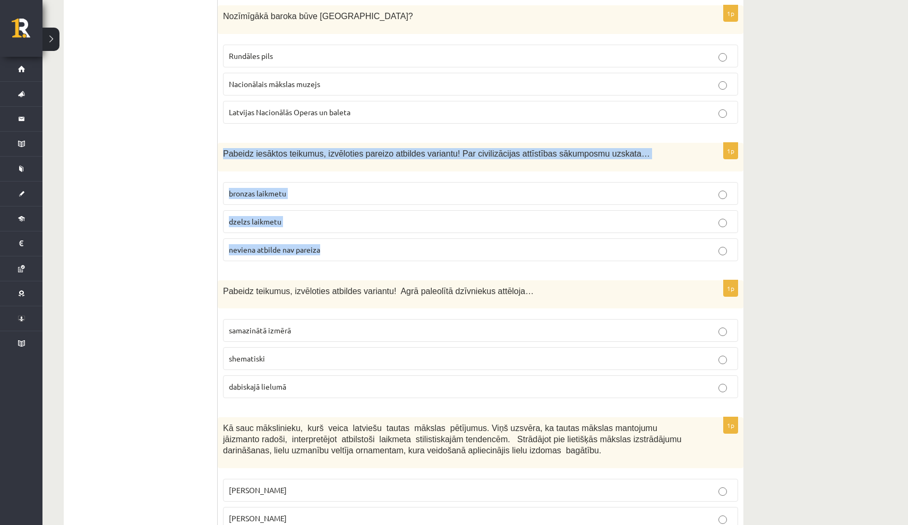
drag, startPoint x: 224, startPoint y: 146, endPoint x: 339, endPoint y: 245, distance: 152.1
click at [339, 245] on div "1p Pabeidz iesāktos teikumus, izvēloties pareizo atbildes variantu! Par civiliz…" at bounding box center [481, 206] width 526 height 127
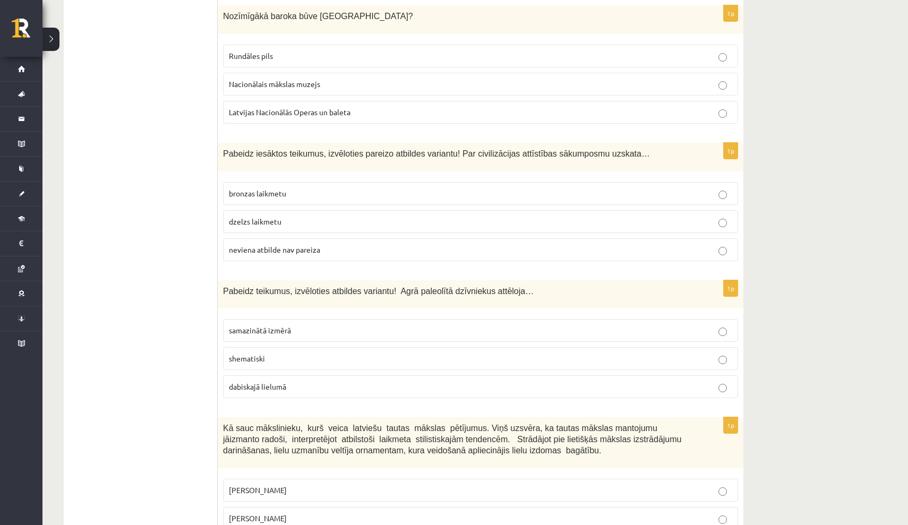
click at [197, 248] on ul "Tests Izvērtējums!" at bounding box center [145, 164] width 143 height 4470
click at [300, 188] on p "bronzas laikmetu" at bounding box center [481, 193] width 504 height 11
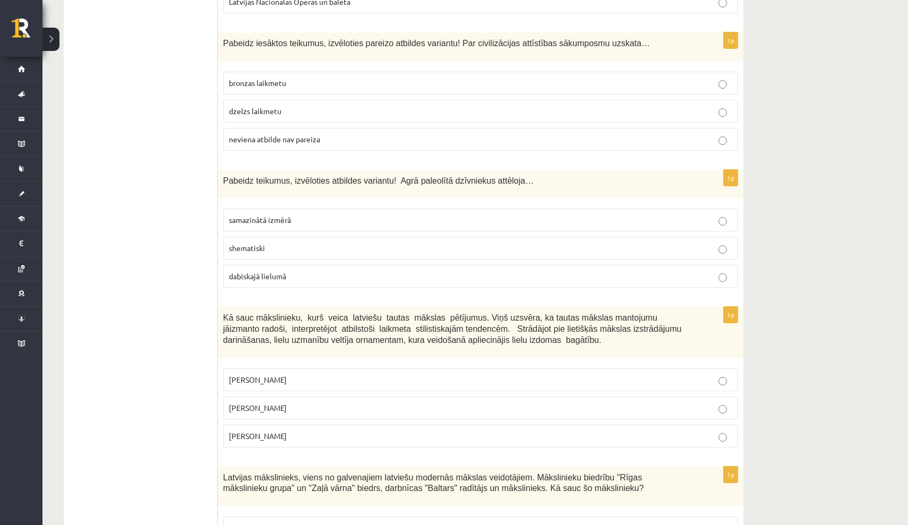
scroll to position [2372, 0]
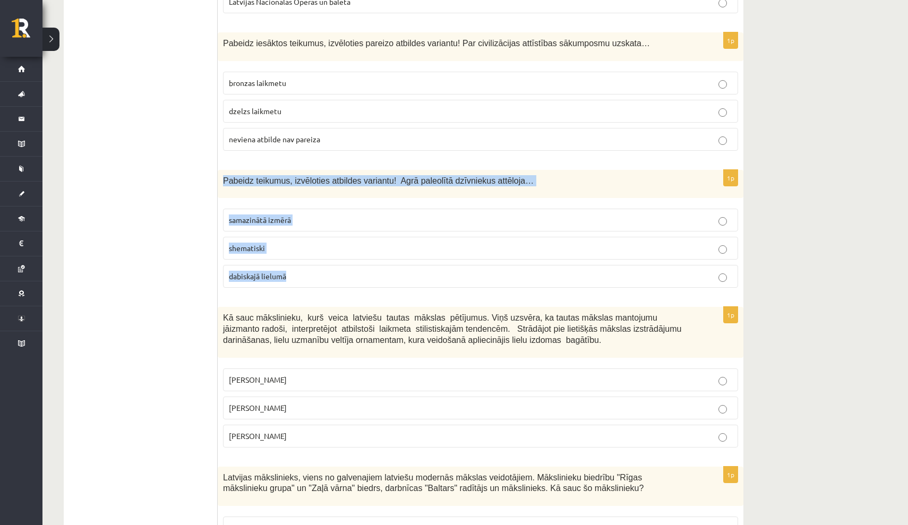
drag, startPoint x: 224, startPoint y: 174, endPoint x: 291, endPoint y: 275, distance: 121.1
click at [291, 275] on div "1p Pabeidz teikumus, izvēloties atbildes variantu! Agrā paleolītā dzīvniekus at…" at bounding box center [481, 233] width 526 height 127
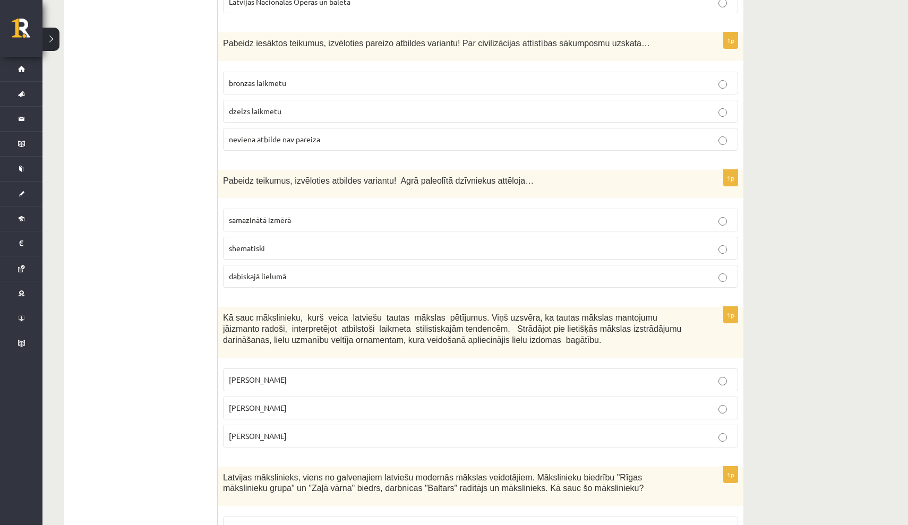
click at [443, 271] on p "dabiskajā lielumā" at bounding box center [481, 276] width 504 height 11
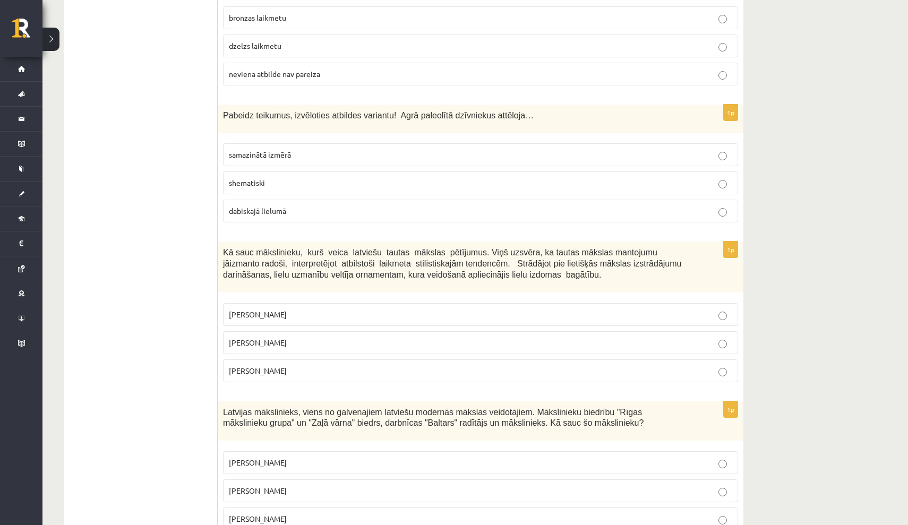
scroll to position [2446, 0]
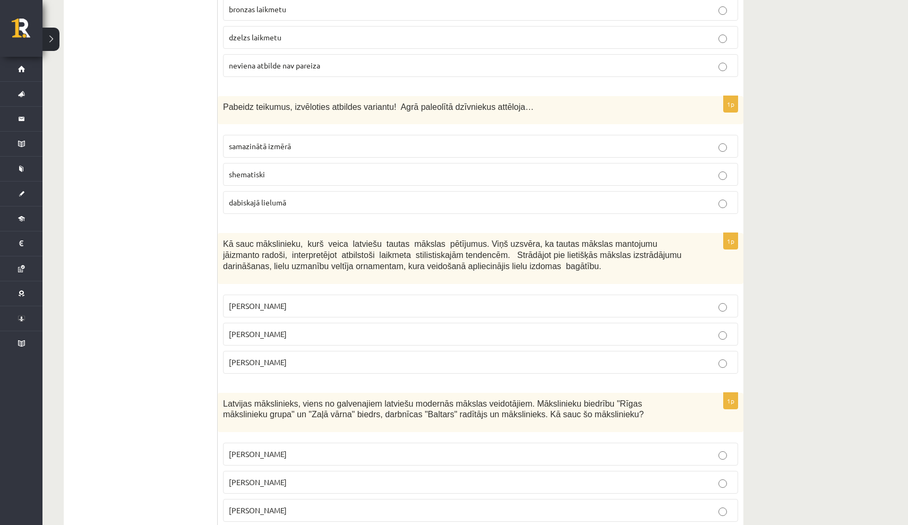
drag, startPoint x: 223, startPoint y: 236, endPoint x: 313, endPoint y: 354, distance: 148.9
click at [313, 354] on div "1p Kā sauc mākslinieku, kurš veica latviešu tautas mākslas pētījumus. Viņš uzsv…" at bounding box center [481, 307] width 526 height 149
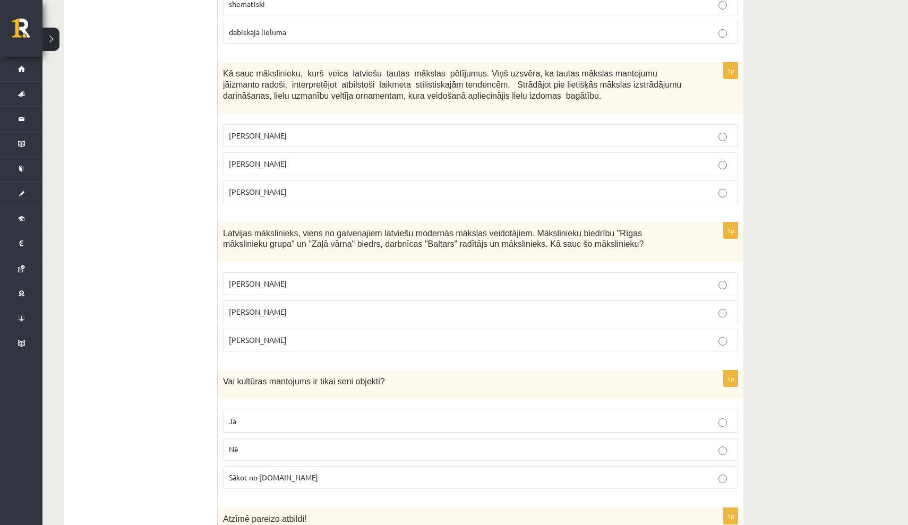
scroll to position [2617, 0]
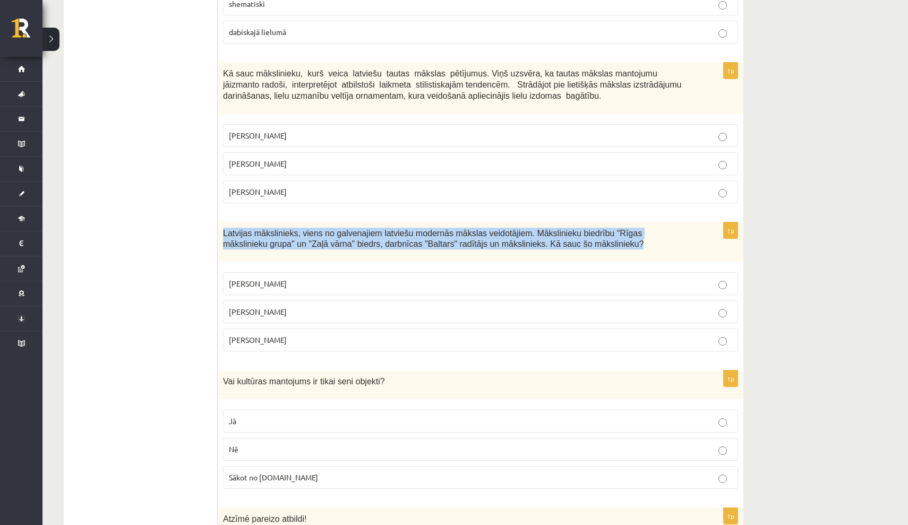
drag, startPoint x: 223, startPoint y: 224, endPoint x: 683, endPoint y: 233, distance: 460.1
click at [683, 233] on p "Latvijas mākslinieks, viens no galvenajiem latviešu modernās mākslas veidotājie…" at bounding box center [454, 239] width 462 height 22
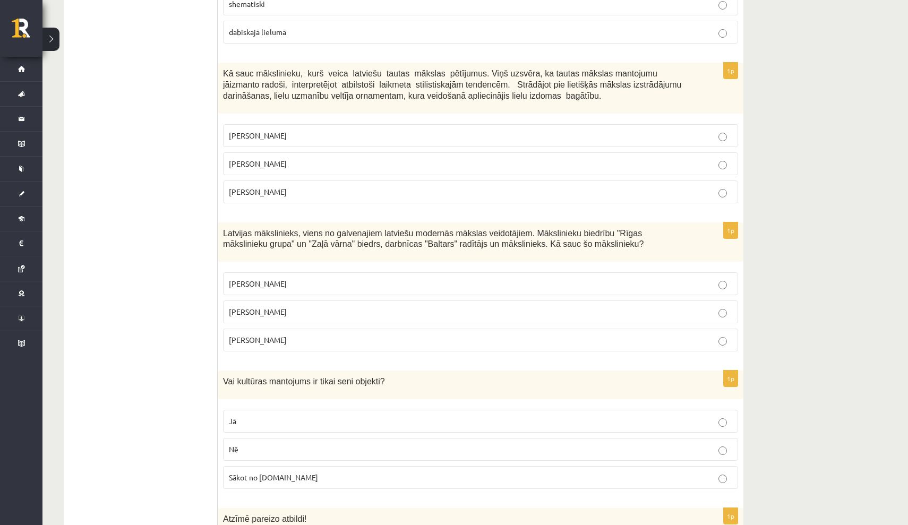
click at [221, 224] on div "Latvijas mākslinieks, viens no galvenajiem latviešu modernās mākslas veidotājie…" at bounding box center [481, 243] width 526 height 40
drag, startPoint x: 223, startPoint y: 223, endPoint x: 304, endPoint y: 340, distance: 142.8
click at [304, 340] on div "1p Latvijas mākslinieks, viens no galvenajiem latviešu modernās mākslas veidotā…" at bounding box center [481, 292] width 526 height 138
click at [325, 306] on p "Romāns Suta" at bounding box center [481, 311] width 504 height 11
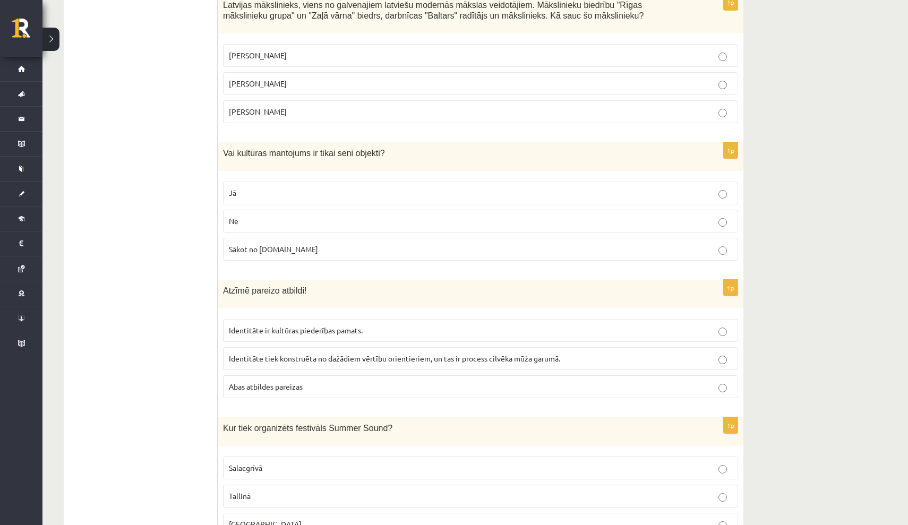
scroll to position [2845, 0]
drag, startPoint x: 226, startPoint y: 144, endPoint x: 317, endPoint y: 245, distance: 135.0
click at [317, 246] on div "1p Vai kultūras mantojums ir tikai seni objekti? Jā Nē Sākot no 10.gs" at bounding box center [481, 205] width 526 height 127
click at [321, 216] on p "Nē" at bounding box center [481, 221] width 504 height 11
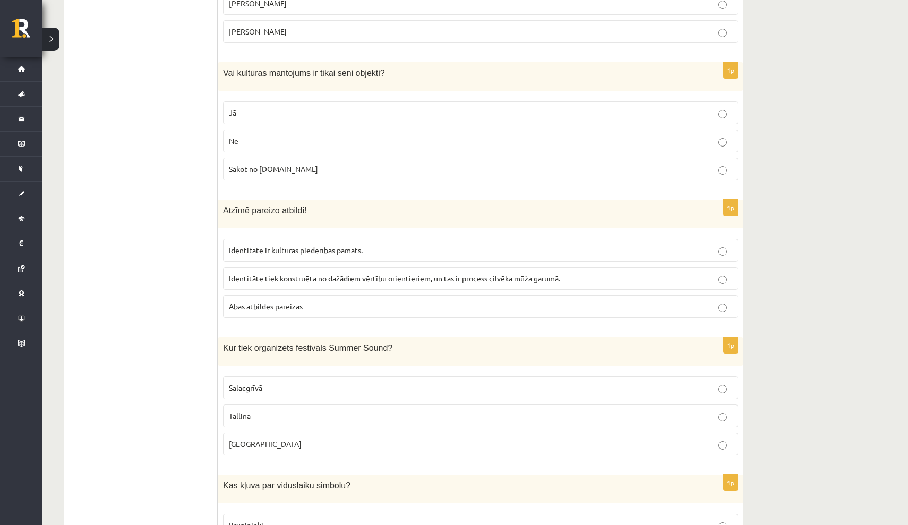
scroll to position [2927, 0]
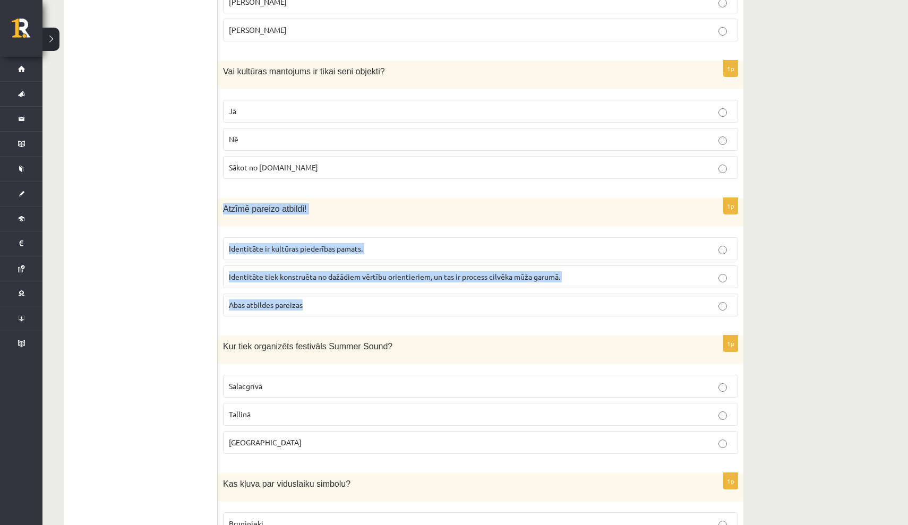
drag, startPoint x: 225, startPoint y: 200, endPoint x: 314, endPoint y: 300, distance: 134.3
click at [314, 300] on div "1p Atzīmē pareizo atbildi! Identitāte ir kultūras piederības pamats. Identitāte…" at bounding box center [481, 261] width 526 height 127
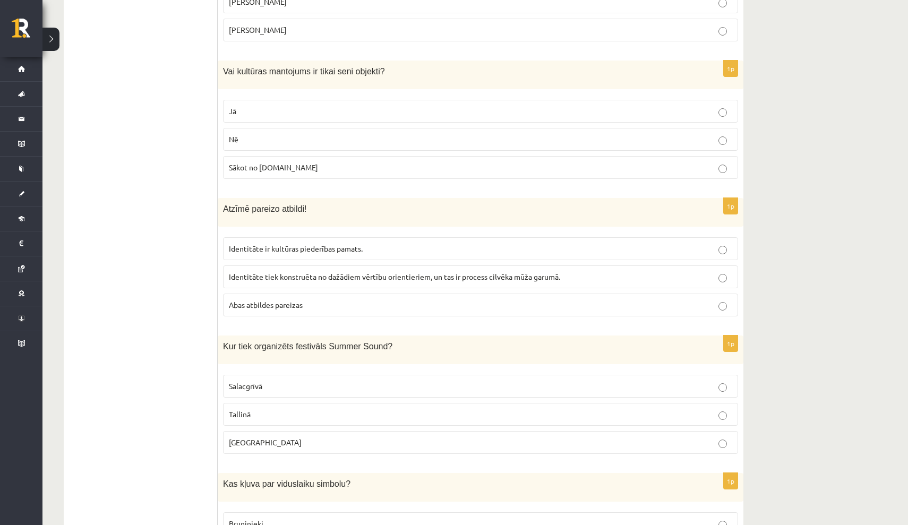
click at [291, 300] on span "Abas atbildes pareizas" at bounding box center [266, 305] width 74 height 10
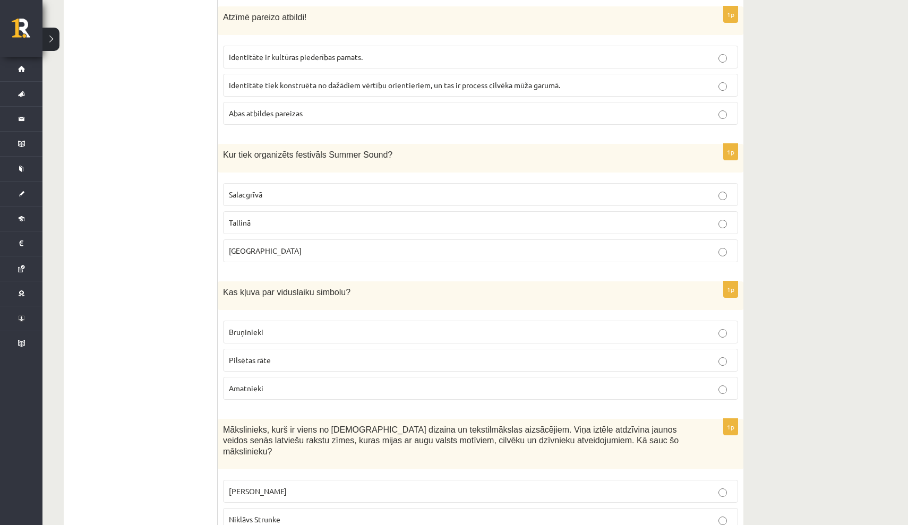
scroll to position [3119, 0]
click at [430, 189] on p "Salacgrīvā" at bounding box center [481, 194] width 504 height 11
click at [363, 245] on p "Liepājā" at bounding box center [481, 250] width 504 height 11
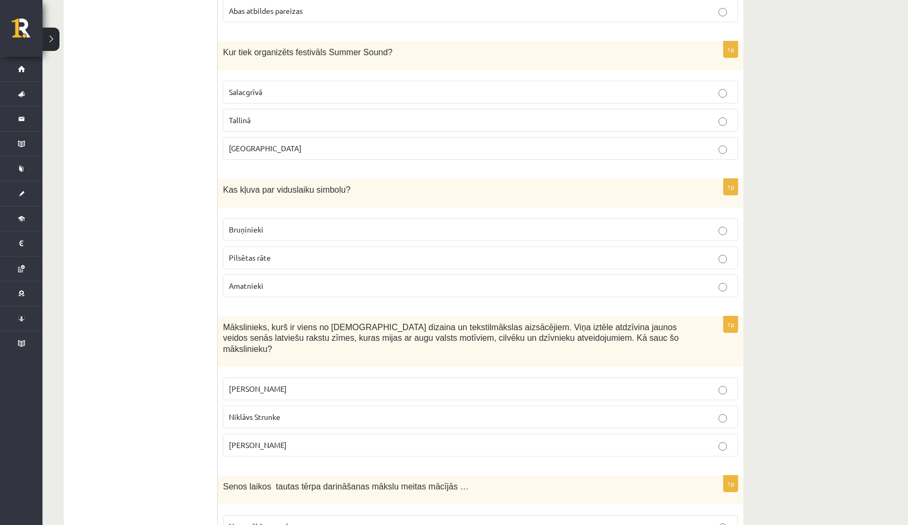
scroll to position [3222, 0]
drag, startPoint x: 224, startPoint y: 178, endPoint x: 292, endPoint y: 285, distance: 126.1
click at [292, 285] on div "1p Kas kļuva par viduslaiku simbolu? Bruņinieki Pilsētas rāte Amatnieki" at bounding box center [481, 241] width 526 height 127
click at [219, 218] on div "1p Kas kļuva par viduslaiku simbolu? Bruņinieki Pilsētas rāte Amatnieki" at bounding box center [481, 241] width 526 height 127
click at [259, 224] on span "Bruņinieki" at bounding box center [246, 229] width 35 height 10
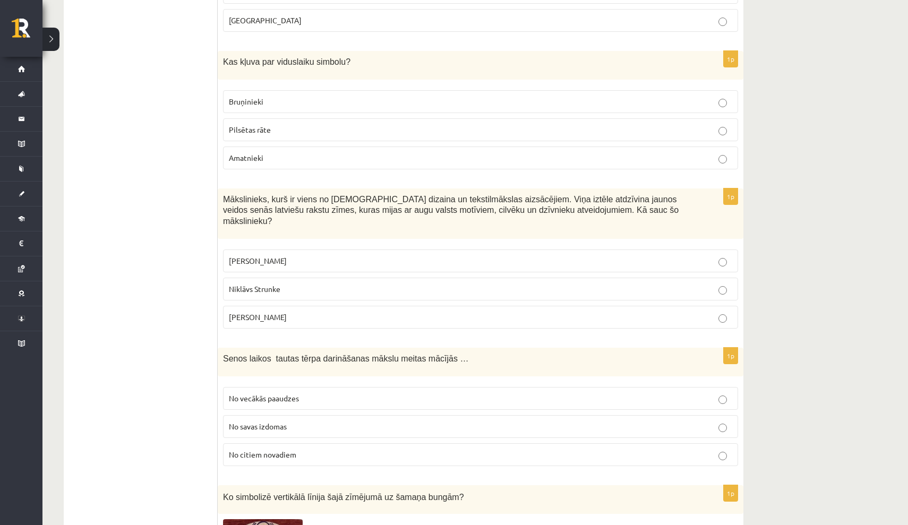
scroll to position [3352, 0]
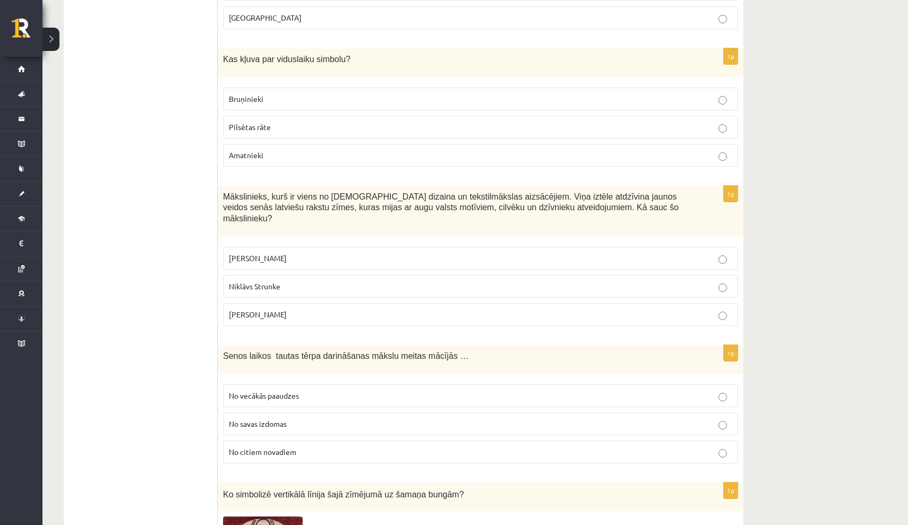
drag, startPoint x: 223, startPoint y: 185, endPoint x: 293, endPoint y: 298, distance: 132.4
click at [293, 298] on div "1p Mākslinieks, kurš ir viens no latviešu dizaina un tekstilmākslas aizsācējiem…" at bounding box center [481, 260] width 526 height 149
click at [363, 309] on p "Rihards Zariņš" at bounding box center [481, 314] width 504 height 11
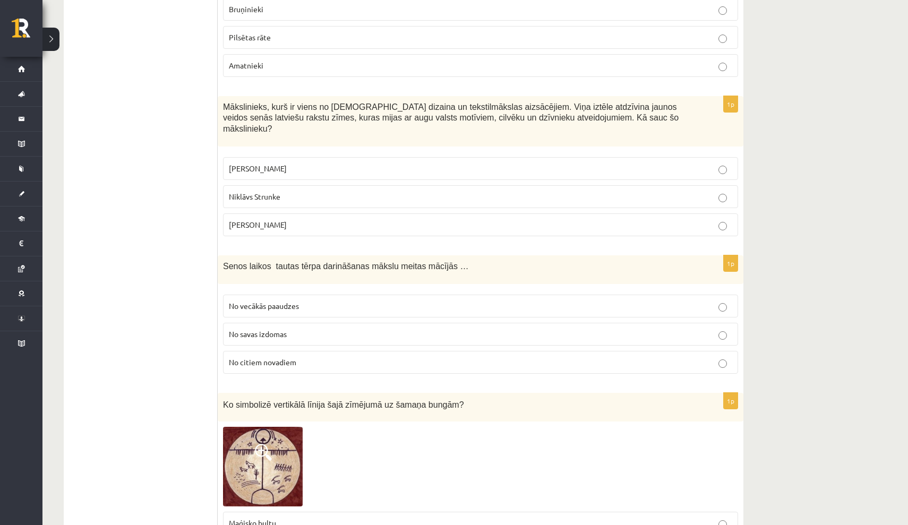
scroll to position [3443, 0]
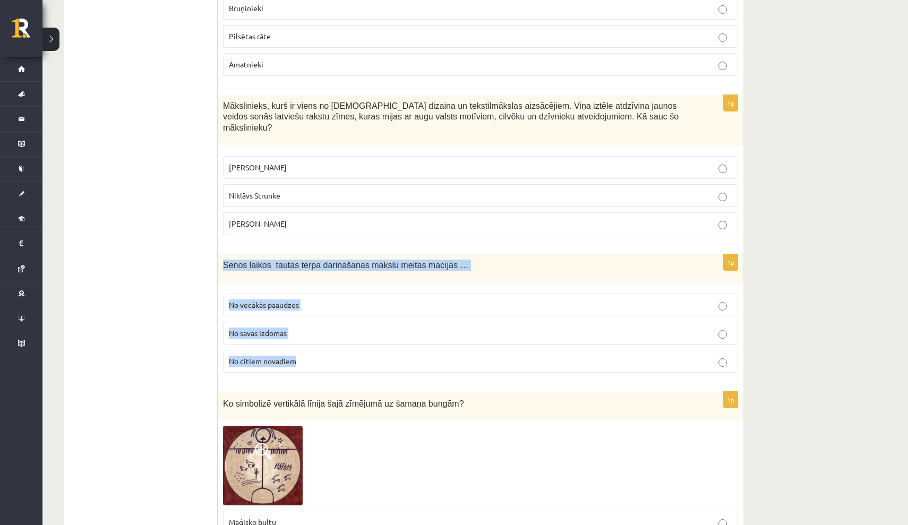
drag, startPoint x: 223, startPoint y: 244, endPoint x: 323, endPoint y: 351, distance: 146.6
click at [323, 351] on div "1p Senos laikos tautas tērpa darināšanas mākslu meitas mācījās … No vecākās paa…" at bounding box center [481, 317] width 526 height 127
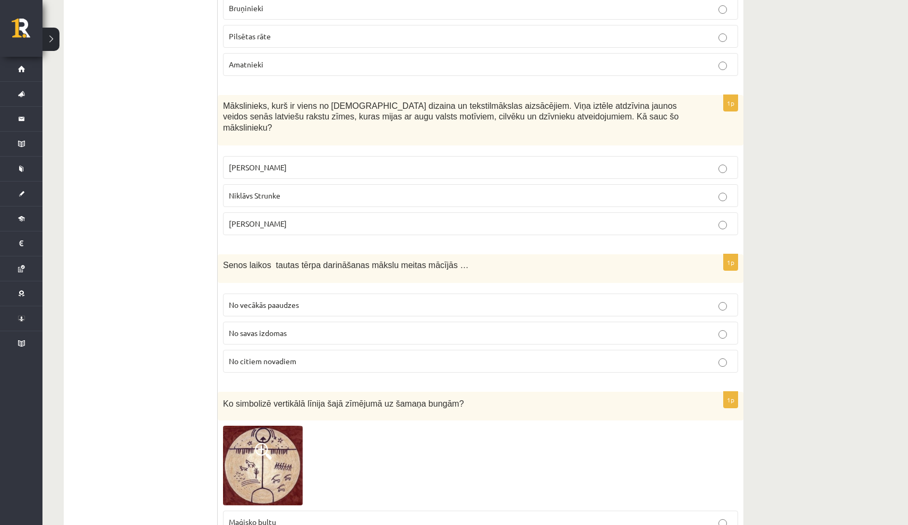
click at [313, 294] on label "No vecākās paaudzes" at bounding box center [480, 305] width 515 height 23
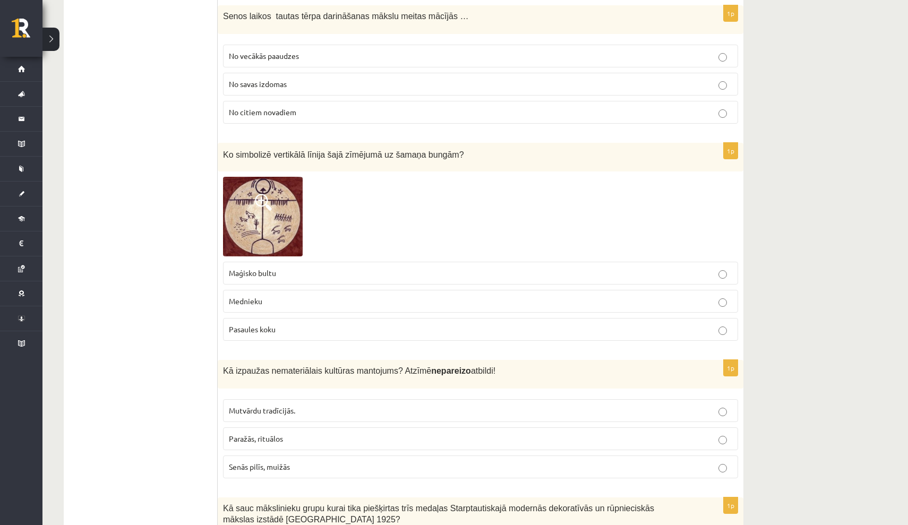
scroll to position [3694, 0]
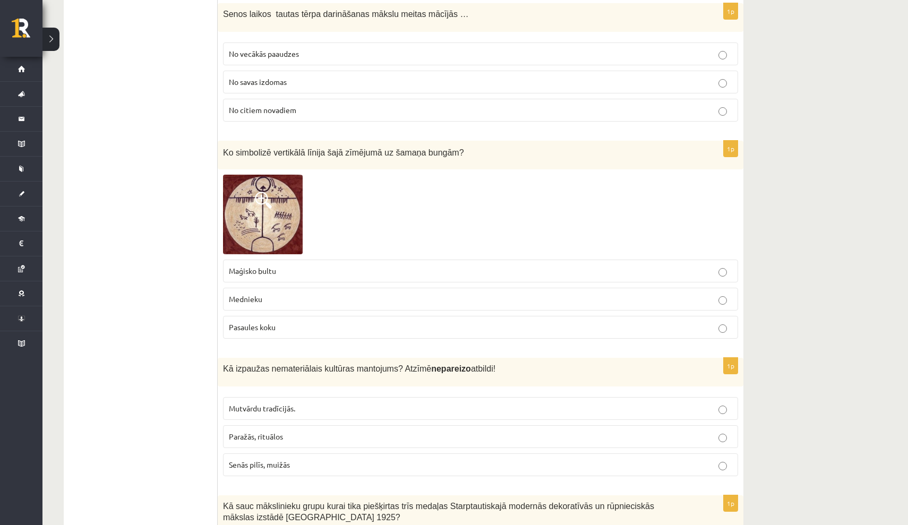
click at [263, 192] on span at bounding box center [263, 200] width 17 height 17
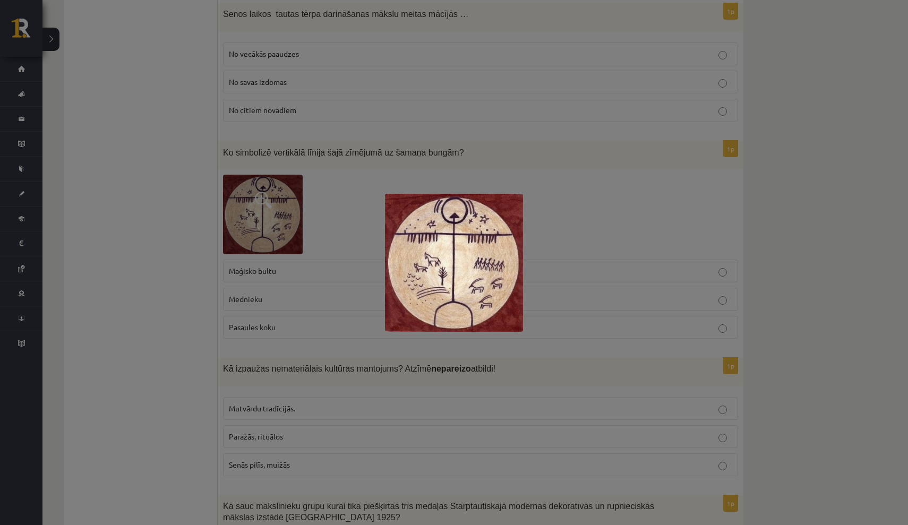
click at [403, 175] on div at bounding box center [454, 262] width 908 height 525
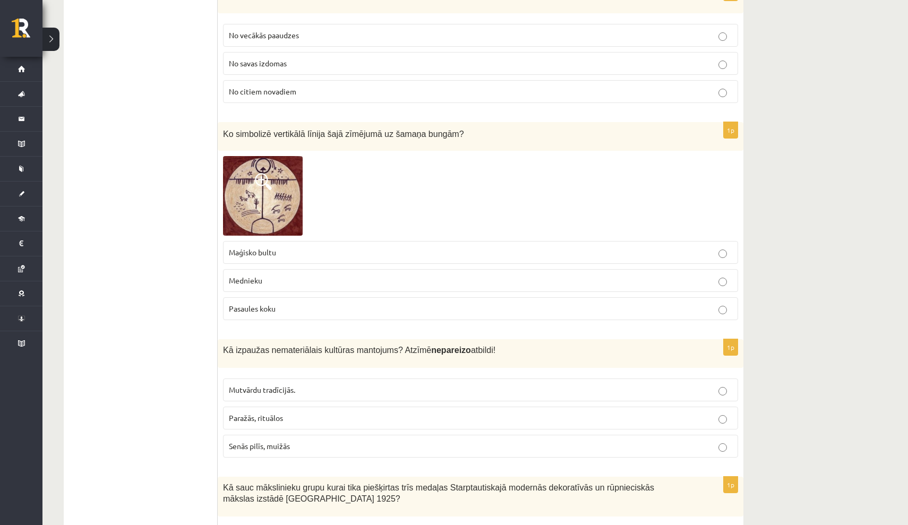
scroll to position [3712, 0]
click at [296, 303] on p "Pasaules koku" at bounding box center [481, 308] width 504 height 11
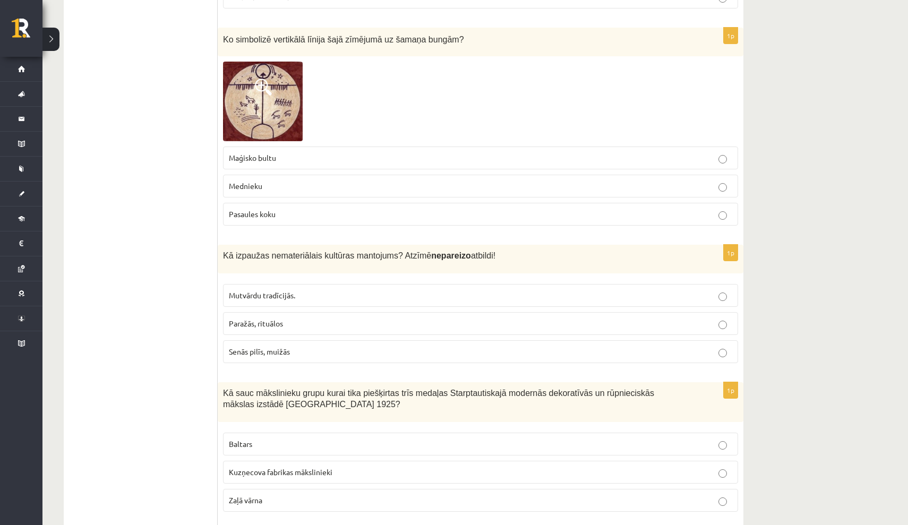
scroll to position [3807, 0]
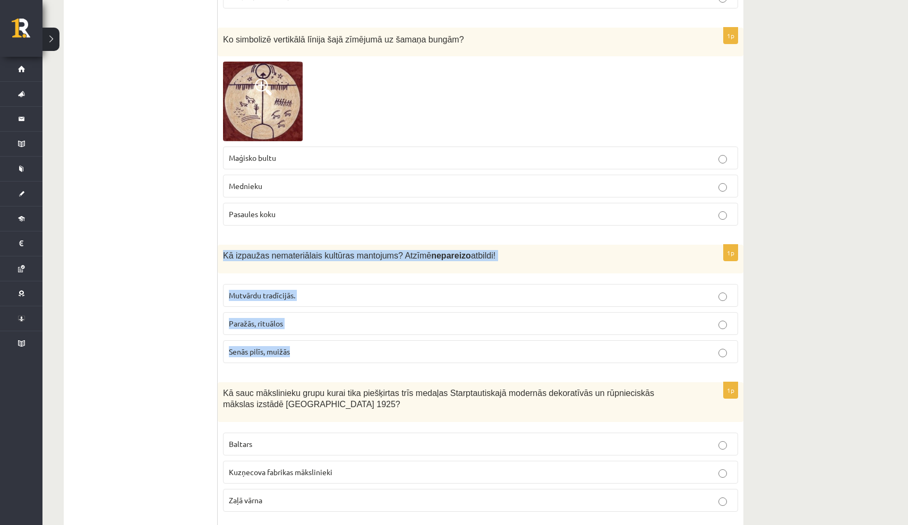
drag, startPoint x: 223, startPoint y: 231, endPoint x: 293, endPoint y: 334, distance: 124.6
click at [292, 335] on div "1p Kā izpaužas nemateriālais kultūras mantojums? Atzīmē nepareizo atbildi! Mutv…" at bounding box center [481, 308] width 526 height 127
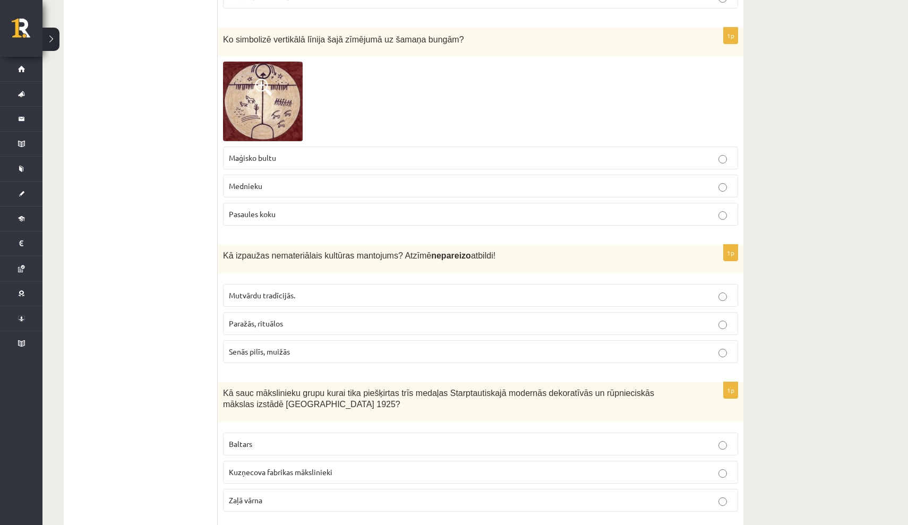
click at [322, 346] on p "Senās pilīs, muižās" at bounding box center [481, 351] width 504 height 11
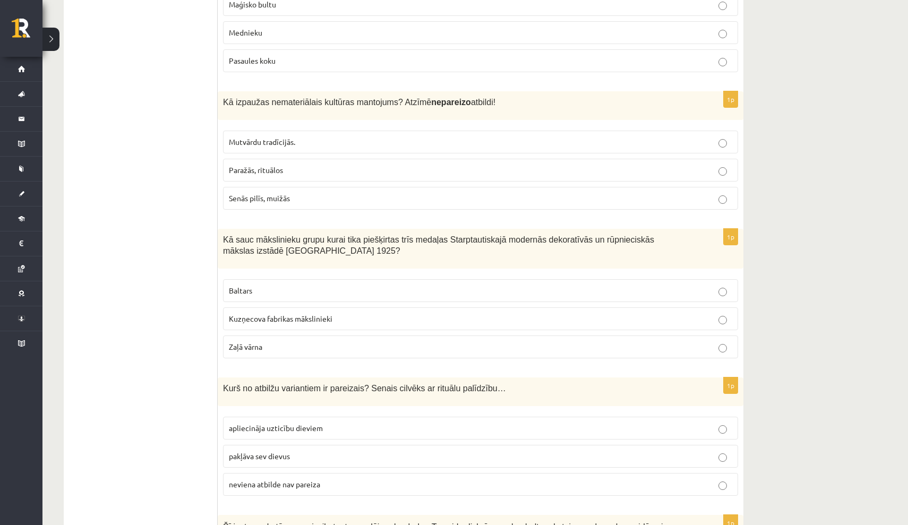
scroll to position [3969, 0]
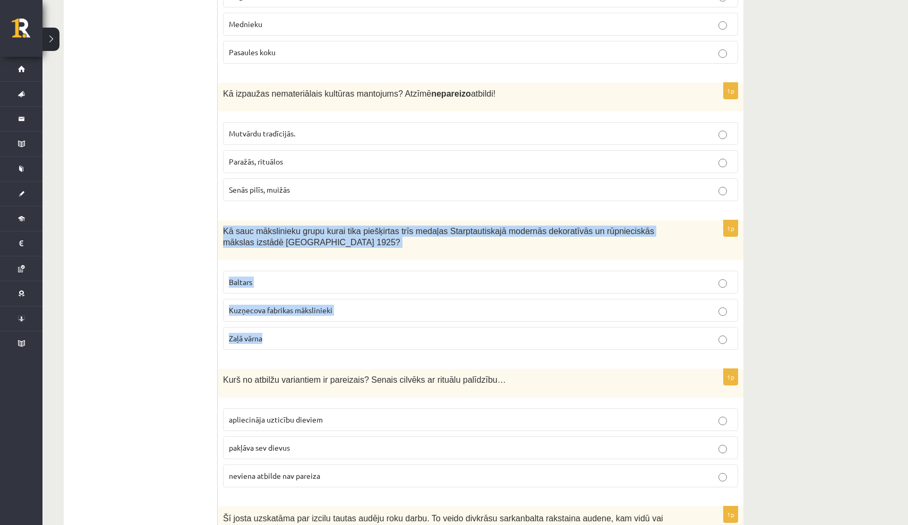
drag, startPoint x: 224, startPoint y: 208, endPoint x: 280, endPoint y: 317, distance: 122.6
click at [280, 317] on div "1p Kā sauc mākslinieku grupu kurai tika piešķirtas trīs medaļas Starptautiskajā…" at bounding box center [481, 289] width 526 height 138
click at [305, 277] on p "Baltars" at bounding box center [481, 282] width 504 height 11
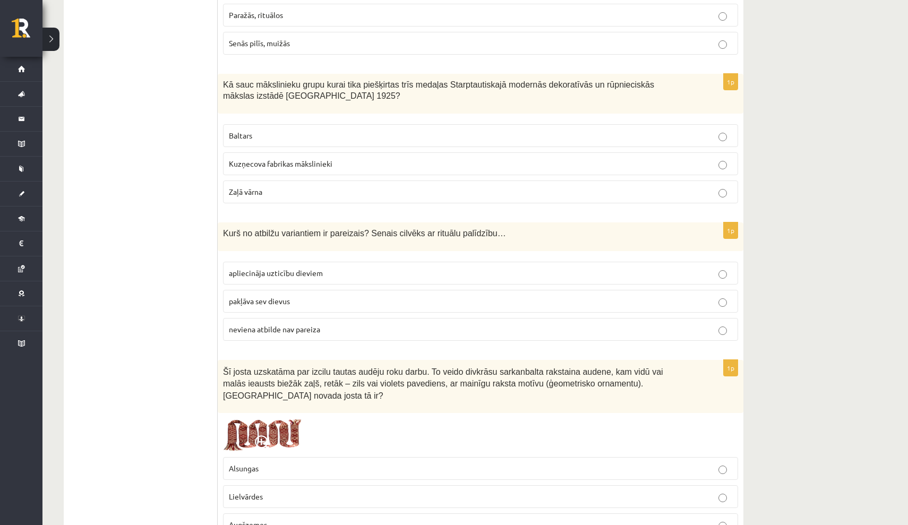
scroll to position [4117, 0]
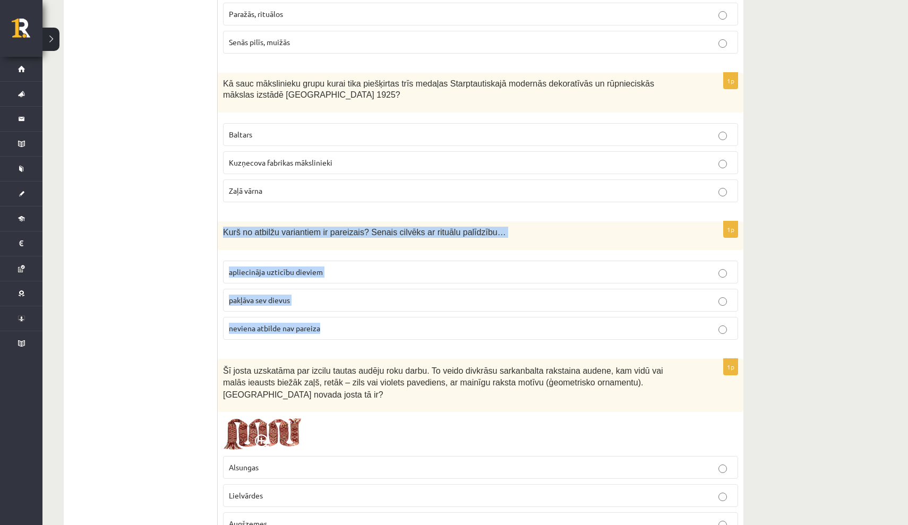
drag, startPoint x: 224, startPoint y: 208, endPoint x: 351, endPoint y: 312, distance: 163.4
click at [351, 312] on div "1p Kurš no atbilžu variantiem ir pareizais? Senais cilvēks ar rituālu palīdzību…" at bounding box center [481, 284] width 526 height 127
click at [348, 267] on p "apliecināja uzticību dieviem" at bounding box center [481, 272] width 504 height 11
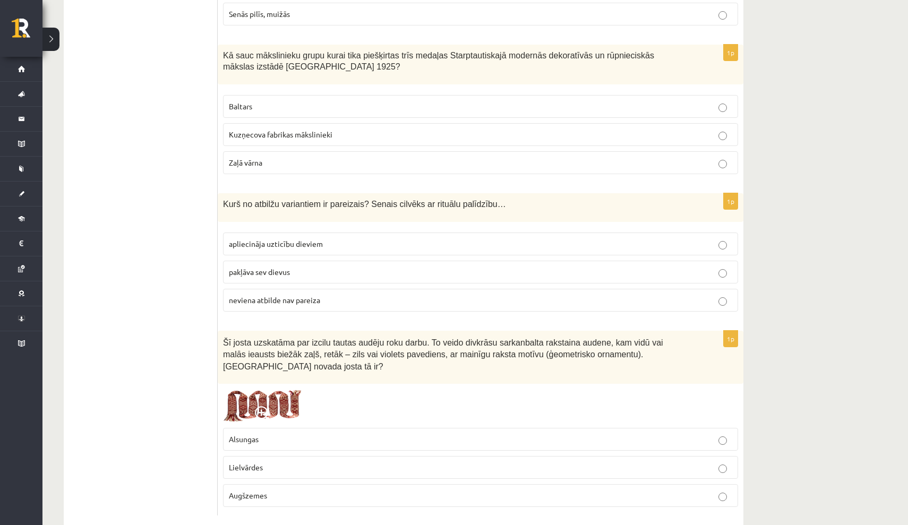
scroll to position [4144, 0]
click at [267, 463] on p "Lielvārdes" at bounding box center [481, 468] width 504 height 11
click at [270, 407] on span at bounding box center [263, 415] width 17 height 17
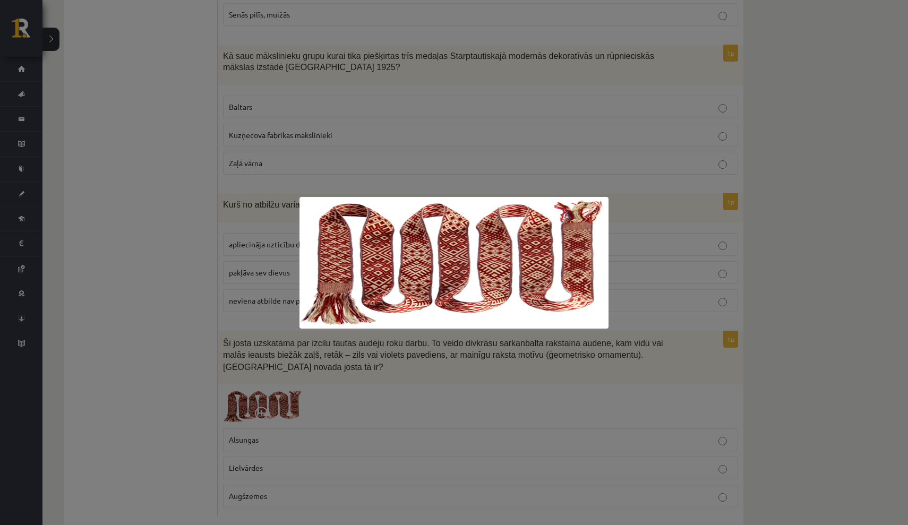
click at [825, 241] on div at bounding box center [454, 262] width 908 height 525
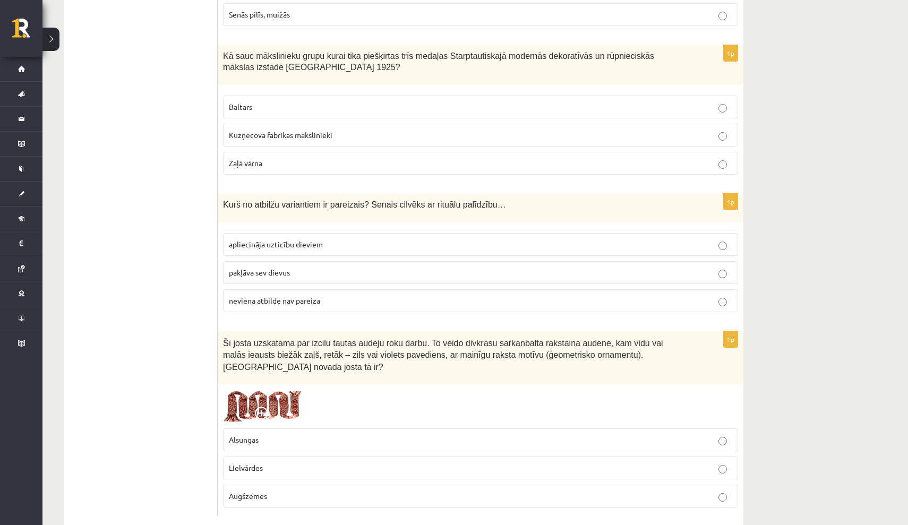
click at [285, 390] on img at bounding box center [263, 407] width 80 height 34
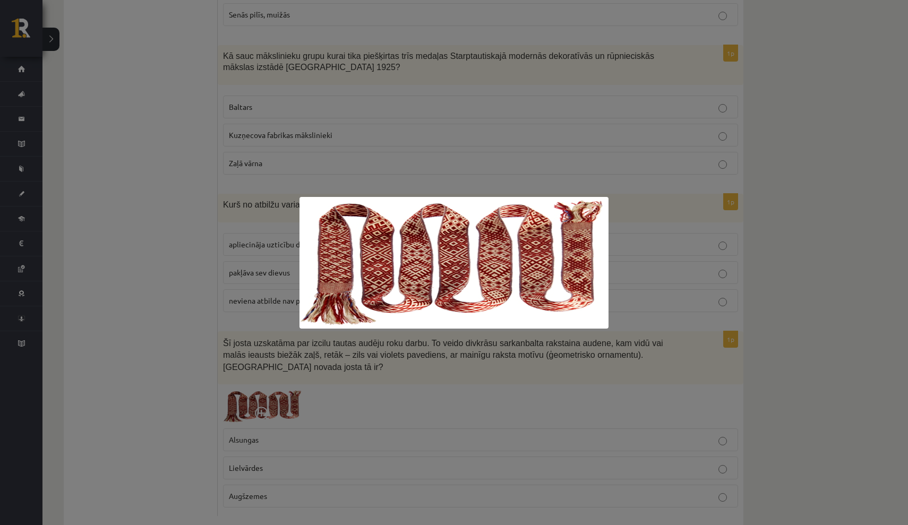
click at [866, 428] on div at bounding box center [454, 262] width 908 height 525
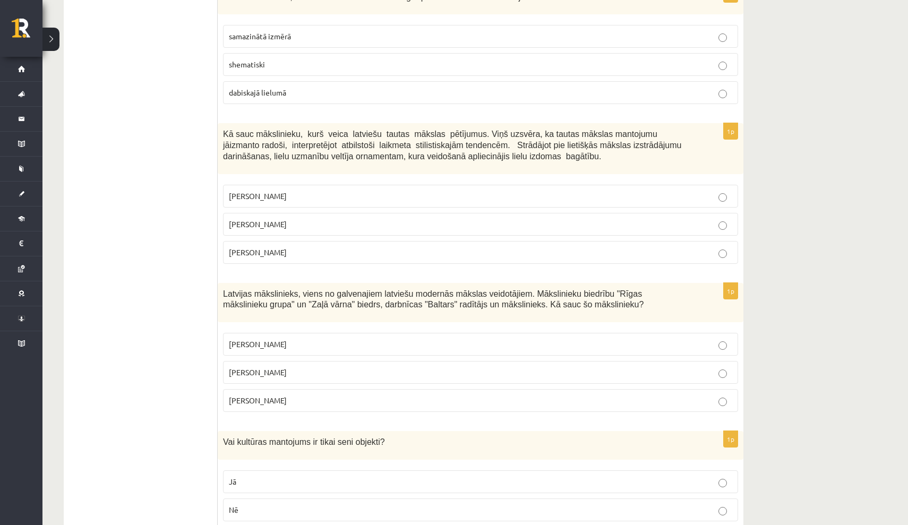
scroll to position [2558, 0]
drag, startPoint x: 225, startPoint y: 126, endPoint x: 412, endPoint y: 249, distance: 224.1
click at [412, 249] on div "1p Kā sauc mākslinieku, kurš veica latviešu tautas mākslas pētījumus. Viņš uzsv…" at bounding box center [481, 196] width 526 height 149
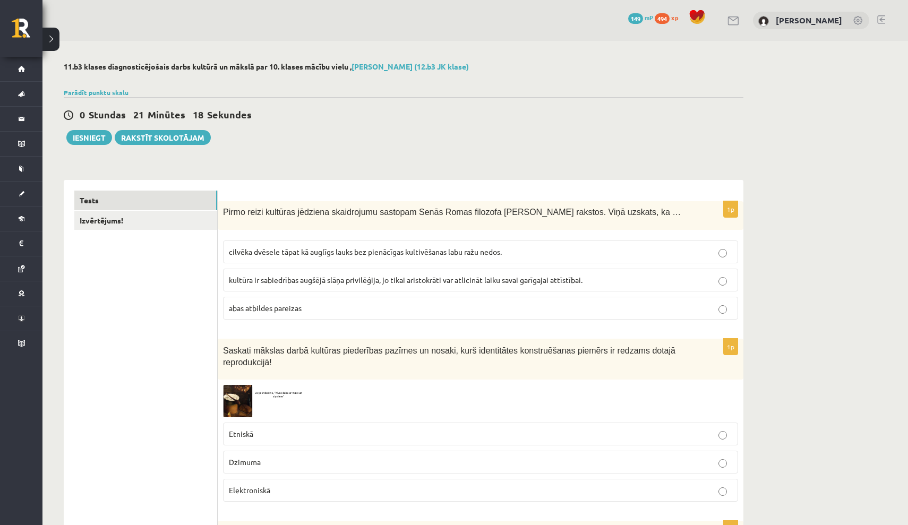
scroll to position [0, 0]
click at [96, 220] on link "Izvērtējums!" at bounding box center [145, 221] width 143 height 20
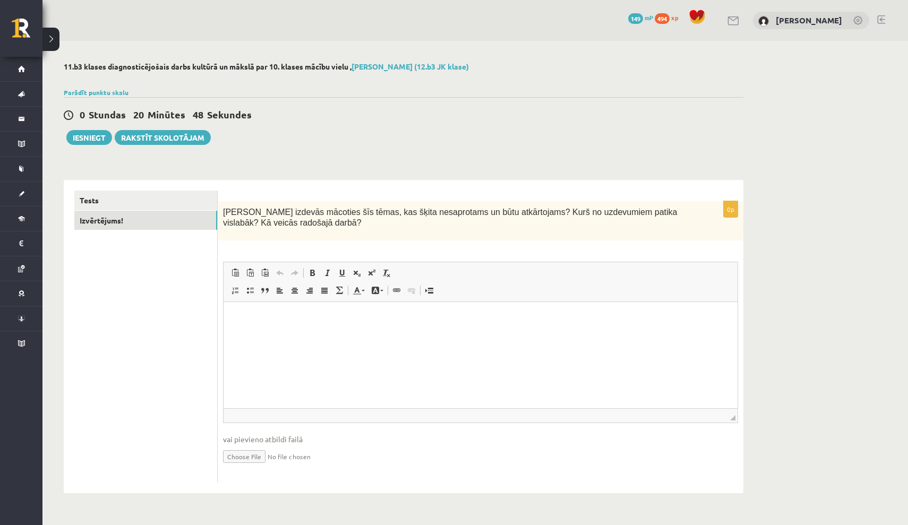
click at [257, 320] on p "Rich Text Editor, wiswyg-editor-user-answer-47433950800720" at bounding box center [480, 318] width 493 height 11
click at [93, 135] on button "Iesniegt" at bounding box center [89, 137] width 46 height 15
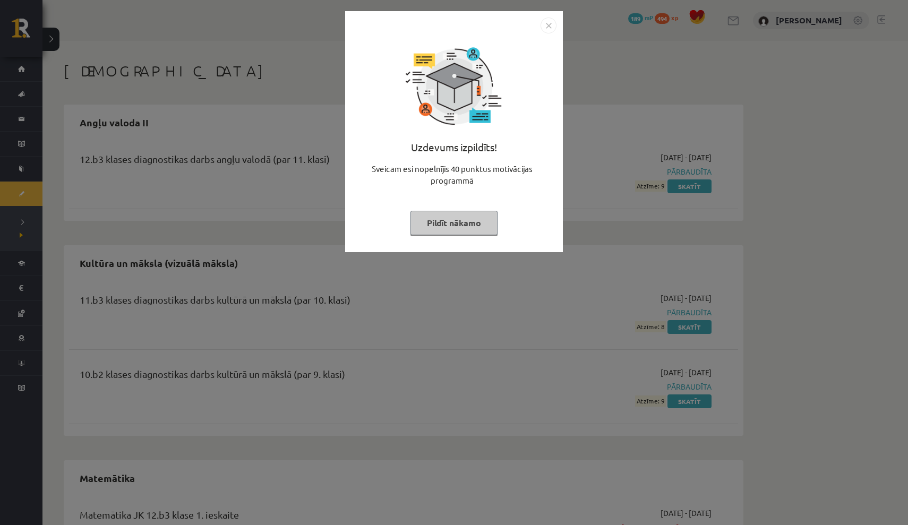
click at [547, 22] on img "Close" at bounding box center [549, 26] width 16 height 16
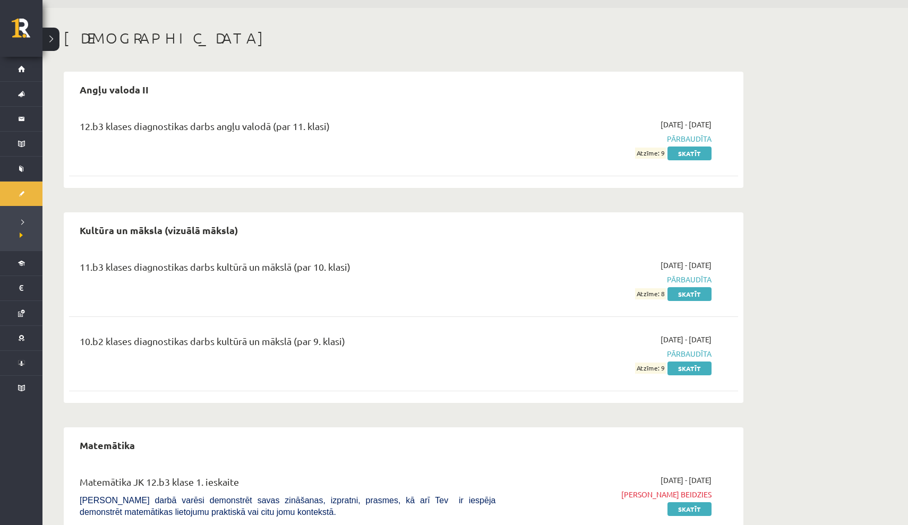
scroll to position [31, 0]
click at [692, 296] on link "Skatīt" at bounding box center [690, 296] width 44 height 14
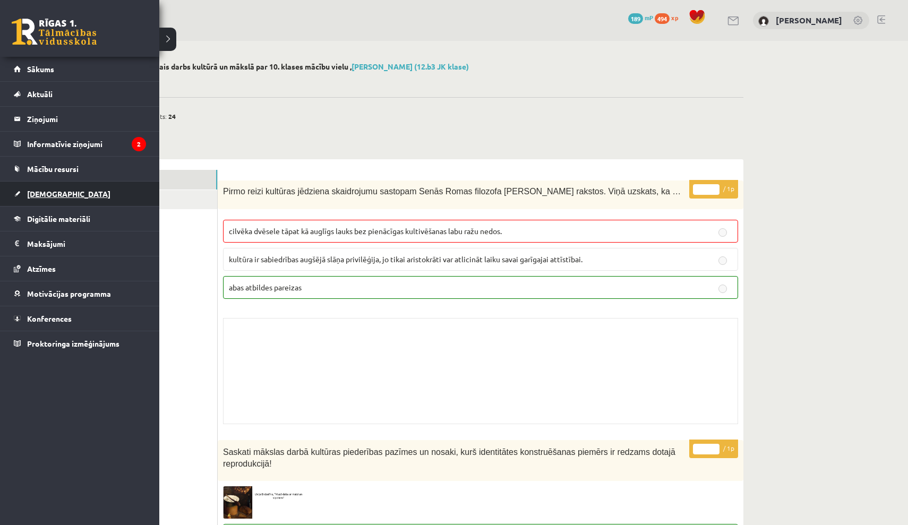
click at [53, 195] on span "[DEMOGRAPHIC_DATA]" at bounding box center [68, 194] width 83 height 10
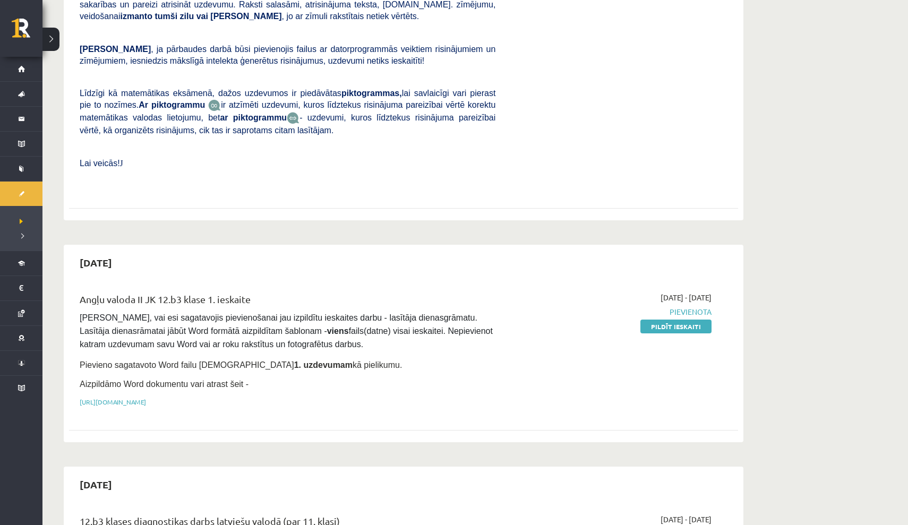
scroll to position [322, 0]
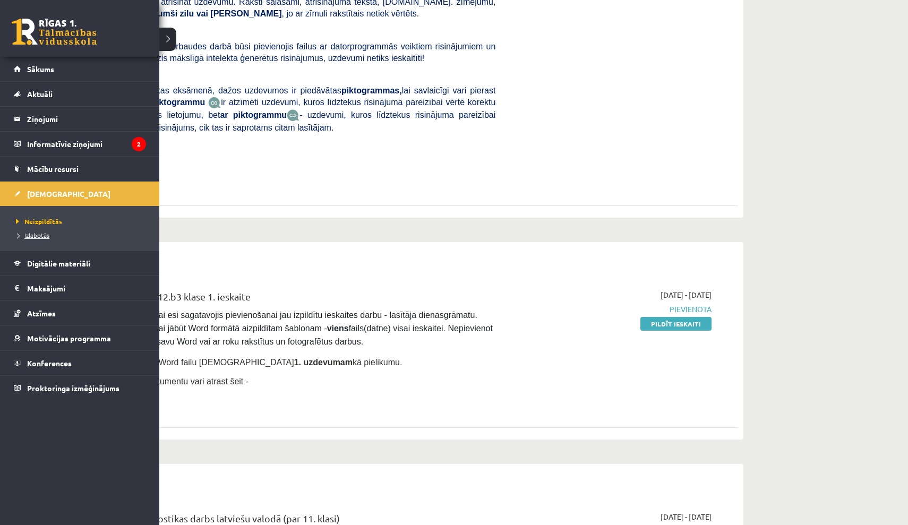
click at [37, 236] on span "Izlabotās" at bounding box center [31, 235] width 36 height 8
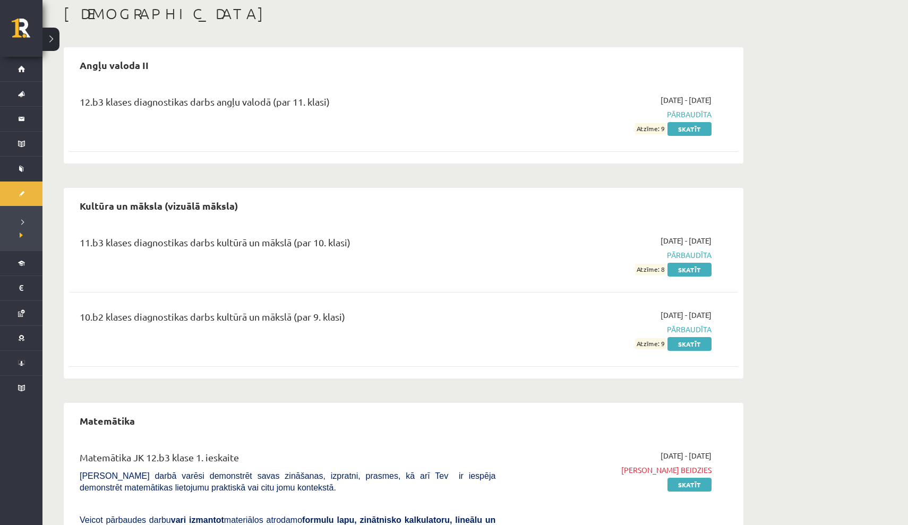
scroll to position [57, 0]
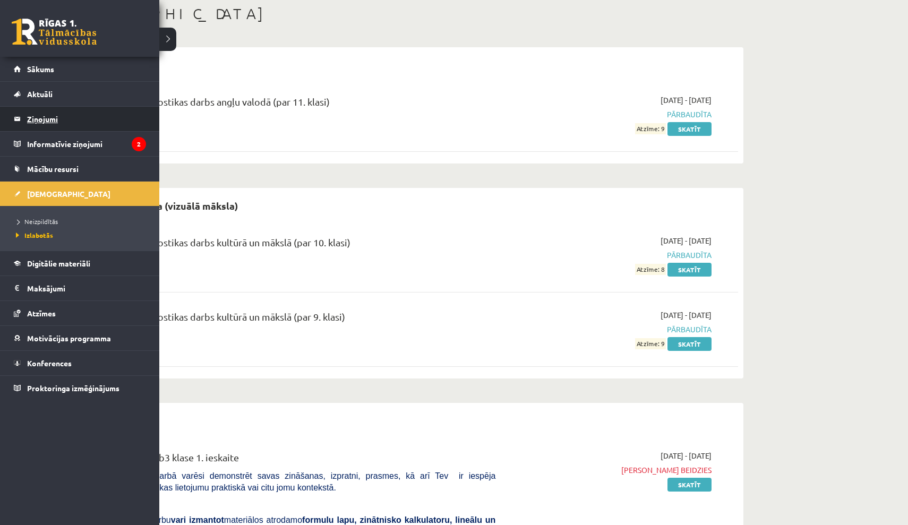
click at [74, 113] on legend "Ziņojumi 0" at bounding box center [86, 119] width 119 height 24
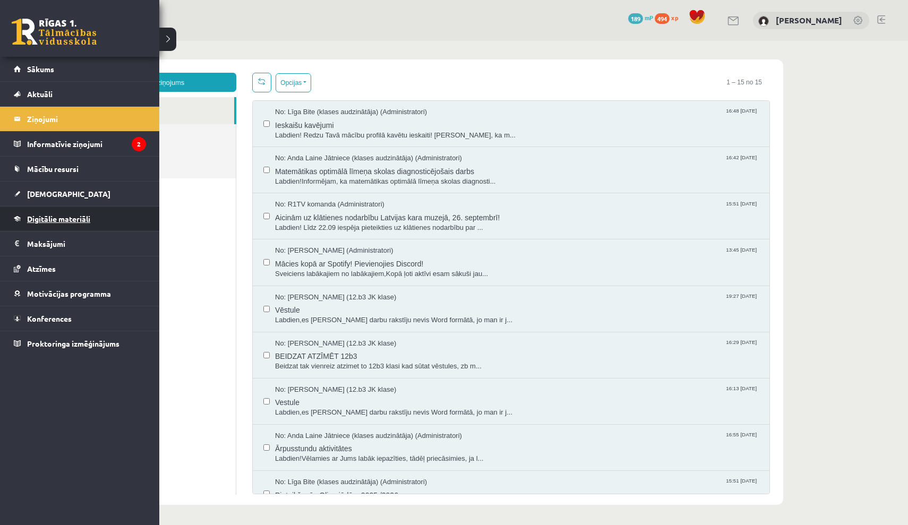
click at [53, 219] on span "Digitālie materiāli" at bounding box center [58, 219] width 63 height 10
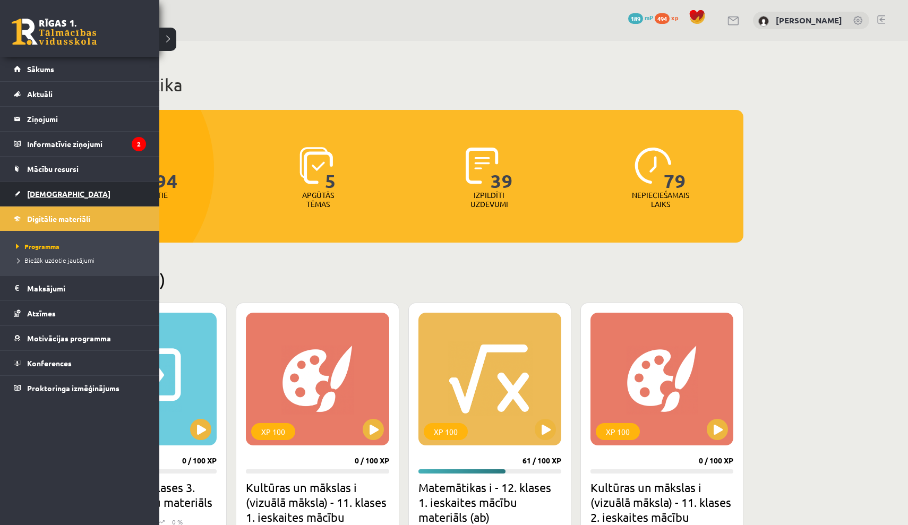
click at [44, 194] on span "[DEMOGRAPHIC_DATA]" at bounding box center [68, 194] width 83 height 10
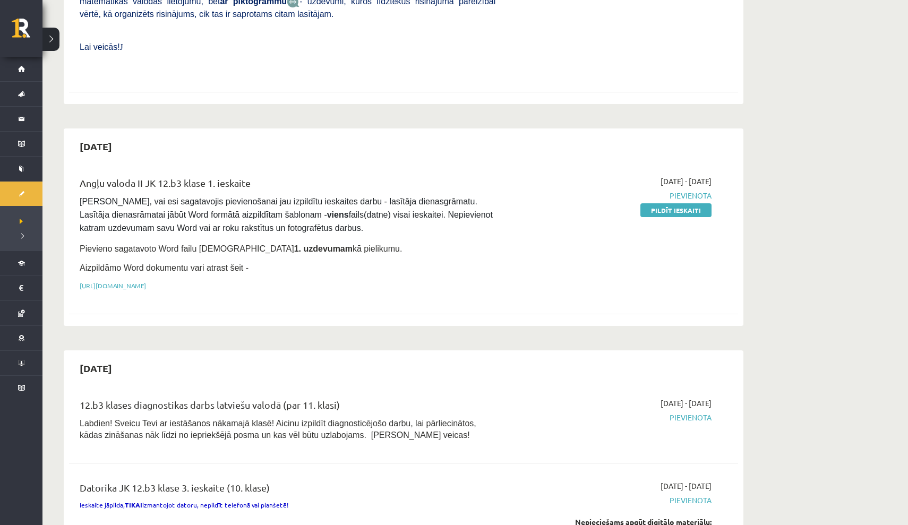
scroll to position [490, 0]
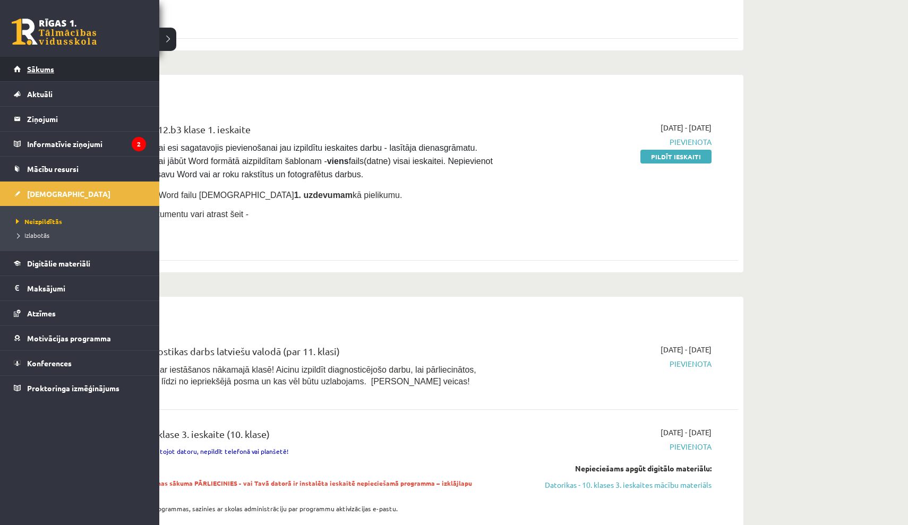
click at [53, 69] on span "Sākums" at bounding box center [40, 69] width 27 height 10
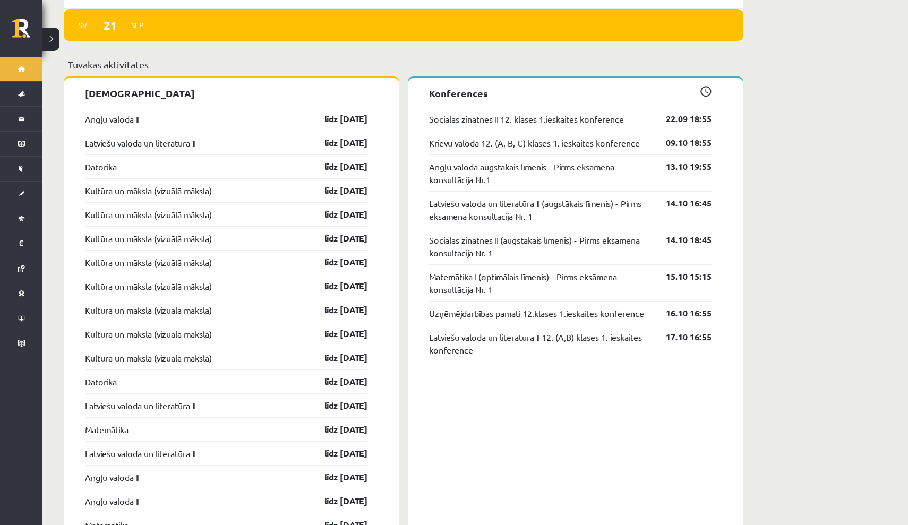
scroll to position [974, 0]
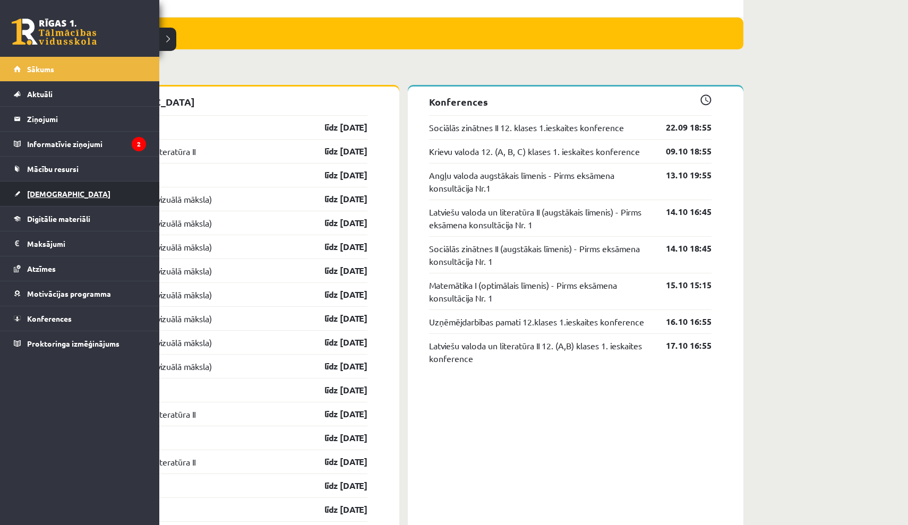
click at [46, 193] on span "[DEMOGRAPHIC_DATA]" at bounding box center [68, 194] width 83 height 10
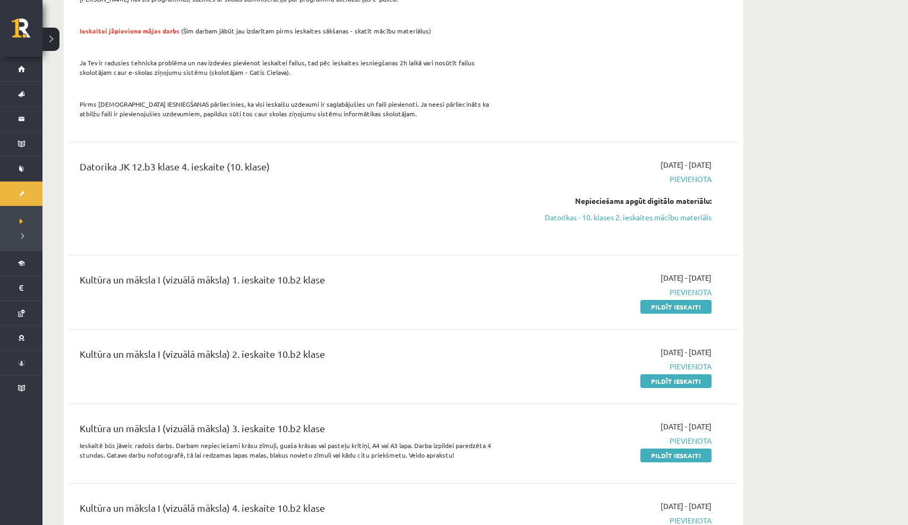
scroll to position [1001, 0]
click at [680, 299] on link "Pildīt ieskaiti" at bounding box center [676, 306] width 71 height 14
click at [693, 286] on span "Pievienota" at bounding box center [612, 291] width 200 height 11
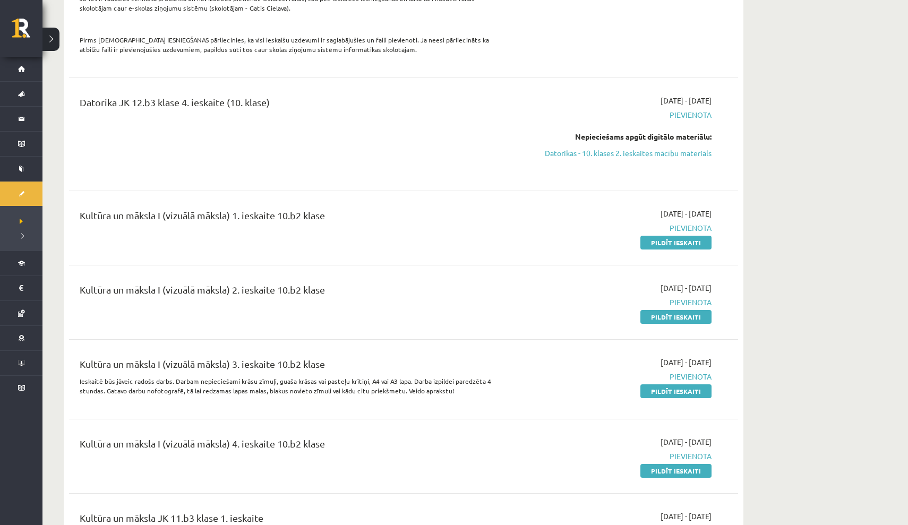
scroll to position [1064, 0]
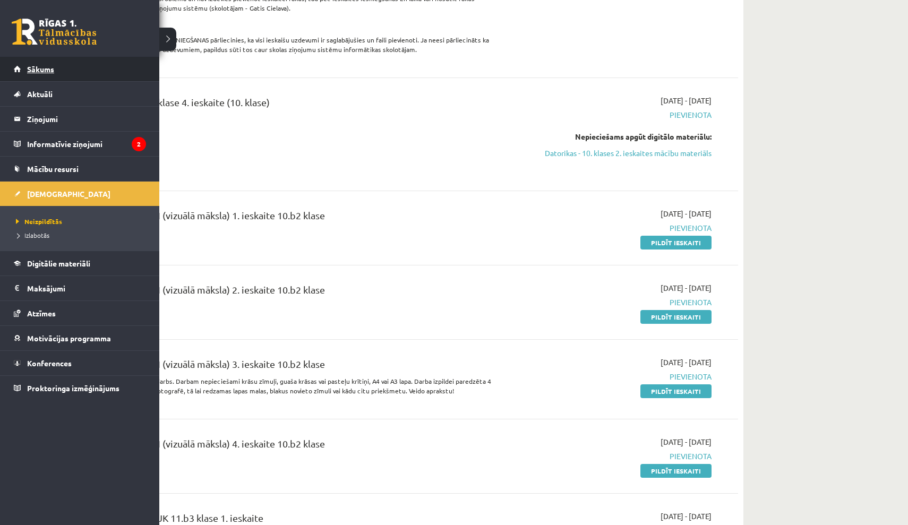
click at [48, 67] on span "Sākums" at bounding box center [40, 69] width 27 height 10
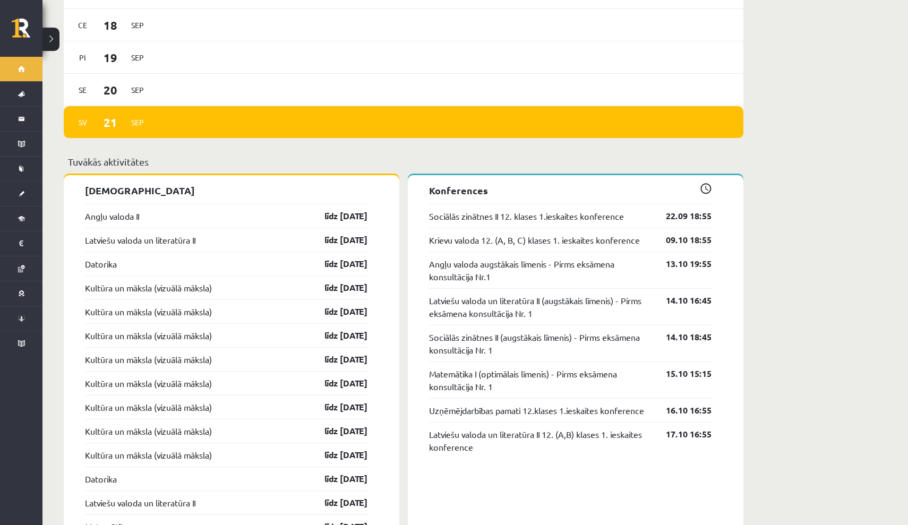
scroll to position [903, 0]
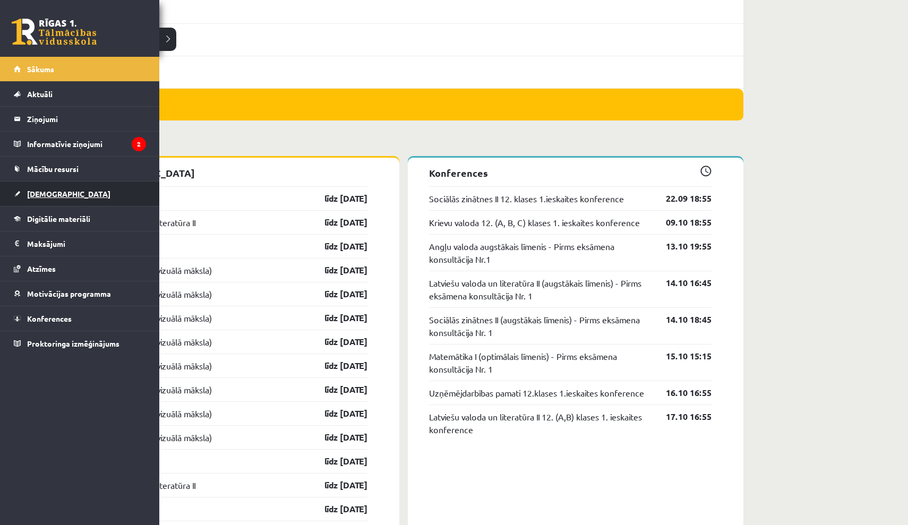
click at [46, 194] on span "[DEMOGRAPHIC_DATA]" at bounding box center [68, 194] width 83 height 10
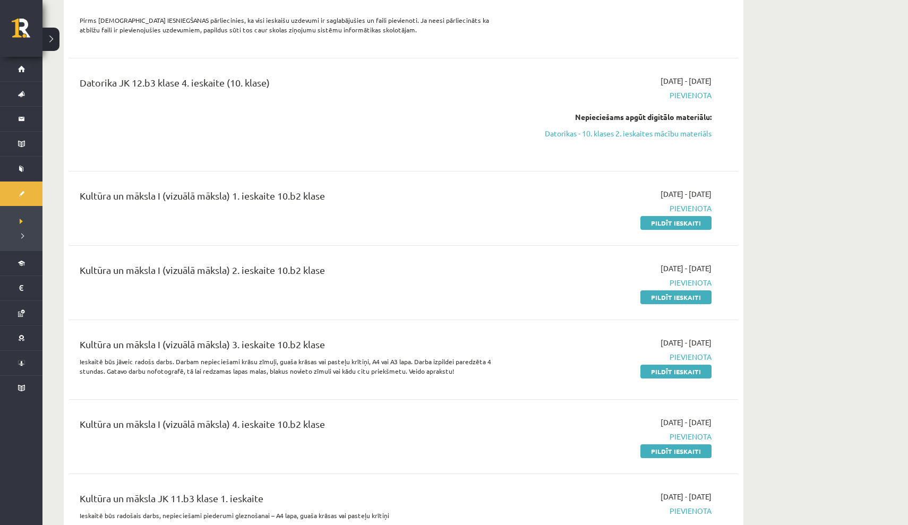
scroll to position [1085, 0]
click at [683, 215] on link "Pildīt ieskaiti" at bounding box center [676, 222] width 71 height 14
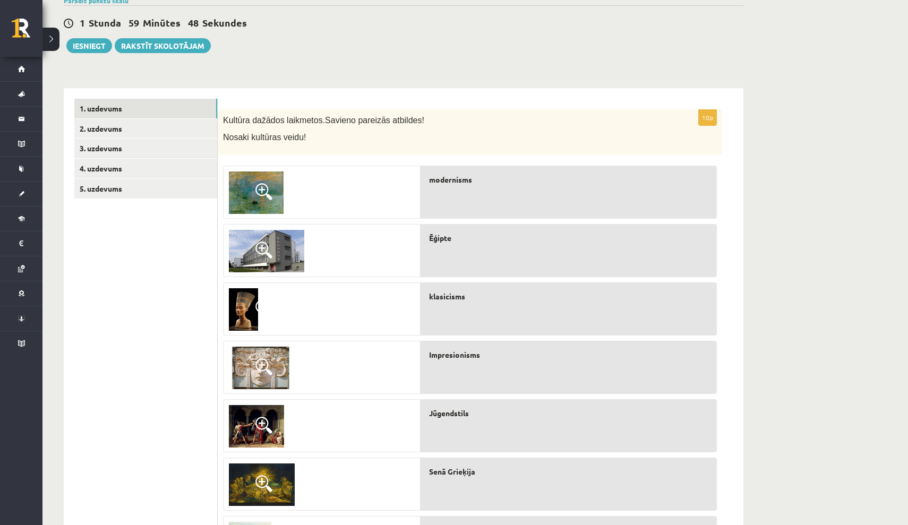
scroll to position [92, 0]
click at [247, 190] on img at bounding box center [256, 193] width 55 height 42
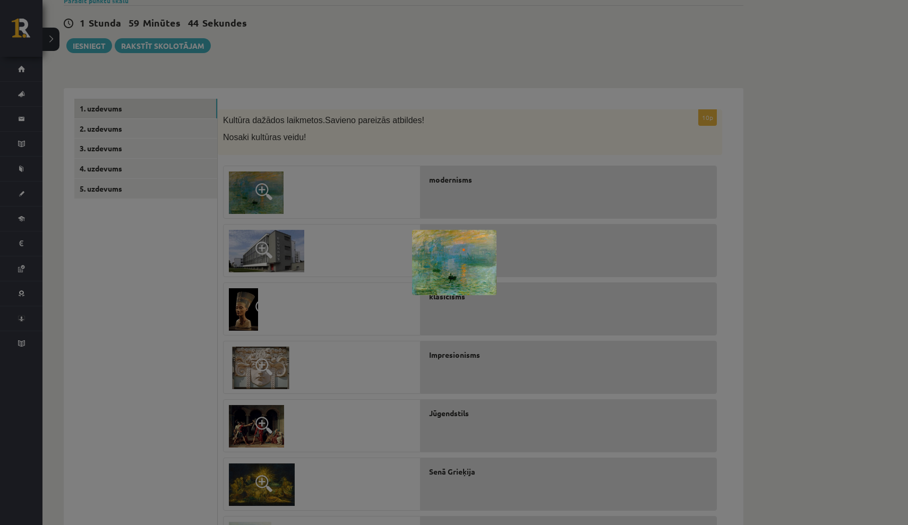
click at [305, 302] on div at bounding box center [454, 262] width 908 height 525
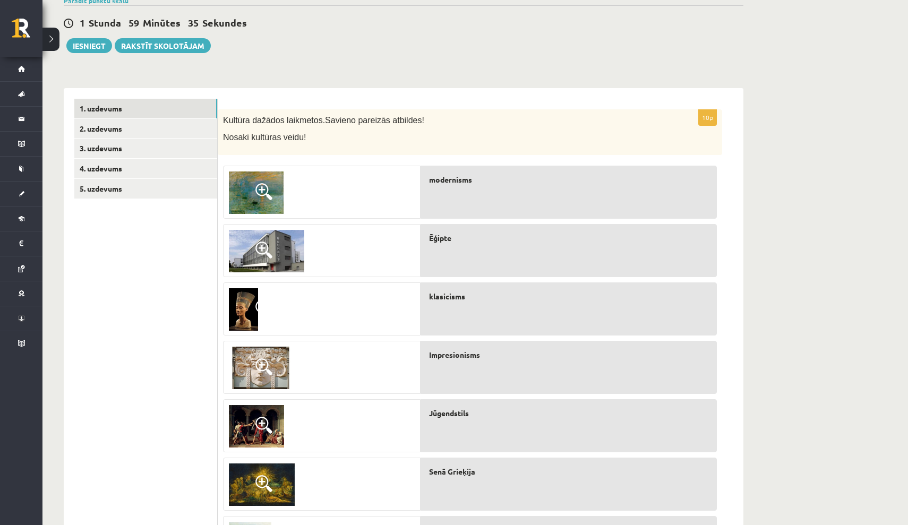
drag, startPoint x: 260, startPoint y: 303, endPoint x: 285, endPoint y: 289, distance: 28.5
drag, startPoint x: 416, startPoint y: 252, endPoint x: 331, endPoint y: 320, distance: 108.5
click at [331, 320] on div at bounding box center [322, 452] width 198 height 584
click at [335, 322] on div at bounding box center [322, 309] width 197 height 53
click at [345, 319] on div at bounding box center [322, 309] width 197 height 53
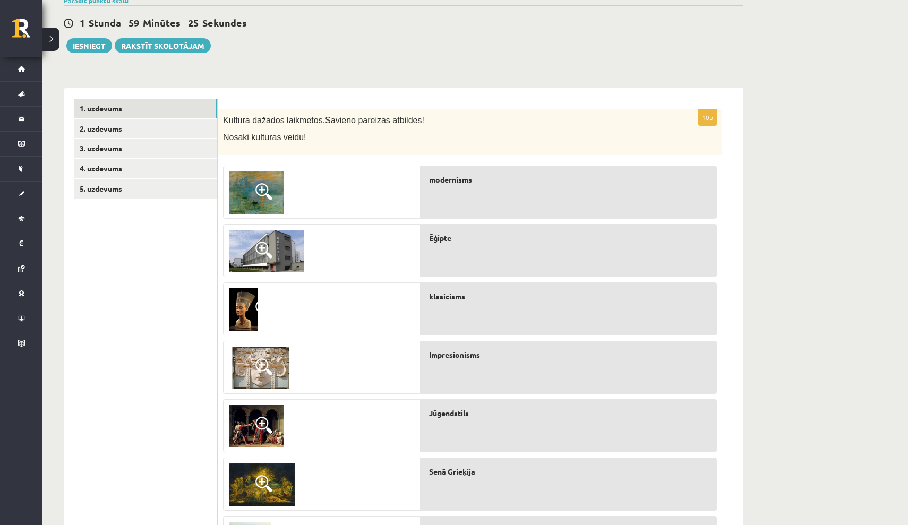
click at [436, 235] on span "Ēģipte" at bounding box center [440, 238] width 22 height 11
click at [366, 317] on div at bounding box center [322, 309] width 197 height 53
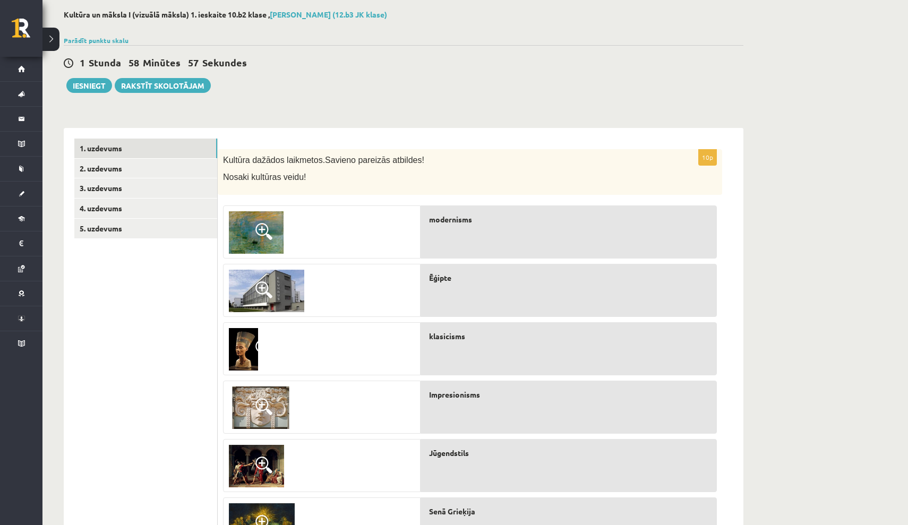
scroll to position [52, 0]
drag, startPoint x: 260, startPoint y: 348, endPoint x: 275, endPoint y: 344, distance: 15.1
click at [277, 344] on div at bounding box center [322, 349] width 197 height 53
click at [453, 304] on div "Ēģipte" at bounding box center [569, 290] width 296 height 53
click at [361, 345] on div at bounding box center [322, 349] width 197 height 53
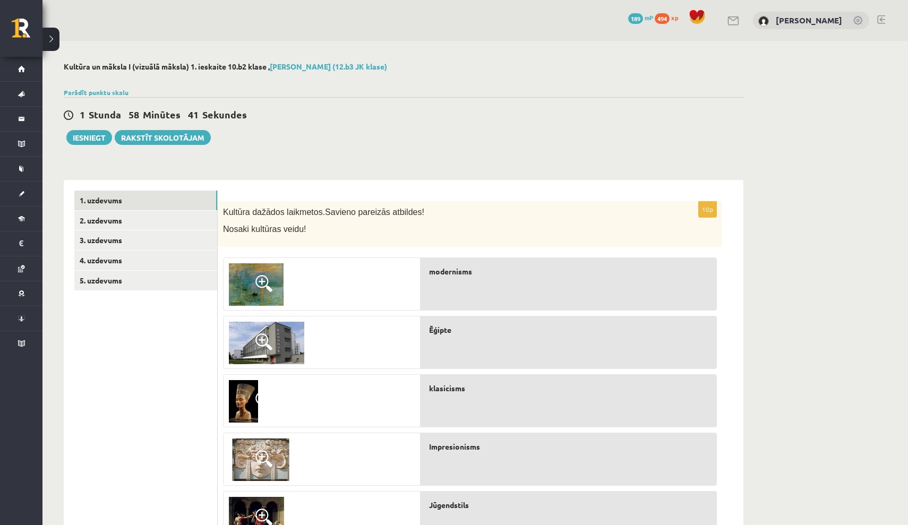
scroll to position [0, 0]
click at [261, 397] on span at bounding box center [263, 400] width 17 height 17
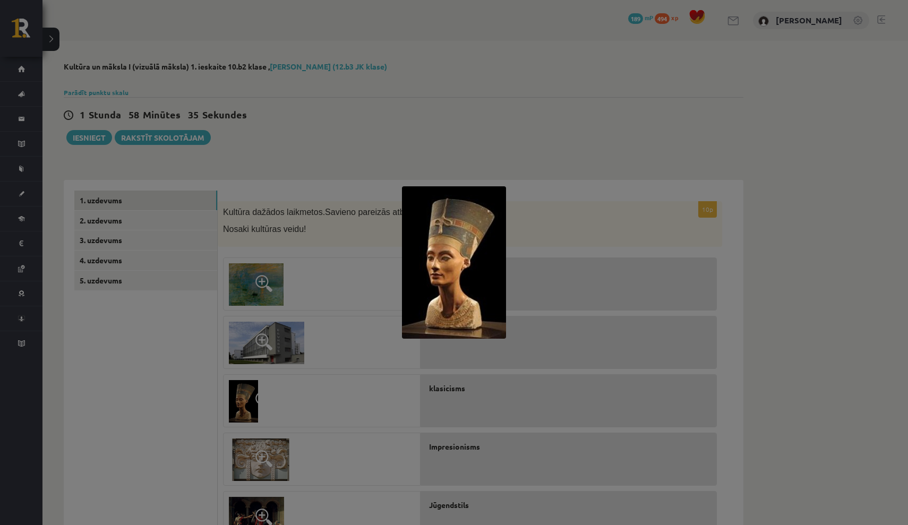
click at [431, 335] on img at bounding box center [454, 262] width 104 height 152
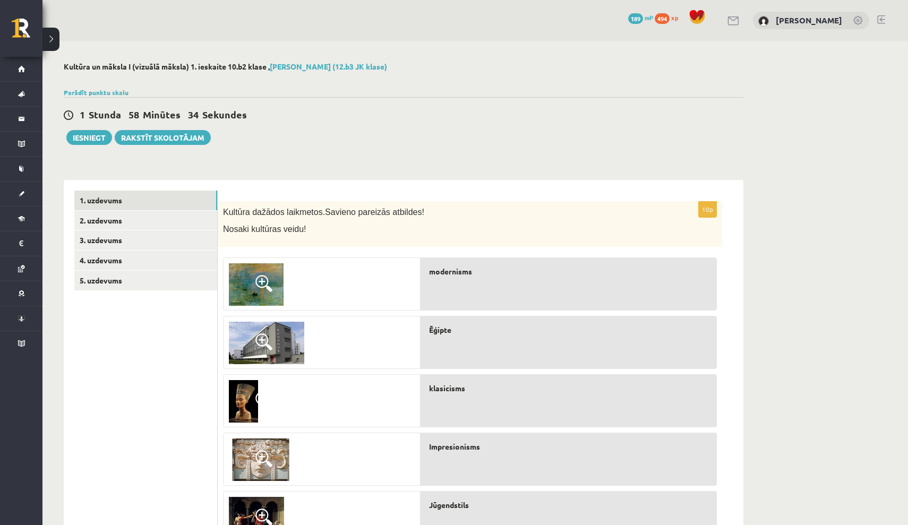
click at [434, 336] on div "Ēģipte" at bounding box center [569, 342] width 296 height 53
click at [347, 390] on div at bounding box center [322, 401] width 197 height 53
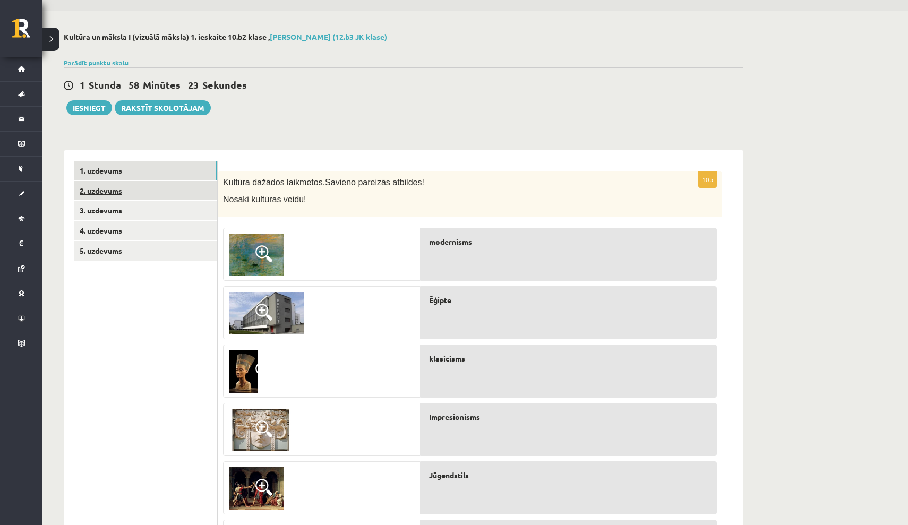
click at [106, 192] on link "2. uzdevums" at bounding box center [145, 191] width 143 height 20
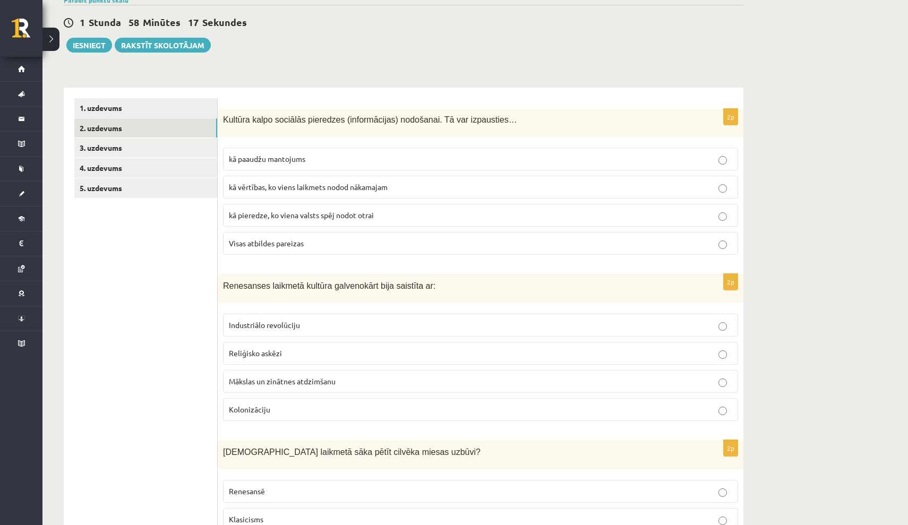
scroll to position [92, 0]
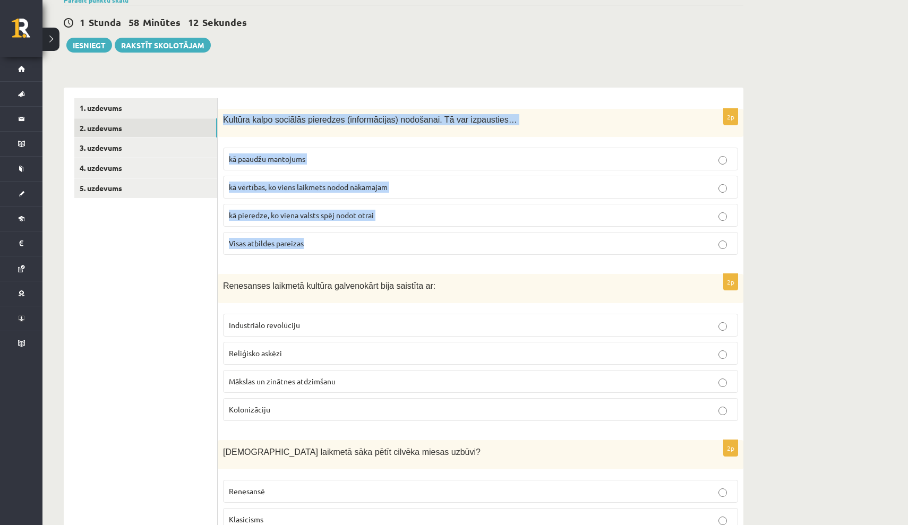
drag, startPoint x: 226, startPoint y: 118, endPoint x: 310, endPoint y: 247, distance: 153.8
click at [310, 247] on div "2p Kultūra kalpo sociālās pieredzes (informācijas) nodošanai. Tā var izpausties…" at bounding box center [481, 186] width 526 height 155
copy div "Kultūra kalpo sociālās pieredzes (informācijas) nodošanai. Tā var izpausties… k…"
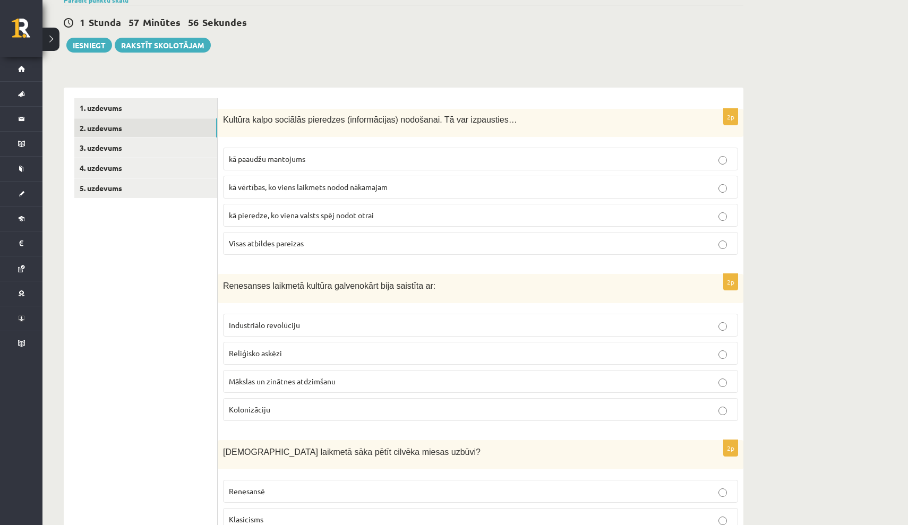
click at [277, 241] on span "Visas atbildes pareizas" at bounding box center [266, 243] width 75 height 10
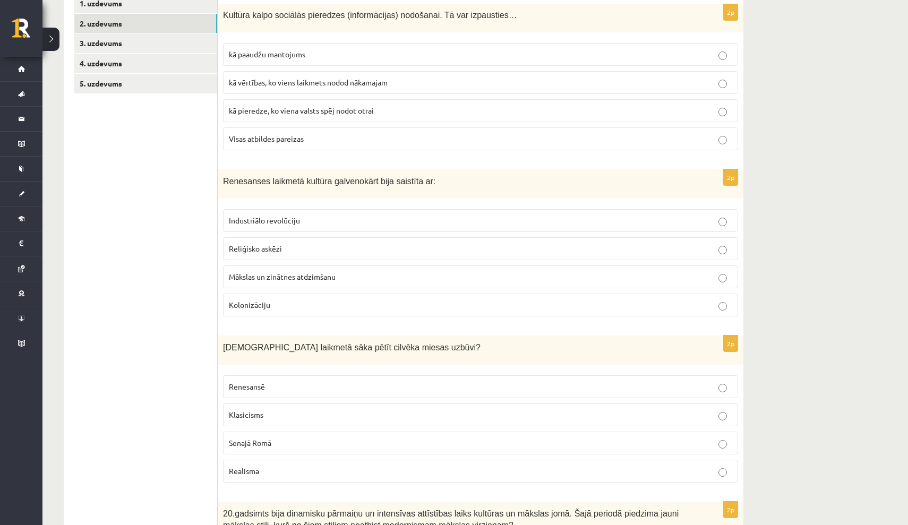
scroll to position [198, 0]
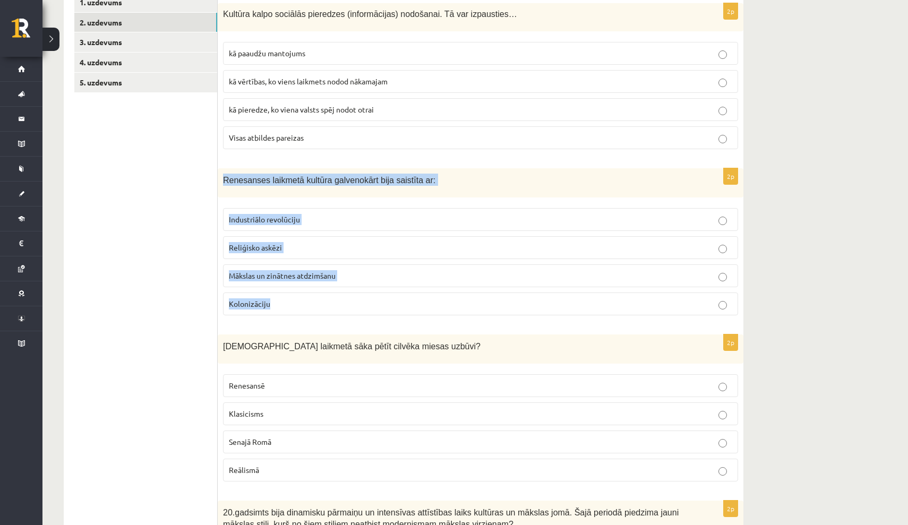
drag, startPoint x: 224, startPoint y: 179, endPoint x: 279, endPoint y: 308, distance: 140.4
click at [279, 308] on div "2p Renesanses laikmetā kultūra galvenokārt bija saistīta ar: Industriālo revolū…" at bounding box center [481, 246] width 526 height 156
copy div "Renesanses laikmetā kultūra galvenokārt bija saistīta ar: Industriālo revolūcij…"
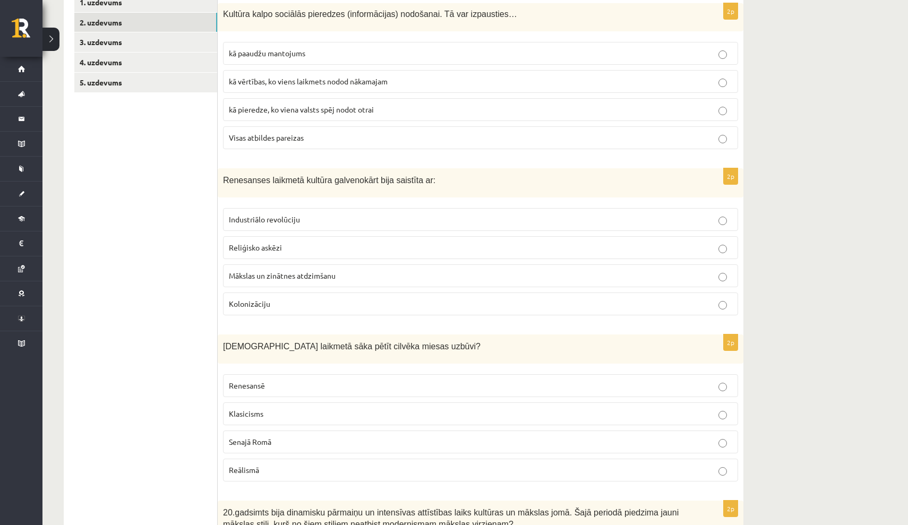
click at [283, 274] on span "Mākslas un zinātnes atdzimšanu" at bounding box center [282, 276] width 107 height 10
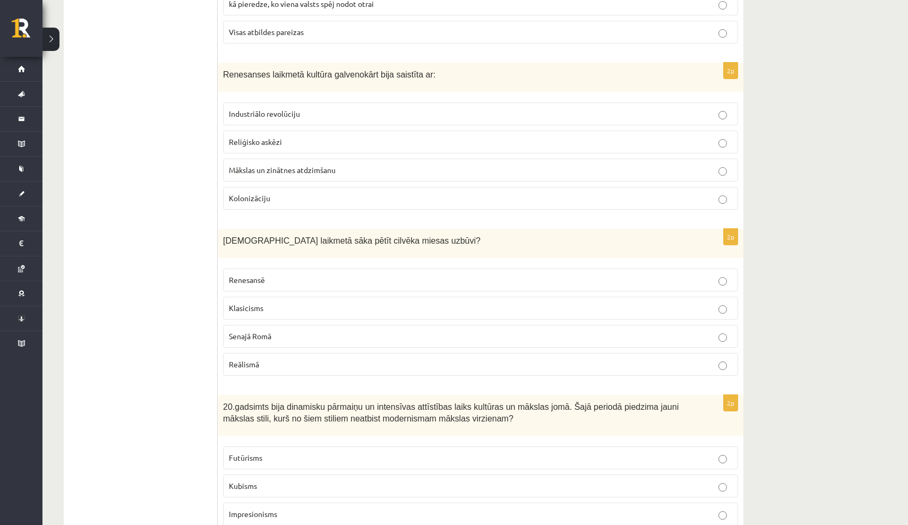
scroll to position [310, 0]
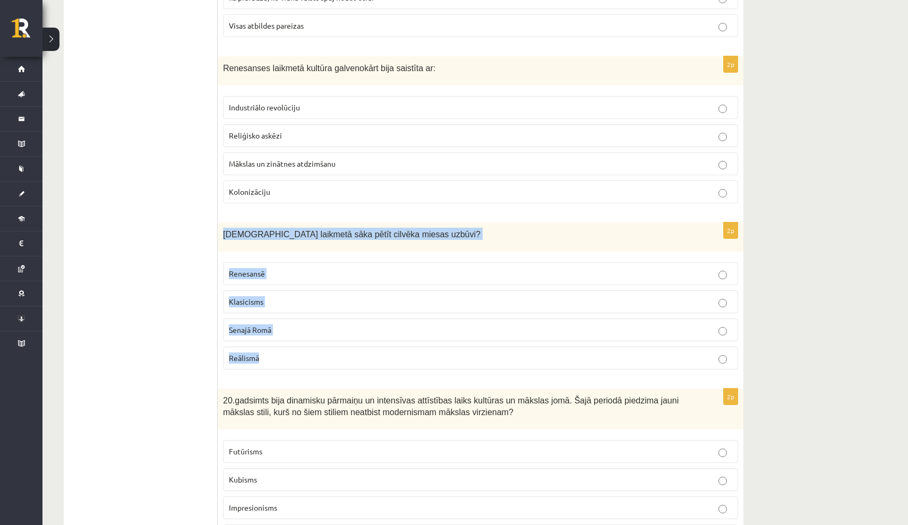
drag, startPoint x: 224, startPoint y: 232, endPoint x: 336, endPoint y: 369, distance: 177.4
click at [336, 369] on div "2p Kurā laikmetā sāka pētīt cilvēka miesas uzbūvi? Renesansē Klasicisms Senajā …" at bounding box center [481, 301] width 526 height 156
copy div "Kurā laikmetā sāka pētīt cilvēka miesas uzbūvi? Renesansē Klasicisms Senajā Rom…"
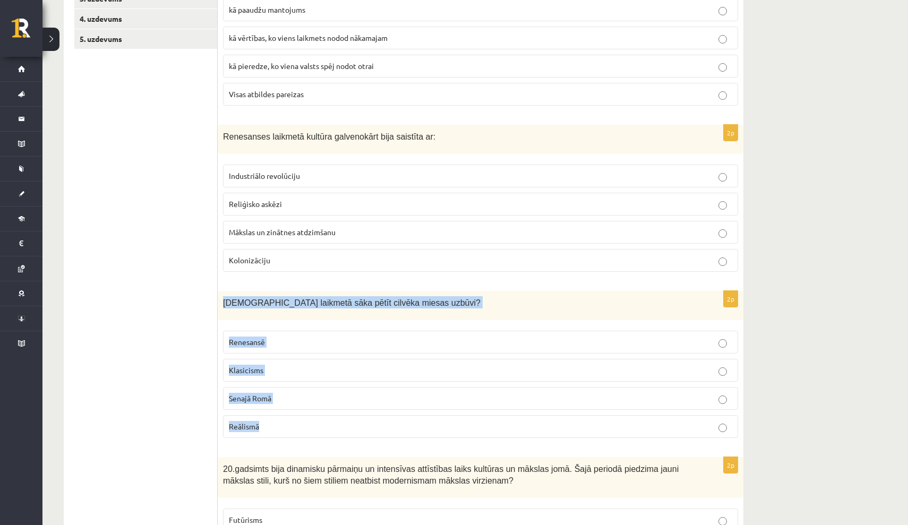
scroll to position [247, 0]
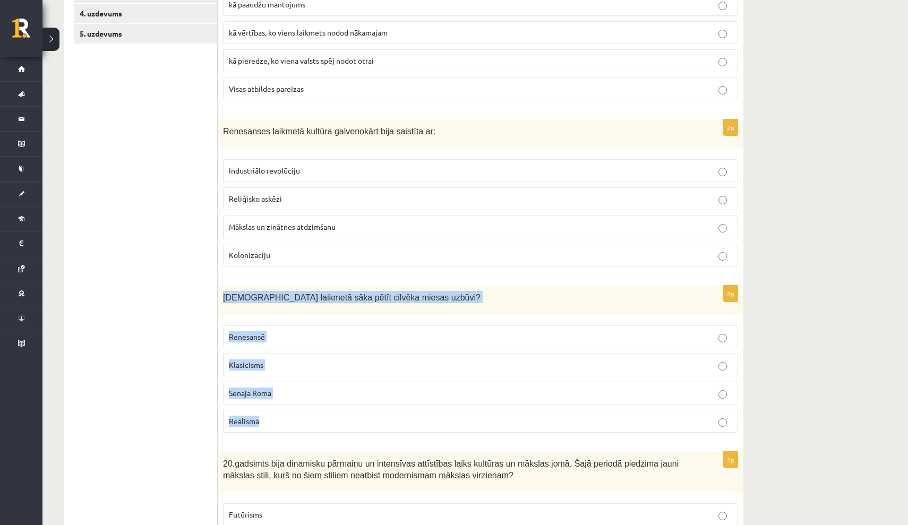
click at [294, 335] on p "Renesansē" at bounding box center [481, 336] width 504 height 11
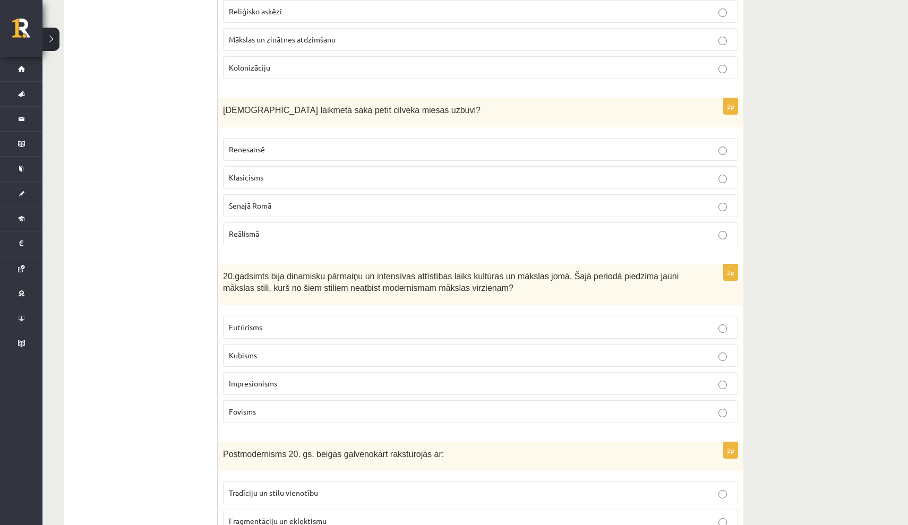
scroll to position [435, 0]
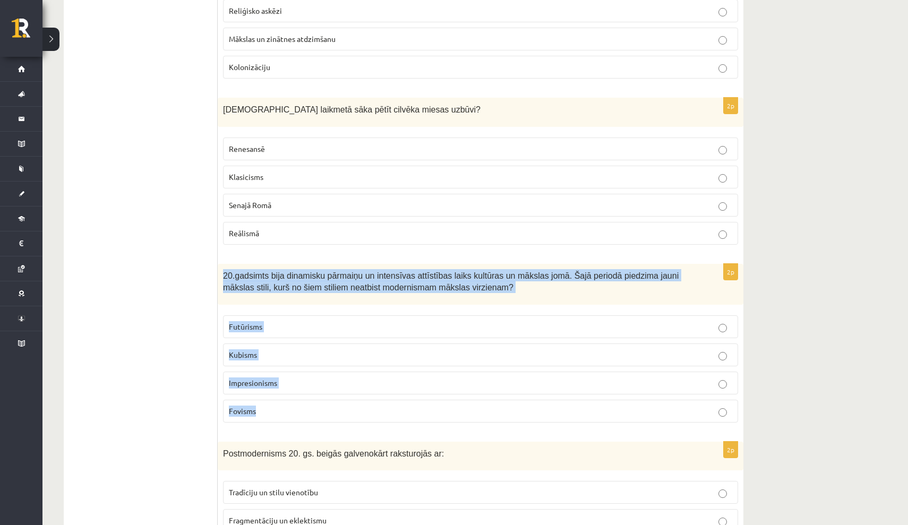
drag, startPoint x: 224, startPoint y: 273, endPoint x: 269, endPoint y: 415, distance: 149.2
click at [269, 415] on div "2p 20.gadsimts bija dinamisku pārmaiņu un intensīvas attīstības laiks kultūras …" at bounding box center [481, 347] width 526 height 167
copy div "20.gadsimts bija dinamisku pārmaiņu un intensīvas attīstības laiks kultūras un …"
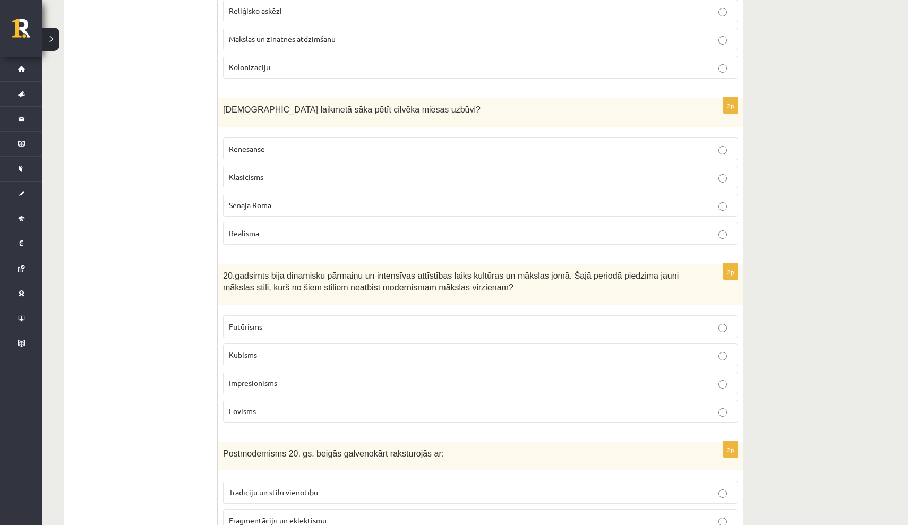
click at [300, 380] on p "Impresionisms" at bounding box center [481, 383] width 504 height 11
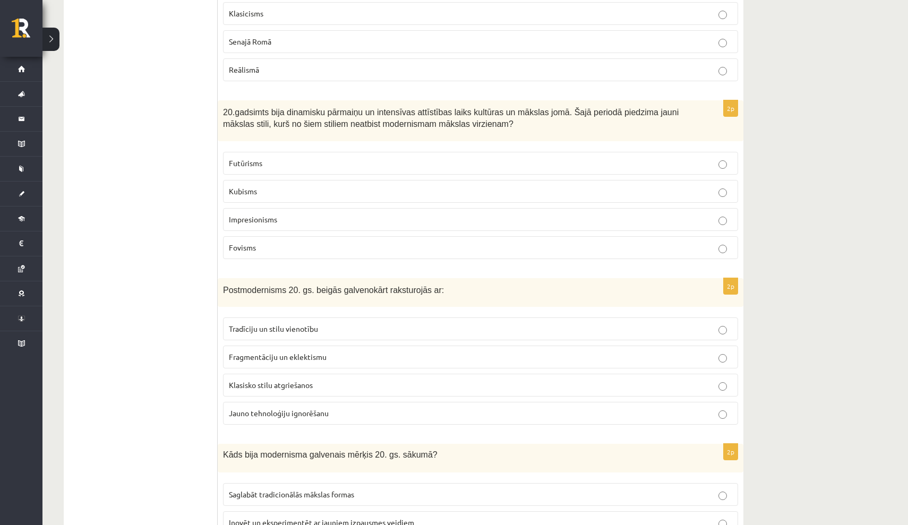
scroll to position [599, 0]
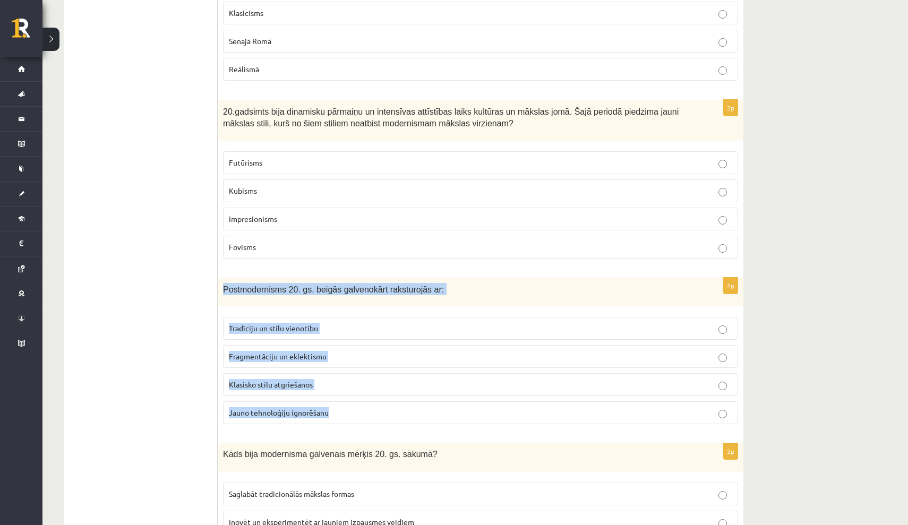
drag, startPoint x: 225, startPoint y: 288, endPoint x: 339, endPoint y: 414, distance: 169.6
click at [339, 414] on div "2p Postmodernisms 20. gs. beigās galvenokārt raksturojās ar: Tradīciju un stilu…" at bounding box center [481, 356] width 526 height 156
copy div "Postmodernisms 20. gs. beigās galvenokārt raksturojās ar: Tradīciju un stilu vi…"
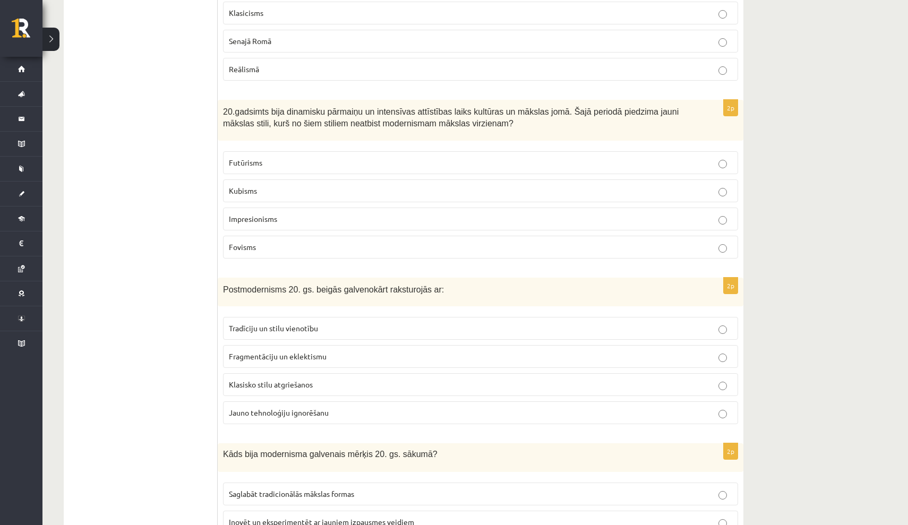
click at [321, 352] on span "Fragmentāciju un eklektismu" at bounding box center [278, 357] width 98 height 10
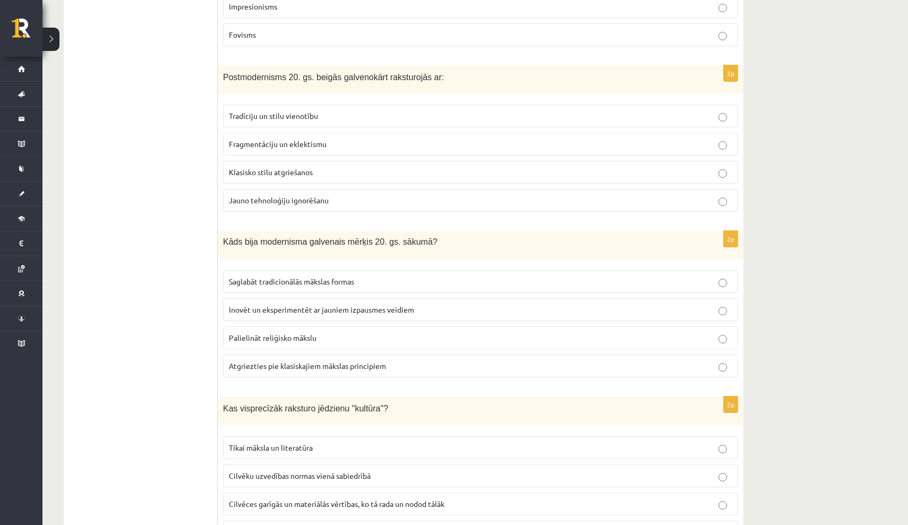
scroll to position [823, 0]
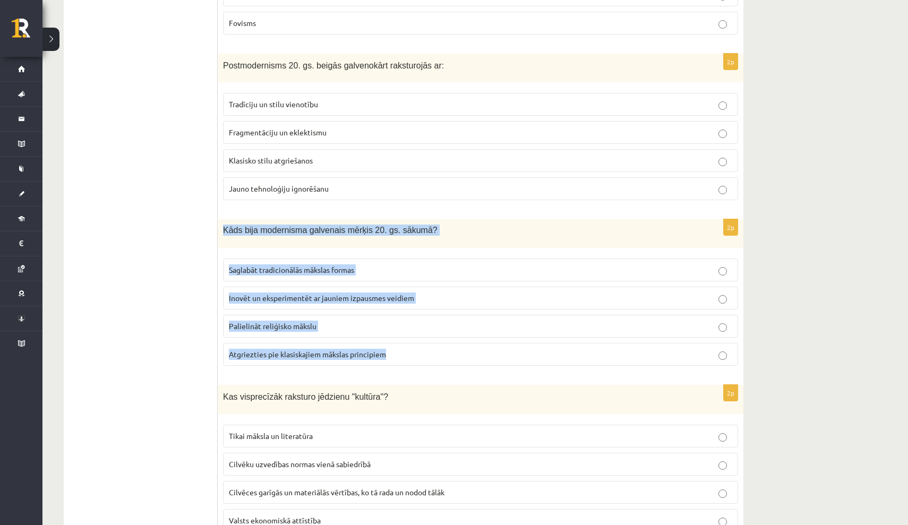
drag, startPoint x: 225, startPoint y: 227, endPoint x: 395, endPoint y: 353, distance: 211.2
click at [395, 353] on div "2p Kāds bija modernisma galvenais mērķis 20. gs. sākumā? Saglabāt tradicionālās…" at bounding box center [481, 296] width 526 height 155
copy div "Kāds bija modernisma galvenais mērķis 20. gs. sākumā? Saglabāt tradicionālās mā…"
click at [337, 296] on span "Inovēt un eksperimentēt ar jauniem izpausmes veidiem" at bounding box center [321, 298] width 185 height 10
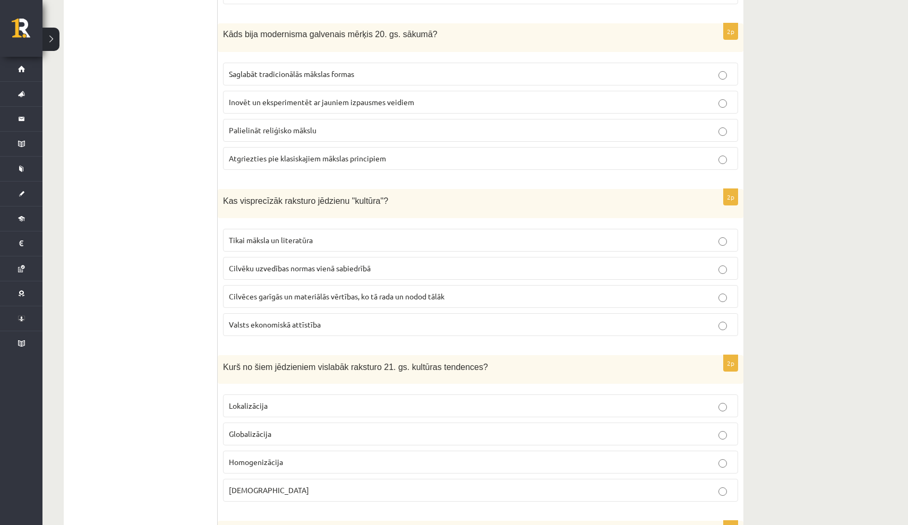
scroll to position [1024, 0]
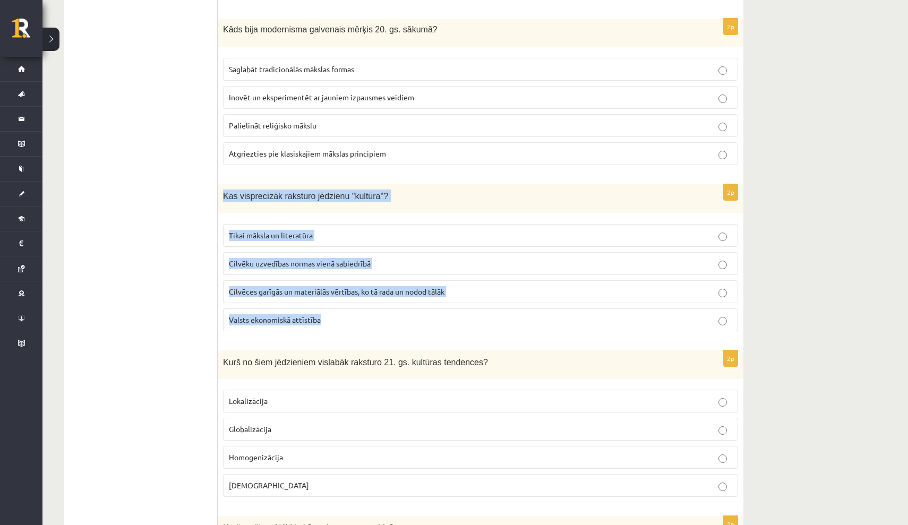
drag, startPoint x: 224, startPoint y: 193, endPoint x: 334, endPoint y: 317, distance: 166.3
click at [334, 317] on div "2p Kas visprecīzāk raksturo jēdzienu "kultūra"? Tikai māksla un literatūra Cilv…" at bounding box center [481, 262] width 526 height 156
copy div "Kas visprecīzāk raksturo jēdzienu "kultūra"? Tikai māksla un literatūra Cilvēku…"
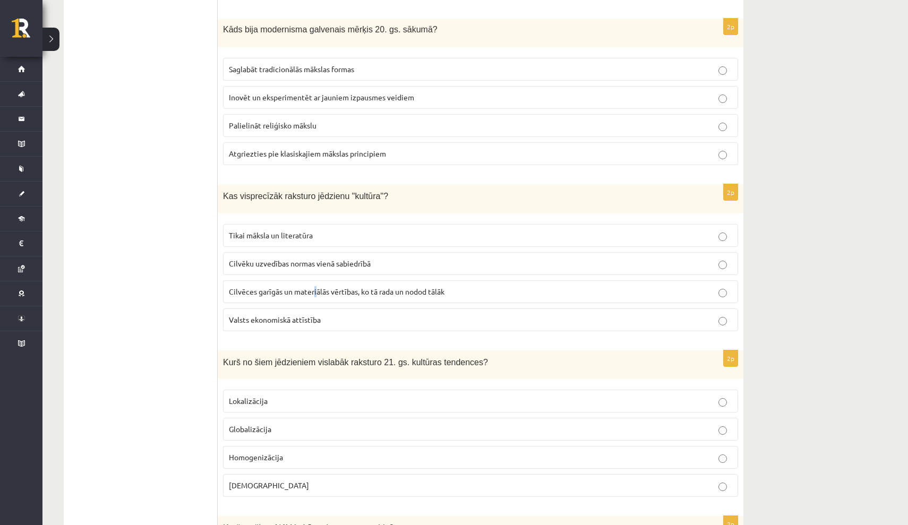
click at [316, 292] on span "Cilvēces garīgās un materiālās vērtības, ko tā rada un nodod tālāk" at bounding box center [337, 292] width 216 height 10
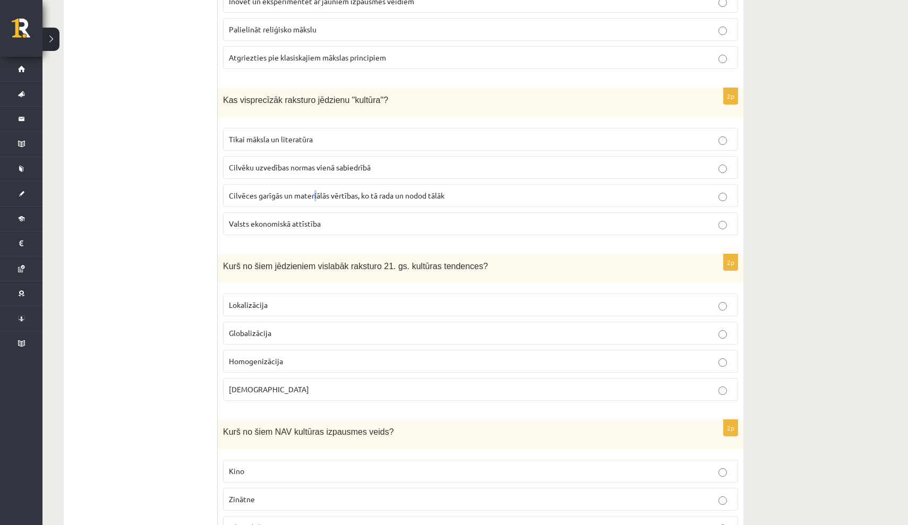
scroll to position [1156, 0]
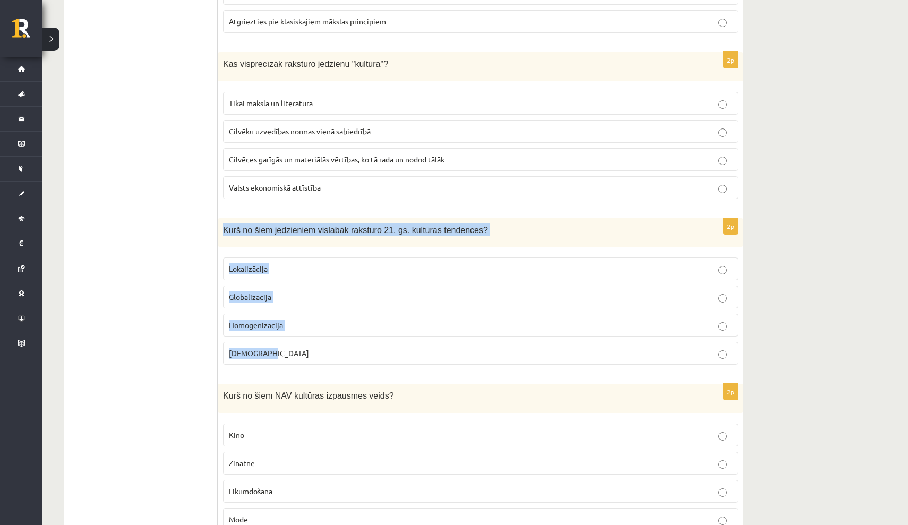
drag, startPoint x: 224, startPoint y: 228, endPoint x: 280, endPoint y: 356, distance: 140.3
click at [280, 356] on div "2p Kurš no šiem jēdzieniem vislabāk raksturo 21. gs. kultūras tendences? Lokali…" at bounding box center [481, 296] width 526 height 156
copy div "Kurš no šiem jēdzieniem vislabāk raksturo 21. gs. kultūras tendences? Lokalizāc…"
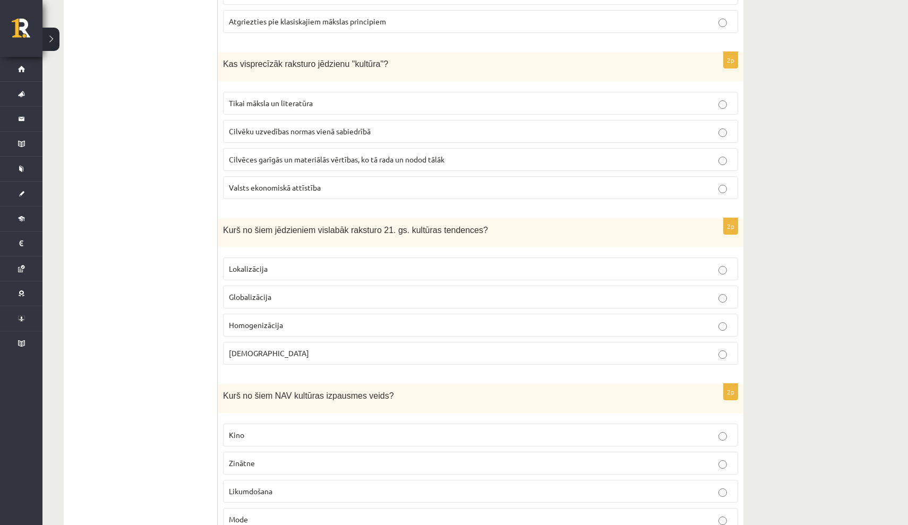
click at [267, 292] on span "Globalizācija" at bounding box center [250, 297] width 42 height 10
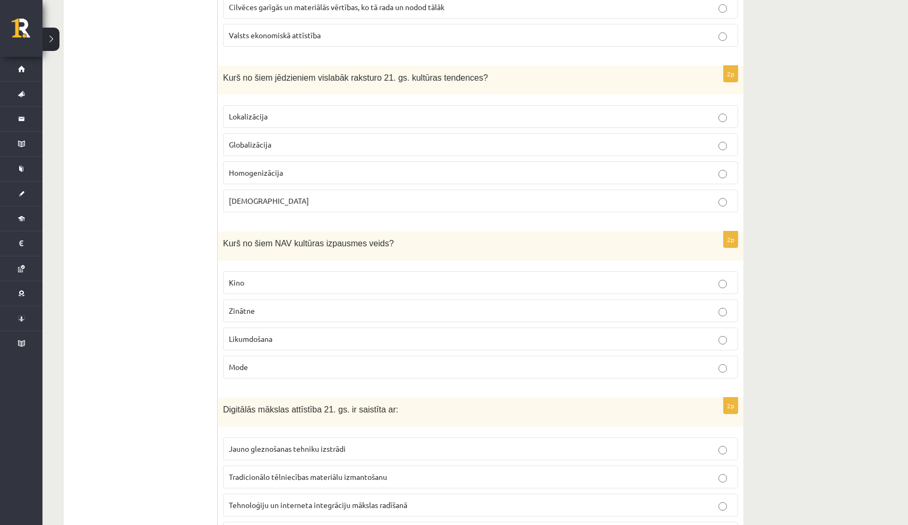
scroll to position [1311, 0]
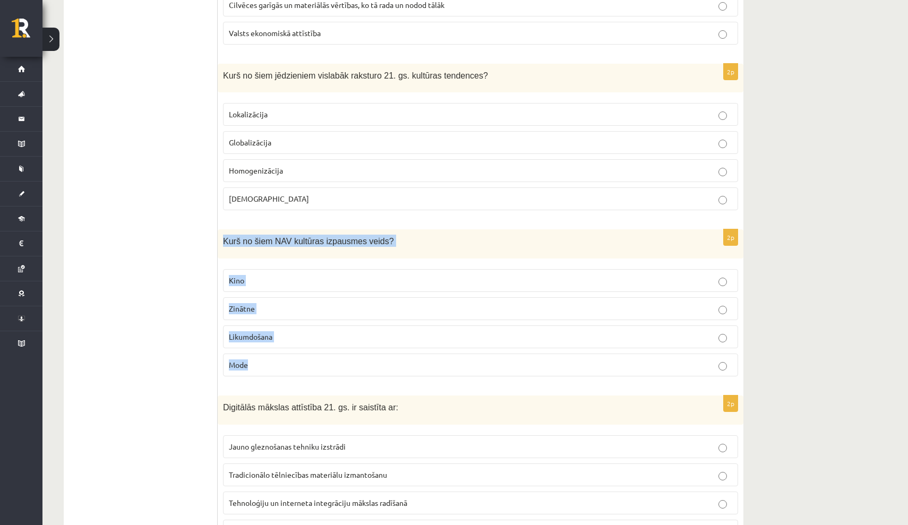
drag, startPoint x: 224, startPoint y: 236, endPoint x: 295, endPoint y: 368, distance: 149.5
click at [295, 368] on div "2p Kurš no šiem NAV kultūras izpausmes veids? Kino Zinātne Likumdošana Mode" at bounding box center [481, 307] width 526 height 156
copy div "Kurš no šiem NAV kultūras izpausmes veids? Kino Zinātne Likumdošana Mode"
click at [294, 334] on p "Likumdošana" at bounding box center [481, 336] width 504 height 11
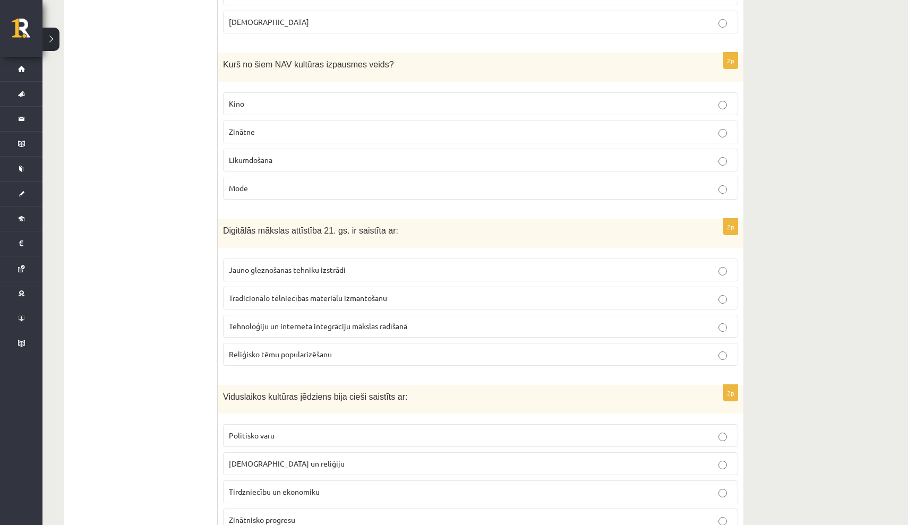
scroll to position [1520, 0]
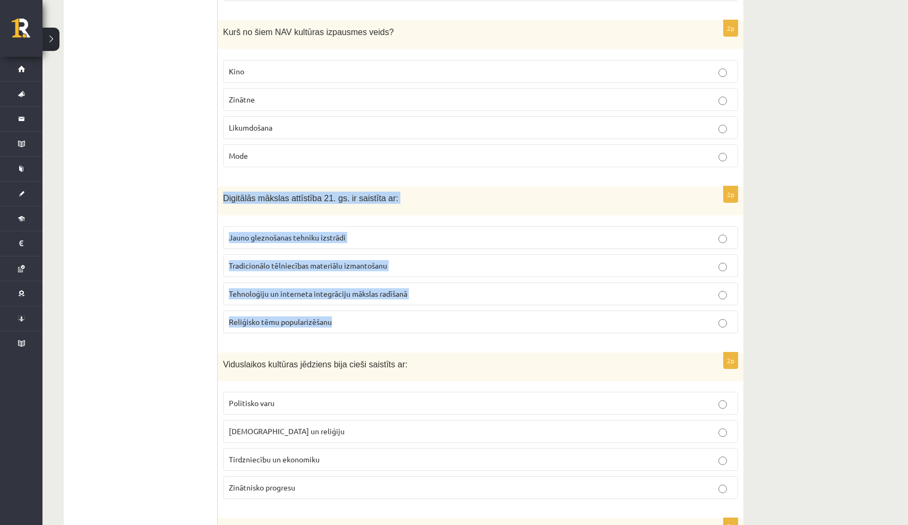
drag, startPoint x: 224, startPoint y: 194, endPoint x: 361, endPoint y: 320, distance: 186.5
click at [361, 320] on div "2p Digitālās mākslas attīstība 21. gs. ir saistīta ar: Jauno gleznošanas tehnik…" at bounding box center [481, 264] width 526 height 156
copy div "Digitālās mākslas attīstība 21. gs. ir saistīta ar: Jauno gleznošanas tehniku i…"
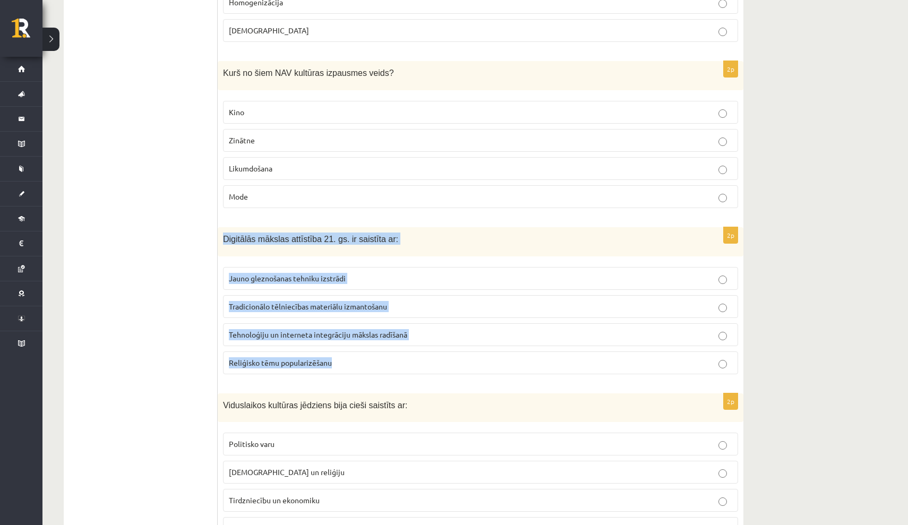
scroll to position [1468, 0]
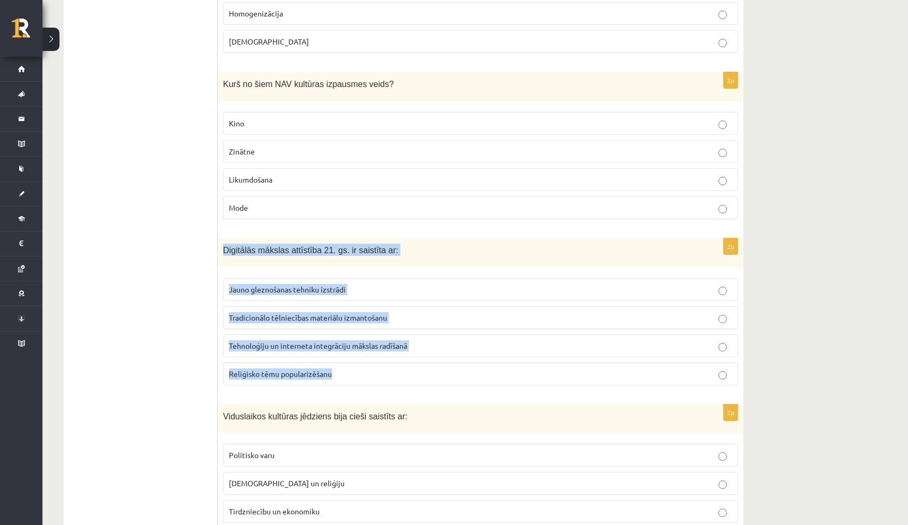
click at [321, 343] on span "Tehnoloģiju un interneta integrāciju mākslas radīšanā" at bounding box center [318, 346] width 178 height 10
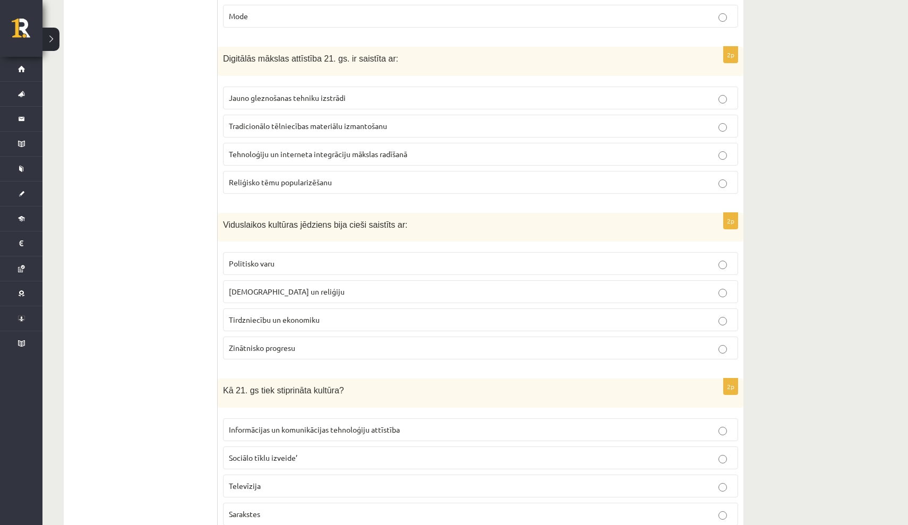
scroll to position [1661, 0]
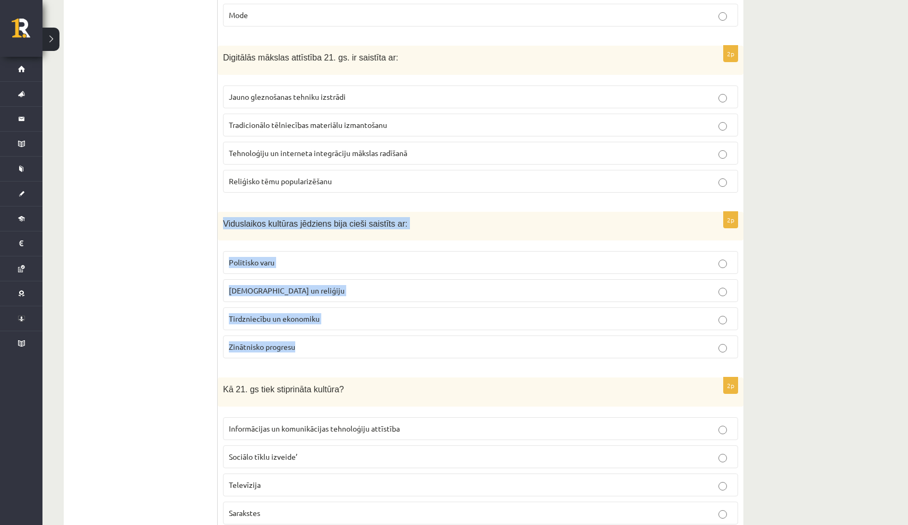
drag, startPoint x: 224, startPoint y: 218, endPoint x: 296, endPoint y: 348, distance: 148.8
click at [296, 348] on div "2p Viduslaikos kultūras jēdziens bija cieši saistīts ar: Politisko varu Baznīcu…" at bounding box center [481, 290] width 526 height 156
click at [320, 291] on p "Baznīcu un reliģiju" at bounding box center [481, 290] width 504 height 11
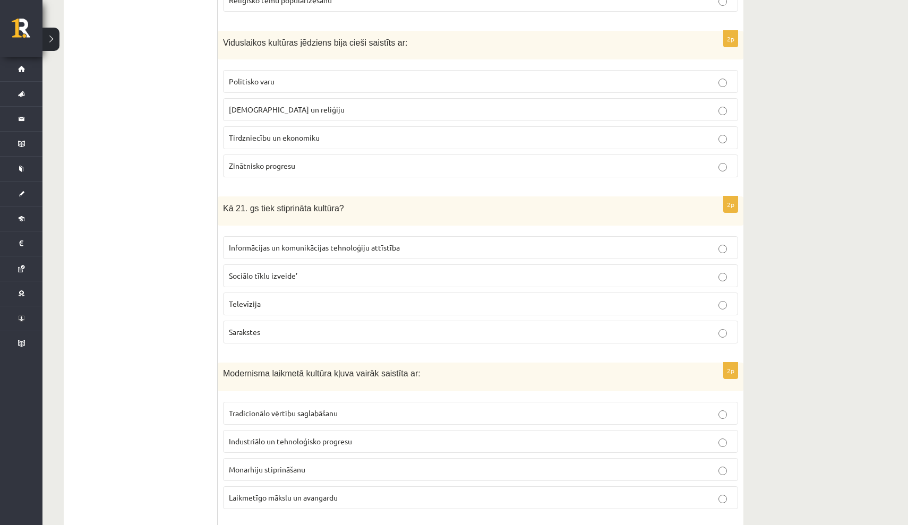
scroll to position [1851, 0]
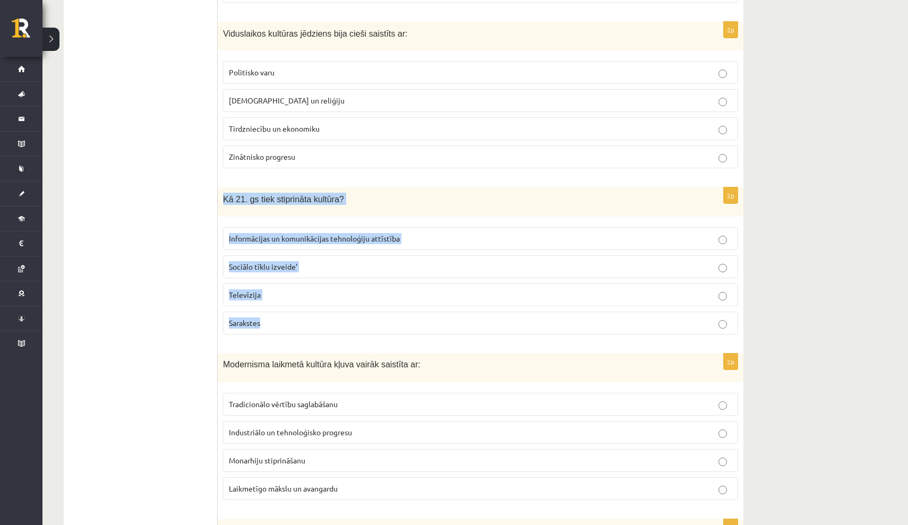
drag, startPoint x: 226, startPoint y: 195, endPoint x: 312, endPoint y: 325, distance: 156.0
click at [312, 325] on div "2p Kā 21. gs tiek stiprināta kultūra? Informācijas un komunikācijas tehnoloģiju…" at bounding box center [481, 266] width 526 height 156
click at [395, 227] on label "Informācijas un komunikācijas tehnoloģiju attīstība" at bounding box center [480, 238] width 515 height 23
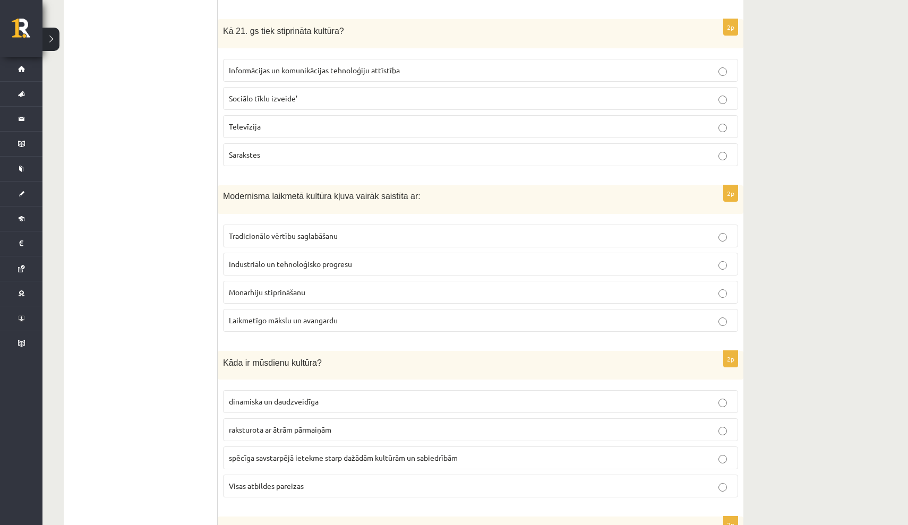
scroll to position [2024, 0]
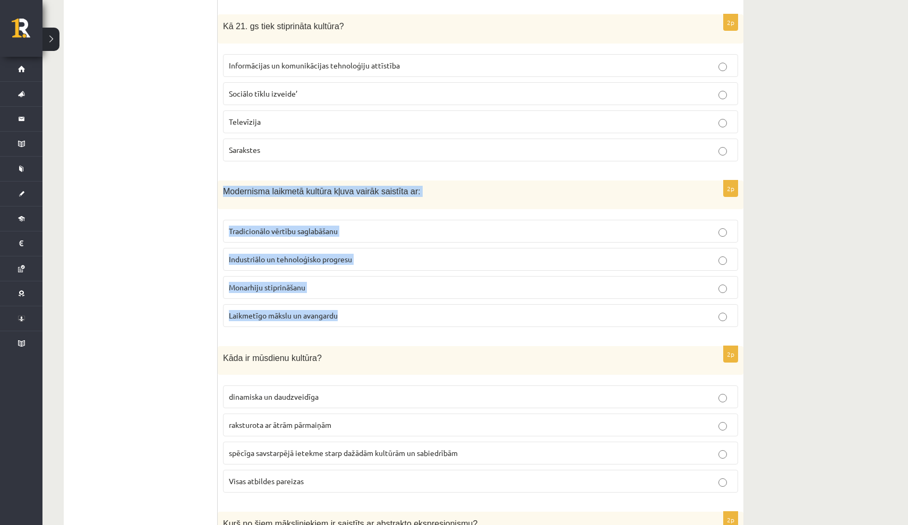
drag, startPoint x: 225, startPoint y: 188, endPoint x: 313, endPoint y: 321, distance: 160.3
click at [313, 321] on div "2p Modernisma laikmetā kultūra kļuva vairāk saistīta ar: Tradicionālo vērtību s…" at bounding box center [481, 258] width 526 height 155
click at [310, 311] on span "Laikmetīgo mākslu un avangardu" at bounding box center [283, 316] width 109 height 10
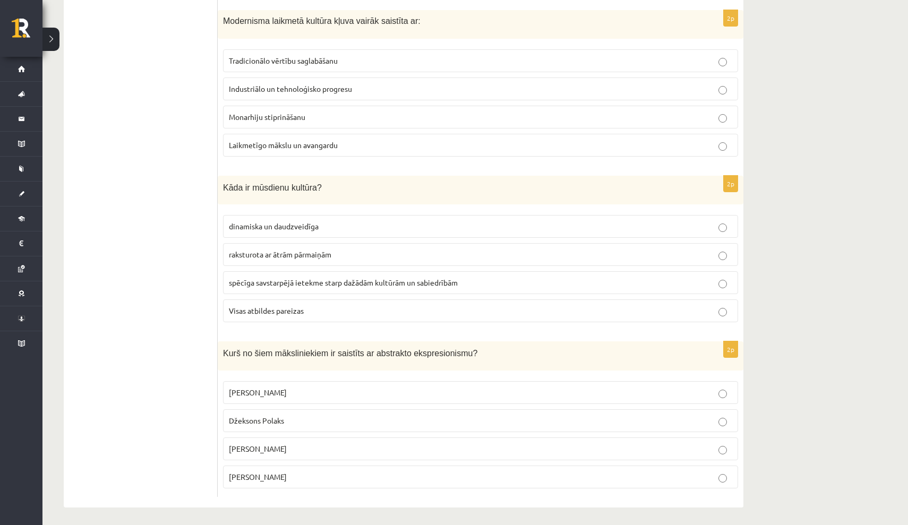
scroll to position [2194, 0]
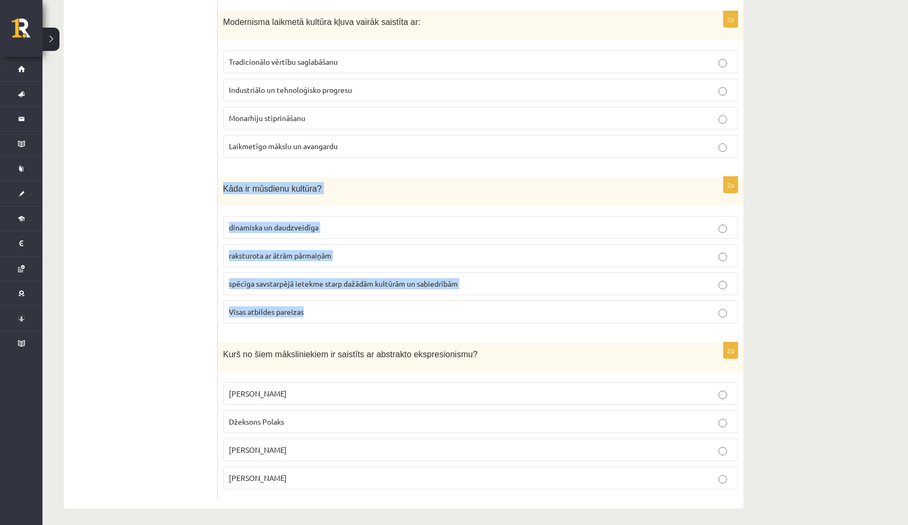
drag, startPoint x: 224, startPoint y: 181, endPoint x: 339, endPoint y: 319, distance: 179.8
click at [339, 319] on div "2p Kāda ir mūsdienu kultūra? dinamiska un daudzveidīga raksturota ar ātrām pārm…" at bounding box center [481, 255] width 526 height 156
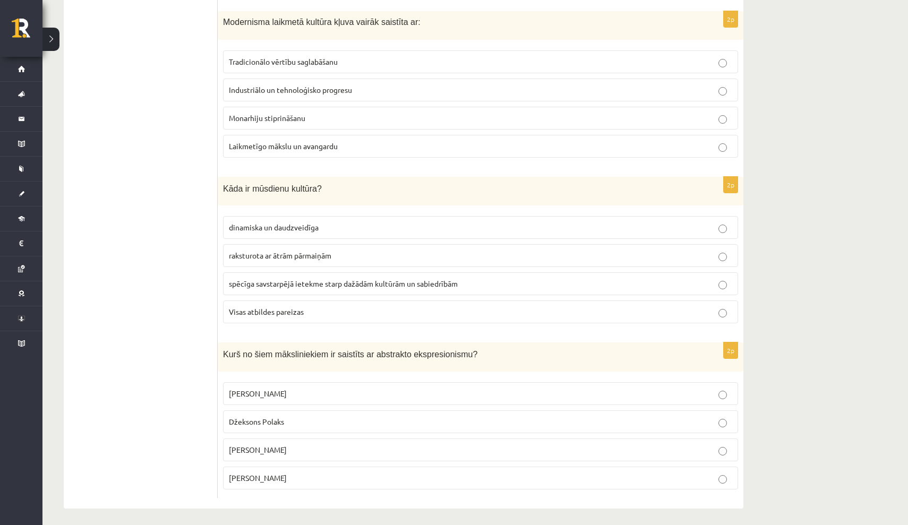
click at [302, 311] on span "Visas atbildes pareizas" at bounding box center [266, 312] width 75 height 10
drag, startPoint x: 224, startPoint y: 347, endPoint x: 290, endPoint y: 478, distance: 147.0
click at [290, 478] on div "2p Kurš no šiem māksliniekiem ir saistīts ar abstrakto ekspresionismu? Pablo Pi…" at bounding box center [481, 421] width 526 height 156
click at [267, 417] on span "Džeksons Polaks" at bounding box center [256, 422] width 55 height 10
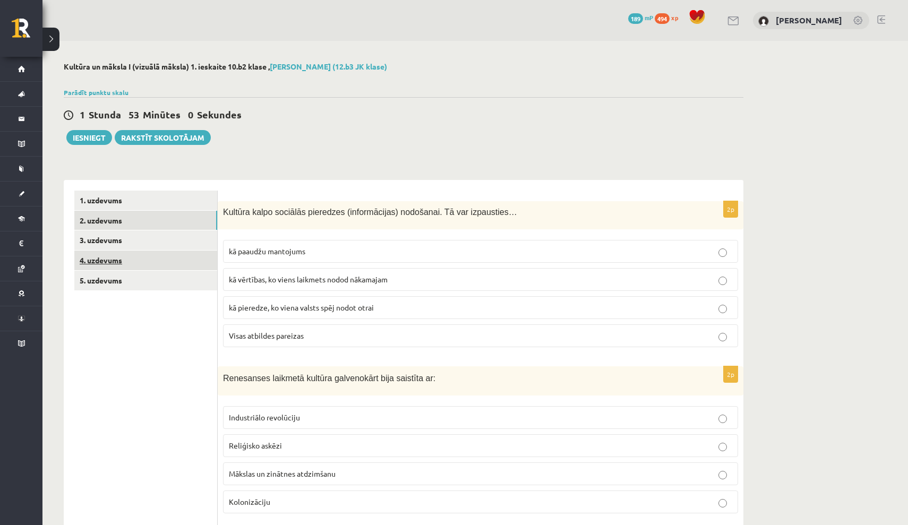
scroll to position [0, 0]
click at [116, 242] on link "3. uzdevums" at bounding box center [145, 241] width 143 height 20
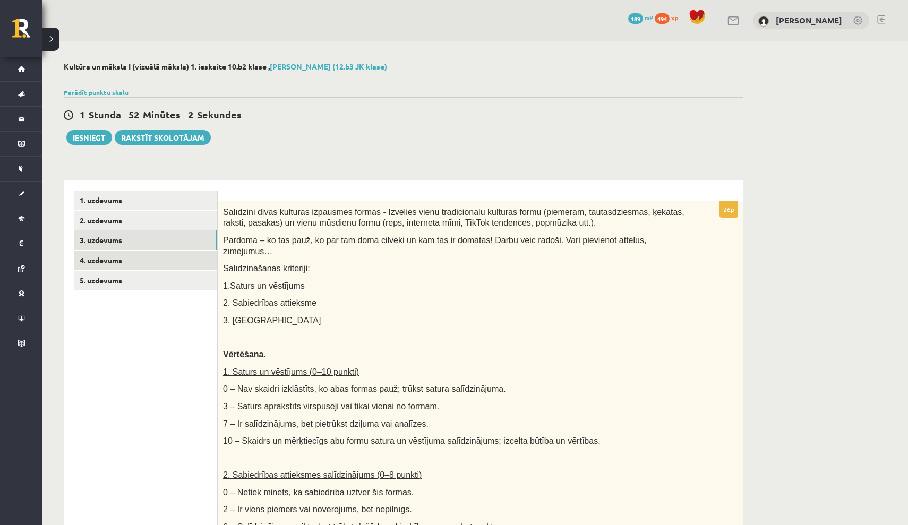
click at [104, 259] on link "4. uzdevums" at bounding box center [145, 261] width 143 height 20
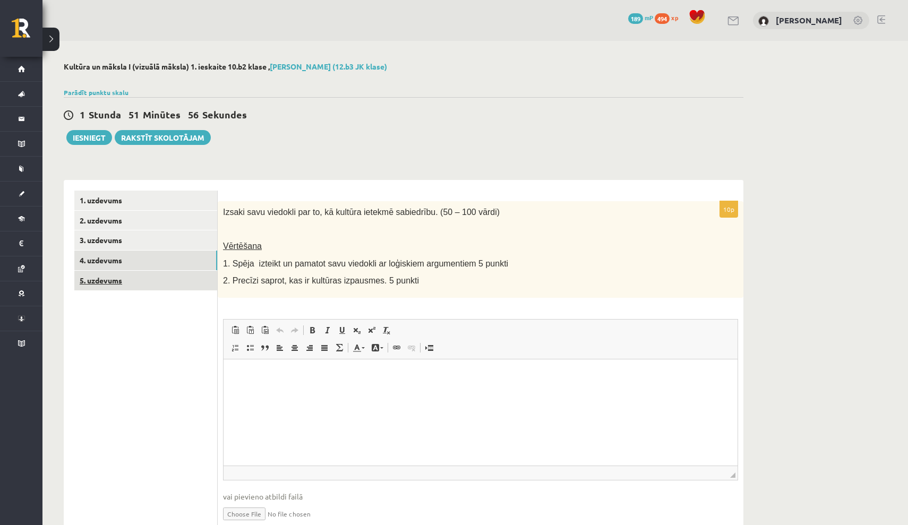
click at [105, 276] on link "5. uzdevums" at bounding box center [145, 281] width 143 height 20
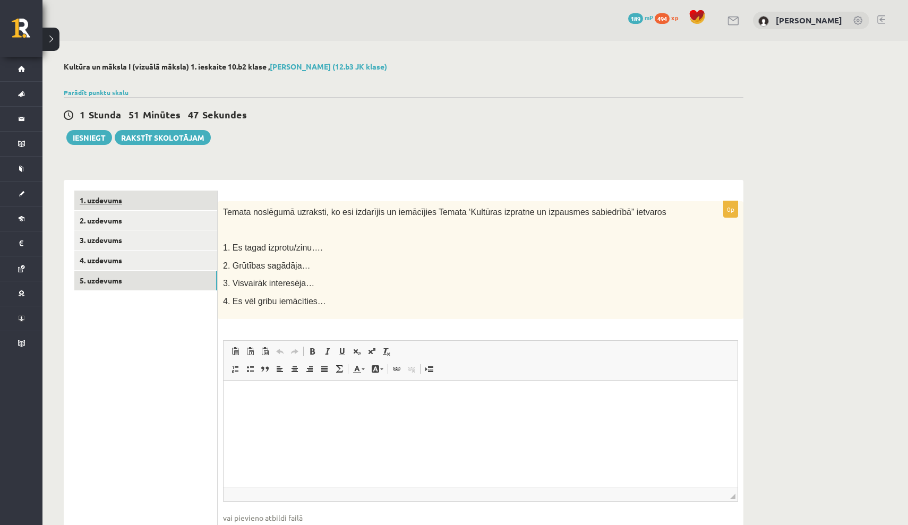
click at [101, 198] on link "1. uzdevums" at bounding box center [145, 201] width 143 height 20
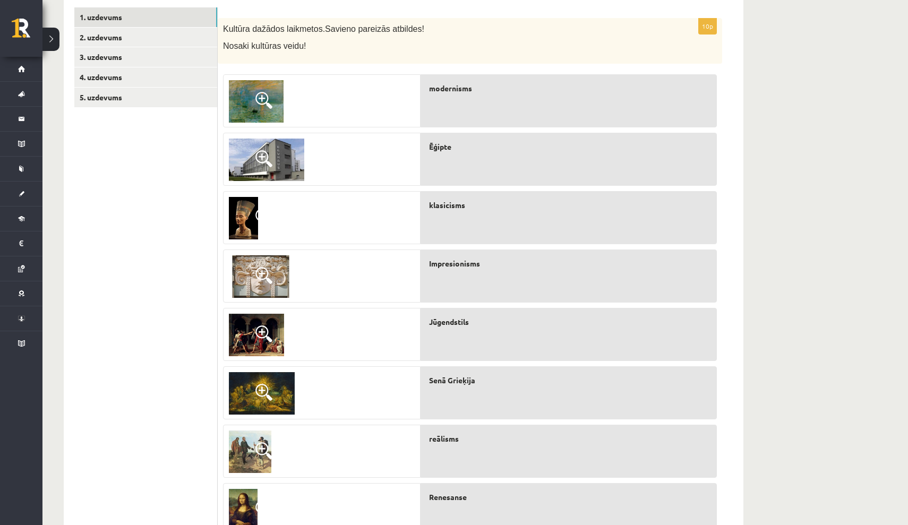
scroll to position [185, 0]
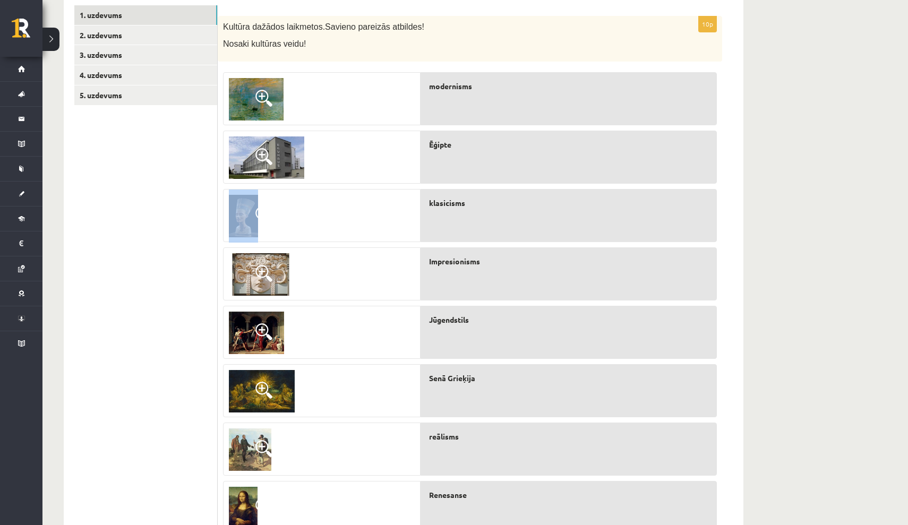
drag, startPoint x: 416, startPoint y: 151, endPoint x: 380, endPoint y: 226, distance: 83.2
click at [380, 226] on div at bounding box center [322, 359] width 198 height 584
click at [361, 229] on div at bounding box center [322, 216] width 197 height 53
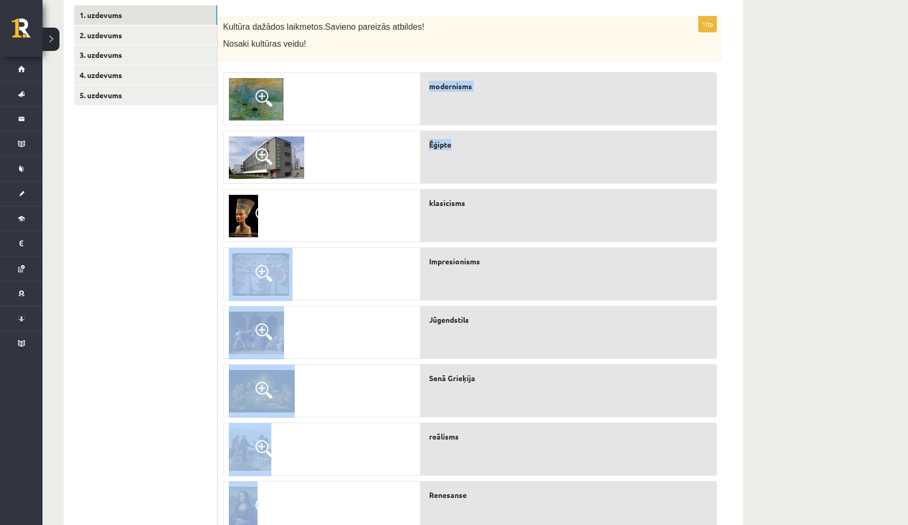
drag, startPoint x: 361, startPoint y: 229, endPoint x: 454, endPoint y: 148, distance: 123.5
click at [454, 148] on fieldset "modernisms Ēģipte klasicisms Impresionisms Jūgendstils Senā Grieķija reālisms" at bounding box center [470, 359] width 494 height 584
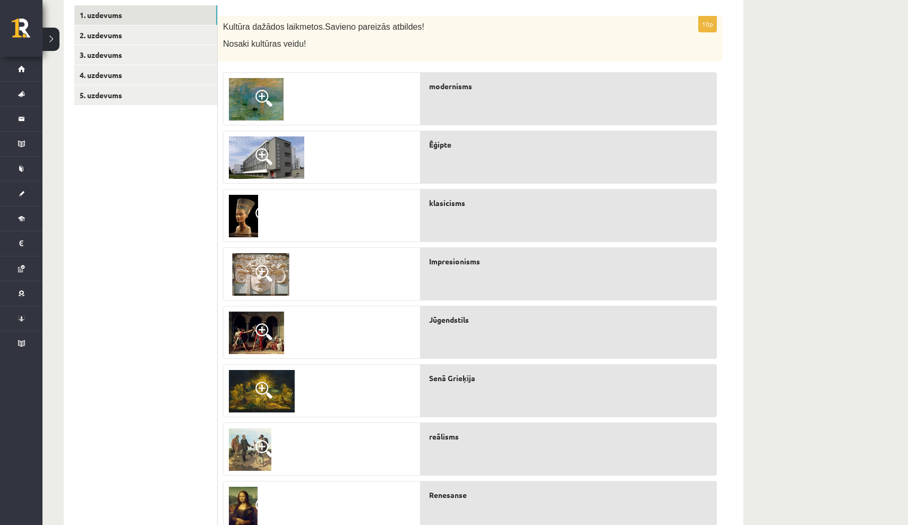
click at [460, 156] on div "Ēģipte" at bounding box center [569, 157] width 296 height 53
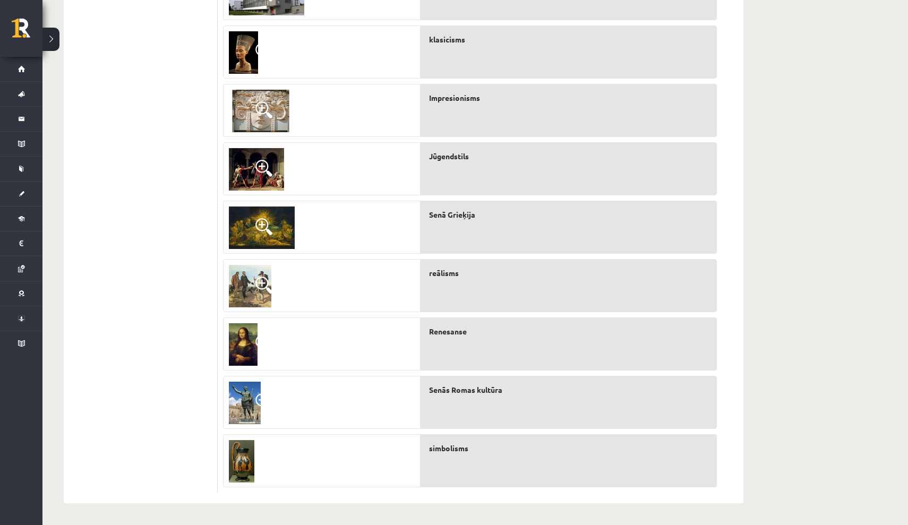
scroll to position [348, 0]
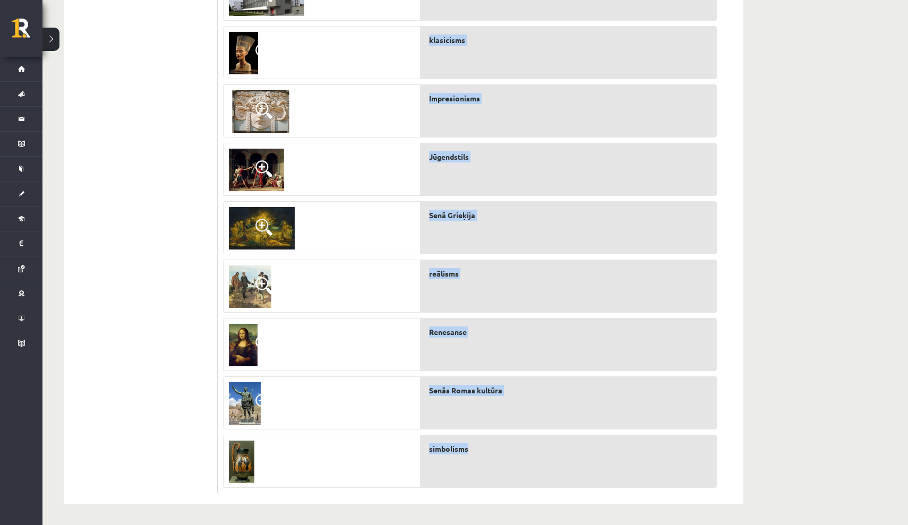
drag, startPoint x: 379, startPoint y: 465, endPoint x: 457, endPoint y: 459, distance: 78.3
click at [457, 459] on fieldset "modernisms Ēģipte klasicisms Impresionisms Jūgendstils Senā Grieķija reālisms" at bounding box center [470, 196] width 494 height 584
click at [398, 411] on div at bounding box center [322, 403] width 197 height 53
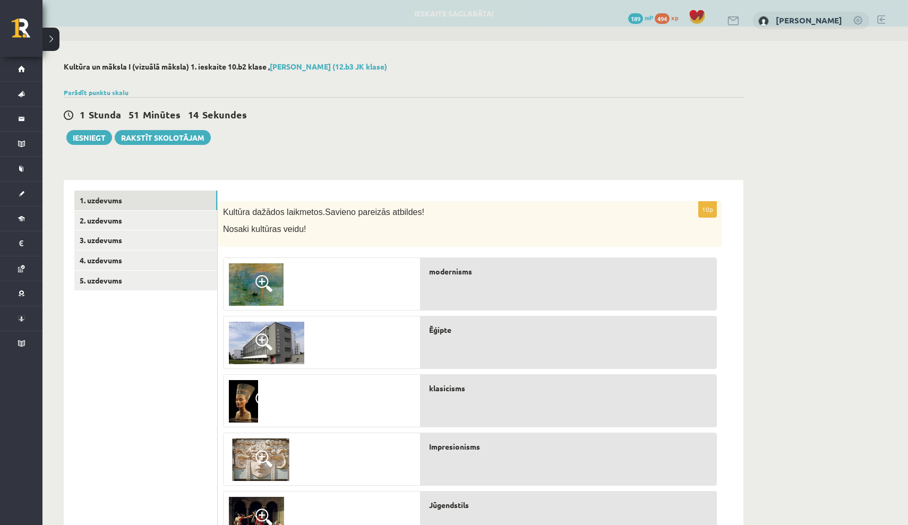
scroll to position [0, 0]
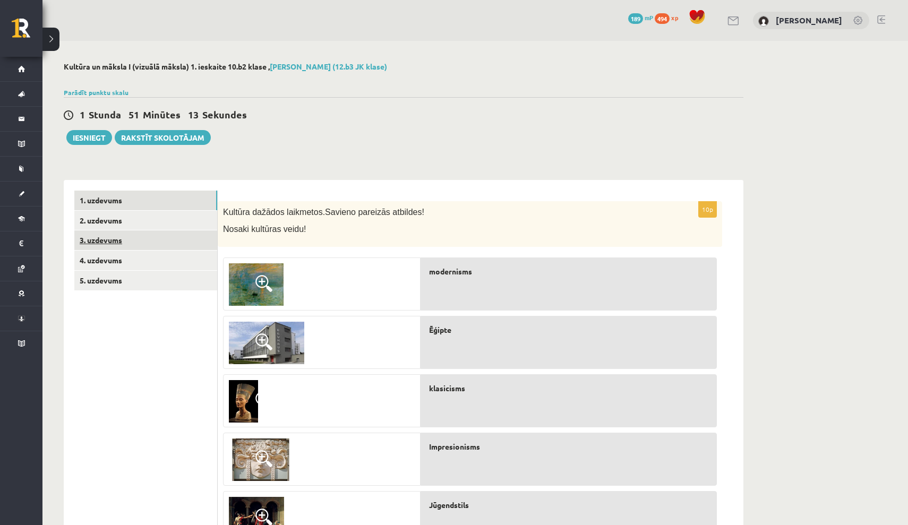
click at [105, 237] on link "3. uzdevums" at bounding box center [145, 241] width 143 height 20
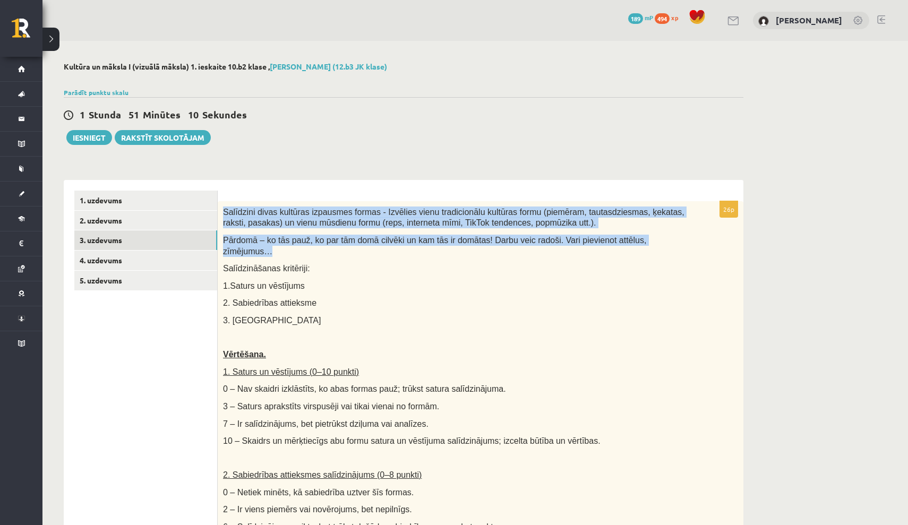
drag, startPoint x: 224, startPoint y: 210, endPoint x: 330, endPoint y: 247, distance: 112.1
click at [330, 247] on div "Salīdzini divas kultūras izpausmes formas - Izvēlies vienu tradicionālu kultūra…" at bounding box center [481, 473] width 526 height 544
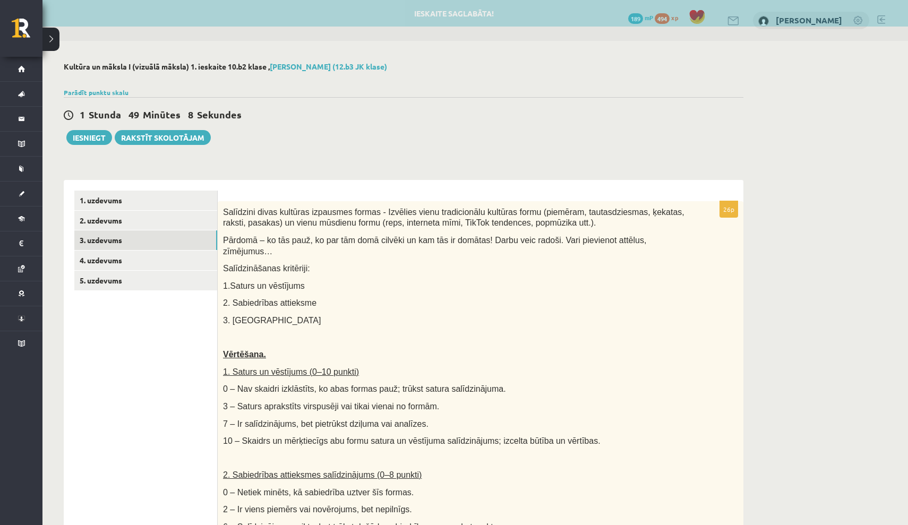
click at [425, 312] on div "Salīdzini divas kultūras izpausmes formas - Izvēlies vienu tradicionālu kultūra…" at bounding box center [481, 473] width 526 height 544
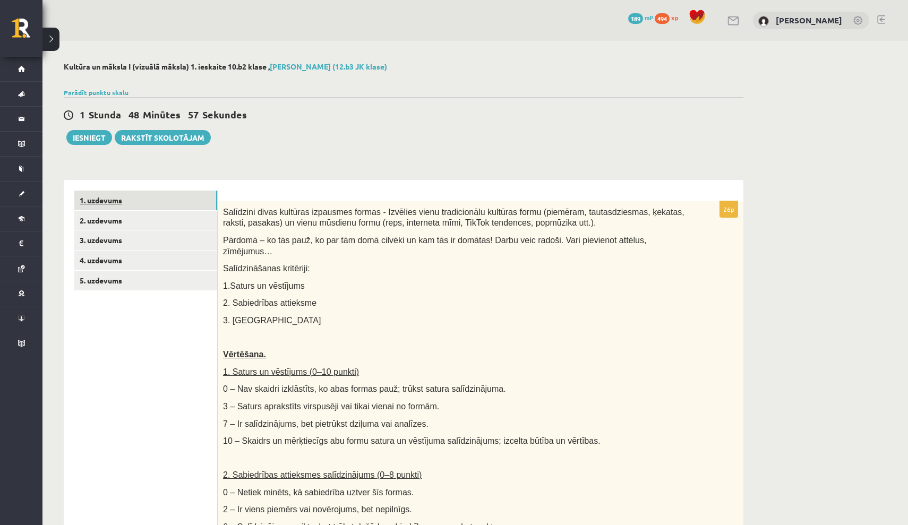
click at [108, 200] on link "1. uzdevums" at bounding box center [145, 201] width 143 height 20
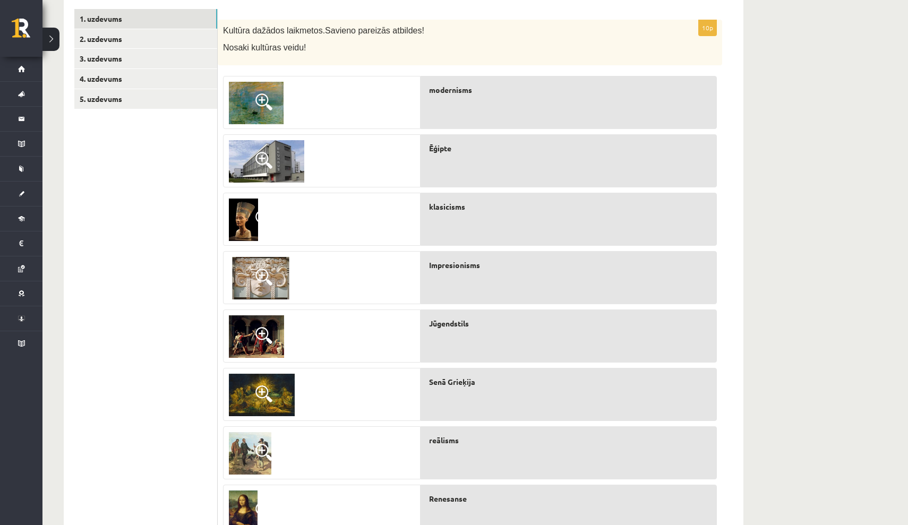
scroll to position [182, 0]
click at [458, 153] on p "Ēģipte" at bounding box center [572, 148] width 287 height 11
click at [439, 151] on span "Ēģipte" at bounding box center [440, 148] width 22 height 11
click at [331, 219] on div at bounding box center [322, 219] width 197 height 53
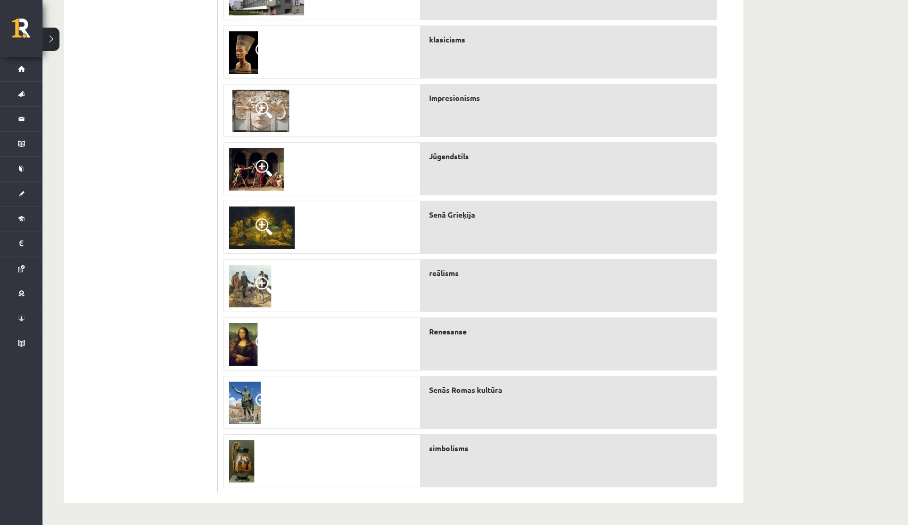
scroll to position [348, 0]
click at [439, 409] on div "Senās Romas kultūra" at bounding box center [569, 403] width 296 height 53
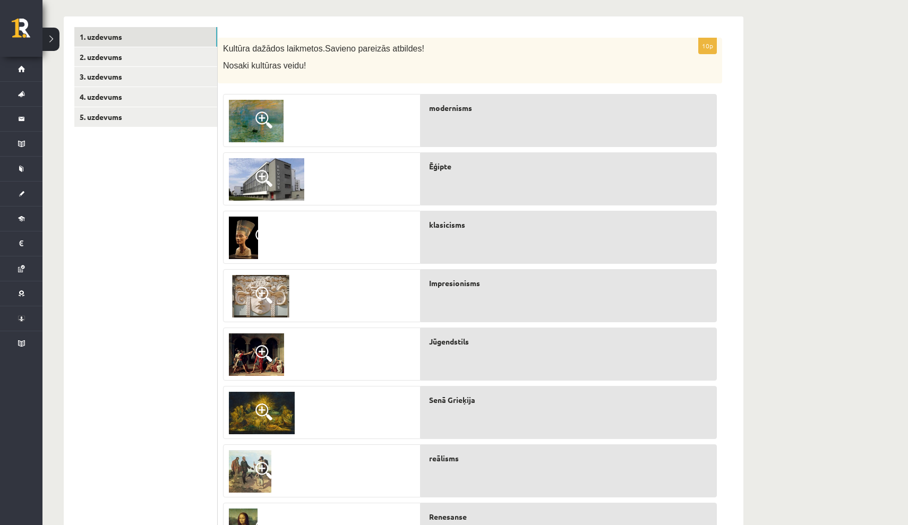
scroll to position [165, 0]
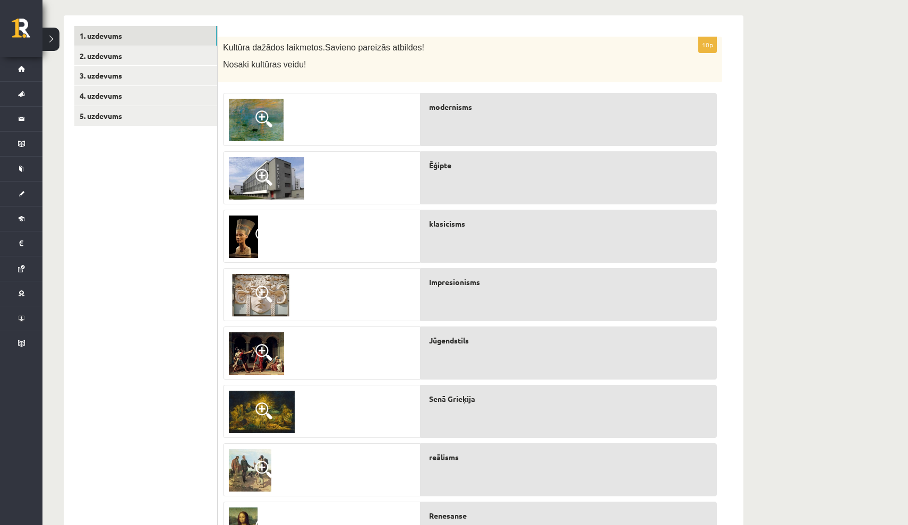
click at [259, 114] on span at bounding box center [263, 118] width 17 height 17
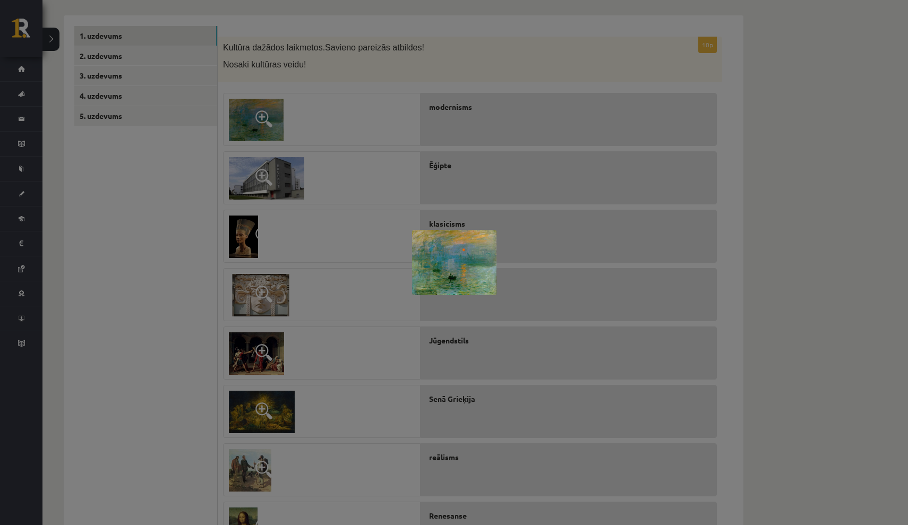
click at [344, 275] on div at bounding box center [454, 262] width 908 height 525
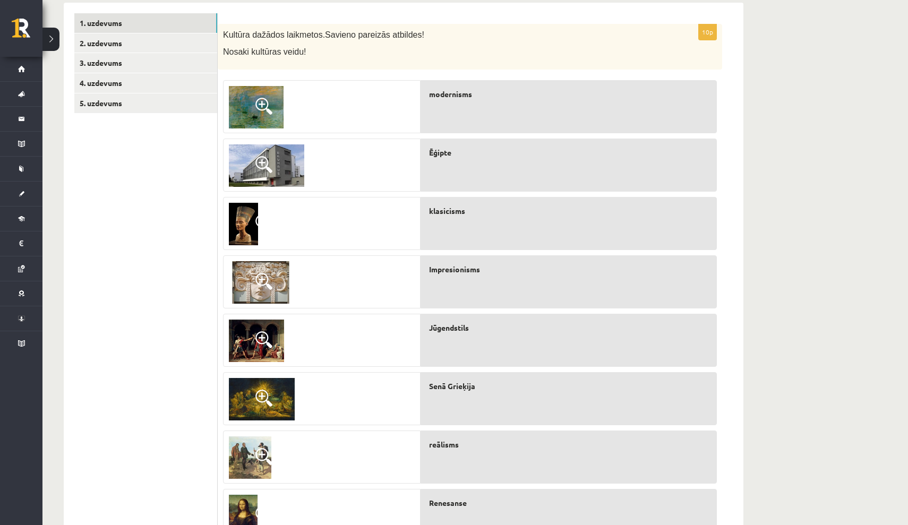
scroll to position [186, 0]
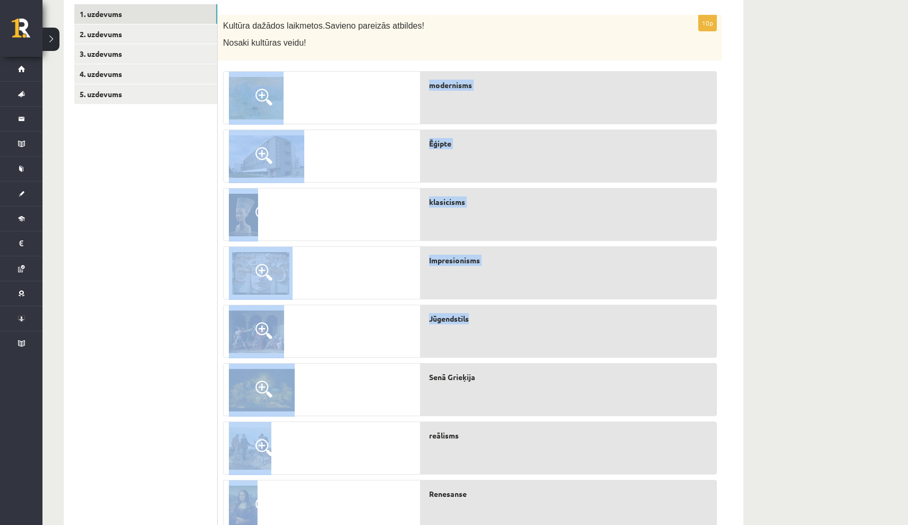
drag, startPoint x: 720, startPoint y: 333, endPoint x: 654, endPoint y: 331, distance: 65.9
click at [654, 331] on div "10p Kultūra dažādos laikmetos. Savieno pareizās atbildes! Nosaki kultūras veidu…" at bounding box center [470, 335] width 505 height 641
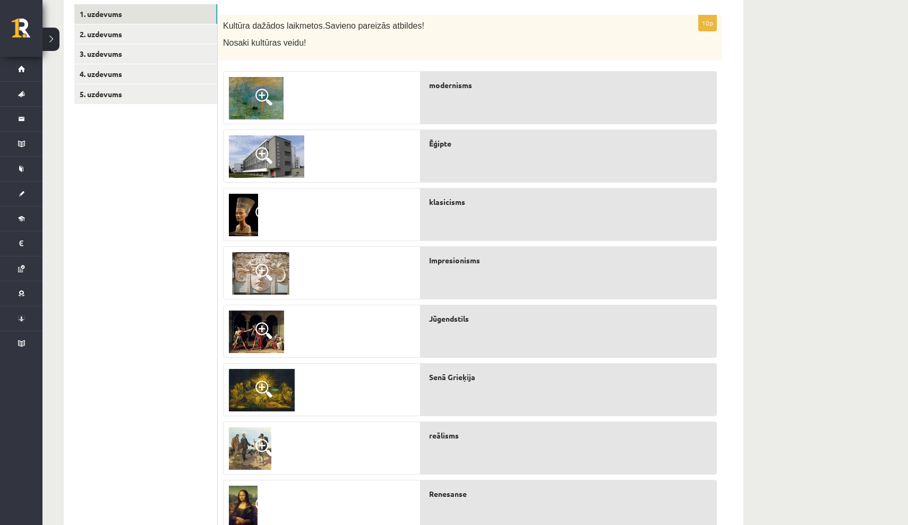
click at [654, 331] on div "Jūgendstils" at bounding box center [569, 331] width 296 height 53
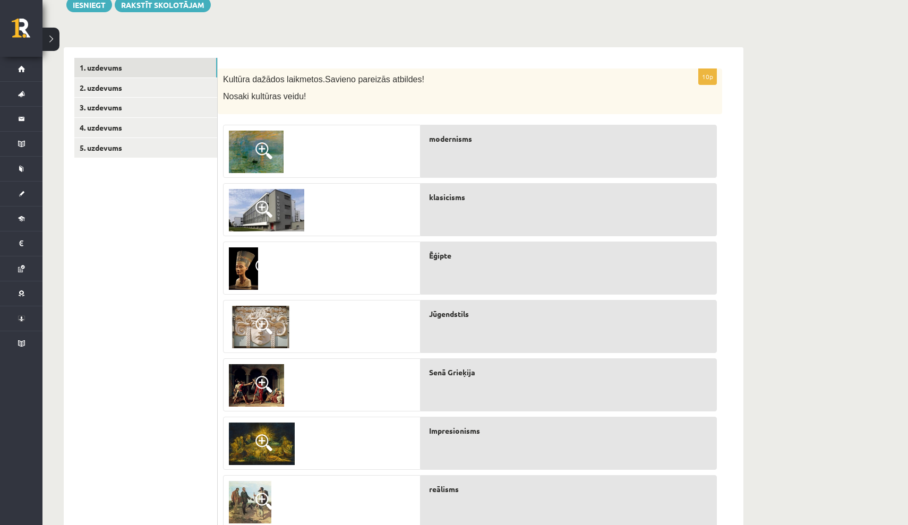
scroll to position [126, 0]
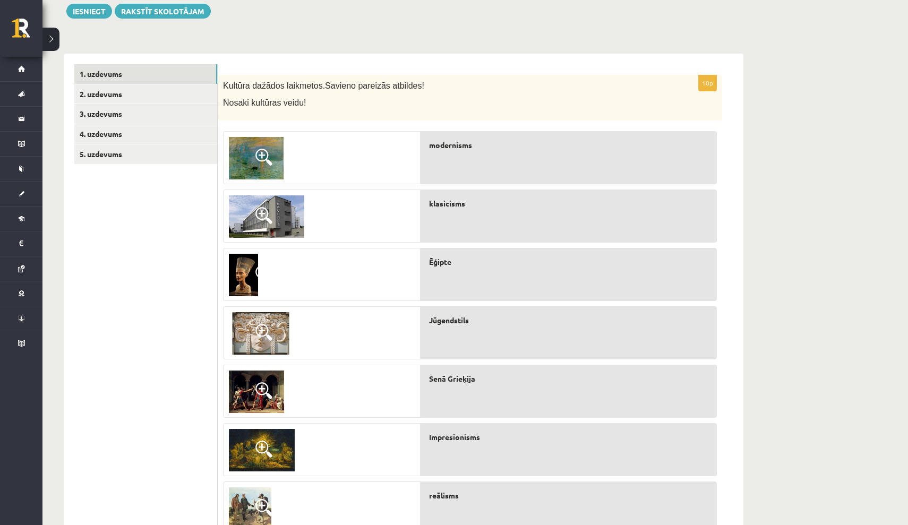
click at [247, 162] on img at bounding box center [256, 158] width 55 height 42
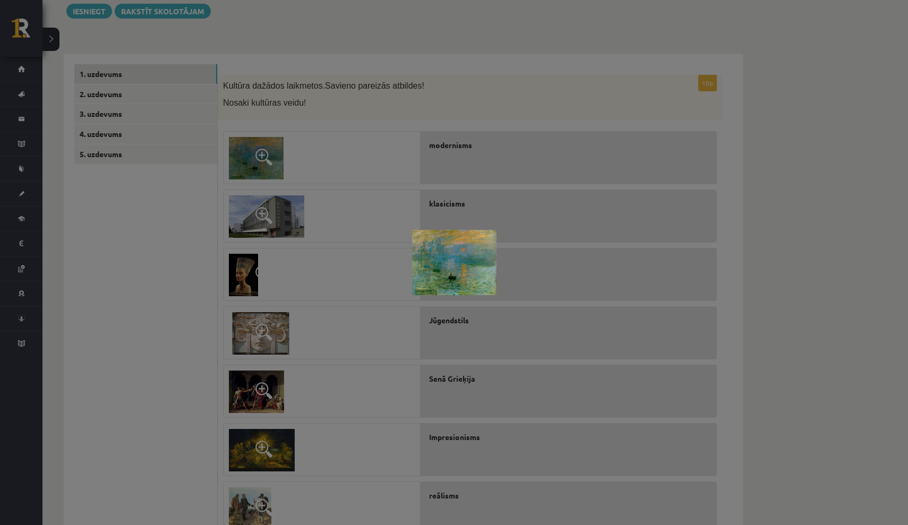
click at [455, 274] on img at bounding box center [454, 262] width 84 height 65
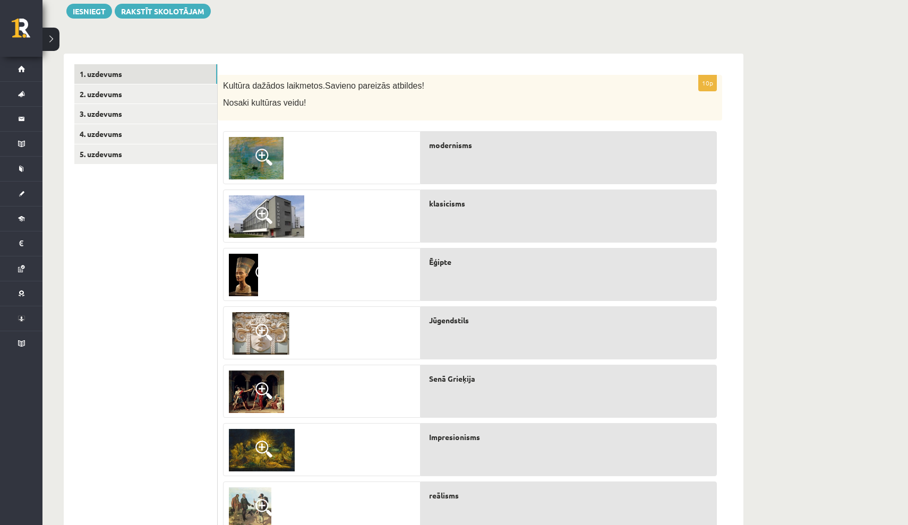
click at [250, 163] on img at bounding box center [256, 158] width 55 height 42
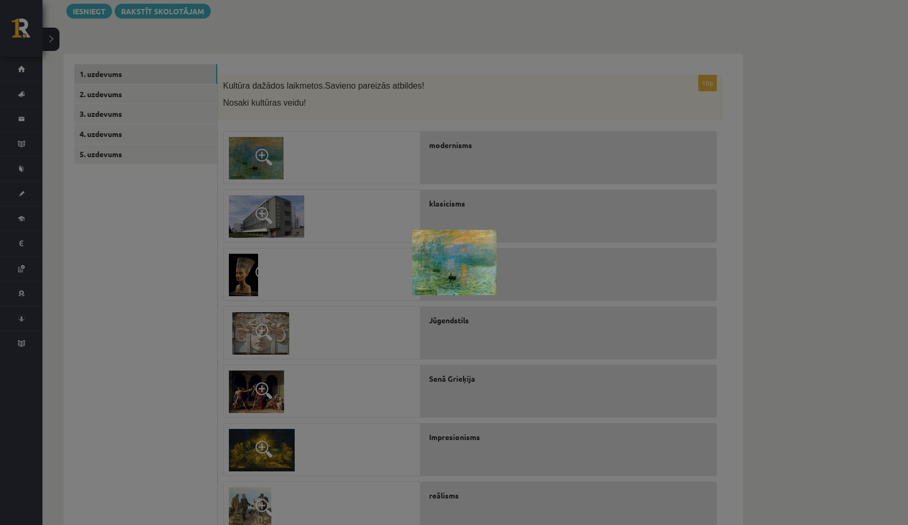
click at [303, 207] on div at bounding box center [454, 262] width 908 height 525
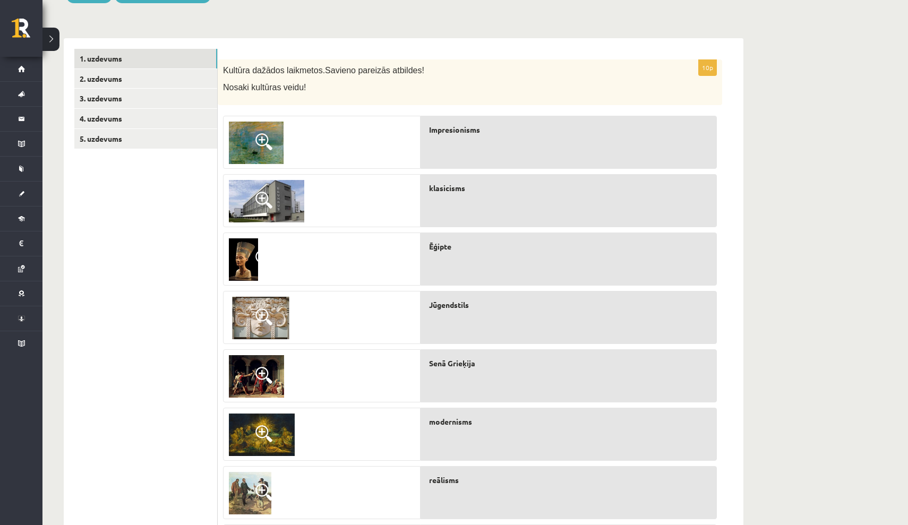
scroll to position [142, 0]
click at [286, 202] on img at bounding box center [266, 201] width 75 height 42
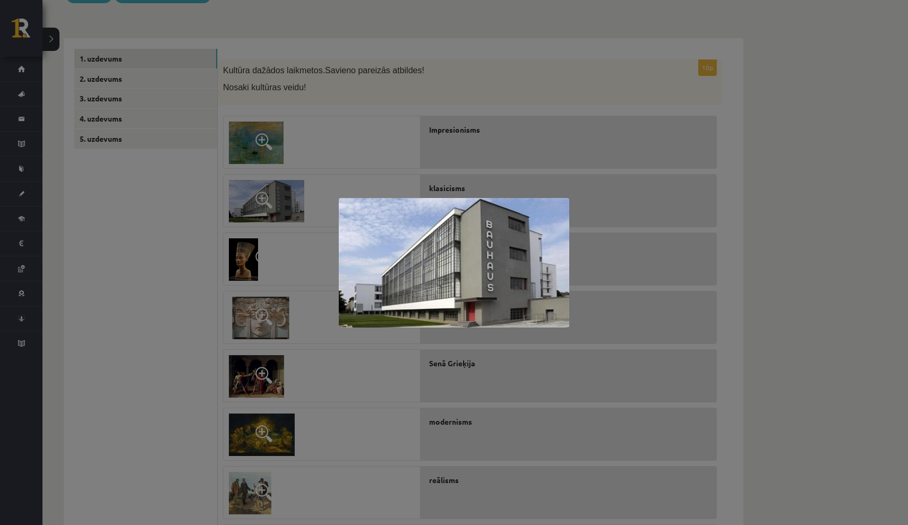
click at [702, 228] on div at bounding box center [454, 262] width 908 height 525
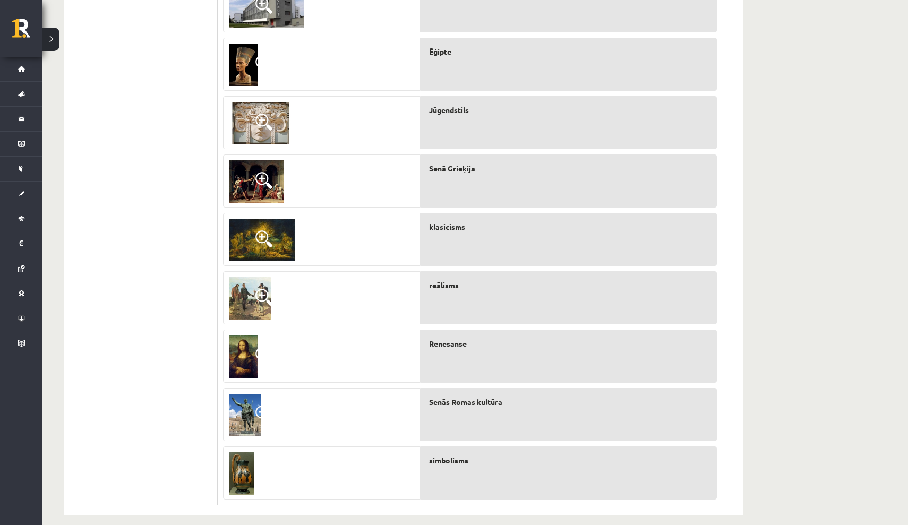
scroll to position [340, 0]
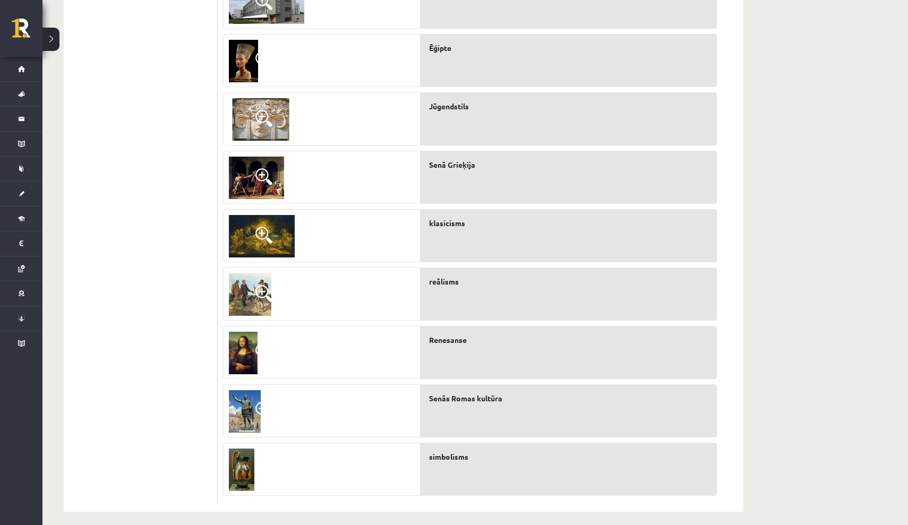
click at [250, 178] on img at bounding box center [256, 178] width 55 height 42
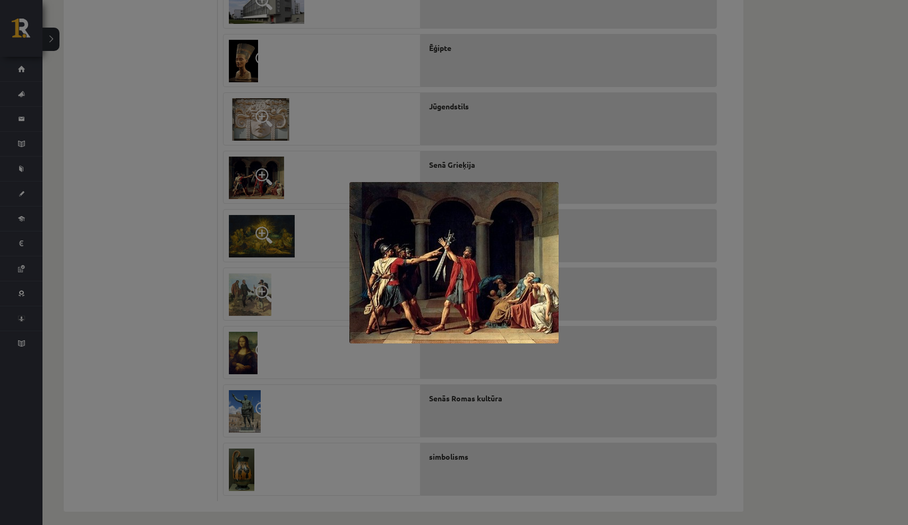
click at [337, 116] on div at bounding box center [454, 262] width 908 height 525
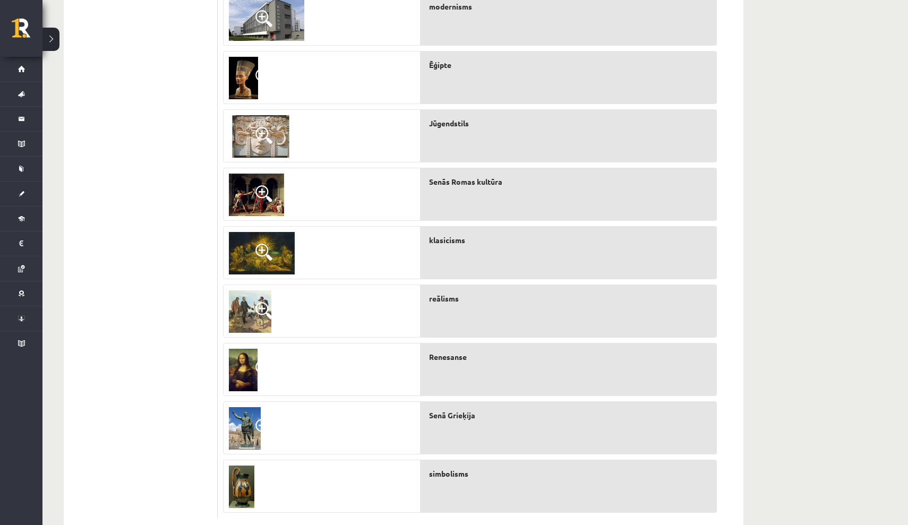
scroll to position [326, 0]
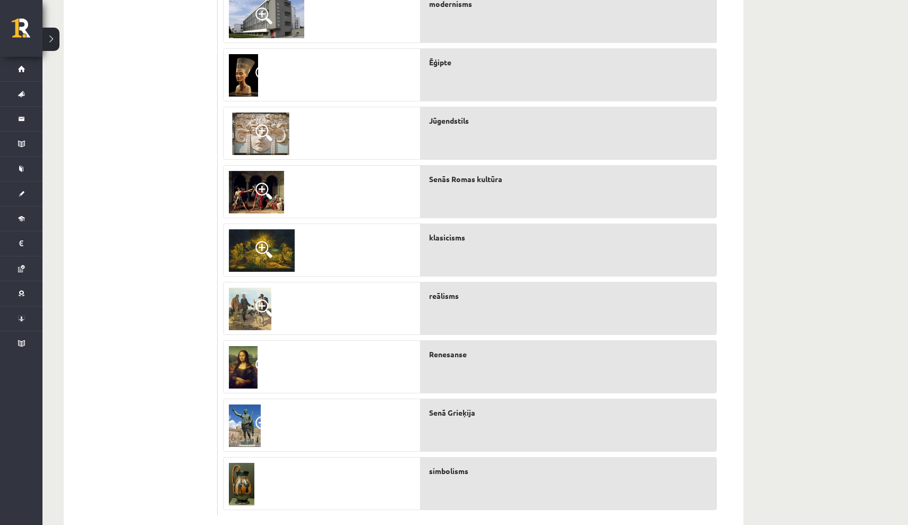
click at [286, 248] on img at bounding box center [262, 250] width 66 height 42
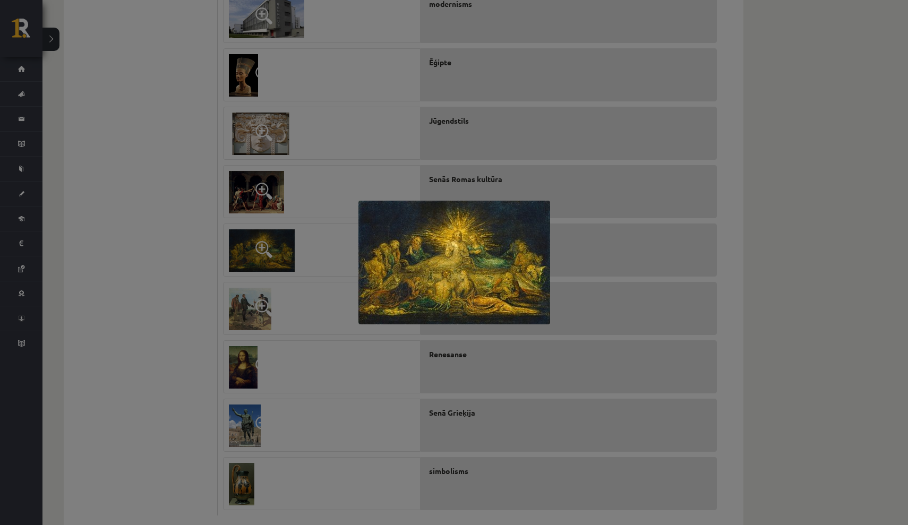
click at [487, 215] on img at bounding box center [455, 263] width 192 height 124
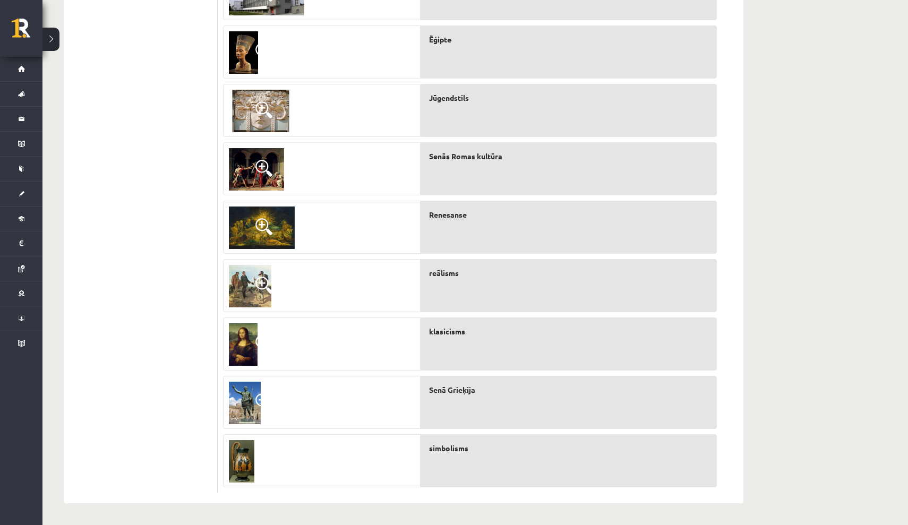
scroll to position [348, 0]
click at [246, 289] on img at bounding box center [250, 287] width 42 height 42
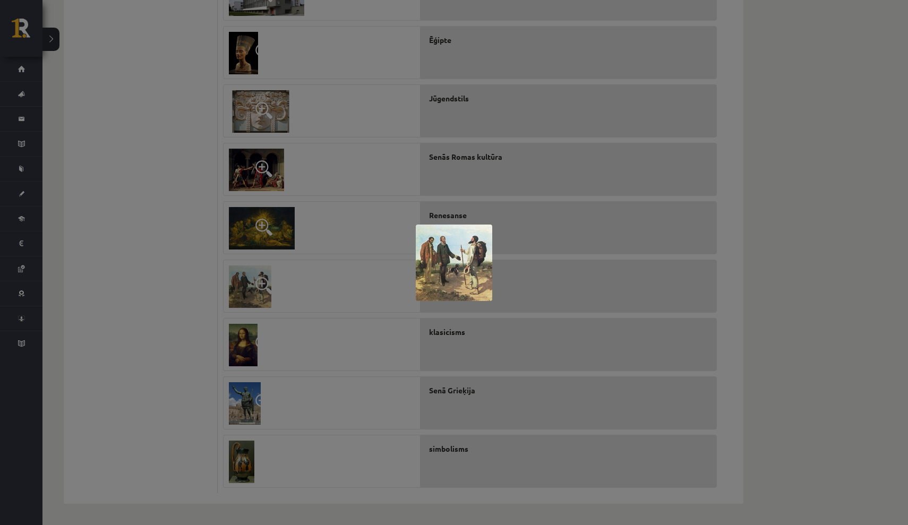
click at [338, 301] on div at bounding box center [454, 262] width 908 height 525
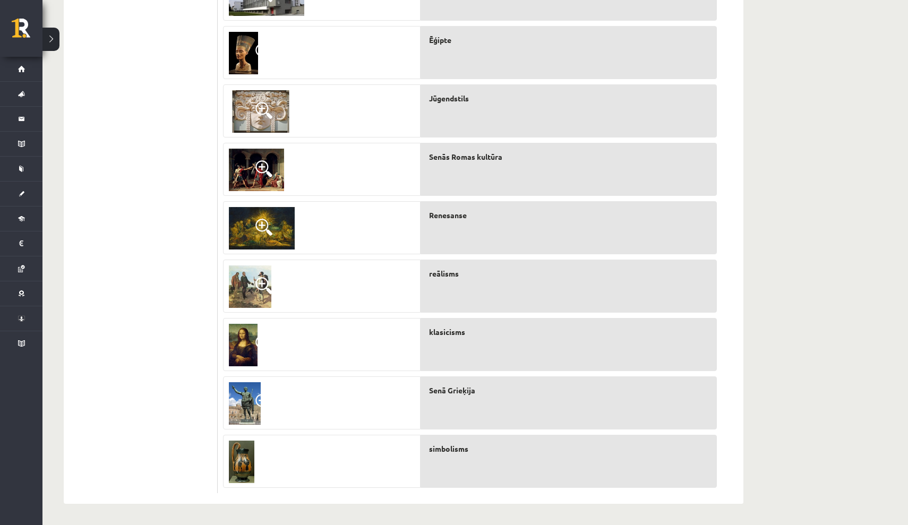
click at [243, 345] on img at bounding box center [243, 345] width 29 height 42
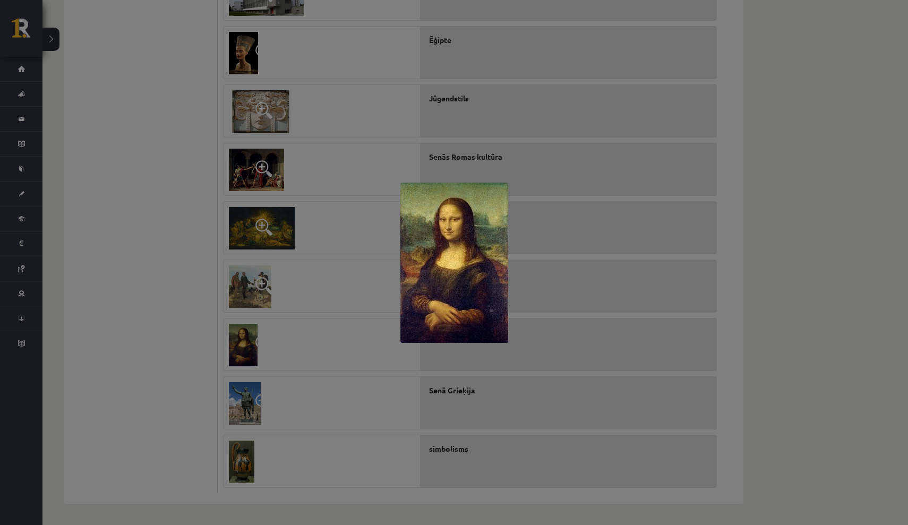
click at [292, 357] on div at bounding box center [454, 262] width 908 height 525
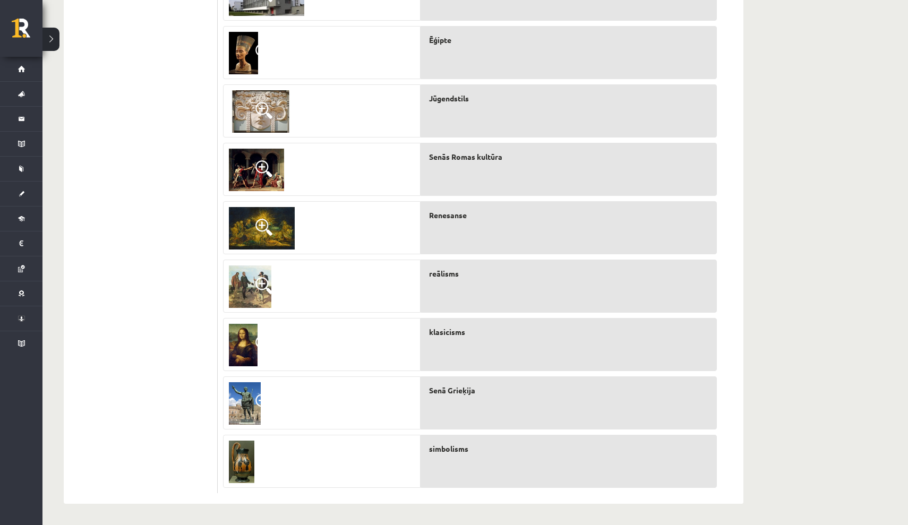
click at [242, 403] on img at bounding box center [245, 403] width 32 height 42
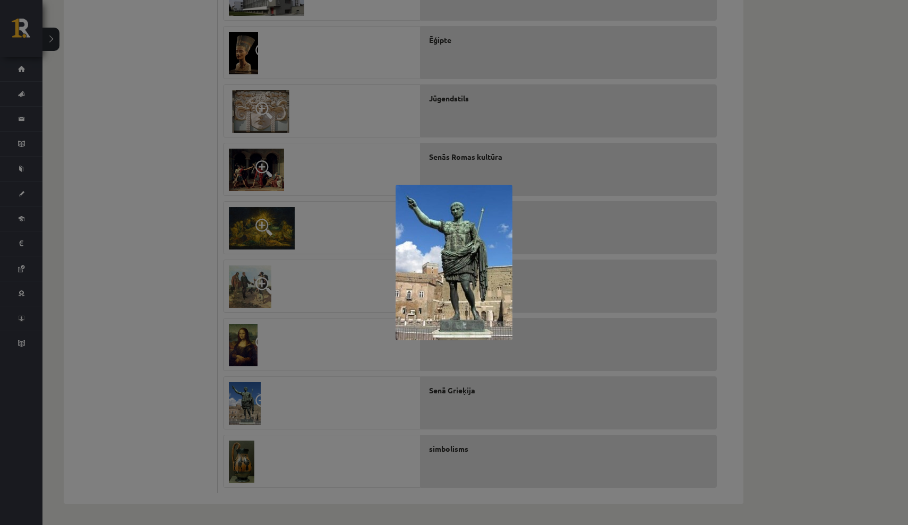
click at [296, 326] on div at bounding box center [454, 262] width 908 height 525
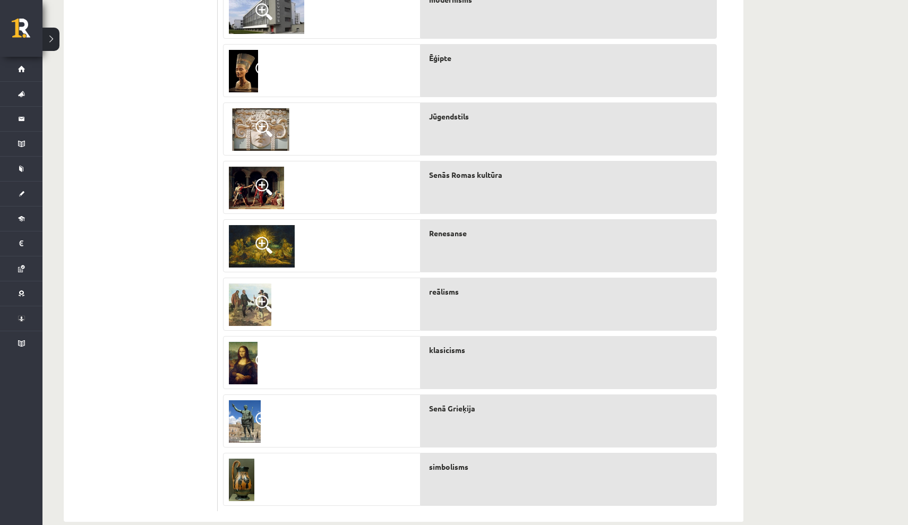
scroll to position [337, 0]
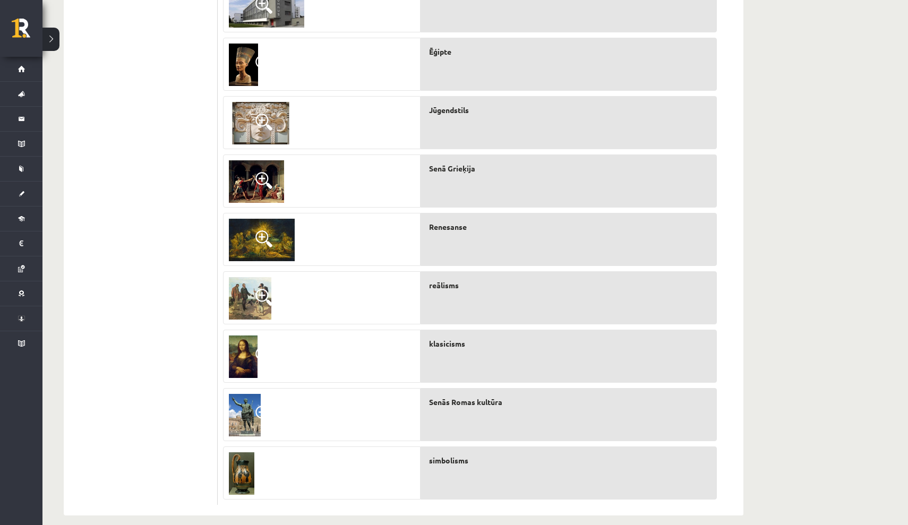
click at [239, 468] on img at bounding box center [241, 474] width 25 height 42
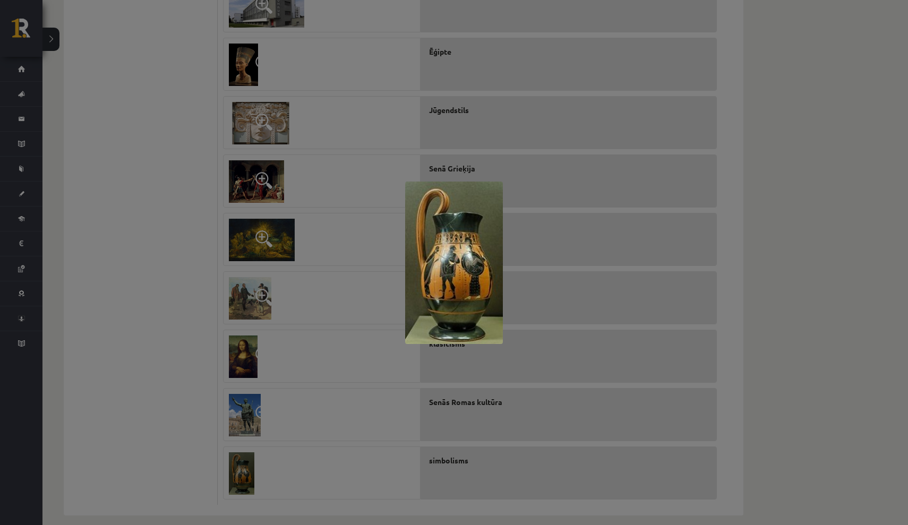
click at [515, 180] on div at bounding box center [454, 262] width 908 height 525
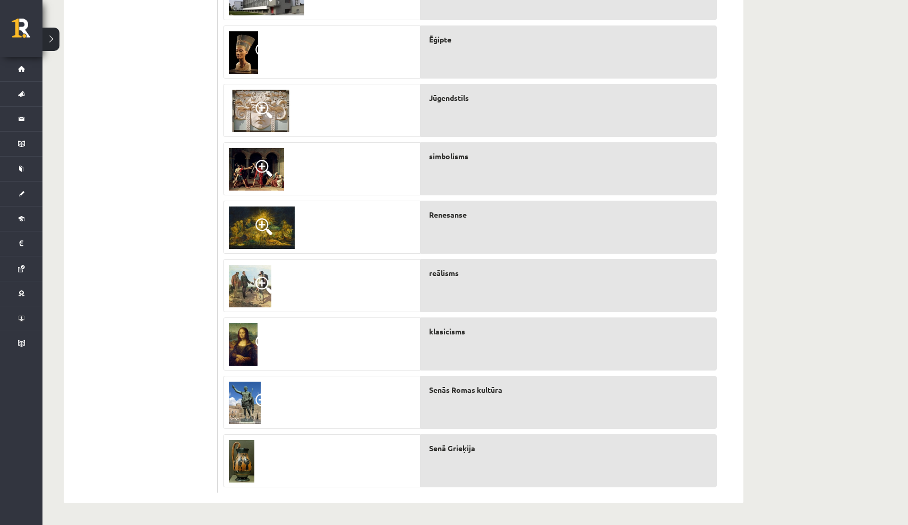
scroll to position [348, 0]
click at [232, 288] on img at bounding box center [250, 287] width 42 height 42
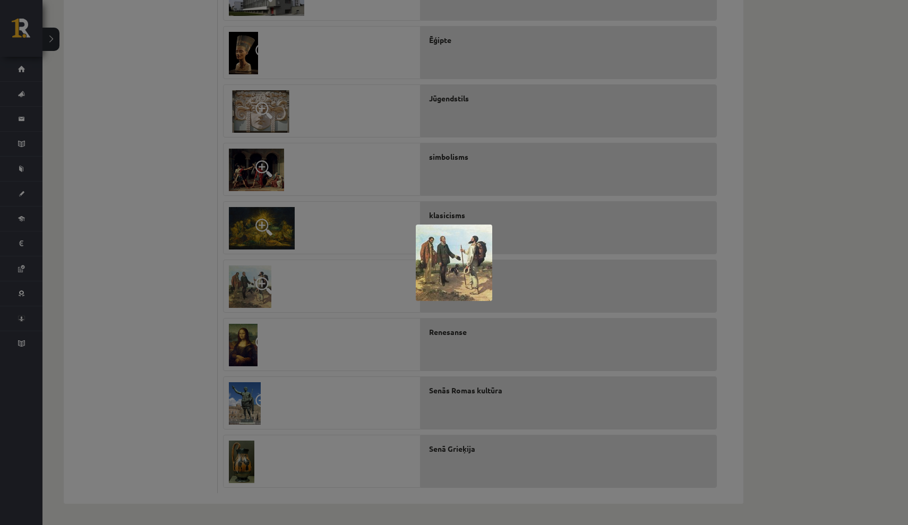
click at [806, 272] on div at bounding box center [454, 262] width 908 height 525
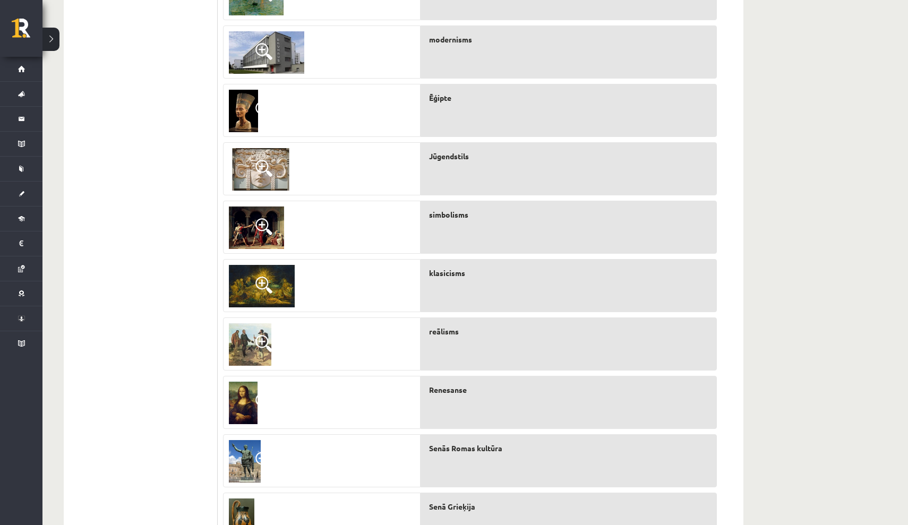
scroll to position [287, 0]
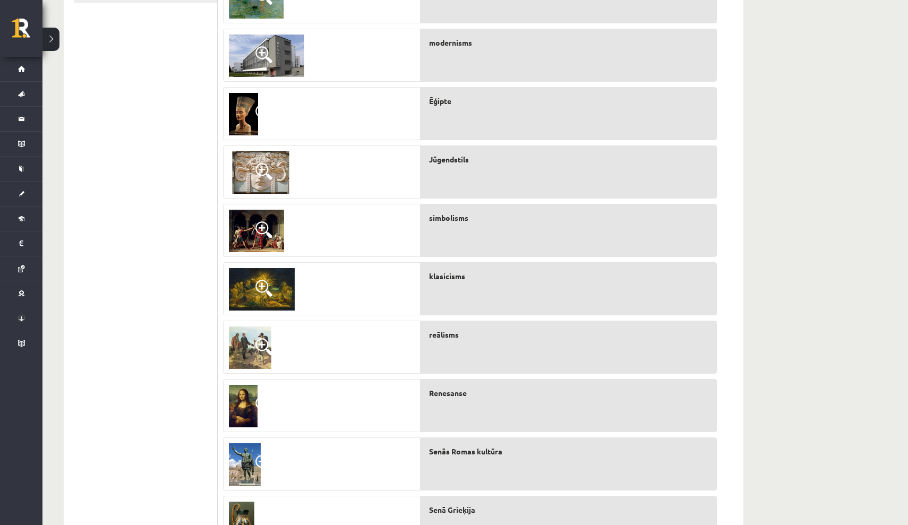
click at [287, 283] on img at bounding box center [262, 289] width 66 height 42
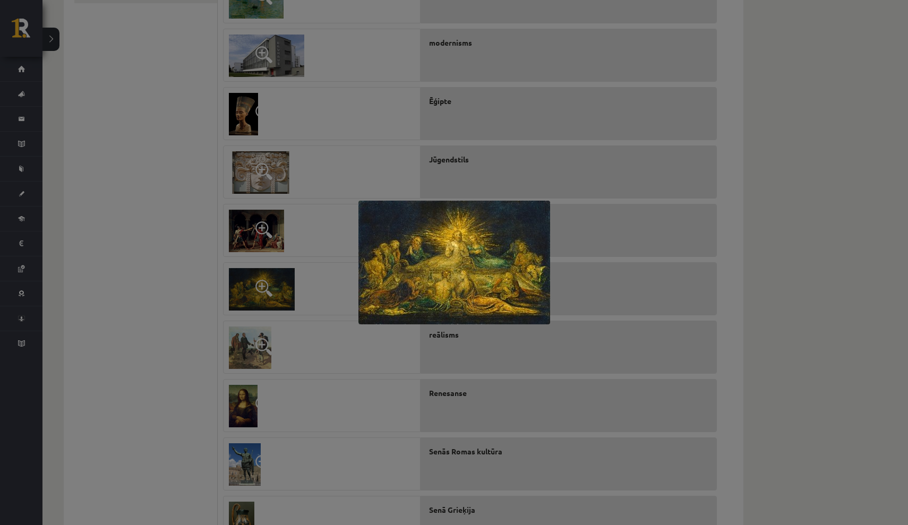
click at [322, 380] on div at bounding box center [454, 262] width 908 height 525
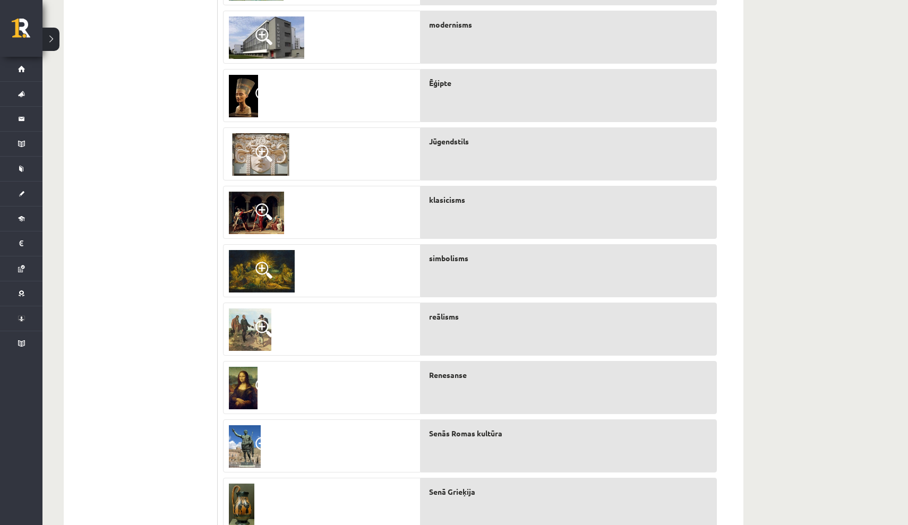
scroll to position [304, 0]
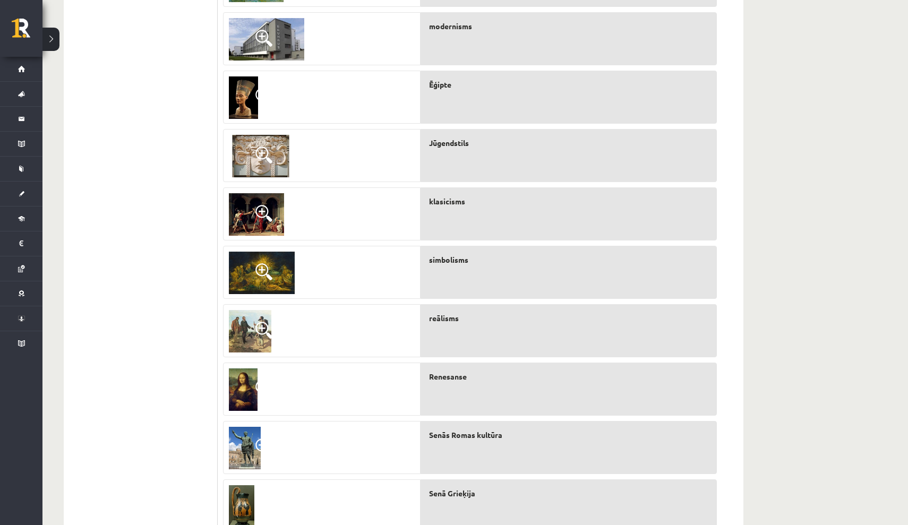
click at [244, 218] on img at bounding box center [256, 214] width 55 height 42
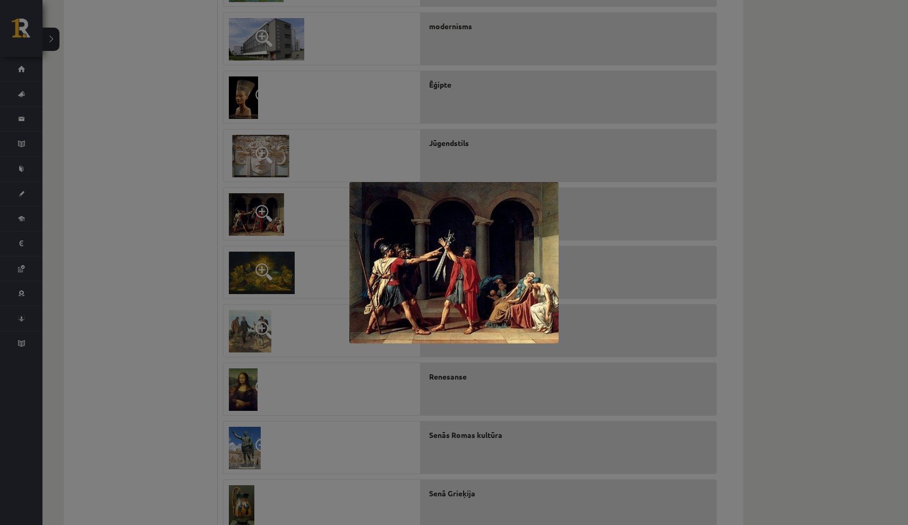
click at [378, 379] on div at bounding box center [454, 262] width 908 height 525
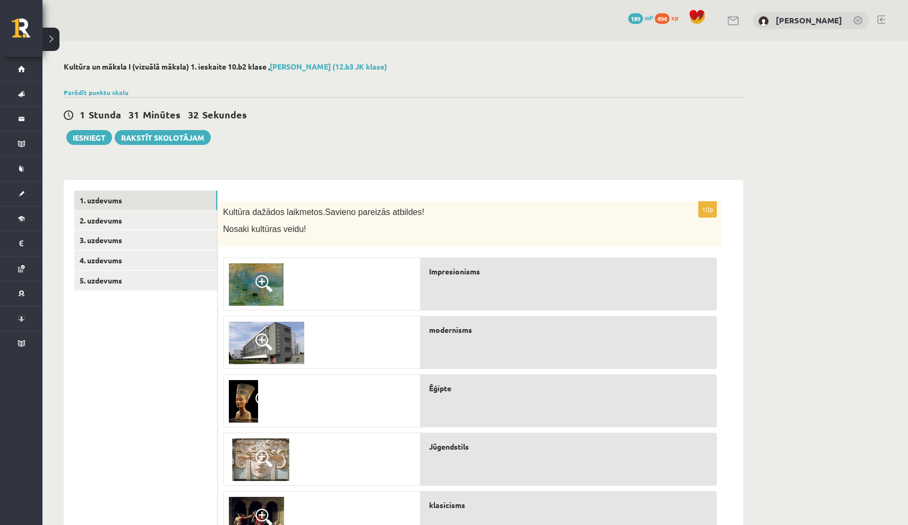
scroll to position [0, 0]
click at [109, 218] on link "2. uzdevums" at bounding box center [145, 221] width 143 height 20
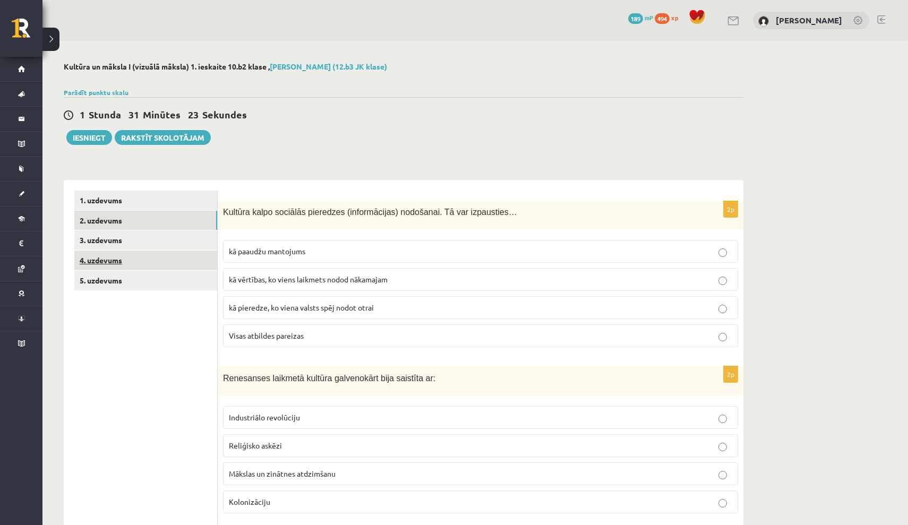
click at [107, 259] on link "4. uzdevums" at bounding box center [145, 261] width 143 height 20
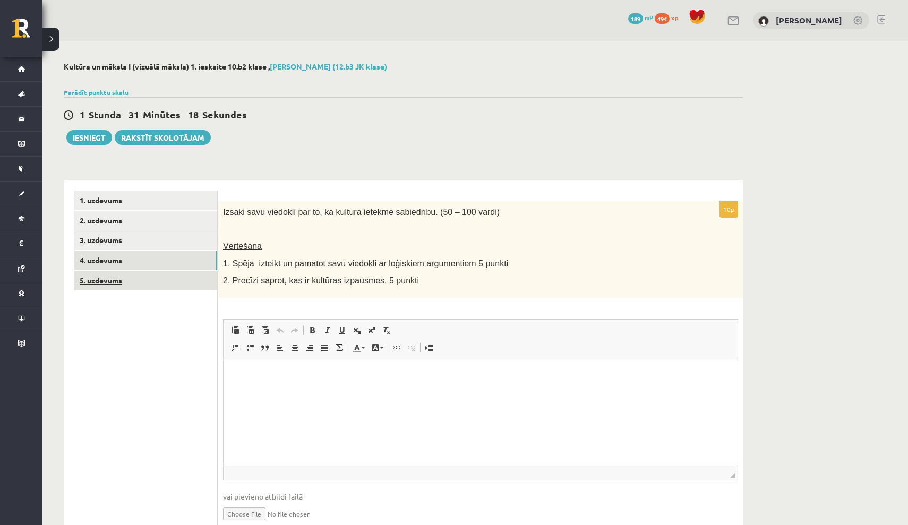
click at [107, 276] on link "5. uzdevums" at bounding box center [145, 281] width 143 height 20
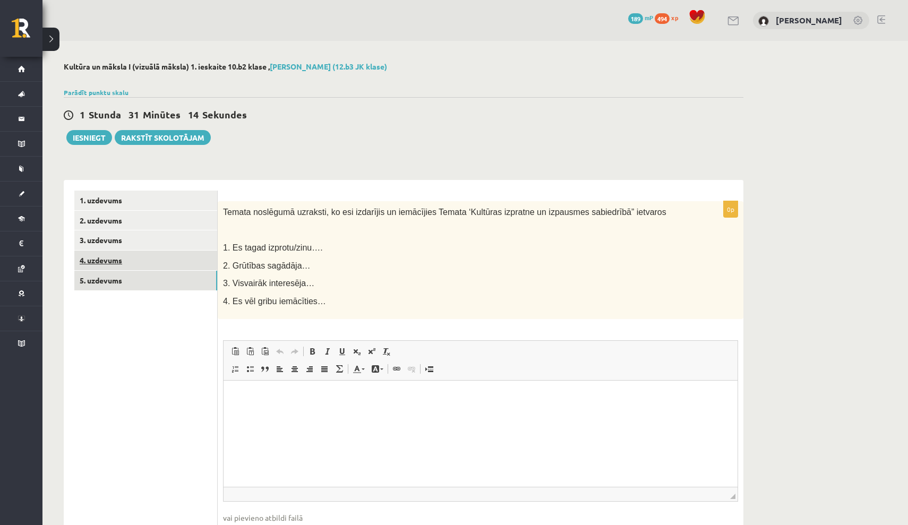
click at [106, 257] on link "4. uzdevums" at bounding box center [145, 261] width 143 height 20
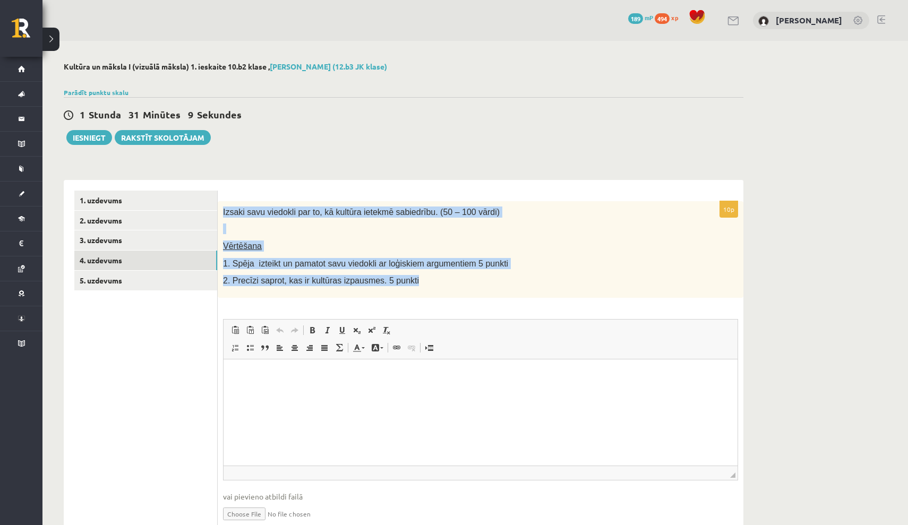
drag, startPoint x: 224, startPoint y: 211, endPoint x: 430, endPoint y: 281, distance: 217.5
click at [430, 281] on div "Izsaki savu viedokli par to, kā kultūra ietekmē sabiedrību. (50 – 100 vārdi) Vē…" at bounding box center [481, 249] width 526 height 97
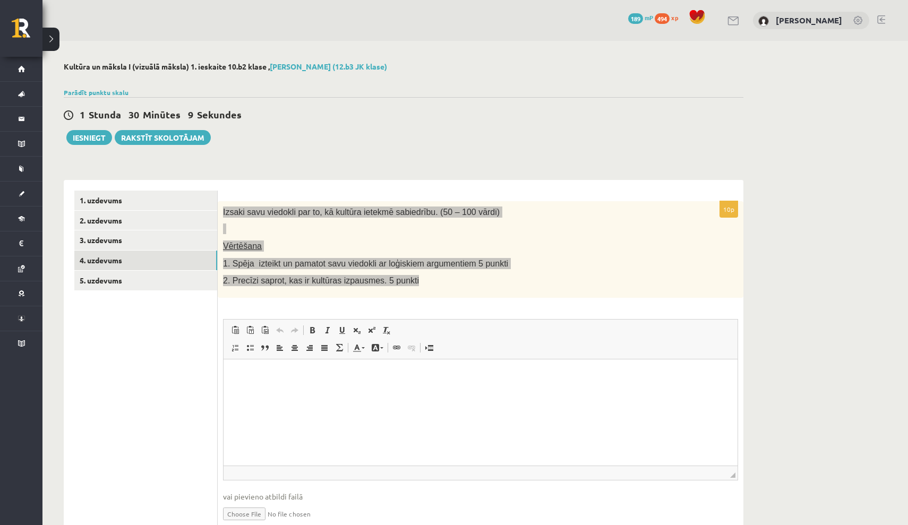
click at [262, 391] on html at bounding box center [481, 375] width 514 height 32
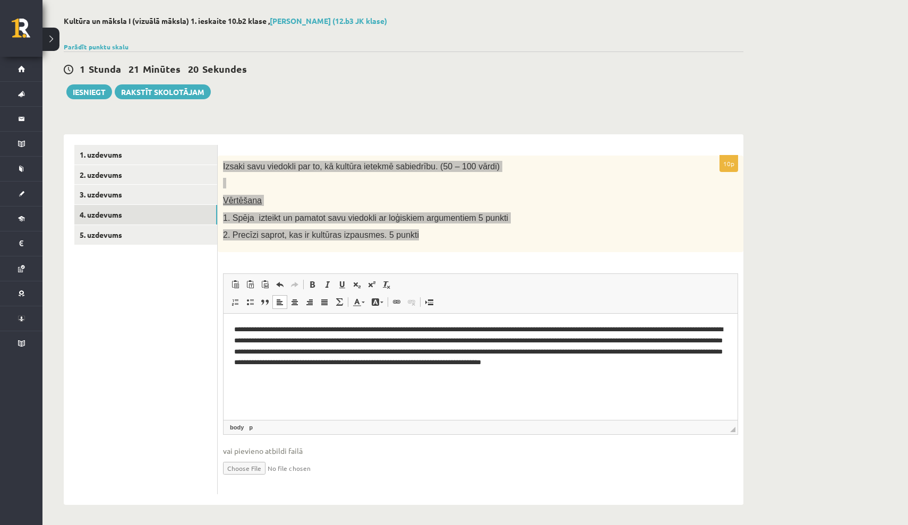
scroll to position [45, 0]
click at [592, 331] on p "**********" at bounding box center [480, 351] width 493 height 53
click at [517, 388] on html "**********" at bounding box center [481, 351] width 514 height 74
click at [639, 353] on p "**********" at bounding box center [480, 351] width 493 height 53
click at [643, 351] on p "**********" at bounding box center [480, 351] width 493 height 53
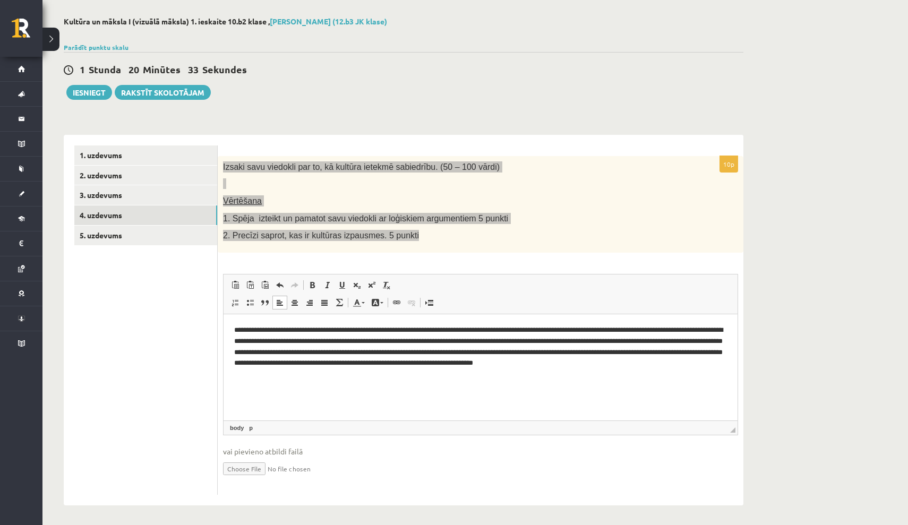
click at [627, 388] on html "**********" at bounding box center [481, 351] width 514 height 74
click at [609, 364] on p "**********" at bounding box center [480, 351] width 493 height 53
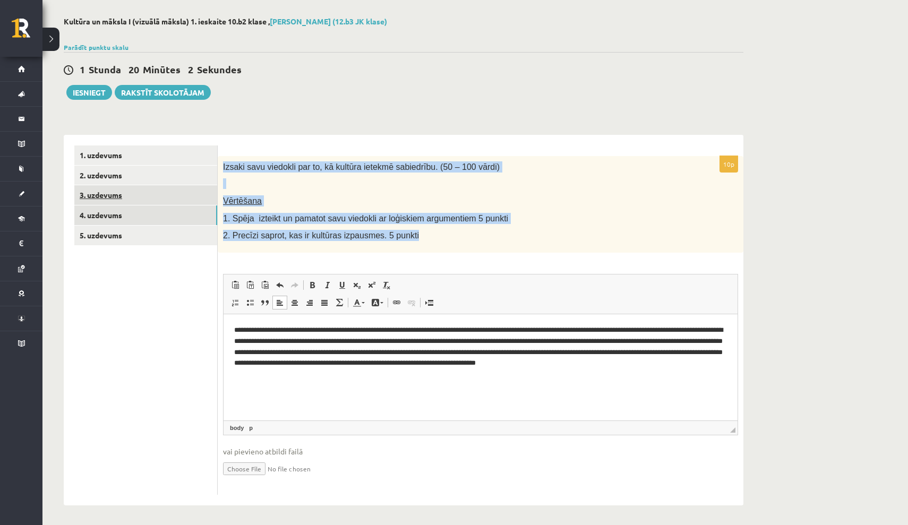
click at [131, 194] on link "3. uzdevums" at bounding box center [145, 195] width 143 height 20
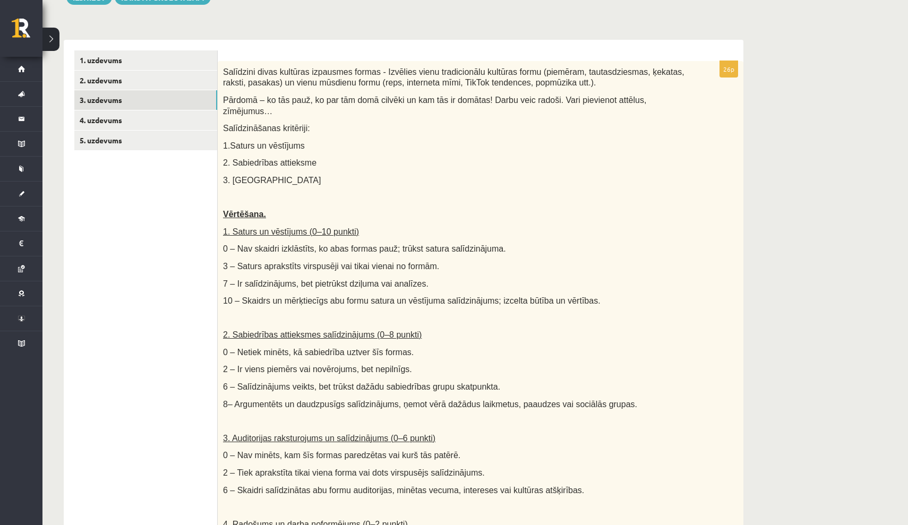
scroll to position [139, 0]
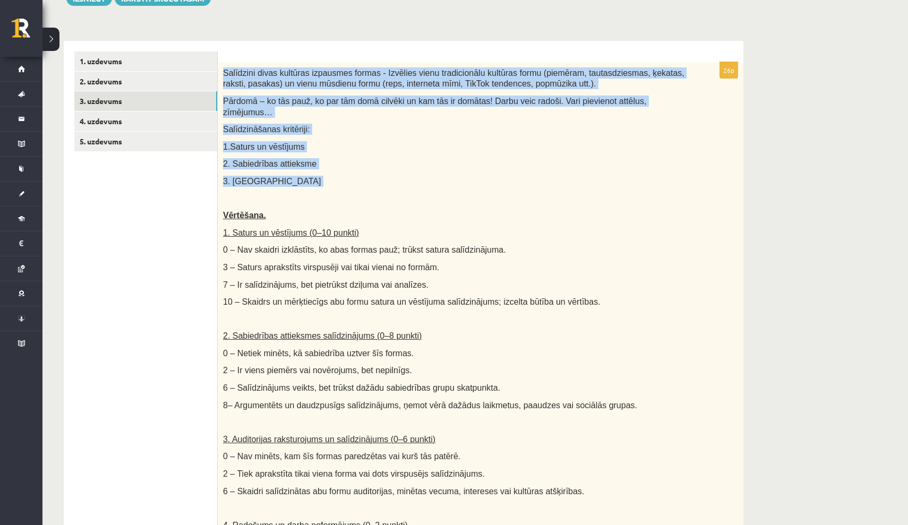
drag, startPoint x: 224, startPoint y: 70, endPoint x: 299, endPoint y: 189, distance: 140.9
click at [299, 189] on div "Salīdzini divas kultūras izpausmes formas - Izvēlies vienu tradicionālu kultūra…" at bounding box center [481, 334] width 526 height 544
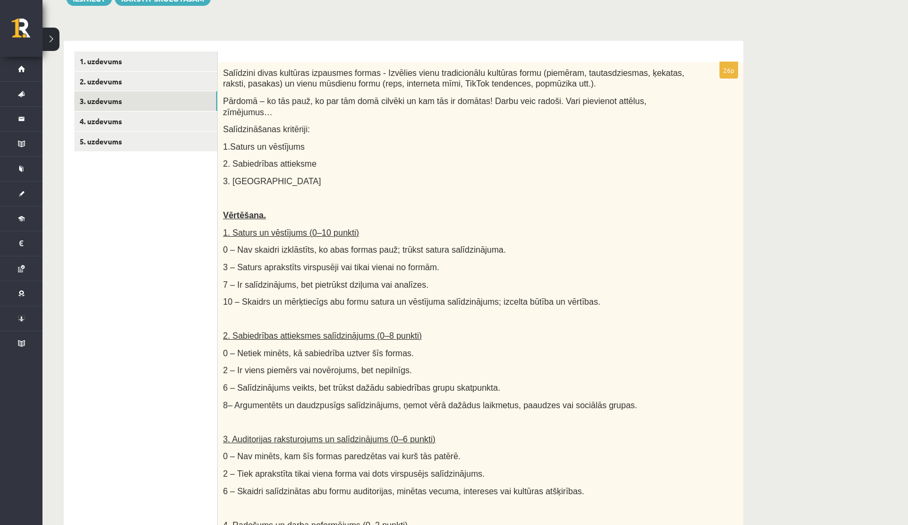
click at [350, 202] on div "Salīdzini divas kultūras izpausmes formas - Izvēlies vienu tradicionālu kultūra…" at bounding box center [481, 334] width 526 height 544
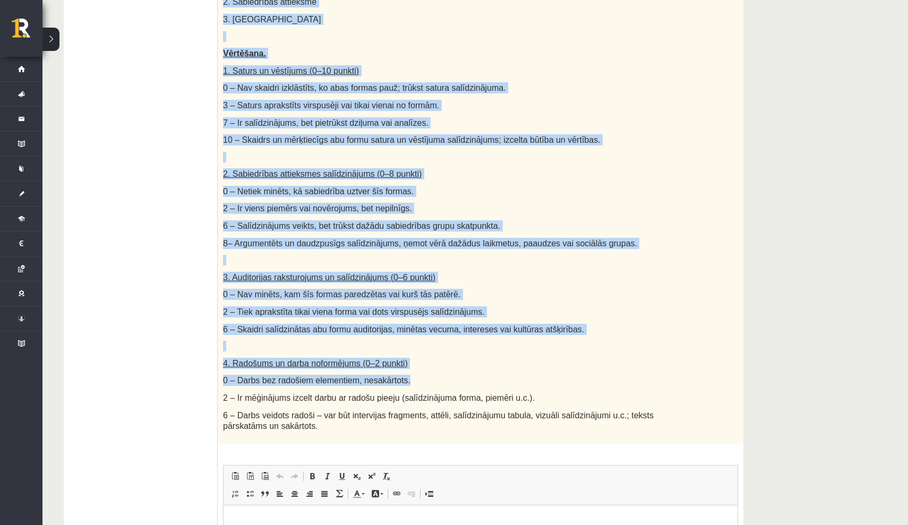
scroll to position [302, 0]
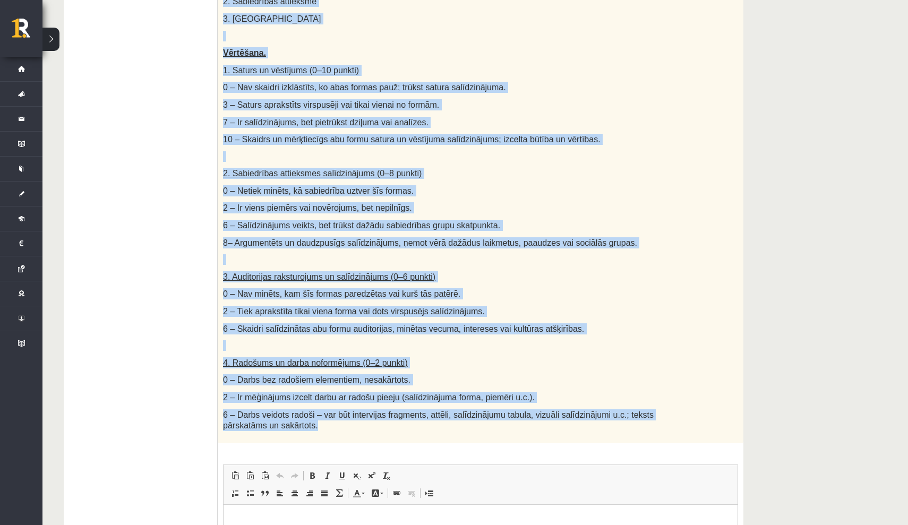
drag, startPoint x: 224, startPoint y: 164, endPoint x: 454, endPoint y: 424, distance: 346.9
click at [454, 424] on div "Salīdzini divas kultūras izpausmes formas - Izvēlies vienu tradicionālu kultūra…" at bounding box center [481, 172] width 526 height 544
click at [757, 227] on div "**********" at bounding box center [403, 228] width 722 height 978
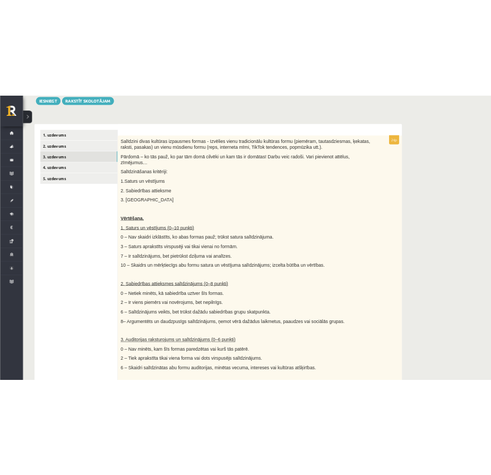
scroll to position [130, 0]
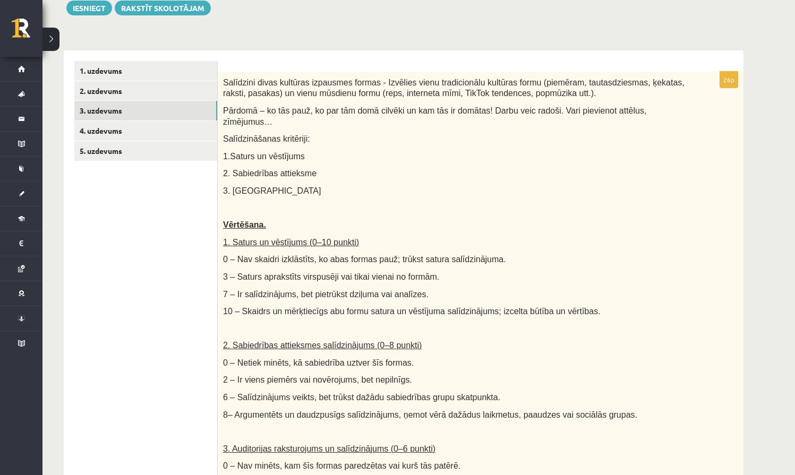
drag, startPoint x: 123, startPoint y: 247, endPoint x: -50, endPoint y: 250, distance: 172.7
click at [0, 250] on html "0 Dāvanas 189 mP 494 xp Patriks Pīrs Sākums Aktuāli Kā mācīties eSKOLĀ Kontakti…" at bounding box center [397, 107] width 795 height 475
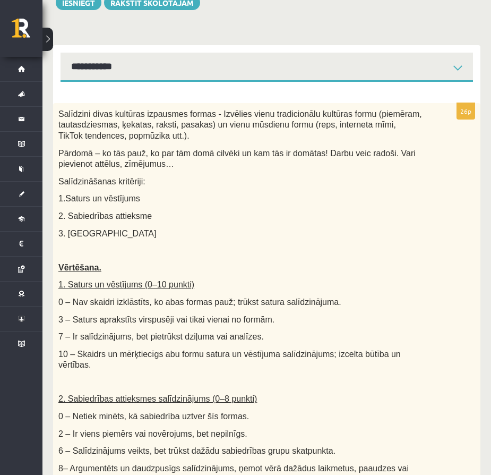
click at [267, 207] on div "Salīdzini divas kultūras izpausmes formas - Izvēlies vienu tradicionālu kultūra…" at bounding box center [267, 391] width 428 height 577
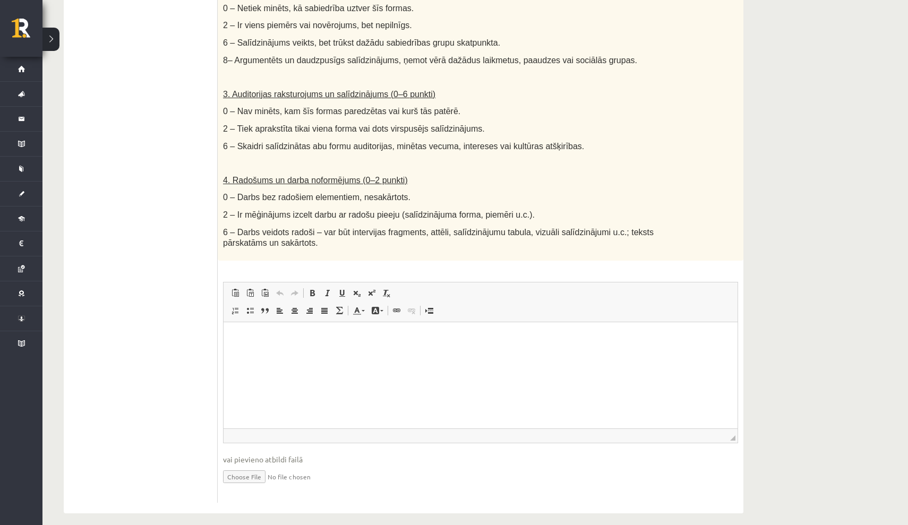
scroll to position [484, 0]
click at [315, 350] on html at bounding box center [481, 338] width 514 height 32
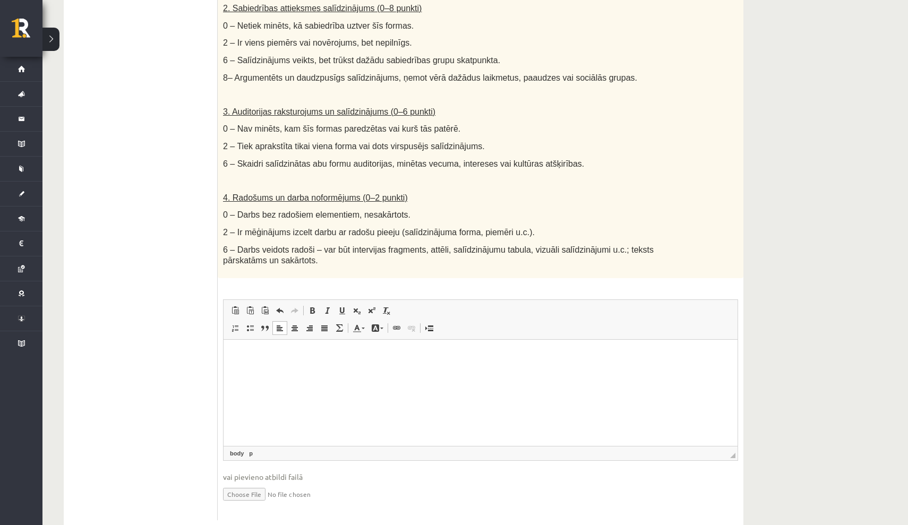
scroll to position [483, 0]
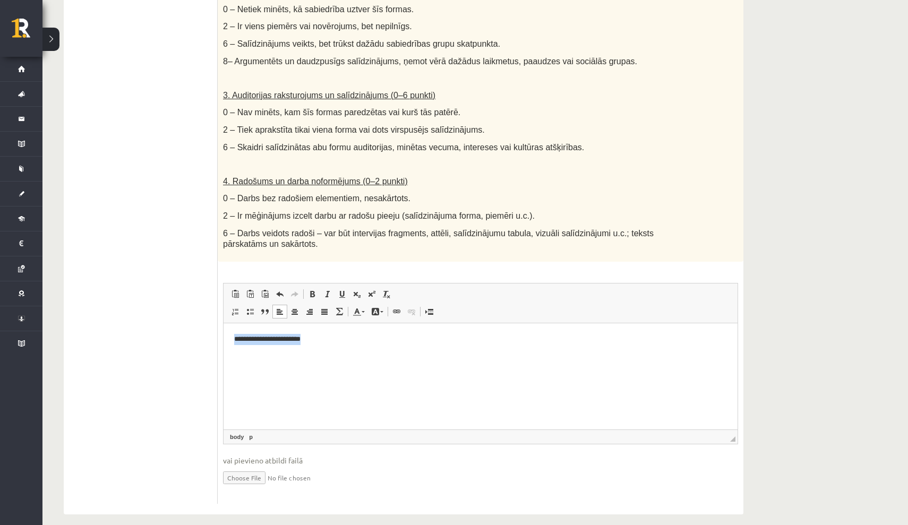
drag, startPoint x: 235, startPoint y: 338, endPoint x: 334, endPoint y: 340, distance: 98.8
click at [334, 340] on p "**********" at bounding box center [480, 339] width 493 height 11
click at [313, 290] on span at bounding box center [312, 294] width 8 height 8
click at [337, 344] on p "**********" at bounding box center [480, 339] width 493 height 11
click at [311, 290] on span at bounding box center [312, 294] width 8 height 8
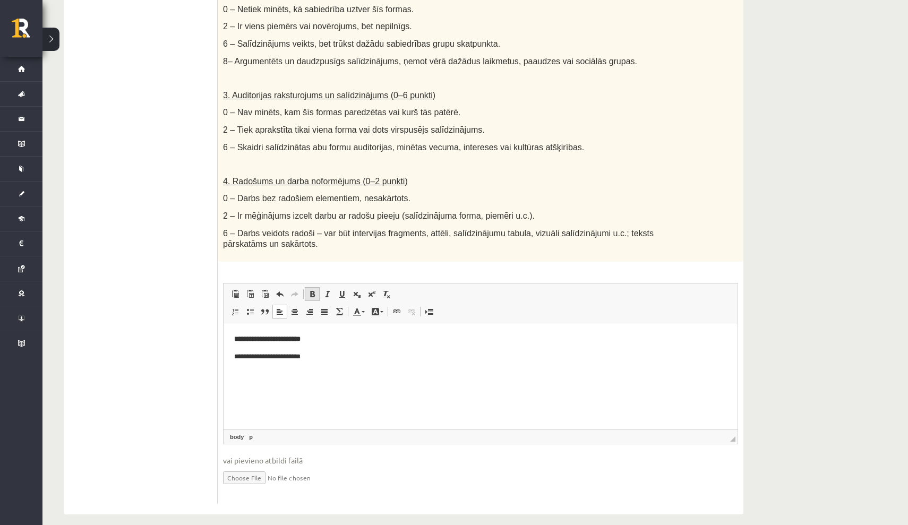
click at [310, 290] on span at bounding box center [312, 294] width 8 height 8
click at [312, 290] on span at bounding box center [312, 294] width 8 height 8
click at [235, 339] on strong "**********" at bounding box center [267, 338] width 66 height 7
click at [295, 308] on span at bounding box center [295, 312] width 8 height 8
click at [359, 364] on html "**********" at bounding box center [481, 347] width 514 height 49
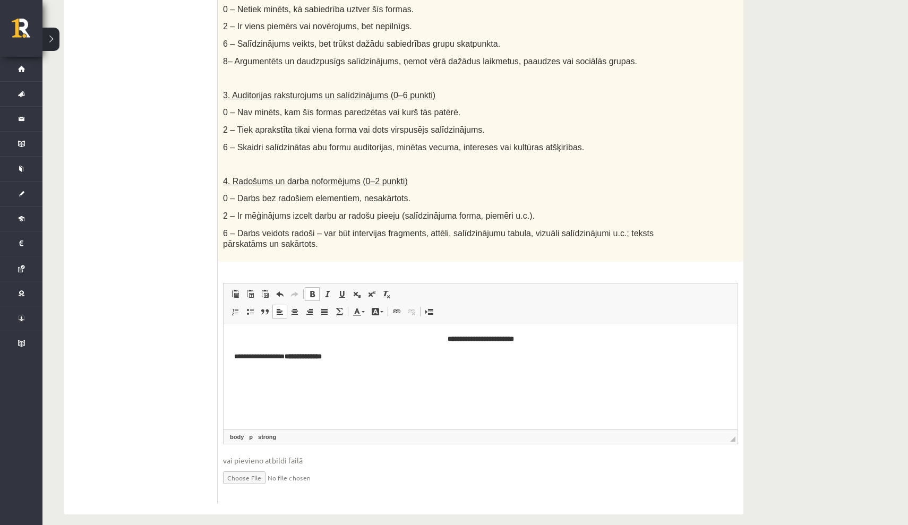
click at [312, 290] on span at bounding box center [312, 294] width 8 height 8
click at [313, 290] on span at bounding box center [312, 294] width 8 height 8
click at [235, 356] on p "**********" at bounding box center [480, 356] width 493 height 11
click at [295, 308] on span at bounding box center [295, 312] width 8 height 8
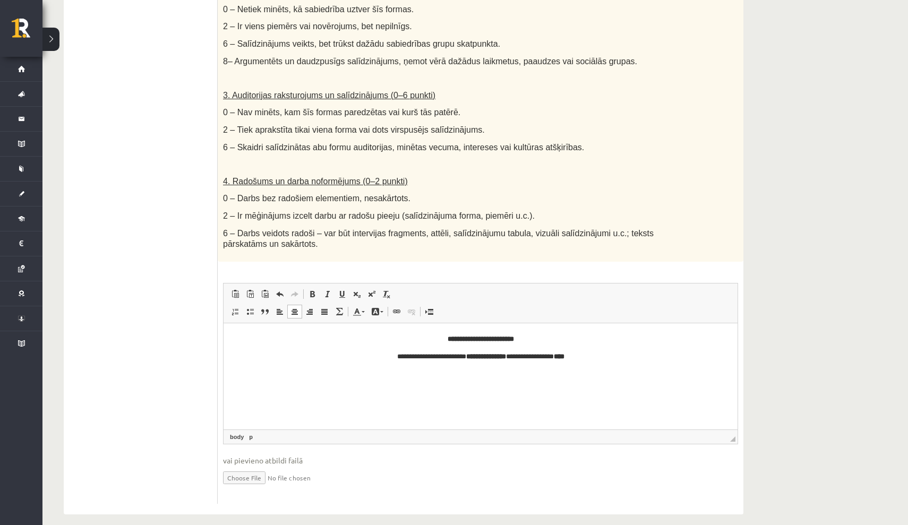
click at [606, 362] on body "**********" at bounding box center [480, 357] width 493 height 46
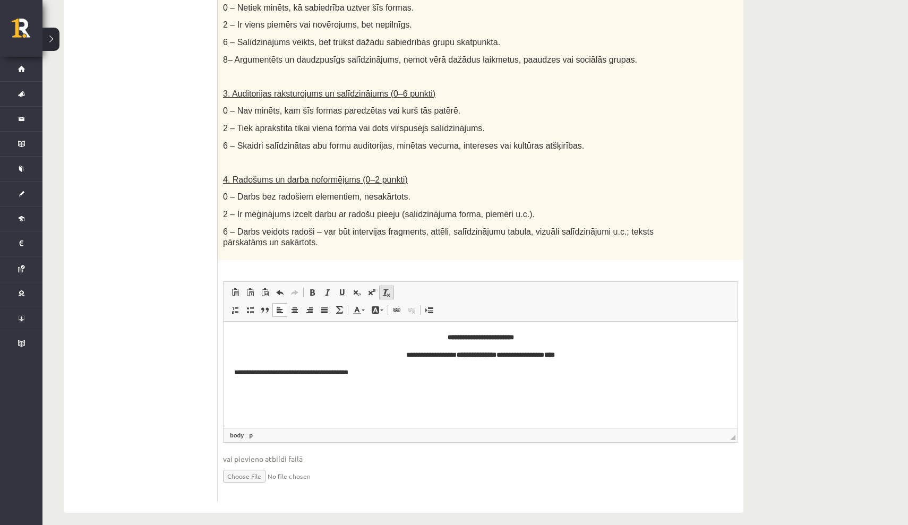
scroll to position [484, 0]
click at [394, 375] on p "**********" at bounding box center [480, 373] width 493 height 11
click at [251, 307] on span at bounding box center [250, 311] width 8 height 8
click at [314, 289] on span at bounding box center [312, 293] width 8 height 8
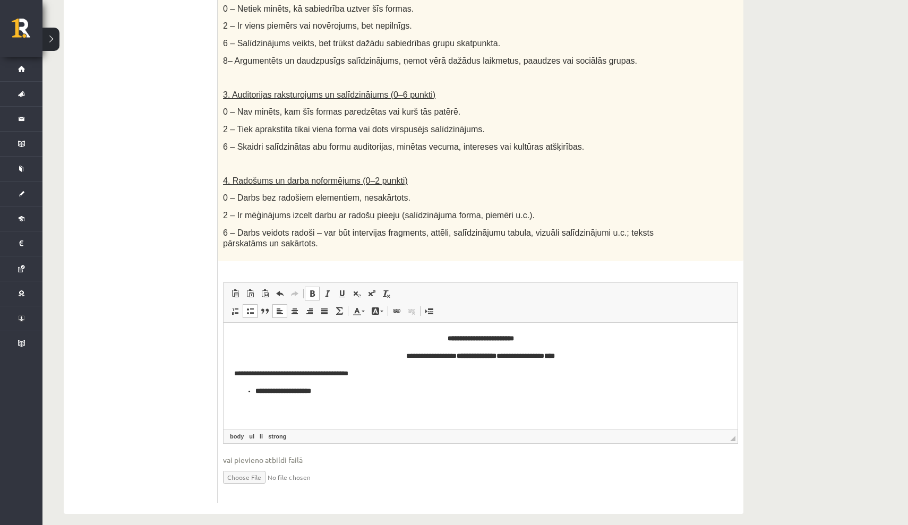
click at [310, 289] on span at bounding box center [312, 293] width 8 height 8
click at [251, 307] on span at bounding box center [250, 311] width 8 height 8
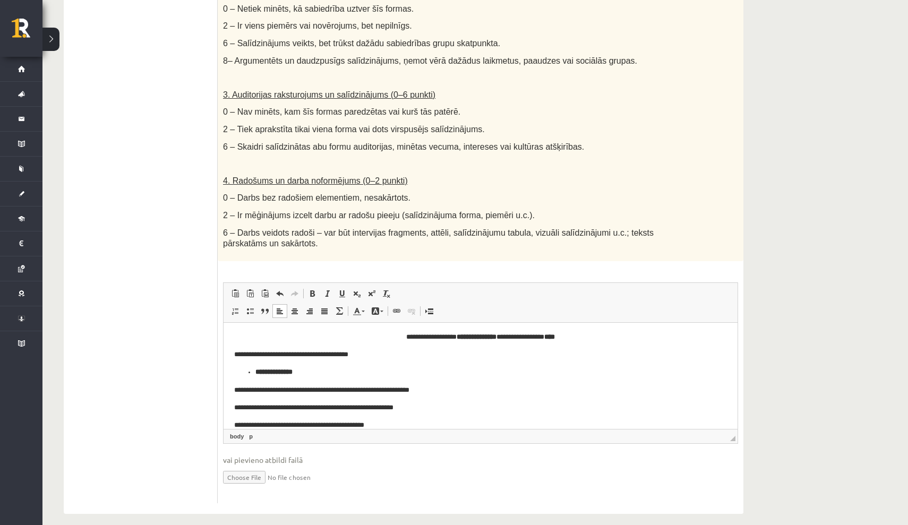
scroll to position [36, 0]
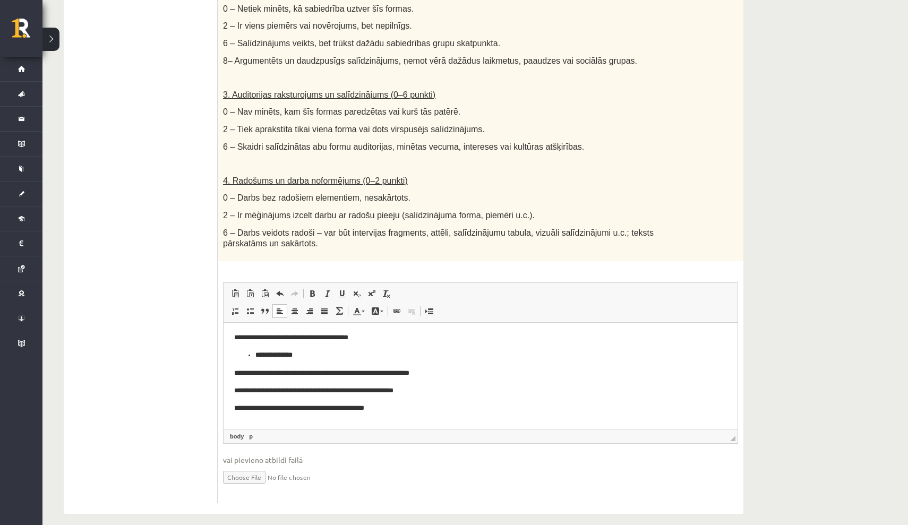
click at [254, 357] on ul "**********" at bounding box center [480, 355] width 493 height 11
click at [234, 374] on p "**********" at bounding box center [480, 372] width 493 height 11
click at [248, 307] on span at bounding box center [250, 311] width 8 height 8
click at [232, 393] on html "**********" at bounding box center [481, 372] width 514 height 173
click at [250, 307] on span at bounding box center [250, 311] width 8 height 8
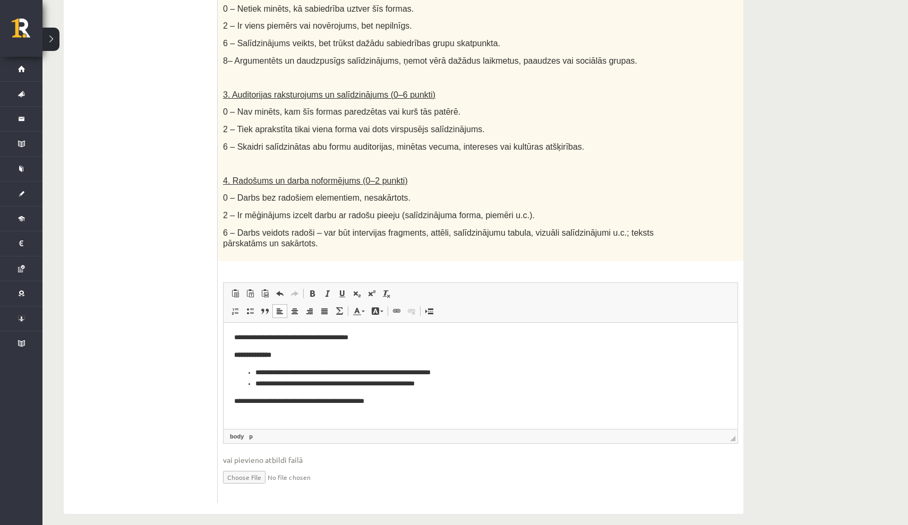
click at [230, 402] on html "**********" at bounding box center [481, 369] width 514 height 167
click at [252, 307] on span at bounding box center [250, 311] width 8 height 8
click at [416, 400] on li "**********" at bounding box center [480, 394] width 450 height 11
click at [248, 307] on span at bounding box center [250, 311] width 8 height 8
click at [306, 287] on link "Bold Keyboard shortcut Command+B" at bounding box center [312, 294] width 15 height 14
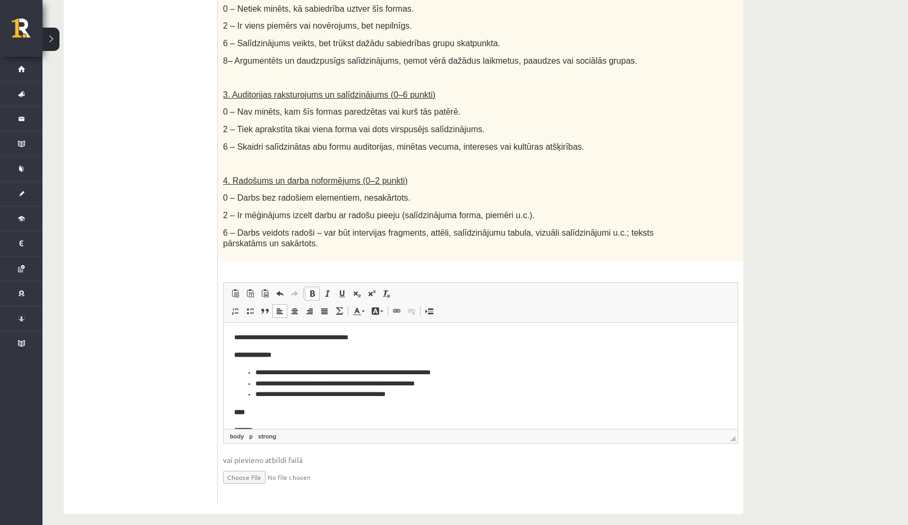
scroll to position [41, 0]
click at [249, 307] on span at bounding box center [250, 311] width 8 height 8
click at [313, 289] on span at bounding box center [312, 293] width 8 height 8
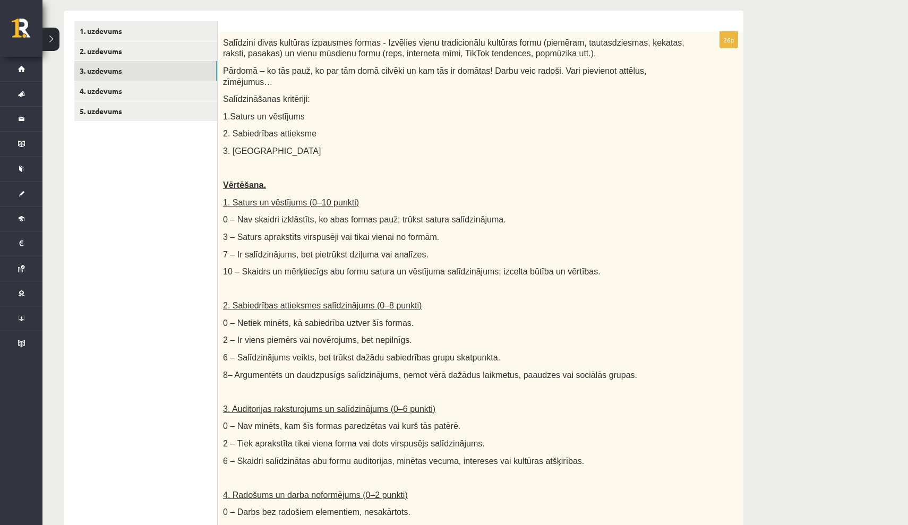
scroll to position [169, 0]
drag, startPoint x: 280, startPoint y: 42, endPoint x: 383, endPoint y: 39, distance: 103.1
click at [383, 39] on span "Salīdzini divas kultūras izpausmes formas - Izvēlies vienu tradicionālu kultūra…" at bounding box center [454, 48] width 462 height 20
click at [318, 78] on p "Pārdomā – ko tās pauž, ko par tām domā cilvēki un kam tās ir domātas! Darbu vei…" at bounding box center [454, 76] width 462 height 22
drag, startPoint x: 282, startPoint y: 41, endPoint x: 383, endPoint y: 43, distance: 101.5
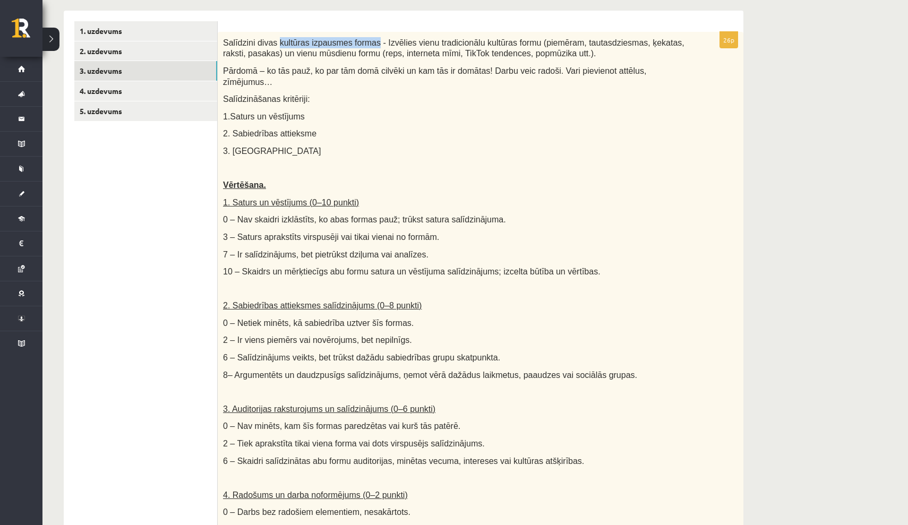
click at [383, 43] on span "Salīdzini divas kultūras izpausmes formas - Izvēlies vienu tradicionālu kultūra…" at bounding box center [454, 48] width 462 height 20
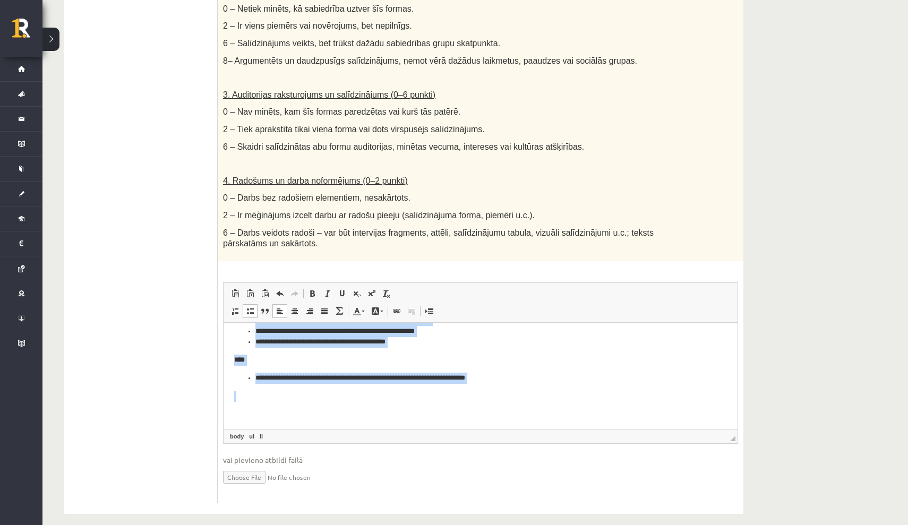
scroll to position [3, 0]
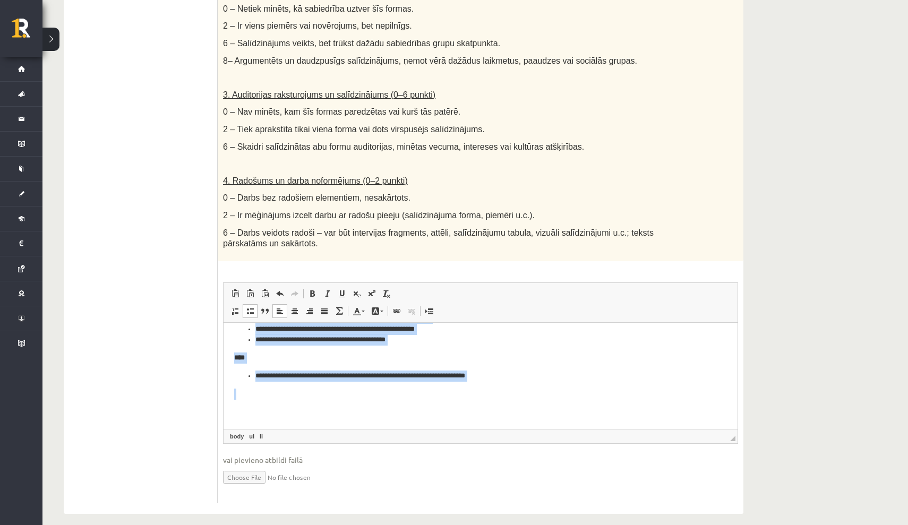
drag, startPoint x: 234, startPoint y: 332, endPoint x: 382, endPoint y: 438, distance: 181.6
click at [382, 428] on html "**********" at bounding box center [481, 330] width 514 height 196
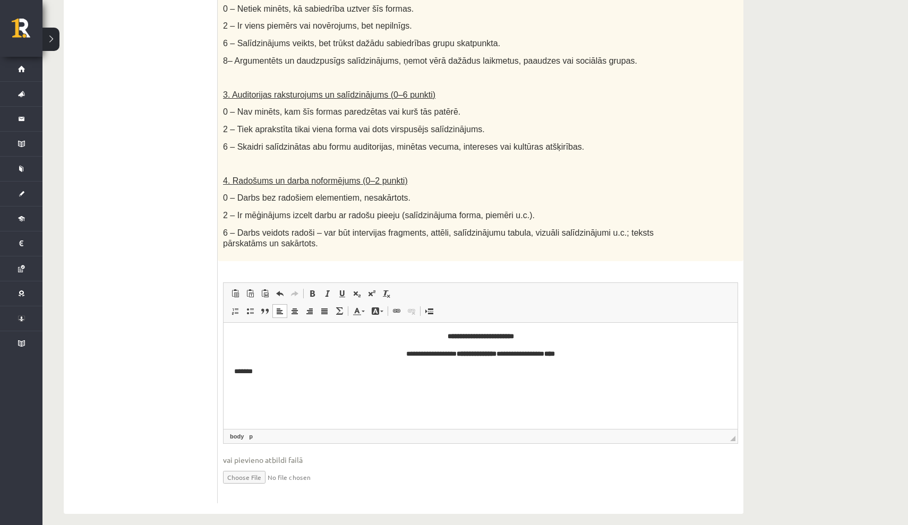
scroll to position [0, 0]
drag, startPoint x: 435, startPoint y: 336, endPoint x: 534, endPoint y: 367, distance: 103.3
click at [534, 367] on body "**********" at bounding box center [480, 354] width 493 height 46
click at [244, 466] on input "file" at bounding box center [480, 477] width 515 height 22
type input "**********"
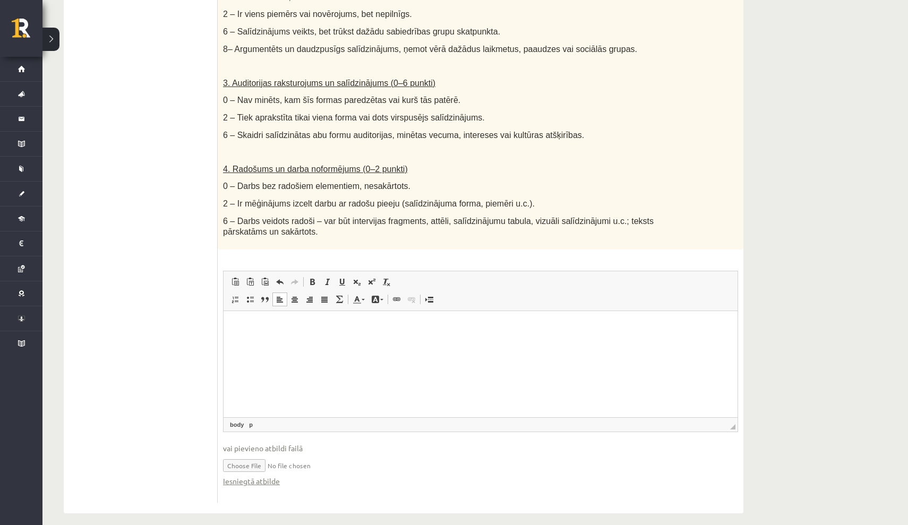
scroll to position [495, 0]
click at [274, 455] on input "file" at bounding box center [480, 466] width 515 height 22
click at [265, 476] on link "Iesniegtā atbilde" at bounding box center [251, 481] width 57 height 11
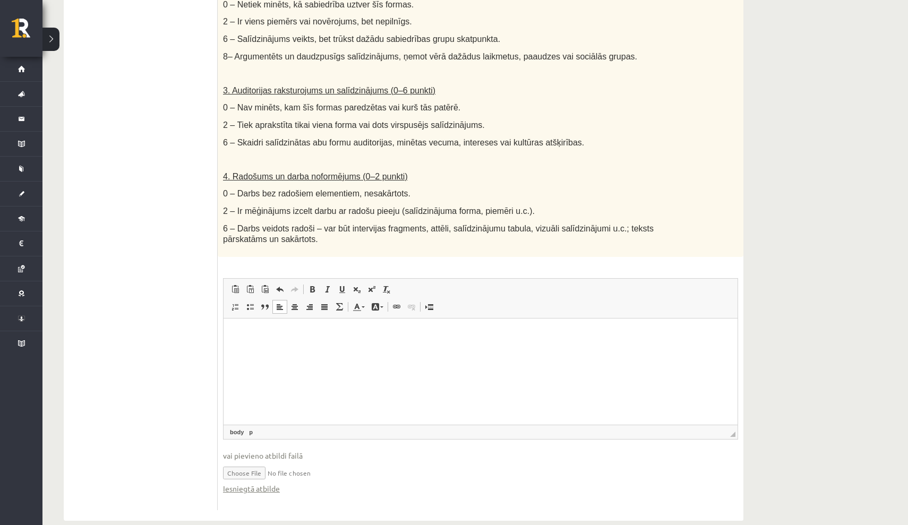
scroll to position [492, 0]
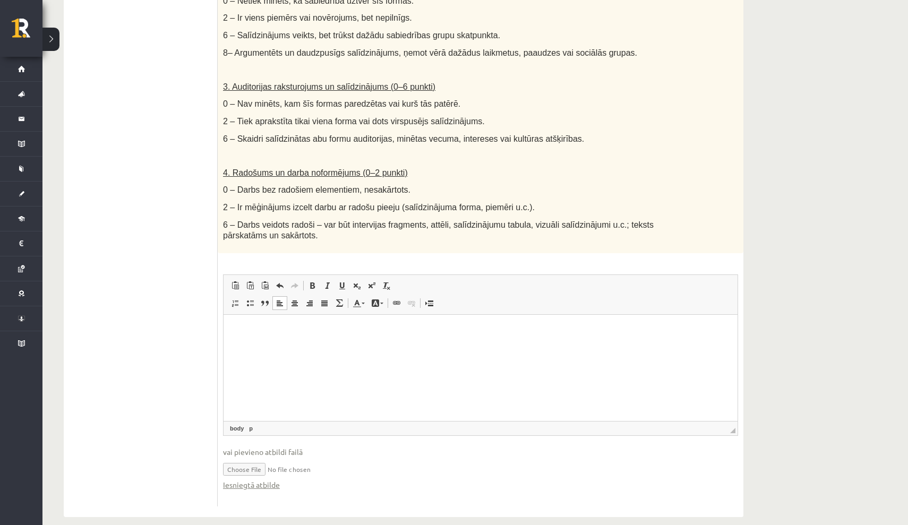
click at [354, 458] on input "file" at bounding box center [480, 469] width 515 height 22
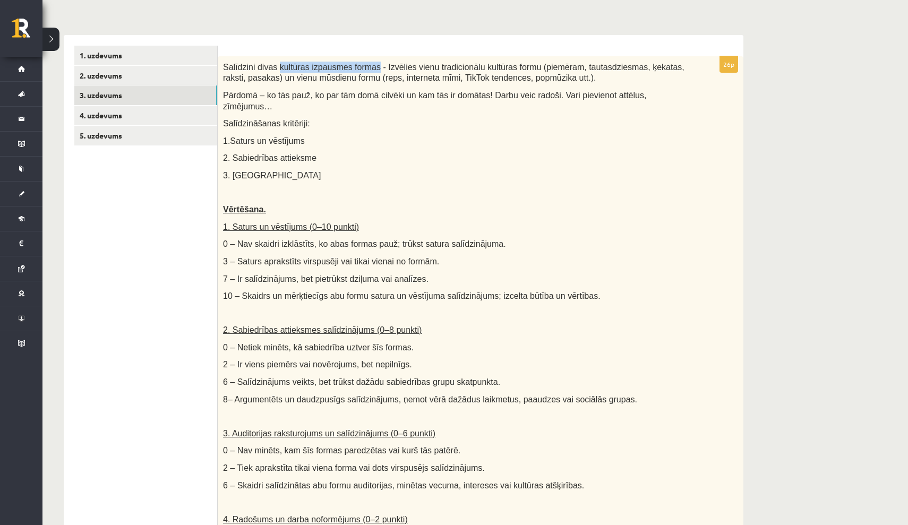
scroll to position [141, 0]
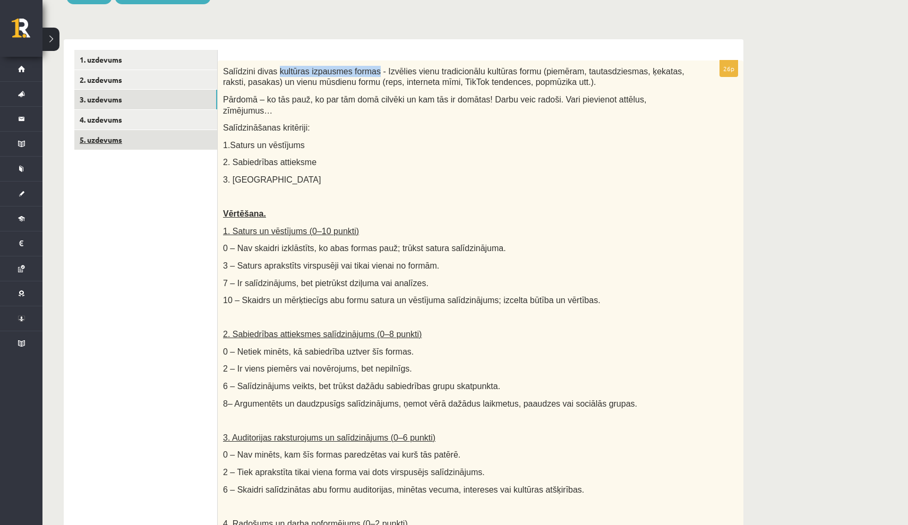
click at [105, 139] on link "5. uzdevums" at bounding box center [145, 140] width 143 height 20
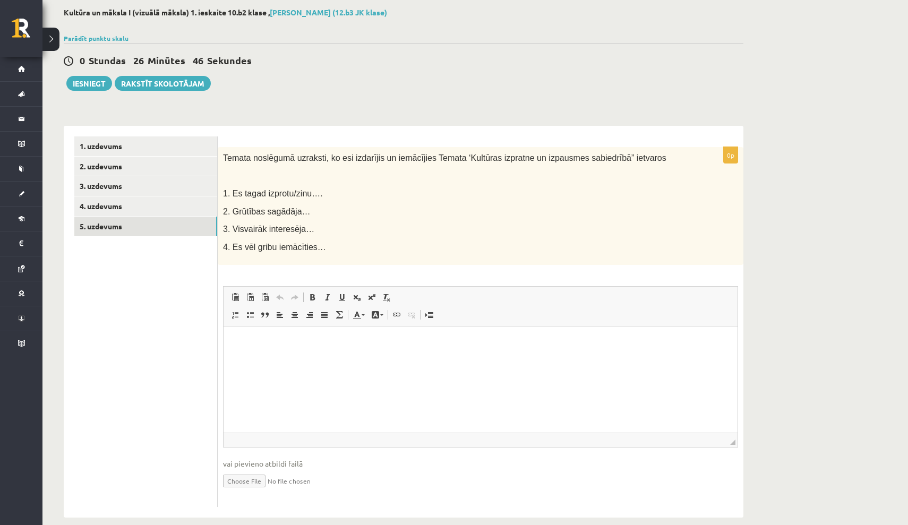
scroll to position [57, 0]
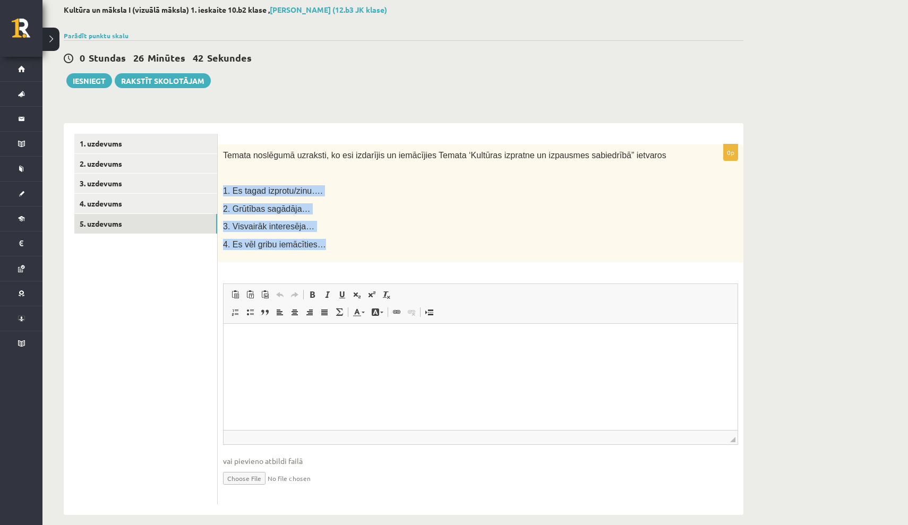
drag, startPoint x: 224, startPoint y: 190, endPoint x: 328, endPoint y: 251, distance: 121.4
click at [328, 251] on div "Temata noslēgumā uzraksti, ko esi izdarījis un iemācījies Temata ‘Kultūras izpr…" at bounding box center [481, 203] width 526 height 118
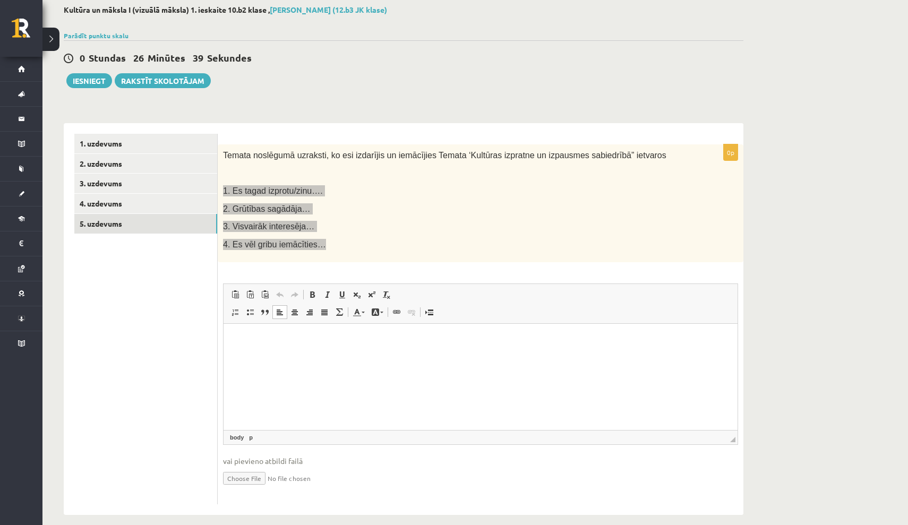
click at [278, 356] on html at bounding box center [481, 340] width 514 height 32
paste body "Rich Text Editor, wiswyg-editor-user-answer-47434024121140"
click at [322, 342] on p "**********" at bounding box center [480, 340] width 493 height 11
click at [308, 363] on body "**********" at bounding box center [480, 366] width 493 height 63
click at [315, 363] on body "**********" at bounding box center [480, 366] width 493 height 63
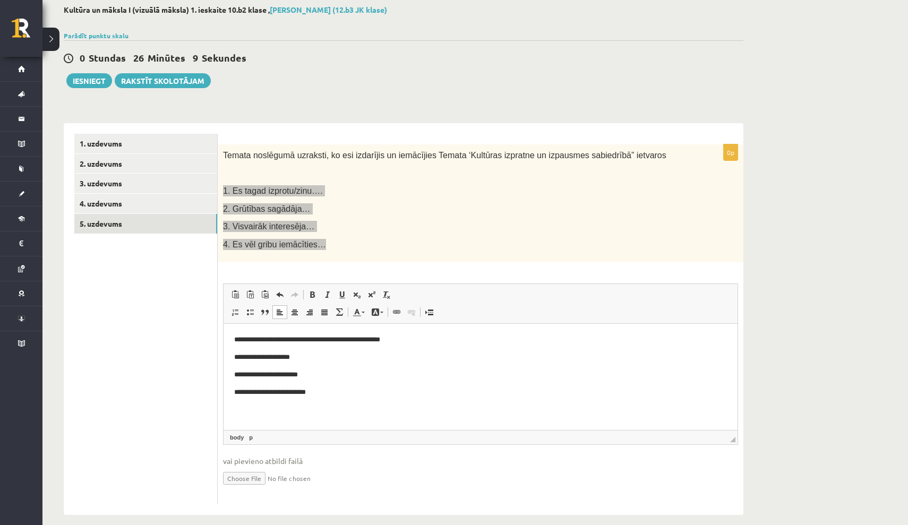
click at [310, 360] on p "**********" at bounding box center [480, 357] width 493 height 11
click at [302, 360] on p "**********" at bounding box center [480, 357] width 493 height 11
click at [310, 378] on p "**********" at bounding box center [480, 375] width 493 height 11
click at [322, 396] on p "**********" at bounding box center [480, 392] width 493 height 11
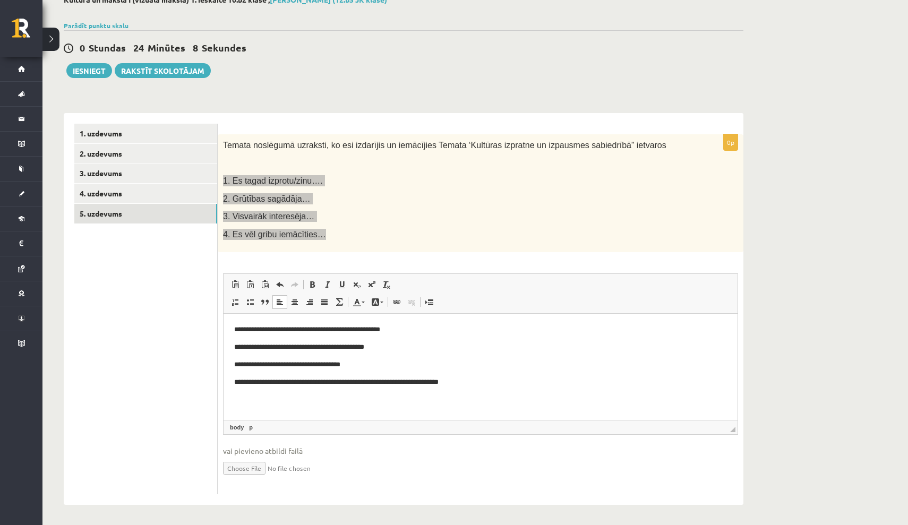
scroll to position [66, 0]
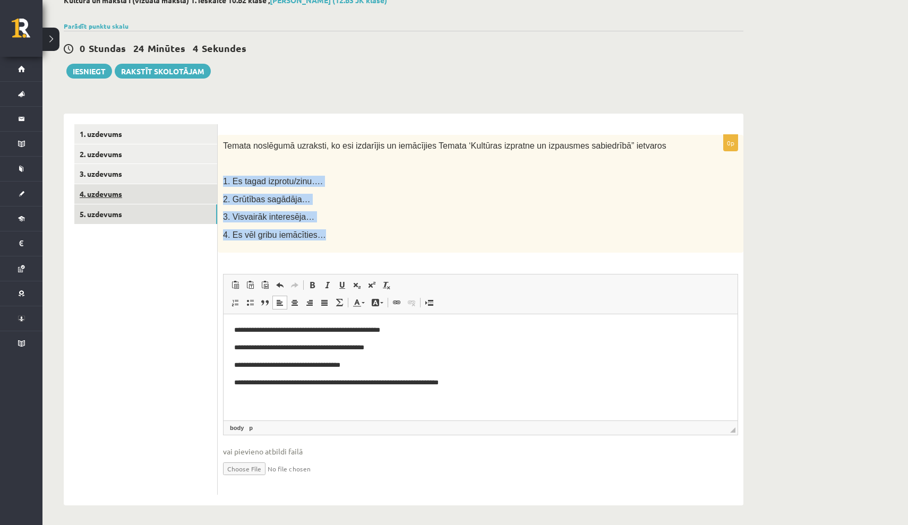
click at [100, 195] on link "4. uzdevums" at bounding box center [145, 194] width 143 height 20
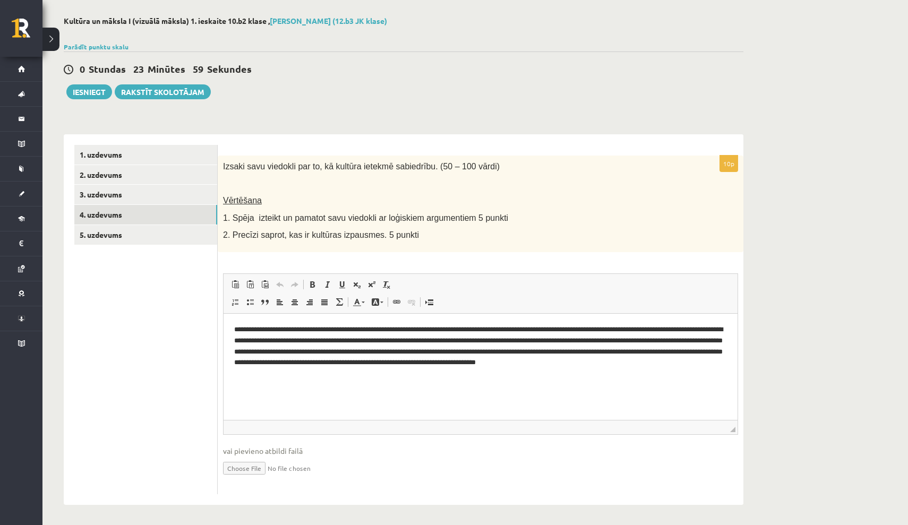
scroll to position [45, 0]
click at [126, 194] on link "3. uzdevums" at bounding box center [145, 195] width 143 height 20
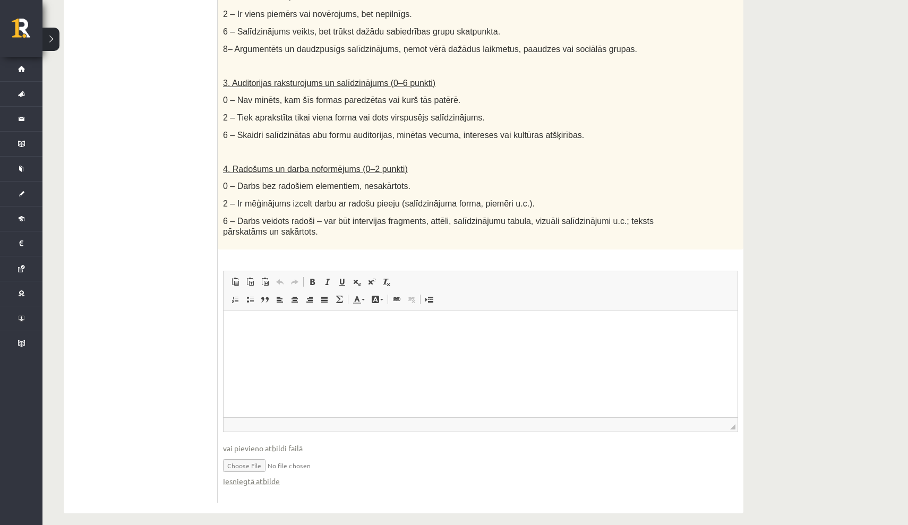
scroll to position [495, 0]
click at [265, 476] on link "Iesniegtā atbilde" at bounding box center [251, 481] width 57 height 11
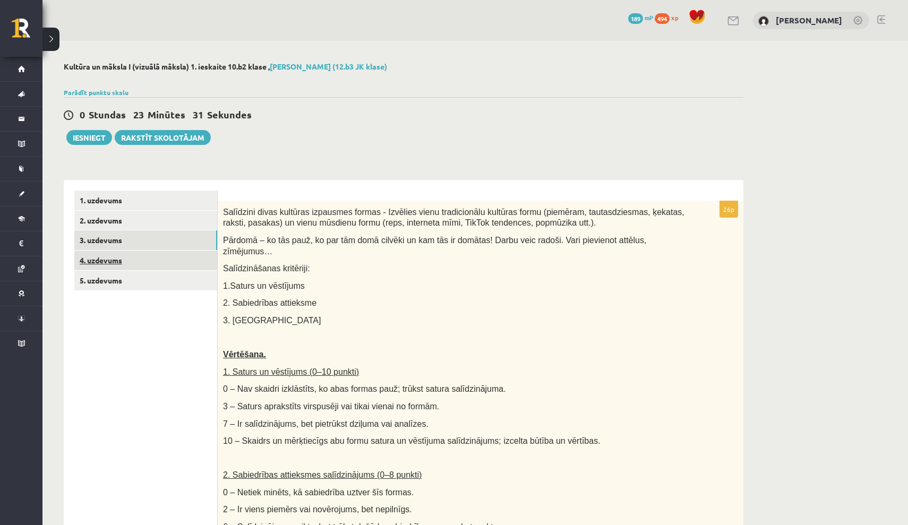
scroll to position [0, 0]
click at [113, 276] on link "5. uzdevums" at bounding box center [145, 281] width 143 height 20
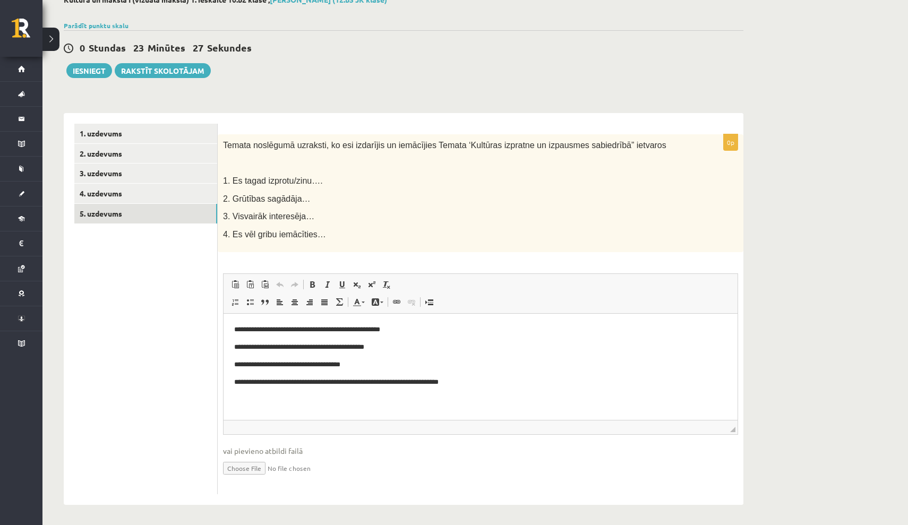
scroll to position [66, 0]
click at [108, 172] on link "3. uzdevums" at bounding box center [145, 174] width 143 height 20
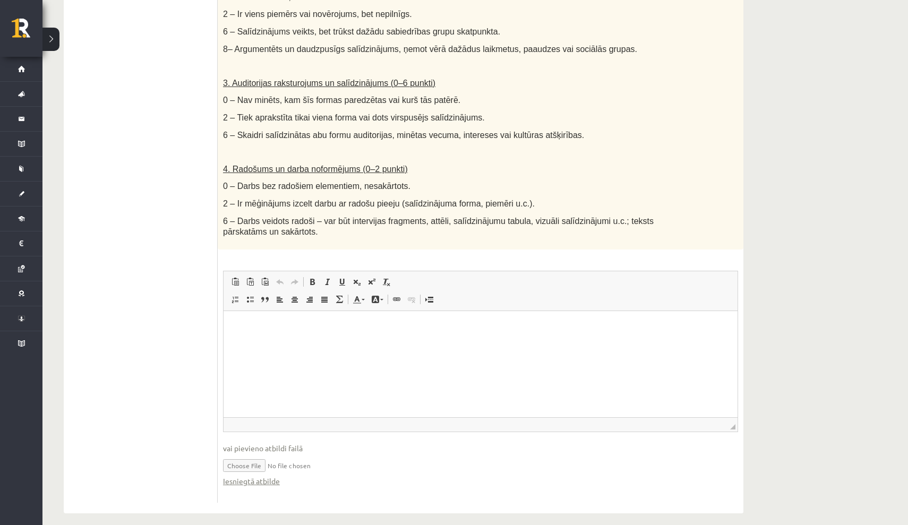
scroll to position [495, 0]
click at [264, 476] on link "Iesniegtā atbilde" at bounding box center [251, 481] width 57 height 11
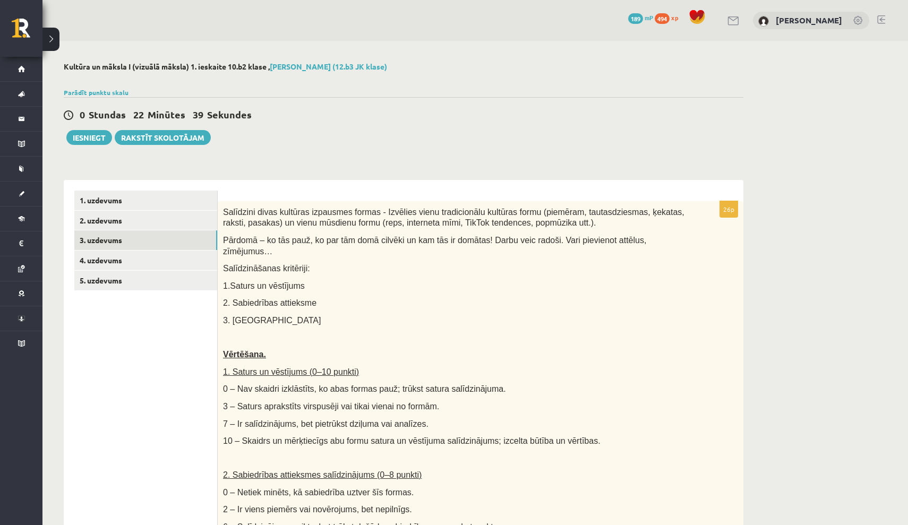
scroll to position [0, 0]
click at [111, 202] on link "1. uzdevums" at bounding box center [145, 201] width 143 height 20
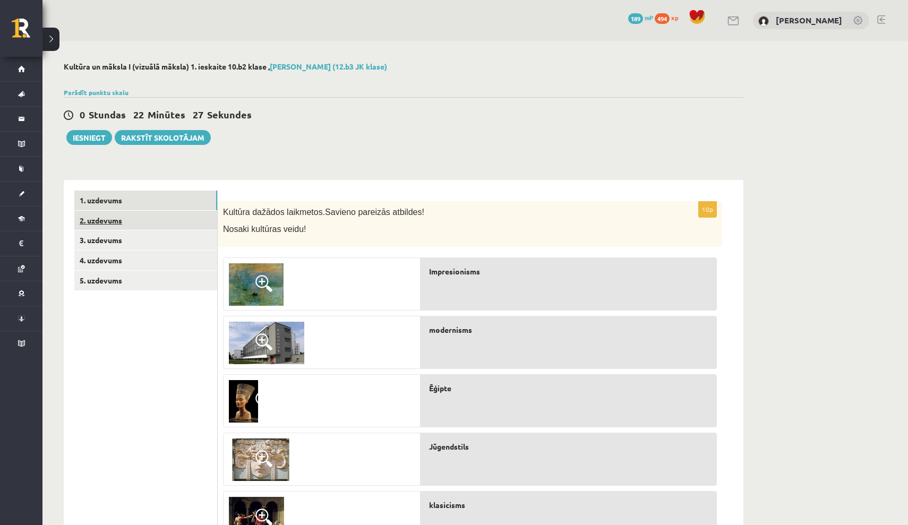
click at [112, 222] on link "2. uzdevums" at bounding box center [145, 221] width 143 height 20
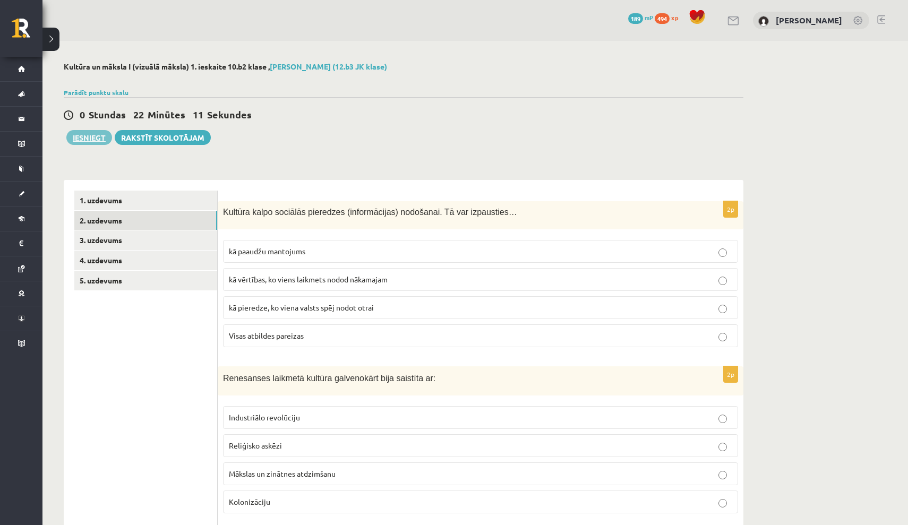
click at [97, 139] on button "Iesniegt" at bounding box center [89, 137] width 46 height 15
click at [117, 245] on link "3. uzdevums" at bounding box center [145, 241] width 143 height 20
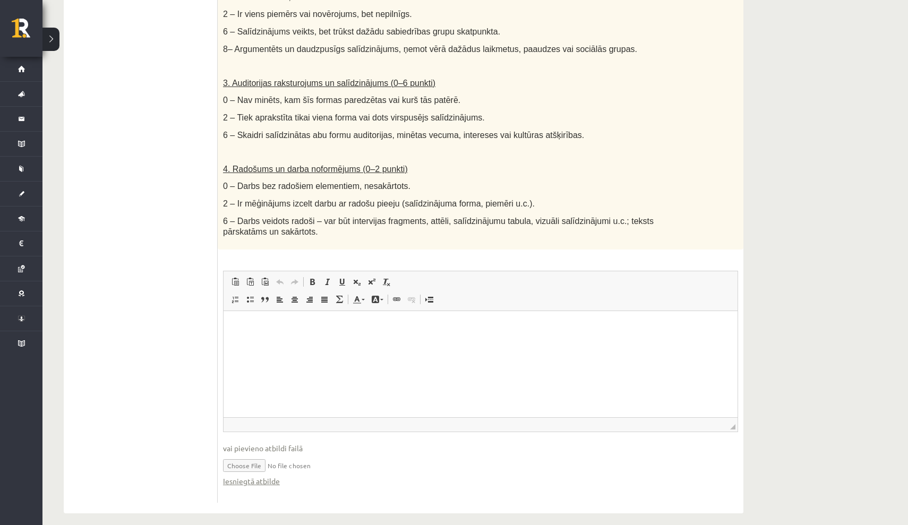
scroll to position [495, 0]
click at [248, 476] on link "Iesniegtā atbilde" at bounding box center [251, 481] width 57 height 11
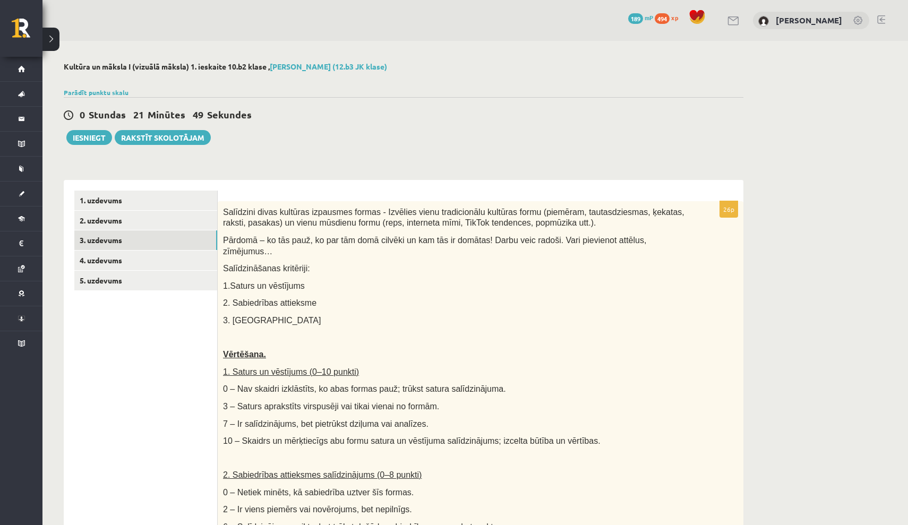
scroll to position [0, 0]
click at [103, 195] on link "1. uzdevums" at bounding box center [145, 201] width 143 height 20
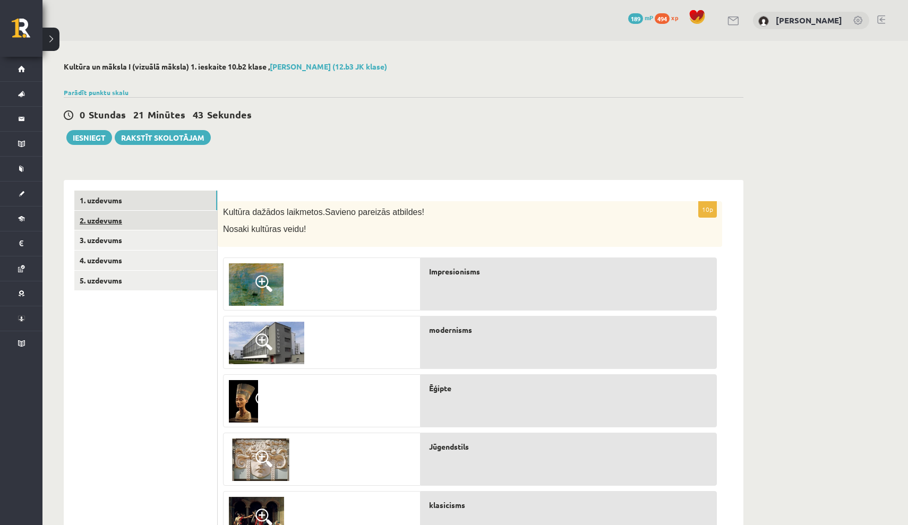
click at [102, 221] on link "2. uzdevums" at bounding box center [145, 221] width 143 height 20
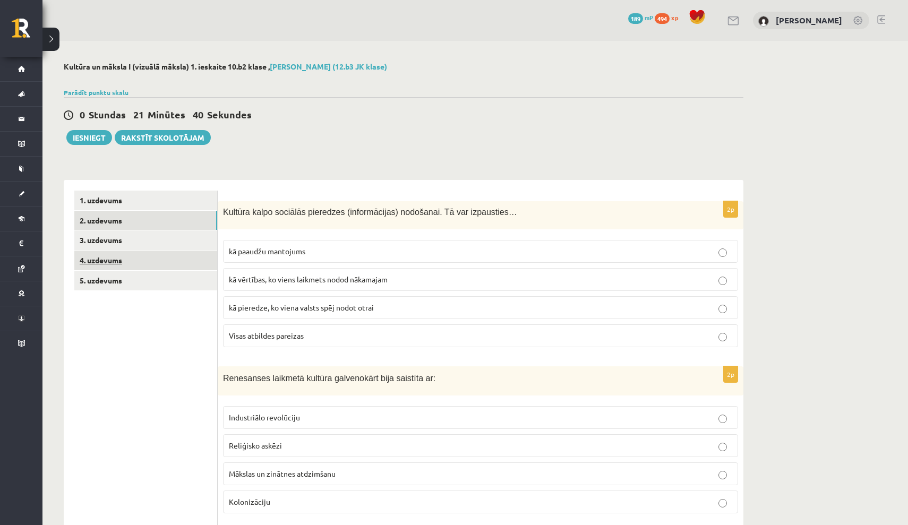
click at [109, 262] on link "4. uzdevums" at bounding box center [145, 261] width 143 height 20
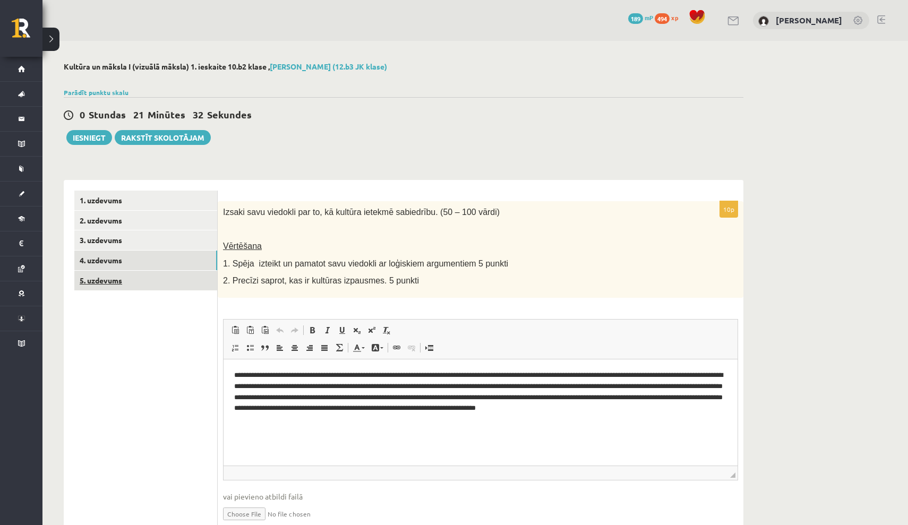
click at [106, 281] on link "5. uzdevums" at bounding box center [145, 281] width 143 height 20
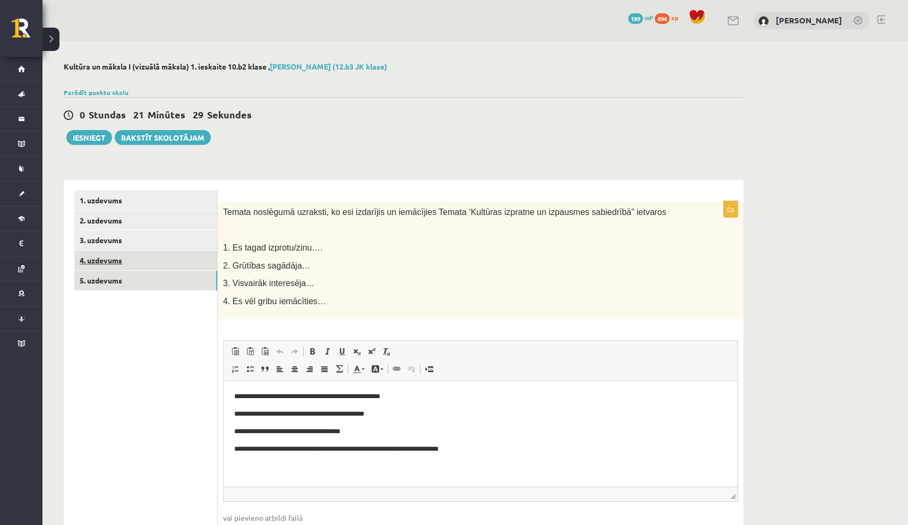
click at [110, 259] on link "4. uzdevums" at bounding box center [145, 261] width 143 height 20
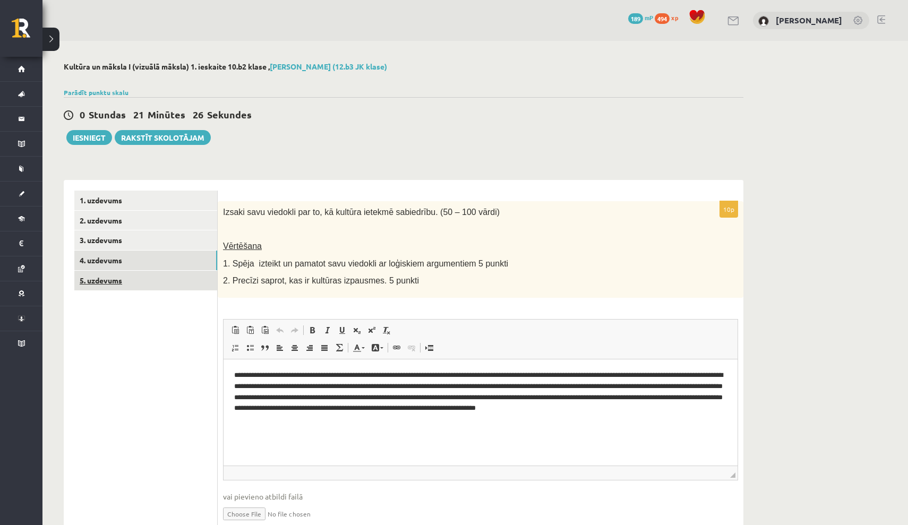
click at [110, 277] on link "5. uzdevums" at bounding box center [145, 281] width 143 height 20
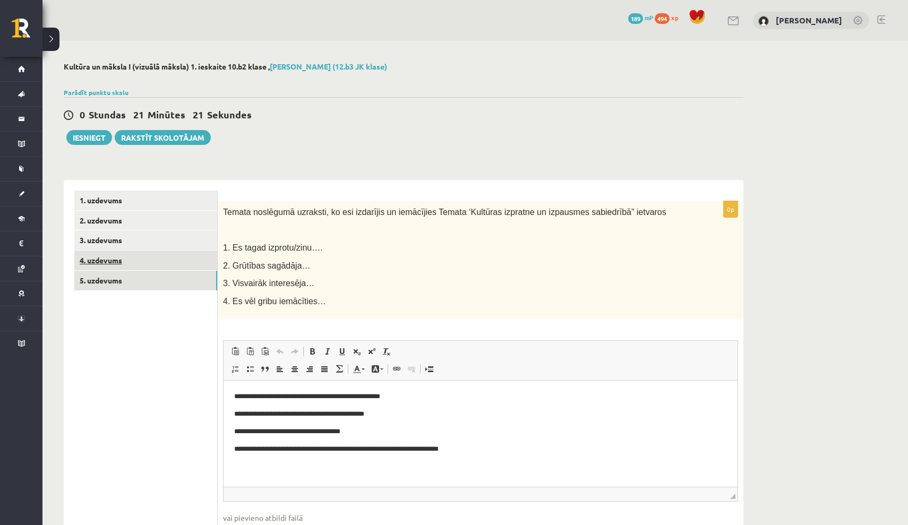
click at [110, 261] on link "4. uzdevums" at bounding box center [145, 261] width 143 height 20
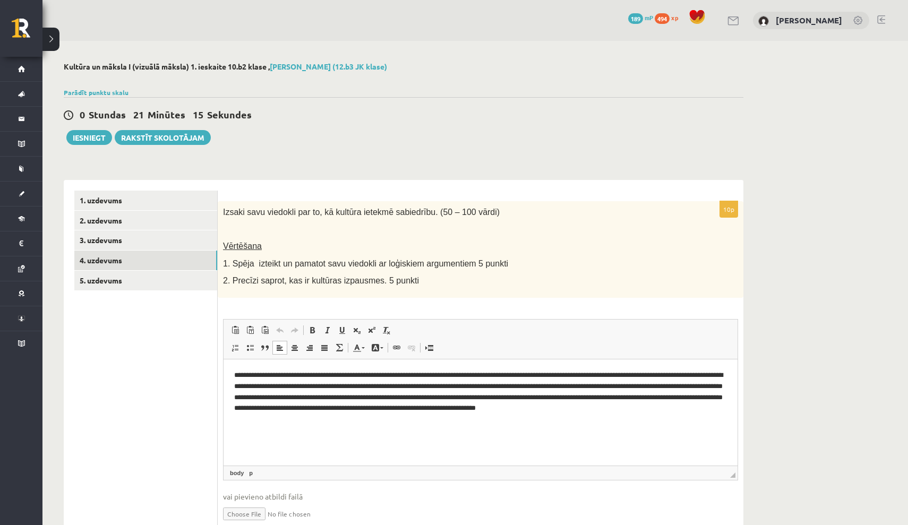
click at [242, 376] on p "**********" at bounding box center [480, 396] width 493 height 53
click at [88, 135] on button "Iesniegt" at bounding box center [89, 137] width 46 height 15
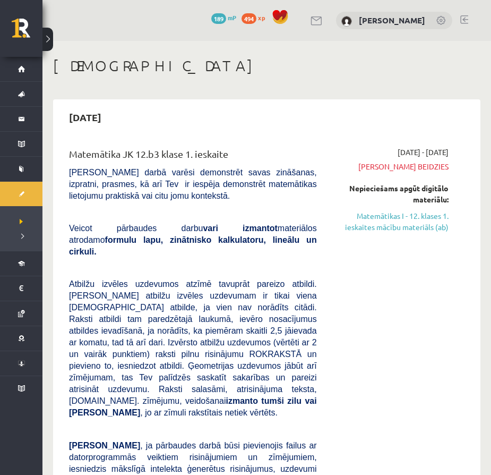
scroll to position [1085, 0]
